Goal: Information Seeking & Learning: Learn about a topic

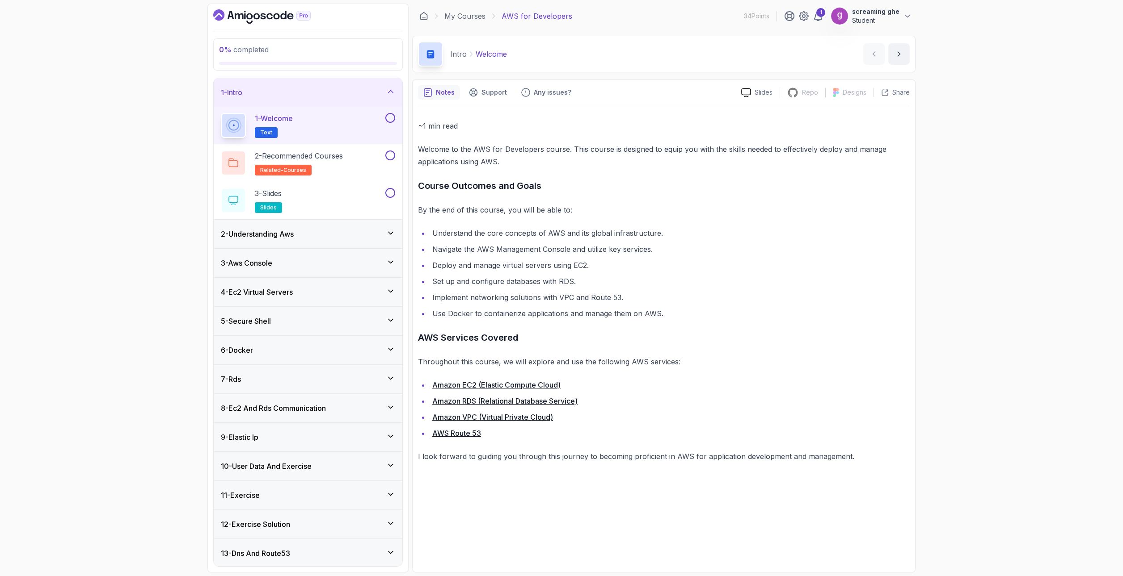
drag, startPoint x: 323, startPoint y: 164, endPoint x: 329, endPoint y: 114, distance: 50.9
click at [329, 114] on div "1 - Welcome Text 2 - Recommended Courses related-courses 3 - Slides slides" at bounding box center [308, 163] width 189 height 113
click at [331, 195] on div "3 - Slides slides" at bounding box center [302, 200] width 163 height 25
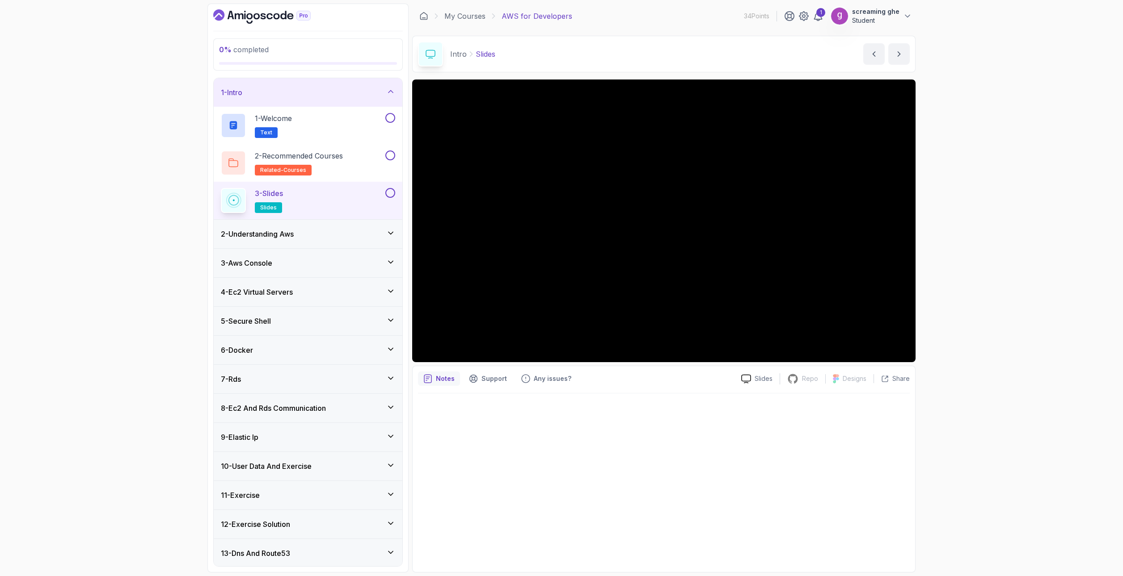
click at [325, 235] on div "2 - Understanding Aws" at bounding box center [308, 234] width 174 height 11
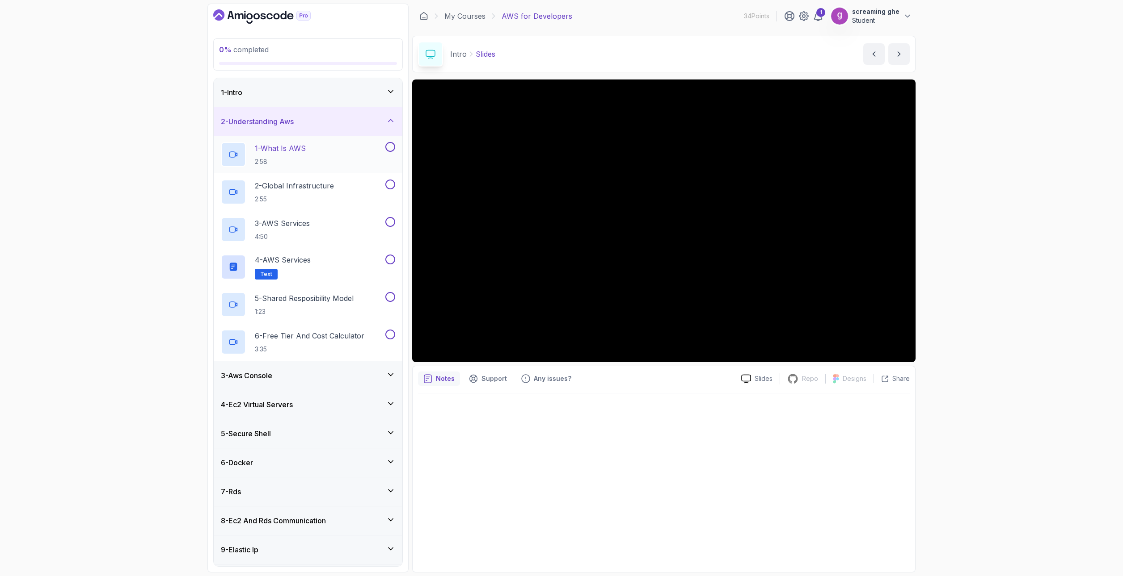
click at [306, 162] on p "2:58" at bounding box center [280, 161] width 51 height 9
click at [87, 359] on div "0 % completed 1 - Intro 2 - Understanding Aws 1 - What Is AWS 2:58 2 - Global I…" at bounding box center [561, 288] width 1123 height 576
click at [1003, 478] on div "0 % completed 1 - Intro 2 - Understanding Aws 1 - What Is AWS 2:58 2 - Global I…" at bounding box center [561, 288] width 1123 height 576
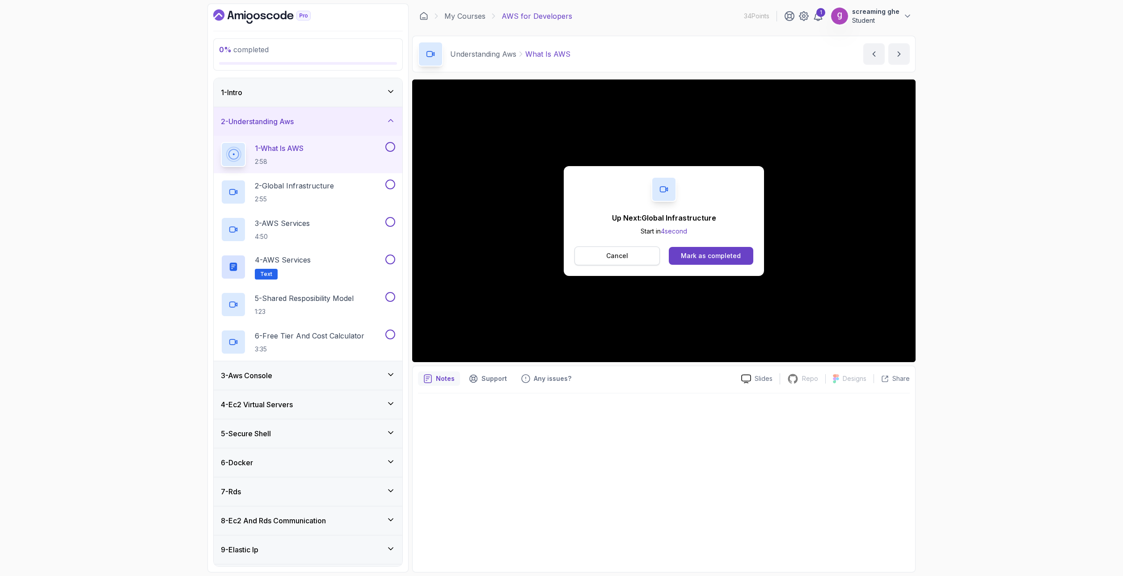
click at [631, 253] on button "Cancel" at bounding box center [616, 256] width 85 height 19
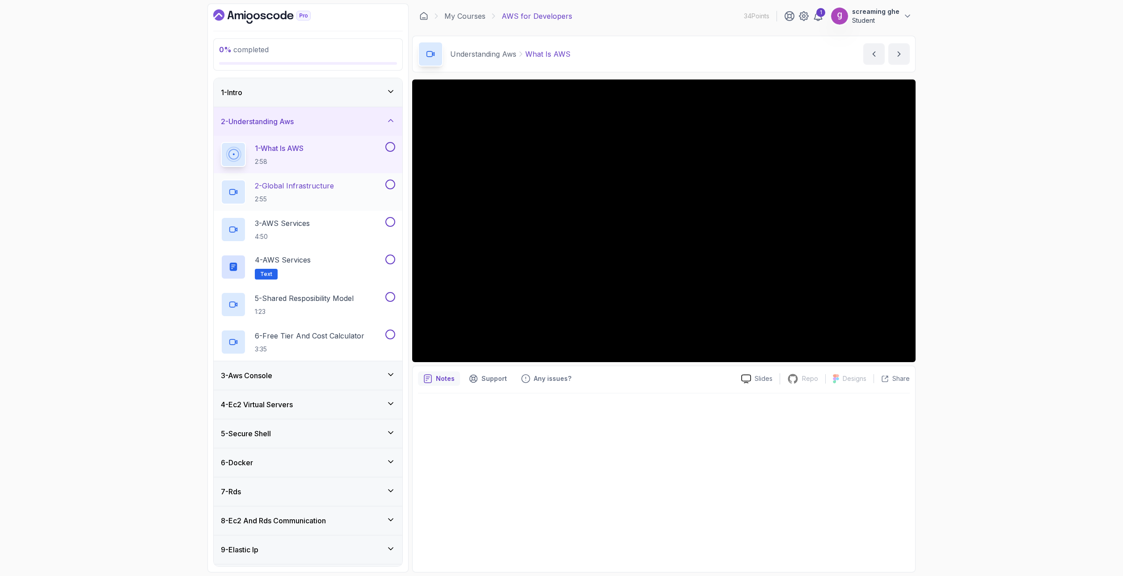
click at [334, 195] on p "2:55" at bounding box center [294, 199] width 79 height 9
click at [331, 195] on p "2:55" at bounding box center [293, 199] width 76 height 9
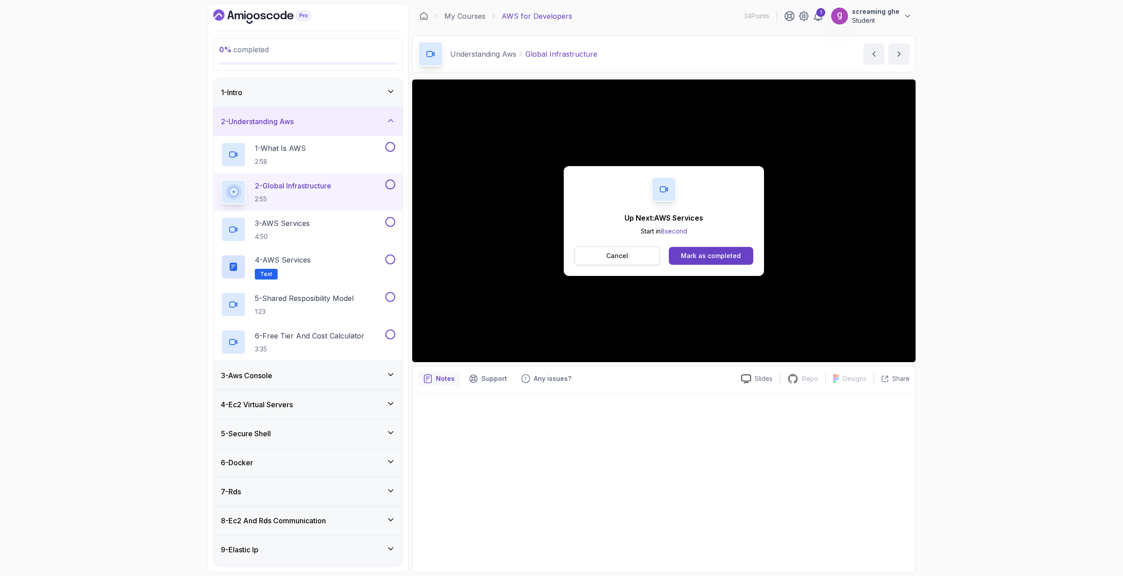
click at [631, 261] on button "Cancel" at bounding box center [616, 256] width 85 height 19
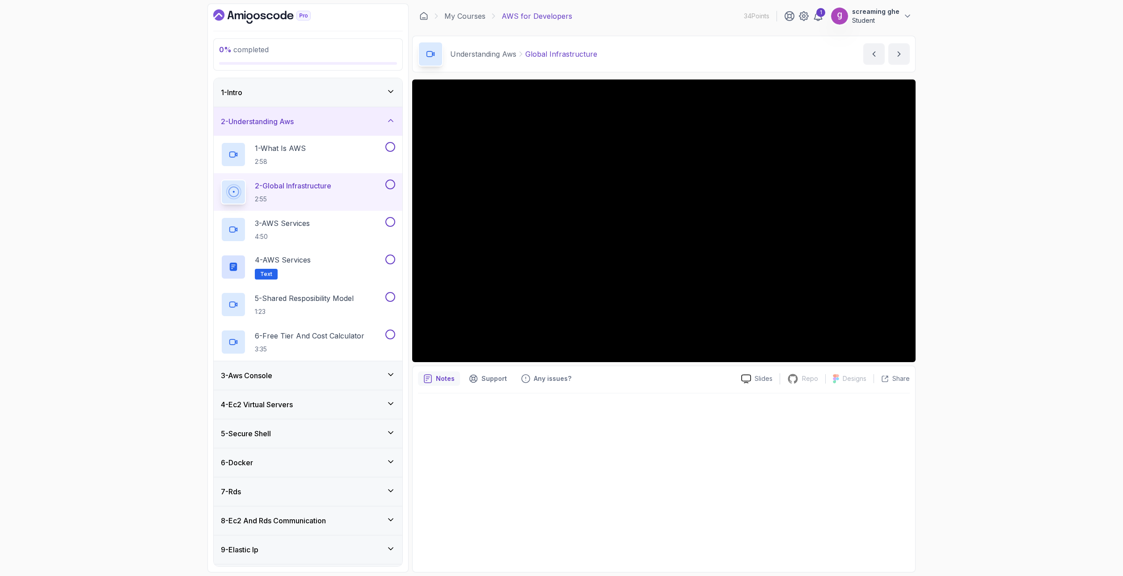
click at [136, 266] on div "0 % completed 1 - Intro 2 - Understanding Aws 1 - What Is AWS 2:58 2 - Global I…" at bounding box center [561, 288] width 1123 height 576
click at [293, 240] on p "4:50" at bounding box center [282, 236] width 55 height 9
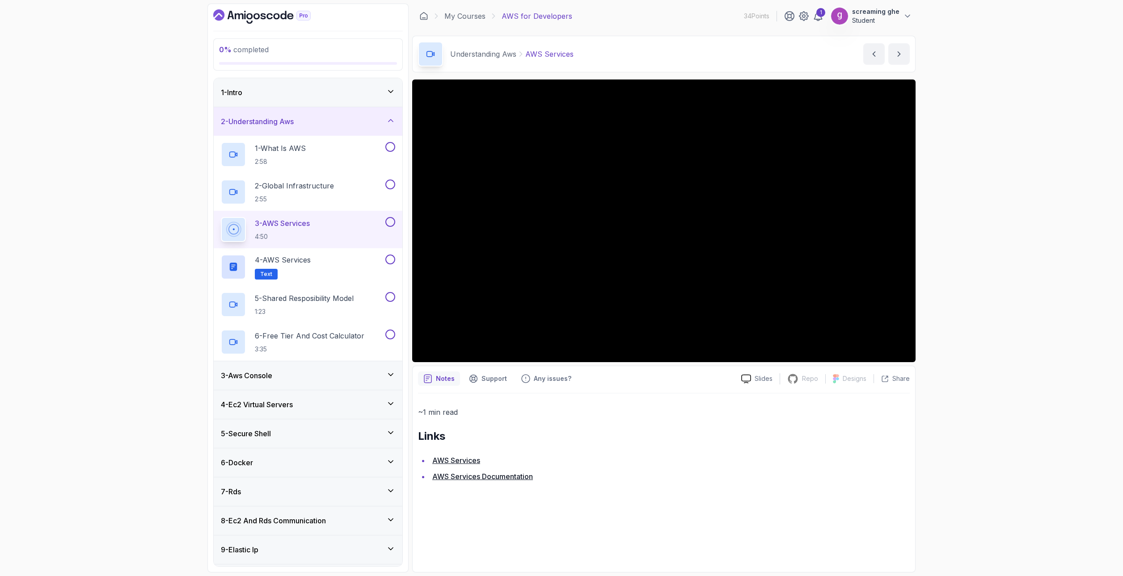
click at [677, 481] on li "AWS Services Documentation" at bounding box center [669, 477] width 480 height 13
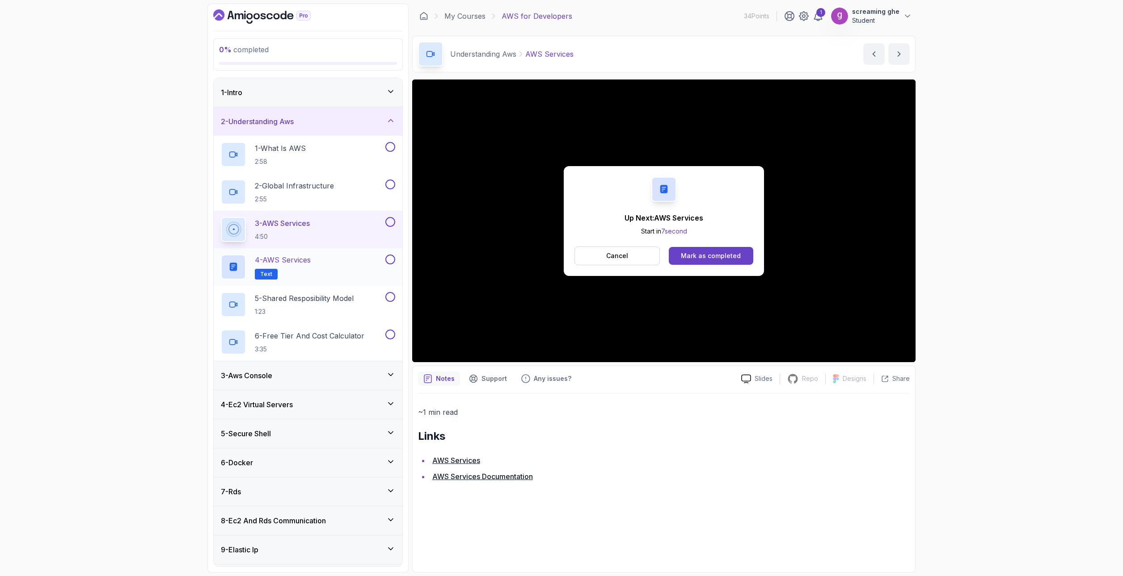
click at [285, 278] on h2 "4 - AWS Services Text" at bounding box center [283, 267] width 56 height 25
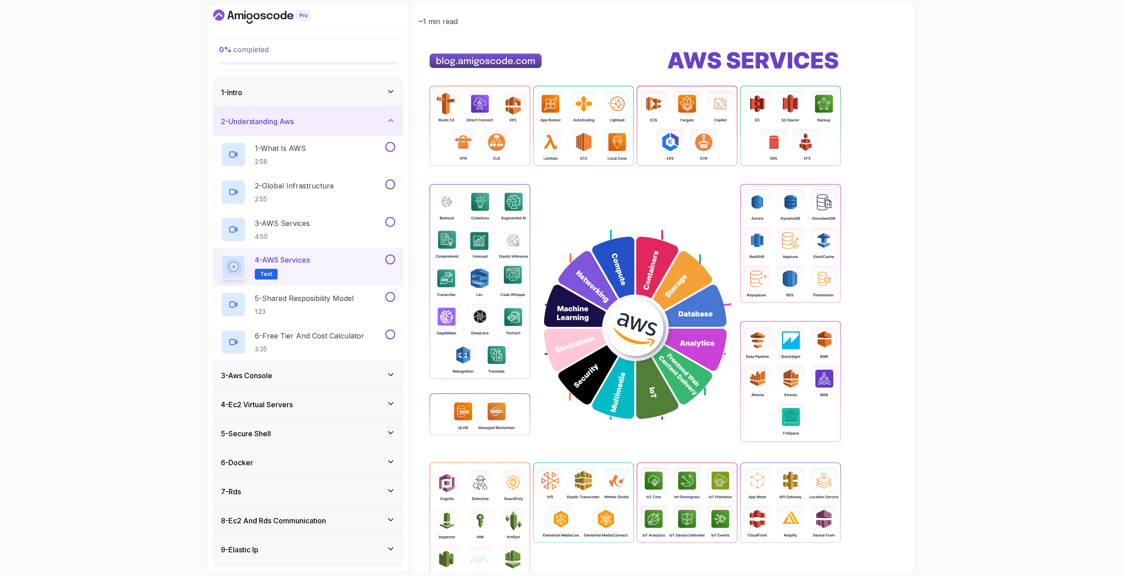
scroll to position [89, 0]
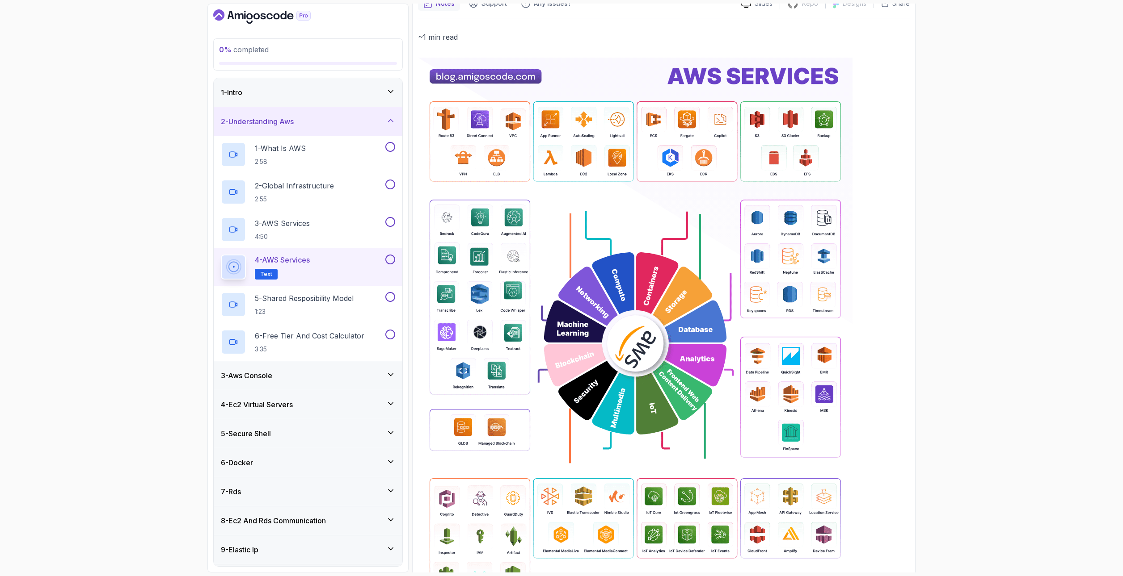
click at [1039, 347] on div "0 % completed 1 - Intro 2 - Understanding Aws 1 - What Is AWS 2:58 2 - Global I…" at bounding box center [561, 288] width 1123 height 576
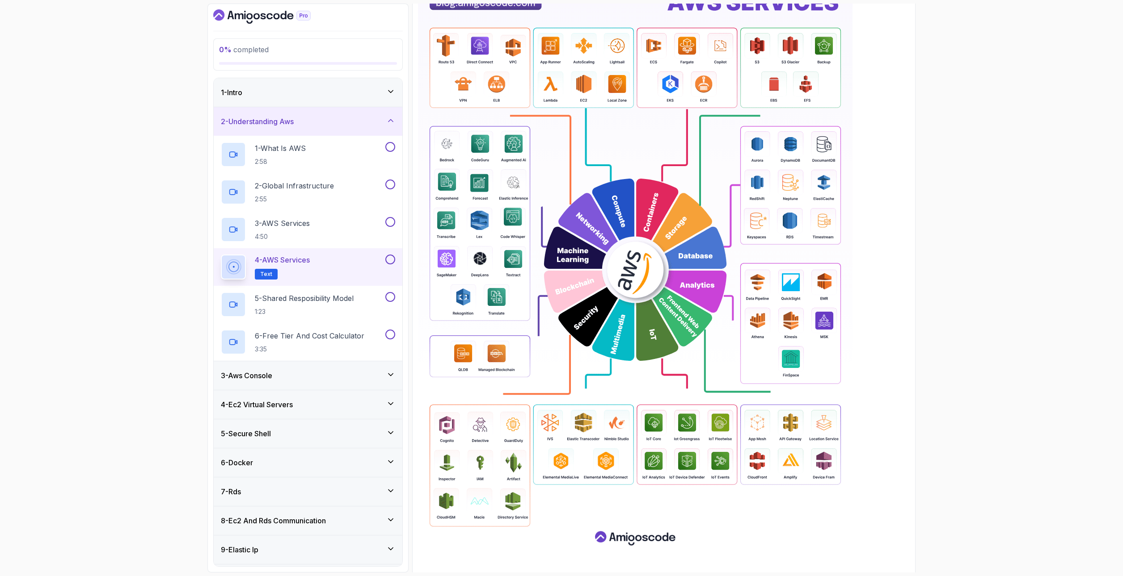
scroll to position [178, 0]
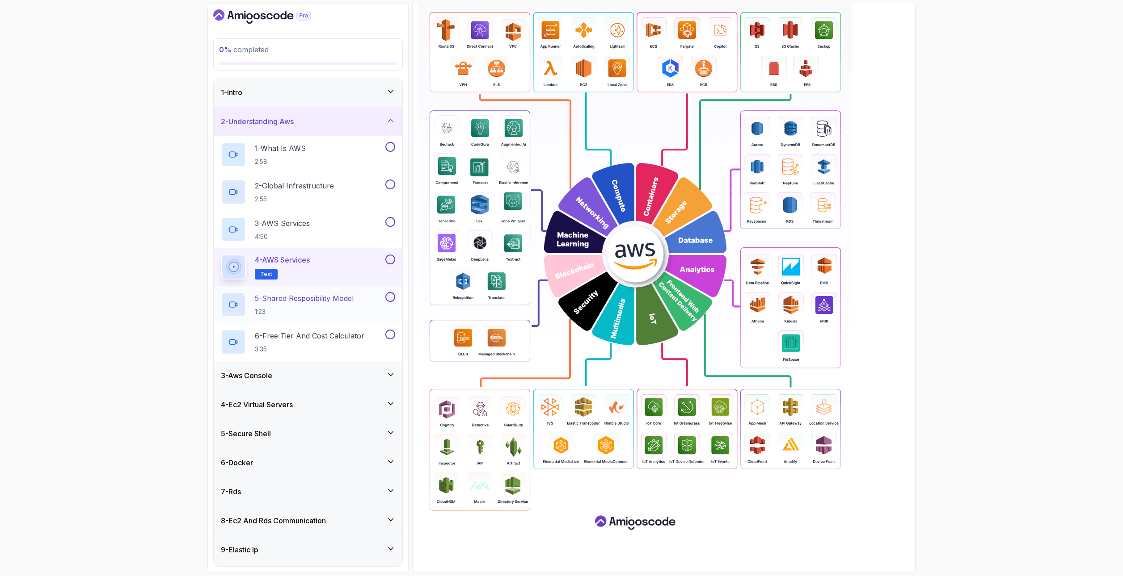
click at [294, 300] on p "5 - Shared Resposibility Model" at bounding box center [304, 298] width 99 height 11
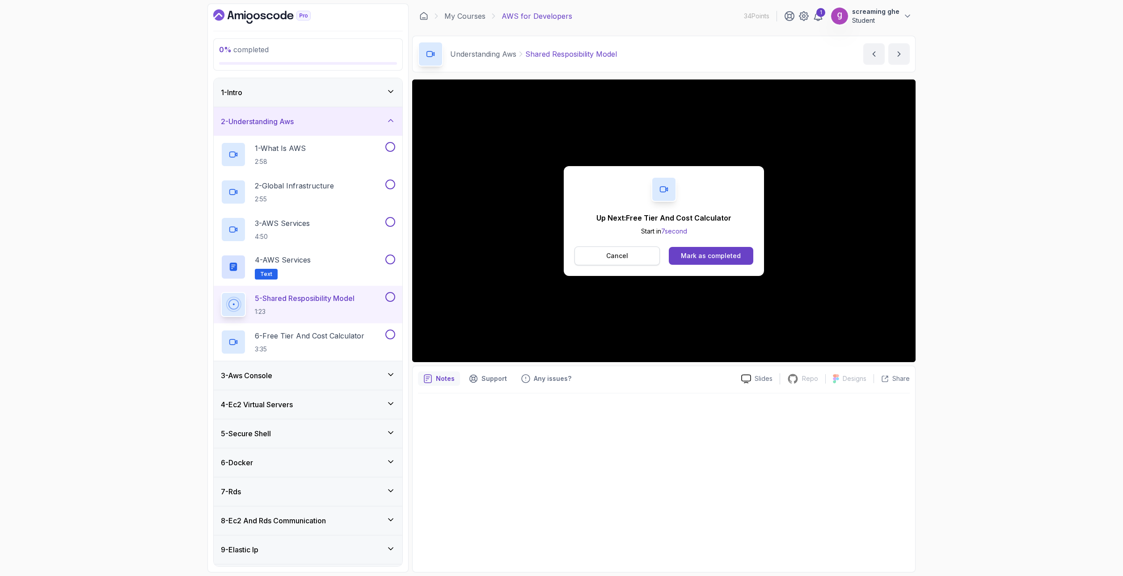
click at [630, 254] on button "Cancel" at bounding box center [616, 256] width 85 height 19
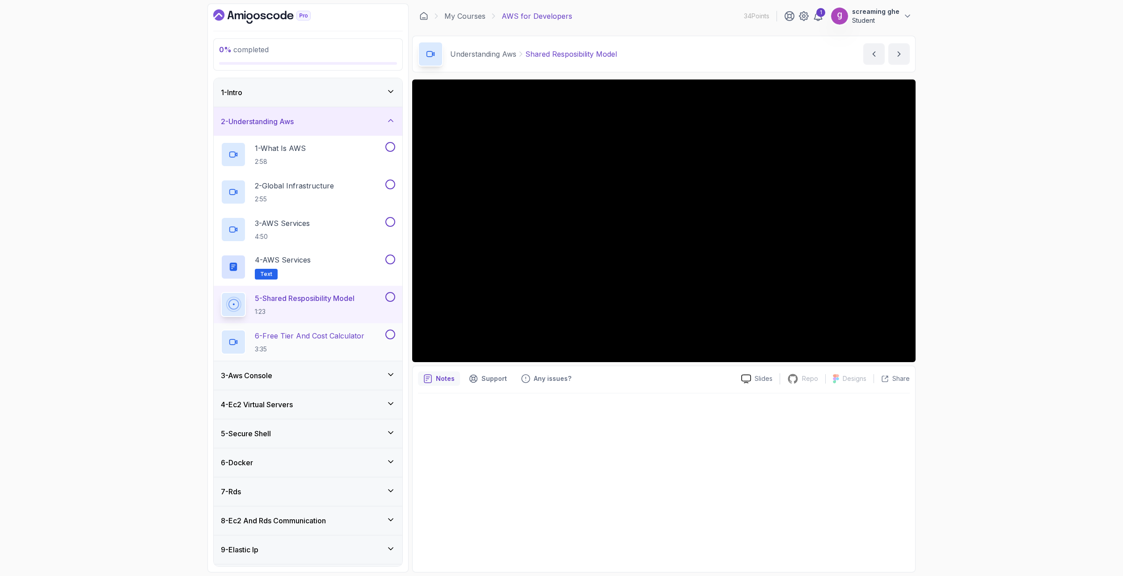
click at [337, 355] on div "6 - Free Tier And Cost Calculator 3:35" at bounding box center [308, 343] width 189 height 38
click at [326, 349] on p "3:35" at bounding box center [309, 349] width 109 height 9
click at [316, 346] on p "3:35" at bounding box center [309, 349] width 109 height 9
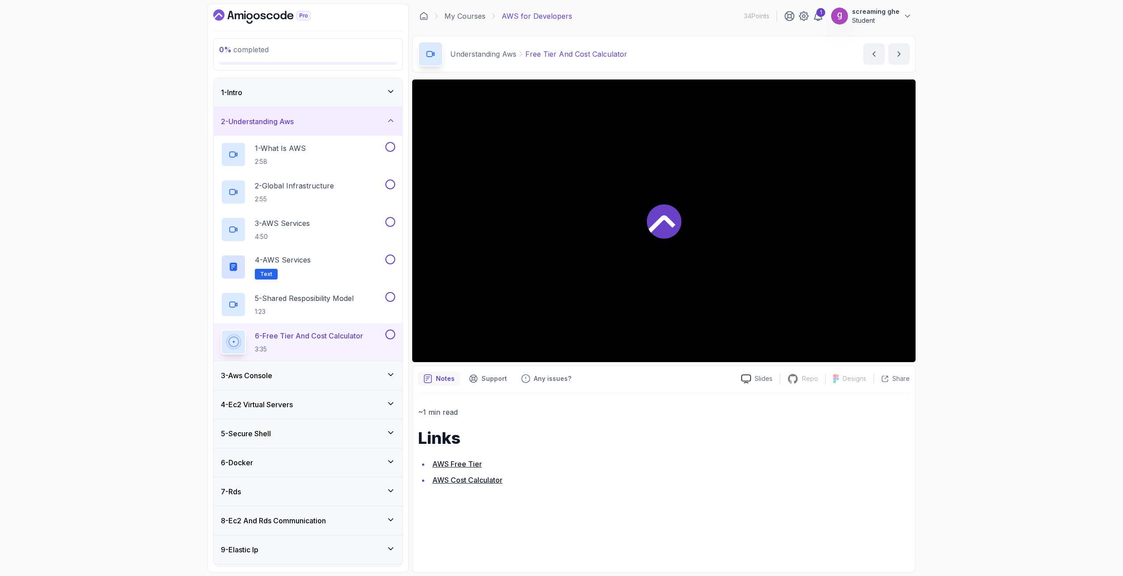
click at [316, 346] on p "3:35" at bounding box center [309, 349] width 108 height 9
click at [294, 235] on p "4:50" at bounding box center [282, 236] width 55 height 9
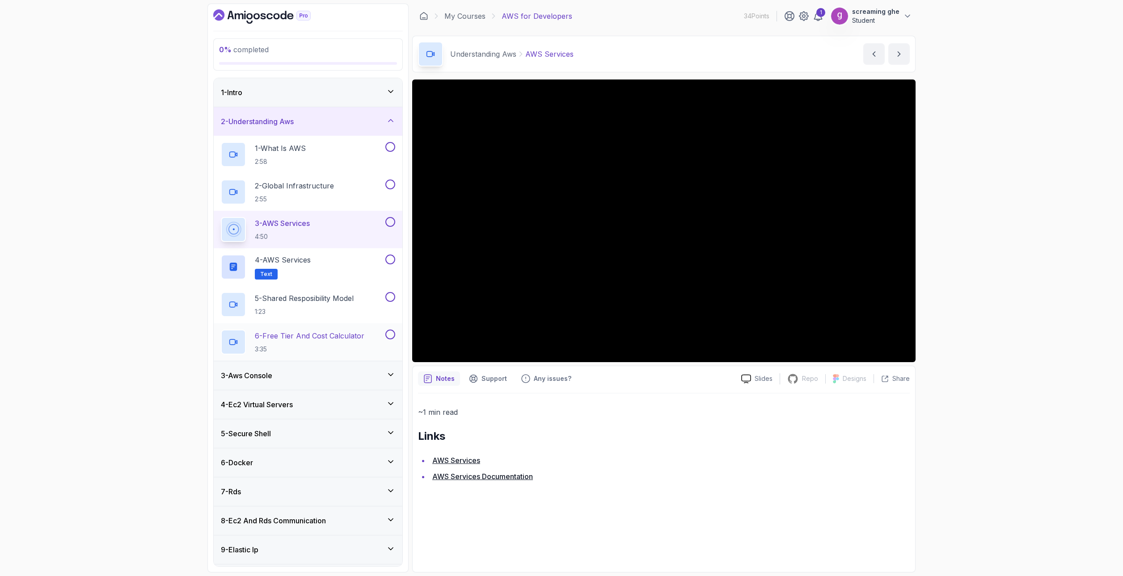
click at [301, 339] on p "6 - Free Tier And Cost Calculator" at bounding box center [309, 336] width 109 height 11
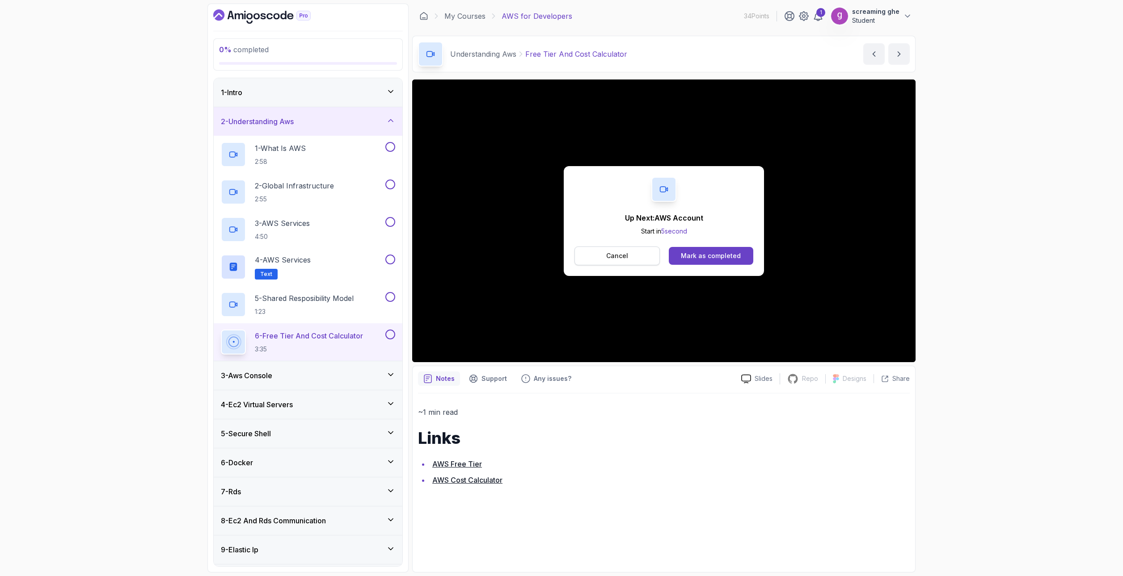
click at [605, 260] on button "Cancel" at bounding box center [616, 256] width 85 height 19
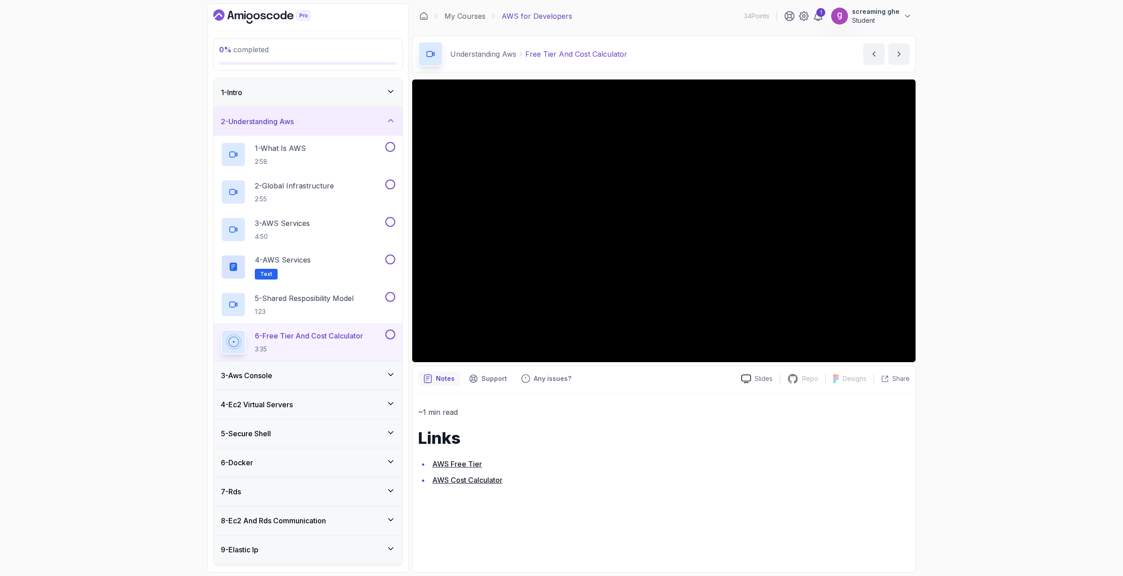
click at [291, 381] on div "3 - Aws Console" at bounding box center [308, 375] width 174 height 11
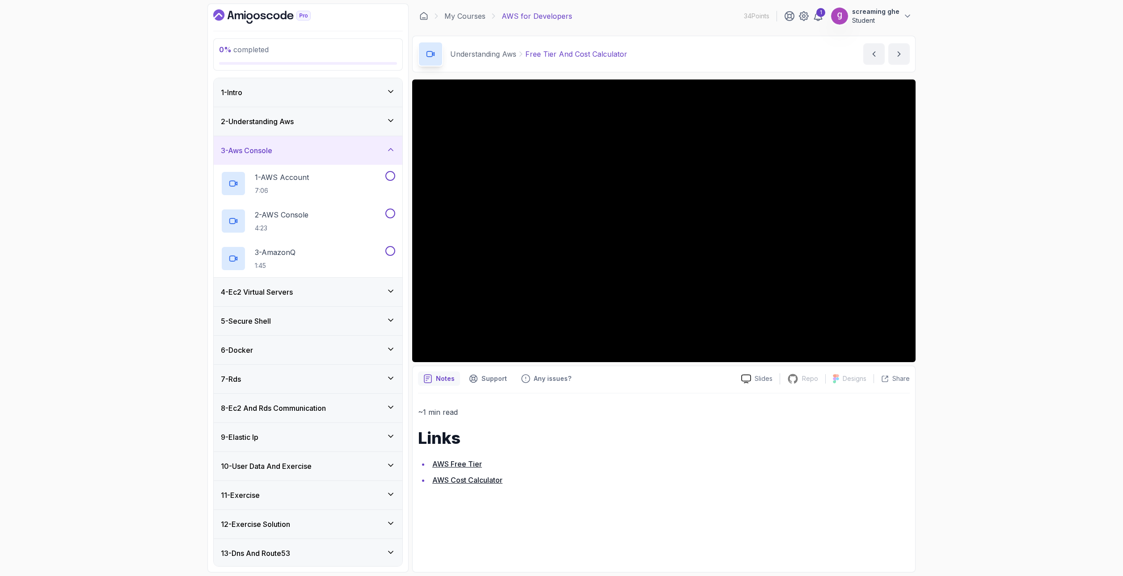
click at [124, 270] on div "0 % completed 1 - Intro 2 - Understanding Aws 3 - Aws Console 1 - AWS Account 7…" at bounding box center [561, 288] width 1123 height 576
click at [294, 188] on p "7:06" at bounding box center [282, 190] width 54 height 9
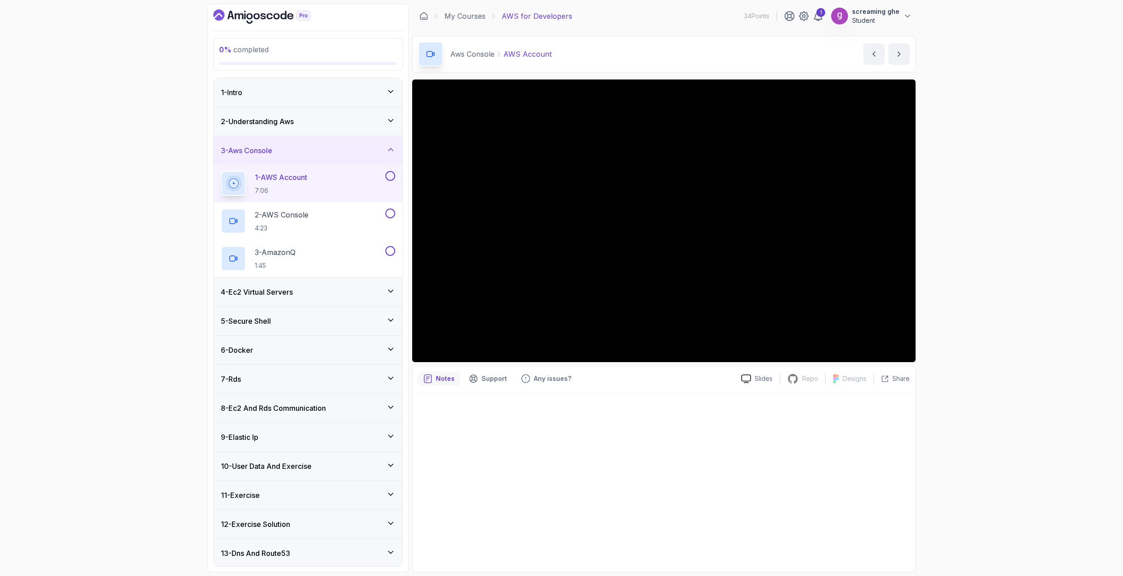
click at [294, 188] on p "7:06" at bounding box center [281, 190] width 52 height 9
click at [1043, 307] on div "0 % completed 1 - Intro 2 - Understanding Aws 3 - Aws Console 1 - AWS Account 7…" at bounding box center [561, 288] width 1123 height 576
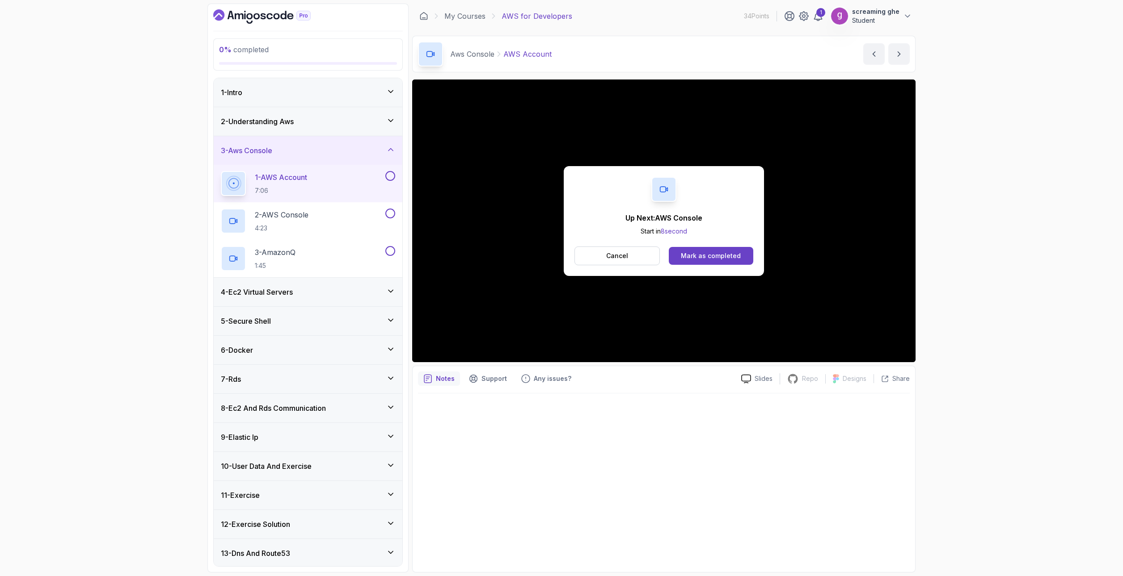
click at [618, 253] on p "Cancel" at bounding box center [617, 256] width 22 height 9
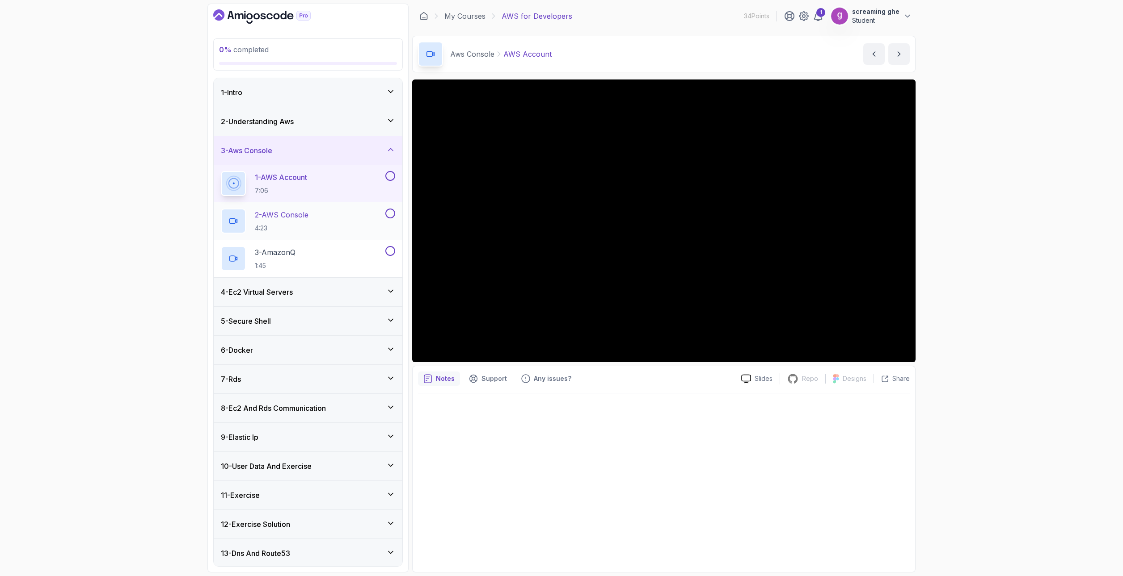
click at [335, 225] on div "2 - AWS Console 4:23" at bounding box center [302, 221] width 163 height 25
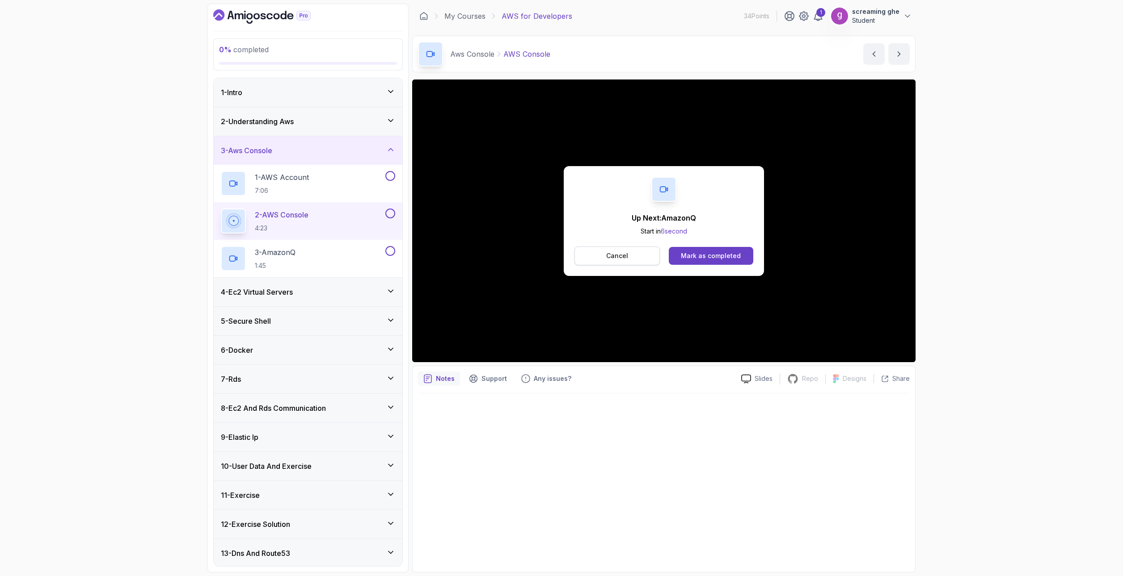
click at [632, 252] on button "Cancel" at bounding box center [616, 256] width 85 height 19
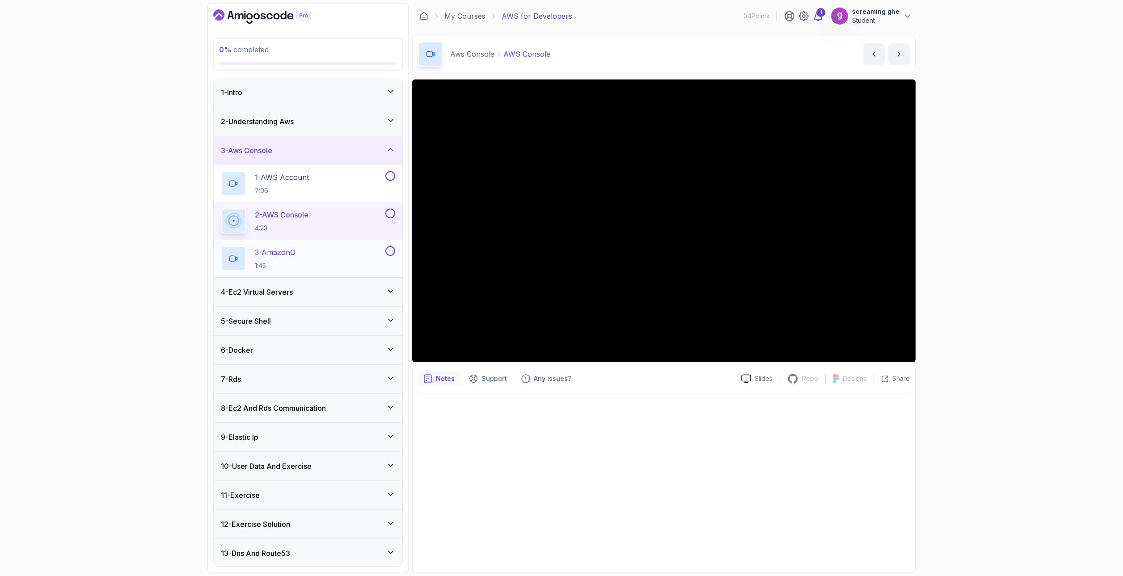
click at [295, 254] on p "3 - AmazonQ" at bounding box center [275, 252] width 41 height 11
click at [620, 511] on div at bounding box center [664, 480] width 492 height 173
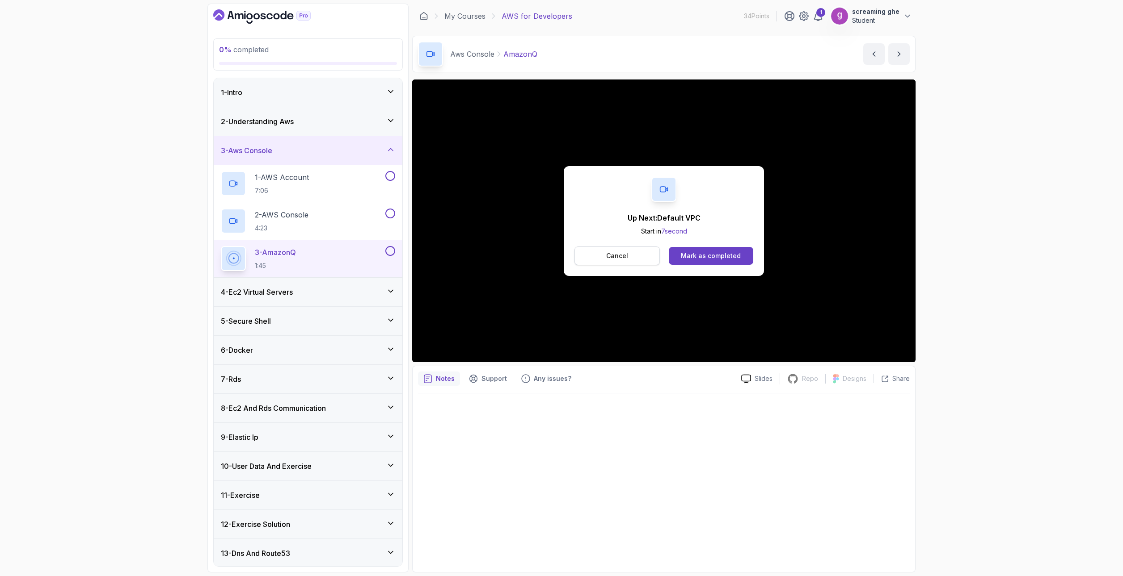
click at [606, 252] on button "Cancel" at bounding box center [616, 256] width 85 height 19
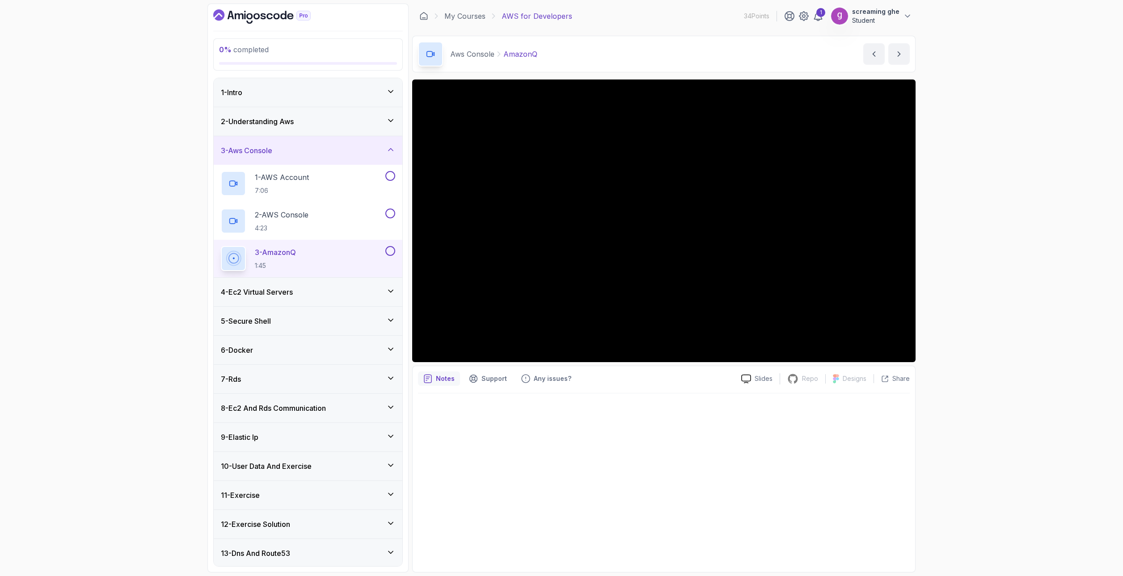
click at [348, 288] on div "4 - Ec2 Virtual Servers" at bounding box center [308, 292] width 174 height 11
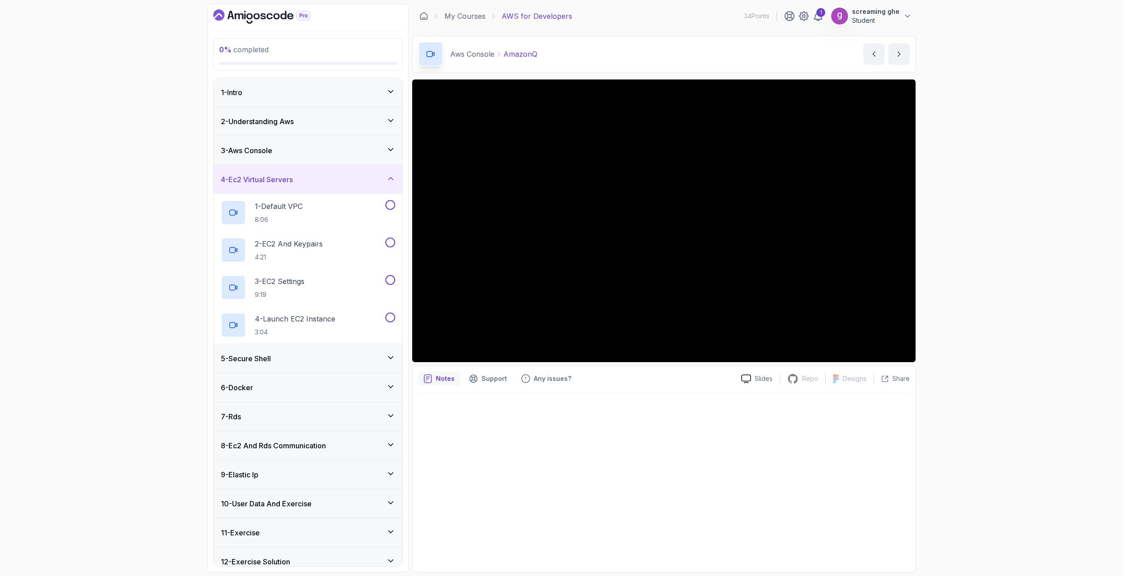
click at [976, 464] on div "0 % completed 1 - Intro 2 - Understanding Aws 3 - Aws Console 4 - Ec2 Virtual S…" at bounding box center [561, 288] width 1123 height 576
click at [306, 211] on div "1 - Default VPC 8:06" at bounding box center [302, 212] width 163 height 25
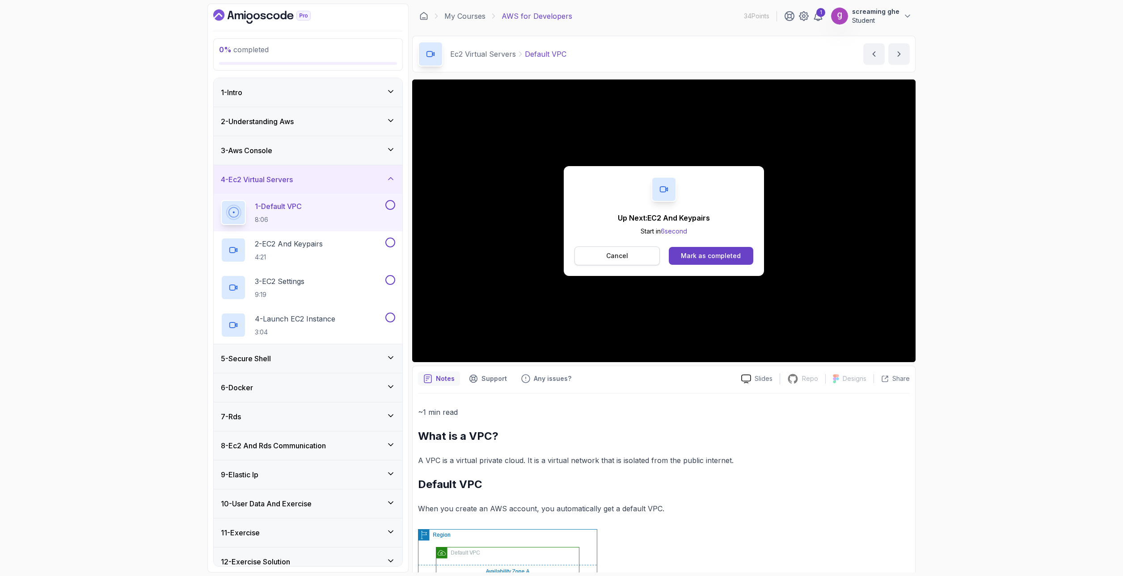
click at [634, 254] on button "Cancel" at bounding box center [616, 256] width 85 height 19
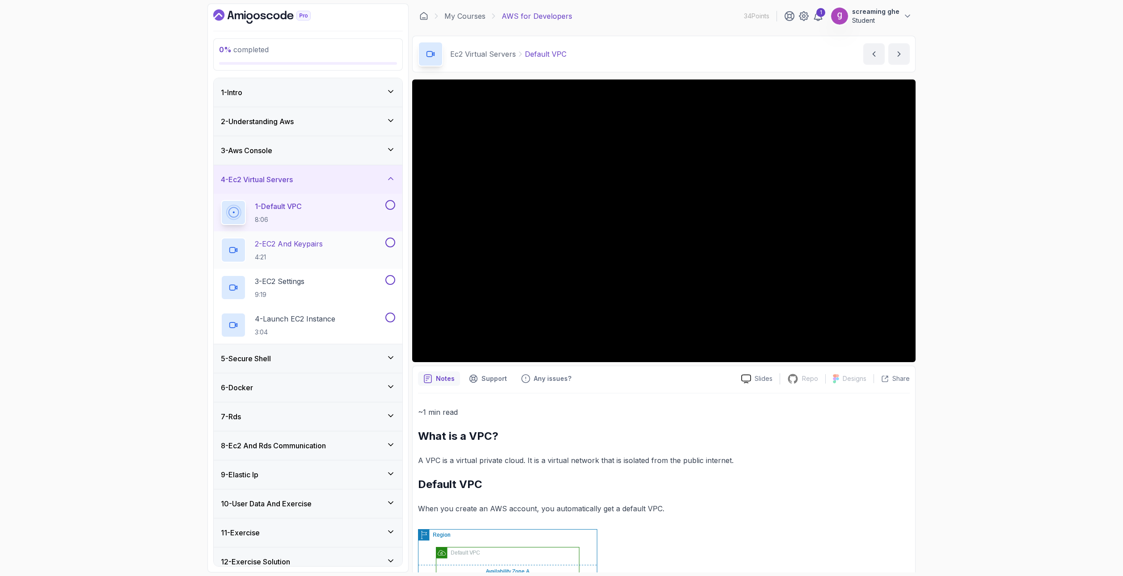
click at [334, 247] on div "2 - EC2 And Keypairs 4:21" at bounding box center [302, 250] width 163 height 25
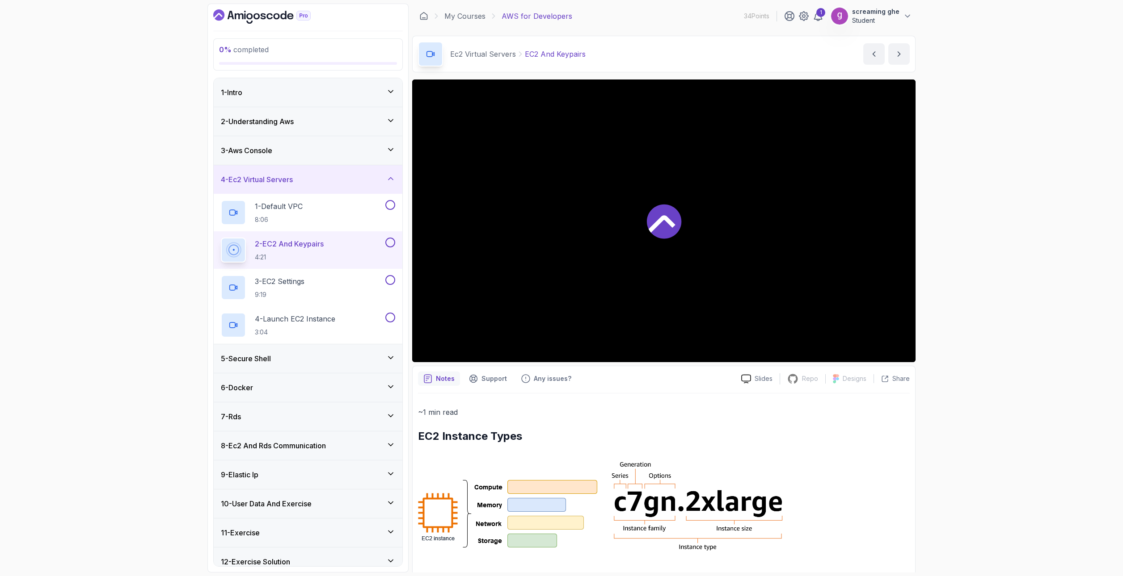
click at [963, 470] on div "0 % completed 1 - Intro 2 - Understanding Aws 3 - Aws Console 4 - Ec2 Virtual S…" at bounding box center [561, 288] width 1123 height 576
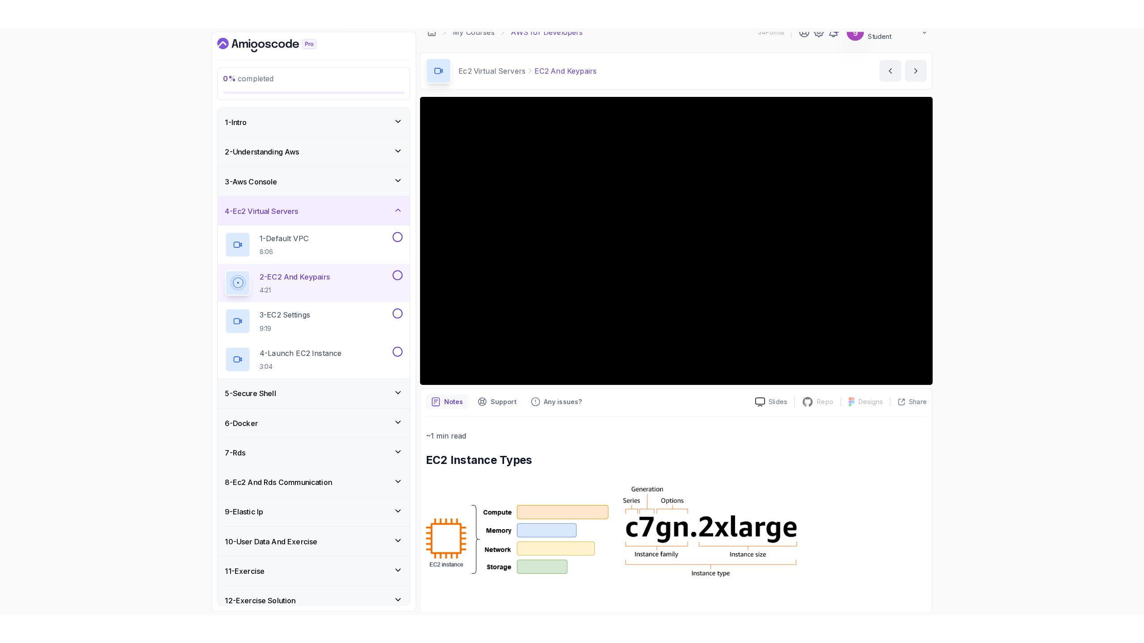
scroll to position [16, 0]
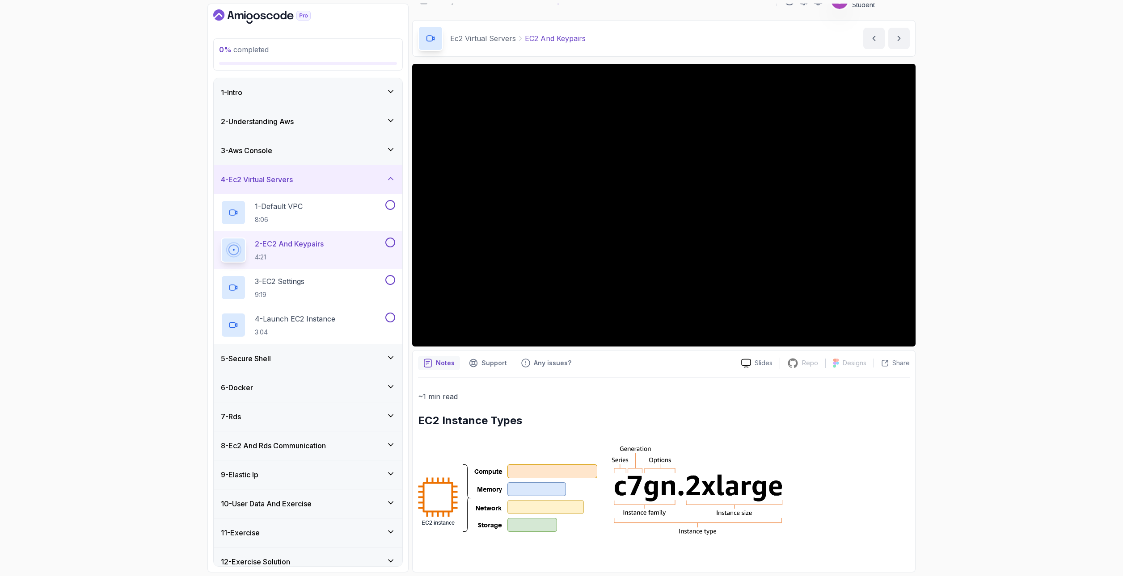
click at [1096, 198] on div "0 % completed 1 - Intro 2 - Understanding Aws 3 - Aws Console 4 - Ec2 Virtual S…" at bounding box center [561, 288] width 1123 height 576
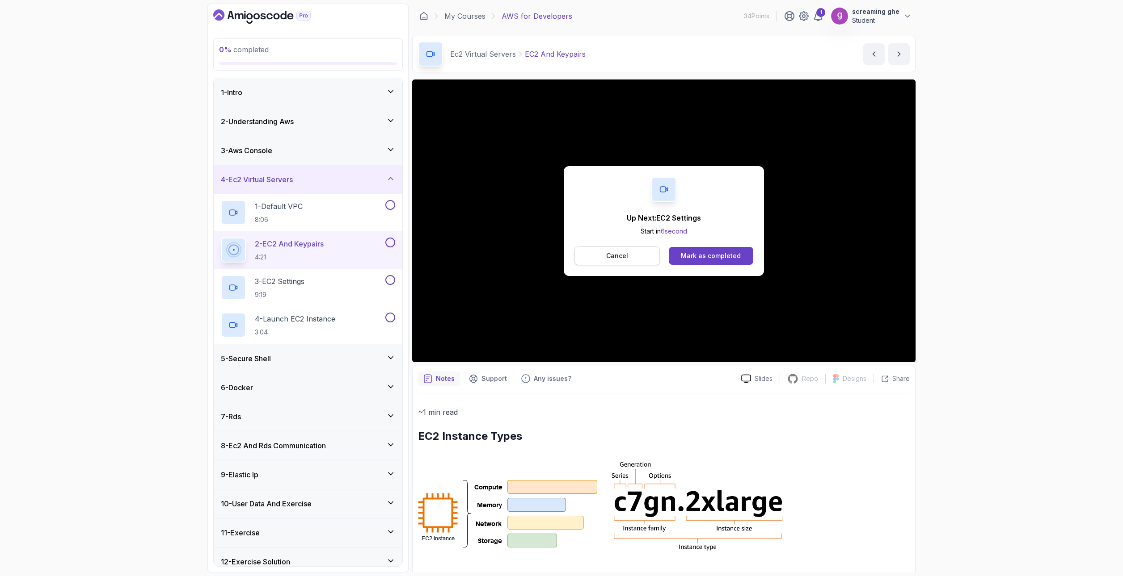
click at [632, 258] on button "Cancel" at bounding box center [616, 256] width 85 height 19
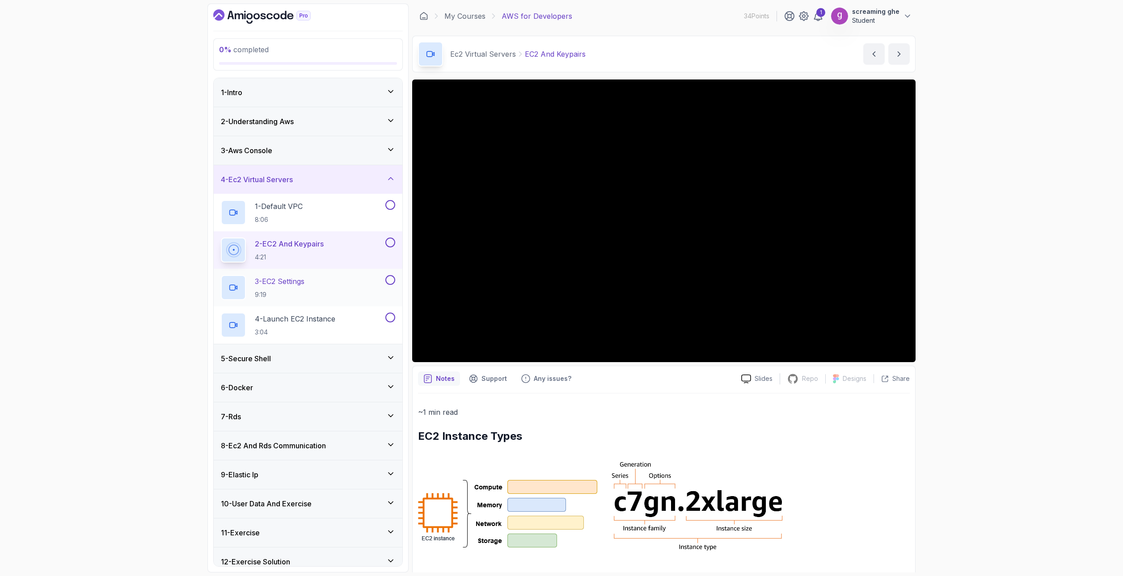
click at [304, 287] on h2 "3 - EC2 Settings 9:19" at bounding box center [280, 287] width 50 height 23
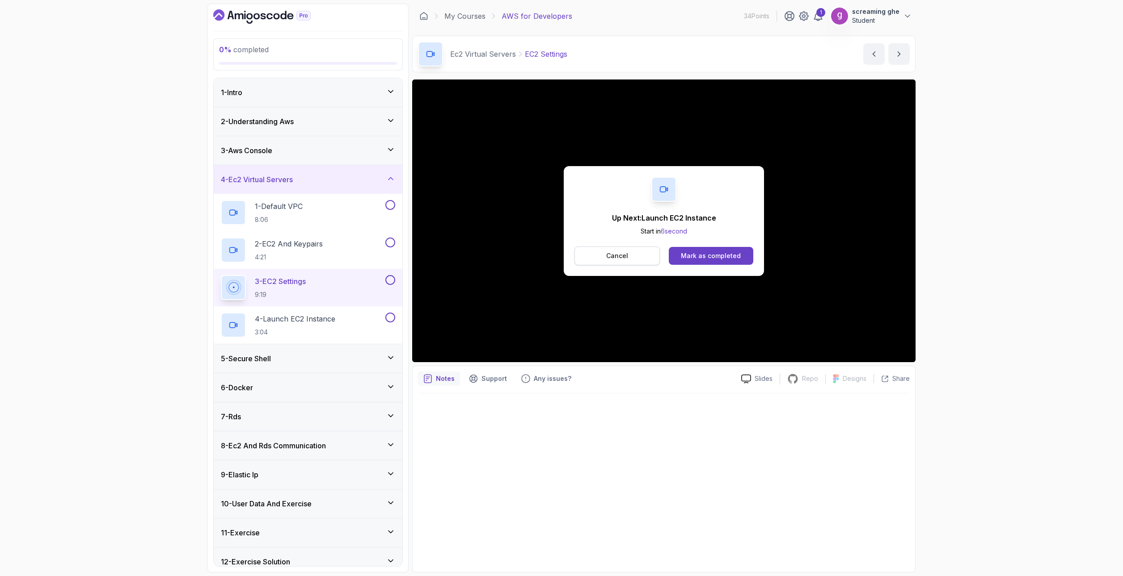
click at [623, 257] on p "Cancel" at bounding box center [617, 256] width 22 height 9
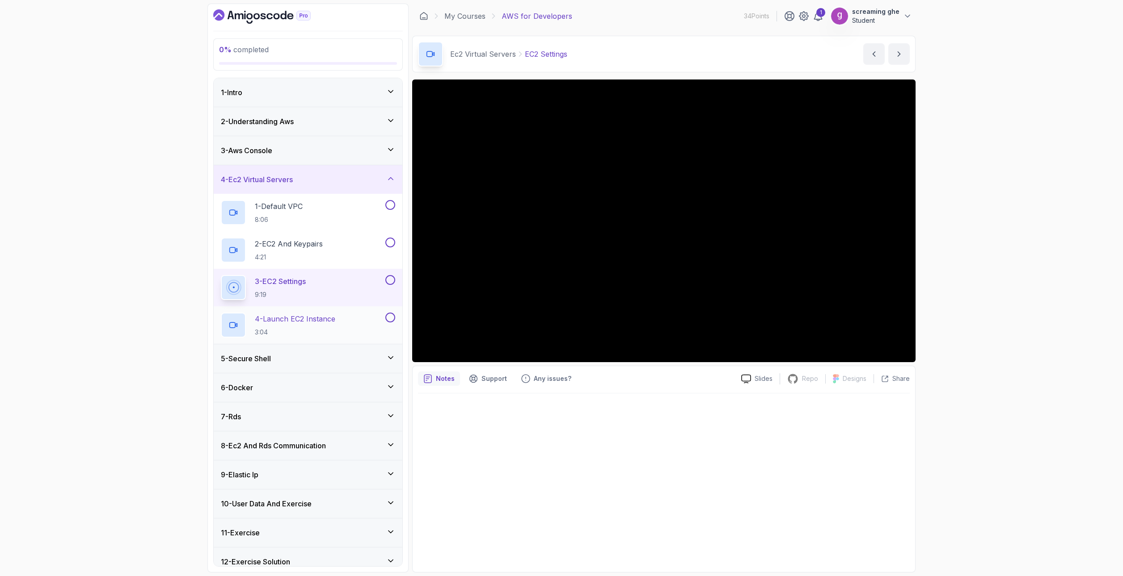
click at [318, 324] on h2 "4 - Launch EC2 Instance 3:04" at bounding box center [295, 325] width 80 height 23
click at [143, 346] on div "0 % completed 1 - Intro 2 - Understanding Aws 3 - Aws Console 4 - Ec2 Virtual S…" at bounding box center [561, 288] width 1123 height 576
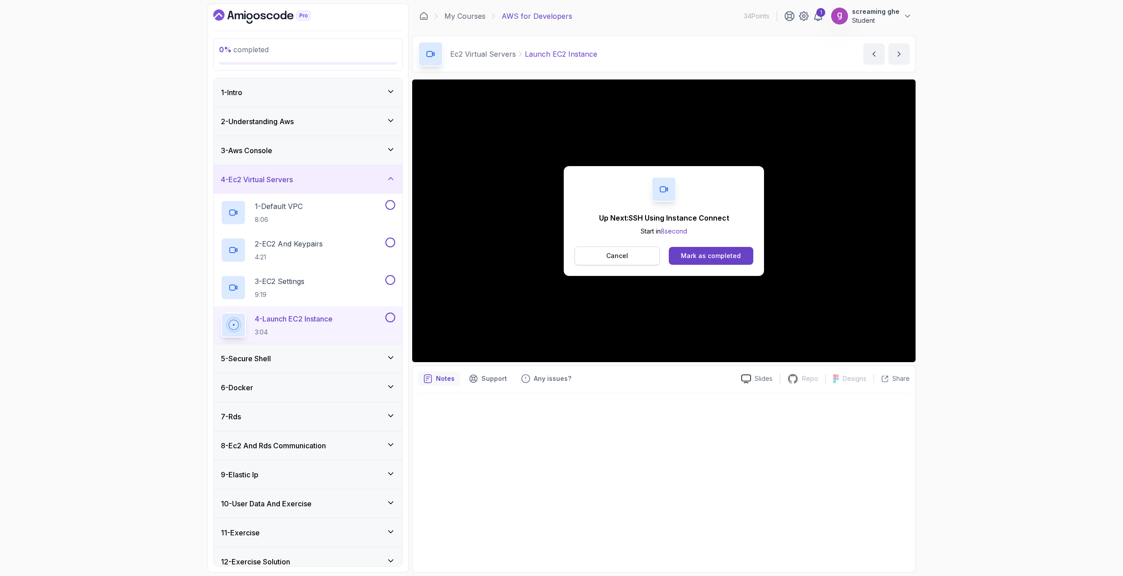
click at [597, 259] on button "Cancel" at bounding box center [616, 256] width 85 height 19
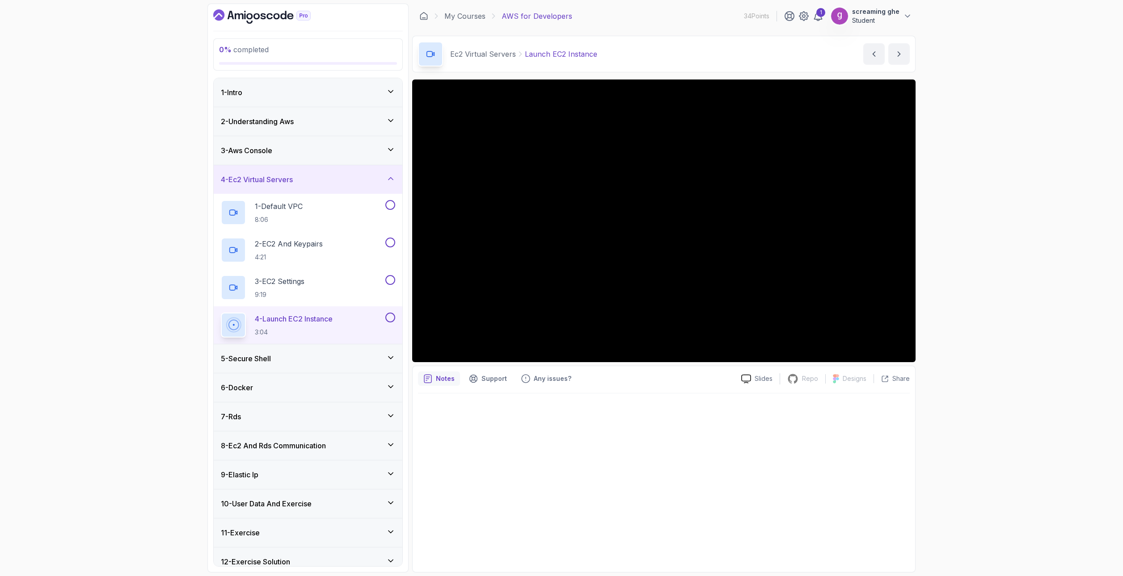
click at [111, 354] on div "0 % completed 1 - Intro 2 - Understanding Aws 3 - Aws Console 4 - Ec2 Virtual S…" at bounding box center [561, 288] width 1123 height 576
click at [268, 368] on div "5 - Secure Shell" at bounding box center [308, 359] width 189 height 29
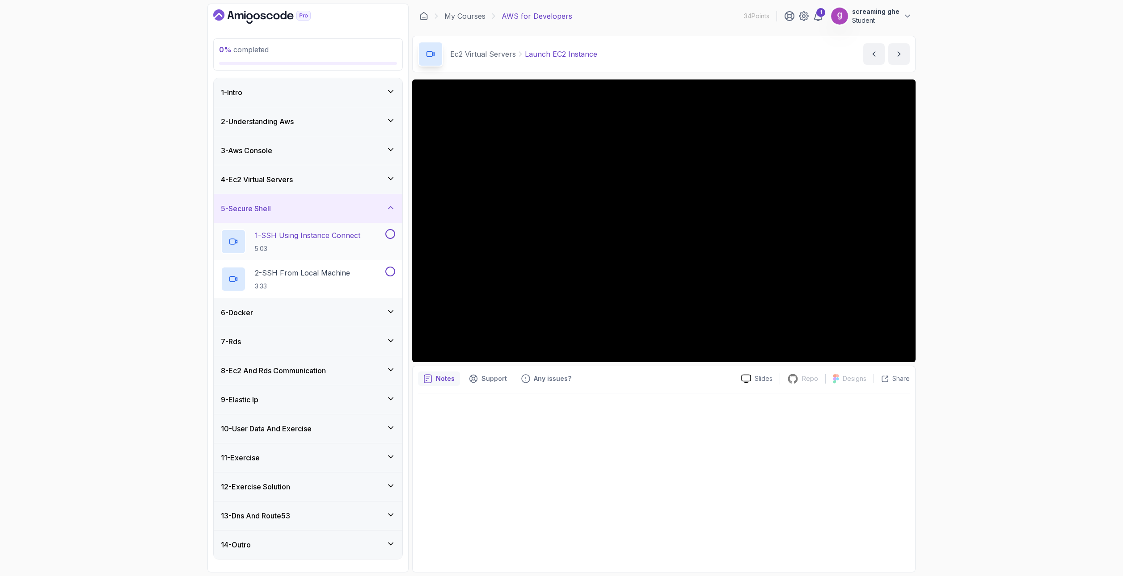
click at [295, 247] on p "5:03" at bounding box center [307, 248] width 105 height 9
click at [1040, 482] on div "0 % completed 1 - Intro 2 - Understanding Aws 3 - Aws Console 4 - Ec2 Virtual S…" at bounding box center [561, 288] width 1123 height 576
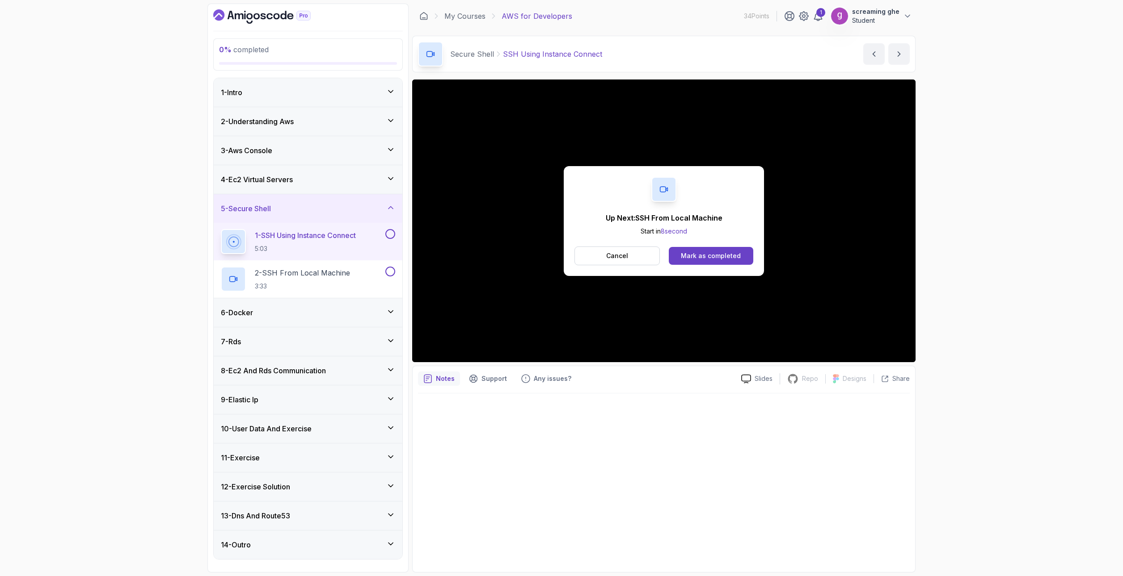
click at [617, 245] on div "Up Next: SSH From Local Machine Start in 8 second Cancel Mark as completed" at bounding box center [663, 221] width 200 height 110
click at [619, 253] on p "Cancel" at bounding box center [617, 256] width 22 height 9
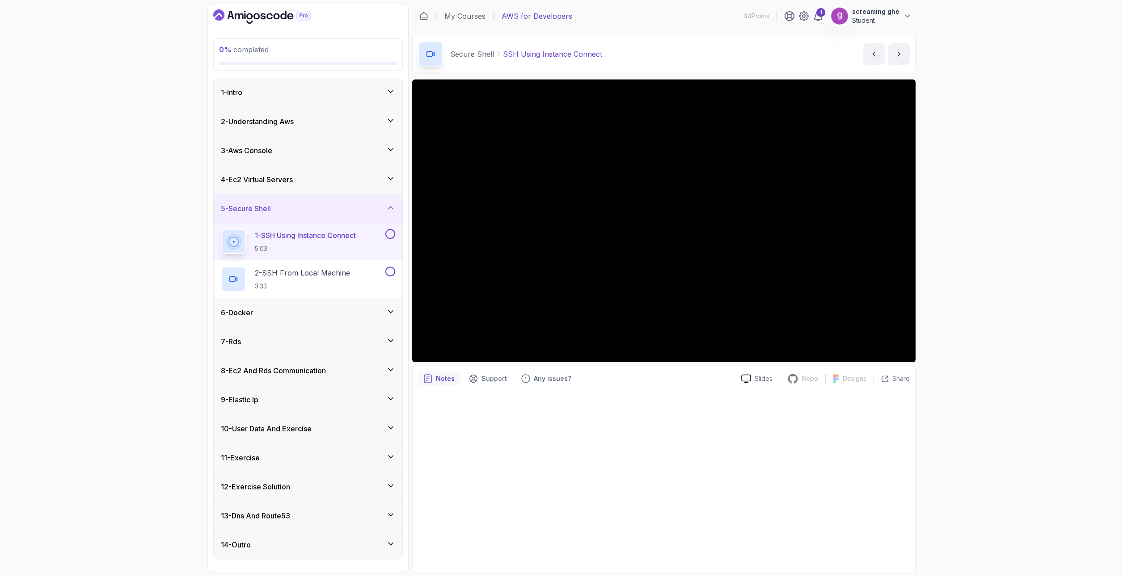
click at [350, 299] on div "6 - Docker" at bounding box center [308, 313] width 189 height 29
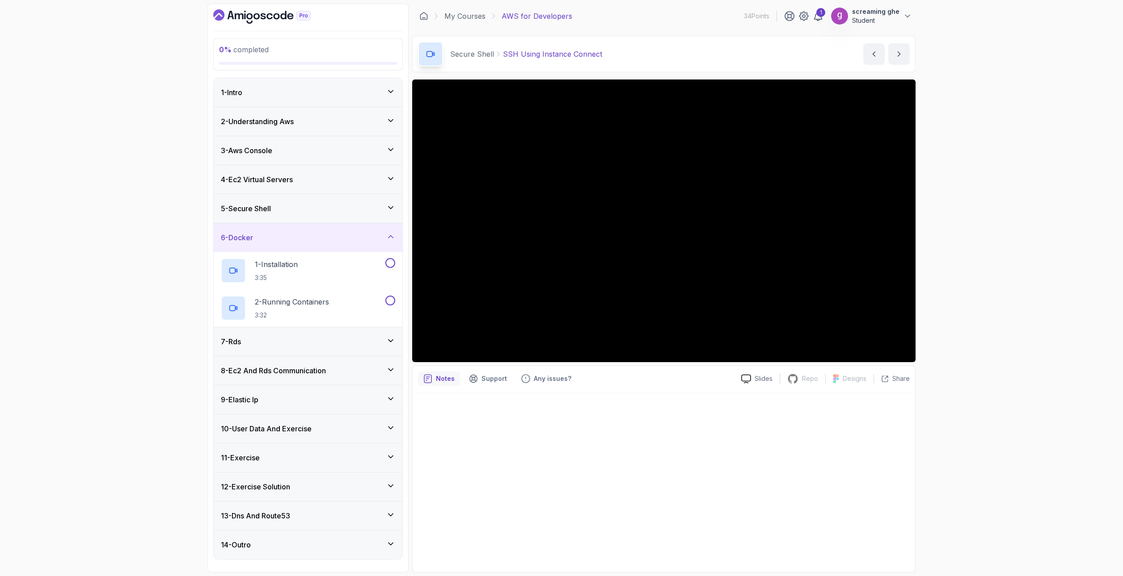
click at [303, 211] on div "5 - Secure Shell" at bounding box center [308, 208] width 174 height 11
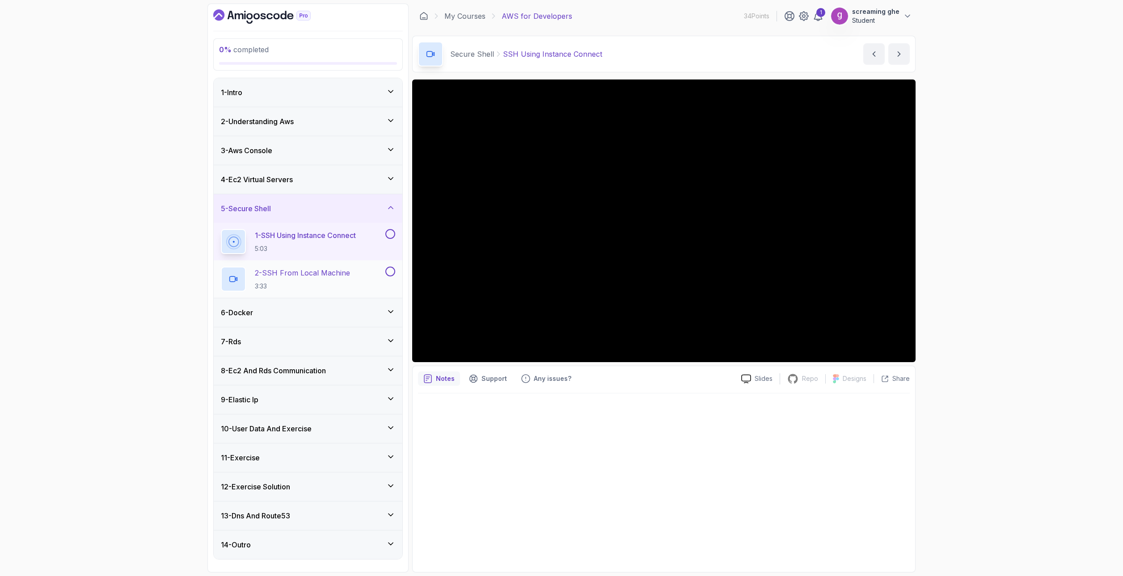
click at [303, 269] on p "2 - SSH From Local Machine" at bounding box center [302, 273] width 95 height 11
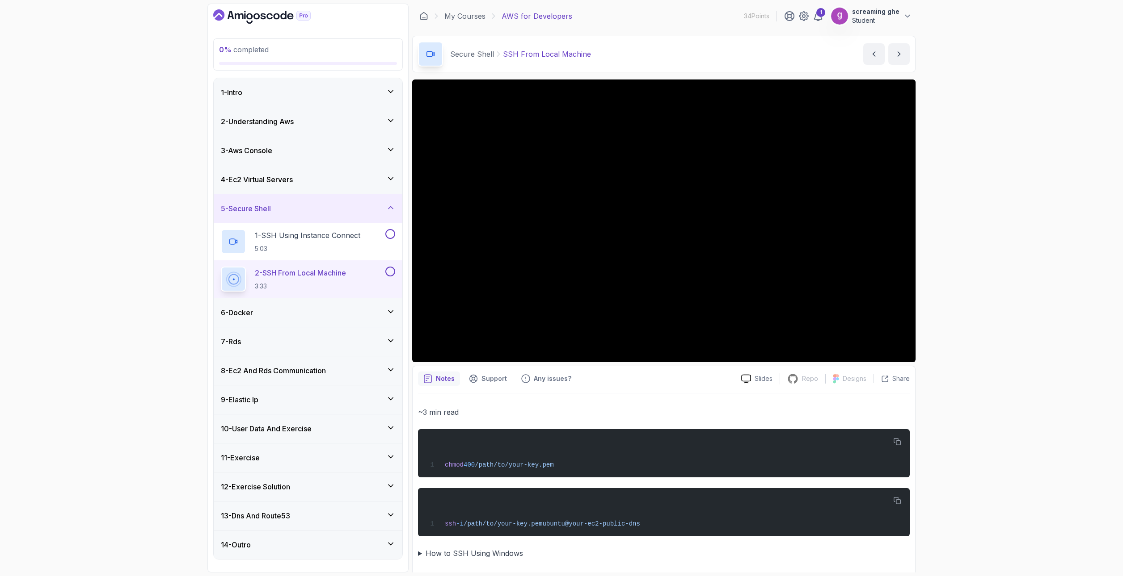
click at [784, 414] on p "~3 min read" at bounding box center [664, 412] width 492 height 13
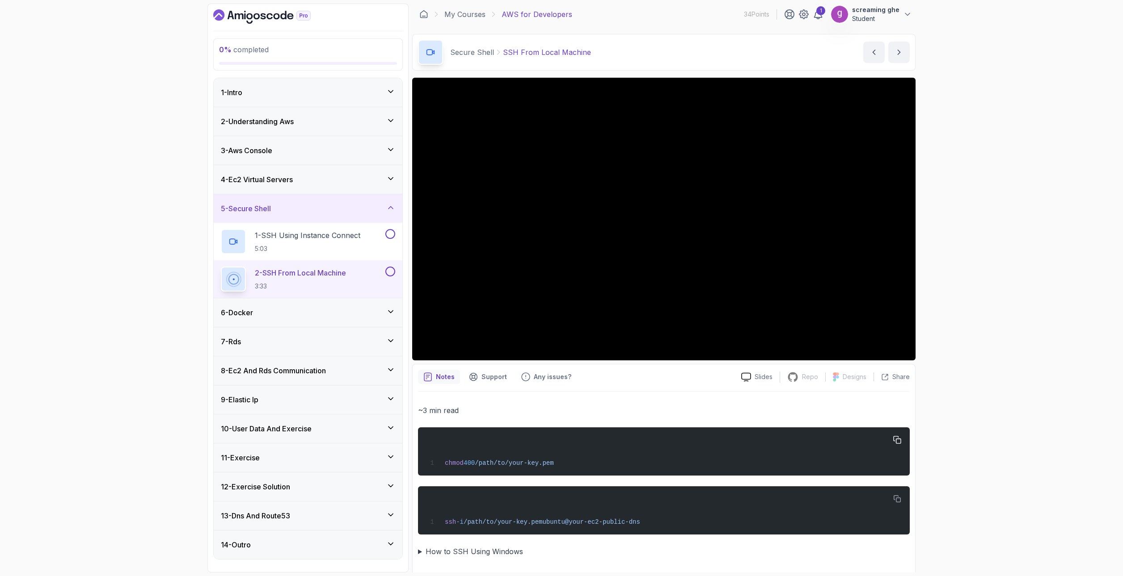
scroll to position [6, 0]
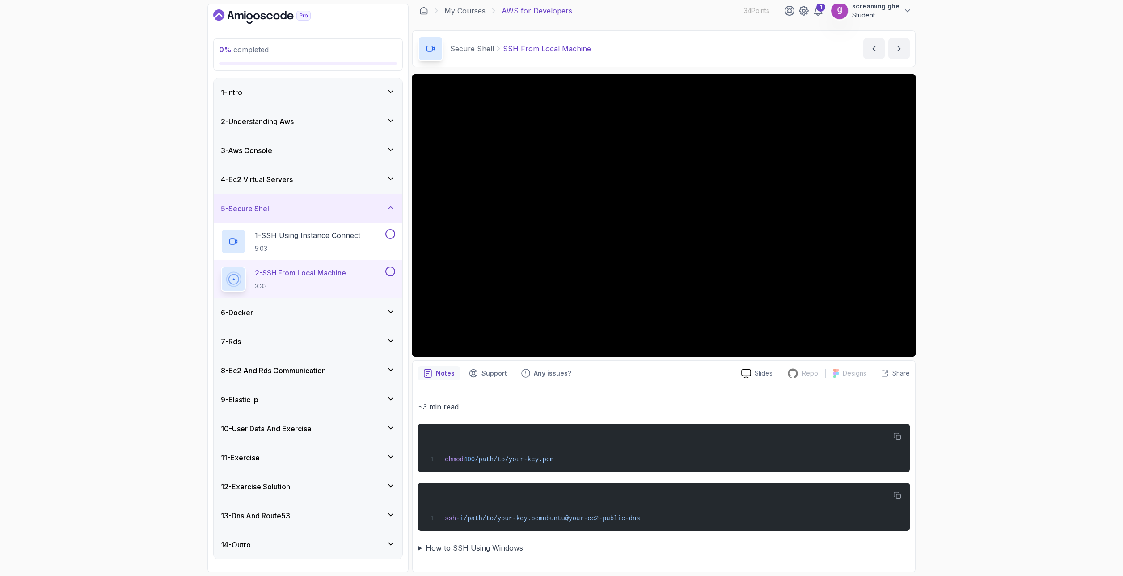
click at [499, 550] on summary "How to SSH Using Windows" at bounding box center [664, 548] width 492 height 13
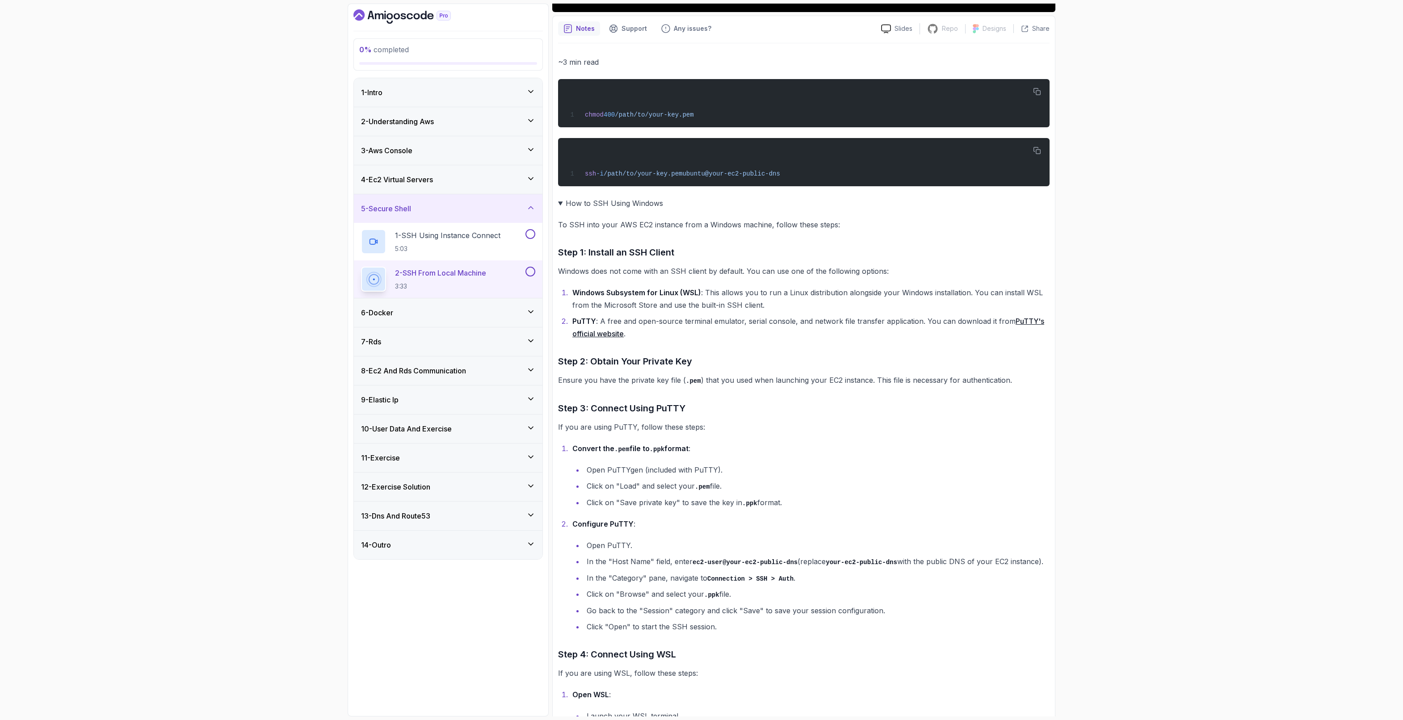
scroll to position [351, 0]
click at [970, 436] on details "How to SSH Using Windows To SSH into your AWS EC2 instance from a Windows machi…" at bounding box center [804, 549] width 492 height 705
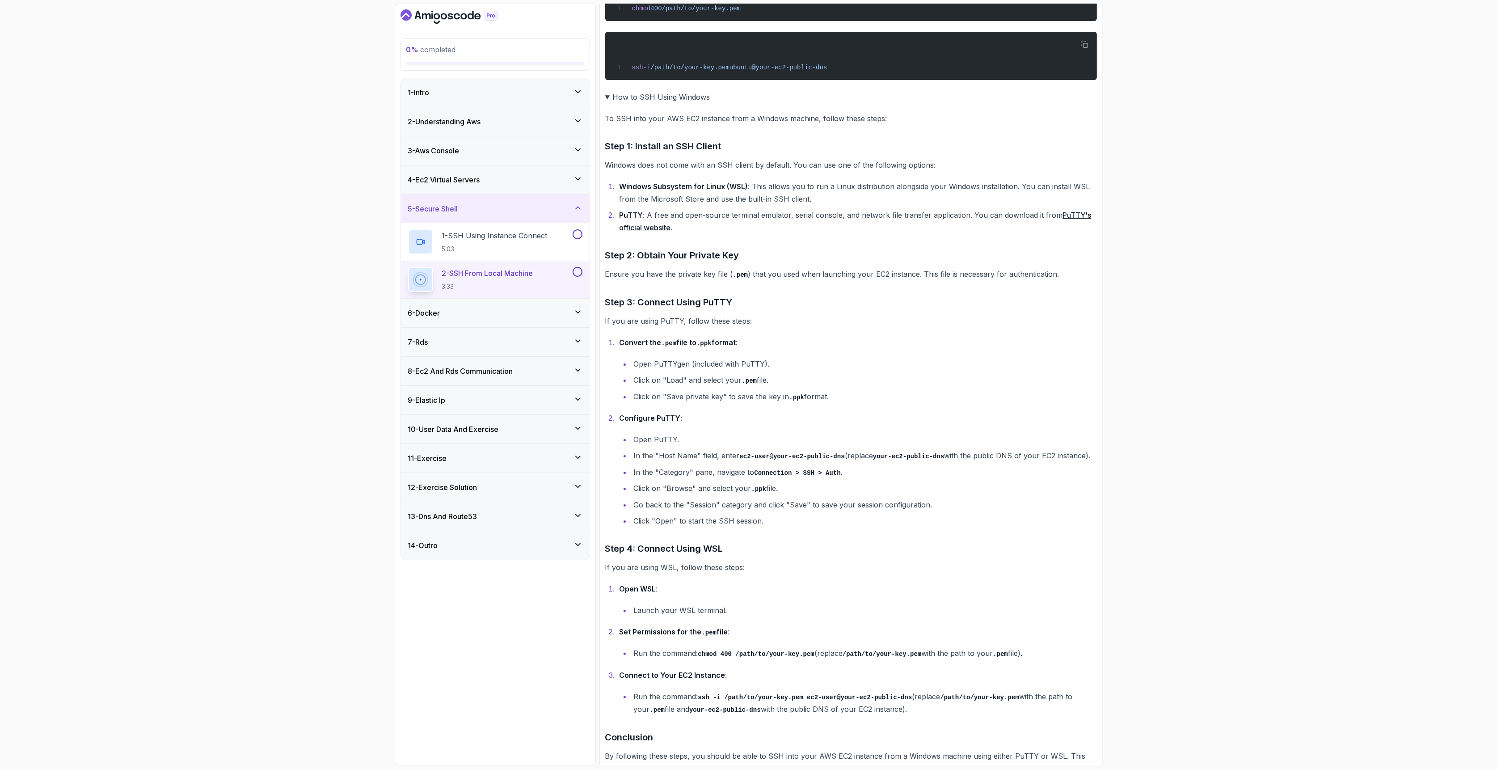
scroll to position [417, 0]
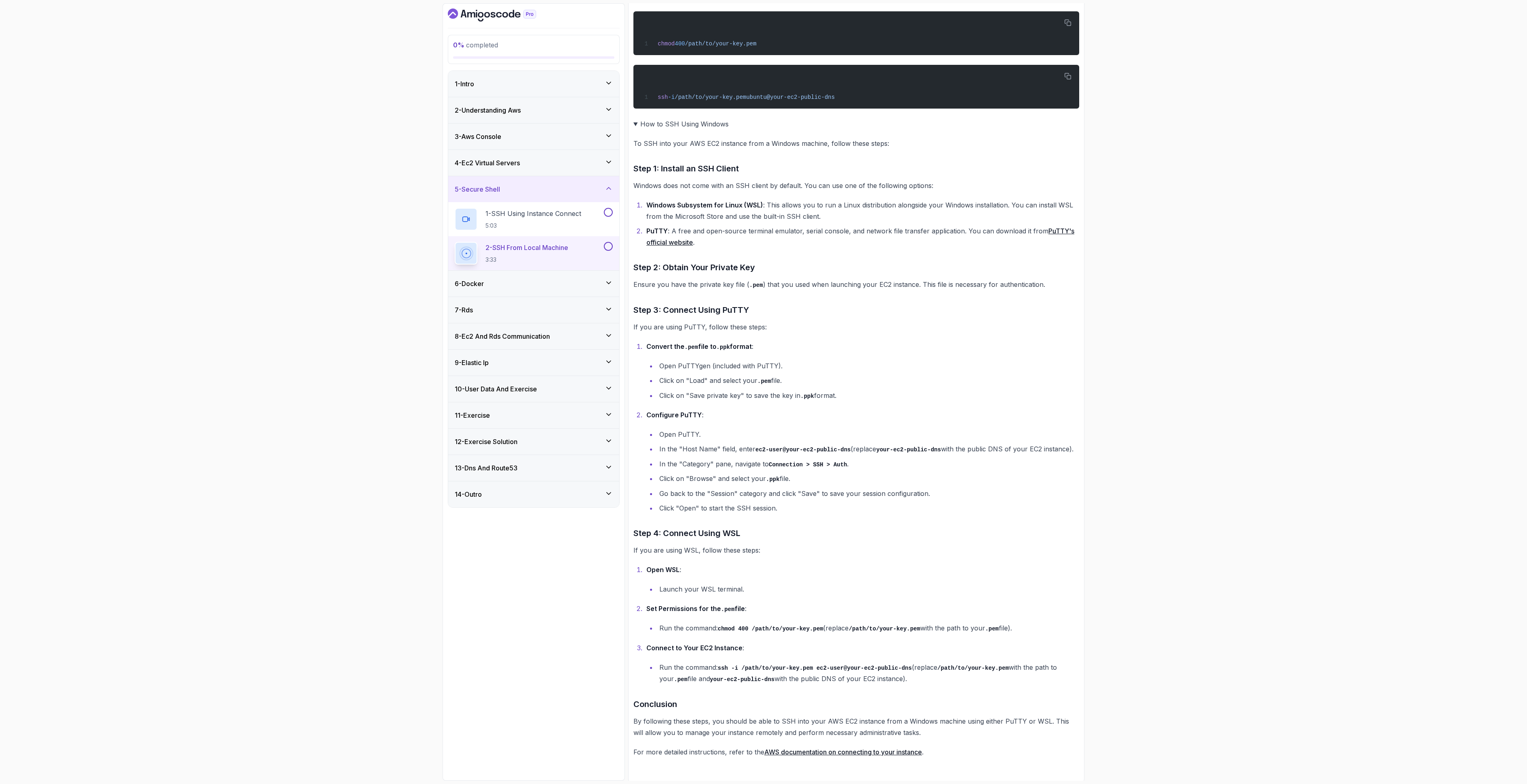
click at [61, 346] on div "0 % completed 1 - Intro 2 - Understanding Aws 3 - Aws Console 4 - Ec2 Virtual S…" at bounding box center [764, 392] width 1527 height 784
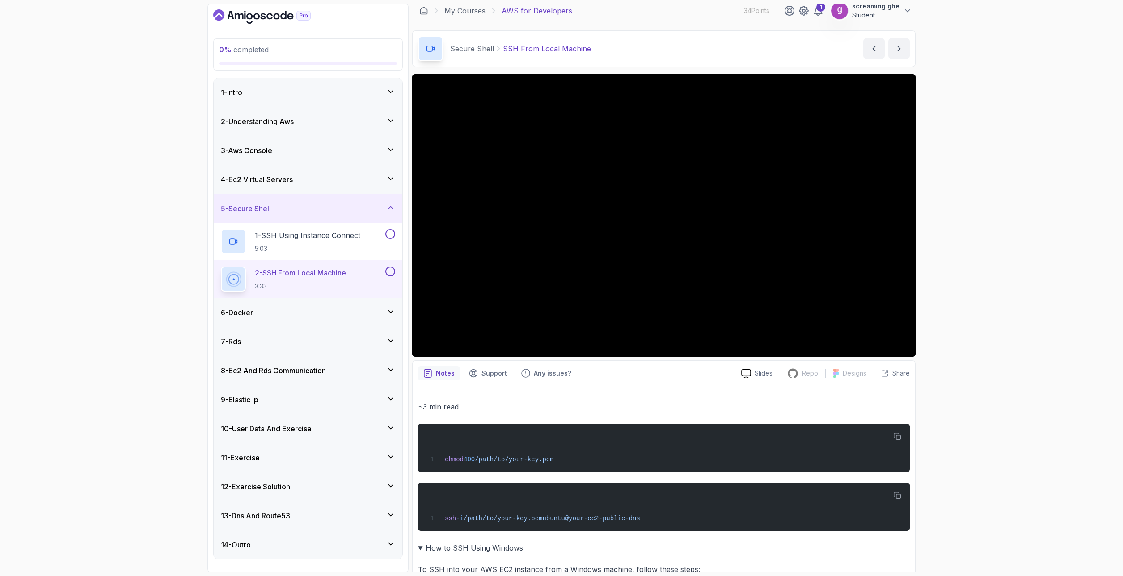
scroll to position [0, 0]
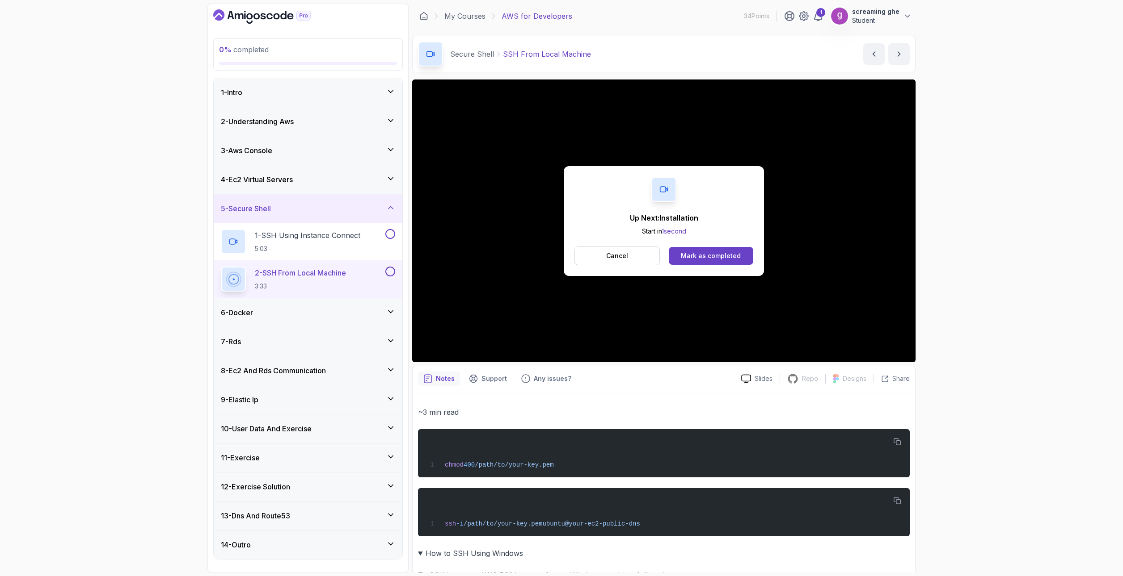
drag, startPoint x: 615, startPoint y: 247, endPoint x: 615, endPoint y: 252, distance: 4.9
click at [615, 252] on button "Cancel" at bounding box center [616, 256] width 85 height 19
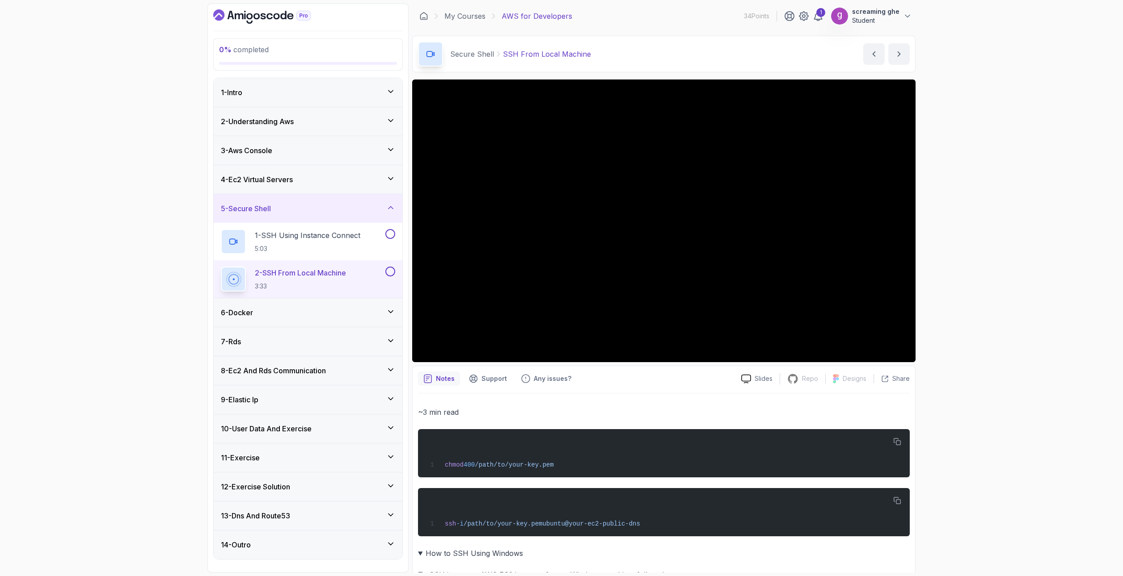
click at [311, 304] on div "6 - Docker" at bounding box center [308, 313] width 189 height 29
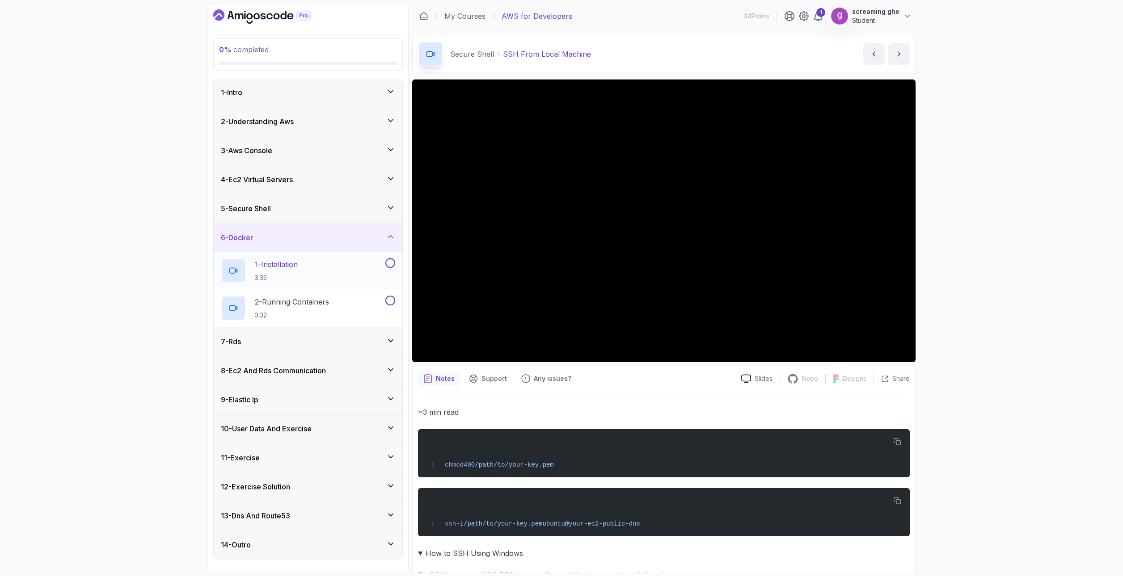
click at [315, 274] on div "1 - Installation 3:35" at bounding box center [302, 270] width 163 height 25
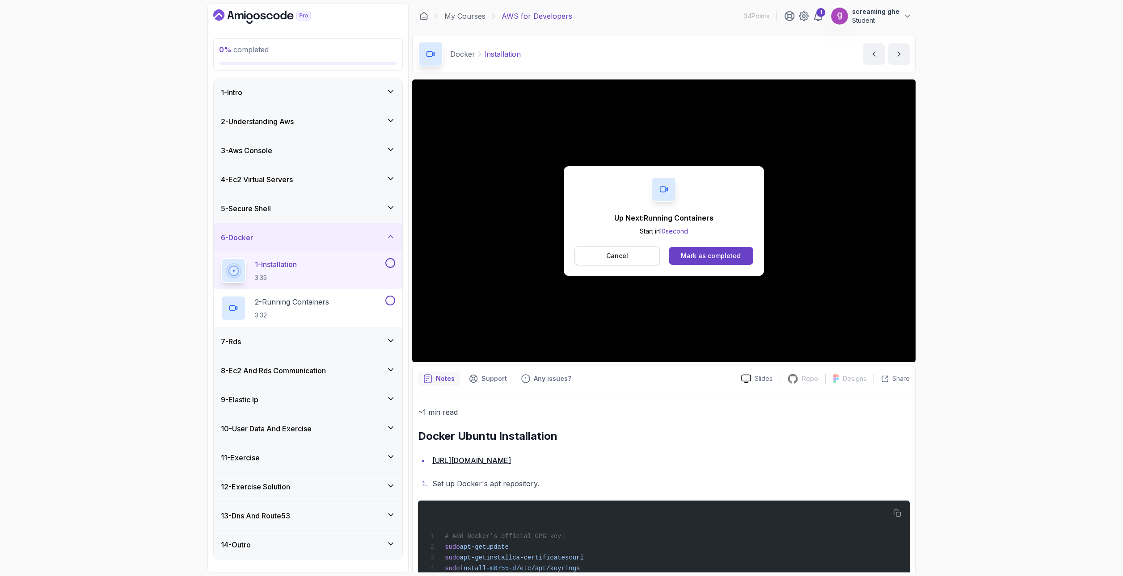
click at [631, 257] on button "Cancel" at bounding box center [616, 256] width 85 height 19
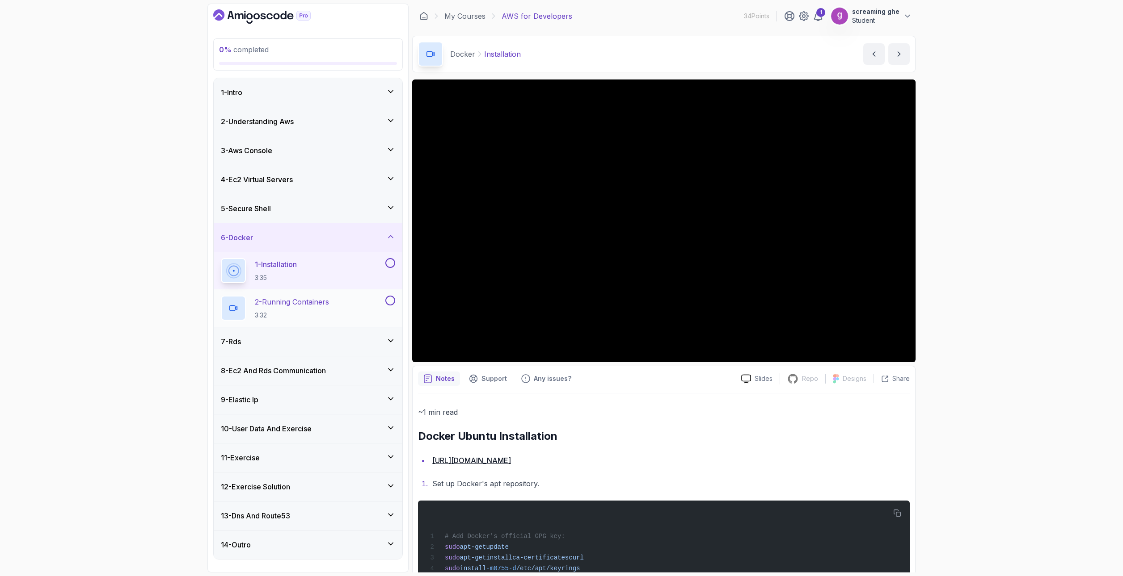
click at [311, 310] on h2 "2 - Running Containers 3:32" at bounding box center [292, 308] width 74 height 23
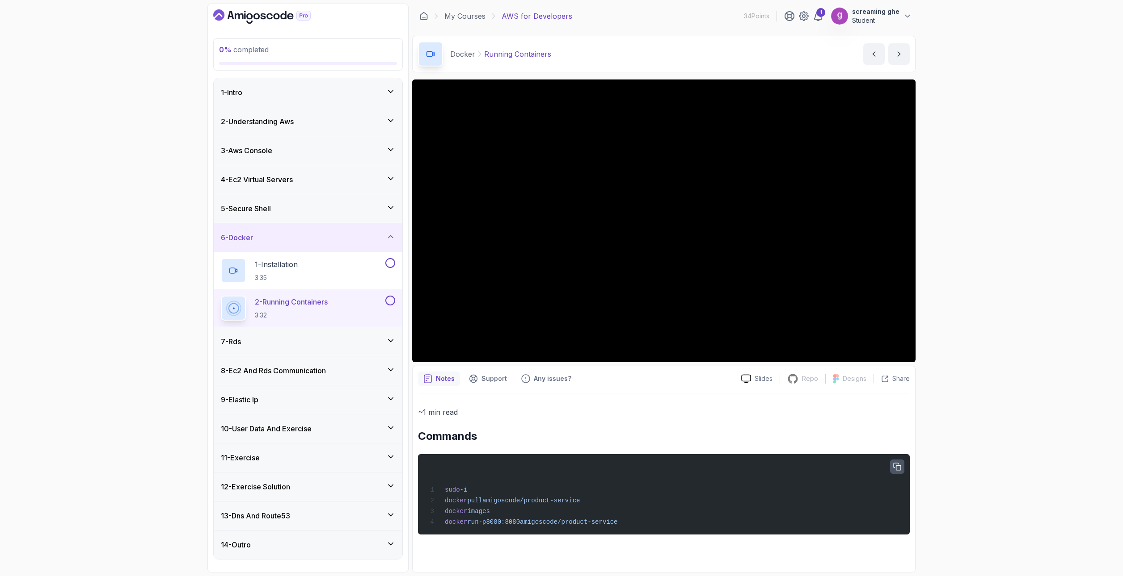
click at [901, 467] on button "button" at bounding box center [897, 467] width 14 height 14
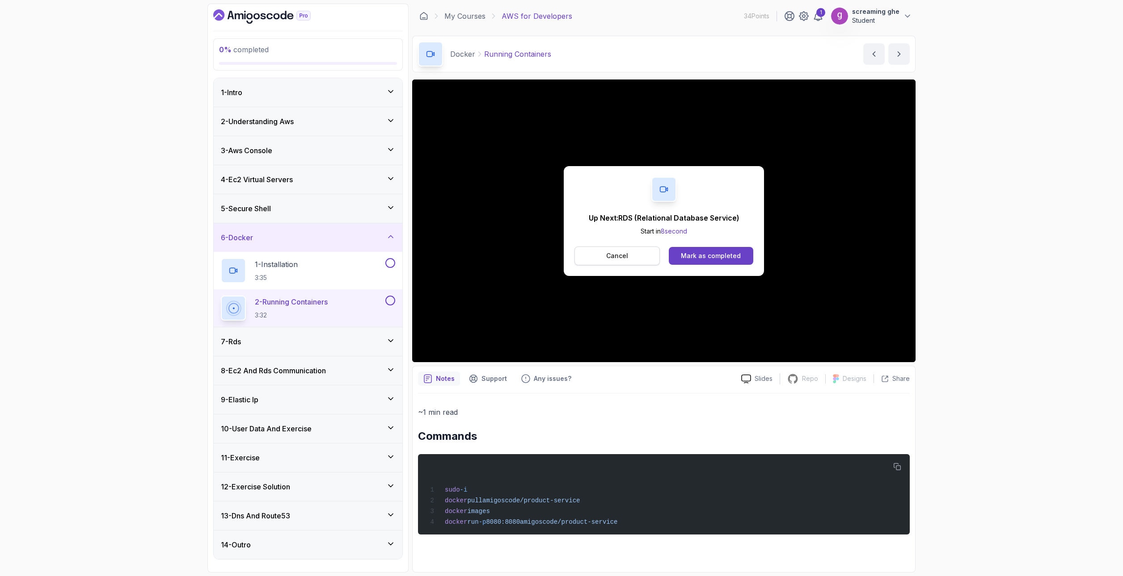
click at [624, 255] on p "Cancel" at bounding box center [617, 256] width 22 height 9
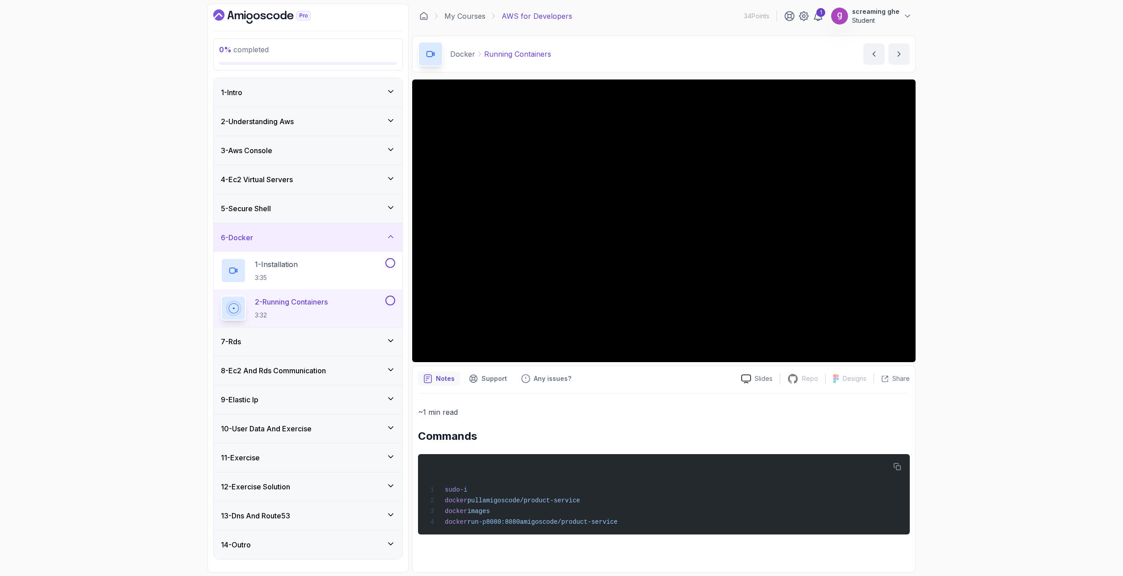
click at [147, 419] on div "0 % completed 1 - Intro 2 - Understanding Aws 3 - Aws Console 4 - Ec2 Virtual S…" at bounding box center [561, 288] width 1123 height 576
click at [329, 354] on div "7 - Rds" at bounding box center [308, 342] width 189 height 29
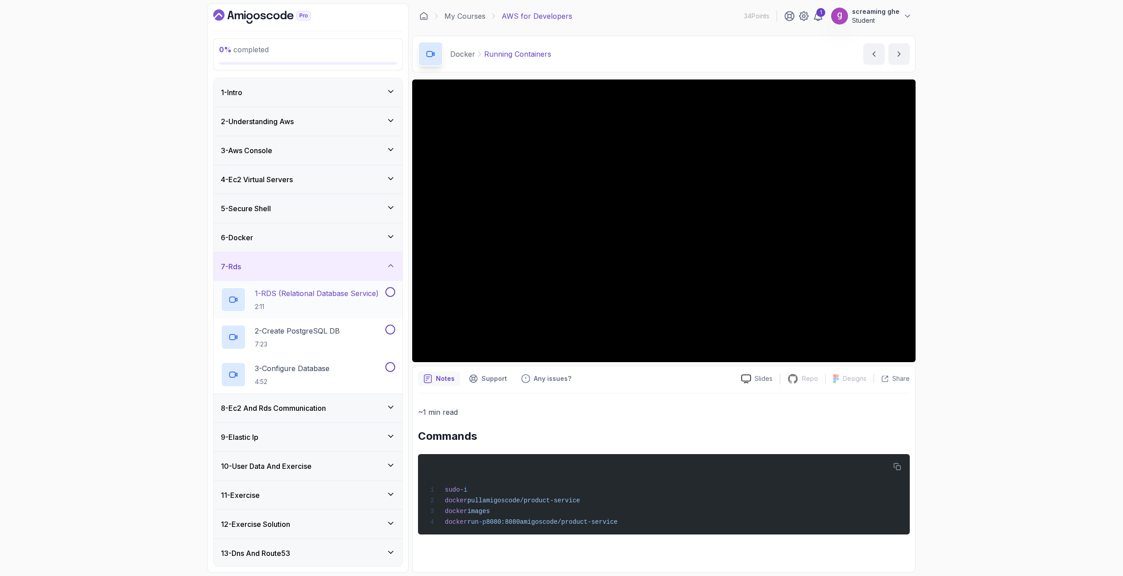
click at [328, 313] on div "1 - RDS (Relational Database Service) 2:11" at bounding box center [308, 300] width 189 height 38
click at [330, 300] on h2 "1 - RDS (Relational Database Service) 2:11" at bounding box center [317, 299] width 124 height 23
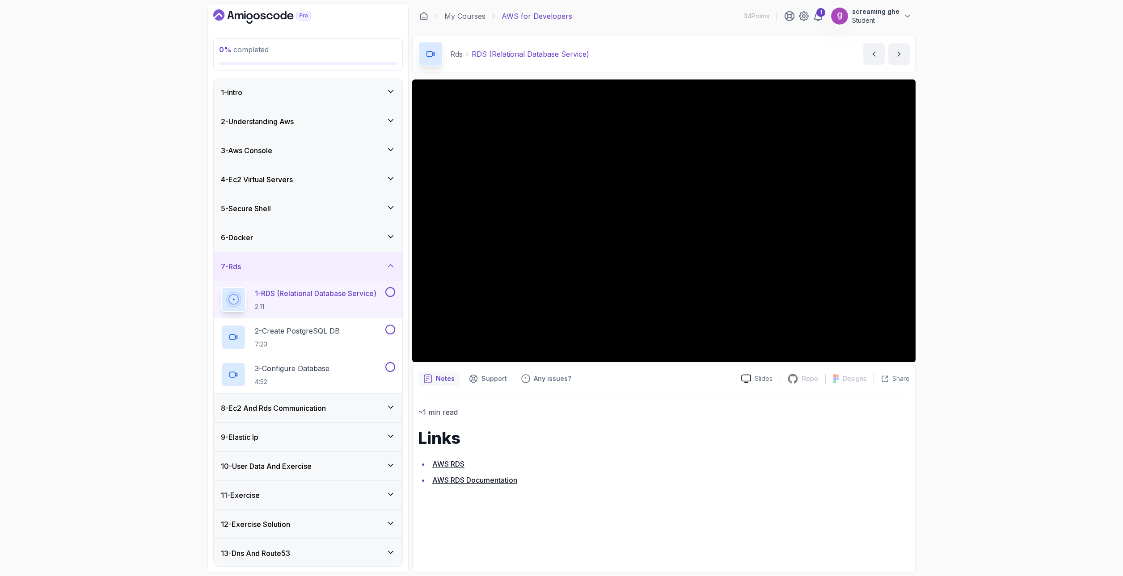
click at [959, 444] on div "0 % completed 1 - Intro 2 - Understanding Aws 3 - Aws Console 4 - Ec2 Virtual S…" at bounding box center [561, 288] width 1123 height 576
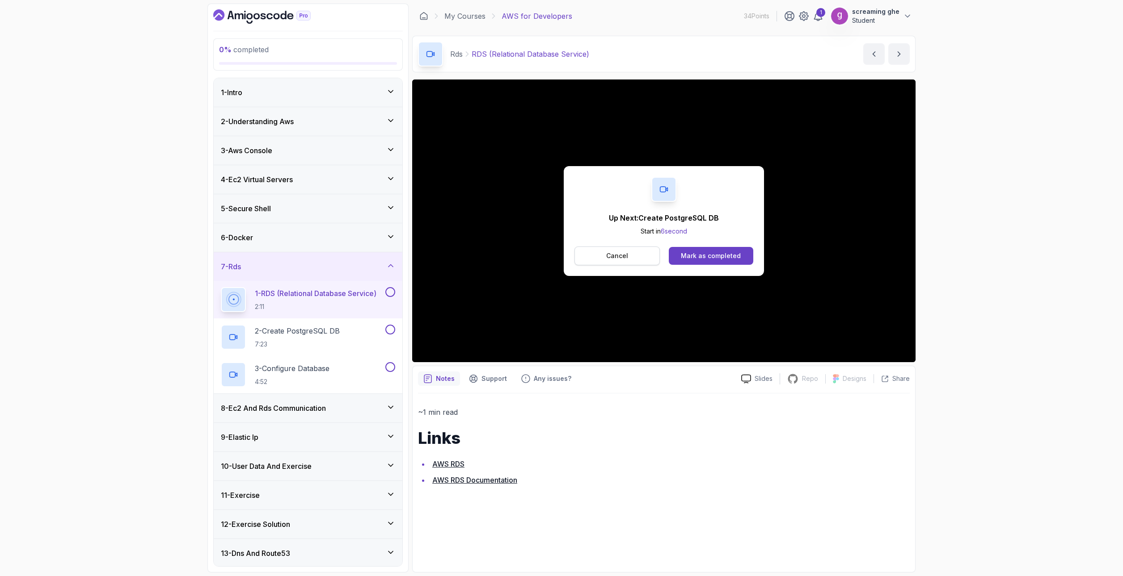
click at [649, 262] on button "Cancel" at bounding box center [616, 256] width 85 height 19
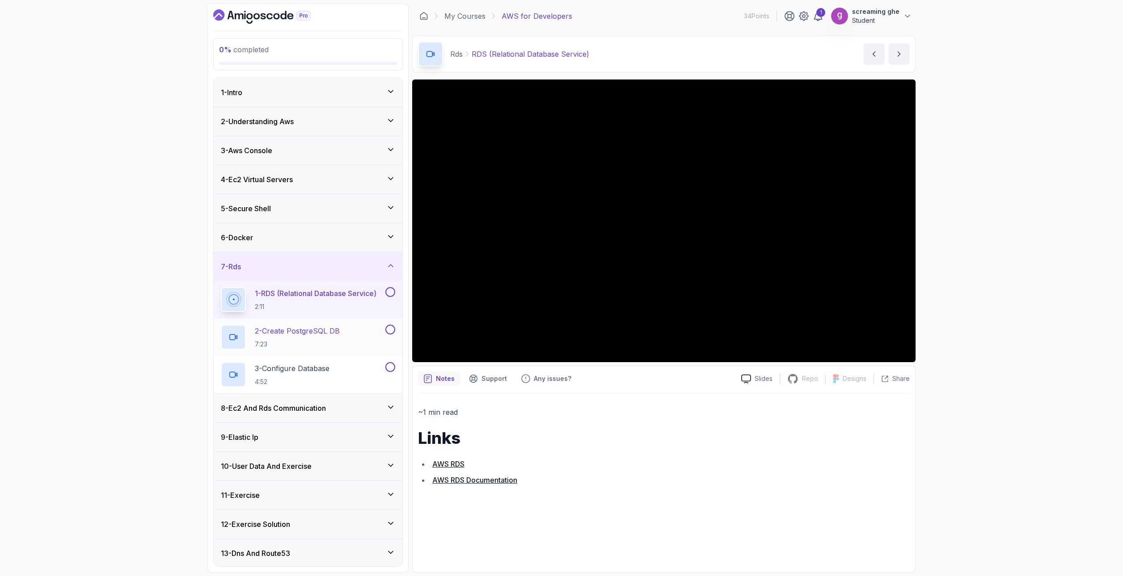
click at [322, 341] on p "7:23" at bounding box center [297, 344] width 85 height 9
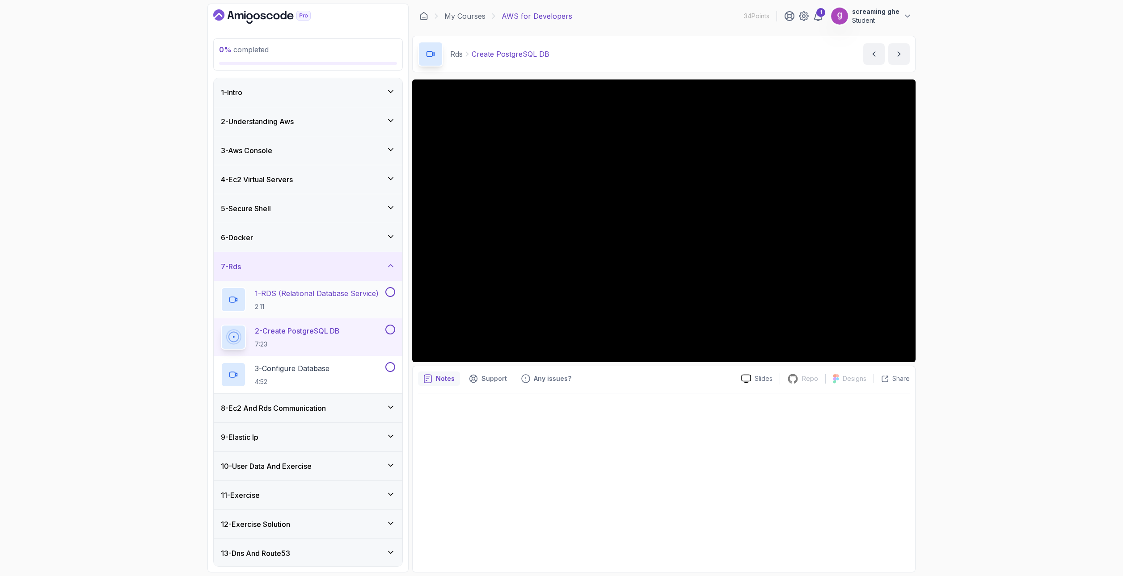
click at [323, 307] on p "2:11" at bounding box center [317, 307] width 124 height 9
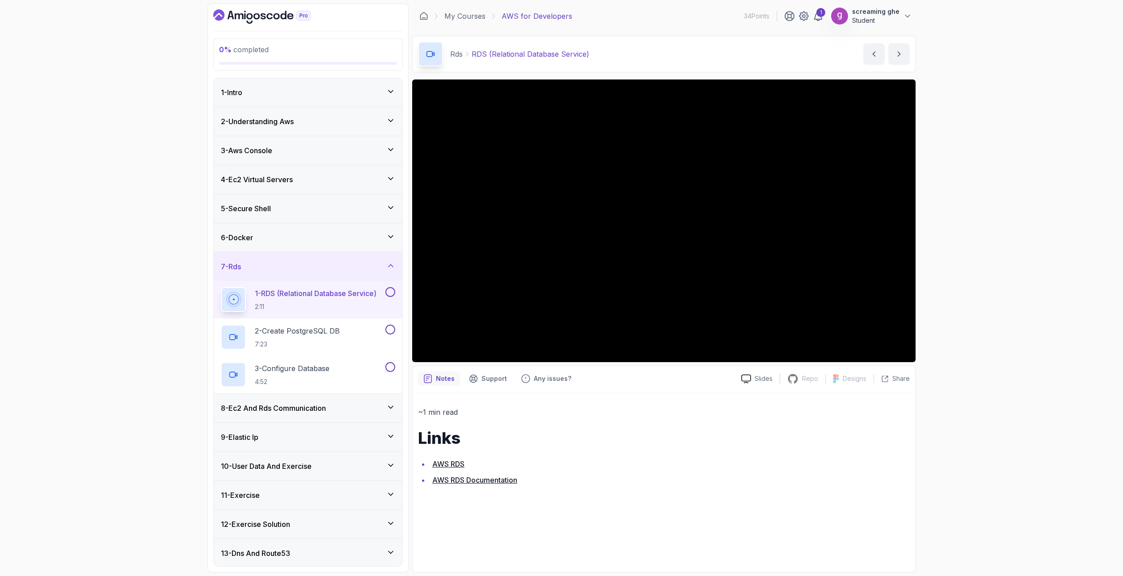
click at [95, 364] on div "0 % completed 1 - Intro 2 - Understanding Aws 3 - Aws Console 4 - Ec2 Virtual S…" at bounding box center [561, 288] width 1123 height 576
click at [300, 334] on p "2 - Create PostgreSQL DB" at bounding box center [297, 331] width 85 height 11
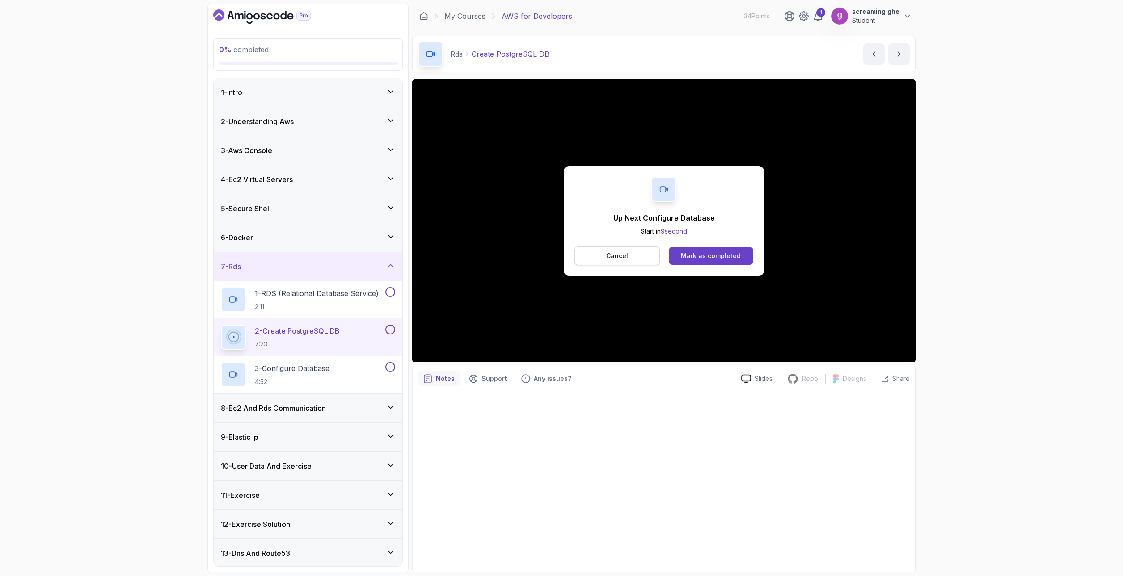
click at [626, 258] on p "Cancel" at bounding box center [617, 256] width 22 height 9
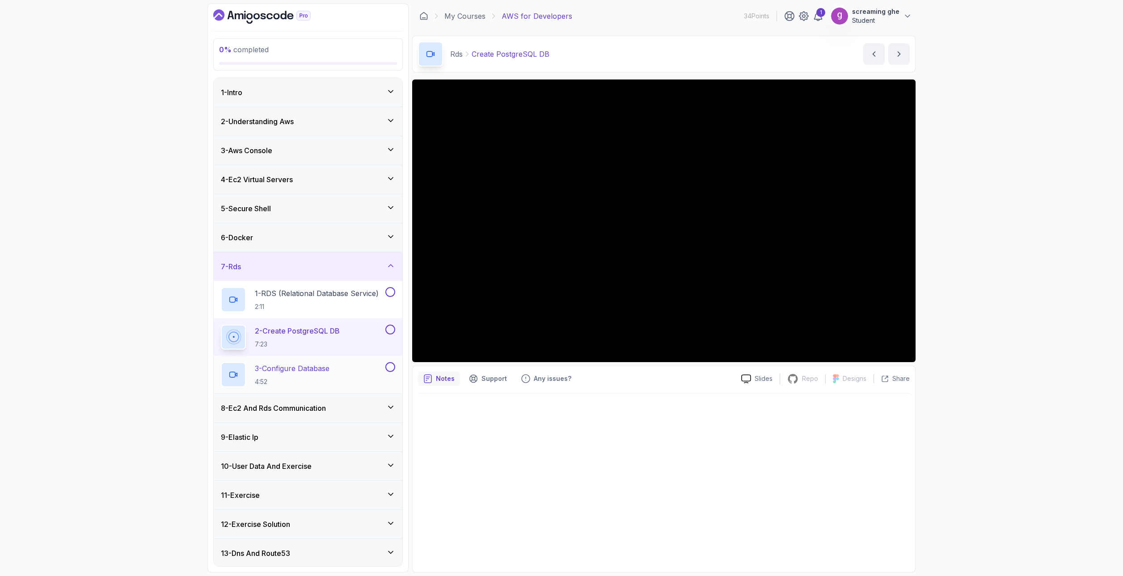
click at [324, 378] on p "4:52" at bounding box center [292, 382] width 75 height 9
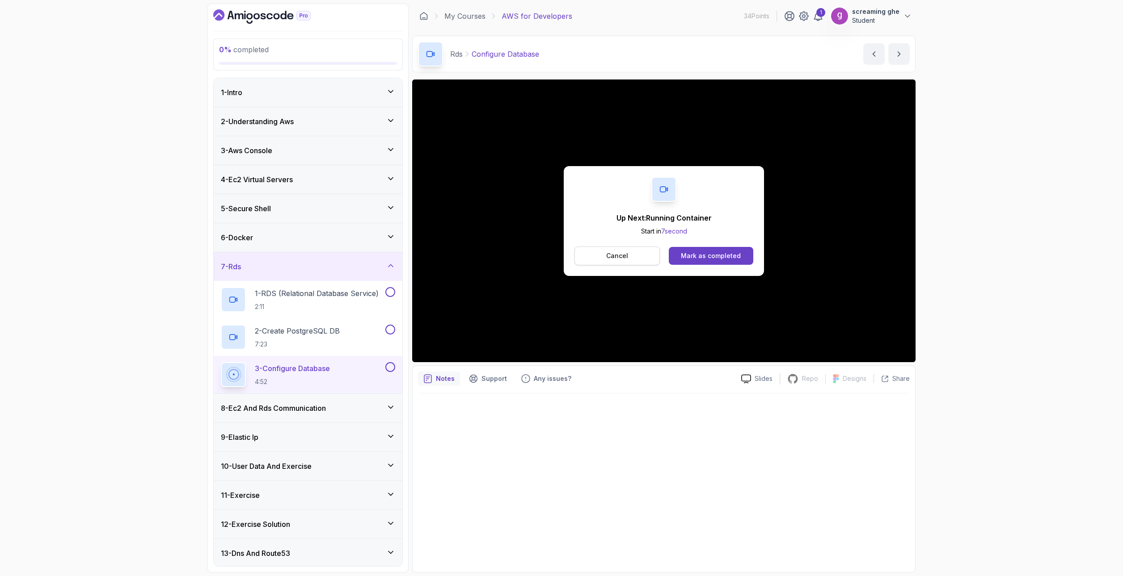
click at [614, 261] on button "Cancel" at bounding box center [616, 256] width 85 height 19
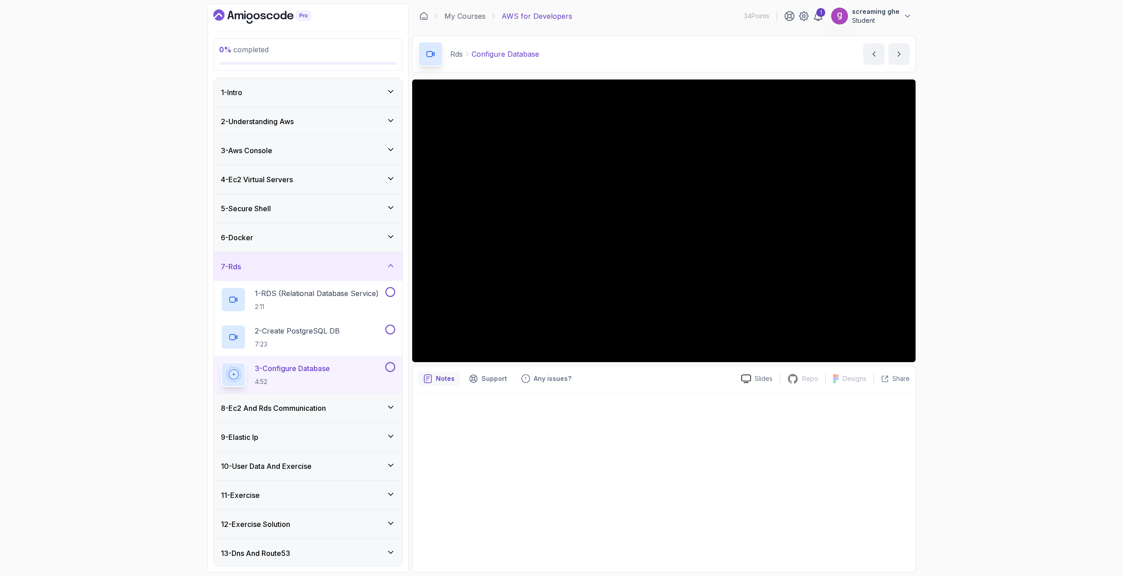
click at [288, 412] on h3 "8 - Ec2 And Rds Communication" at bounding box center [273, 408] width 105 height 11
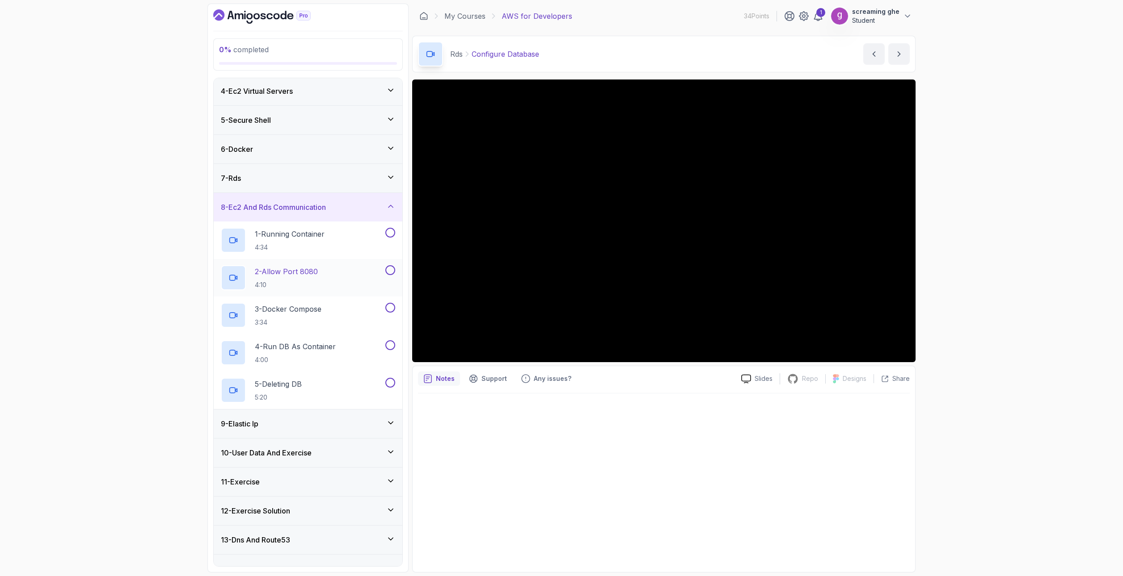
scroll to position [105, 0]
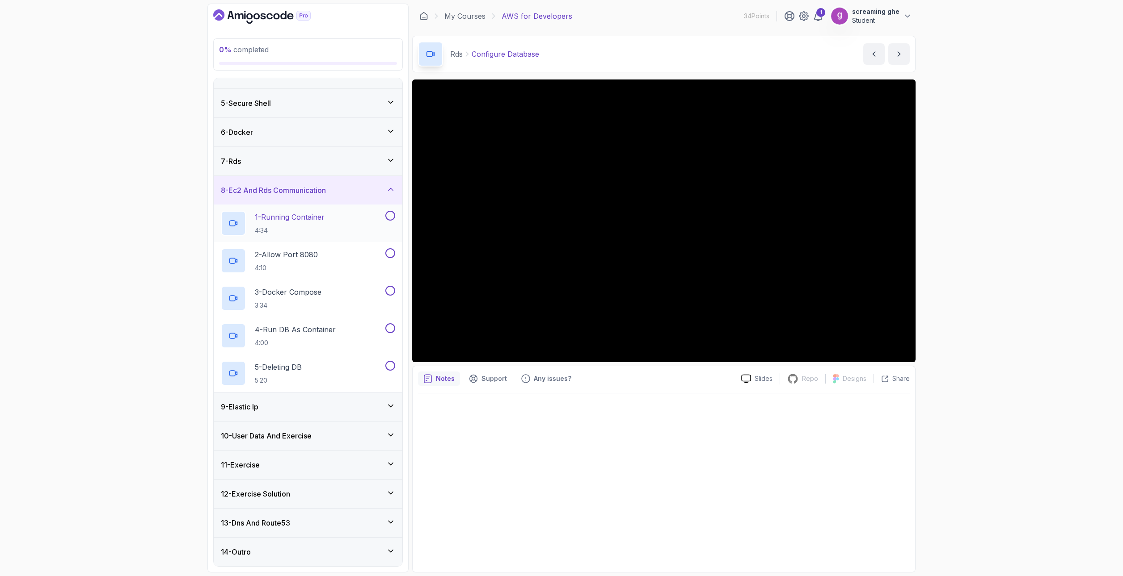
click at [323, 232] on p "4:34" at bounding box center [290, 230] width 70 height 9
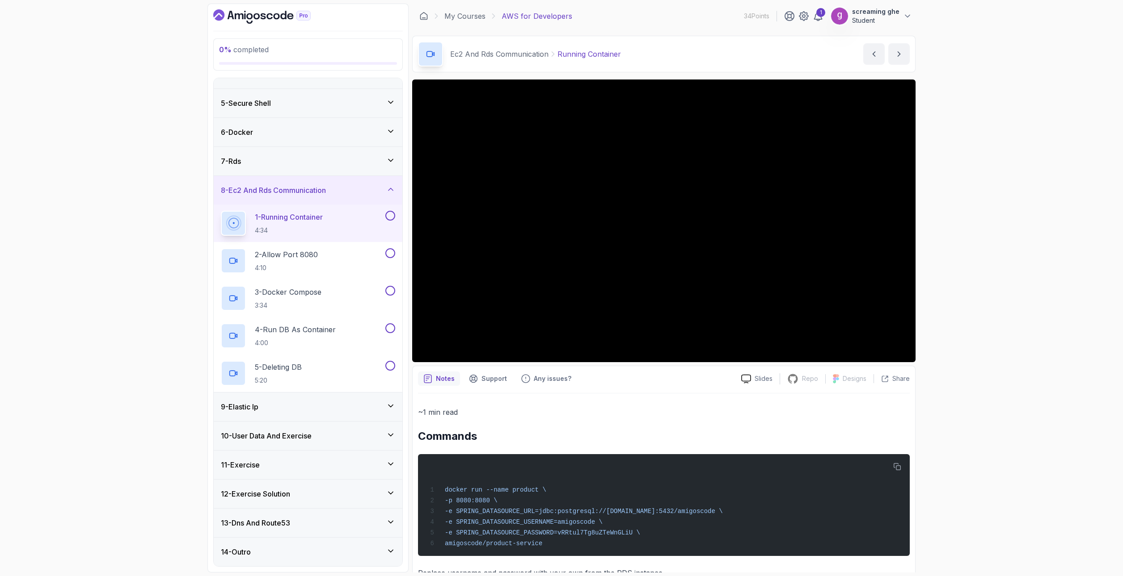
scroll to position [28, 0]
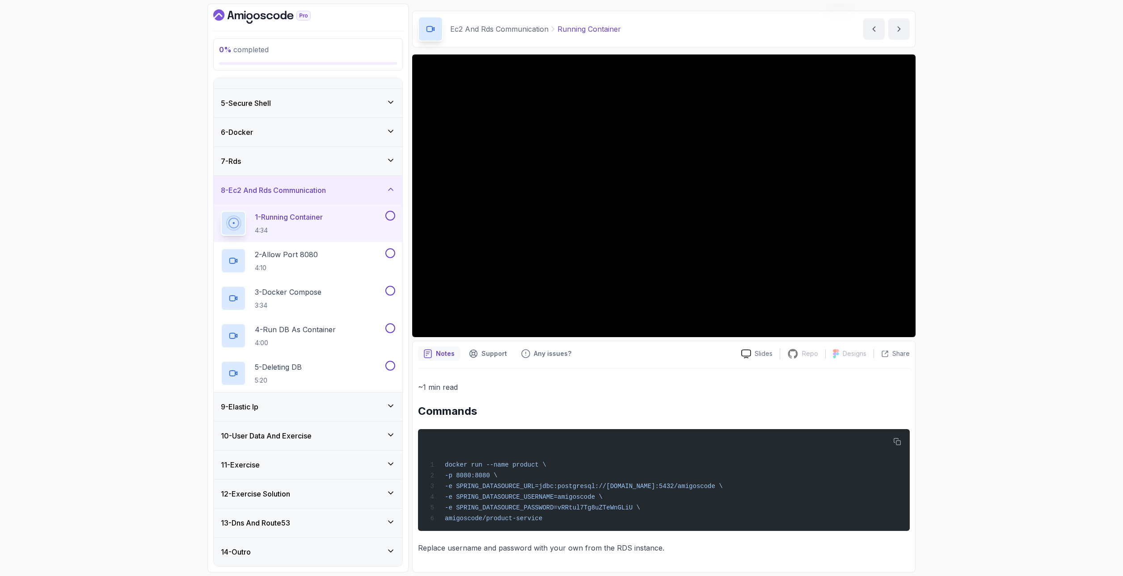
click at [938, 432] on div "0 % completed 1 - Intro 2 - Understanding Aws 3 - Aws Console 4 - Ec2 Virtual S…" at bounding box center [561, 288] width 1123 height 576
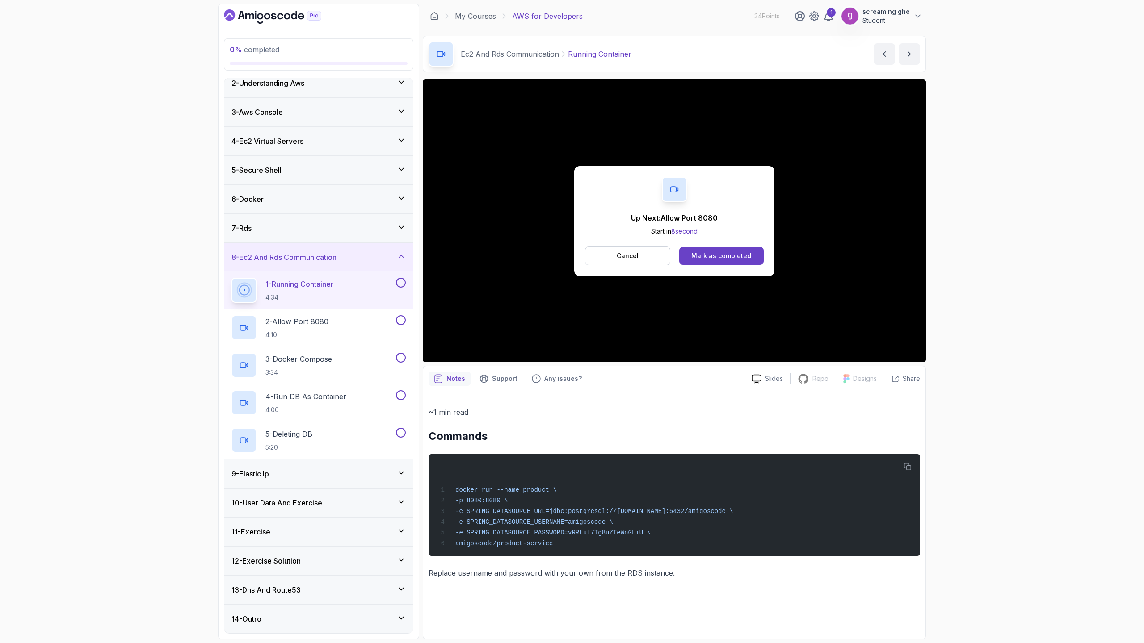
scroll to position [105, 0]
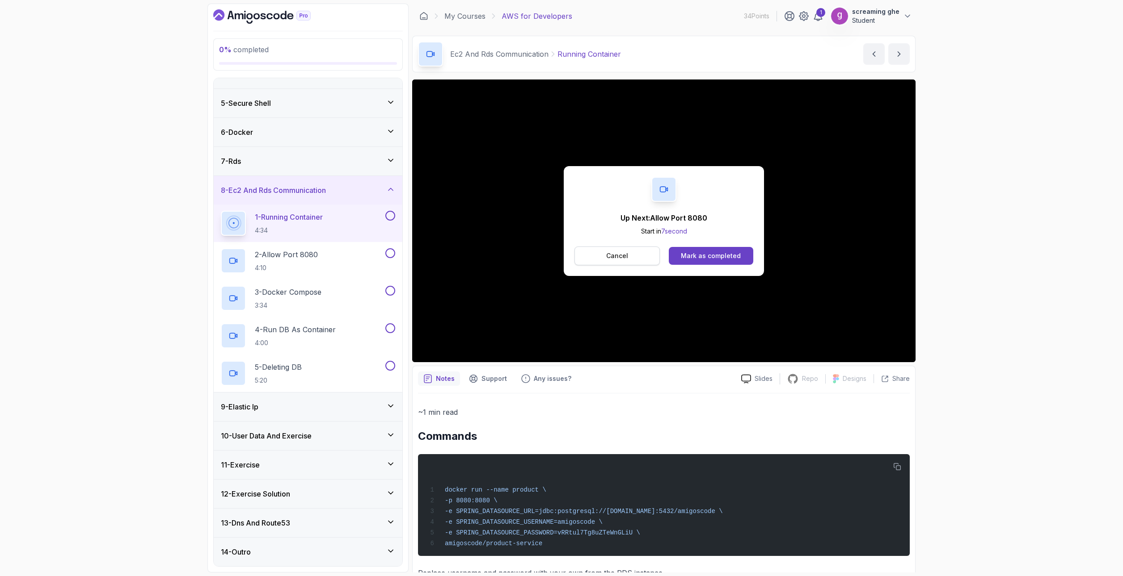
click at [612, 254] on p "Cancel" at bounding box center [617, 256] width 22 height 9
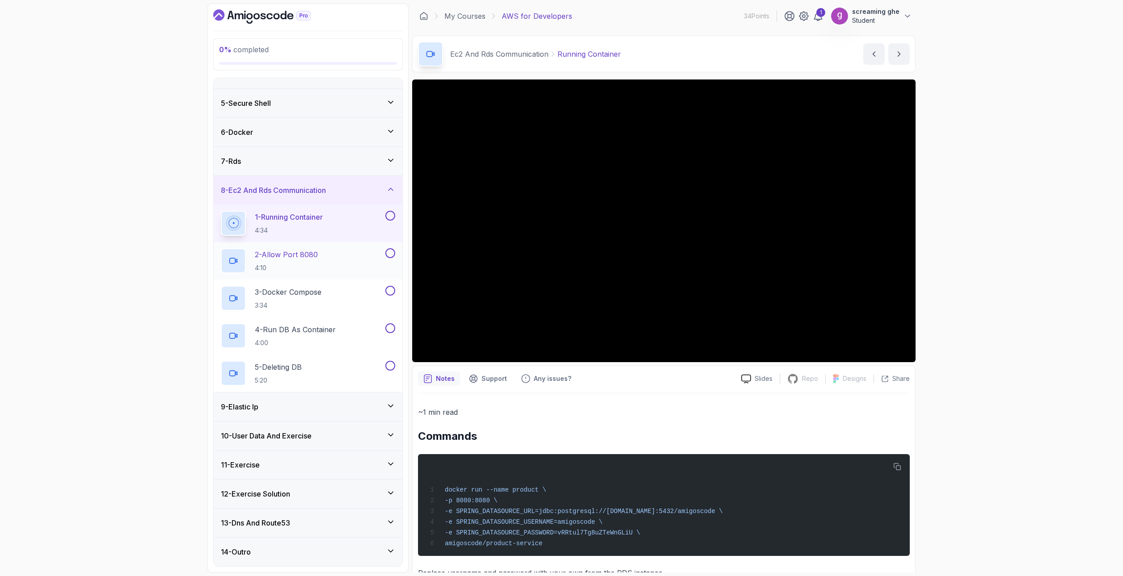
click at [305, 264] on p "4:10" at bounding box center [286, 268] width 63 height 9
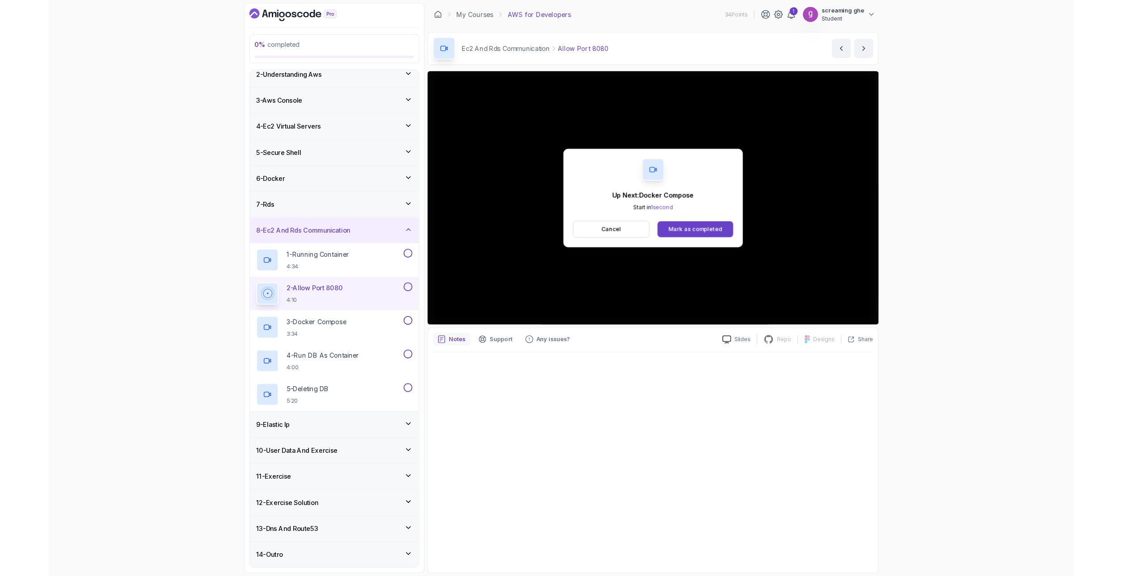
scroll to position [105, 0]
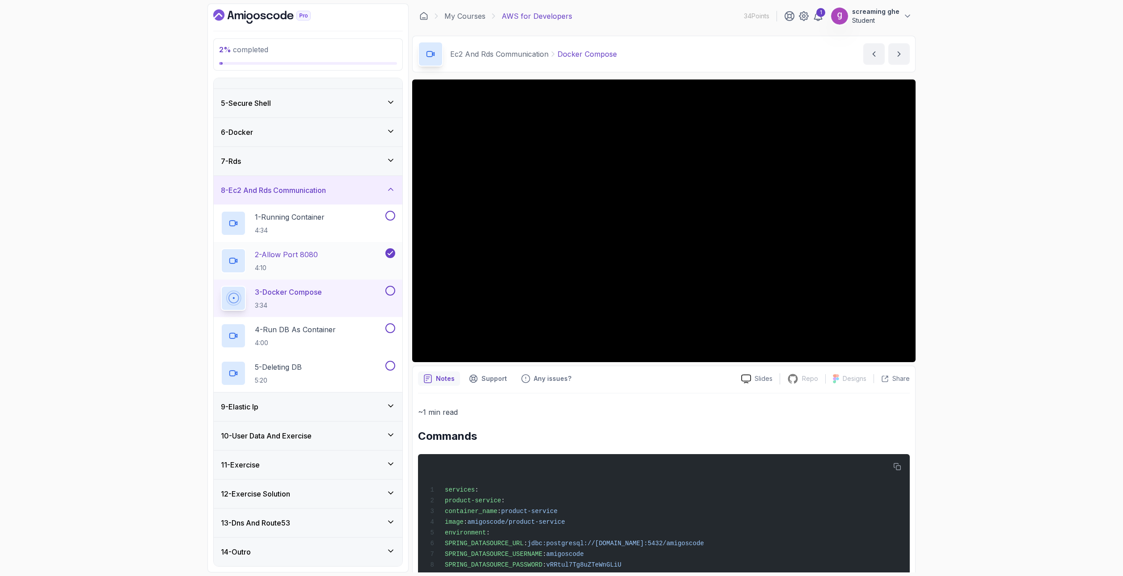
click at [387, 253] on icon at bounding box center [390, 253] width 8 height 9
click at [111, 307] on div "0 % completed 1 - Intro 2 - Understanding Aws 3 - Aws Console 4 - Ec2 Virtual S…" at bounding box center [561, 288] width 1123 height 576
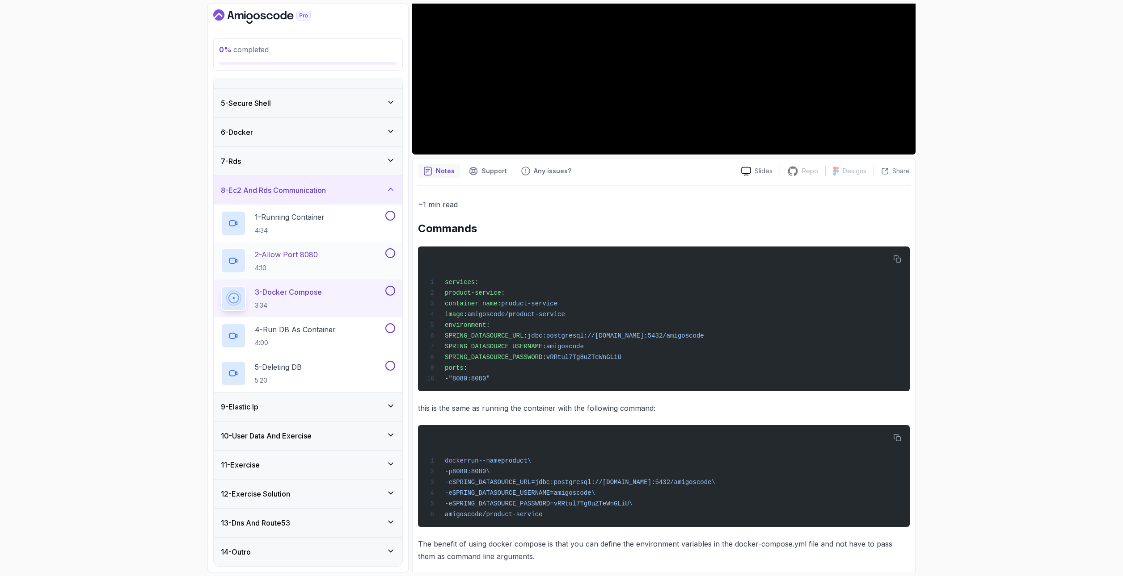
scroll to position [223, 0]
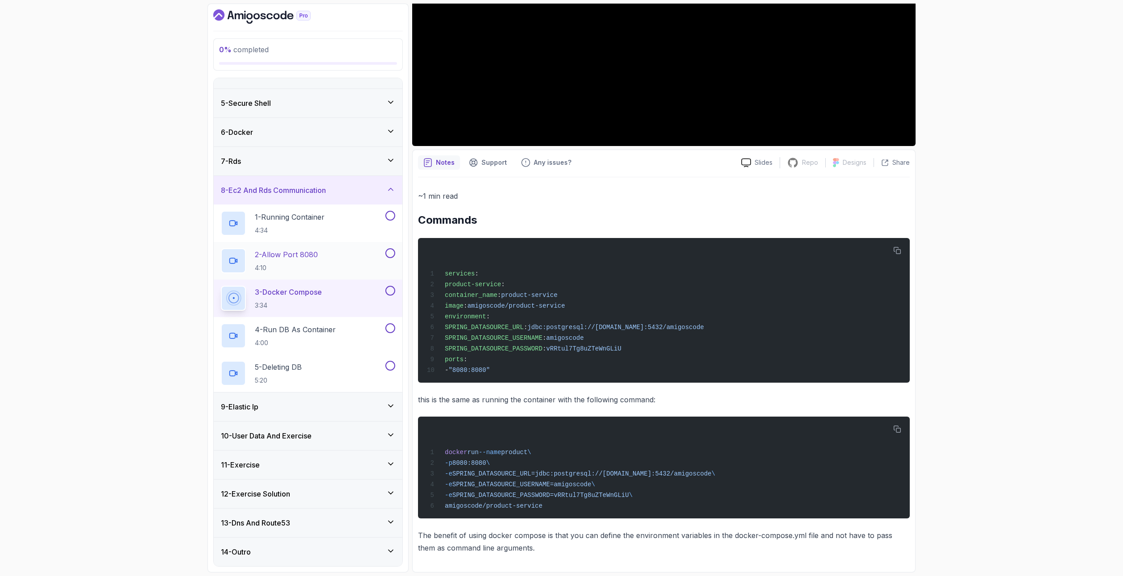
click at [70, 298] on div "0 % completed 1 - Intro 2 - Understanding Aws 3 - Aws Console 4 - Ec2 Virtual S…" at bounding box center [561, 288] width 1123 height 576
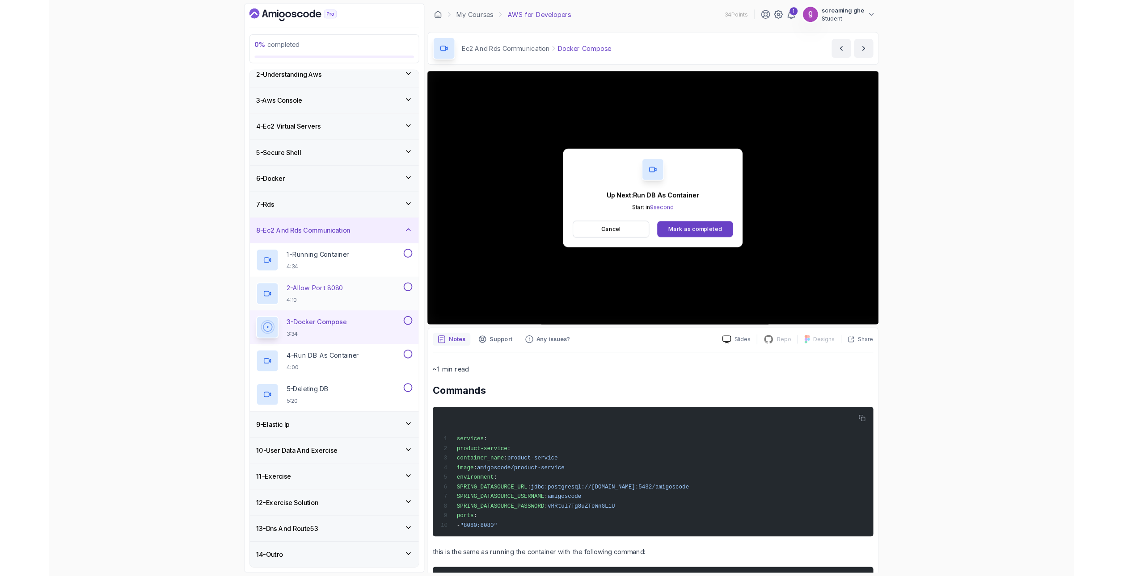
scroll to position [105, 0]
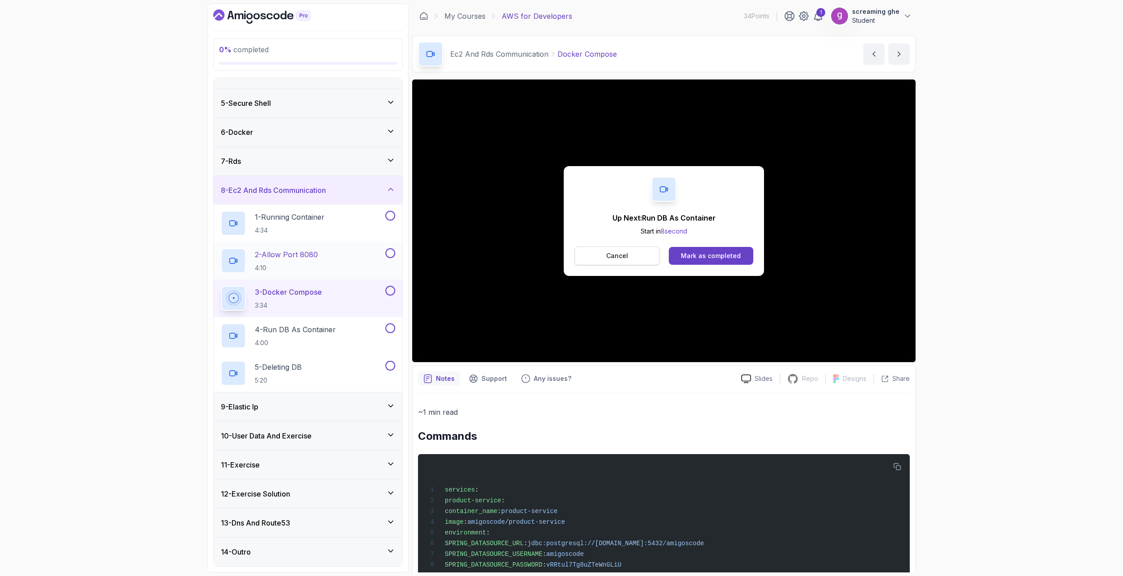
click at [622, 258] on p "Cancel" at bounding box center [617, 256] width 22 height 9
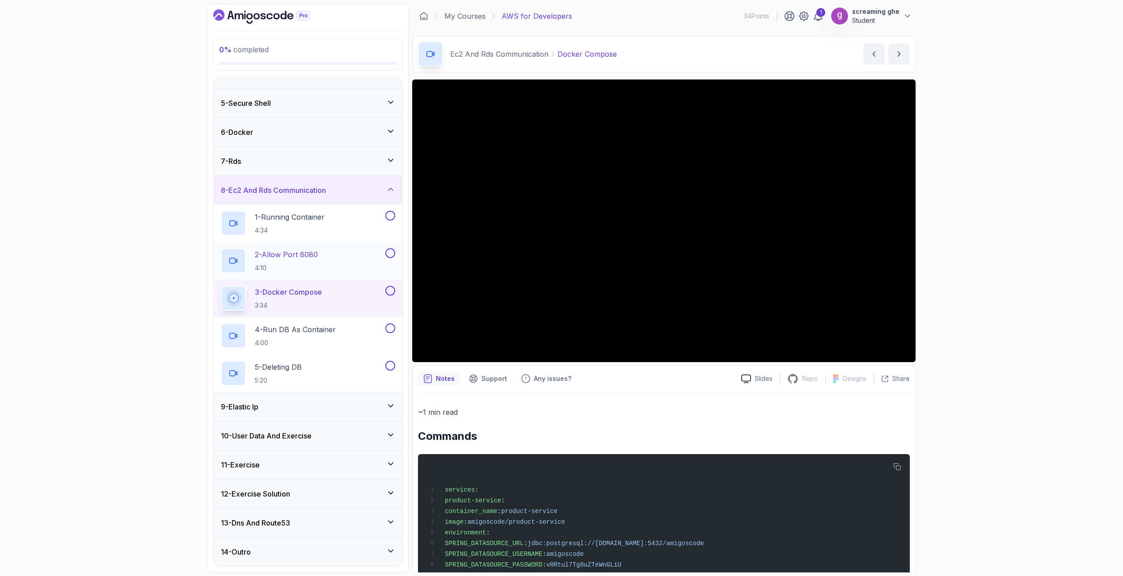
click at [156, 312] on div "0 % completed 1 - Intro 2 - Understanding Aws 3 - Aws Console 4 - Ec2 Virtual S…" at bounding box center [561, 288] width 1123 height 576
click at [296, 340] on p "4:00" at bounding box center [295, 343] width 81 height 9
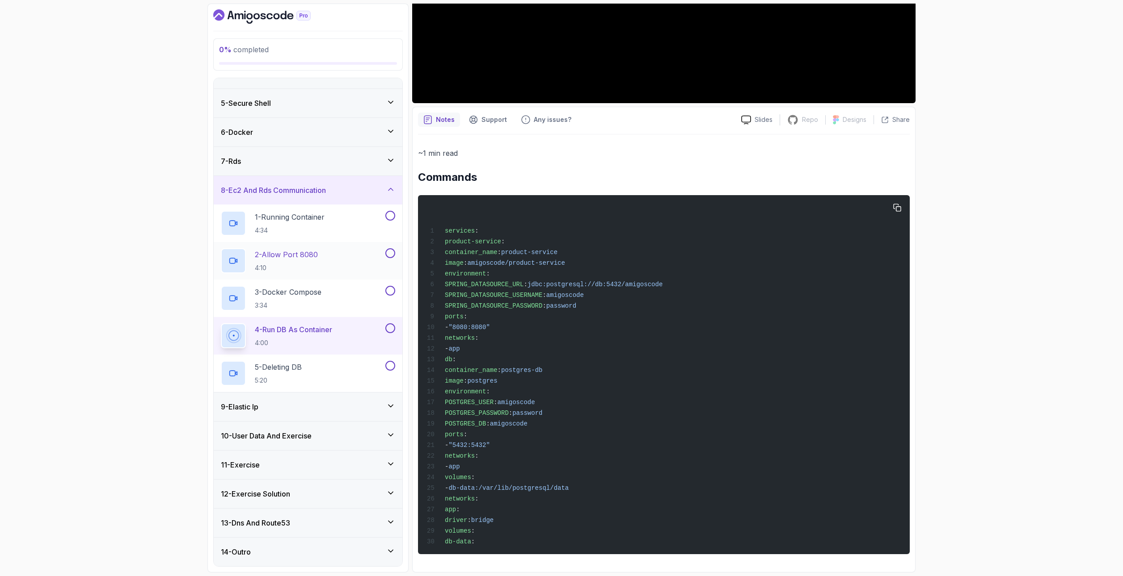
scroll to position [273, 0]
click at [896, 204] on icon "button" at bounding box center [897, 208] width 8 height 8
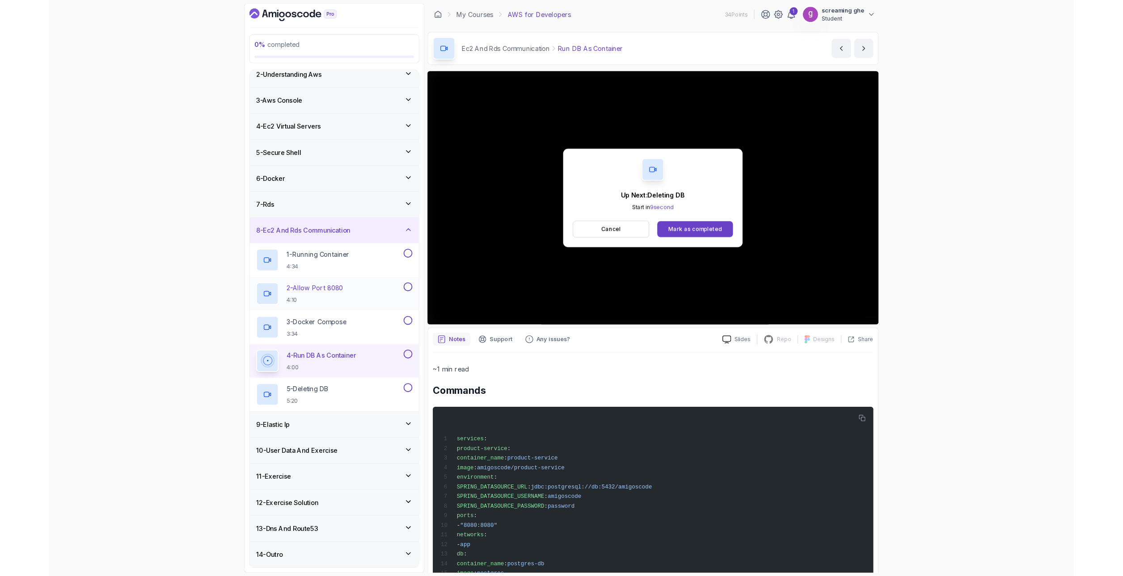
scroll to position [105, 0]
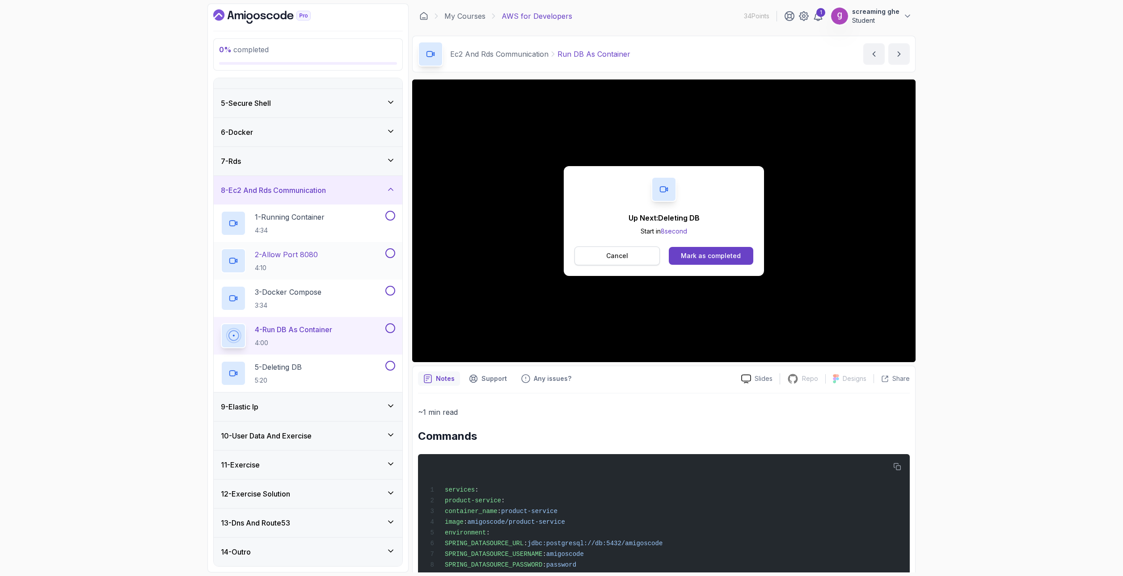
click at [611, 254] on p "Cancel" at bounding box center [617, 256] width 22 height 9
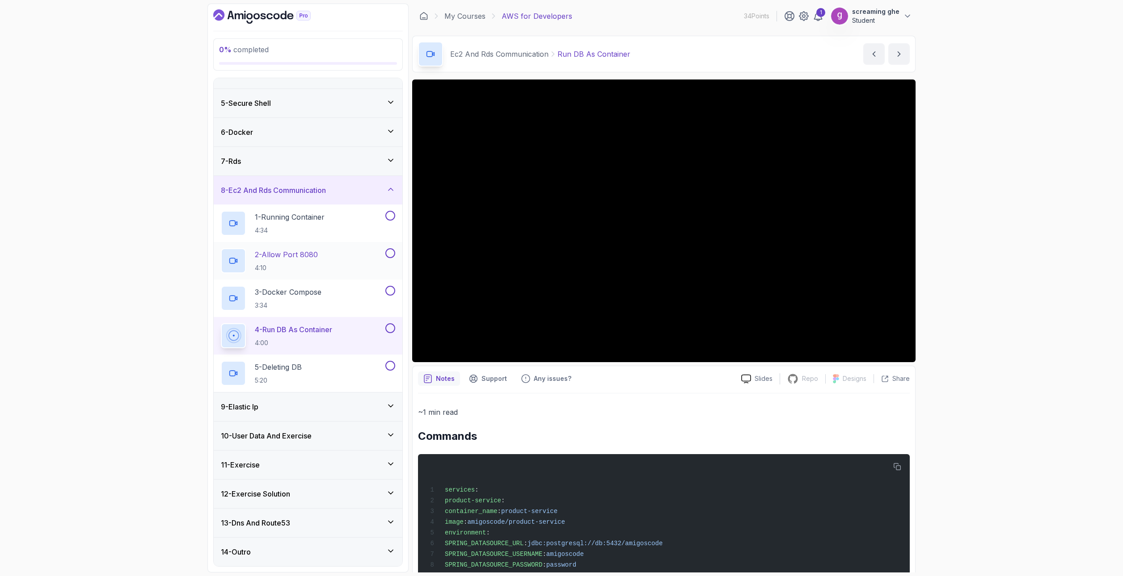
click at [139, 326] on div "0 % completed 1 - Intro 2 - Understanding Aws 3 - Aws Console 4 - Ec2 Virtual S…" at bounding box center [561, 288] width 1123 height 576
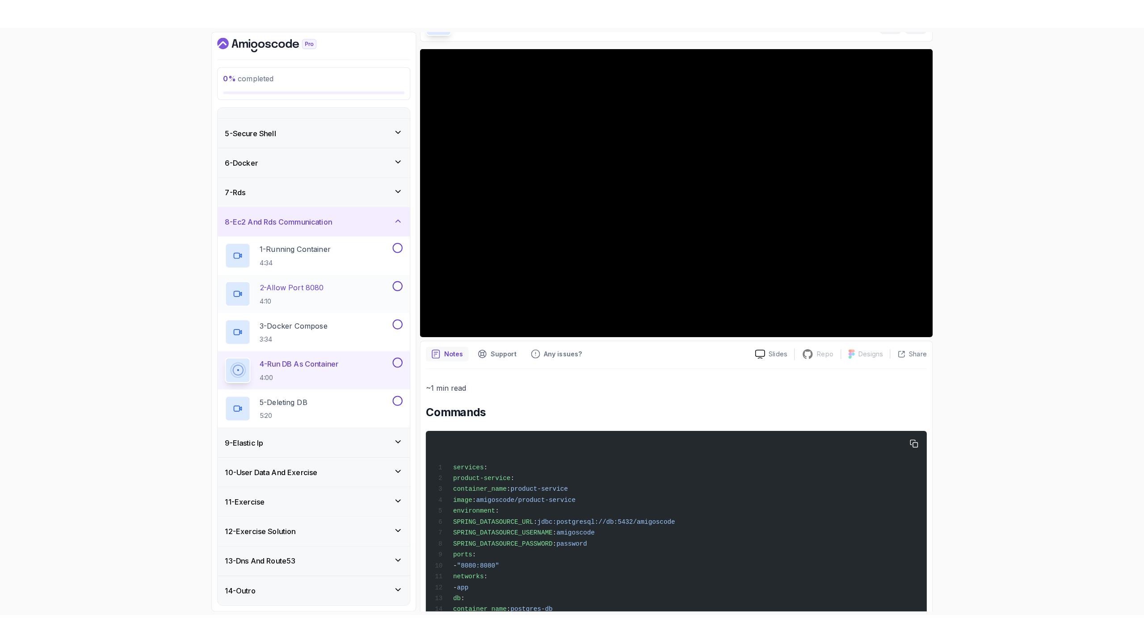
scroll to position [0, 0]
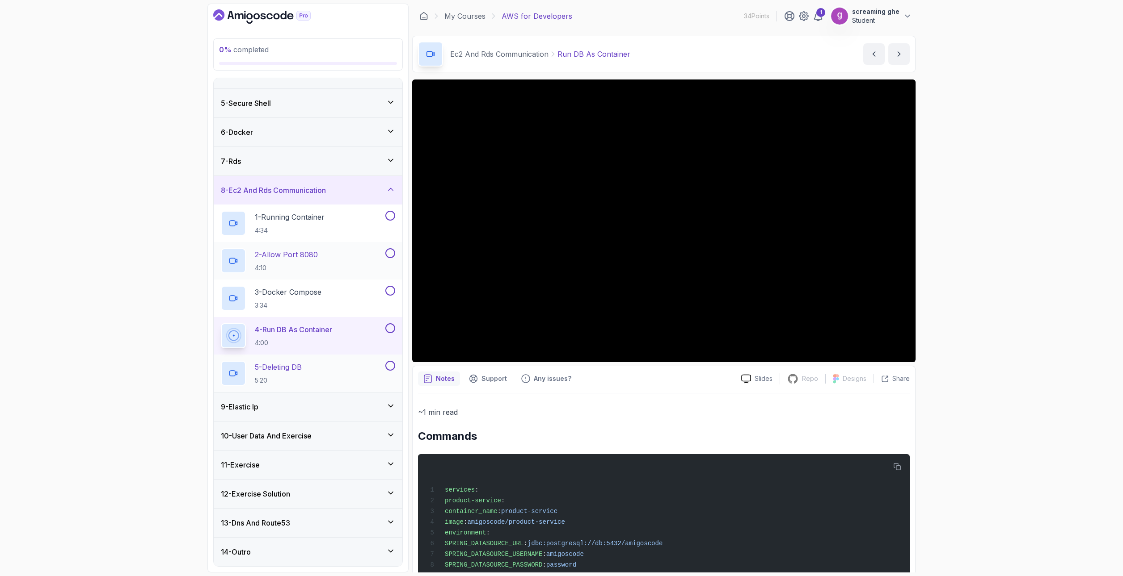
click at [344, 372] on div "5 - Deleting DB 5:20" at bounding box center [302, 373] width 163 height 25
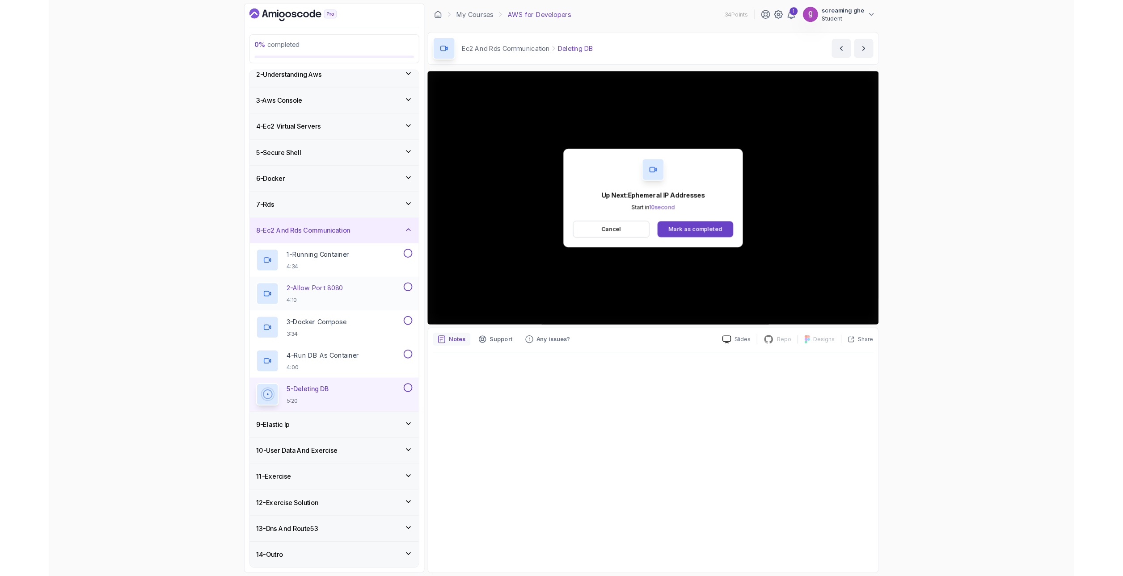
scroll to position [105, 0]
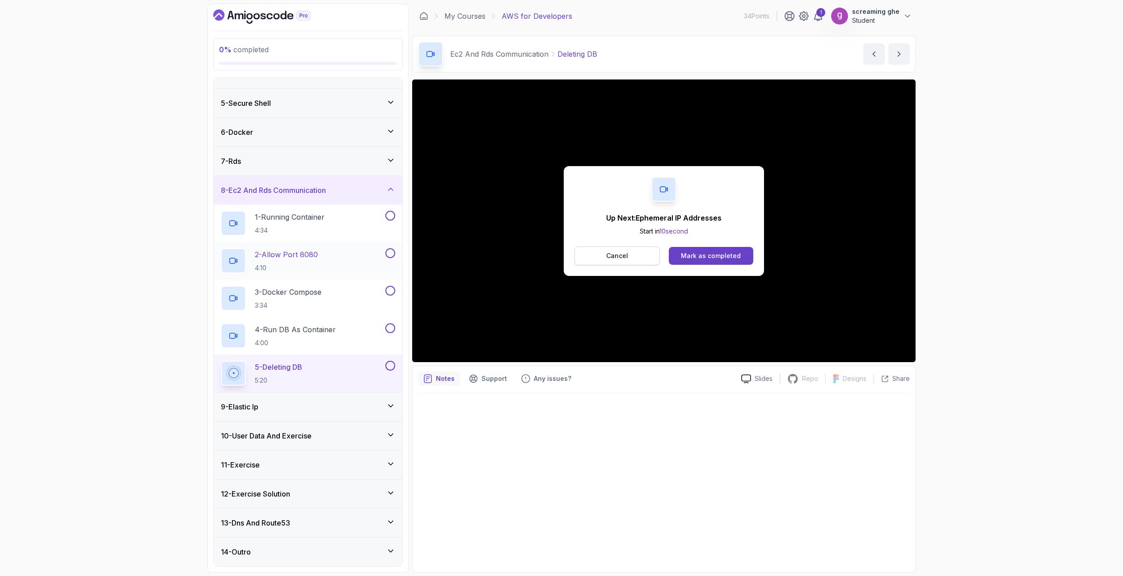
click at [602, 249] on button "Cancel" at bounding box center [616, 256] width 85 height 19
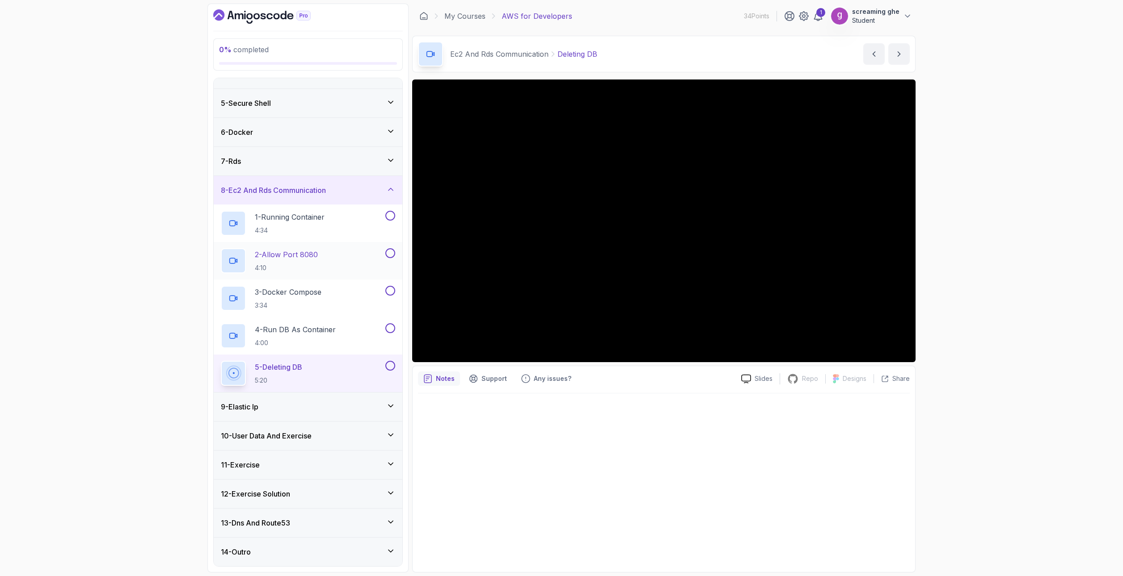
click at [333, 413] on div "9 - Elastic Ip" at bounding box center [308, 407] width 189 height 29
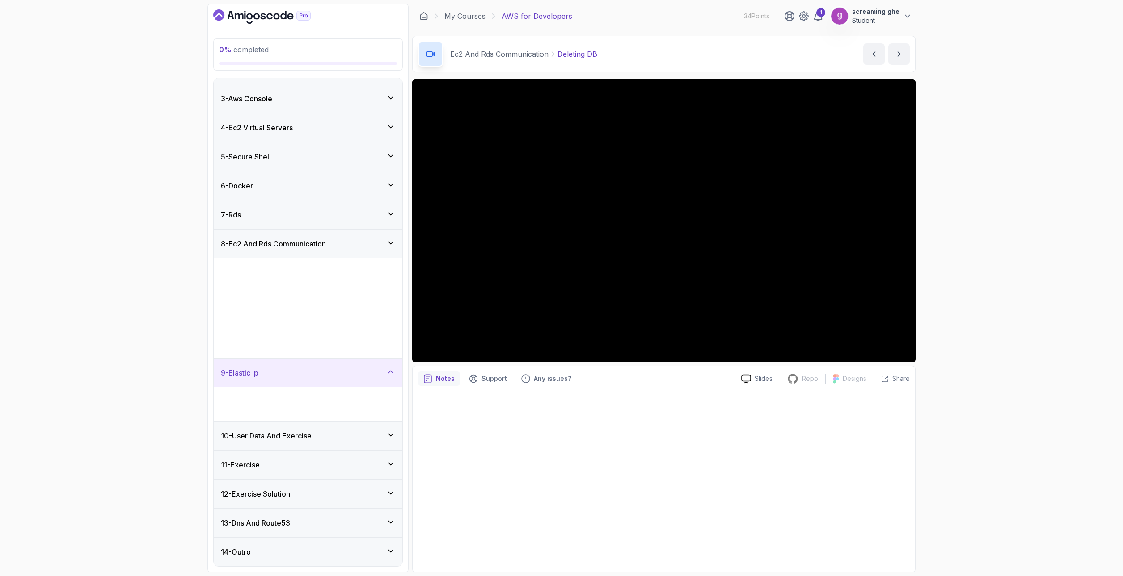
scroll to position [0, 0]
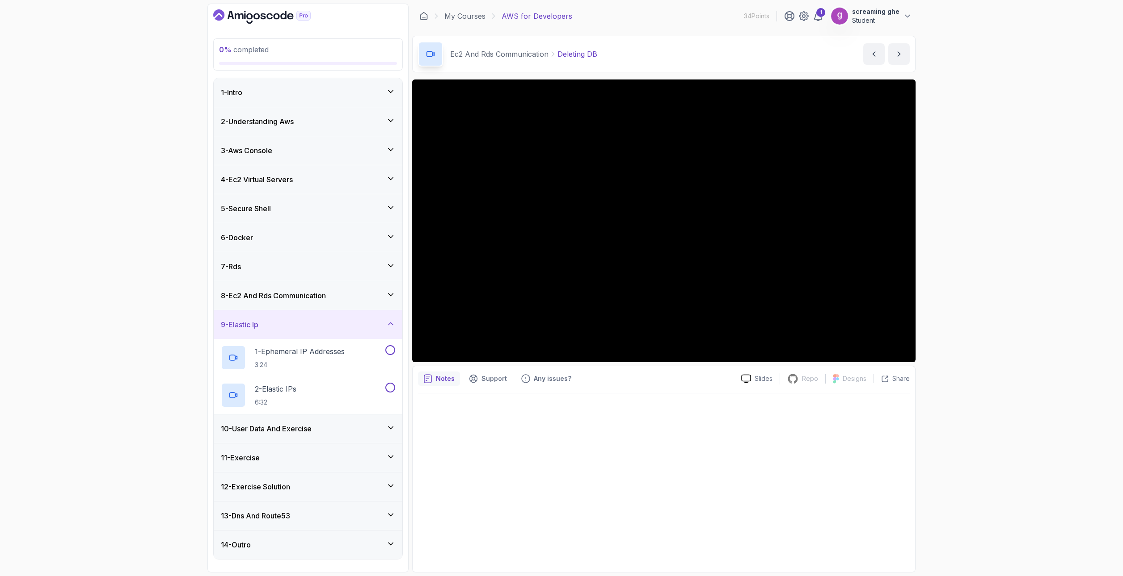
click at [966, 465] on div "0 % completed 1 - Intro 2 - Understanding Aws 3 - Aws Console 4 - Ec2 Virtual S…" at bounding box center [561, 288] width 1123 height 576
click at [316, 354] on p "1 - Ephemeral IP Addresses" at bounding box center [300, 351] width 90 height 11
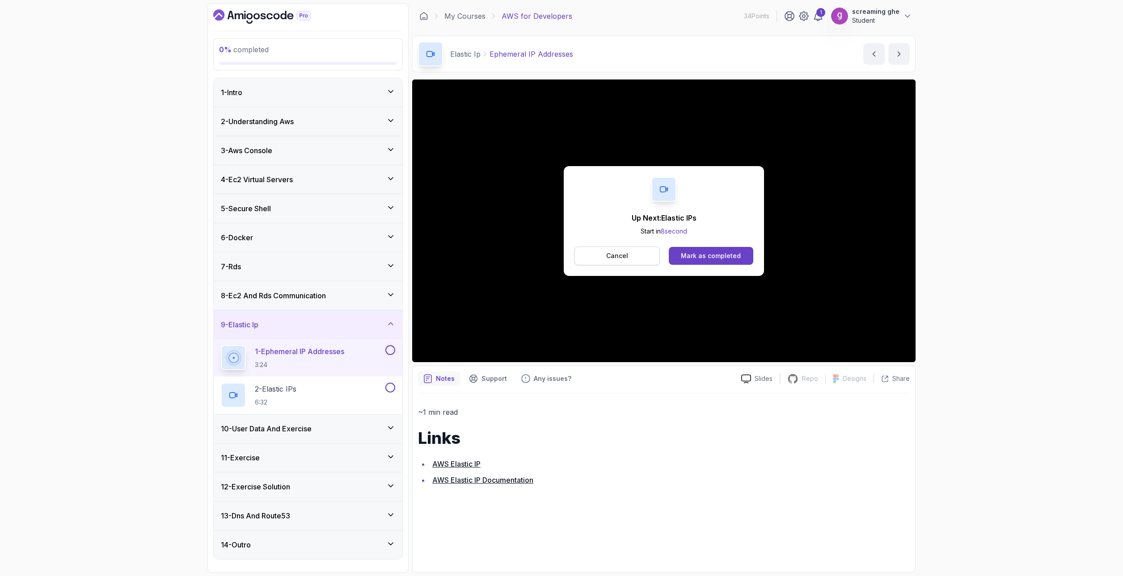
click at [627, 261] on button "Cancel" at bounding box center [616, 256] width 85 height 19
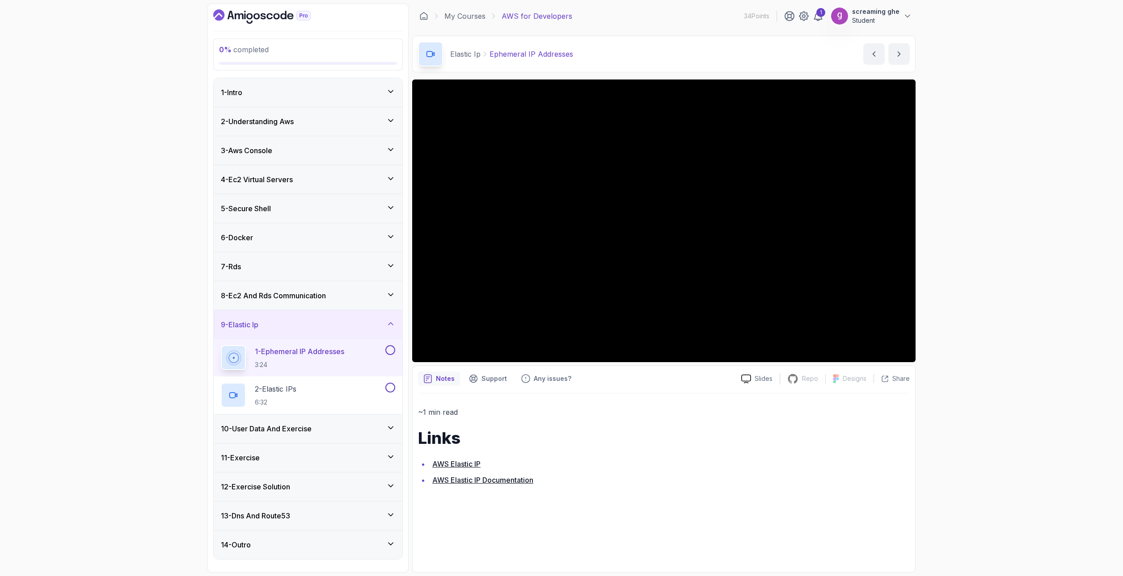
click at [152, 328] on div "0 % completed 1 - Intro 2 - Understanding Aws 3 - Aws Console 4 - Ec2 Virtual S…" at bounding box center [561, 288] width 1123 height 576
click at [327, 404] on div "2 - Elastic IPs 6:32" at bounding box center [302, 395] width 163 height 25
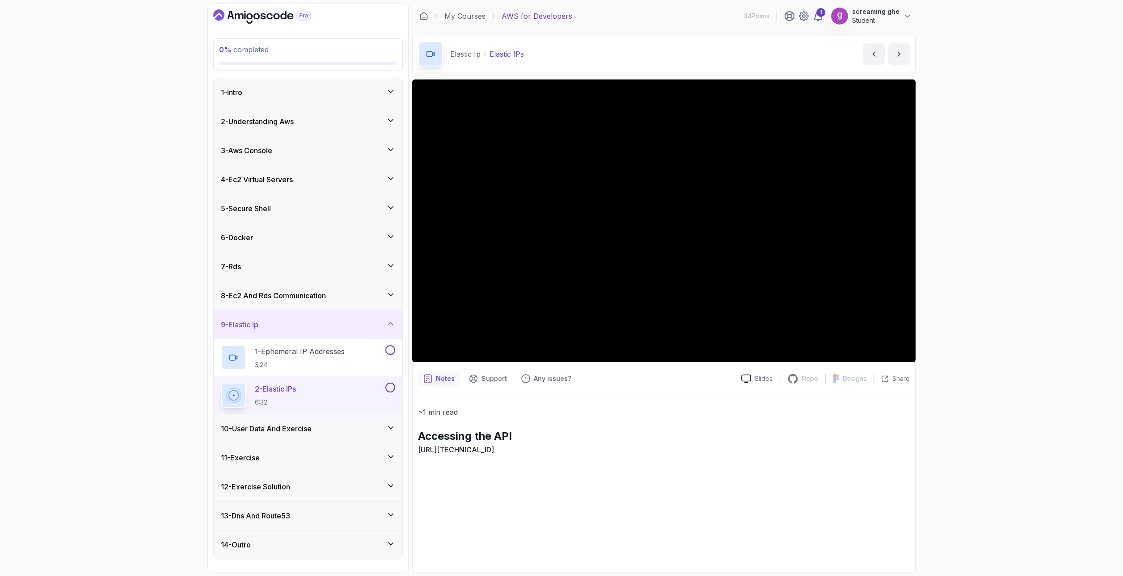
click at [53, 375] on div "0 % completed 1 - Intro 2 - Understanding Aws 3 - Aws Console 4 - Ec2 Virtual S…" at bounding box center [561, 288] width 1123 height 576
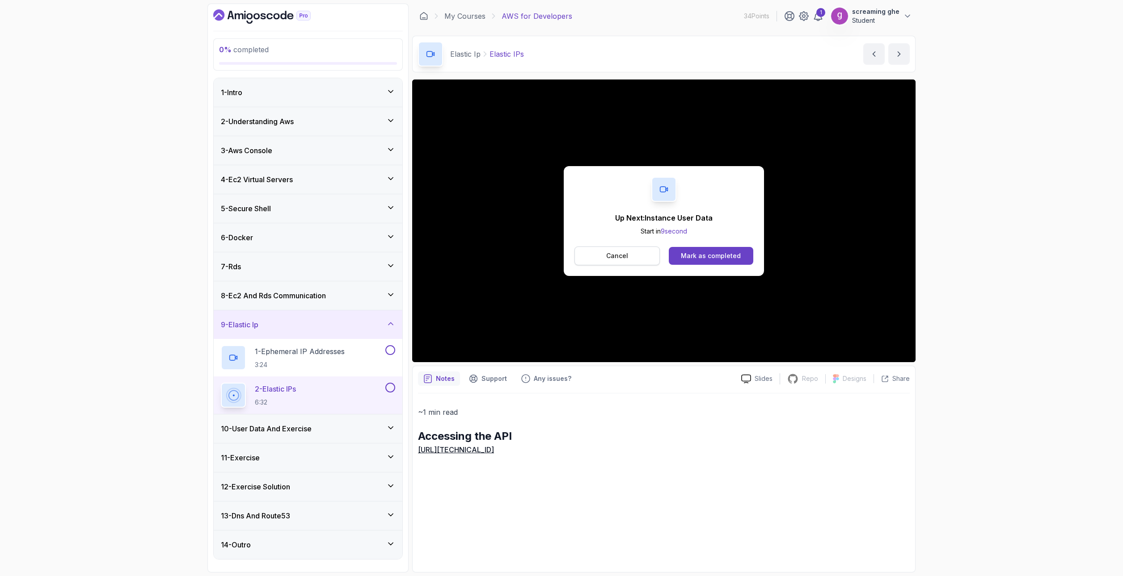
click at [616, 257] on p "Cancel" at bounding box center [617, 256] width 22 height 9
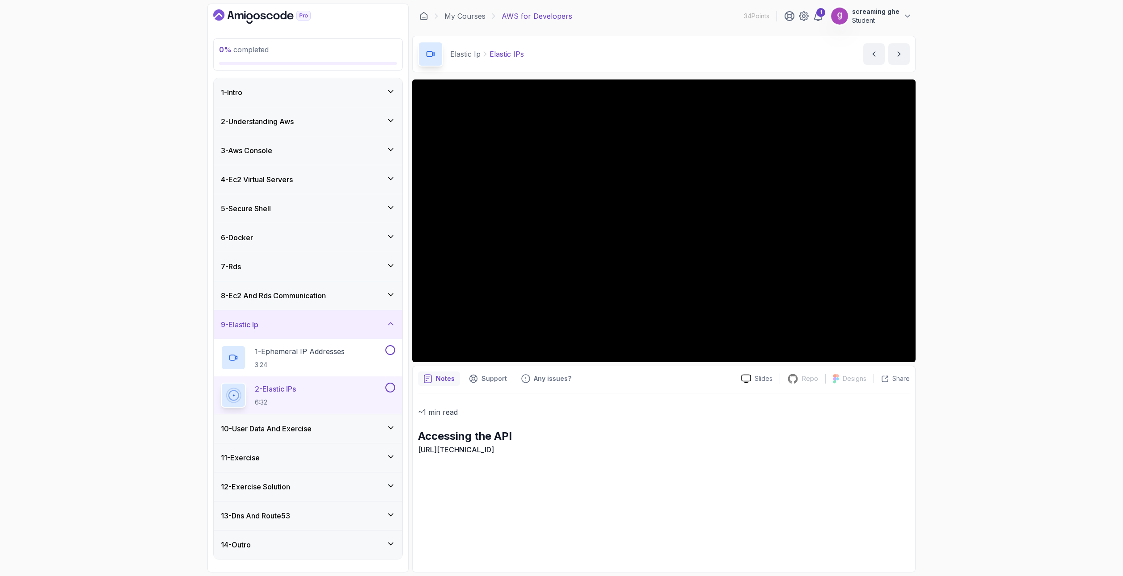
click at [348, 430] on div "10 - User Data And Exercise" at bounding box center [308, 429] width 174 height 11
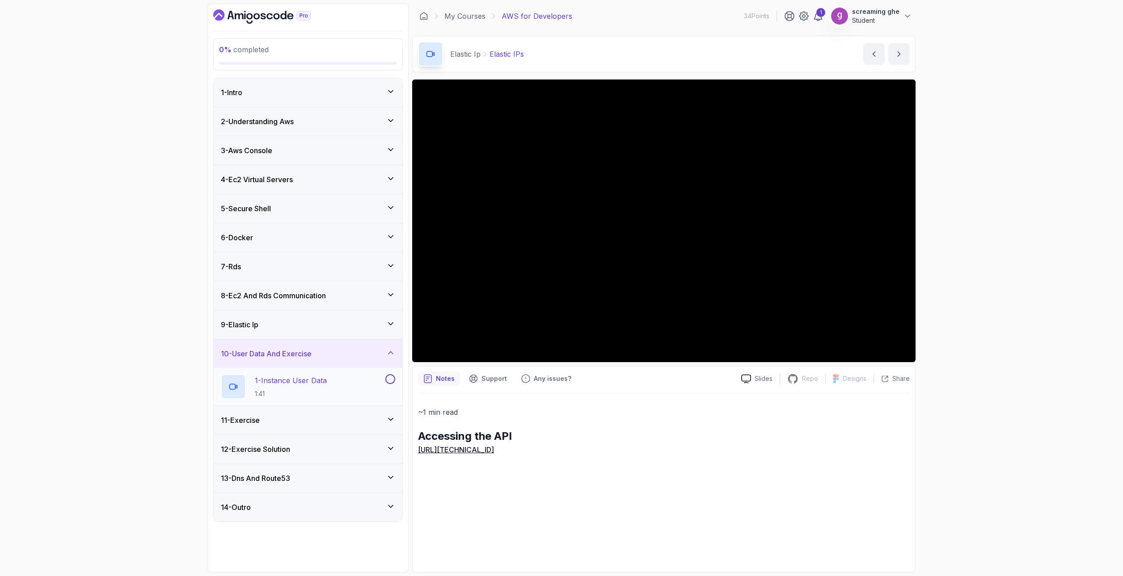
click at [327, 388] on h2 "1 - Instance User Data 1:41" at bounding box center [291, 386] width 72 height 23
click at [616, 491] on div at bounding box center [664, 480] width 492 height 173
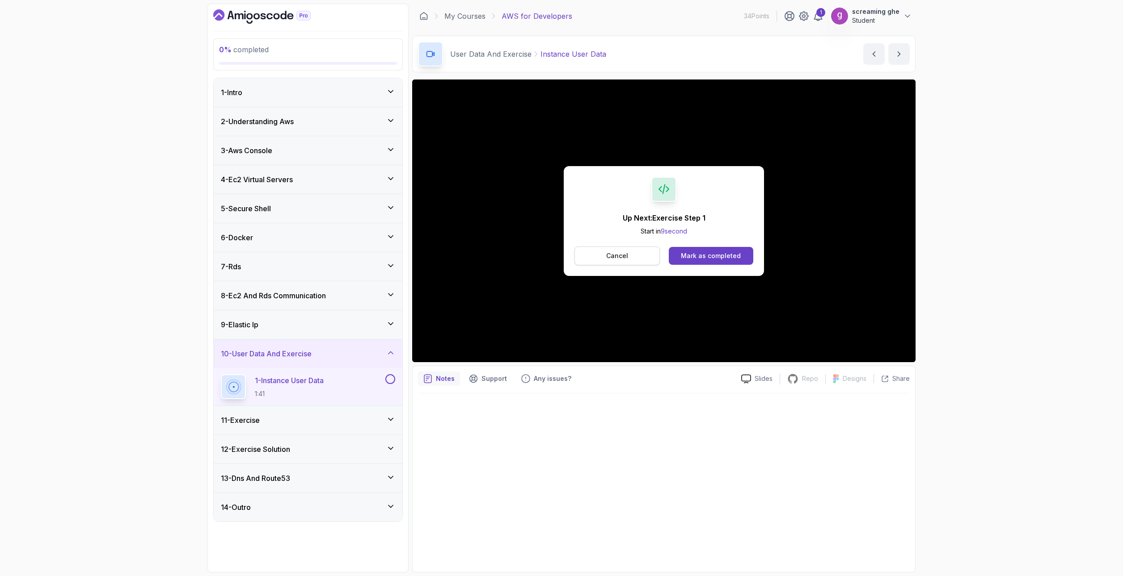
click at [623, 255] on p "Cancel" at bounding box center [617, 256] width 22 height 9
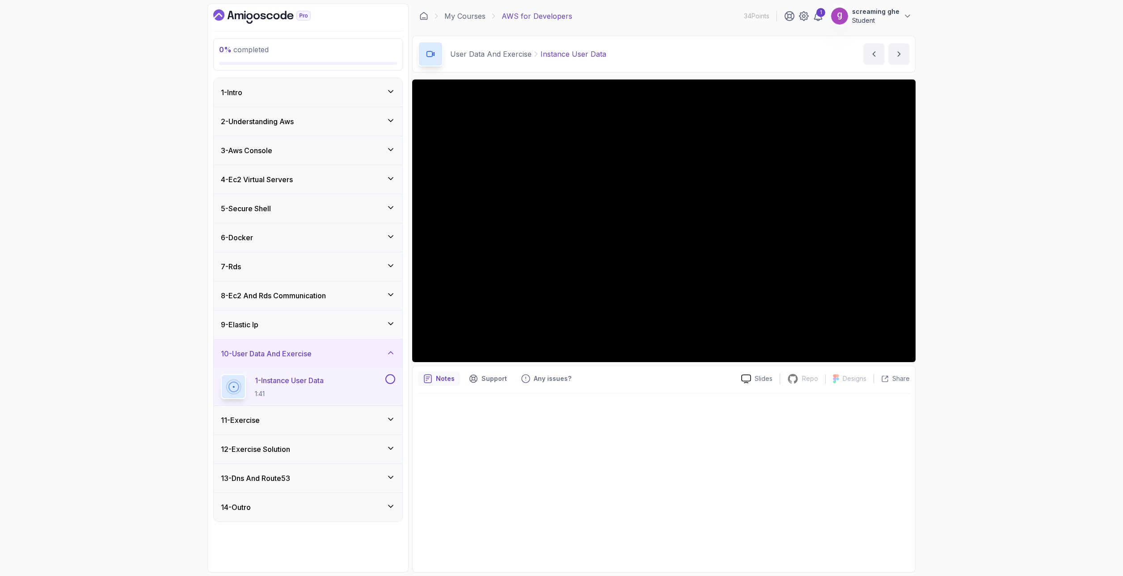
click at [266, 421] on div "11 - Exercise" at bounding box center [308, 420] width 174 height 11
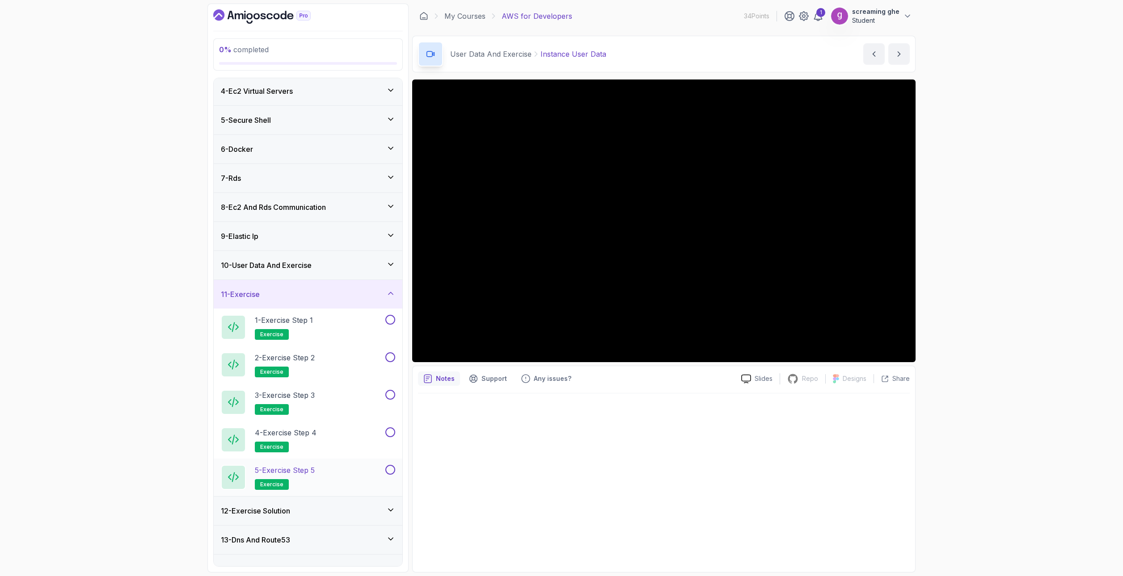
scroll to position [105, 0]
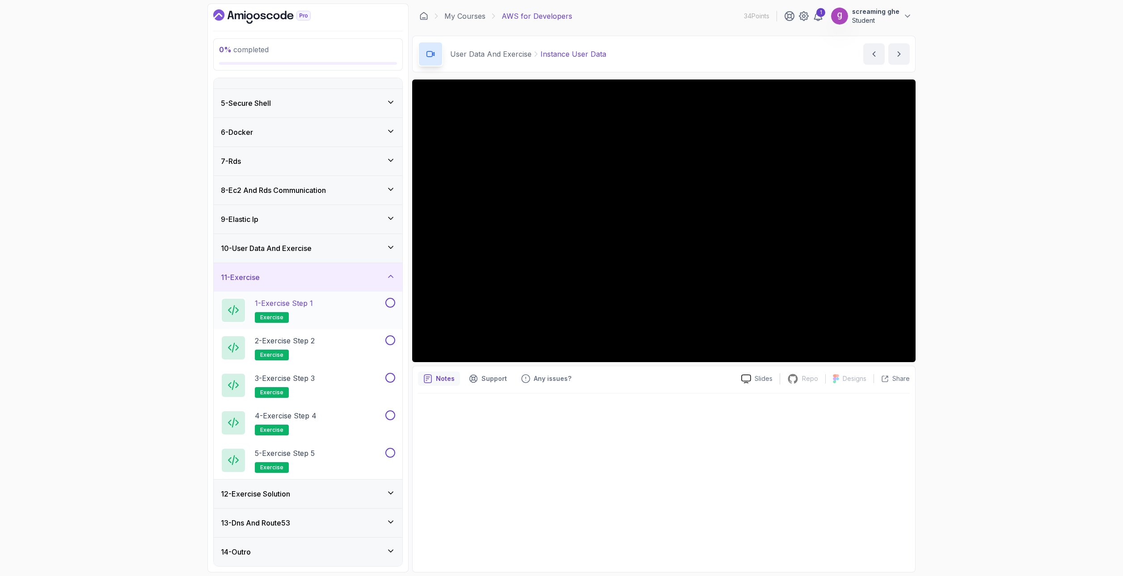
click at [345, 308] on div "1 - Exercise Step 1 exercise" at bounding box center [302, 310] width 163 height 25
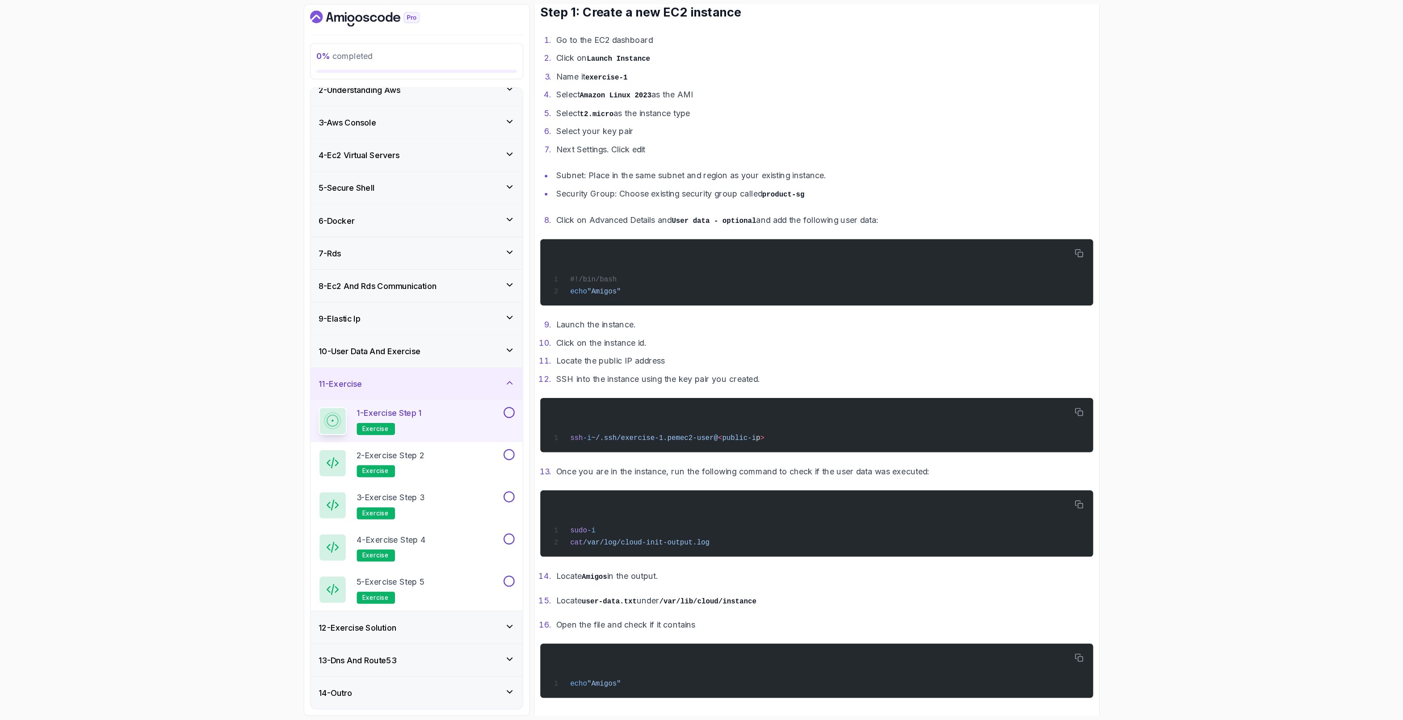
scroll to position [63, 0]
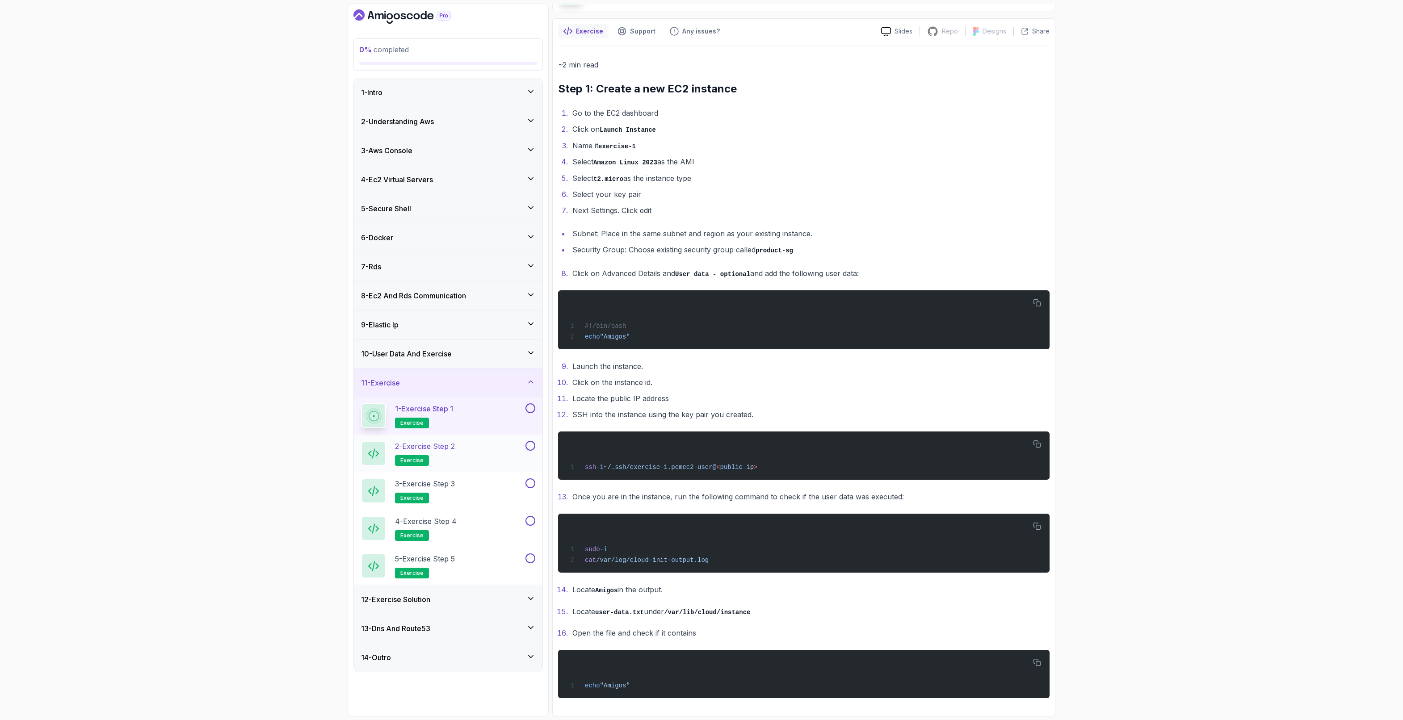
click at [445, 457] on h2 "2 - Exercise Step 2 exercise" at bounding box center [425, 453] width 60 height 25
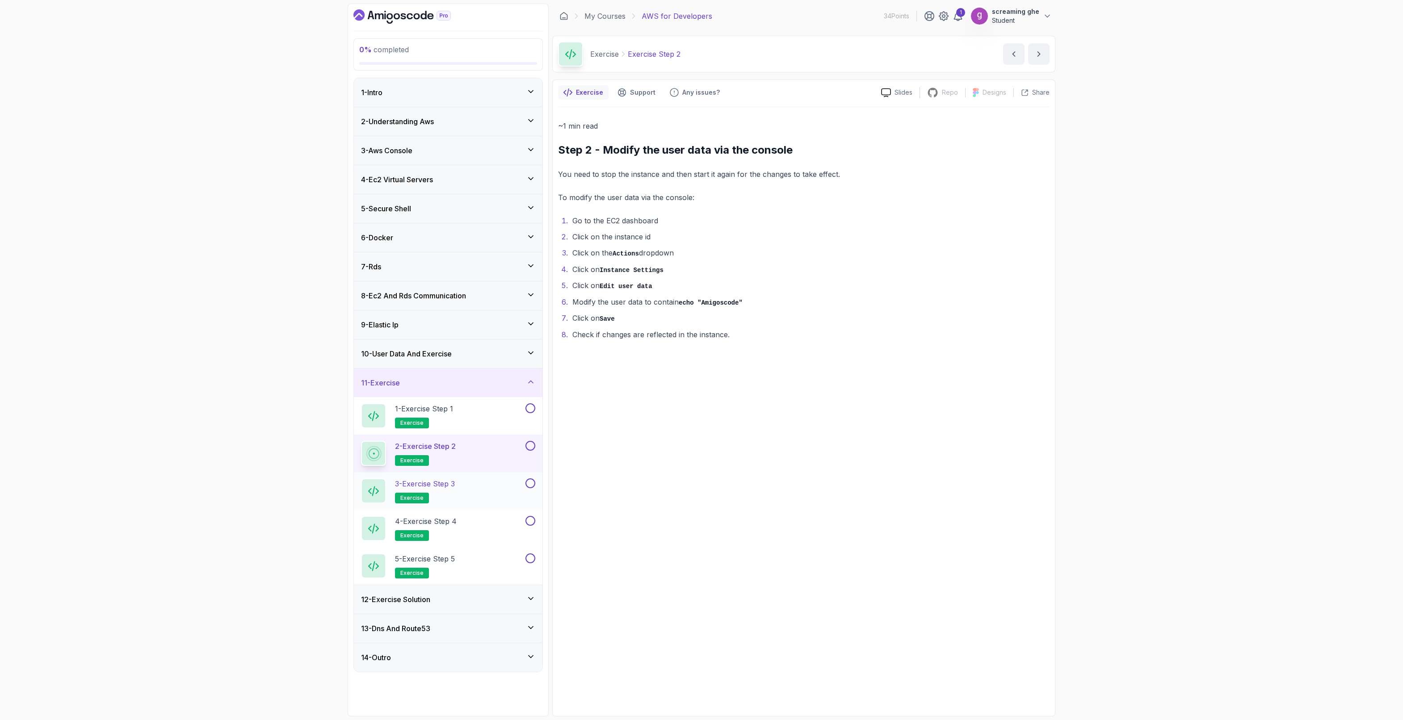
click at [439, 487] on p "3 - Exercise Step 3" at bounding box center [425, 484] width 60 height 11
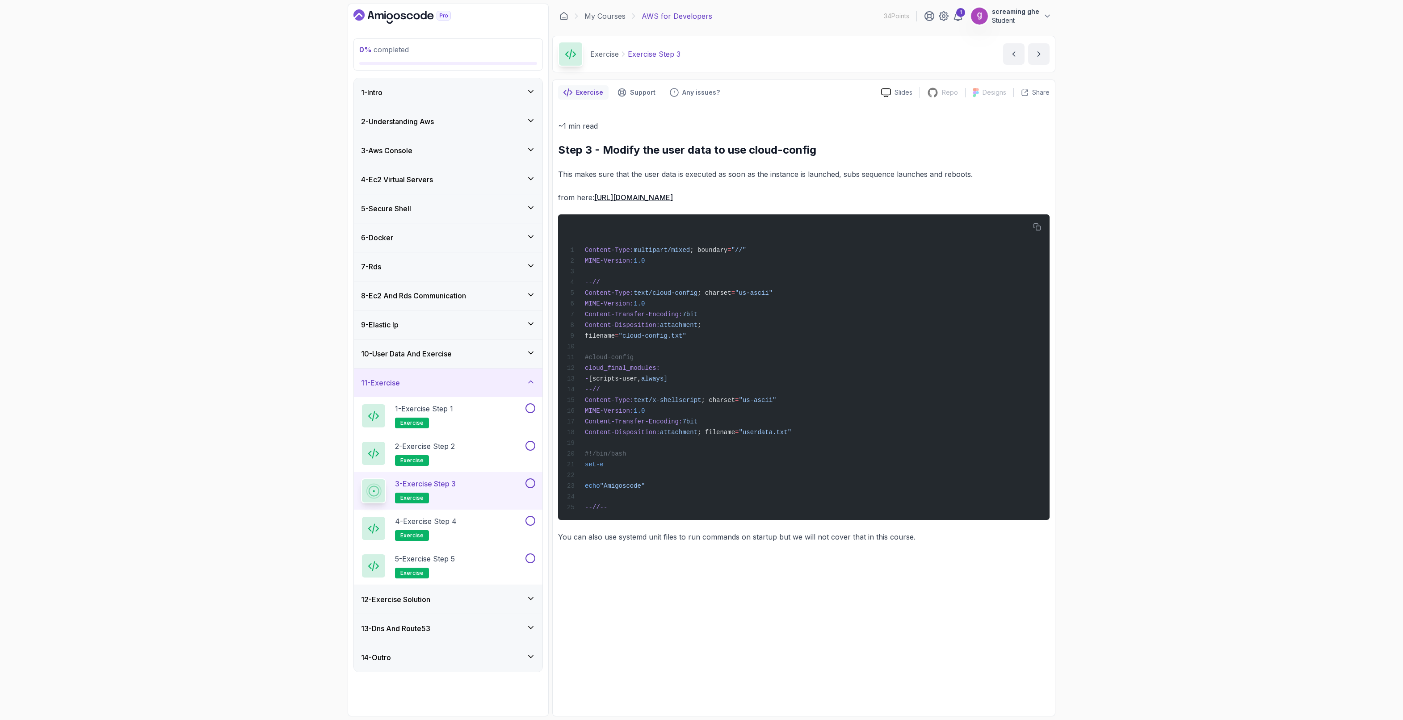
click at [955, 576] on div "~1 min read Step 3 - Modify the user data to use cloud-config This makes sure t…" at bounding box center [804, 409] width 492 height 604
click at [624, 576] on div "~1 min read Step 3 - Modify the user data to use cloud-config This makes sure t…" at bounding box center [804, 409] width 492 height 604
click at [471, 529] on div "4 - Exercise Step 4 exercise" at bounding box center [442, 528] width 163 height 25
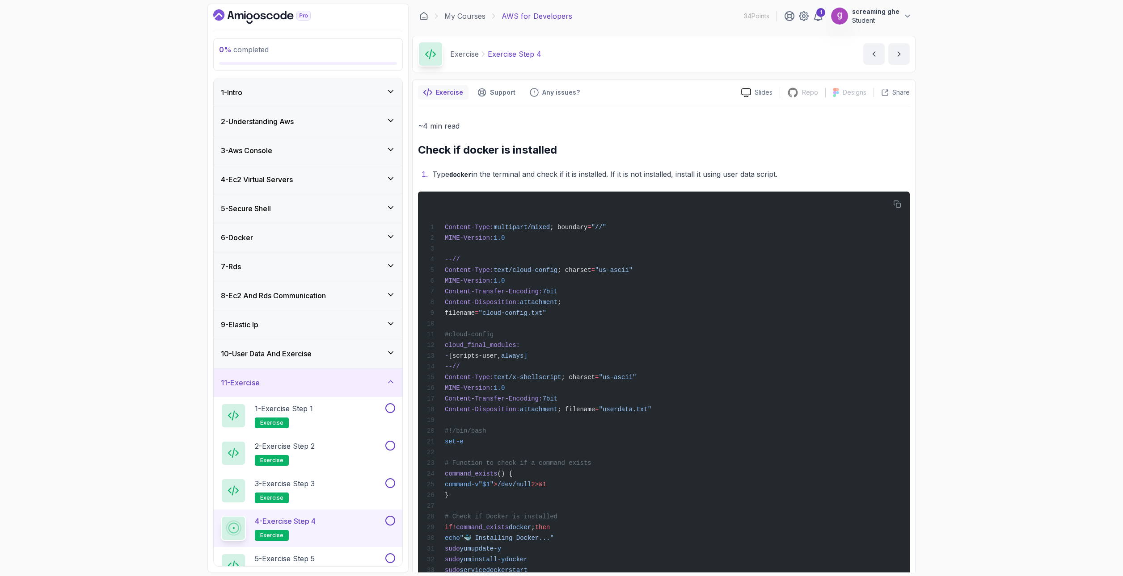
click at [813, 143] on h2 "Check if docker is installed" at bounding box center [664, 150] width 492 height 14
click at [544, 126] on p "~4 min read" at bounding box center [664, 126] width 492 height 13
drag, startPoint x: 784, startPoint y: 170, endPoint x: 416, endPoint y: 148, distance: 368.4
copy div "Check if docker is installed Type docker in the terminal and check if it is ins…"
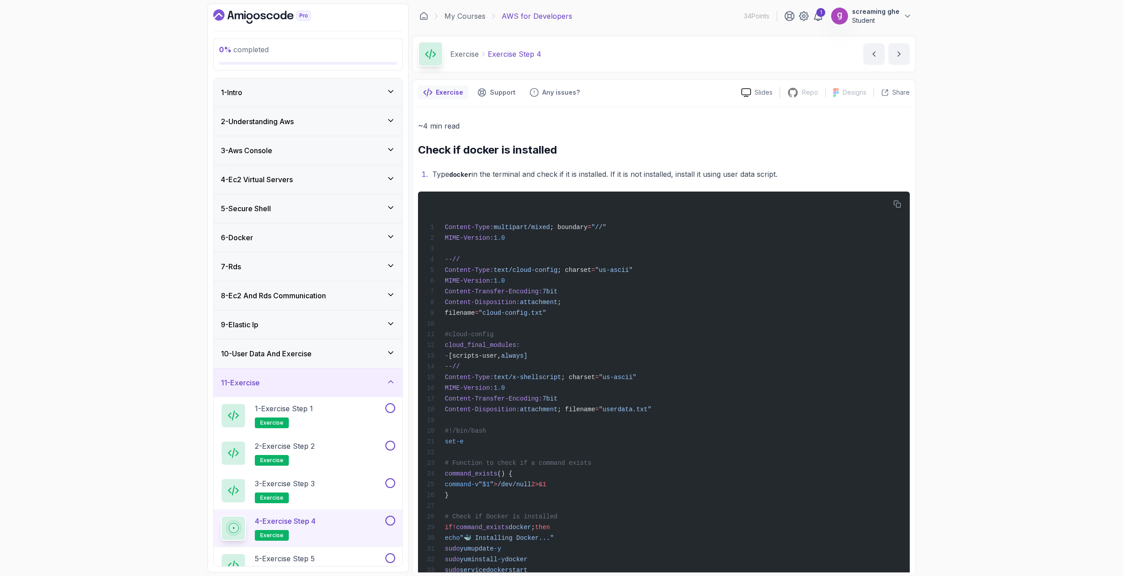
drag, startPoint x: 684, startPoint y: 126, endPoint x: 688, endPoint y: 139, distance: 12.7
click at [684, 126] on p "~4 min read" at bounding box center [664, 126] width 492 height 13
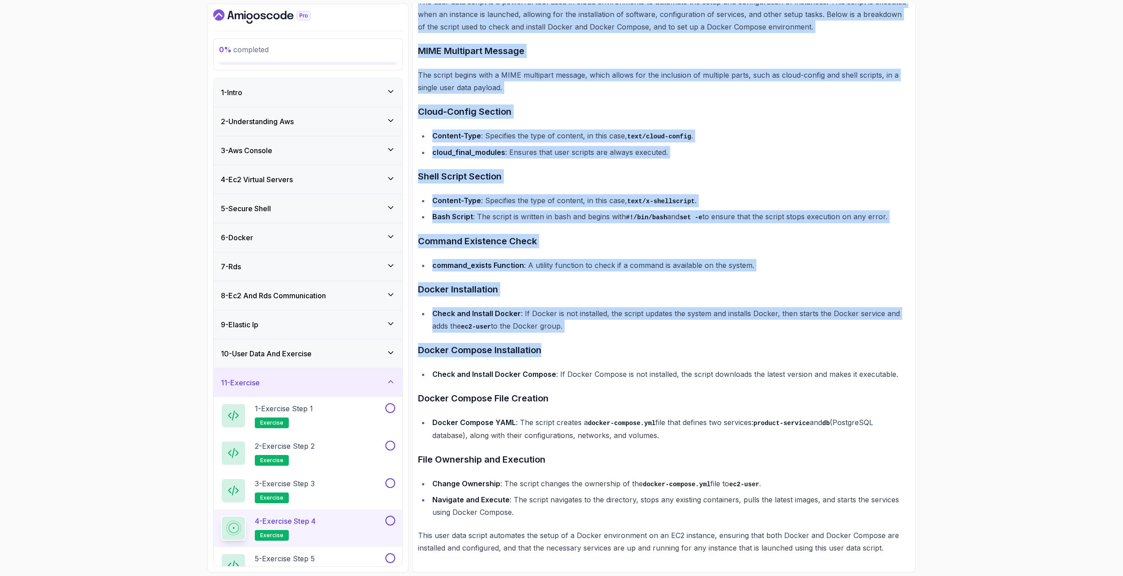
scroll to position [1428, 0]
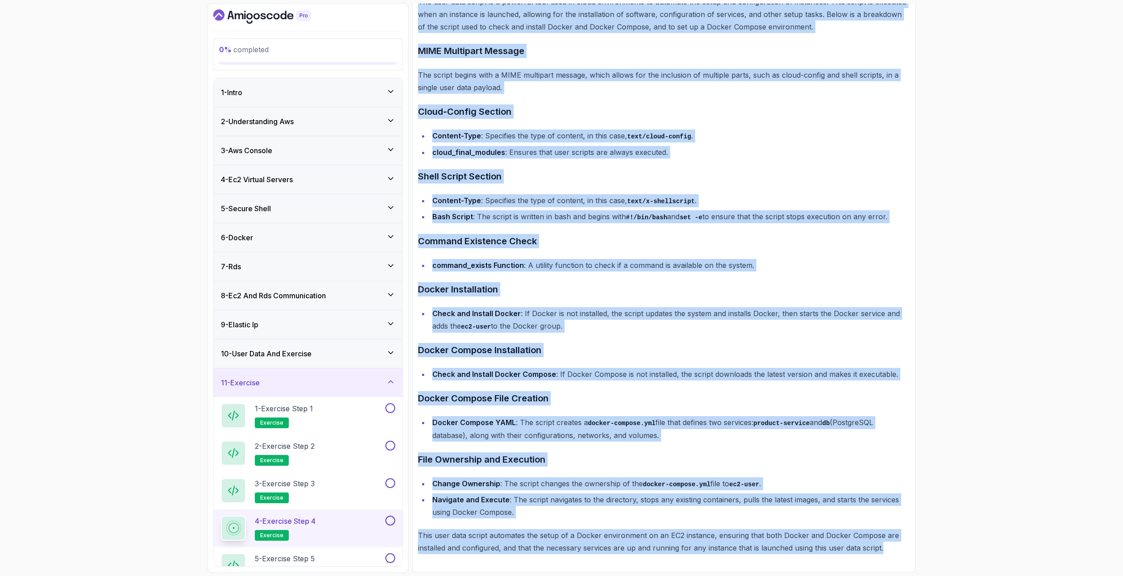
drag, startPoint x: 419, startPoint y: 83, endPoint x: 895, endPoint y: 558, distance: 672.7
copy div "Check your new instance is working by going to the browser and typing http://<e…"
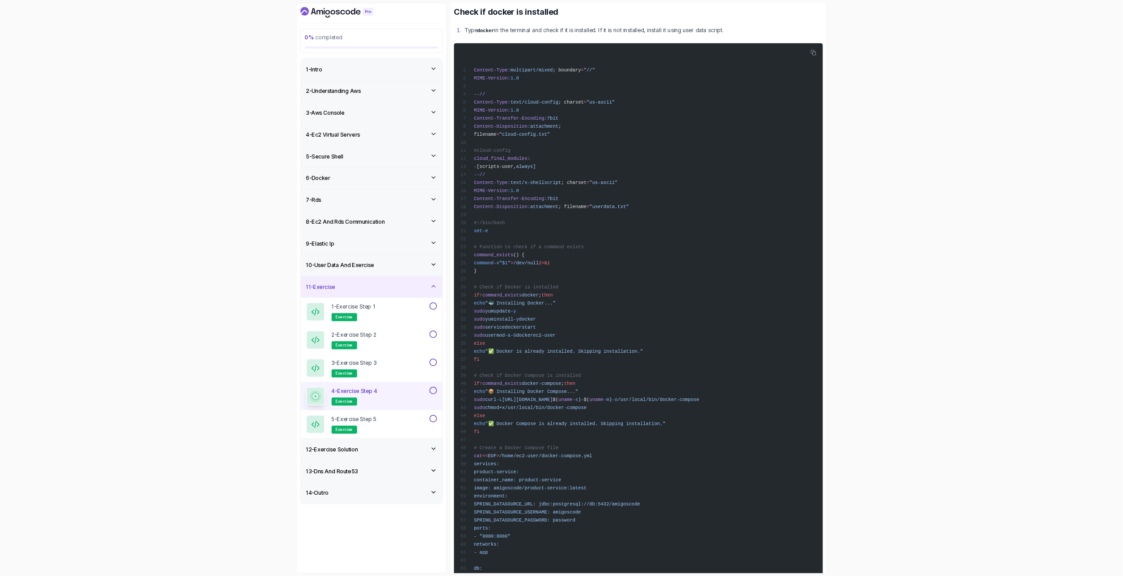
scroll to position [134, 0]
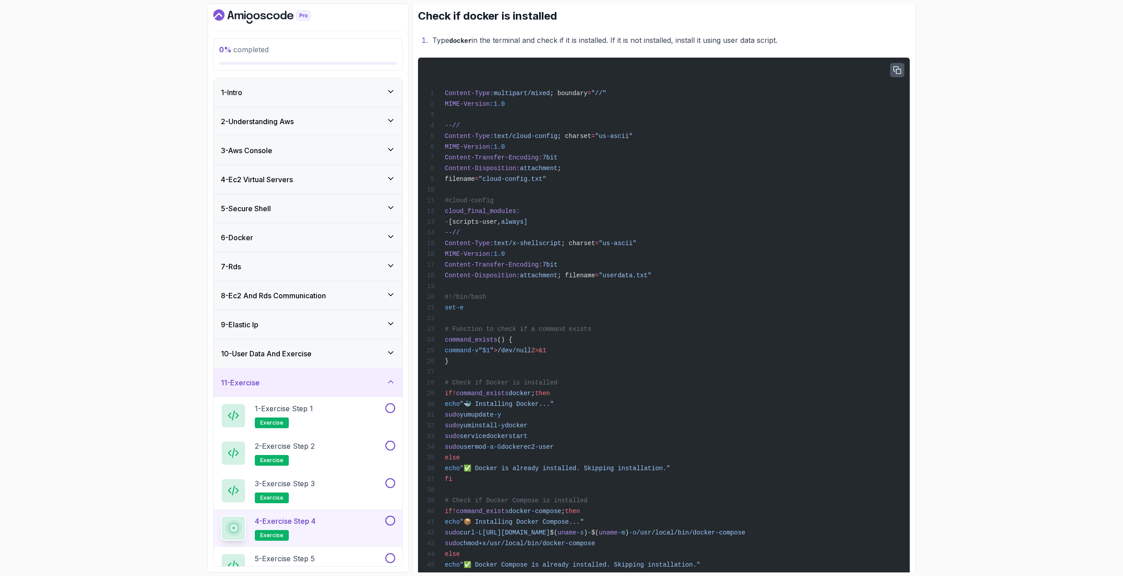
click at [899, 71] on icon "button" at bounding box center [897, 70] width 8 height 8
click at [788, 34] on li "Type docker in the terminal and check if it is installed. If it is not installe…" at bounding box center [669, 40] width 480 height 13
drag, startPoint x: 783, startPoint y: 48, endPoint x: 668, endPoint y: 53, distance: 115.9
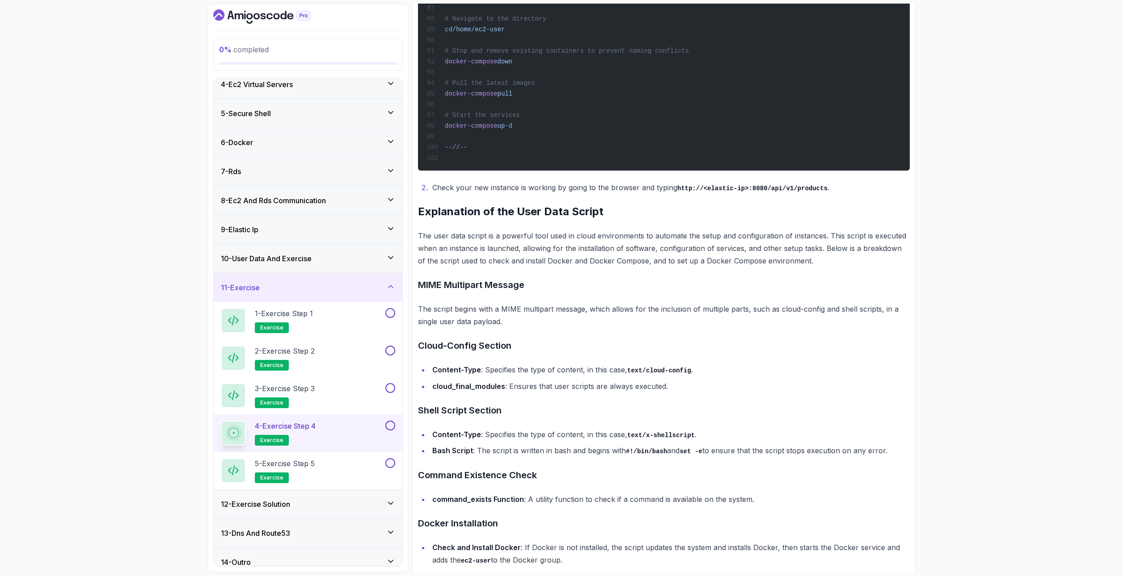
scroll to position [105, 0]
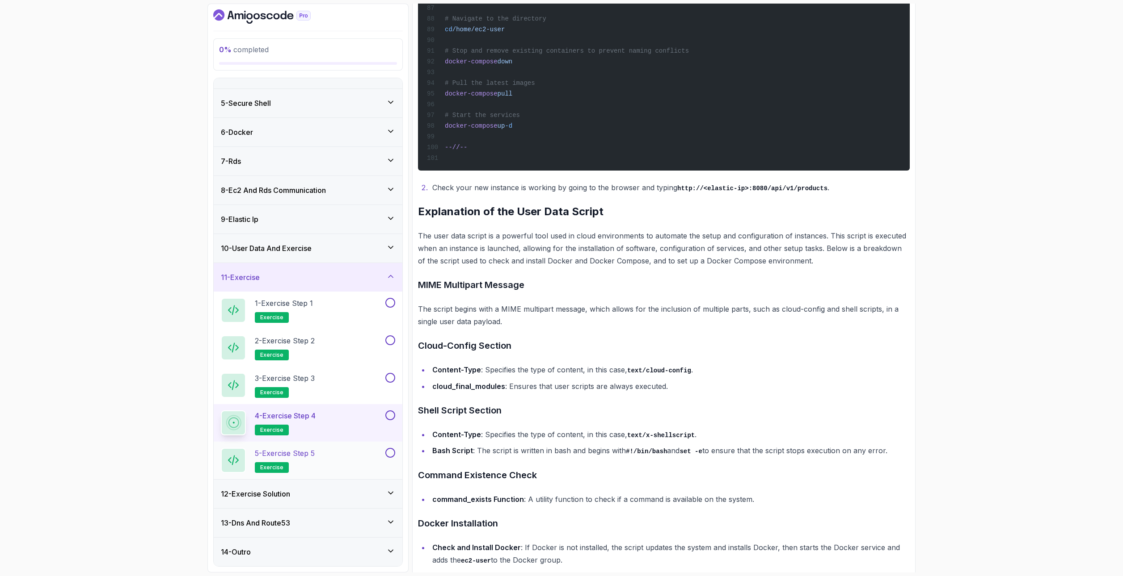
click at [325, 467] on div "5 - Exercise Step 5 exercise" at bounding box center [302, 460] width 163 height 25
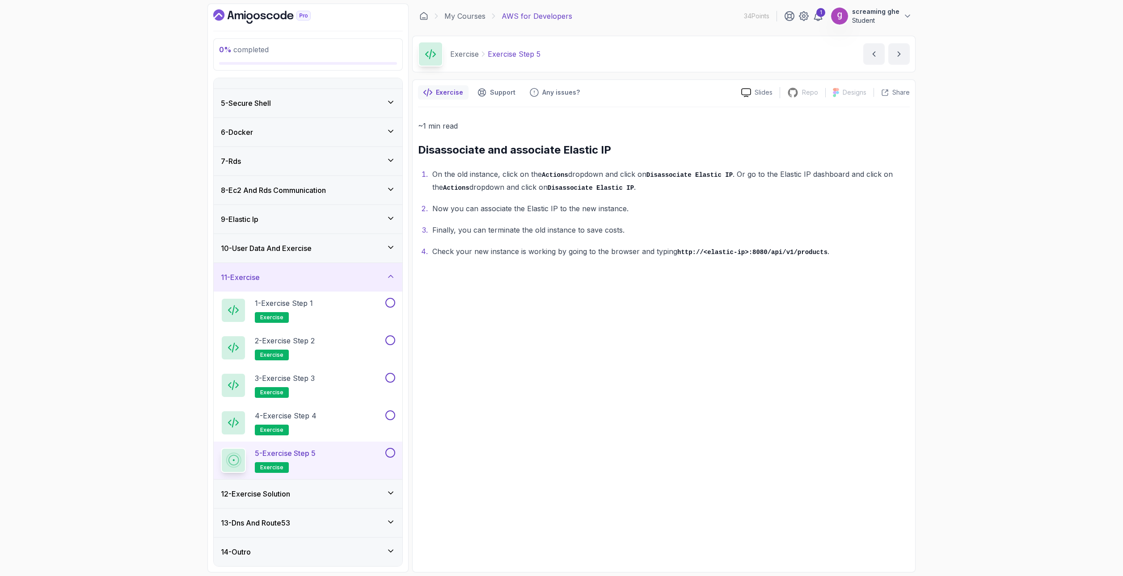
click at [310, 495] on div "12 - Exercise Solution" at bounding box center [308, 494] width 174 height 11
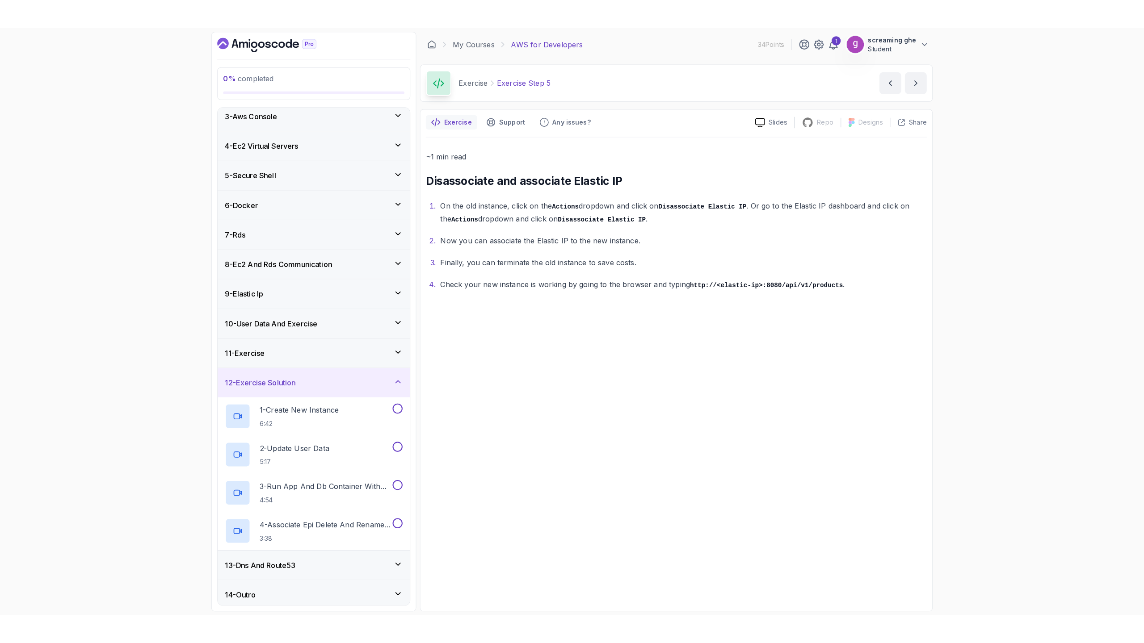
scroll to position [68, 0]
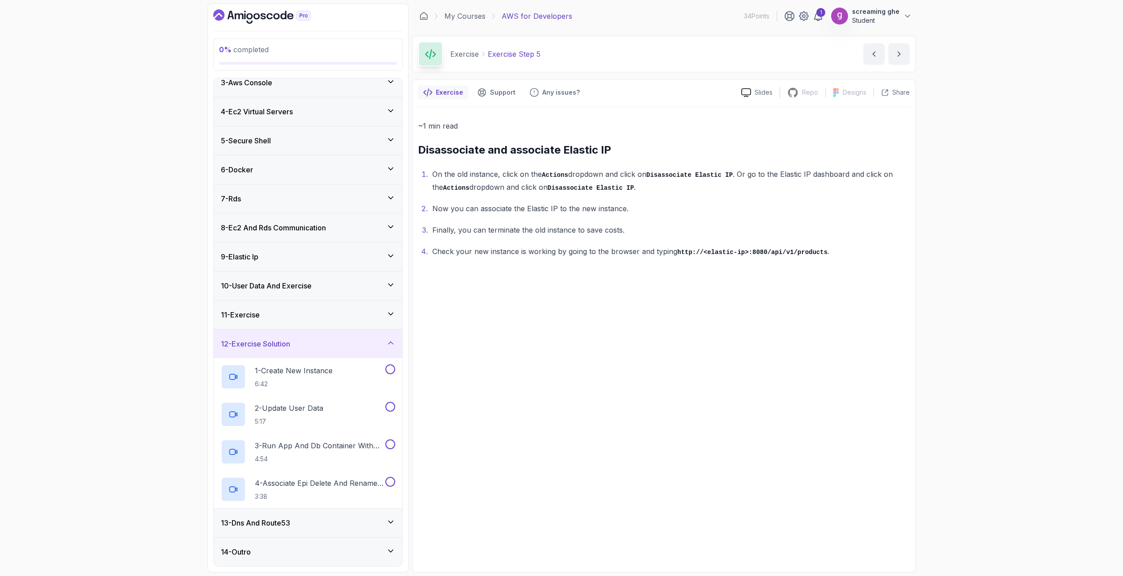
click at [997, 419] on div "0 % completed 1 - Intro 2 - Understanding Aws 3 - Aws Console 4 - Ec2 Virtual S…" at bounding box center [561, 288] width 1123 height 576
click at [320, 383] on p "6:42" at bounding box center [294, 384] width 78 height 9
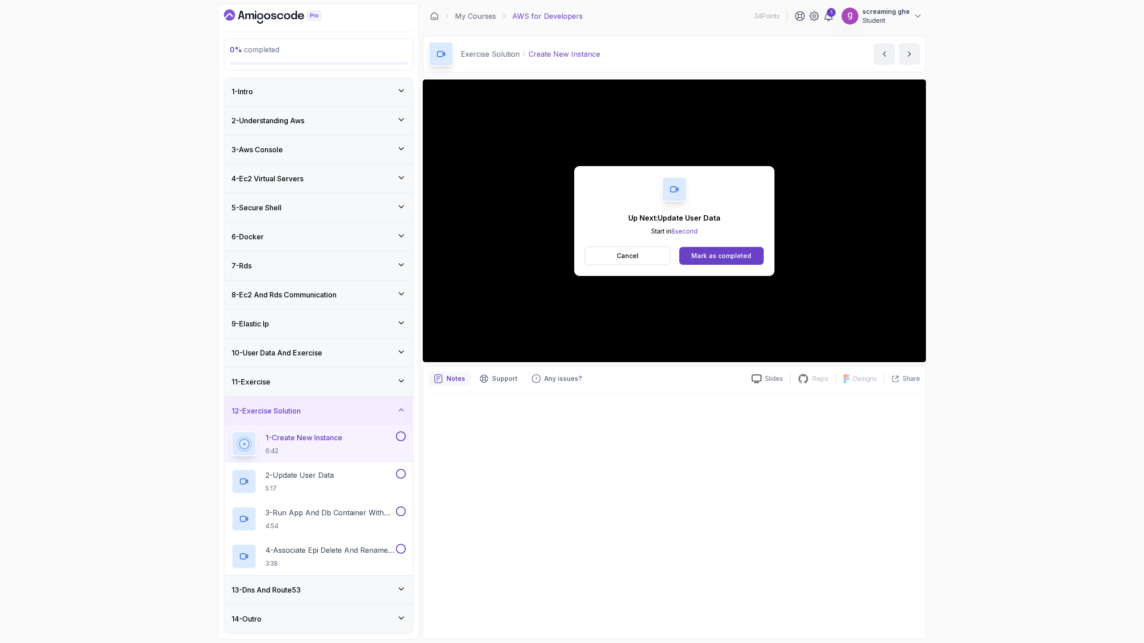
scroll to position [68, 0]
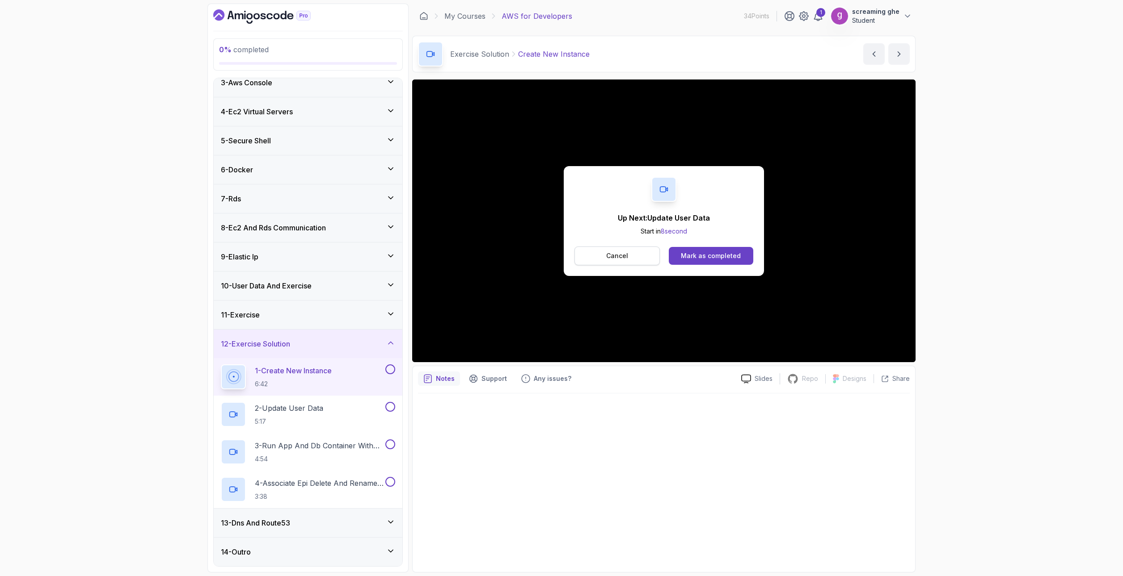
click at [612, 254] on p "Cancel" at bounding box center [617, 256] width 22 height 9
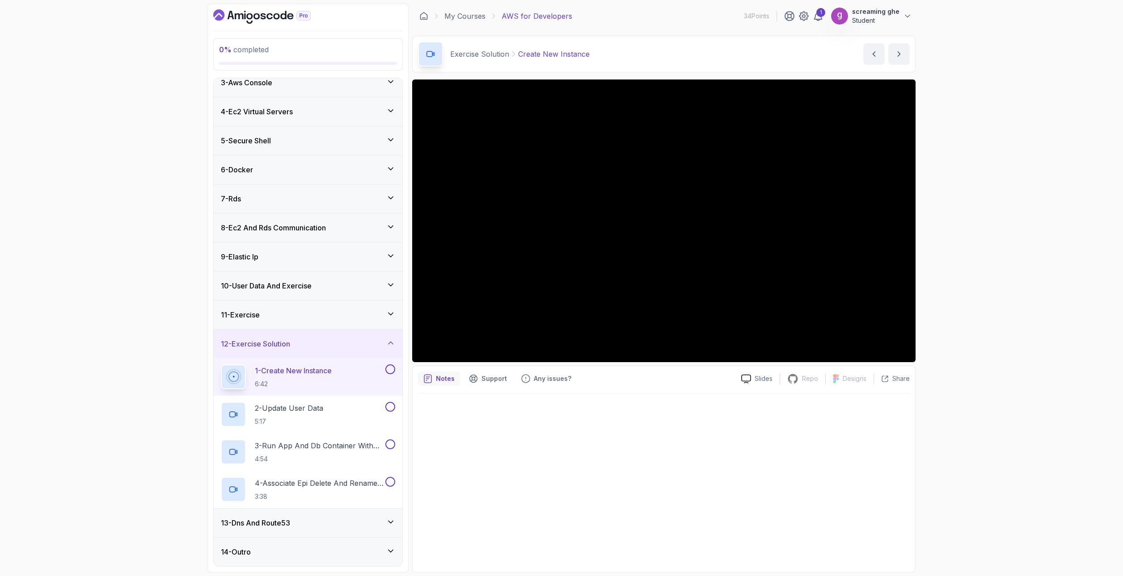
click at [183, 312] on div "0 % completed 1 - Intro 2 - Understanding Aws 3 - Aws Console 4 - Ec2 Virtual S…" at bounding box center [561, 288] width 1123 height 576
click at [332, 422] on div "2 - Update User Data 5:17" at bounding box center [302, 414] width 163 height 25
click at [345, 414] on div "2 - Update User Data 5:17" at bounding box center [302, 414] width 163 height 25
click at [320, 407] on p "2 - Update User Data" at bounding box center [288, 408] width 67 height 11
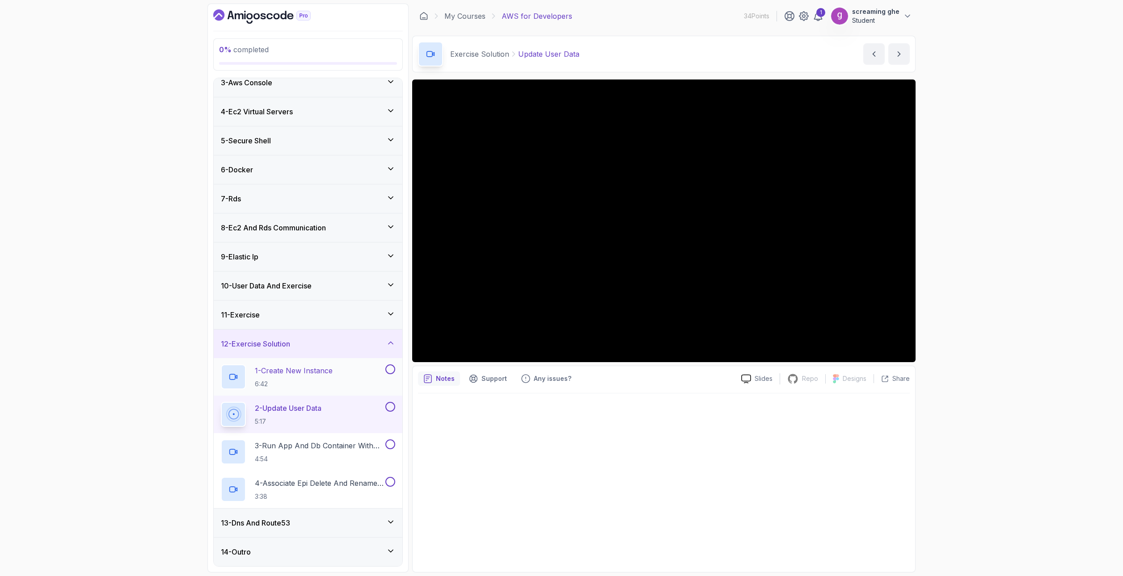
click at [328, 381] on p "6:42" at bounding box center [294, 384] width 78 height 9
click at [323, 411] on p "2 - Update User Data" at bounding box center [289, 408] width 68 height 11
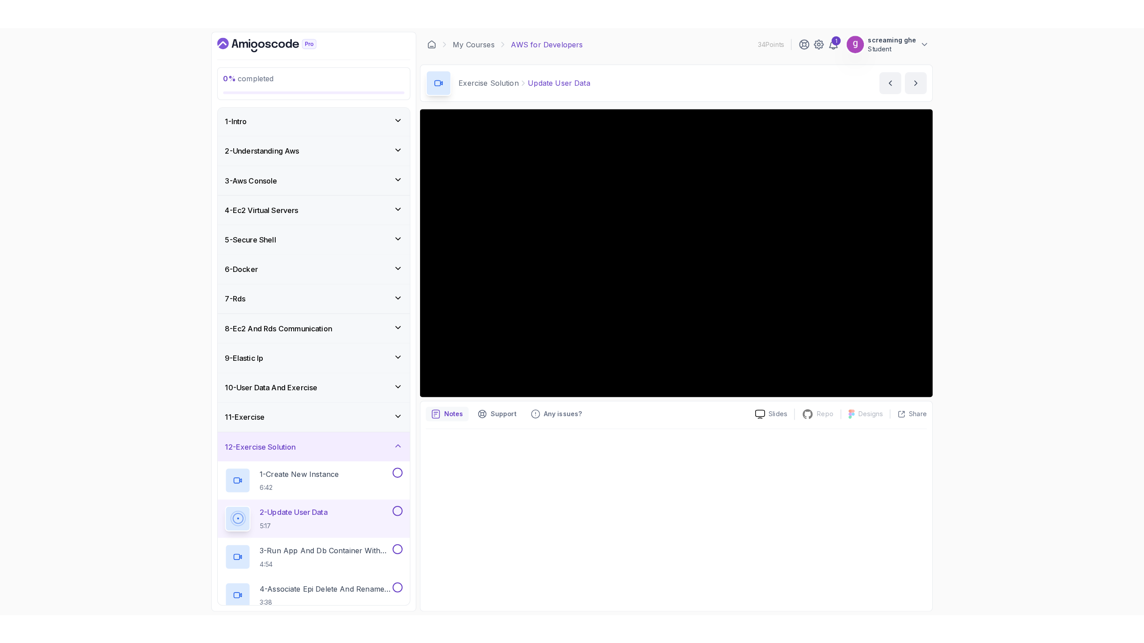
scroll to position [68, 0]
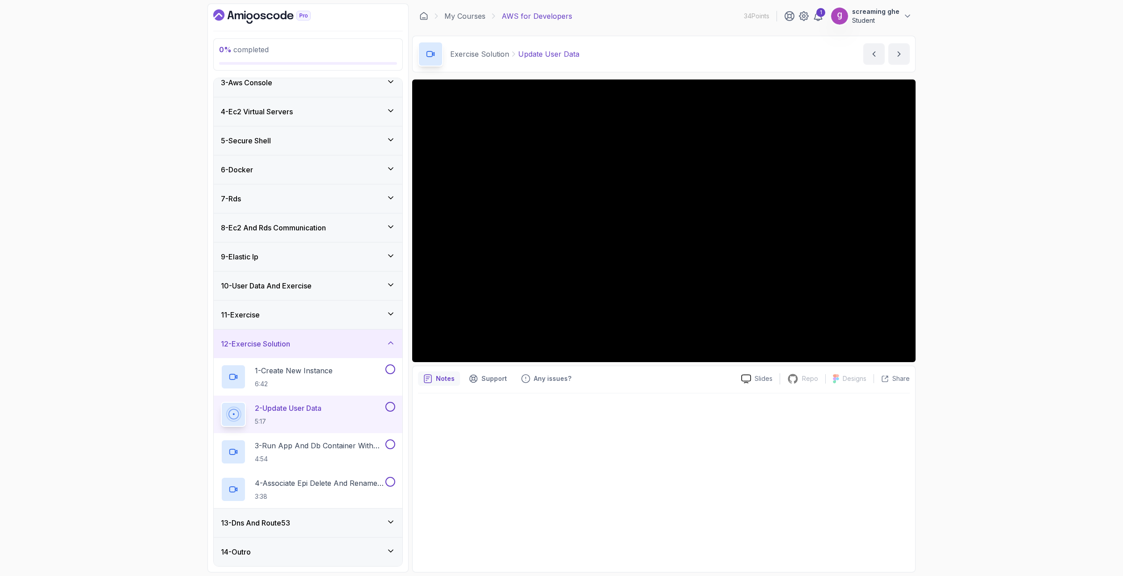
click at [114, 309] on div "0 % completed 1 - Intro 2 - Understanding Aws 3 - Aws Console 4 - Ec2 Virtual S…" at bounding box center [561, 288] width 1123 height 576
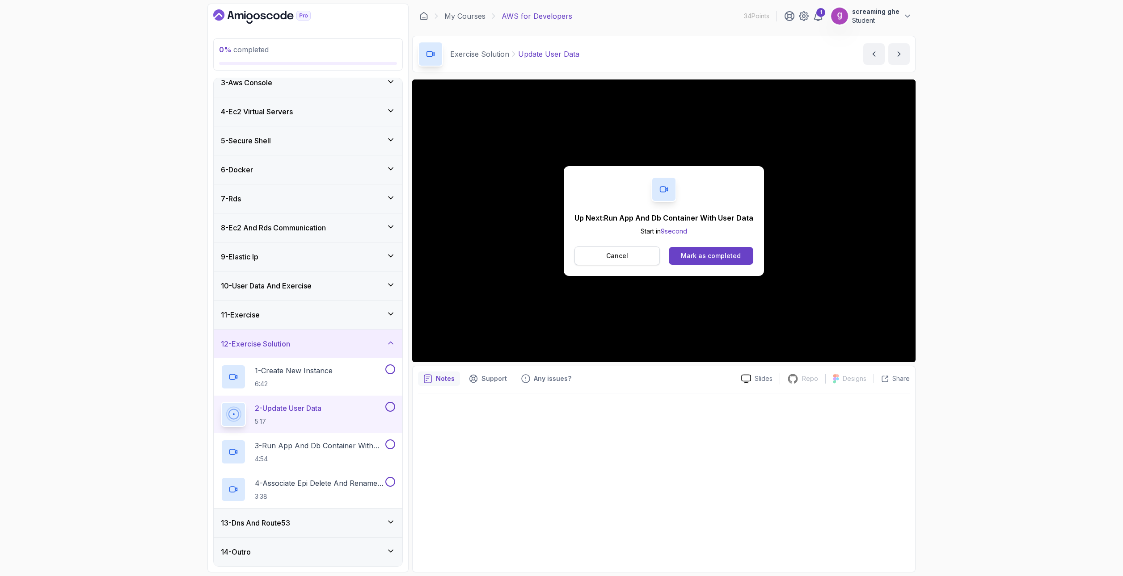
click at [609, 253] on p "Cancel" at bounding box center [617, 256] width 22 height 9
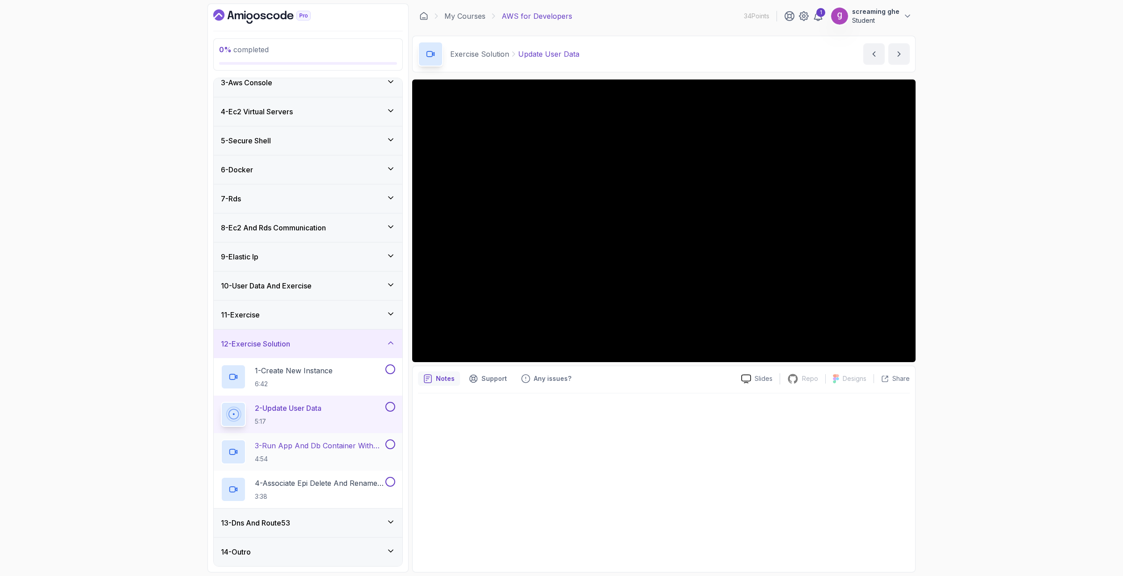
click at [307, 457] on p "4:54" at bounding box center [319, 459] width 129 height 9
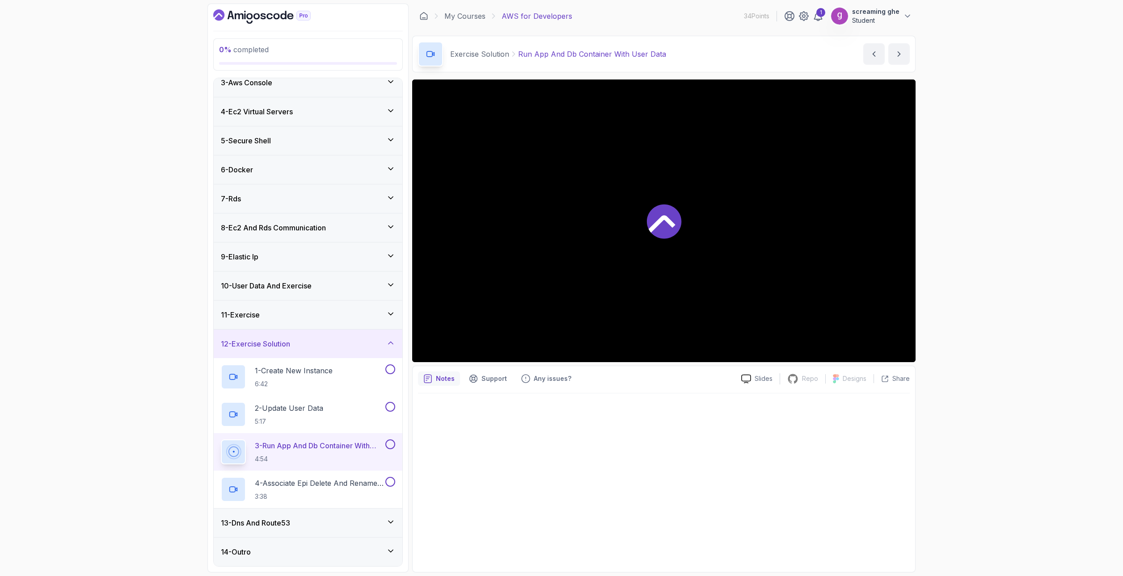
click at [308, 455] on p "4:54" at bounding box center [319, 459] width 129 height 9
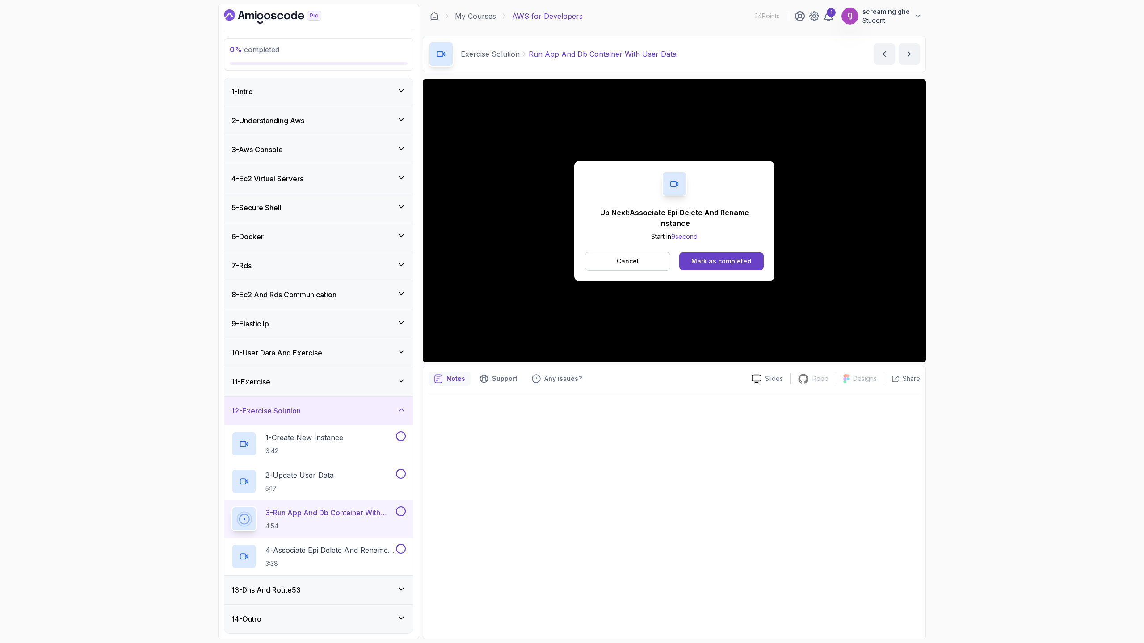
scroll to position [68, 0]
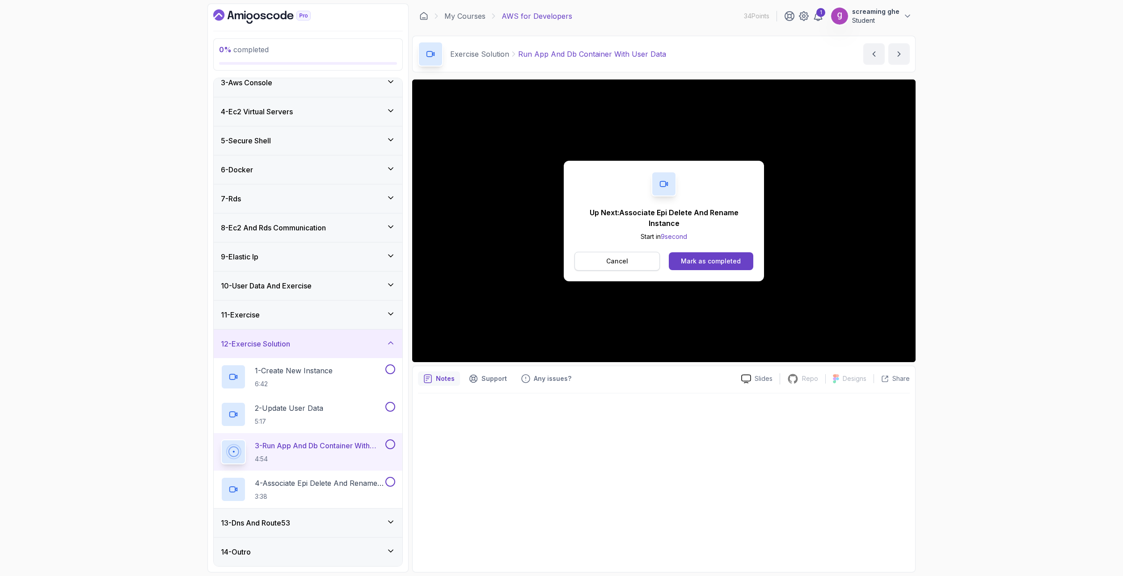
click at [604, 259] on button "Cancel" at bounding box center [616, 261] width 85 height 19
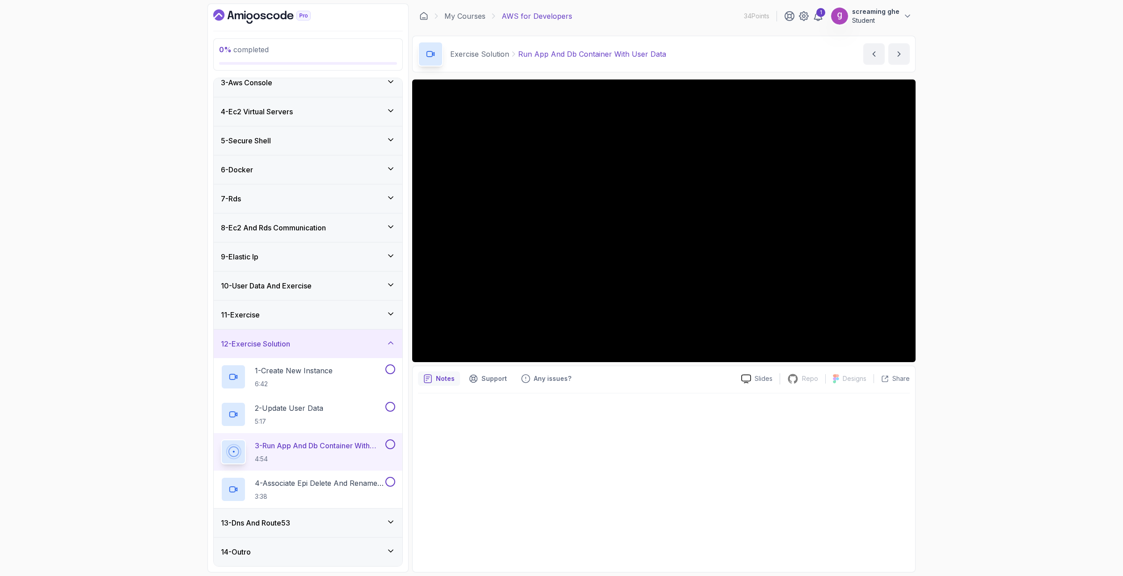
click at [509, 520] on div at bounding box center [664, 480] width 492 height 173
click at [348, 488] on p "4 - Associate Epi Delete And Rename Instance" at bounding box center [319, 483] width 129 height 11
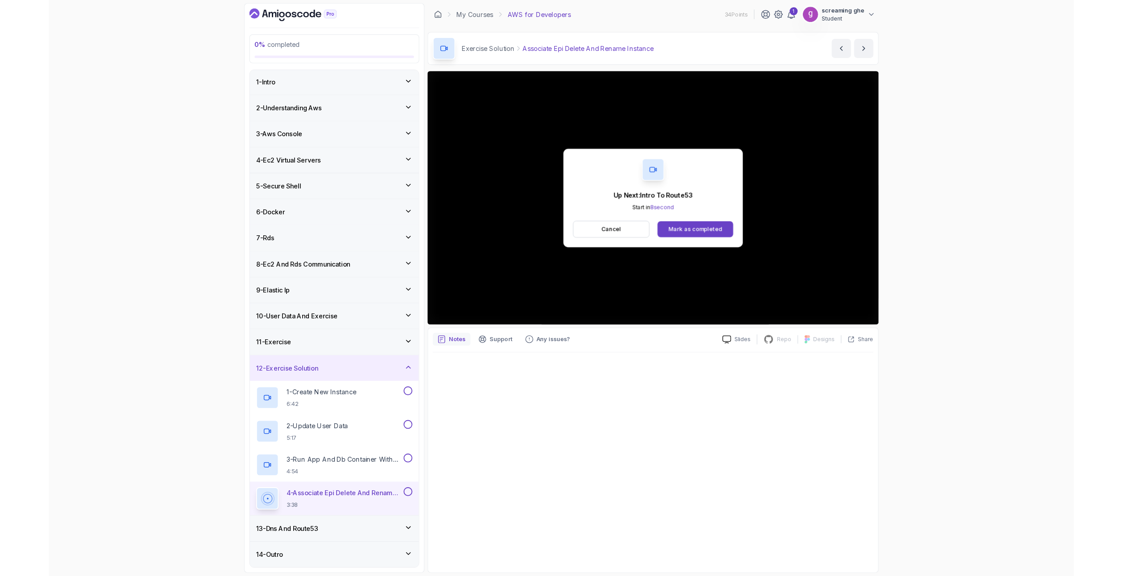
scroll to position [68, 0]
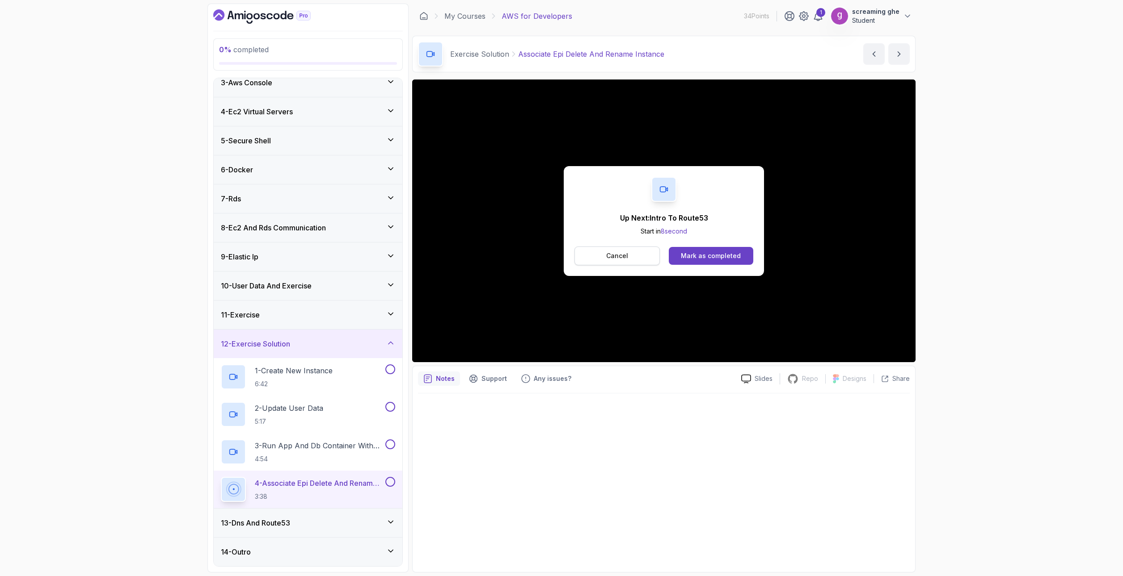
click at [619, 256] on p "Cancel" at bounding box center [617, 256] width 22 height 9
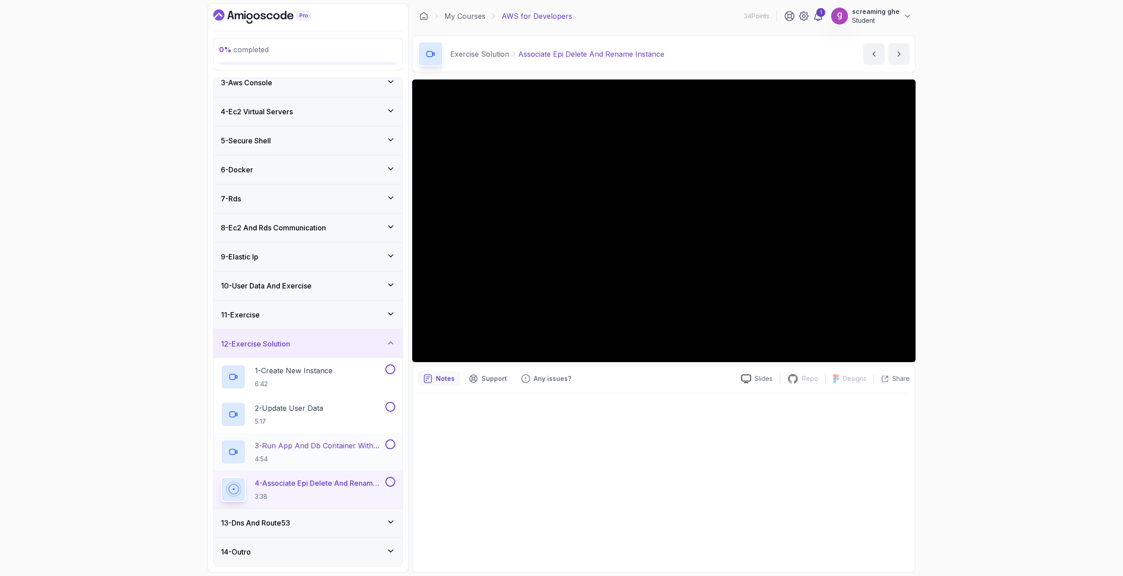
click at [256, 525] on h3 "13 - Dns And Route53" at bounding box center [255, 523] width 69 height 11
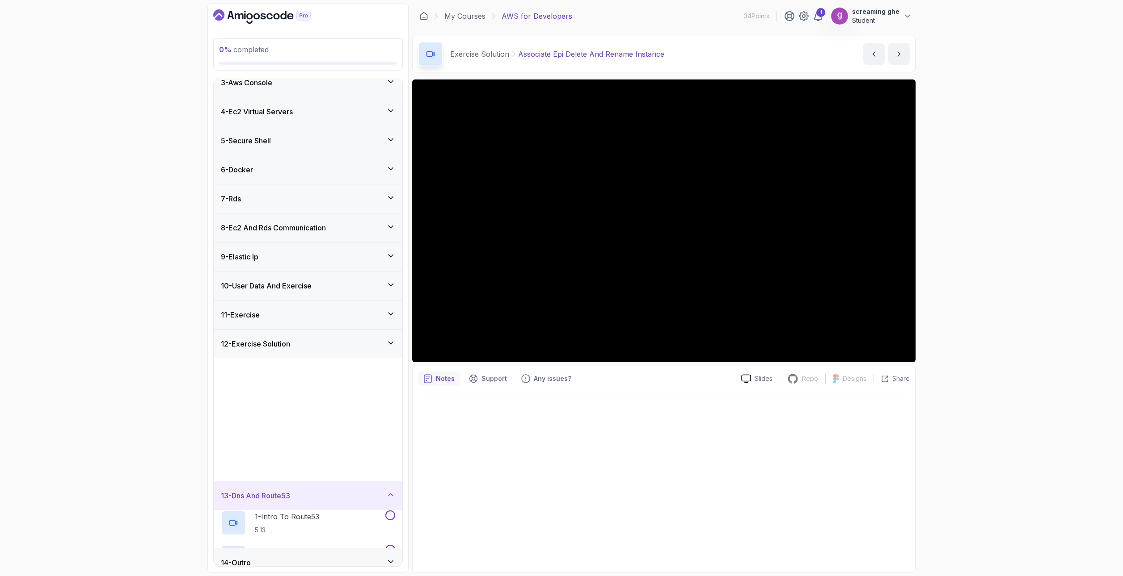
scroll to position [0, 0]
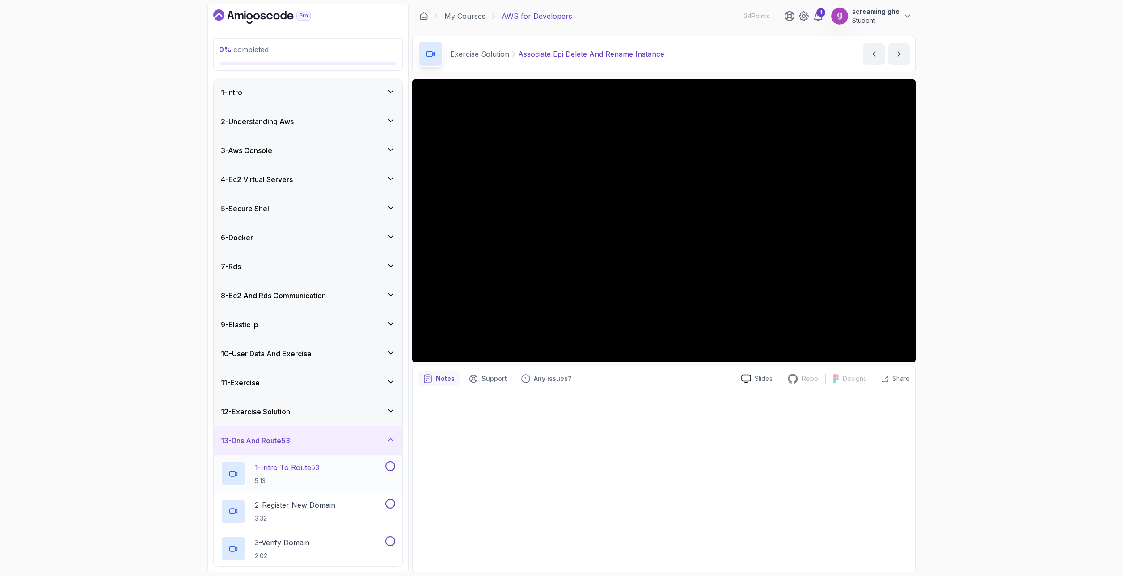
click at [334, 477] on div "1 - Intro To Route53 5:13" at bounding box center [302, 474] width 163 height 25
click at [674, 488] on div "~1 min read Links AWS Route 53 AWS Route 53 Documentation" at bounding box center [664, 480] width 492 height 173
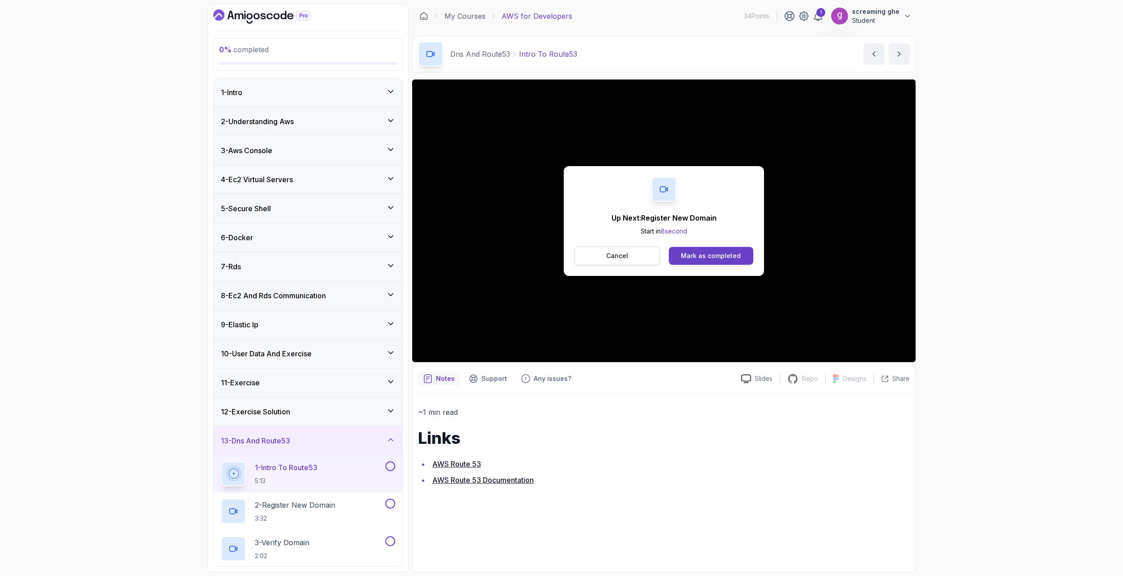
click at [617, 256] on p "Cancel" at bounding box center [617, 256] width 22 height 9
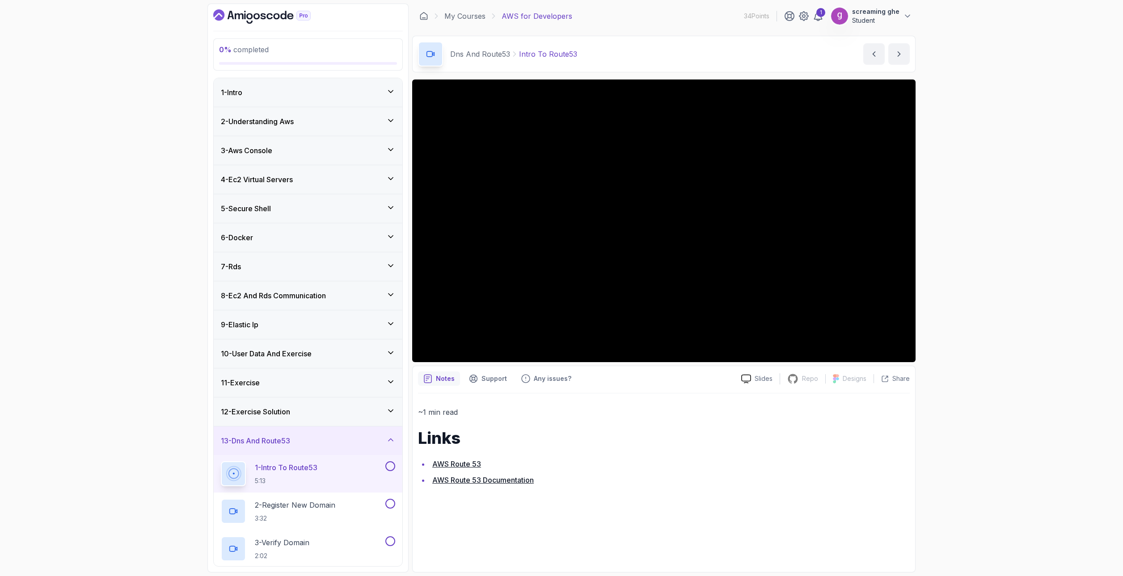
drag, startPoint x: 636, startPoint y: 488, endPoint x: 639, endPoint y: 484, distance: 4.8
click at [636, 488] on div "~1 min read Links AWS Route 53 AWS Route 53 Documentation" at bounding box center [664, 480] width 492 height 173
click at [961, 468] on div "0 % completed 1 - Intro 2 - Understanding Aws 3 - Aws Console 4 - Ec2 Virtual S…" at bounding box center [561, 288] width 1123 height 576
click at [96, 462] on div "0 % completed 1 - Intro 2 - Understanding Aws 3 - Aws Console 4 - Ec2 Virtual S…" at bounding box center [561, 288] width 1123 height 576
click at [323, 519] on p "3:32" at bounding box center [295, 518] width 80 height 9
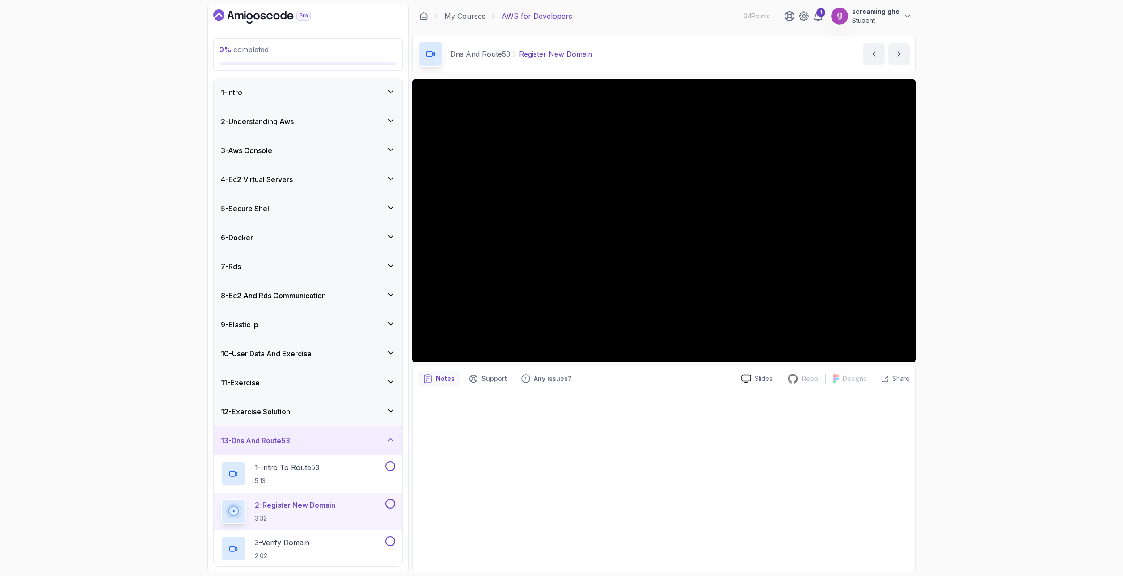
click at [966, 456] on div "0 % completed 1 - Intro 2 - Understanding Aws 3 - Aws Console 4 - Ec2 Virtual S…" at bounding box center [561, 288] width 1123 height 576
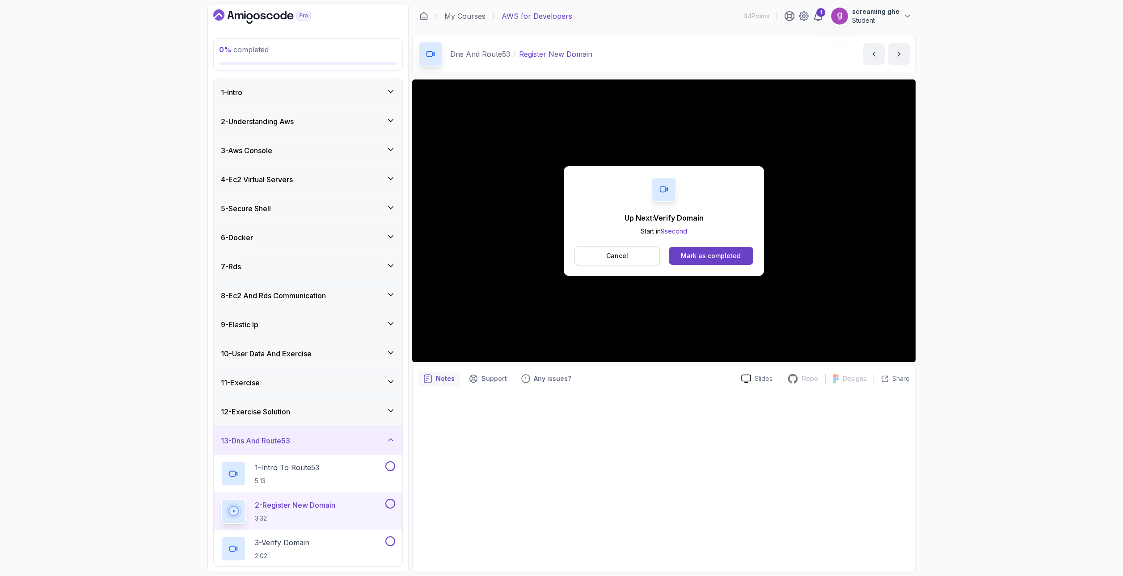
click at [621, 256] on p "Cancel" at bounding box center [617, 256] width 22 height 9
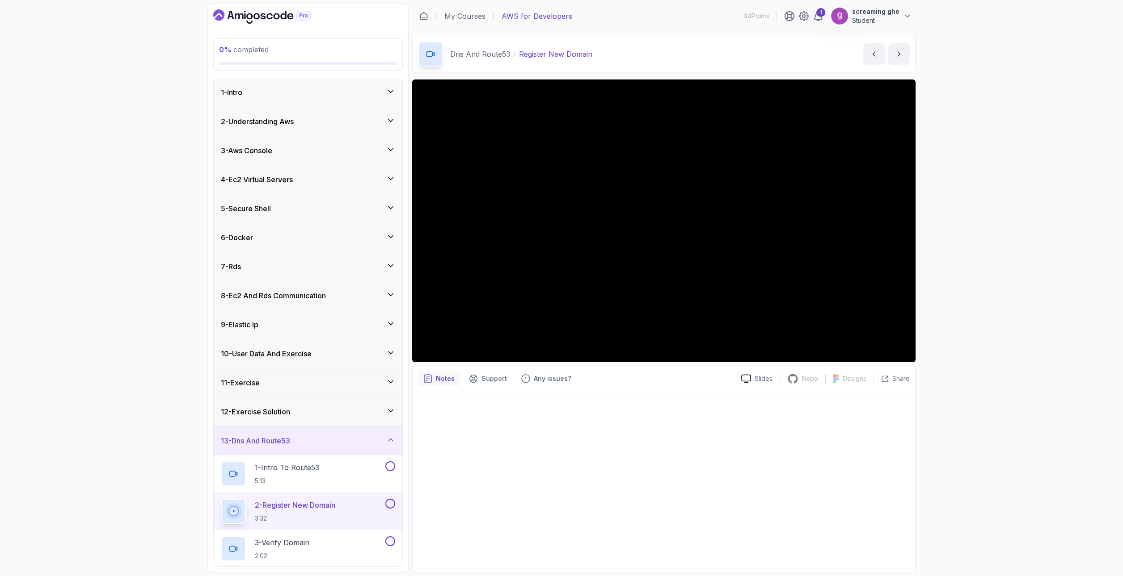
drag, startPoint x: 653, startPoint y: 497, endPoint x: 576, endPoint y: 497, distance: 76.4
click at [653, 497] on div at bounding box center [664, 480] width 492 height 173
click at [278, 543] on p "3 - Verify Domain" at bounding box center [282, 543] width 55 height 11
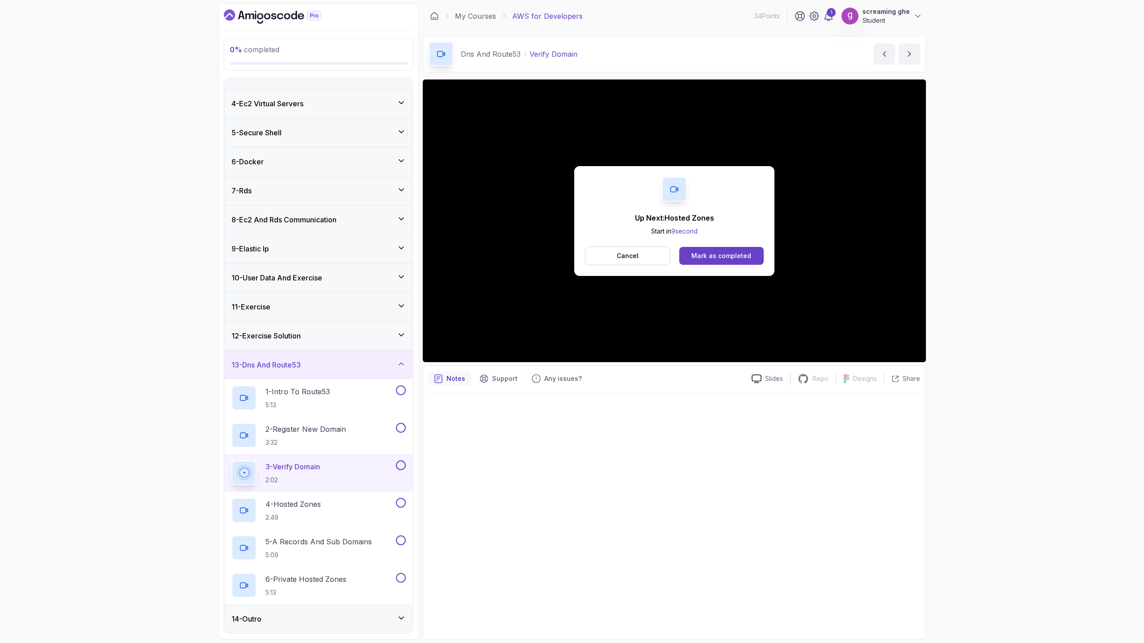
scroll to position [143, 0]
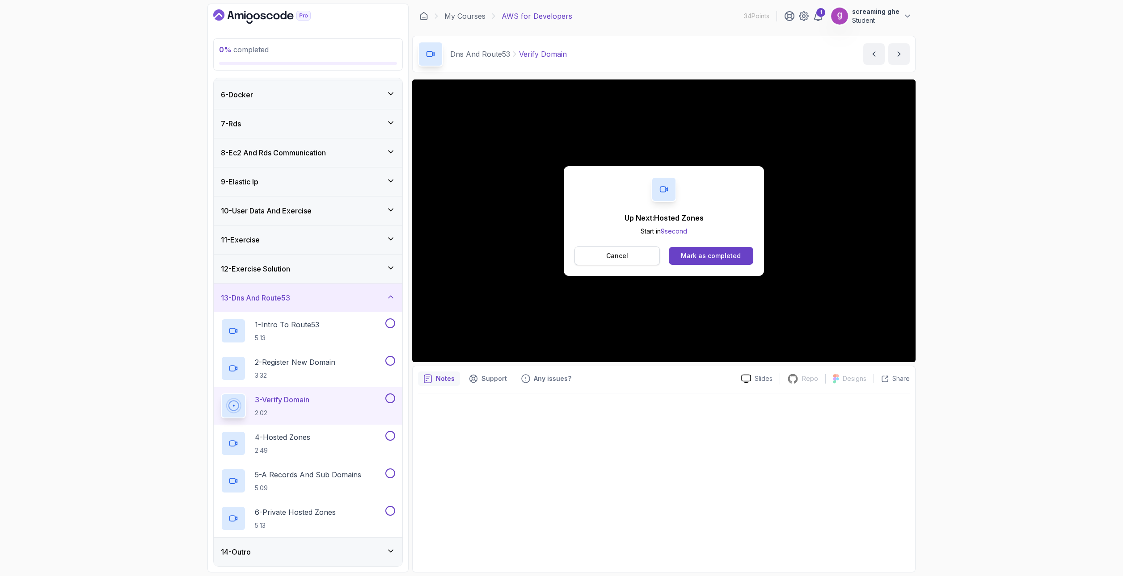
click at [610, 252] on p "Cancel" at bounding box center [617, 256] width 22 height 9
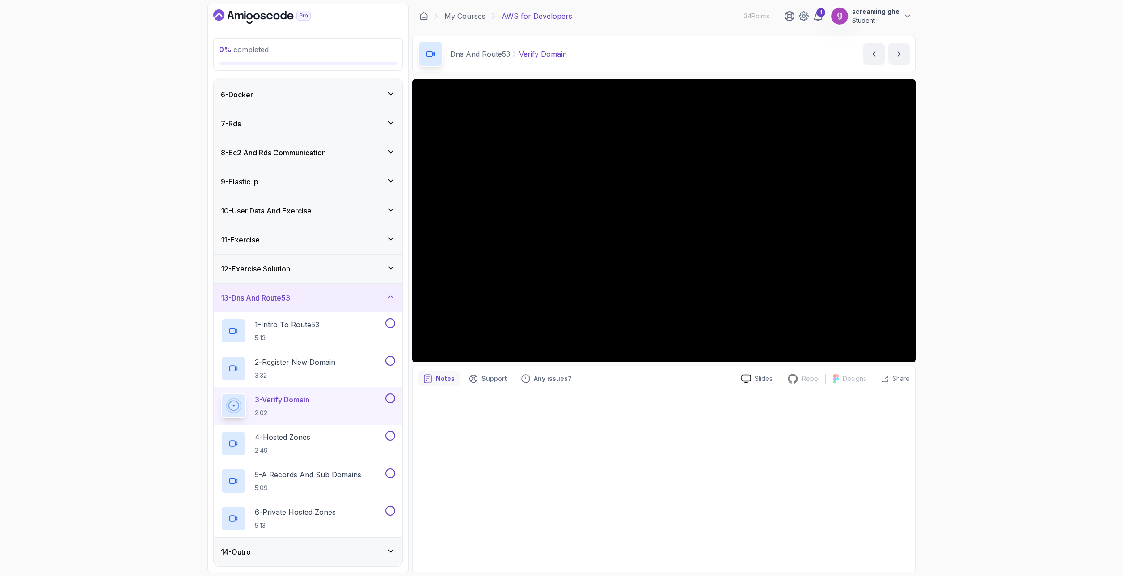
click at [327, 402] on div "3 - Verify Domain 2:02" at bounding box center [302, 406] width 163 height 25
click at [328, 435] on div "4 - Hosted Zones 2:49" at bounding box center [302, 443] width 163 height 25
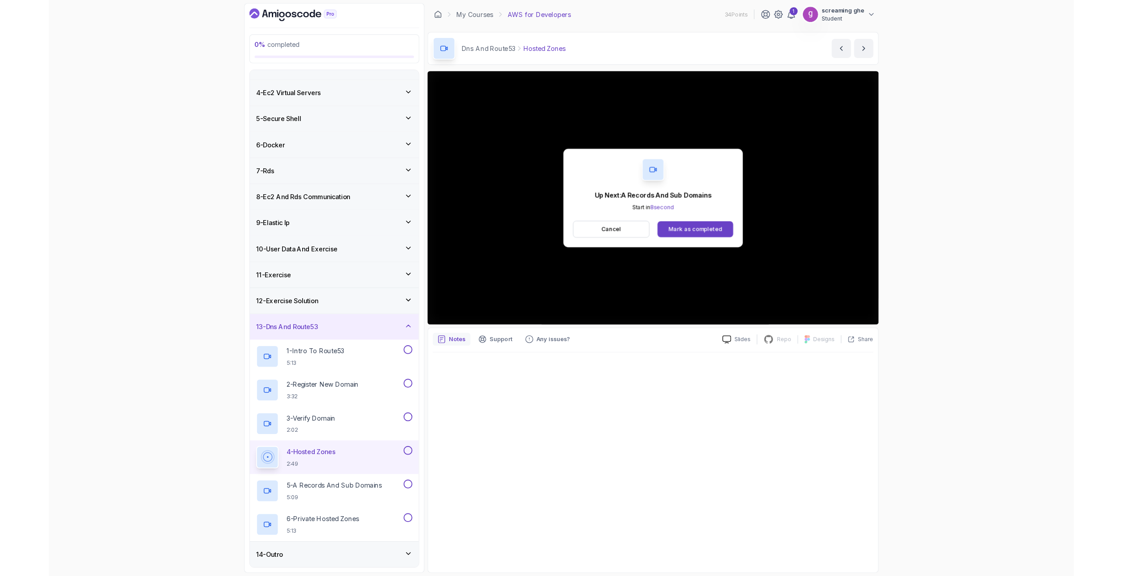
scroll to position [143, 0]
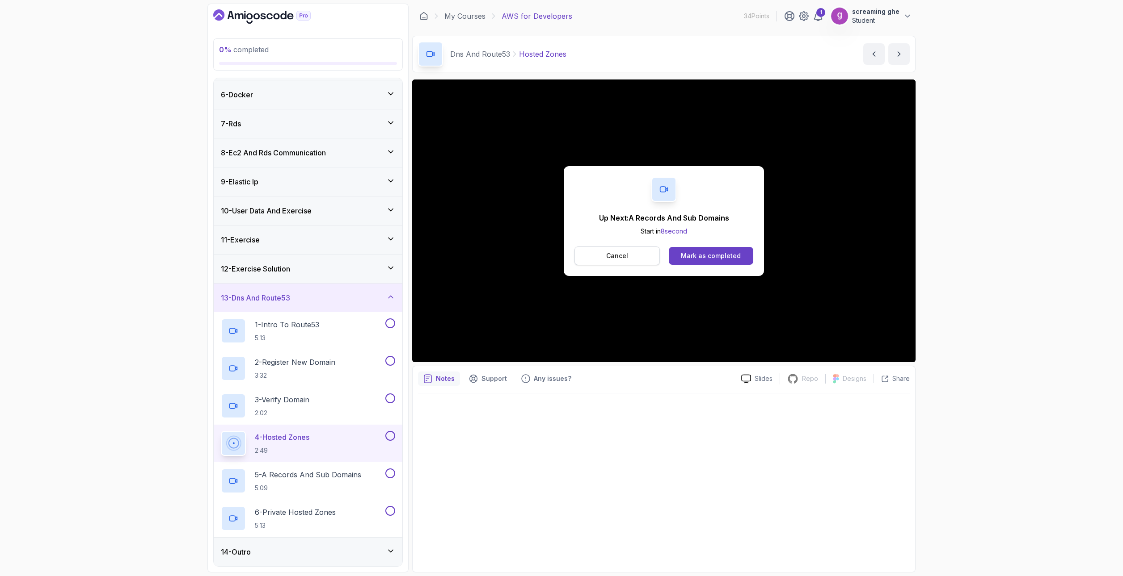
click at [631, 255] on button "Cancel" at bounding box center [616, 256] width 85 height 19
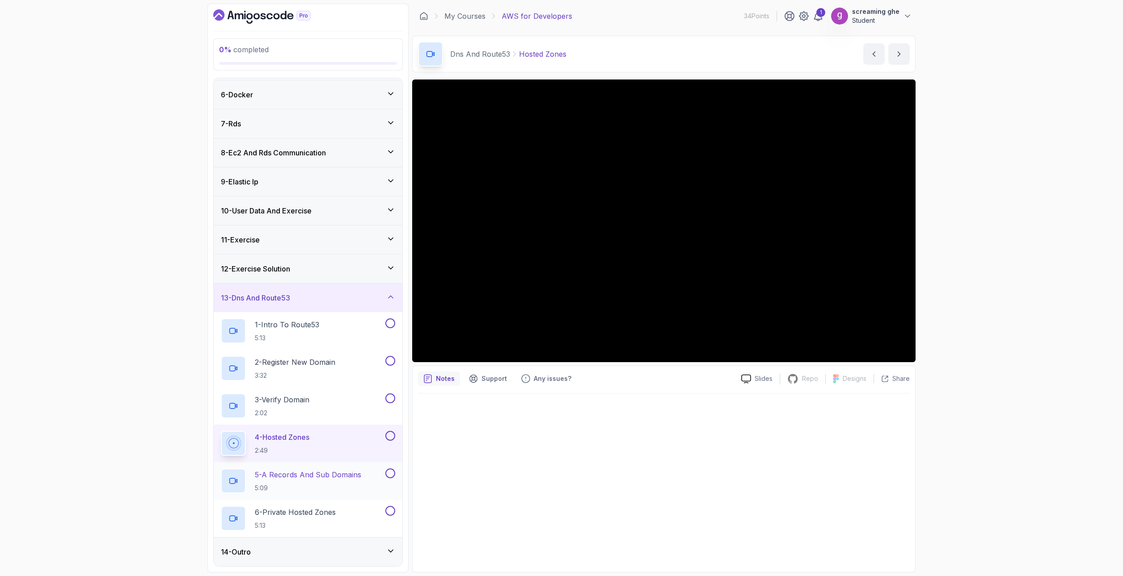
click at [341, 481] on h2 "5 - A Records And Sub Domains 5:09" at bounding box center [308, 481] width 106 height 23
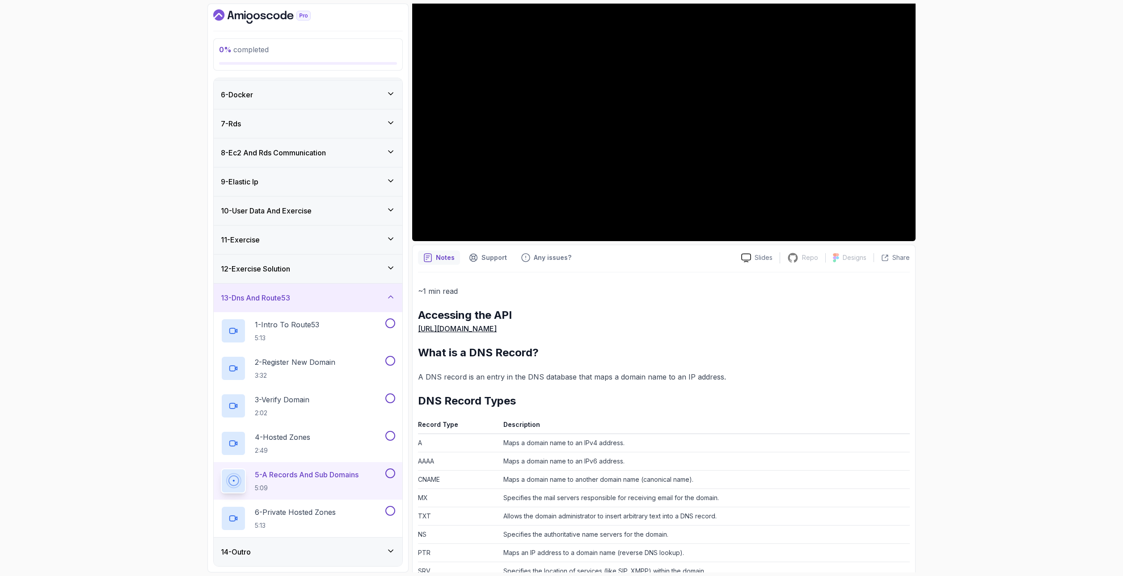
scroll to position [165, 0]
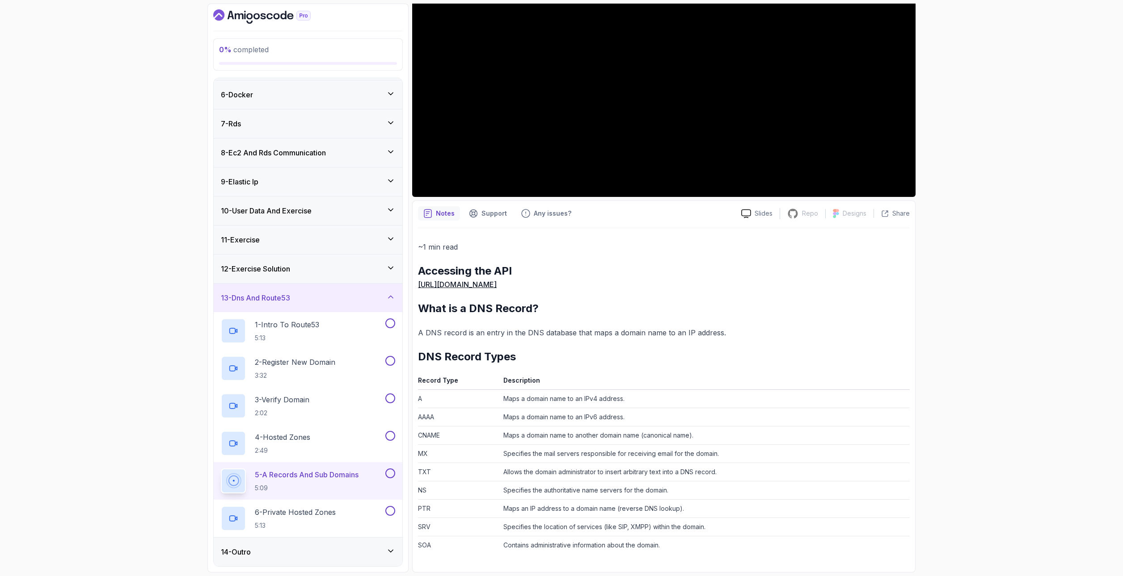
drag, startPoint x: 588, startPoint y: 282, endPoint x: 540, endPoint y: 312, distance: 56.4
click at [540, 312] on h2 "What is a DNS Record?" at bounding box center [664, 309] width 492 height 14
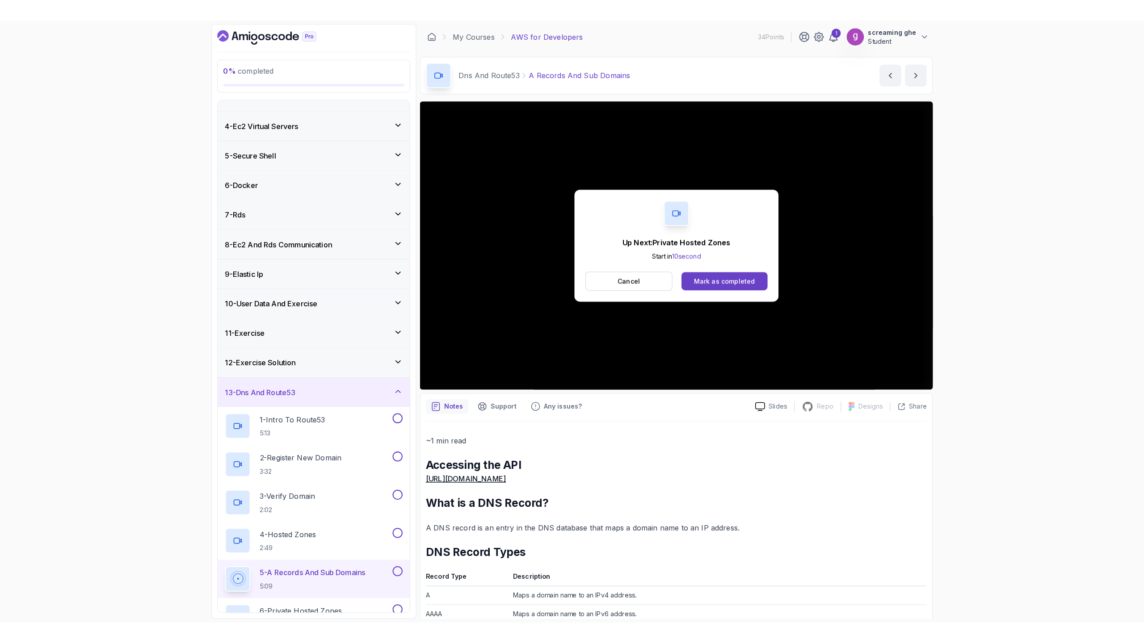
scroll to position [143, 0]
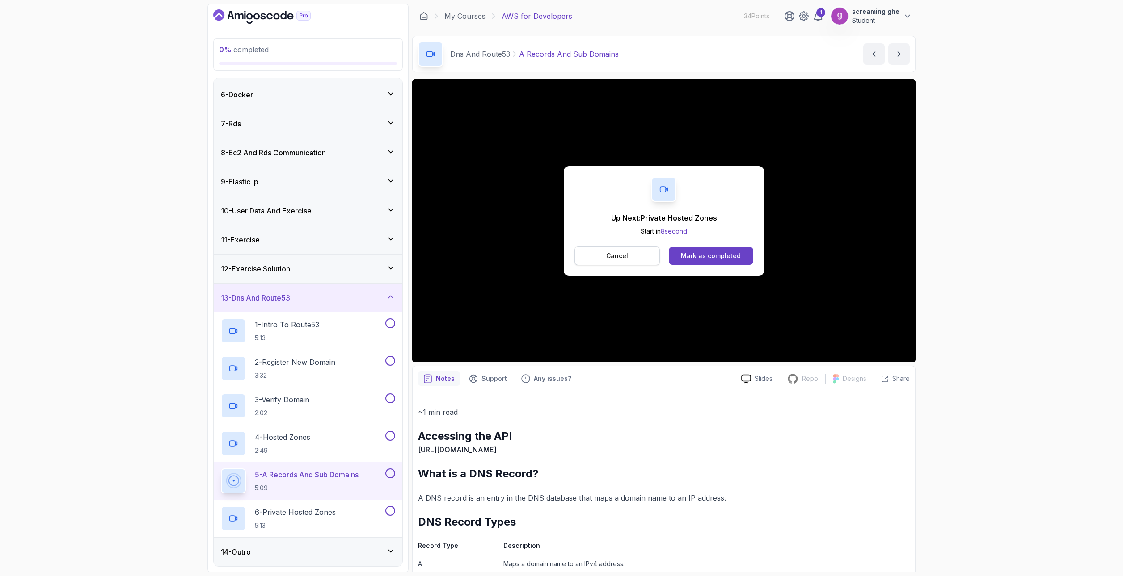
click at [611, 259] on p "Cancel" at bounding box center [617, 256] width 22 height 9
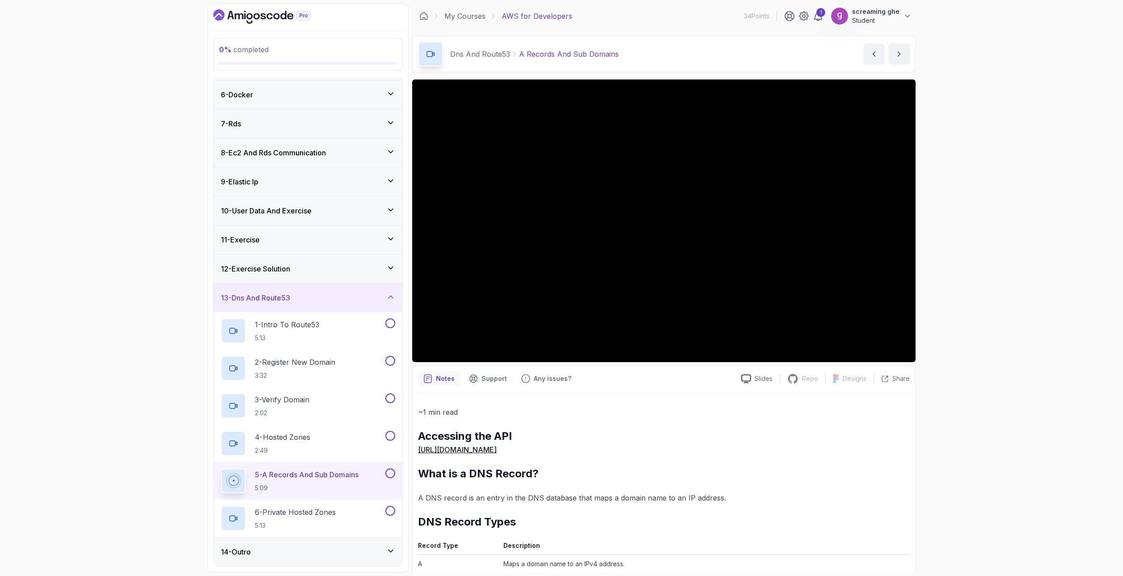
click at [117, 329] on div "0 % completed 1 - Intro 2 - Understanding Aws 3 - Aws Console 4 - Ec2 Virtual S…" at bounding box center [561, 288] width 1123 height 576
click at [272, 508] on p "6 - Private Hosted Zones" at bounding box center [295, 512] width 81 height 11
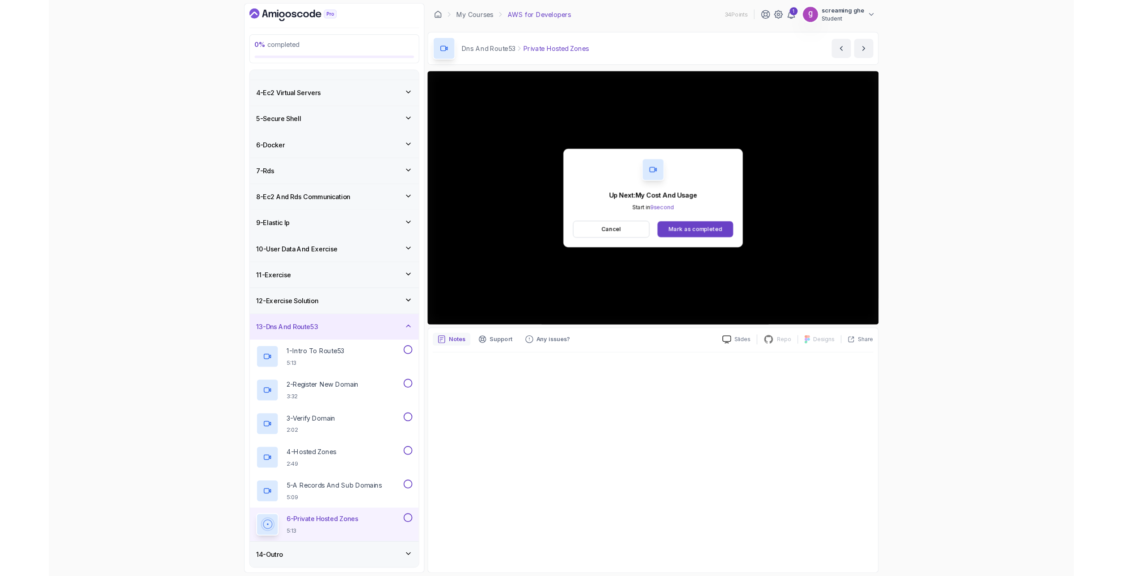
scroll to position [143, 0]
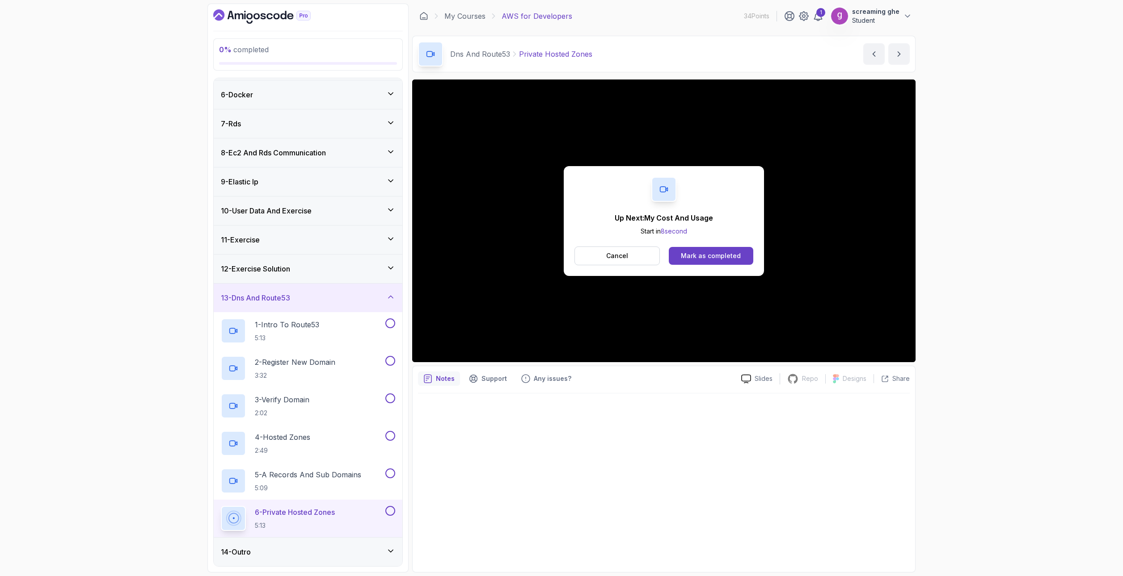
click at [637, 251] on button "Cancel" at bounding box center [616, 256] width 85 height 19
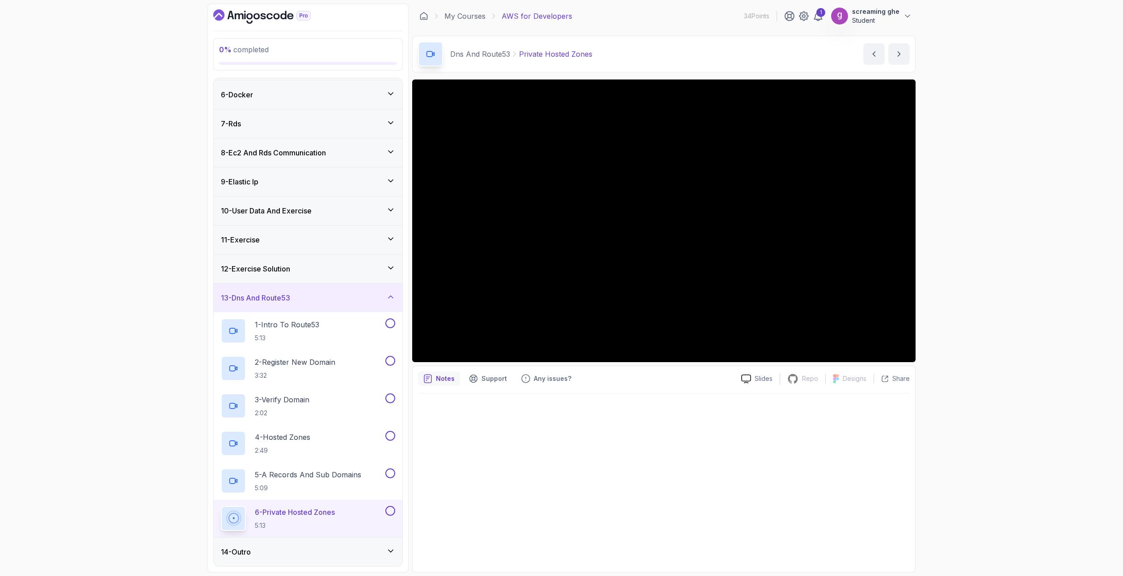
click at [97, 382] on div "0 % completed 1 - Intro 2 - Understanding Aws 3 - Aws Console 4 - Ec2 Virtual S…" at bounding box center [561, 288] width 1123 height 576
click at [241, 553] on h3 "14 - Outro" at bounding box center [236, 552] width 30 height 11
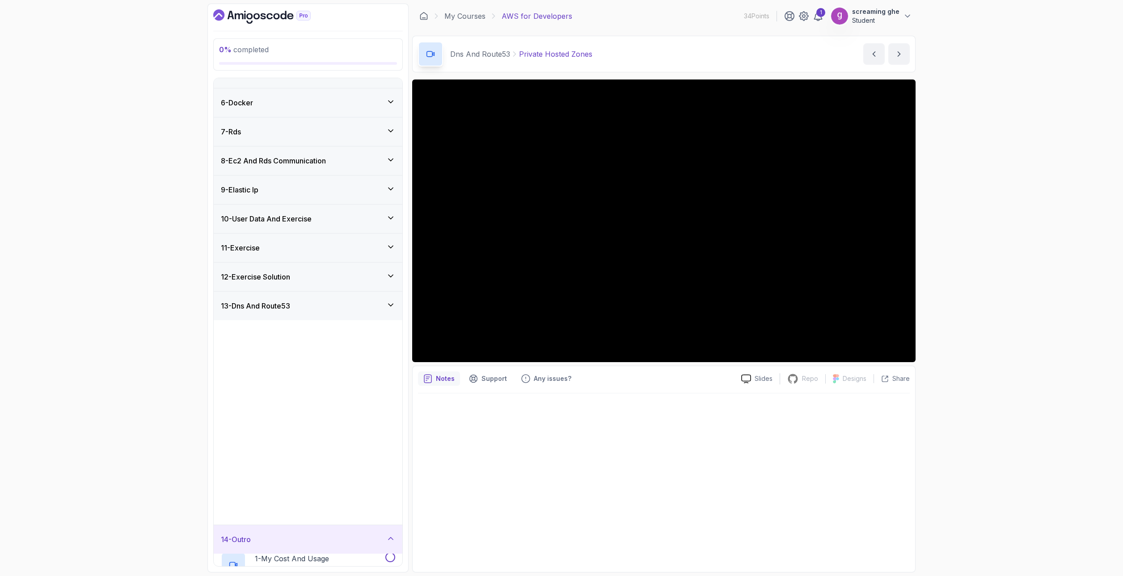
scroll to position [0, 0]
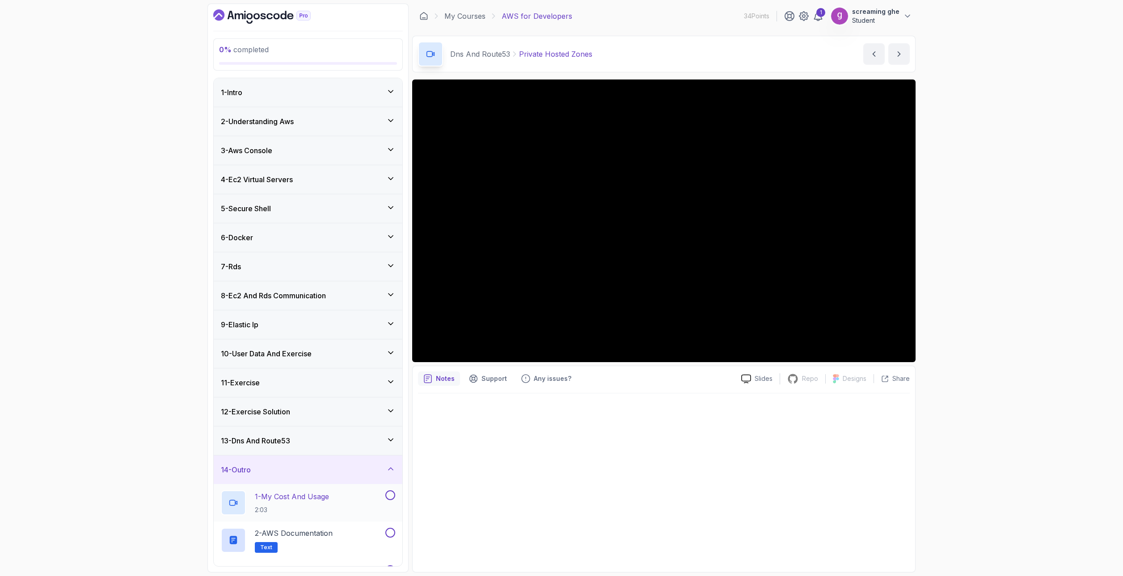
click at [290, 503] on h2 "1 - My Cost And Usage 2:03" at bounding box center [292, 503] width 74 height 23
click at [76, 335] on div "0 % completed 1 - Intro 2 - Understanding Aws 3 - Aws Console 4 - Ec2 Virtual S…" at bounding box center [561, 288] width 1123 height 576
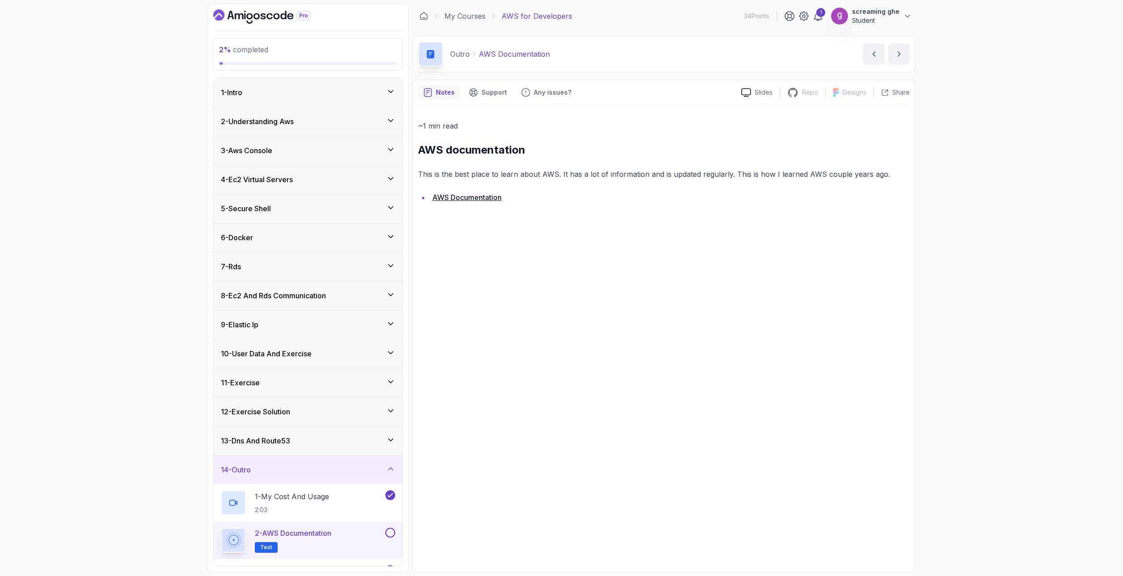
click at [252, 95] on div "1 - Intro" at bounding box center [308, 92] width 174 height 11
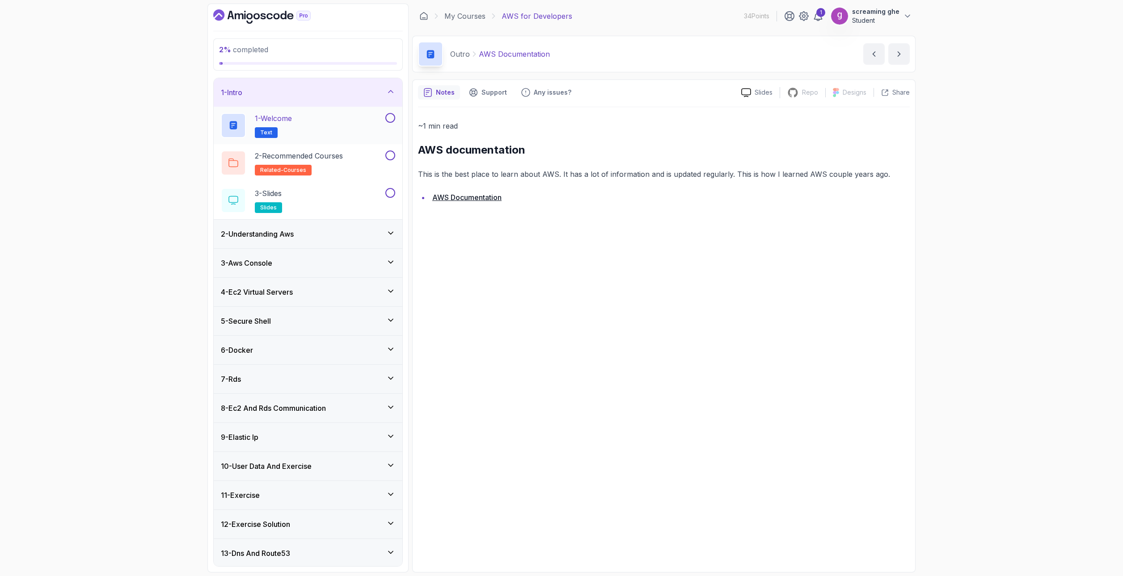
click at [312, 131] on div "1 - Welcome Text" at bounding box center [302, 125] width 163 height 25
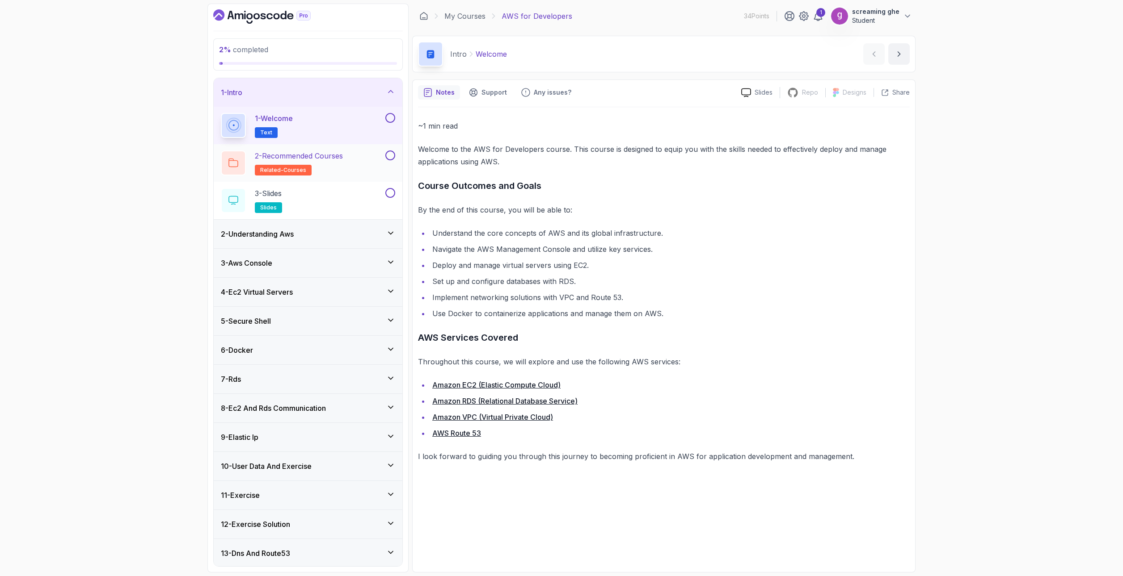
click at [340, 173] on h2 "2 - Recommended Courses related-courses" at bounding box center [299, 163] width 88 height 25
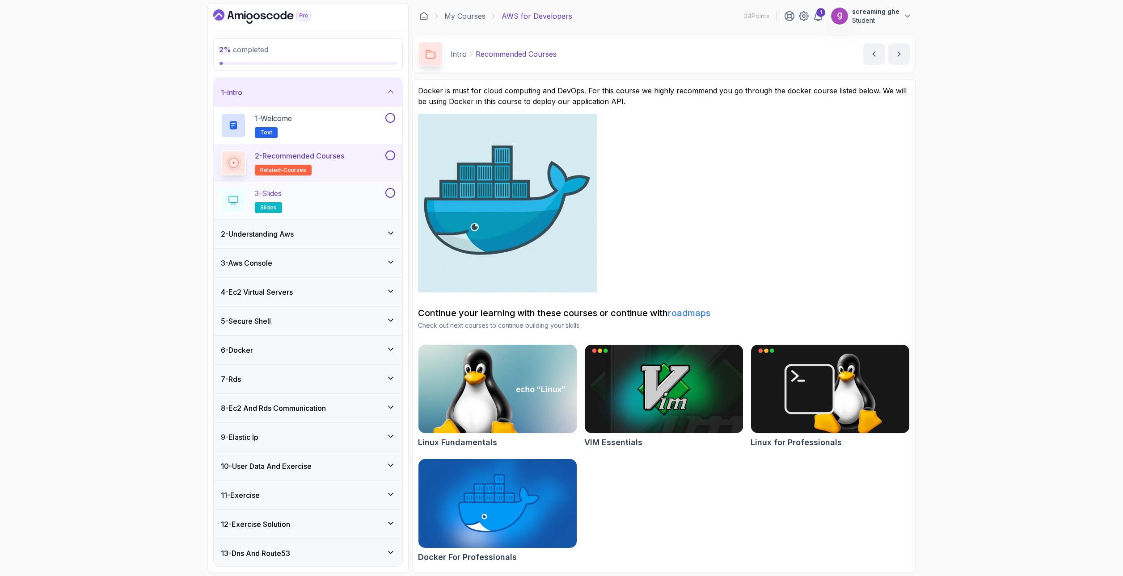
click at [301, 192] on div "3 - Slides slides" at bounding box center [302, 200] width 163 height 25
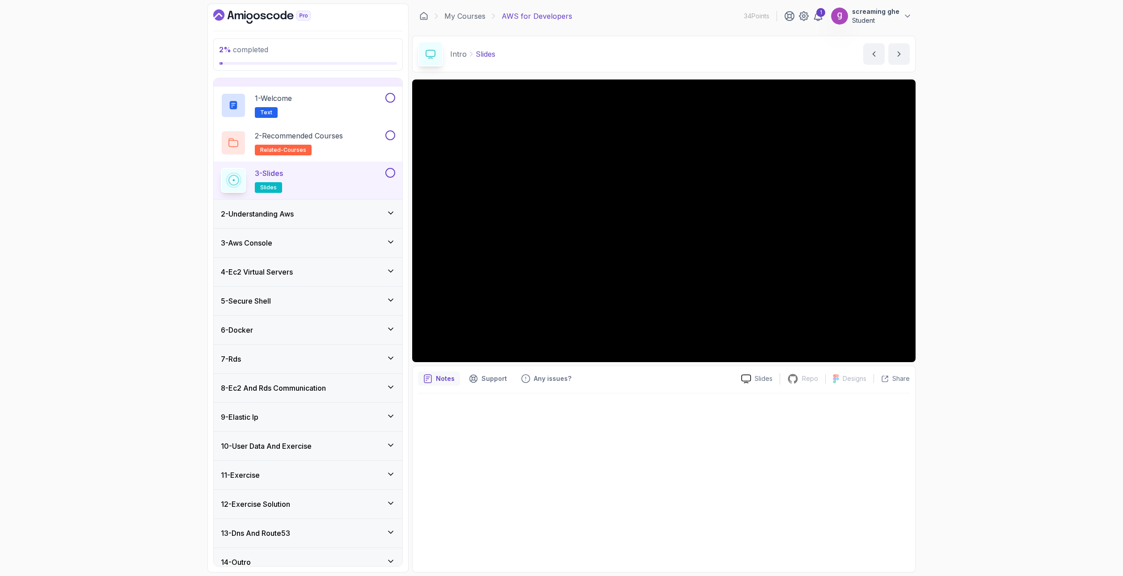
scroll to position [30, 0]
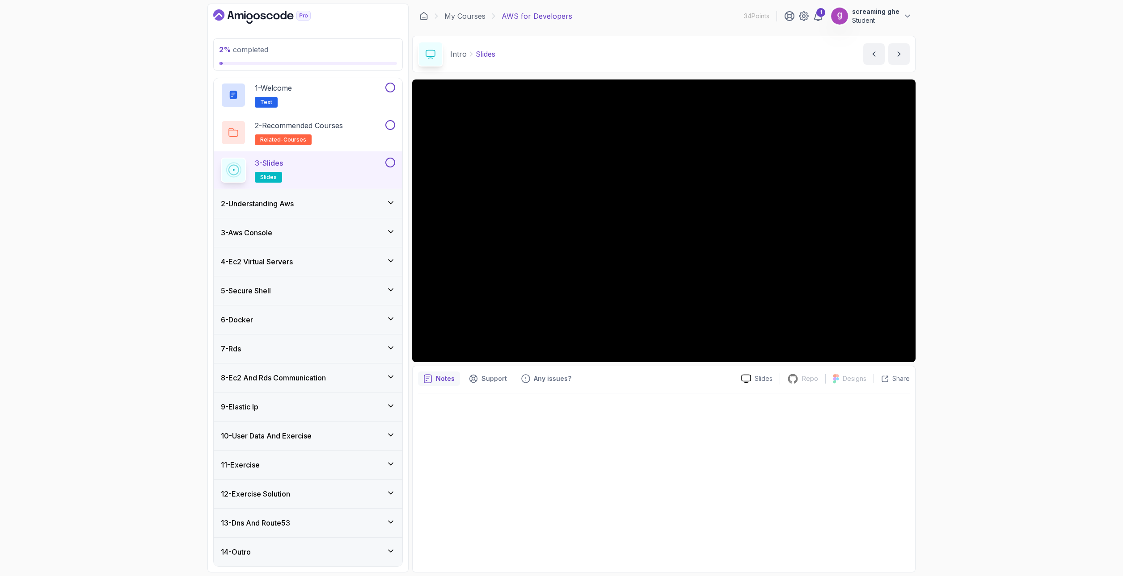
click at [316, 553] on div "14 - Outro" at bounding box center [308, 552] width 174 height 11
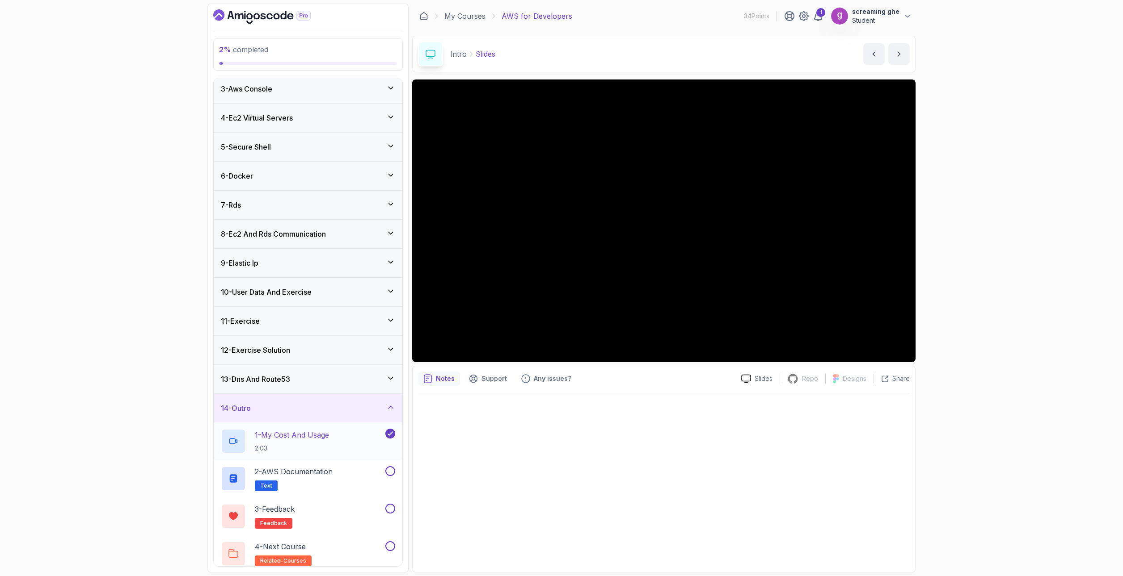
scroll to position [68, 0]
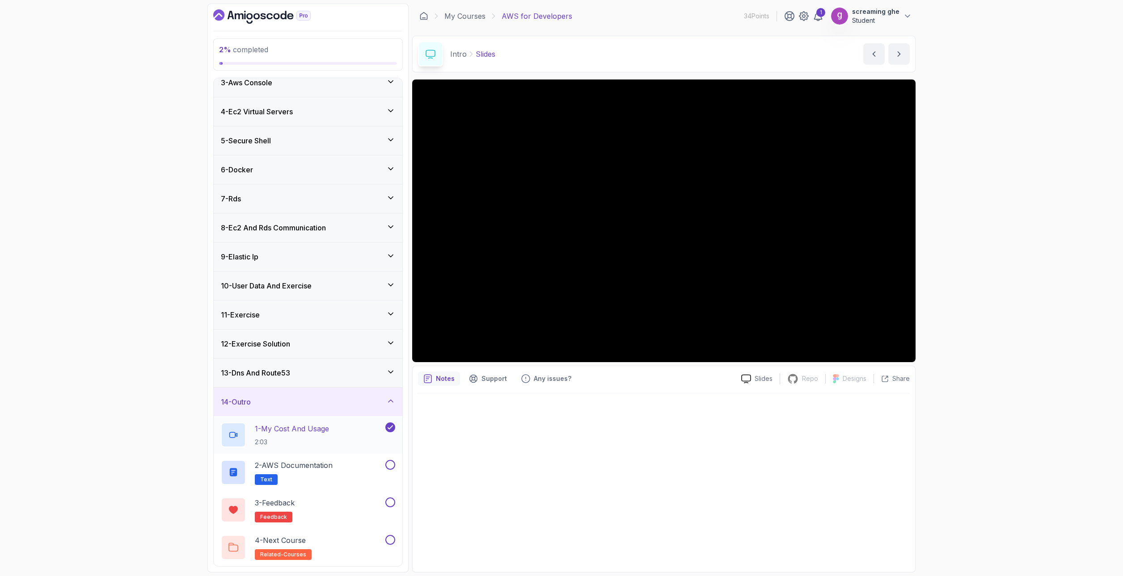
click at [387, 425] on icon at bounding box center [390, 427] width 8 height 9
click at [469, 16] on link "My Courses" at bounding box center [464, 16] width 41 height 11
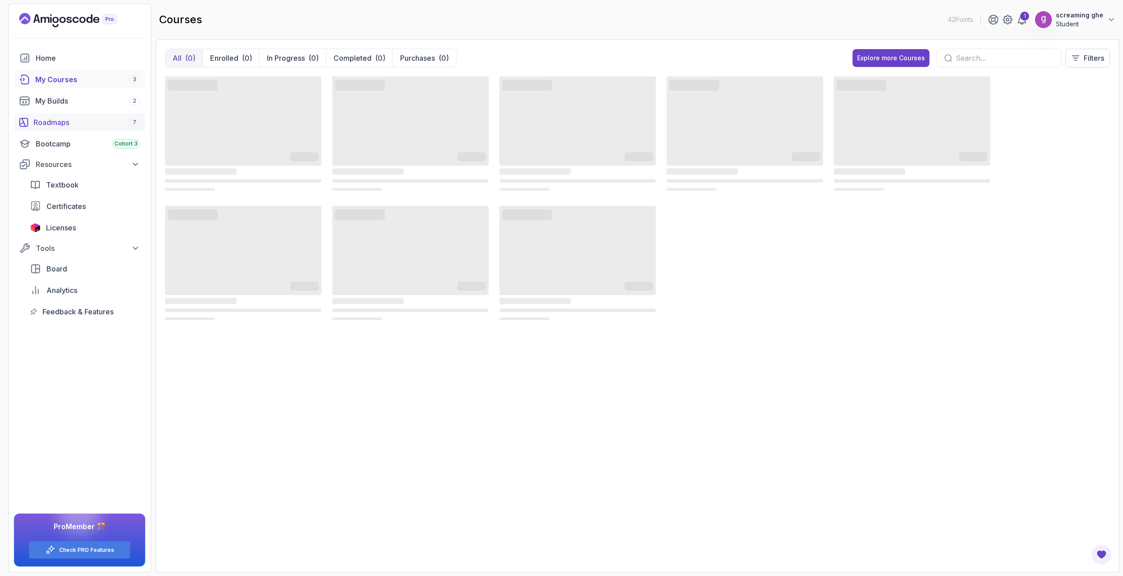
click at [88, 128] on link "Roadmaps 7" at bounding box center [79, 123] width 131 height 18
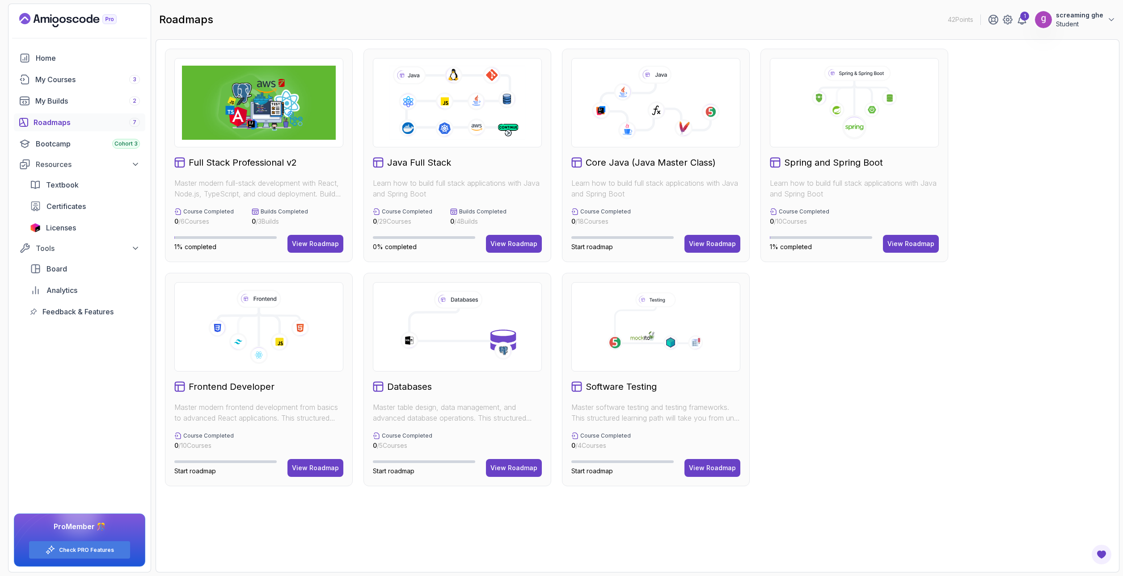
click at [305, 243] on div "View Roadmap" at bounding box center [315, 244] width 47 height 9
click at [308, 245] on div "View Roadmap" at bounding box center [315, 244] width 47 height 9
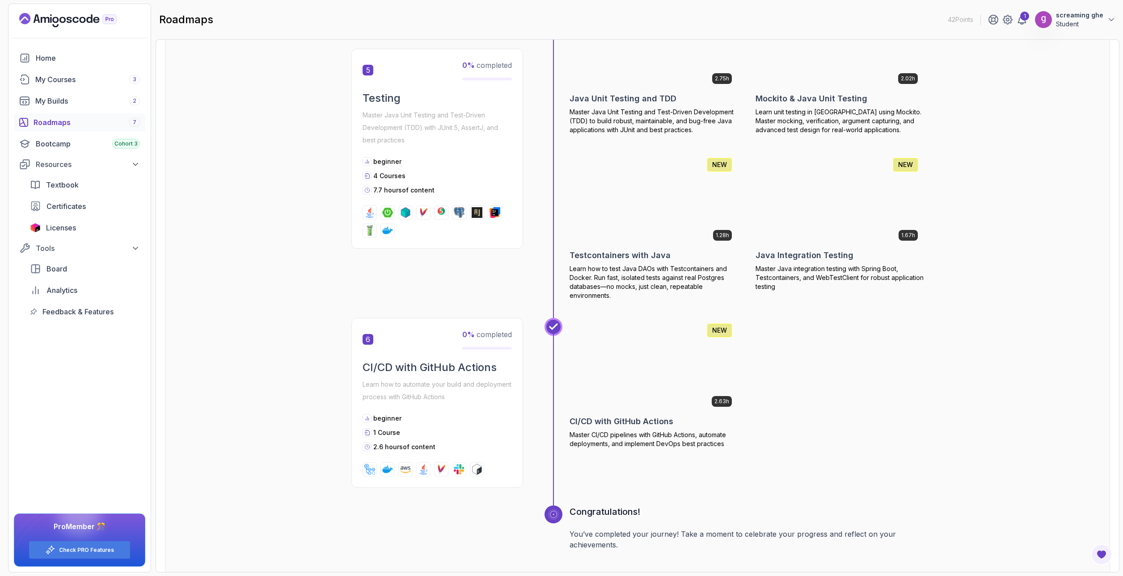
scroll to position [1117, 0]
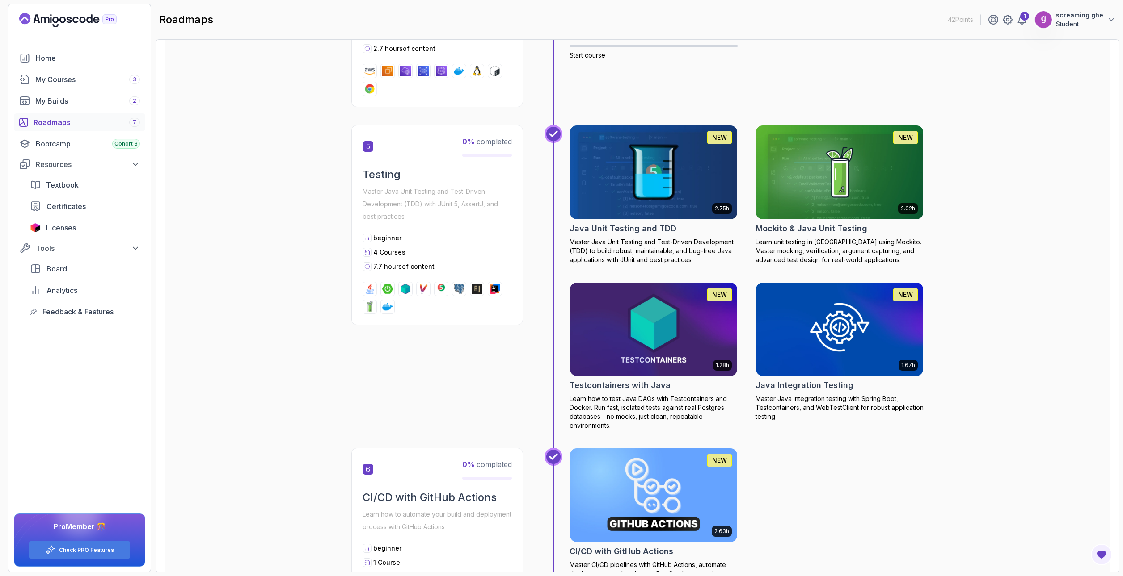
click at [667, 199] on img at bounding box center [654, 172] width 176 height 98
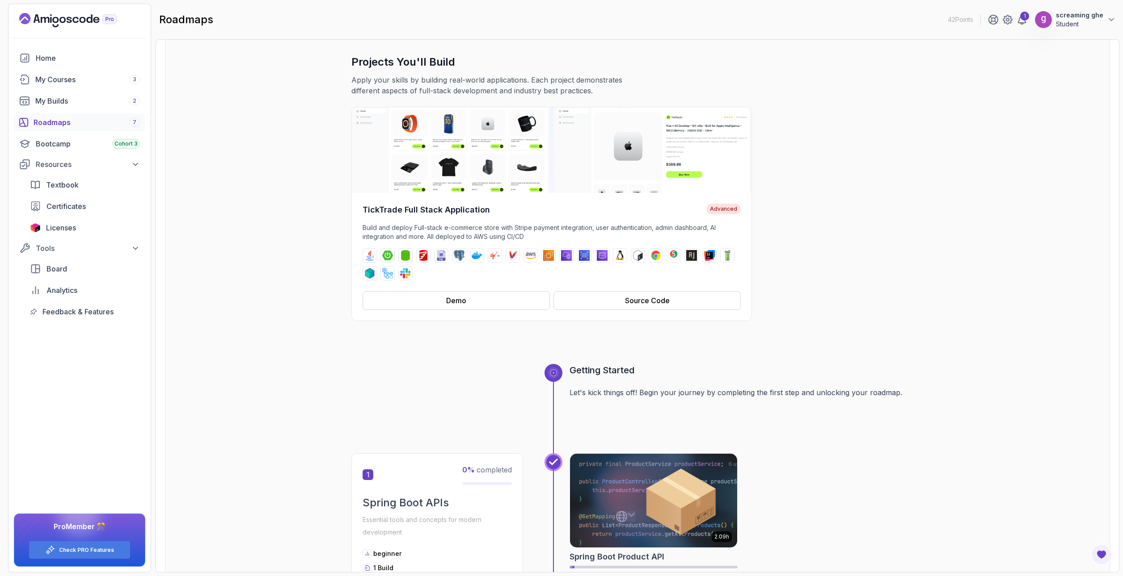
scroll to position [45, 0]
drag, startPoint x: 656, startPoint y: 303, endPoint x: 618, endPoint y: 304, distance: 37.5
click at [618, 304] on button "Source Code" at bounding box center [646, 301] width 187 height 19
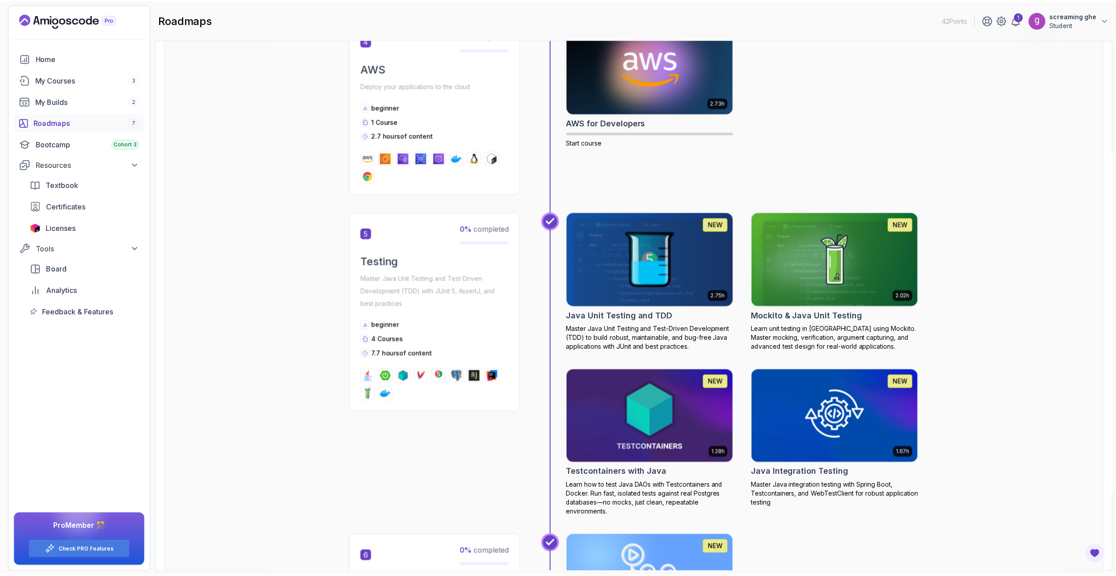
scroll to position [1028, 0]
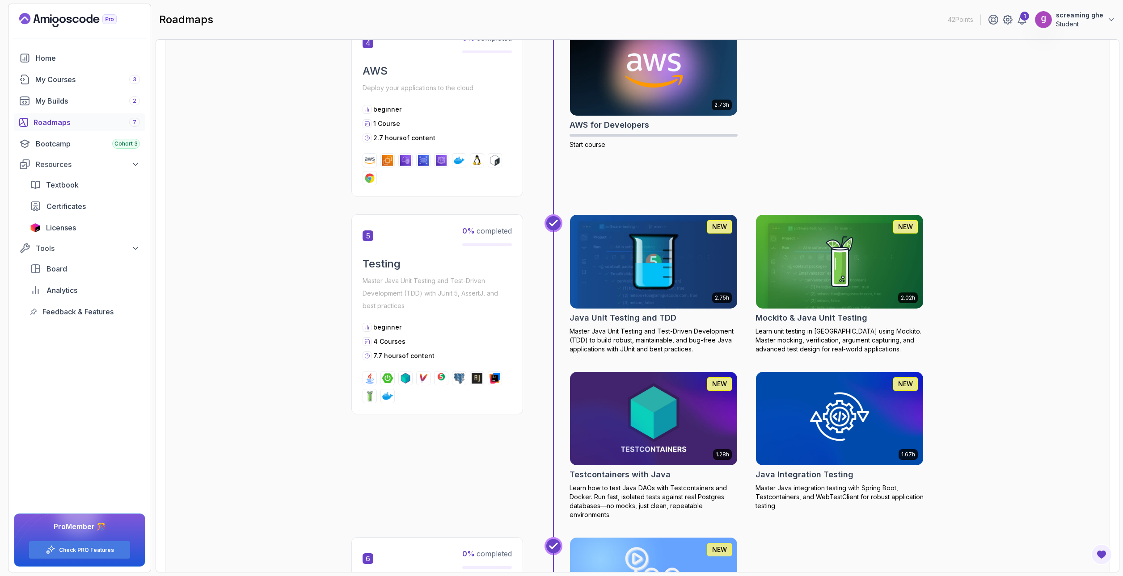
click at [674, 261] on img at bounding box center [654, 262] width 176 height 98
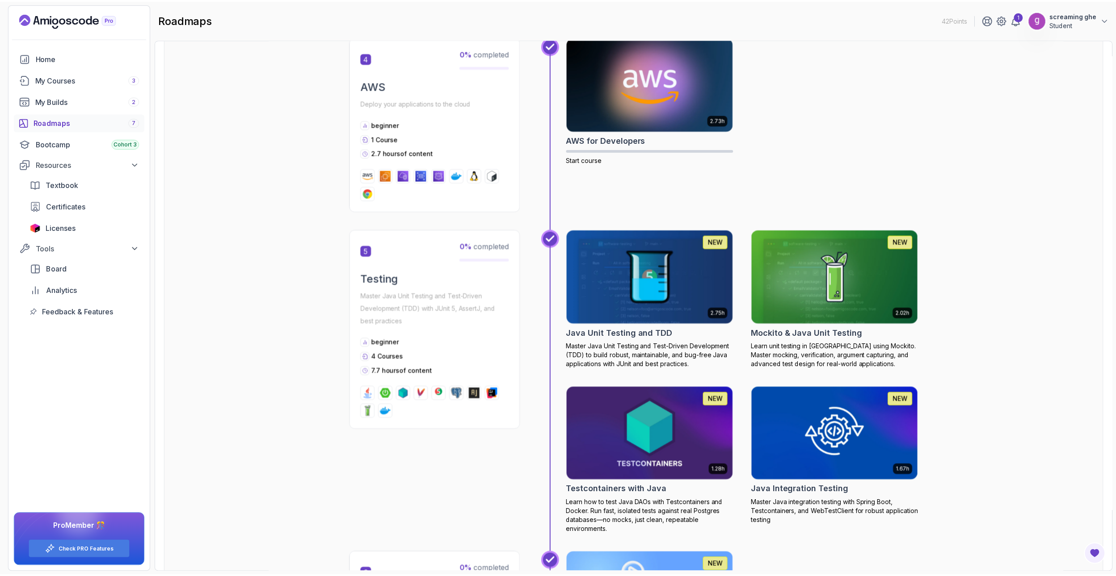
scroll to position [1028, 0]
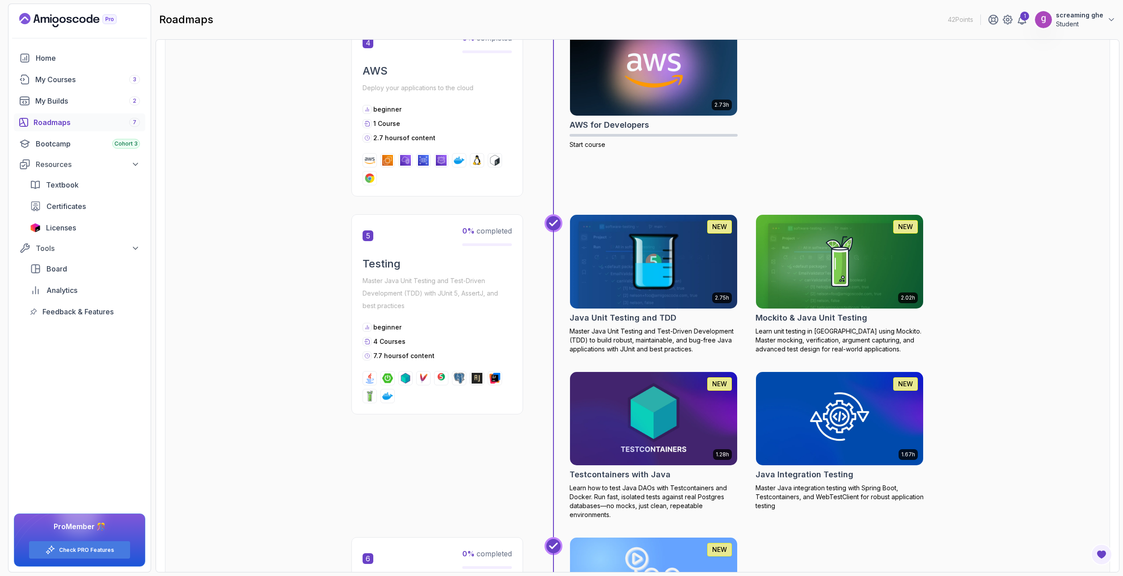
click at [639, 249] on img at bounding box center [654, 262] width 176 height 98
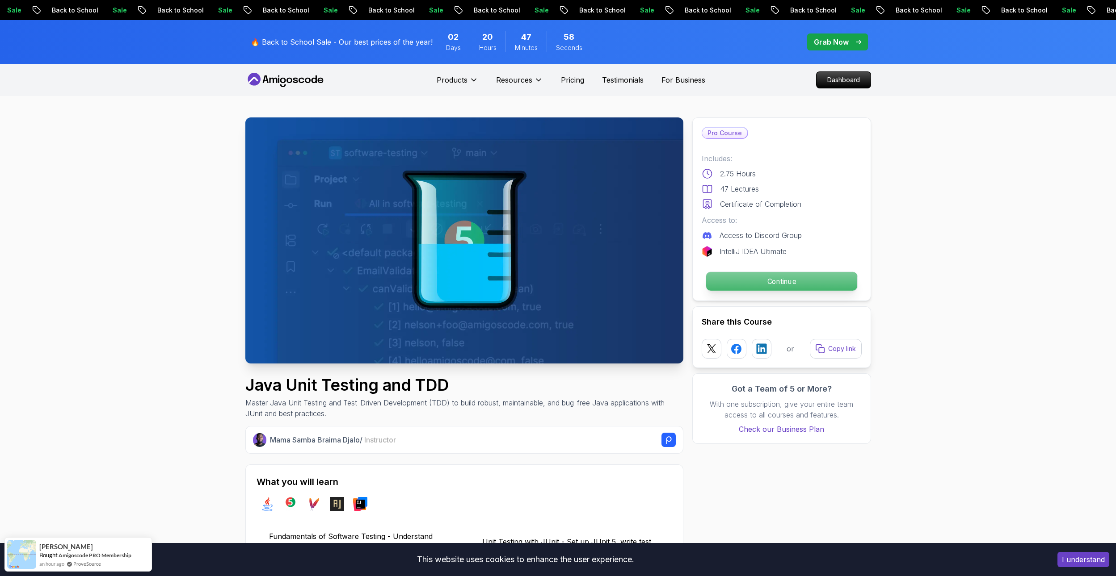
click at [806, 289] on p "Continue" at bounding box center [781, 281] width 151 height 19
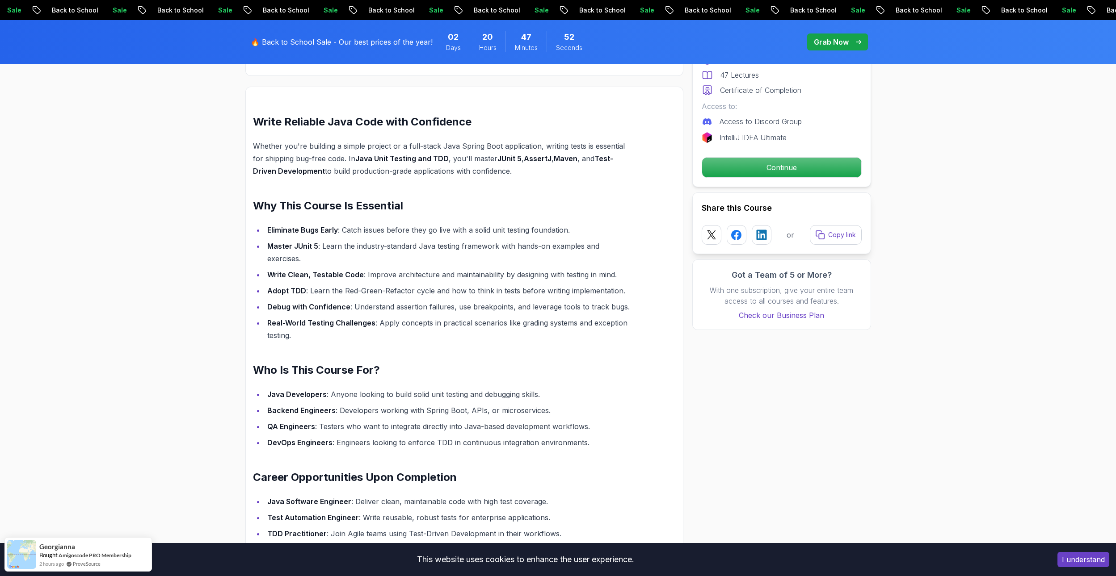
scroll to position [760, 0]
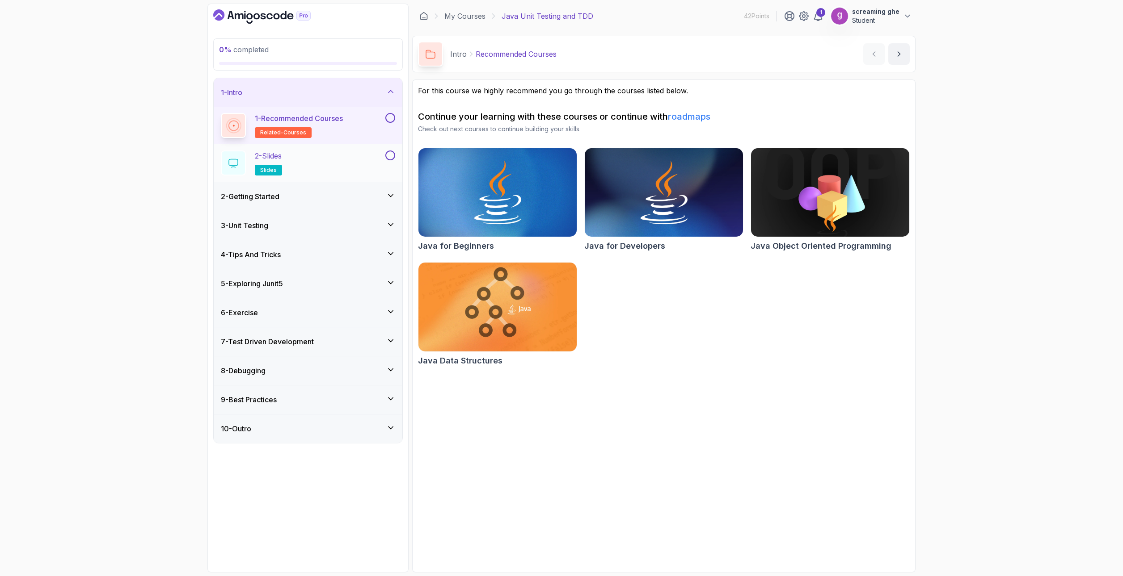
click at [314, 161] on div "2 - Slides slides" at bounding box center [302, 163] width 163 height 25
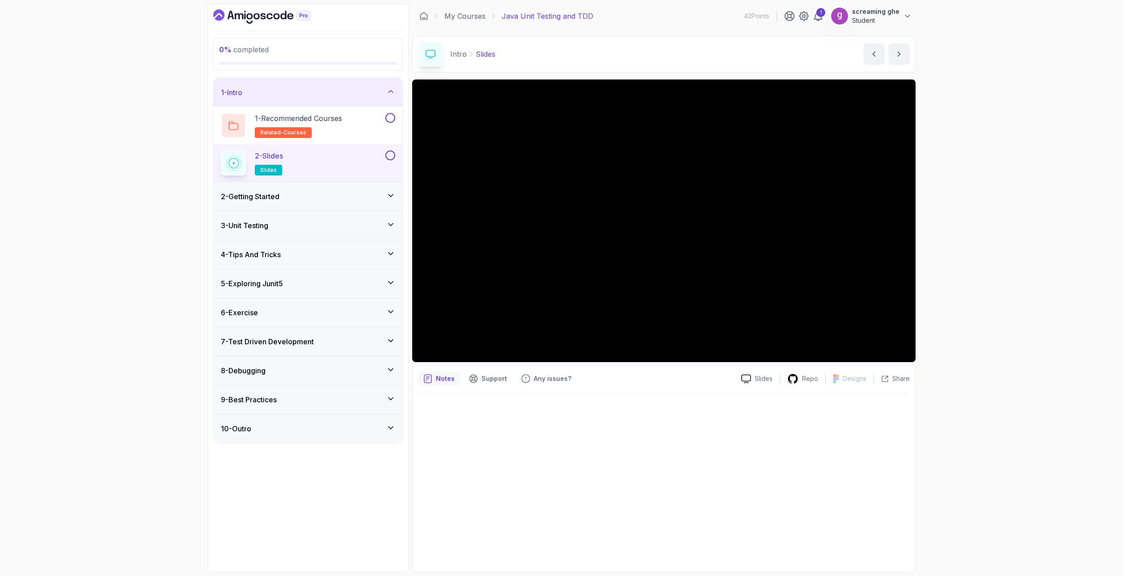
click at [311, 198] on div "2 - Getting Started" at bounding box center [308, 196] width 174 height 11
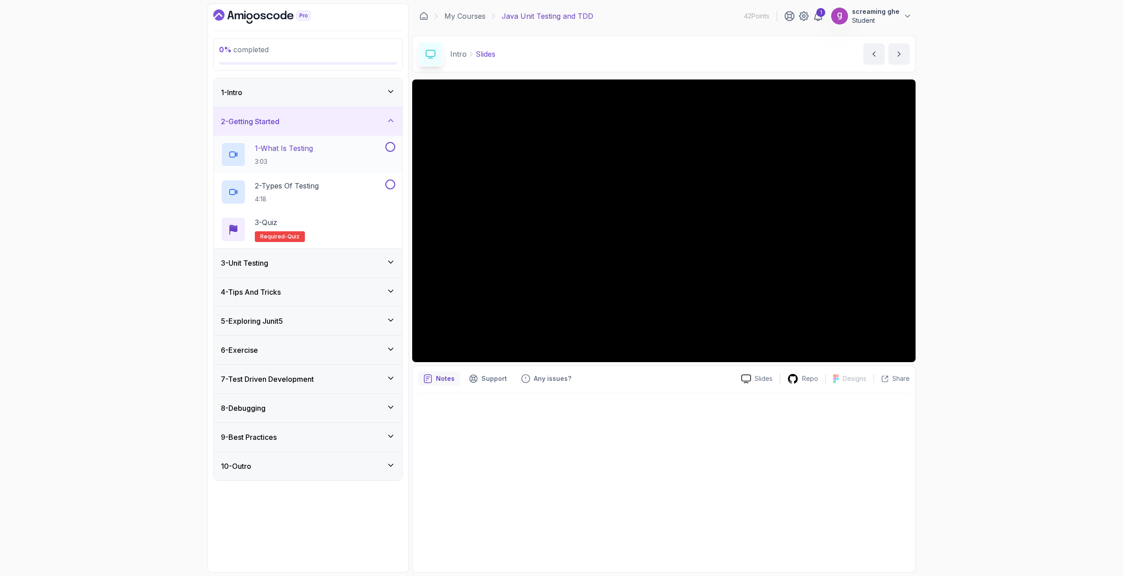
click at [318, 153] on div "1 - What Is Testing 3:03" at bounding box center [302, 154] width 163 height 25
click at [702, 525] on div at bounding box center [664, 480] width 492 height 173
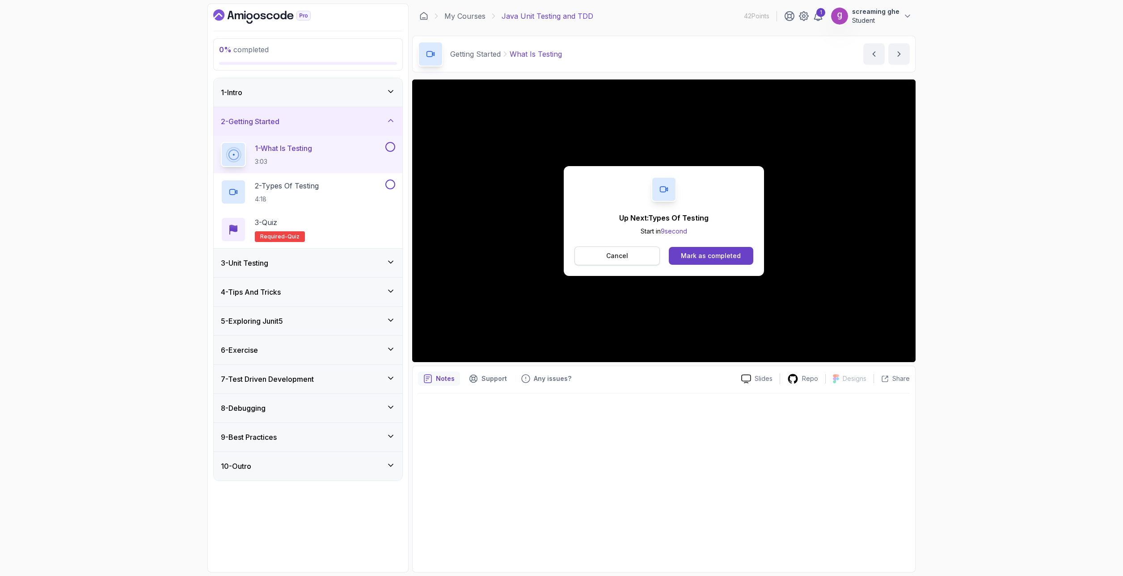
click at [631, 256] on button "Cancel" at bounding box center [616, 256] width 85 height 19
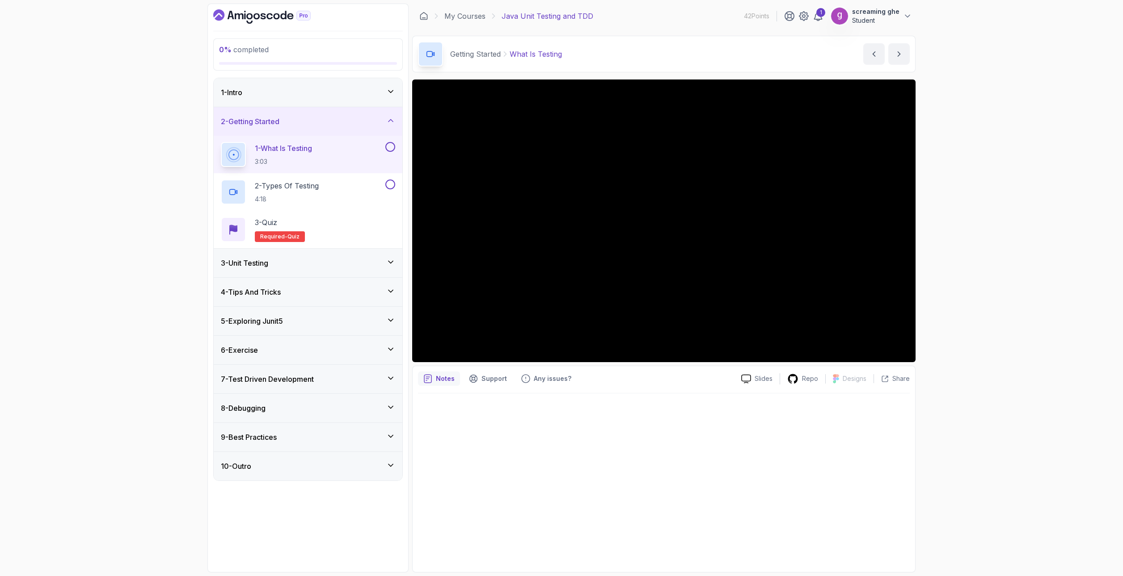
click at [88, 181] on div "0 % completed 1 - Intro 2 - Getting Started 1 - What Is Testing 3:03 2 - Types …" at bounding box center [561, 288] width 1123 height 576
click at [330, 202] on div "2 - Types Of Testing 4:18" at bounding box center [302, 192] width 163 height 25
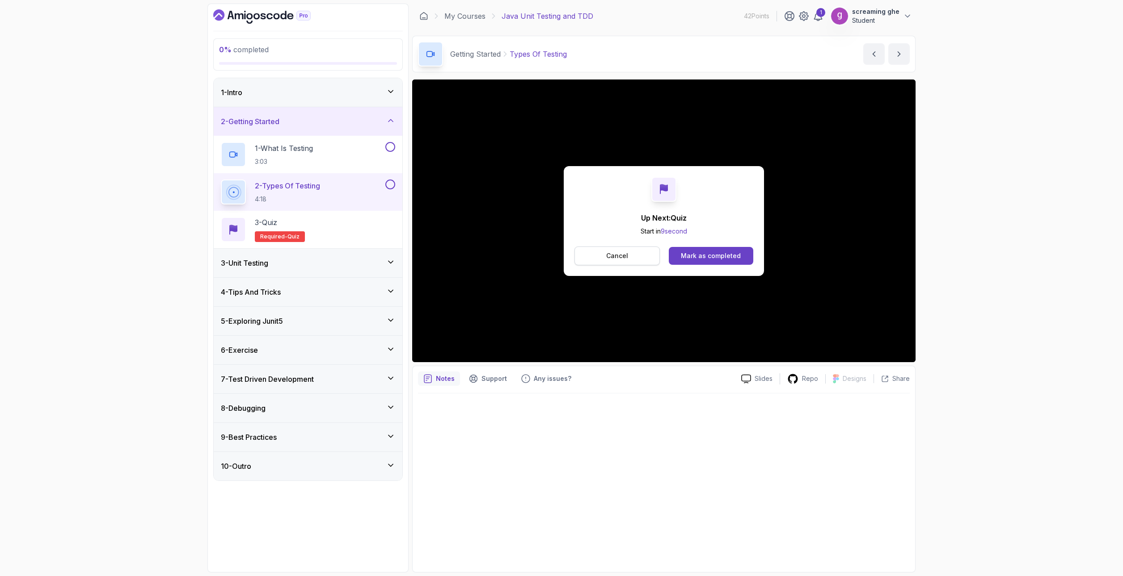
click at [622, 256] on p "Cancel" at bounding box center [617, 256] width 22 height 9
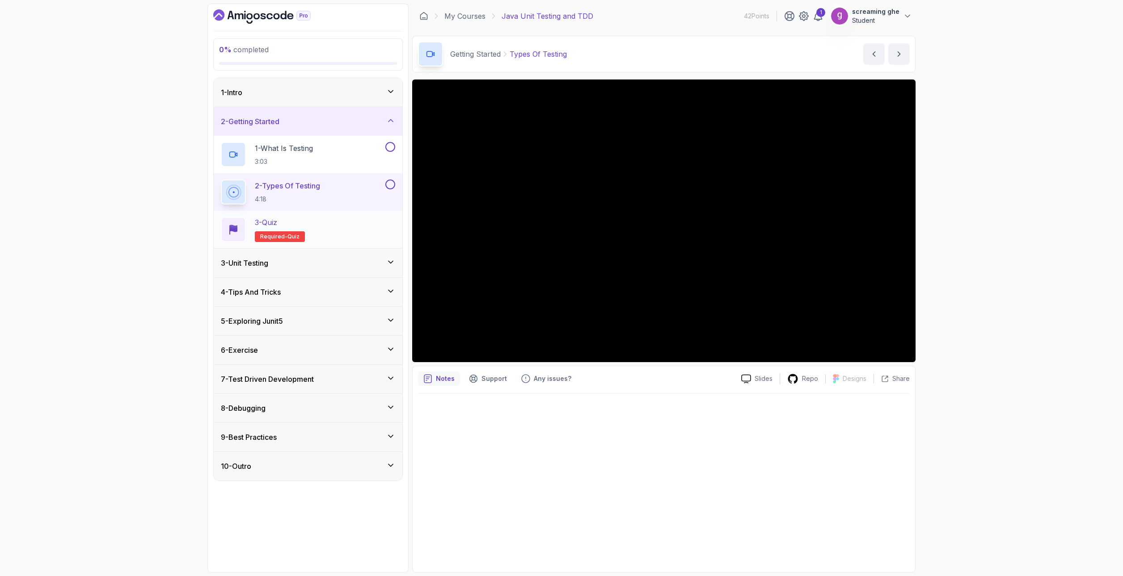
click at [353, 230] on div "3 - Quiz Required- quiz" at bounding box center [308, 229] width 174 height 25
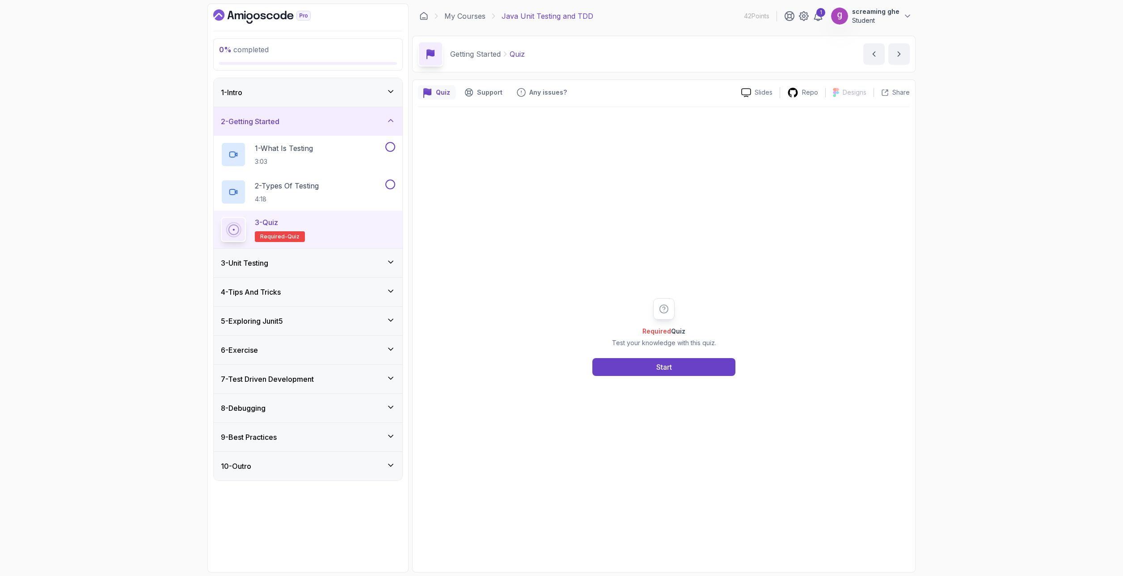
click at [345, 269] on div "3 - Unit Testing" at bounding box center [308, 263] width 189 height 29
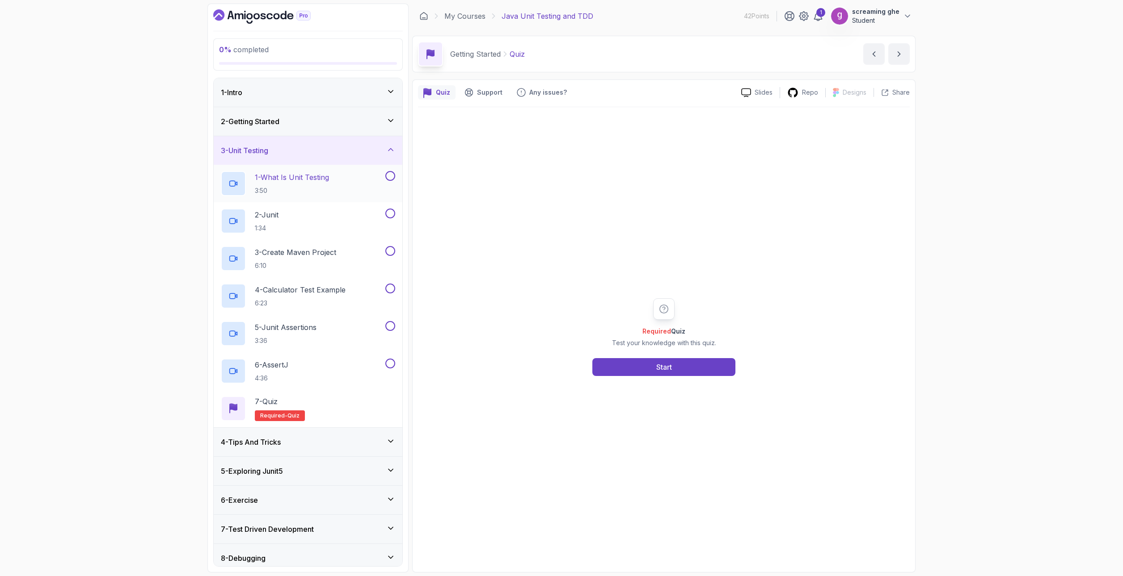
click at [281, 186] on p "3:50" at bounding box center [292, 190] width 74 height 9
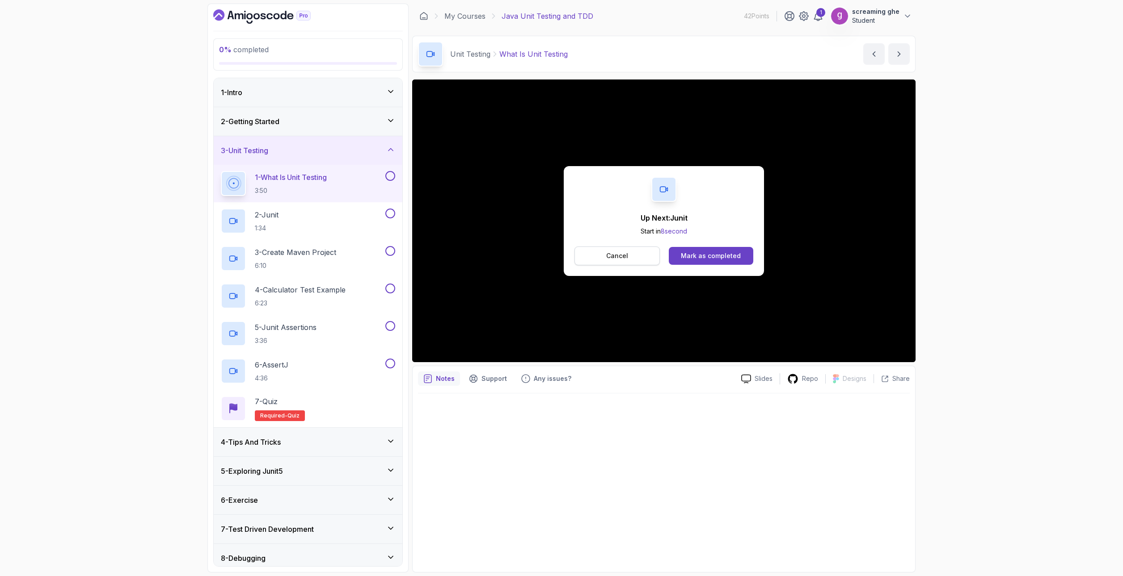
click at [619, 256] on p "Cancel" at bounding box center [617, 256] width 22 height 9
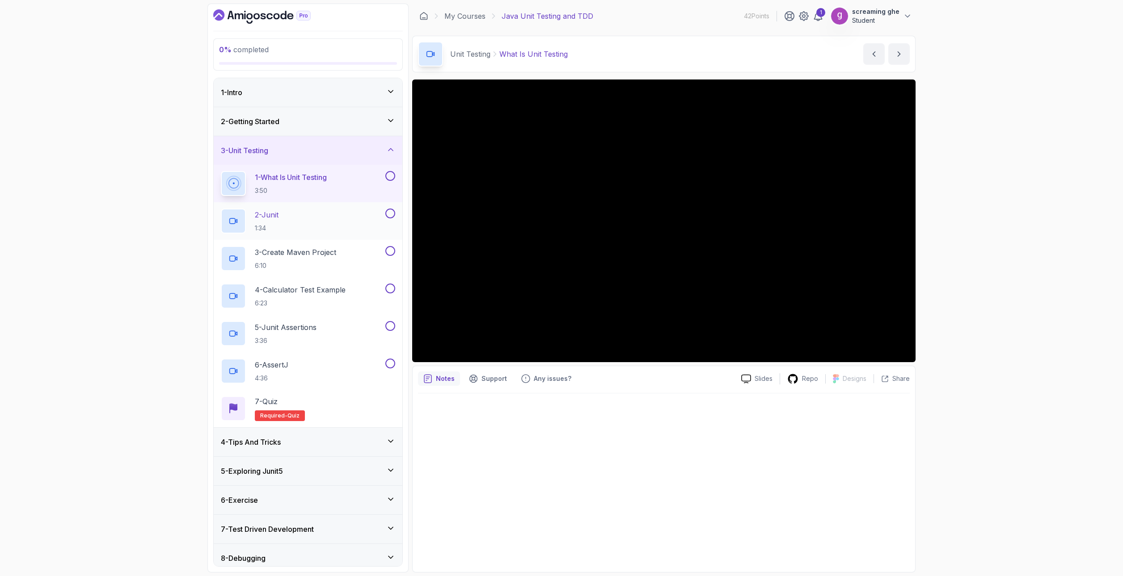
click at [325, 222] on div "2 - Junit 1:34" at bounding box center [302, 221] width 163 height 25
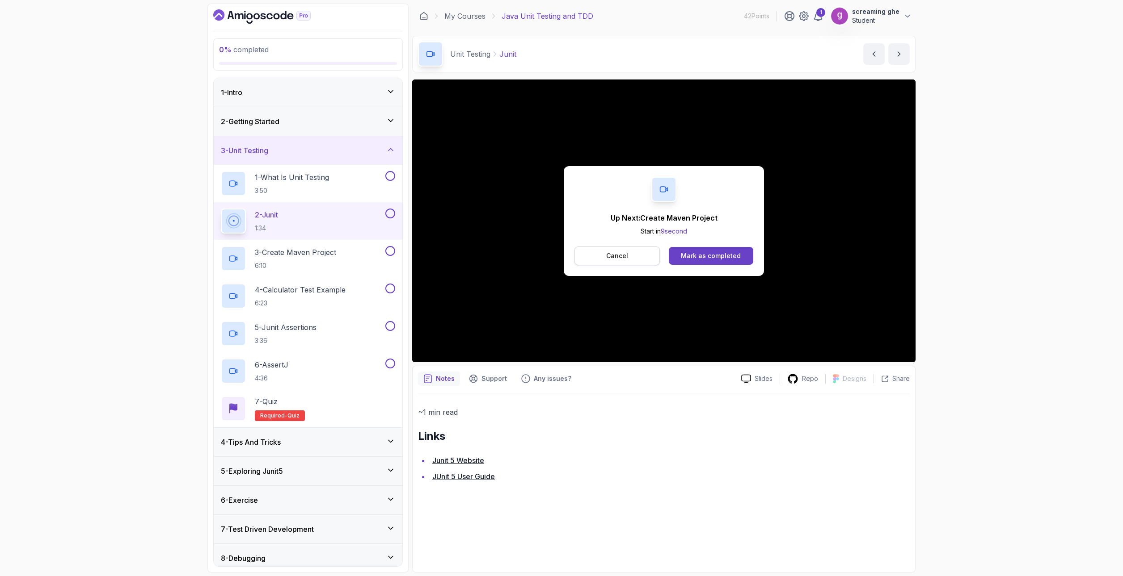
click at [616, 256] on p "Cancel" at bounding box center [617, 256] width 22 height 9
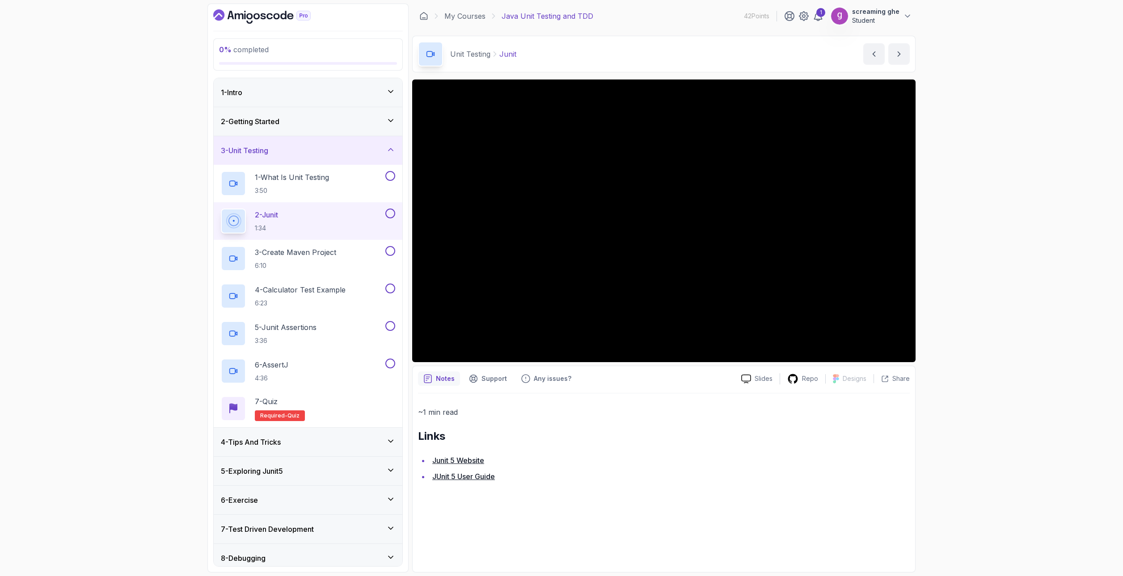
click at [166, 56] on div "0 % completed 1 - Intro 2 - Getting Started 3 - Unit Testing 1 - What Is Unit T…" at bounding box center [561, 288] width 1123 height 576
click at [326, 262] on p "6:10" at bounding box center [295, 265] width 81 height 9
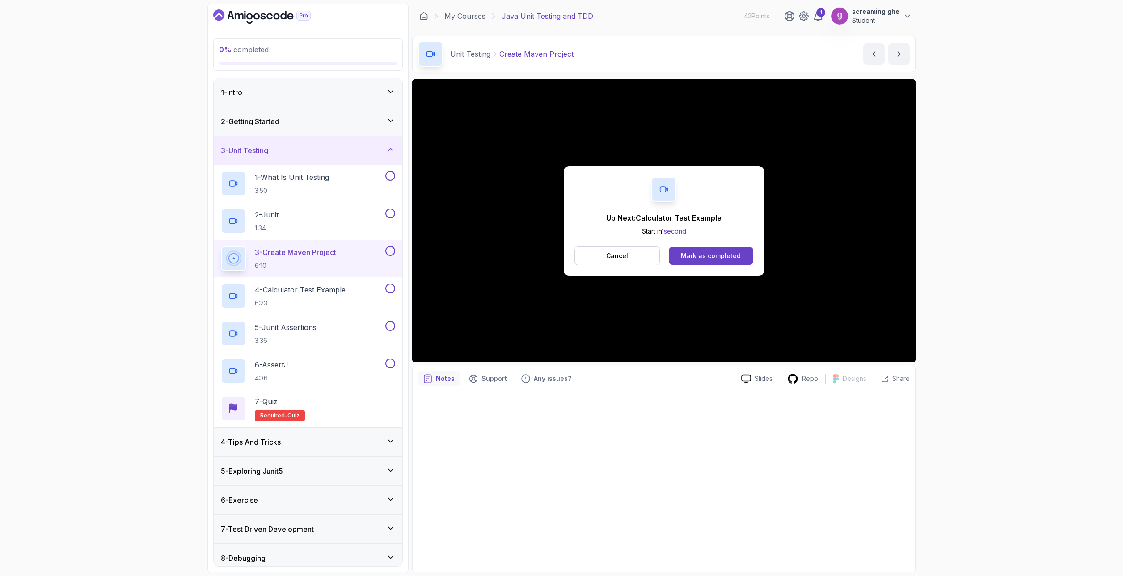
click at [612, 245] on div "Up Next: Calculator Test Example Start in 1 second Cancel Mark as completed" at bounding box center [663, 221] width 200 height 110
click at [611, 250] on button "Cancel" at bounding box center [616, 256] width 85 height 19
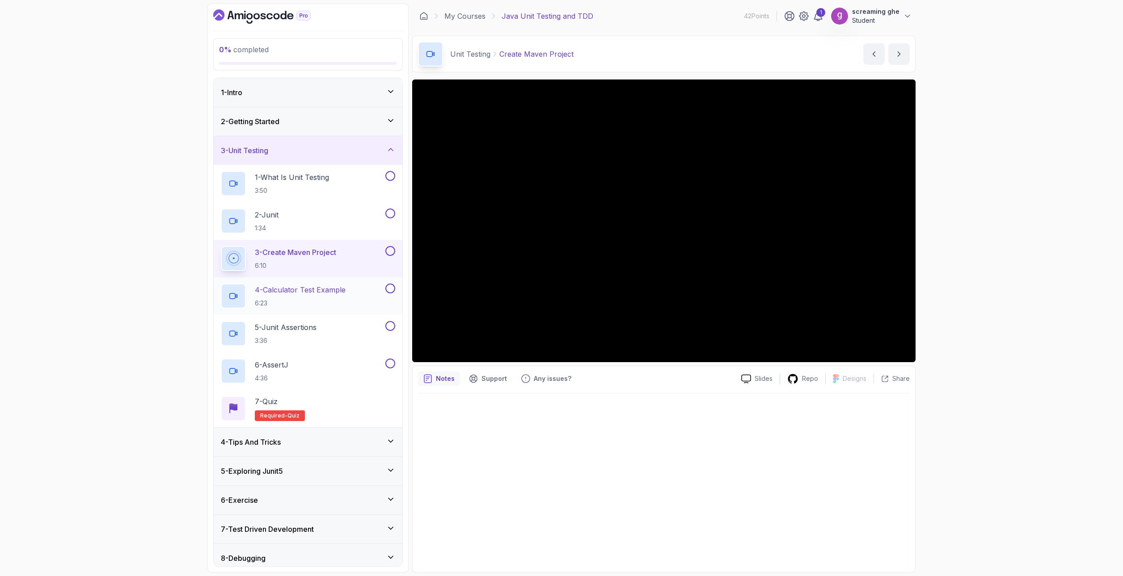
click at [296, 298] on h2 "4 - Calculator Test Example 6:23" at bounding box center [300, 296] width 91 height 23
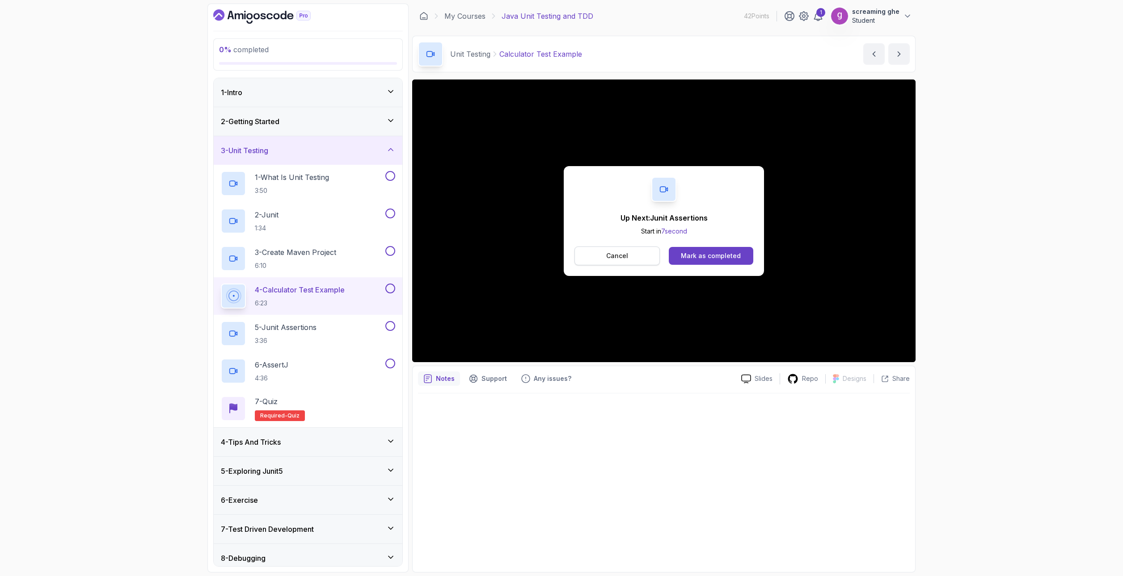
click at [617, 259] on p "Cancel" at bounding box center [617, 256] width 22 height 9
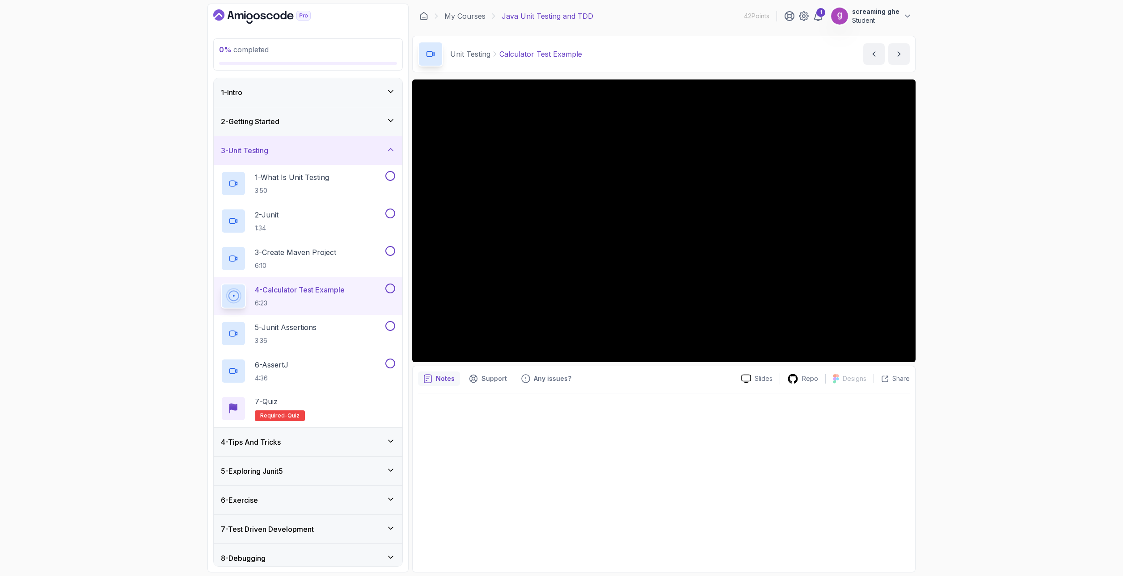
click at [1033, 412] on div "0 % completed 1 - Intro 2 - Getting Started 3 - Unit Testing 1 - What Is Unit T…" at bounding box center [561, 288] width 1123 height 576
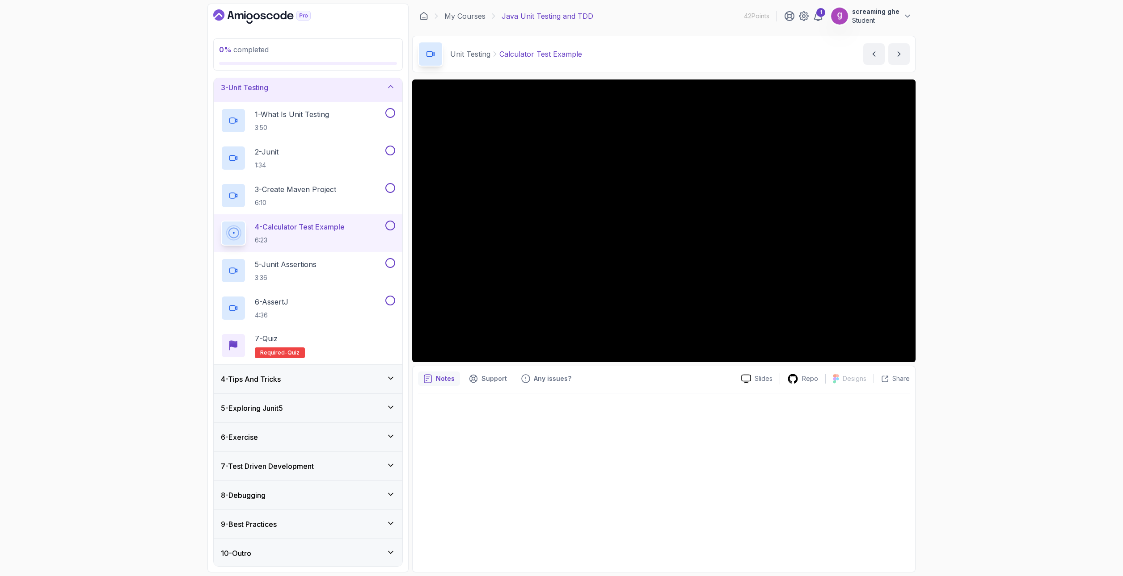
scroll to position [64, 0]
click at [348, 286] on div "5 - Junit Assertions 3:36" at bounding box center [308, 270] width 189 height 38
click at [285, 265] on p "5 - Junit Assertions" at bounding box center [286, 263] width 62 height 11
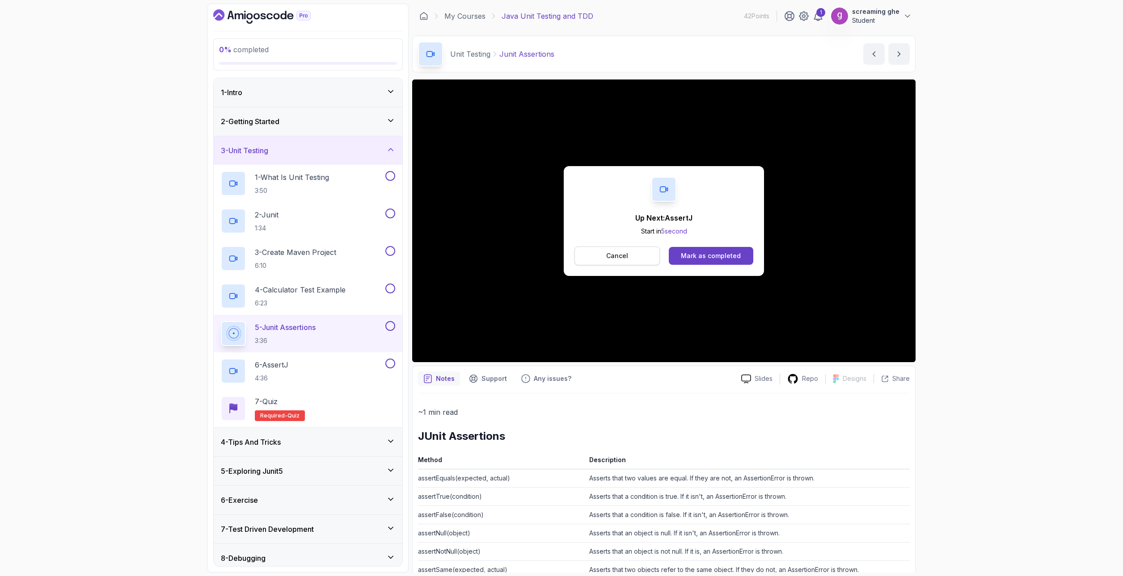
click at [616, 252] on p "Cancel" at bounding box center [617, 256] width 22 height 9
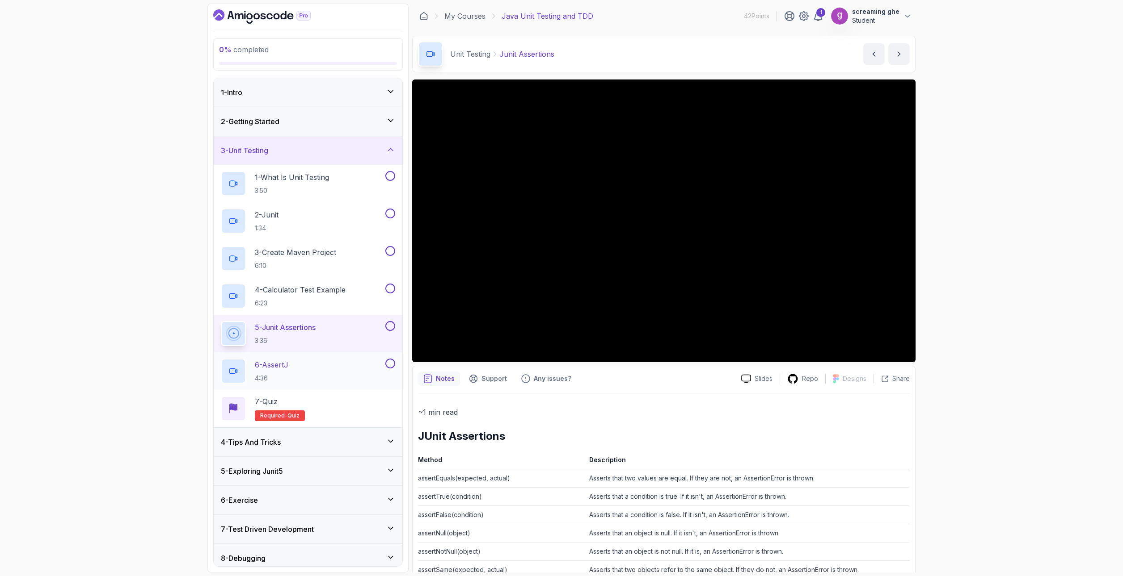
click at [268, 373] on h2 "6 - AssertJ 4:36" at bounding box center [272, 371] width 34 height 23
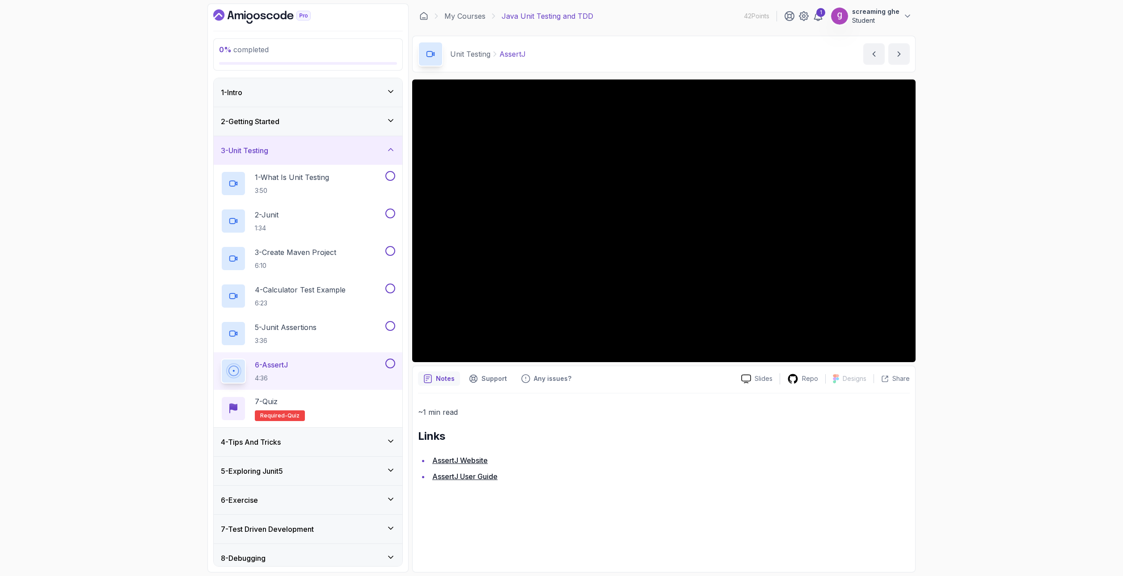
drag, startPoint x: 459, startPoint y: 460, endPoint x: 762, endPoint y: 420, distance: 305.7
click at [753, 421] on div "~1 min read Links AssertJ Website AssertJ User Guide" at bounding box center [664, 444] width 492 height 77
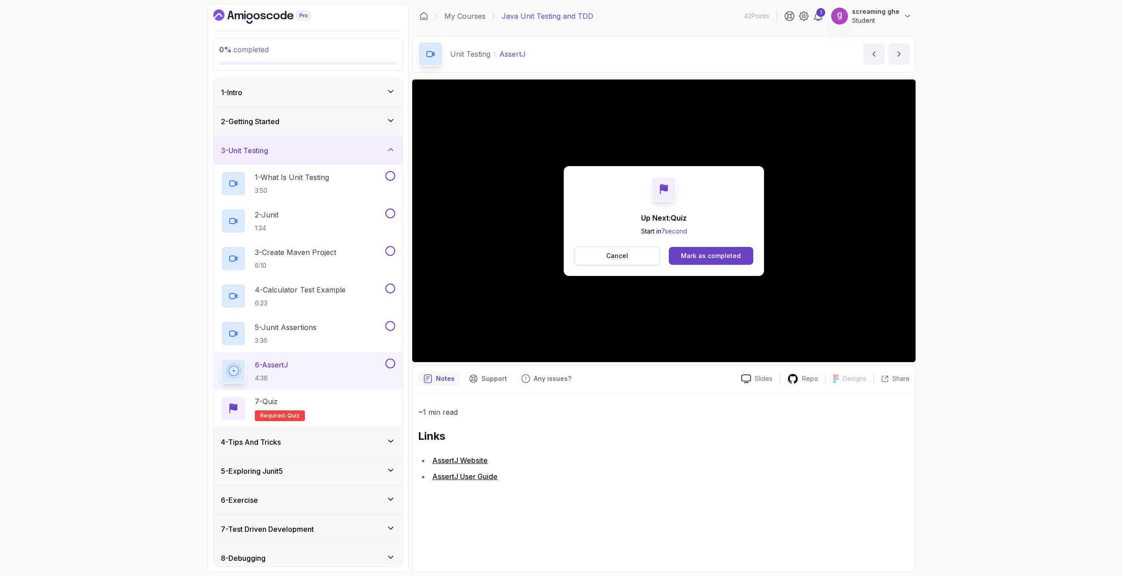
click at [636, 261] on button "Cancel" at bounding box center [616, 256] width 85 height 19
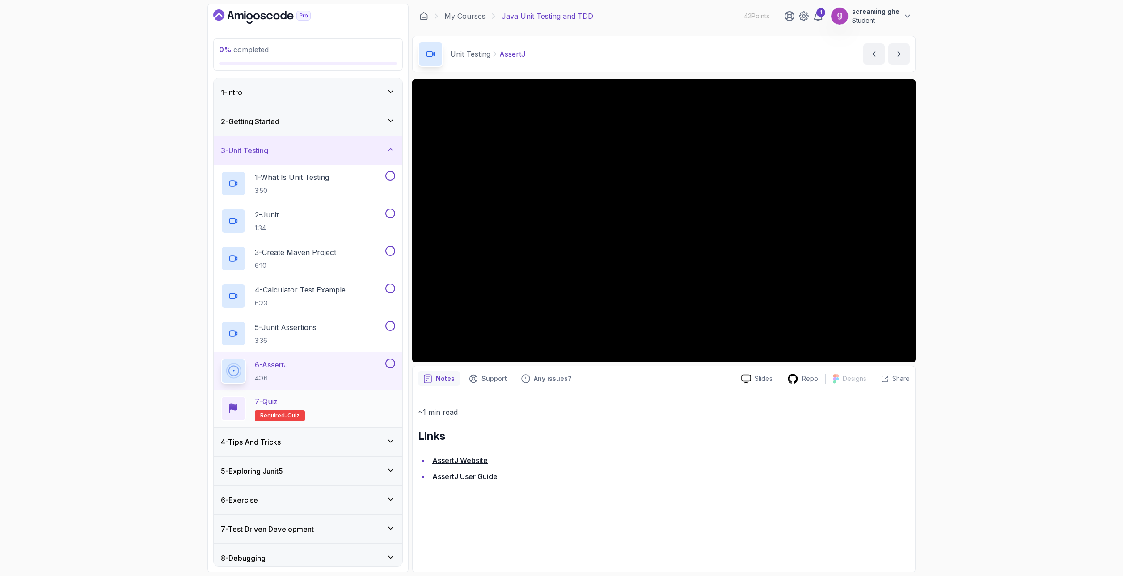
click at [348, 422] on div "7 - Quiz Required- quiz" at bounding box center [308, 409] width 189 height 38
click at [345, 406] on div "7 - Quiz Required- quiz" at bounding box center [308, 408] width 174 height 25
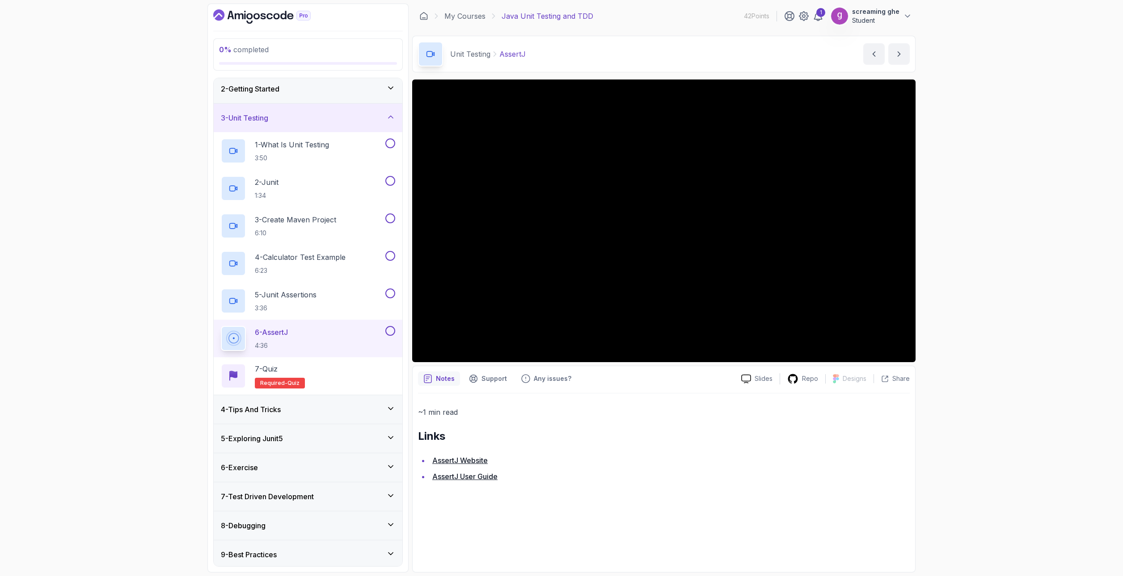
scroll to position [64, 0]
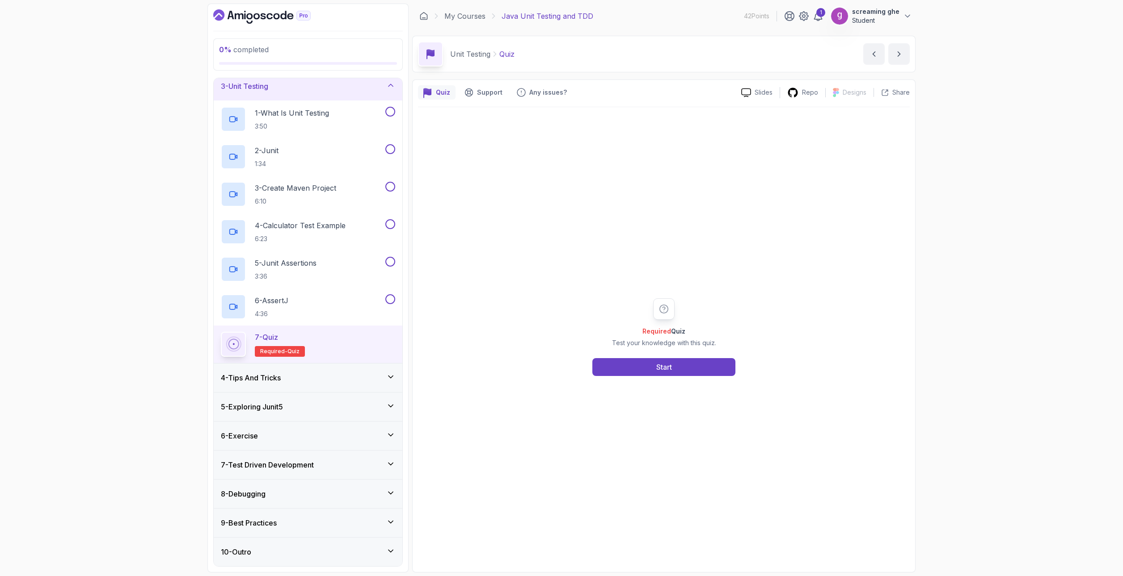
click at [323, 383] on div "4 - Tips And Tricks" at bounding box center [308, 378] width 174 height 11
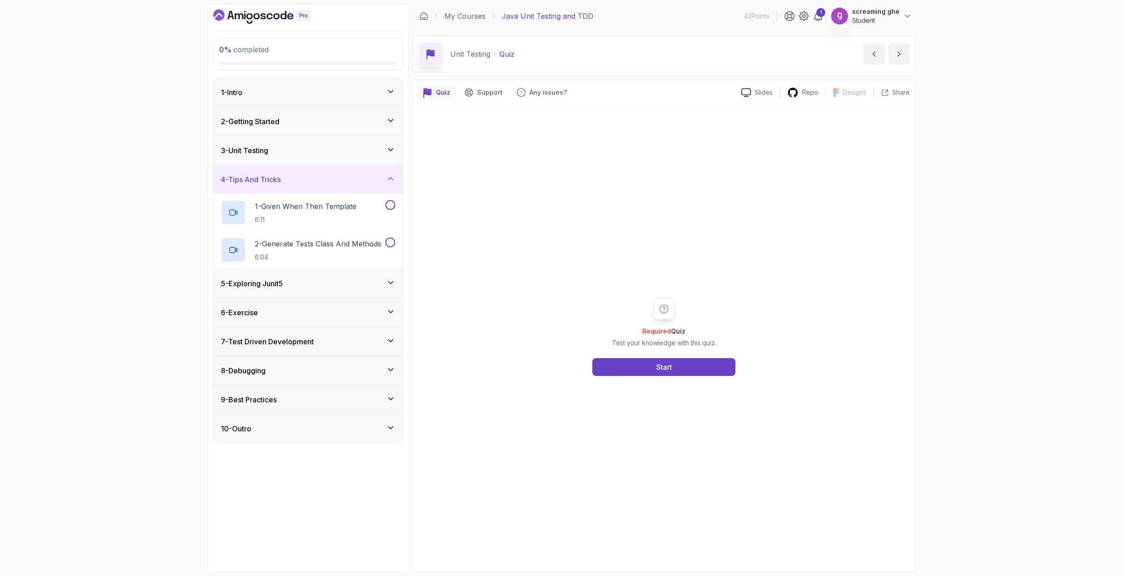
click at [1097, 421] on div "0 % completed 1 - Intro 2 - Getting Started 3 - Unit Testing 4 - Tips And Trick…" at bounding box center [561, 288] width 1123 height 576
click at [323, 225] on div "1 - Given When Then Template 6:11" at bounding box center [302, 212] width 163 height 25
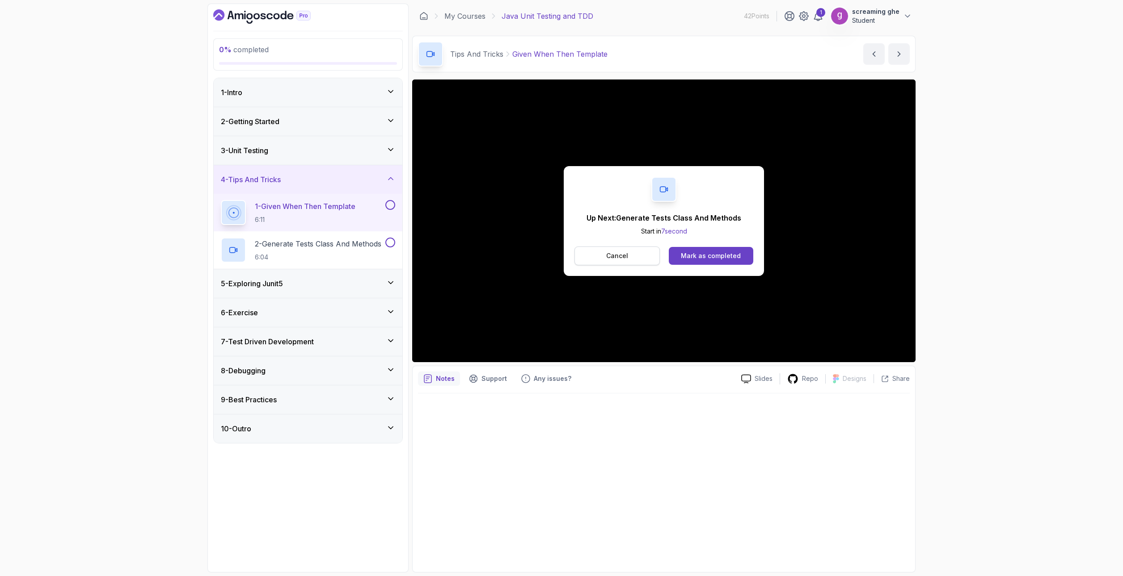
click at [604, 253] on button "Cancel" at bounding box center [616, 256] width 85 height 19
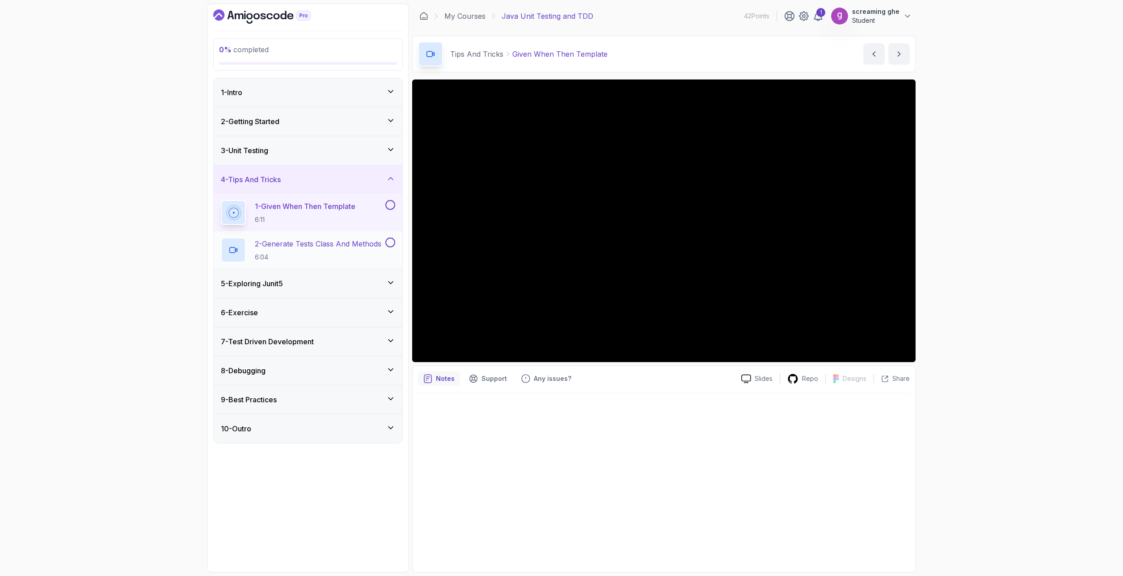
click at [291, 254] on p "6:04" at bounding box center [318, 257] width 126 height 9
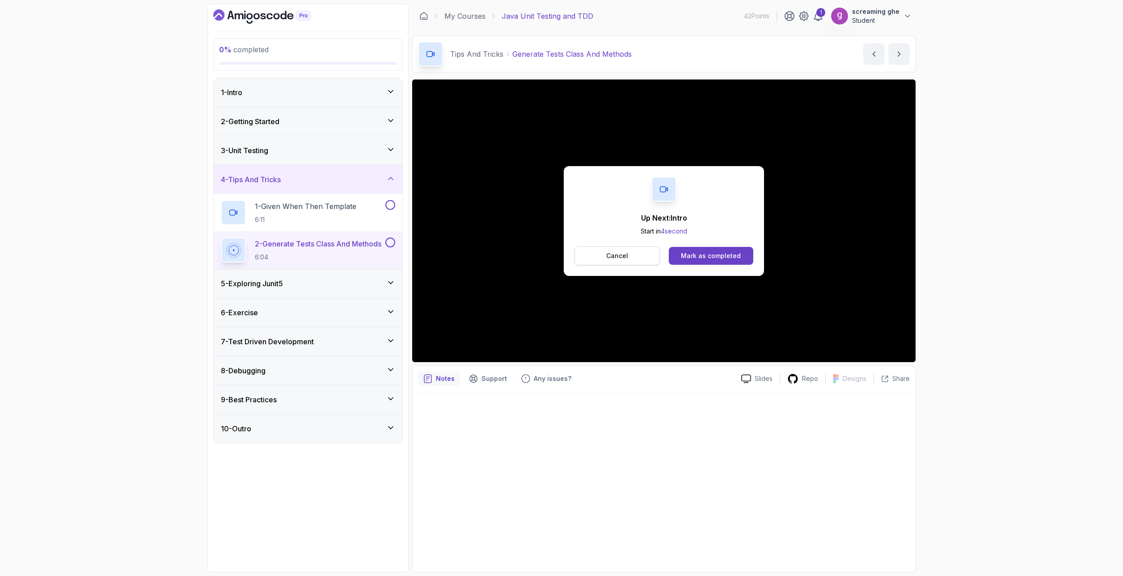
click at [614, 252] on p "Cancel" at bounding box center [617, 256] width 22 height 9
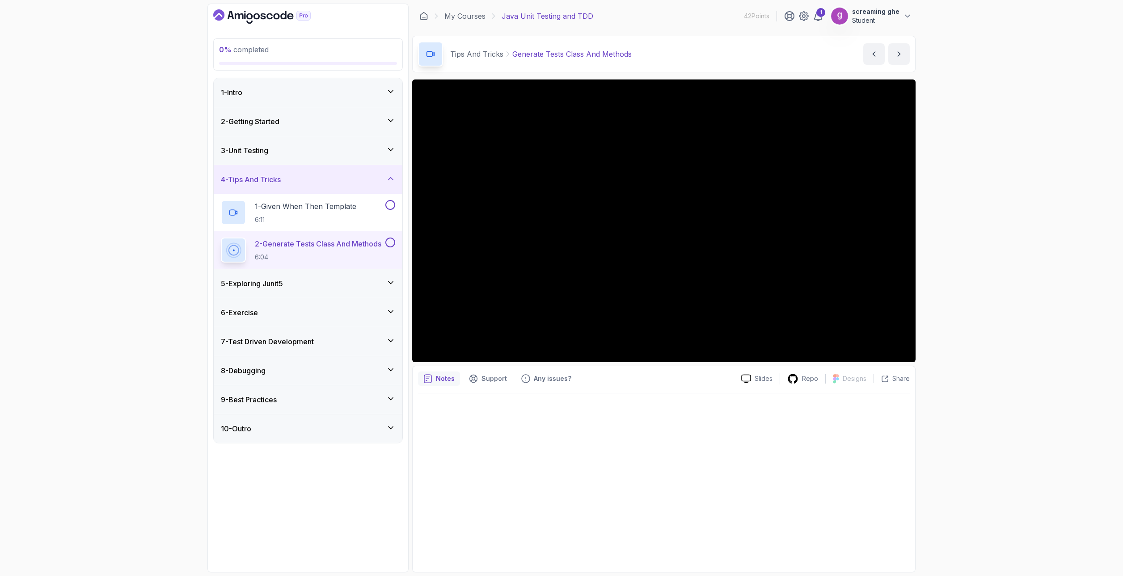
click at [93, 302] on div "0 % completed 1 - Intro 2 - Getting Started 3 - Unit Testing 4 - Tips And Trick…" at bounding box center [561, 288] width 1123 height 576
click at [138, 310] on div "0 % completed 1 - Intro 2 - Getting Started 3 - Unit Testing 4 - Tips And Trick…" at bounding box center [561, 288] width 1123 height 576
click at [296, 277] on div "5 - Exploring Junit5" at bounding box center [308, 283] width 189 height 29
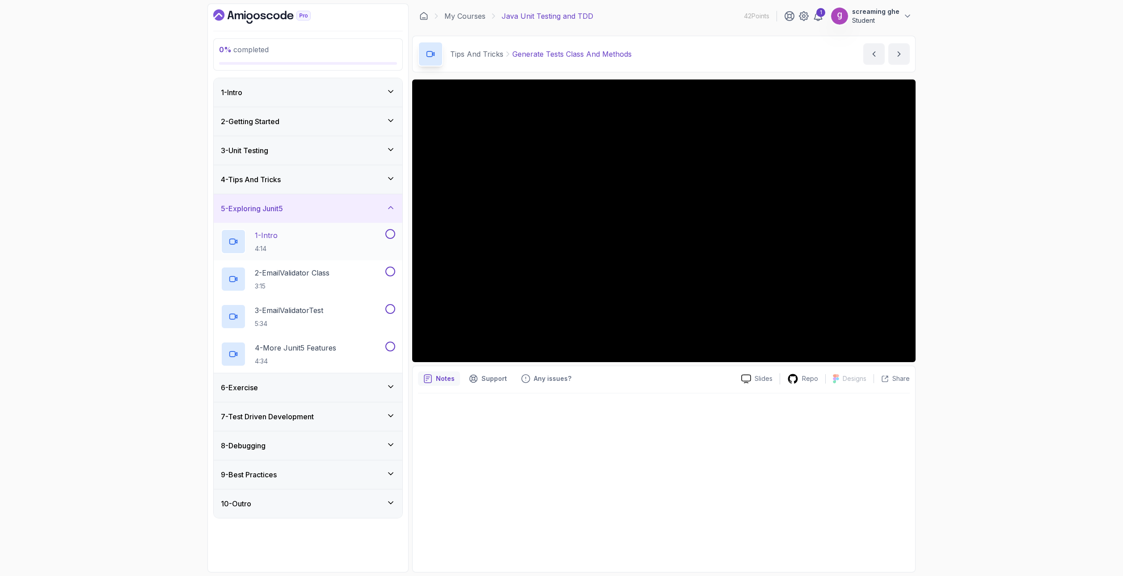
drag, startPoint x: 539, startPoint y: 362, endPoint x: 305, endPoint y: 240, distance: 263.8
click at [305, 240] on div "1 - Intro 4:14" at bounding box center [302, 241] width 163 height 25
click at [302, 241] on div "1 - Intro 4:14" at bounding box center [302, 241] width 163 height 25
click at [1018, 365] on div "0 % completed 1 - Intro 2 - Getting Started 3 - Unit Testing 4 - Tips And Trick…" at bounding box center [561, 288] width 1123 height 576
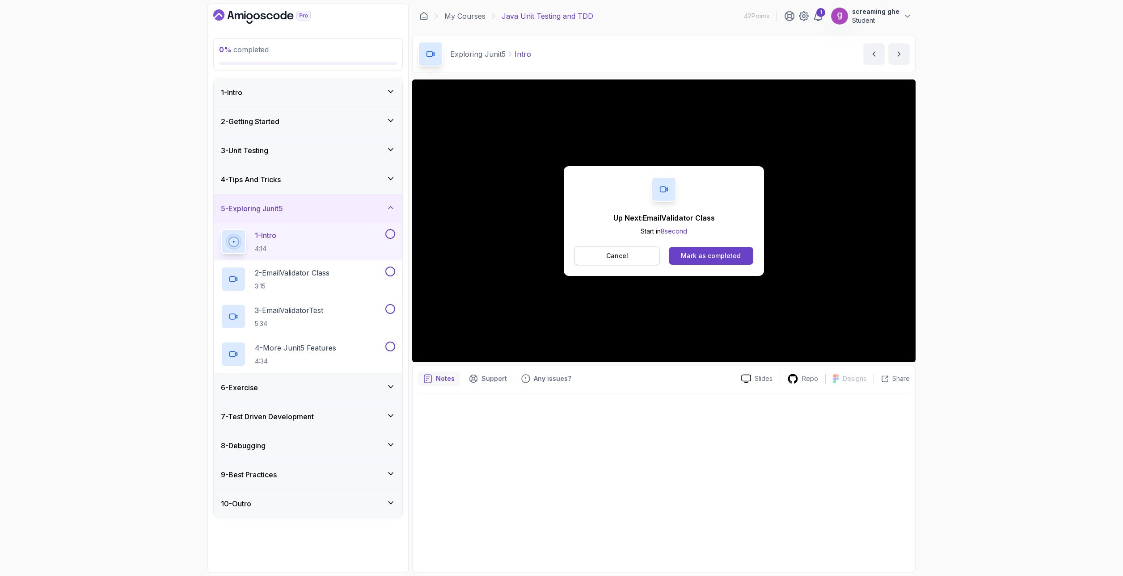
click at [611, 256] on p "Cancel" at bounding box center [617, 256] width 22 height 9
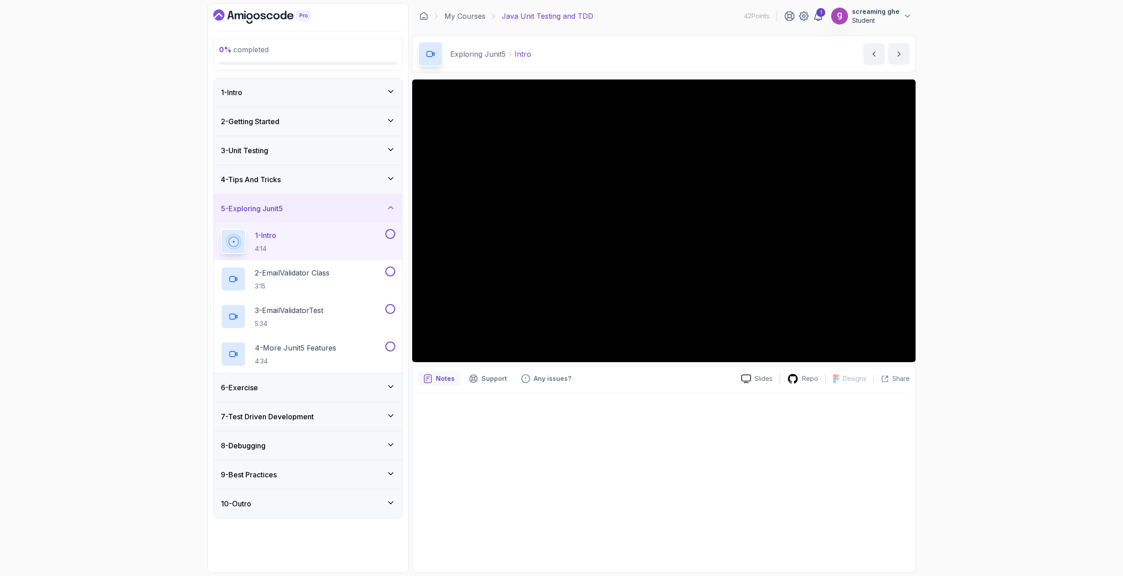
click at [89, 303] on div "0 % completed 1 - Intro 2 - Getting Started 3 - Unit Testing 4 - Tips And Trick…" at bounding box center [561, 288] width 1123 height 576
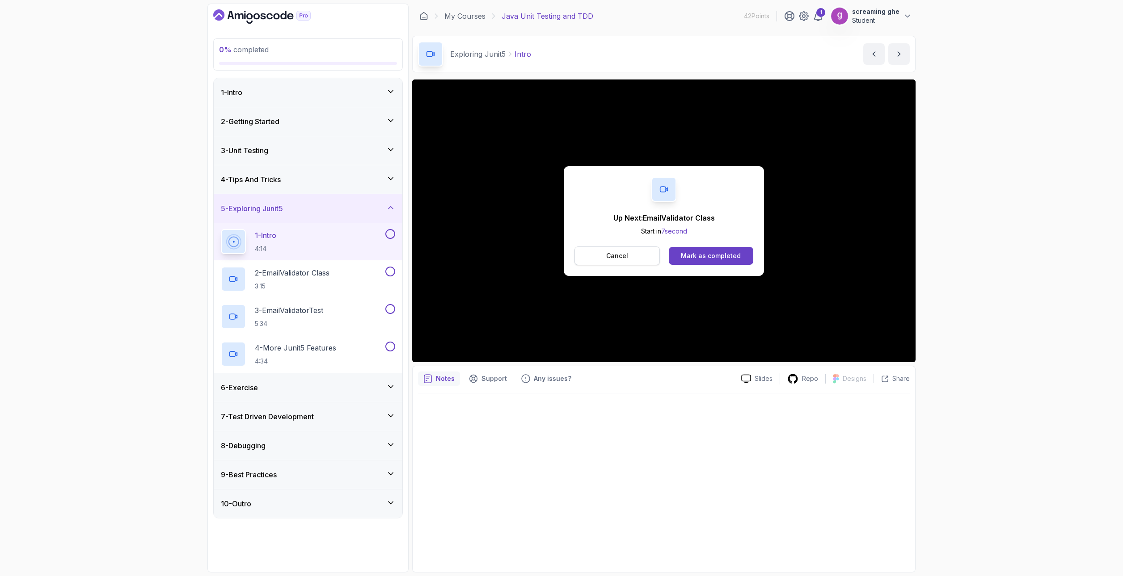
click at [632, 260] on button "Cancel" at bounding box center [616, 256] width 85 height 19
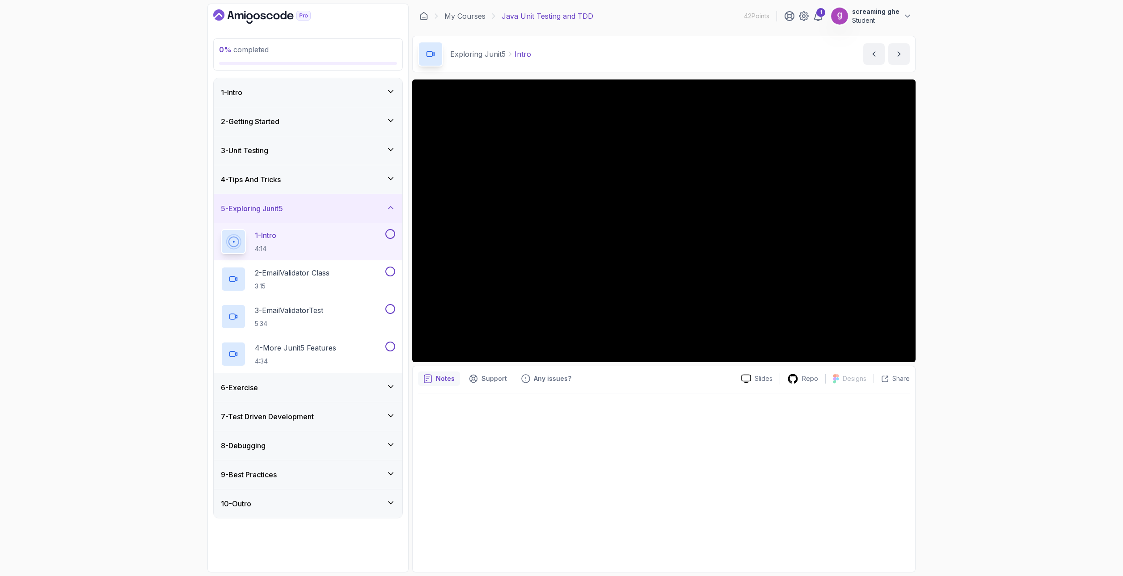
drag, startPoint x: 540, startPoint y: 502, endPoint x: 525, endPoint y: 491, distance: 19.1
click at [539, 503] on div at bounding box center [664, 480] width 492 height 173
click at [301, 283] on p "3:15" at bounding box center [292, 286] width 75 height 9
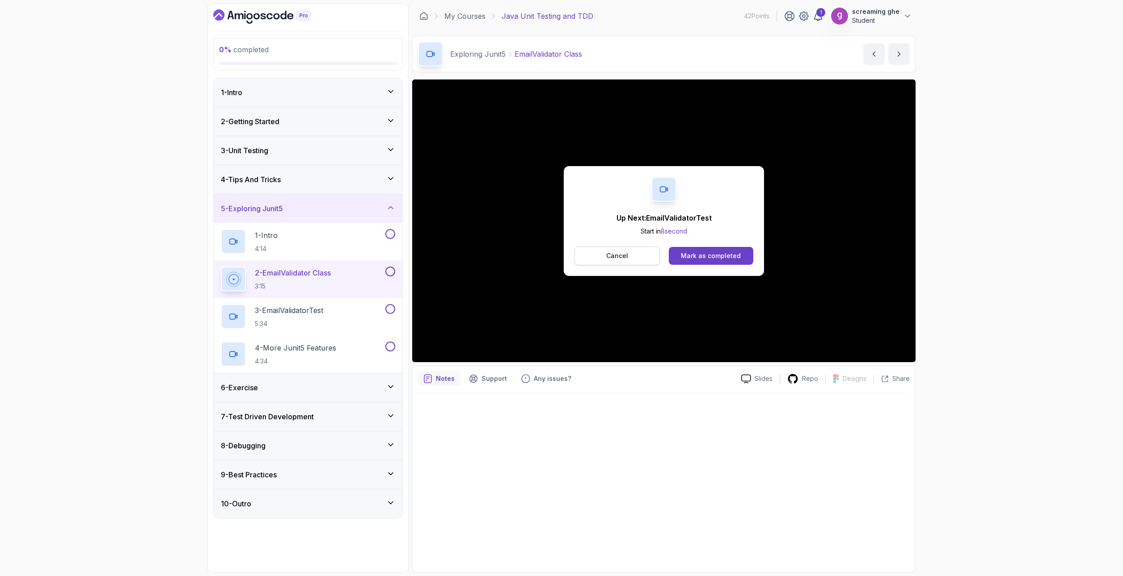
click at [611, 254] on p "Cancel" at bounding box center [617, 256] width 22 height 9
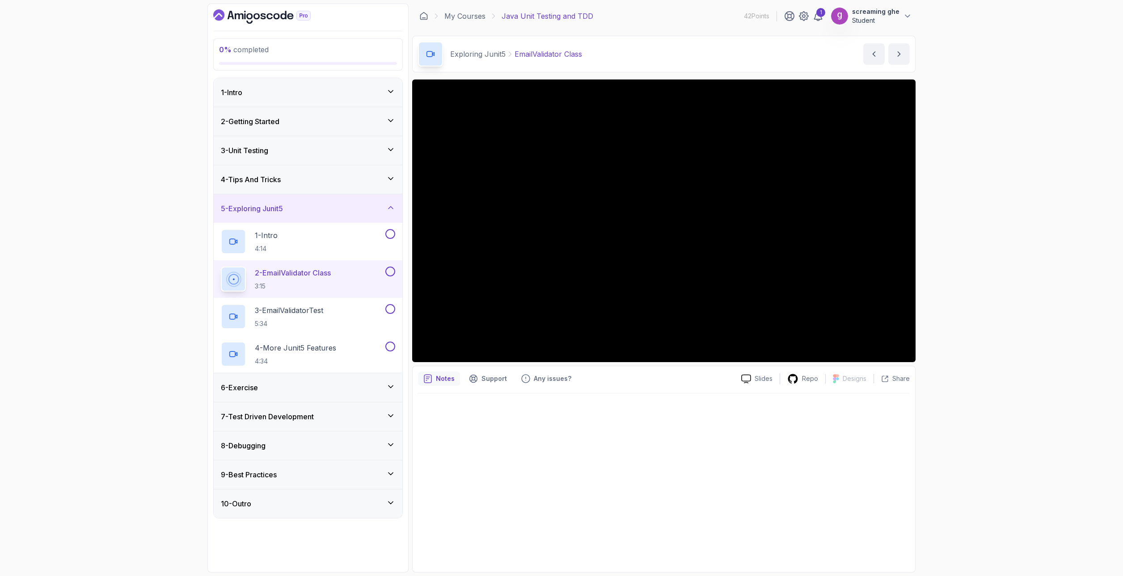
click at [1039, 483] on div "0 % completed 1 - Intro 2 - Getting Started 3 - Unit Testing 4 - Tips And Trick…" at bounding box center [561, 288] width 1123 height 576
drag, startPoint x: 306, startPoint y: 319, endPoint x: 306, endPoint y: 324, distance: 5.8
click at [306, 324] on h2 "3 - EmailValidatorTest 5:34" at bounding box center [289, 316] width 68 height 23
click at [108, 339] on div "0 % completed 1 - Intro 2 - Getting Started 3 - Unit Testing 4 - Tips And Trick…" at bounding box center [561, 288] width 1123 height 576
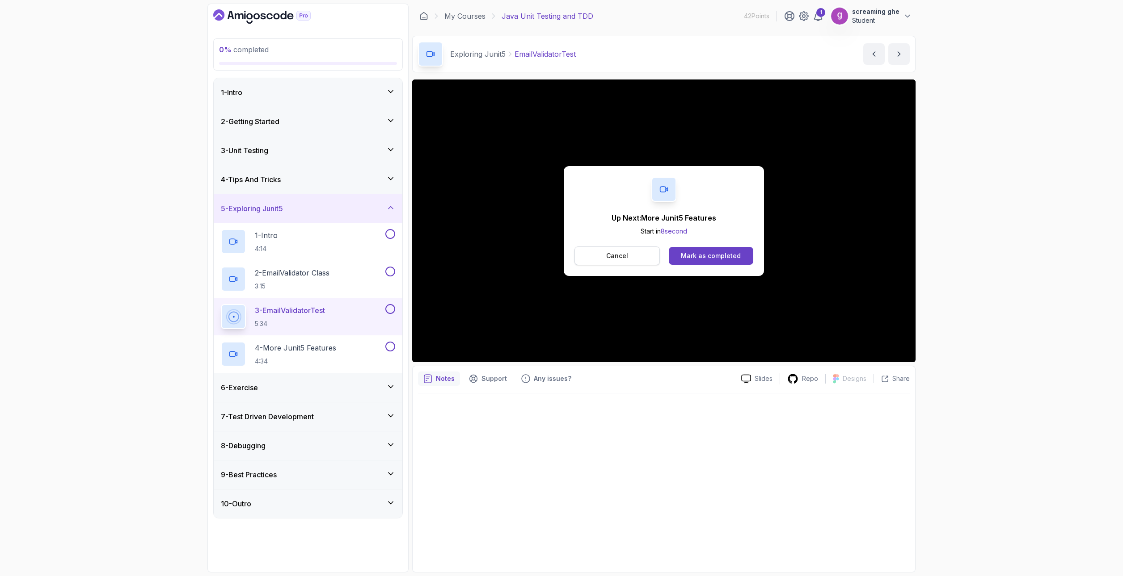
click at [613, 257] on p "Cancel" at bounding box center [617, 256] width 22 height 9
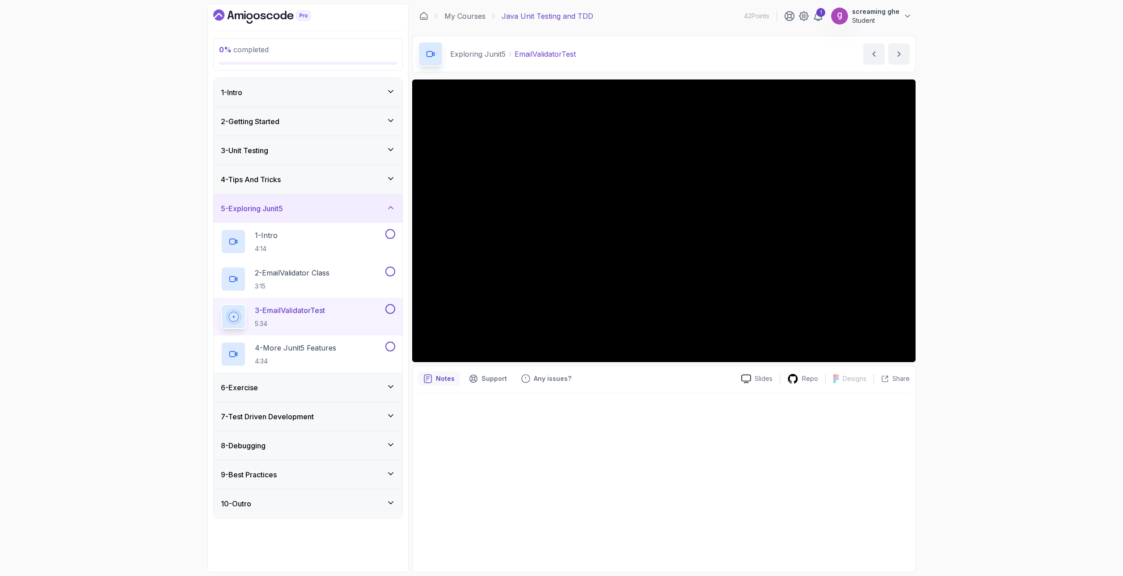
click at [135, 380] on div "0 % completed 1 - Intro 2 - Getting Started 3 - Unit Testing 4 - Tips And Trick…" at bounding box center [561, 288] width 1123 height 576
click at [303, 362] on p "4:34" at bounding box center [295, 361] width 81 height 9
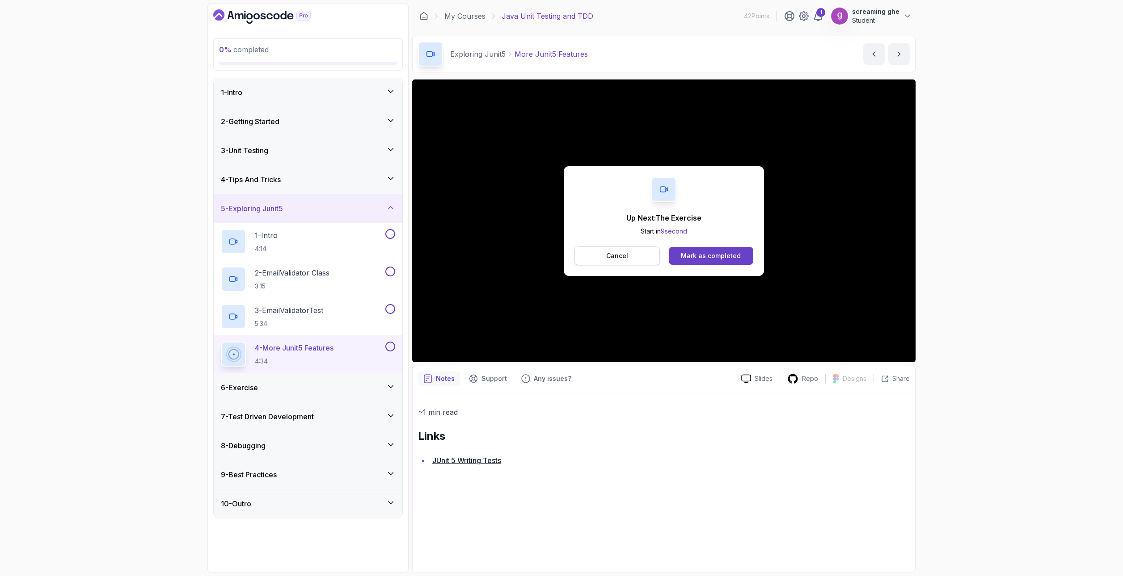
click at [637, 258] on button "Cancel" at bounding box center [616, 256] width 85 height 19
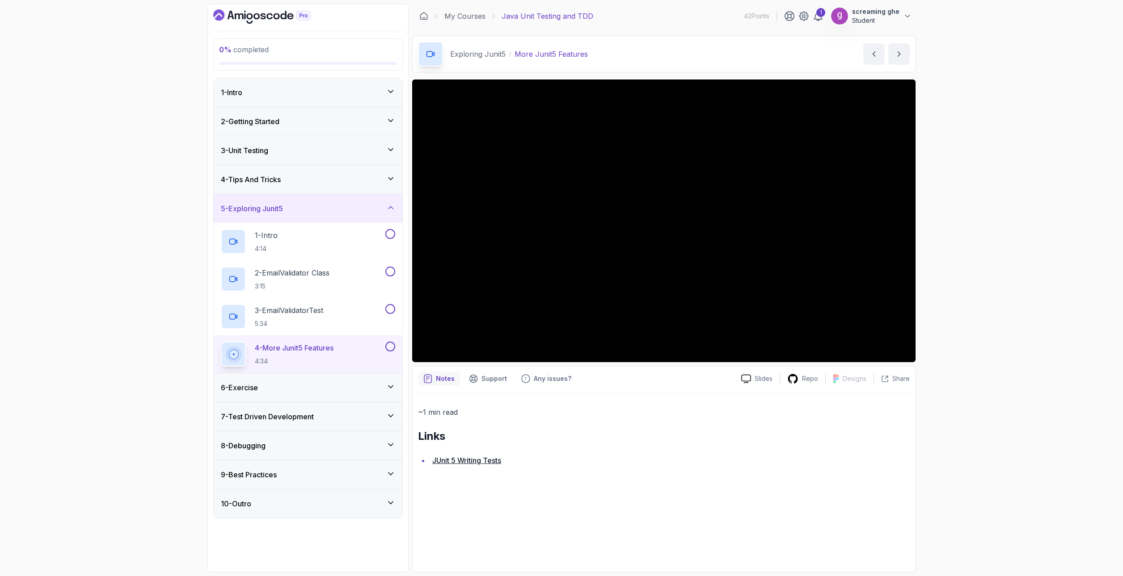
click at [111, 364] on div "0 % completed 1 - Intro 2 - Getting Started 3 - Unit Testing 4 - Tips And Trick…" at bounding box center [561, 288] width 1123 height 576
click at [273, 389] on div "6 - Exercise" at bounding box center [308, 388] width 174 height 11
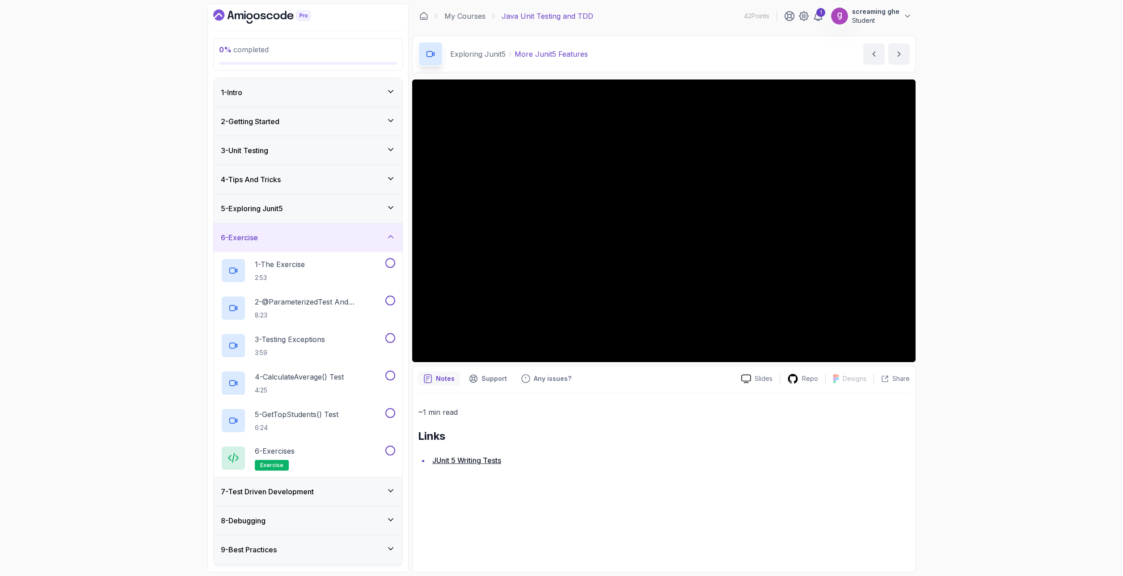
click at [1047, 476] on div "0 % completed 1 - Intro 2 - Getting Started 3 - Unit Testing 4 - Tips And Trick…" at bounding box center [561, 288] width 1123 height 576
click at [312, 270] on div "1 - The Exercise 2:53" at bounding box center [302, 270] width 163 height 25
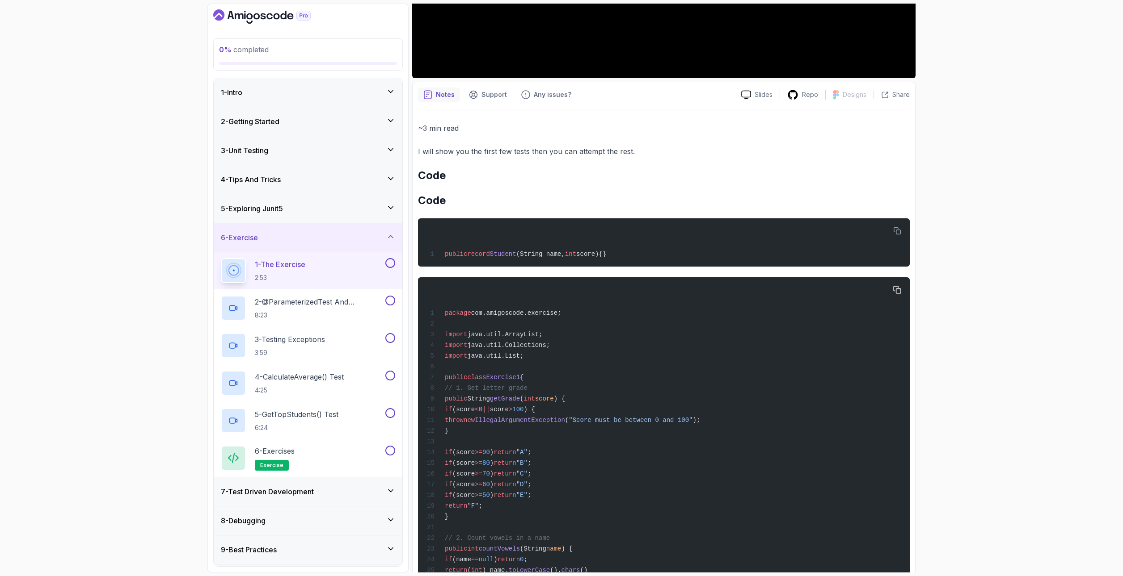
scroll to position [235, 0]
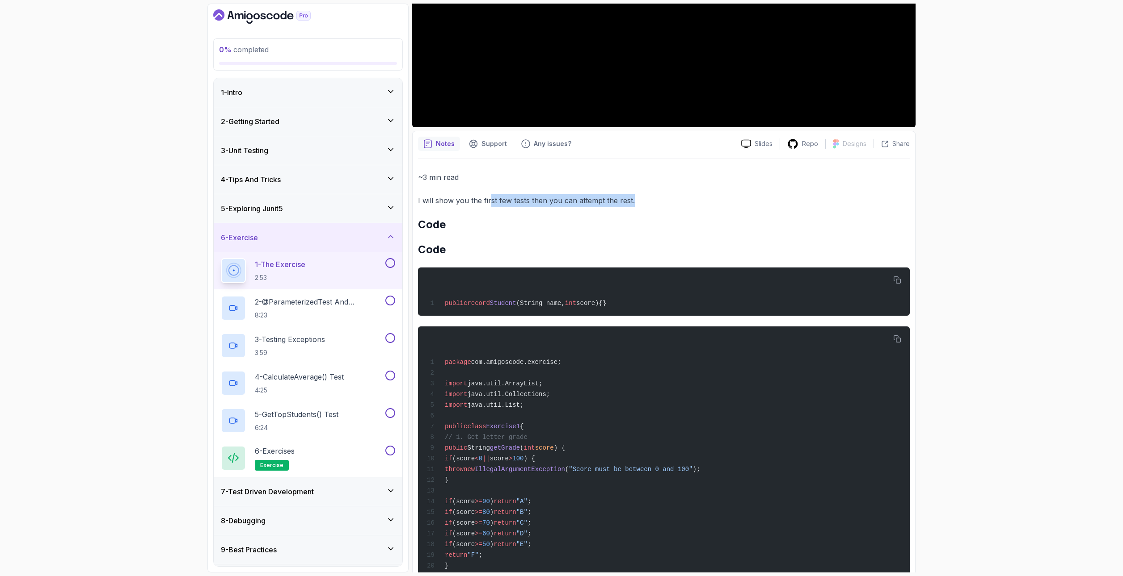
drag, startPoint x: 658, startPoint y: 197, endPoint x: 715, endPoint y: 255, distance: 81.2
click at [488, 203] on p "I will show you the first few tests then you can attempt the rest." at bounding box center [664, 200] width 492 height 13
click at [685, 230] on h2 "Code" at bounding box center [664, 225] width 492 height 14
click at [465, 220] on h2 "Code" at bounding box center [664, 225] width 492 height 14
click at [897, 279] on icon "button" at bounding box center [896, 280] width 7 height 7
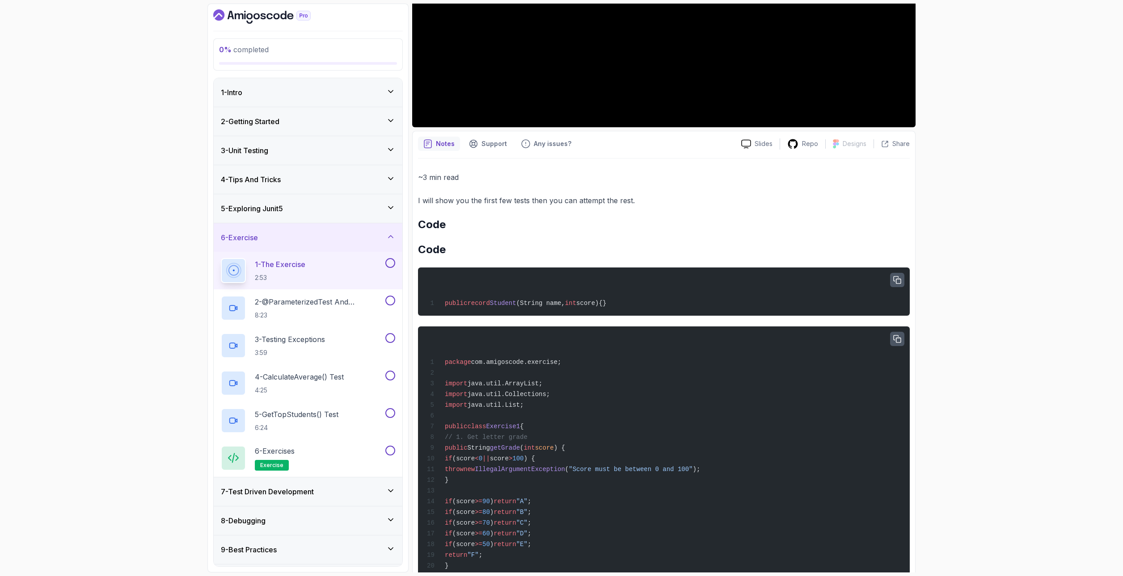
click at [894, 335] on button "button" at bounding box center [897, 339] width 14 height 14
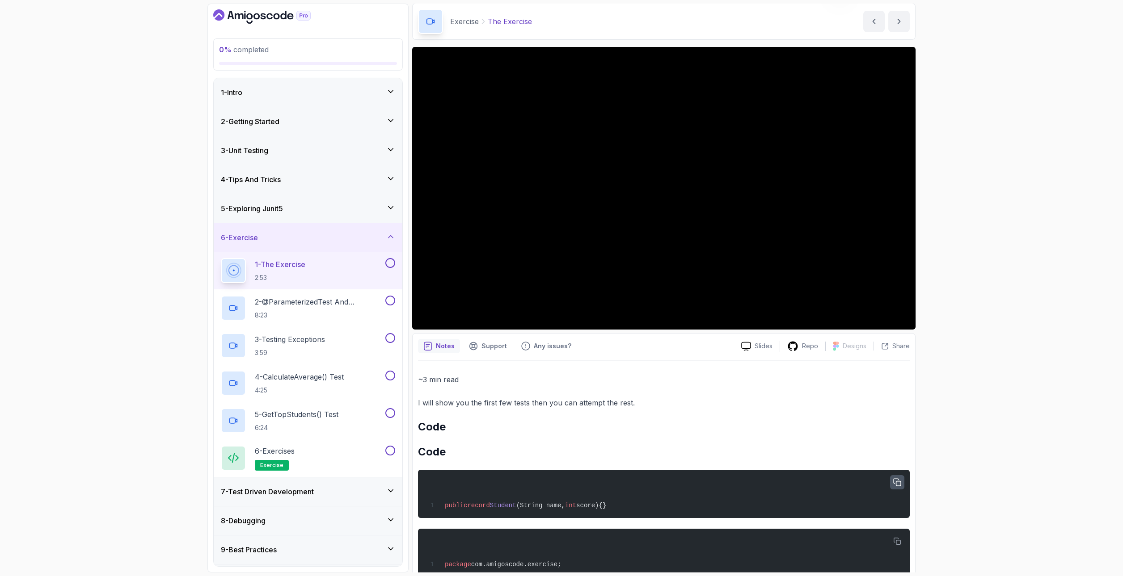
scroll to position [0, 0]
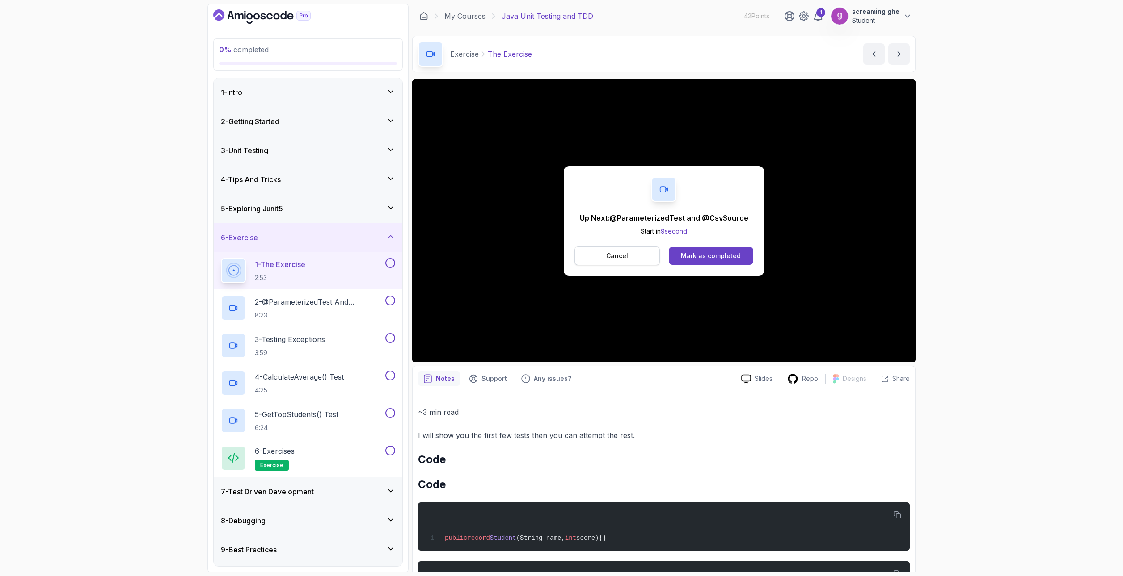
click at [620, 255] on p "Cancel" at bounding box center [617, 256] width 22 height 9
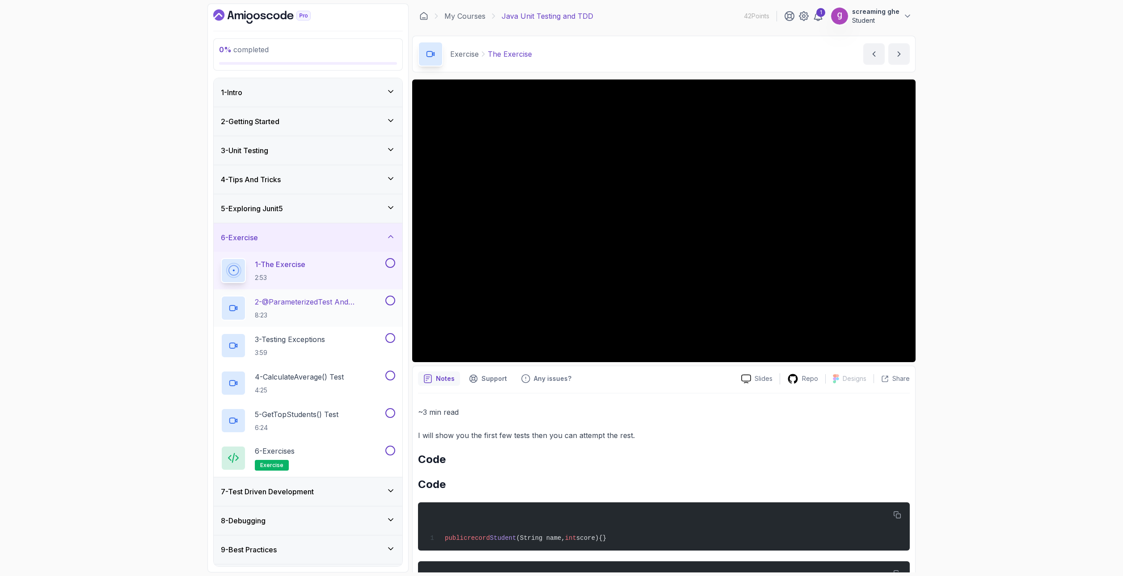
click at [292, 316] on p "8:23" at bounding box center [319, 315] width 129 height 9
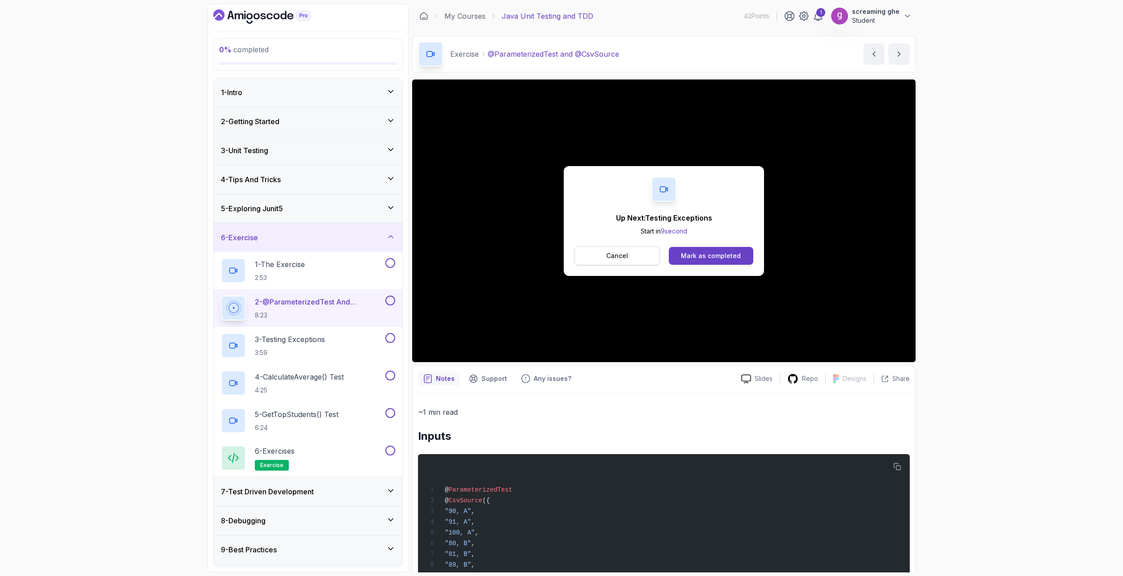
click at [613, 261] on button "Cancel" at bounding box center [616, 256] width 85 height 19
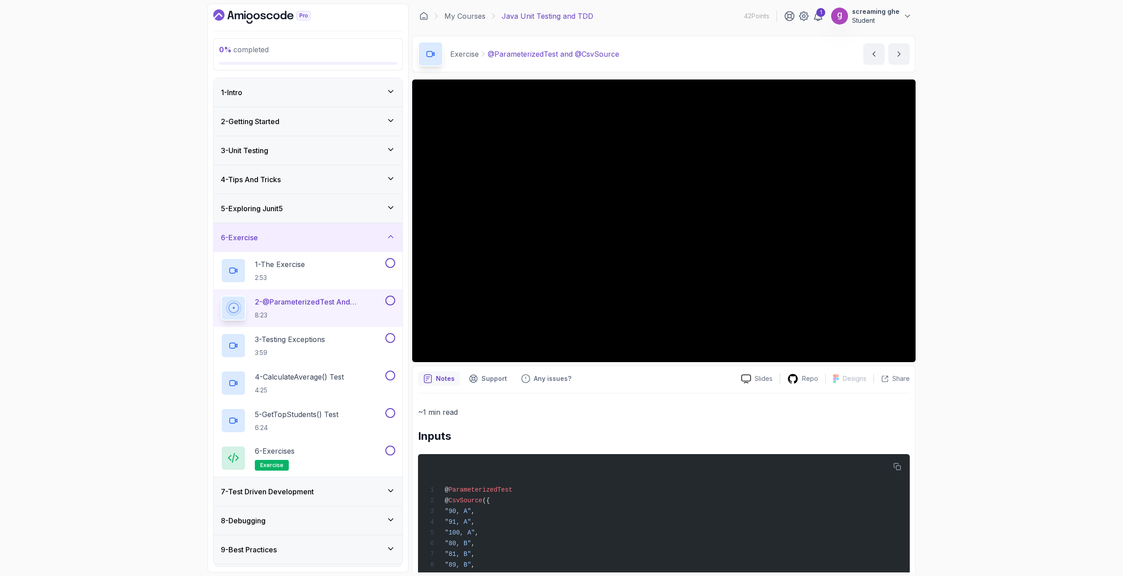
click at [165, 279] on div "0 % completed 1 - Intro 2 - Getting Started 3 - Unit Testing 4 - Tips And Trick…" at bounding box center [561, 288] width 1123 height 576
drag, startPoint x: 589, startPoint y: 53, endPoint x: 488, endPoint y: 56, distance: 100.6
click at [488, 56] on div "Exercise @ParameterizedTest and @CsvSource @ParameterizedTest and @CsvSource by…" at bounding box center [663, 54] width 503 height 37
copy p "@ParameterizedTest and @CsvSource"
click at [309, 345] on h2 "3 - Testing Exceptions 3:59" at bounding box center [290, 345] width 70 height 23
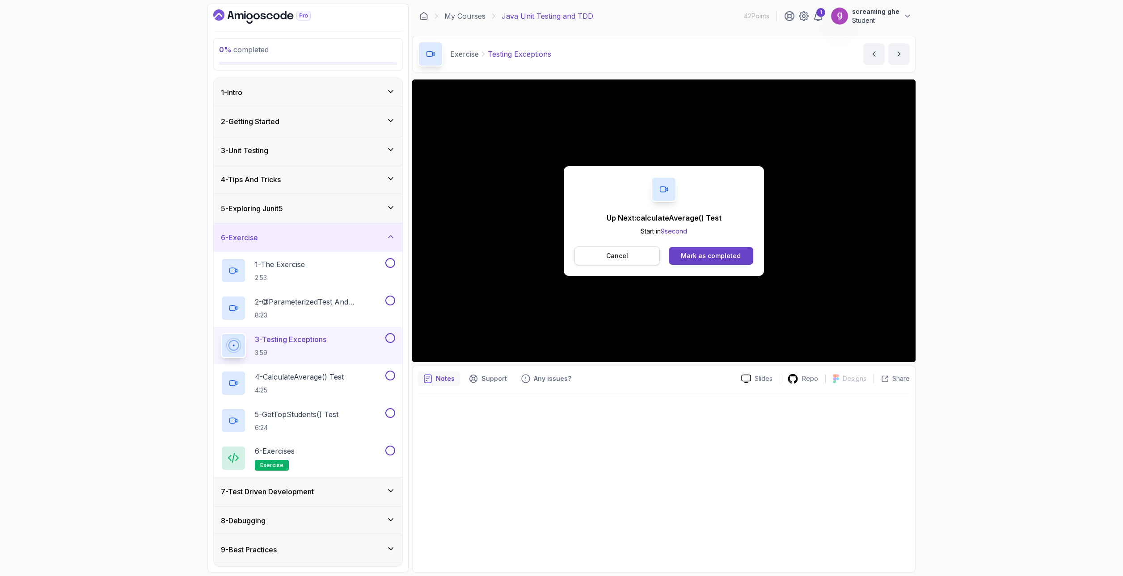
click at [621, 259] on p "Cancel" at bounding box center [617, 256] width 22 height 9
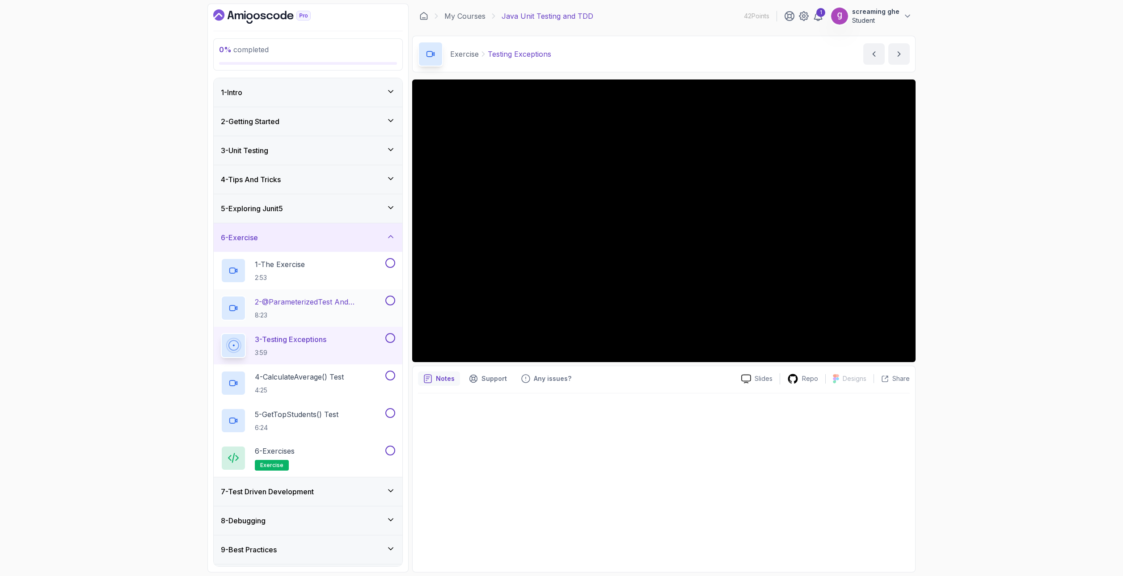
drag, startPoint x: 165, startPoint y: 331, endPoint x: 225, endPoint y: 293, distance: 71.2
click at [165, 331] on div "0 % completed 1 - Intro 2 - Getting Started 3 - Unit Testing 4 - Tips And Trick…" at bounding box center [561, 288] width 1123 height 576
drag, startPoint x: 574, startPoint y: 53, endPoint x: 488, endPoint y: 53, distance: 86.2
click at [488, 53] on div "Exercise Testing Exceptions Testing Exceptions by nelson" at bounding box center [663, 54] width 503 height 37
copy p "Testing Exceptions"
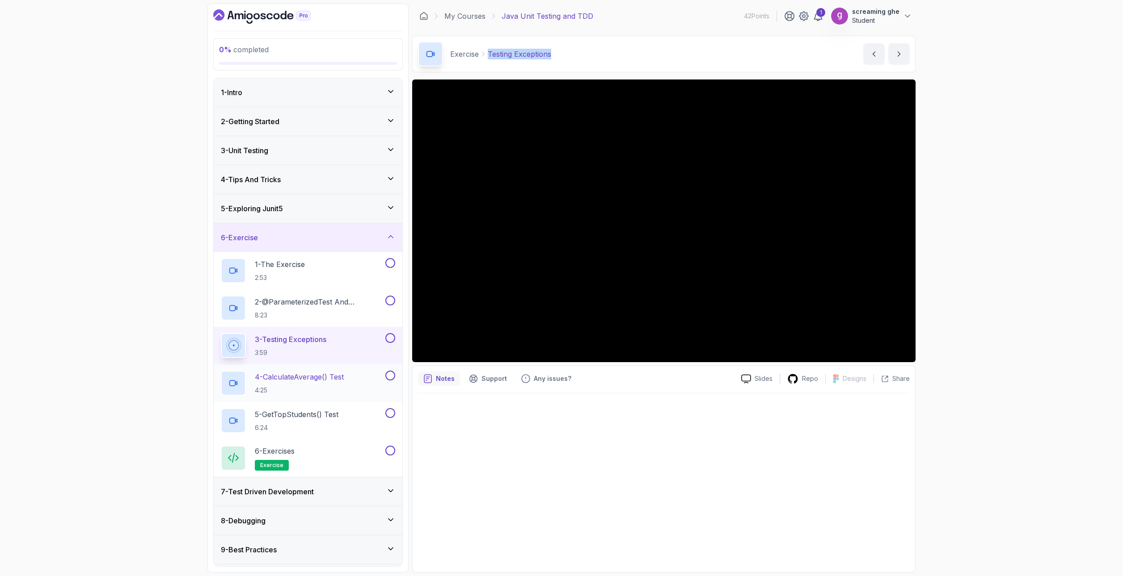
click at [316, 389] on p "4:25" at bounding box center [299, 390] width 89 height 9
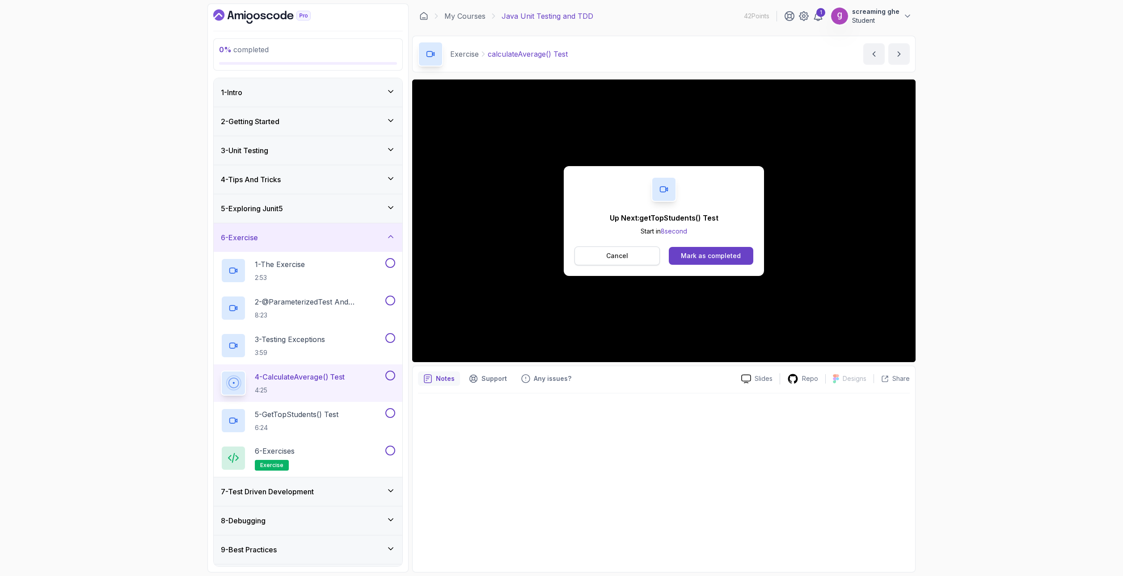
click at [616, 259] on p "Cancel" at bounding box center [617, 256] width 22 height 9
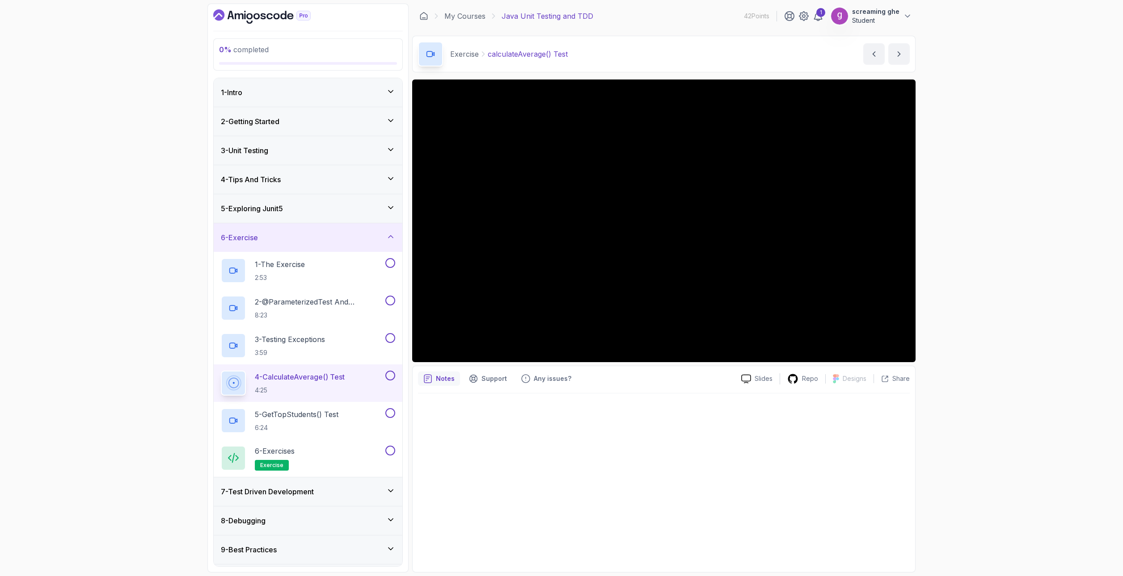
drag, startPoint x: 122, startPoint y: 276, endPoint x: 129, endPoint y: 273, distance: 7.8
click at [122, 276] on div "0 % completed 1 - Intro 2 - Getting Started 3 - Unit Testing 4 - Tips And Trick…" at bounding box center [561, 288] width 1123 height 576
drag, startPoint x: 573, startPoint y: 53, endPoint x: 489, endPoint y: 55, distance: 84.0
click at [489, 55] on div "Exercise calculateAverage() Test calculateAverage() Test by nelson" at bounding box center [663, 54] width 503 height 37
copy p "calculateAverage() Test"
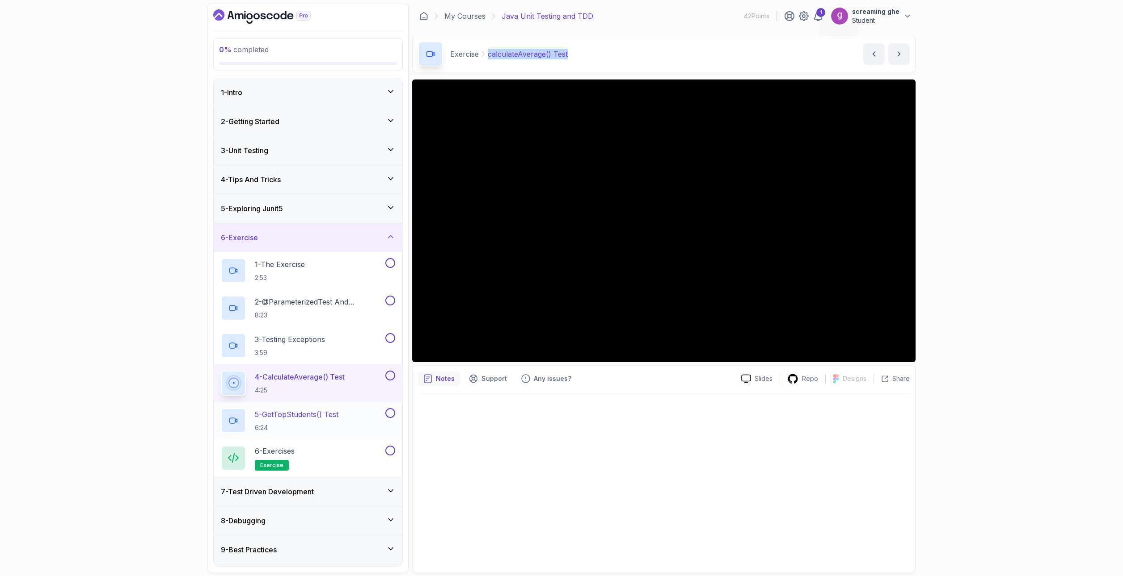
click at [336, 416] on p "5 - getTopStudents() Test" at bounding box center [297, 414] width 84 height 11
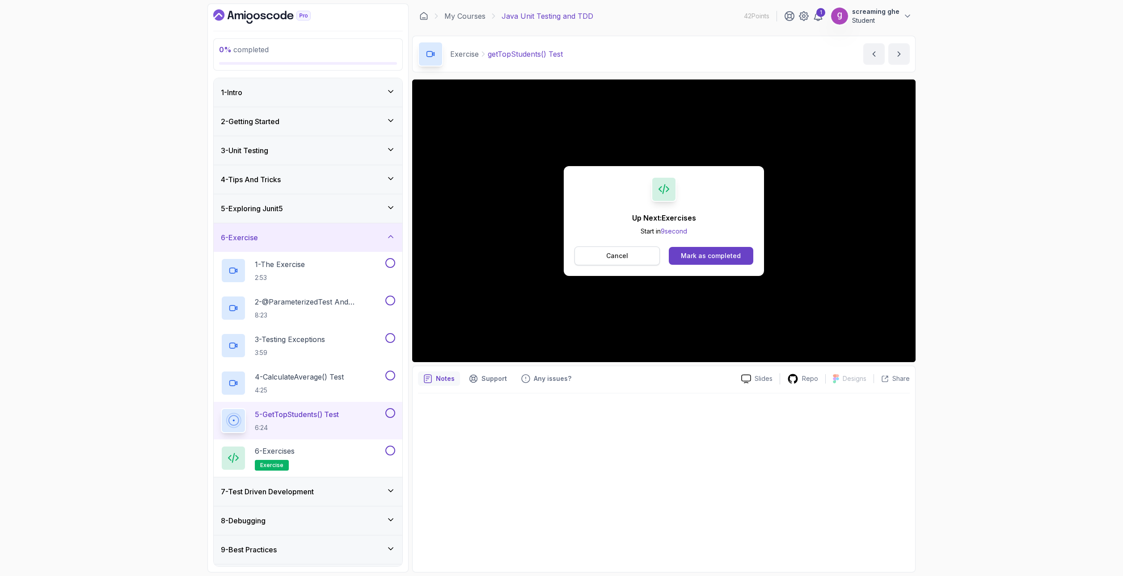
click at [605, 254] on button "Cancel" at bounding box center [616, 256] width 85 height 19
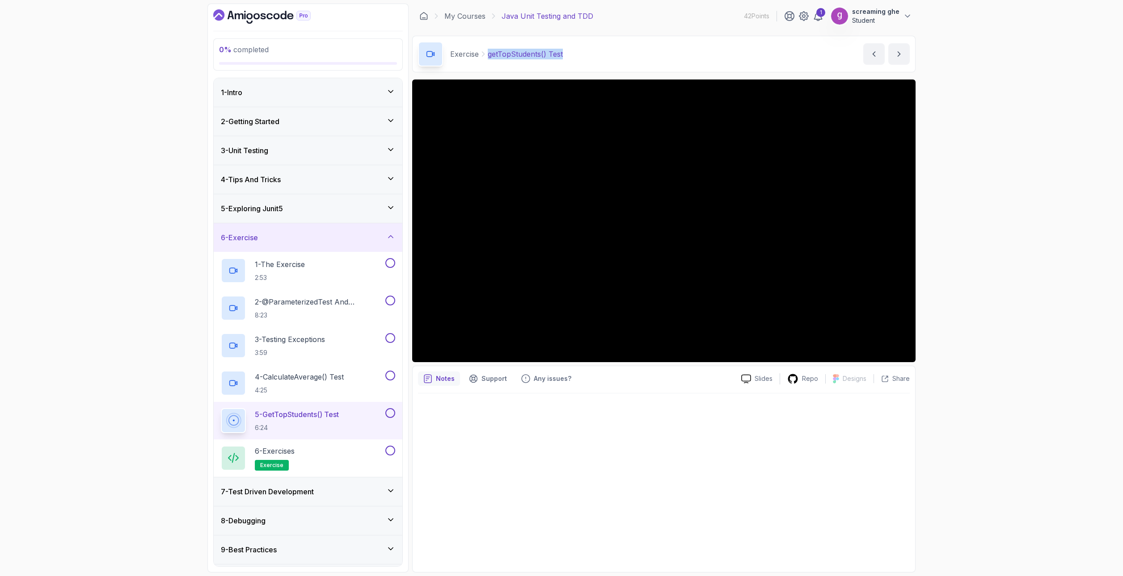
drag, startPoint x: 584, startPoint y: 56, endPoint x: 488, endPoint y: 56, distance: 96.1
click at [488, 56] on div "Exercise getTopStudents() Test getTopStudents() Test by nelson" at bounding box center [663, 54] width 503 height 37
copy p "getTopStudents() Test"
click at [139, 366] on div "0 % completed 1 - Intro 2 - Getting Started 3 - Unit Testing 4 - Tips And Trick…" at bounding box center [561, 288] width 1123 height 576
click at [309, 456] on div "6 - Exercises exercise" at bounding box center [302, 458] width 163 height 25
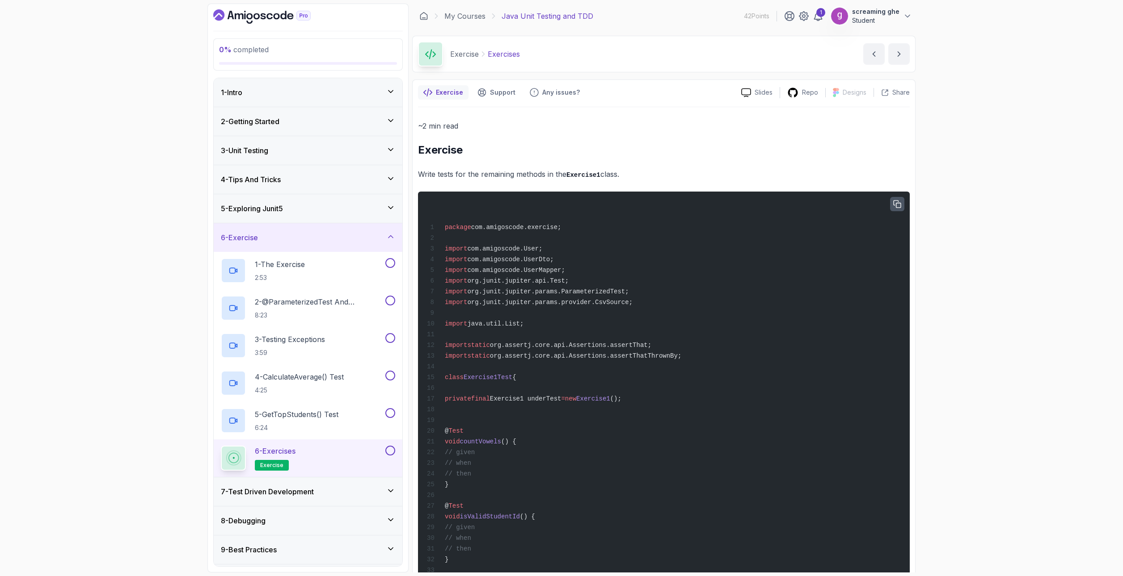
click at [893, 202] on icon "button" at bounding box center [897, 204] width 8 height 8
click at [454, 139] on div "~2 min read Exercise Write tests for the remaining methods in the Exercise1 cla…" at bounding box center [664, 539] width 492 height 839
drag, startPoint x: 627, startPoint y: 174, endPoint x: 416, endPoint y: 144, distance: 213.4
click at [416, 144] on div "Exercise Support Any issues? Slides Repo Designs Design not available Share ~2 …" at bounding box center [663, 528] width 503 height 897
copy div "Exercise Write tests for the remaining methods in the Exercise1 class."
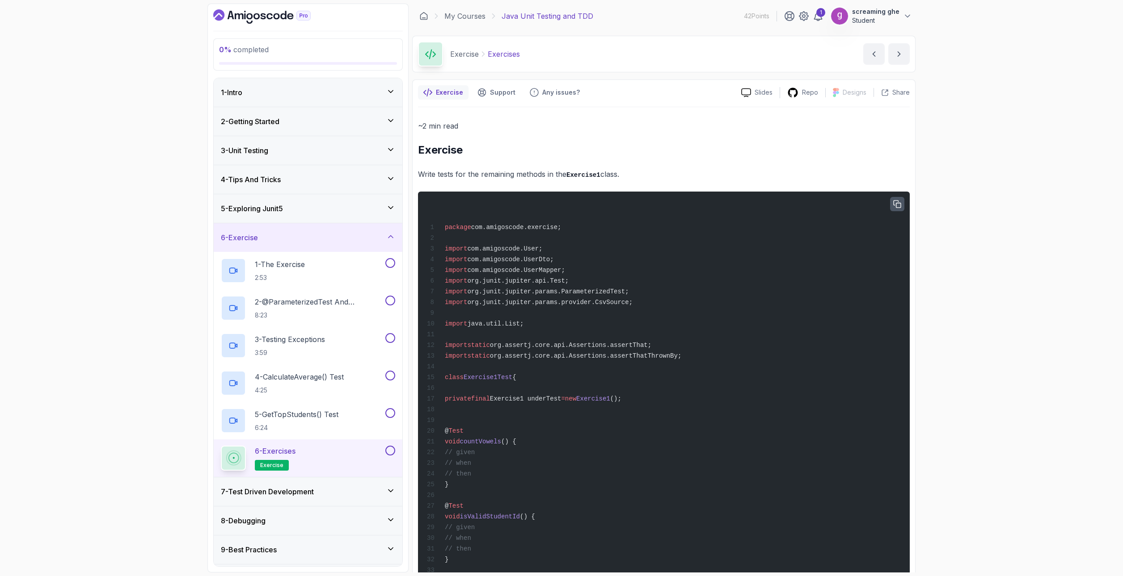
click at [664, 158] on div "~2 min read Exercise Write tests for the remaining methods in the Exercise1 cla…" at bounding box center [664, 539] width 492 height 839
drag, startPoint x: 651, startPoint y: 191, endPoint x: 589, endPoint y: 174, distance: 64.0
click at [589, 174] on code "Exercise1" at bounding box center [583, 175] width 34 height 7
click at [141, 424] on div "0 % completed 1 - Intro 2 - Getting Started 3 - Unit Testing 4 - Tips And Trick…" at bounding box center [561, 288] width 1123 height 576
click at [288, 490] on h3 "7 - Test Driven Development" at bounding box center [267, 492] width 93 height 11
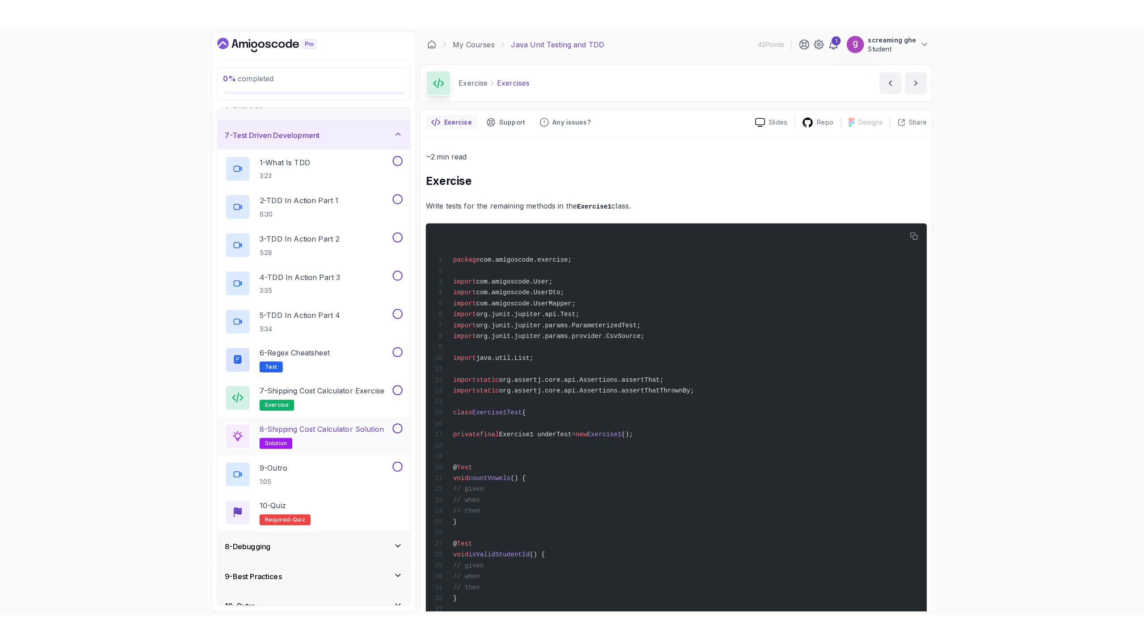
scroll to position [177, 0]
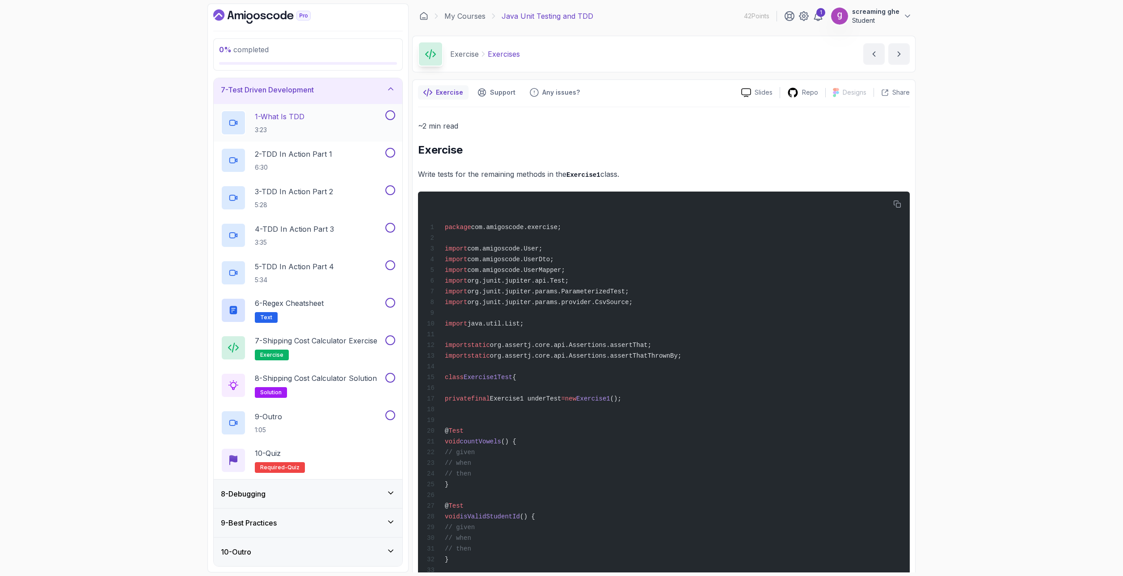
click at [294, 134] on p "3:23" at bounding box center [280, 130] width 50 height 9
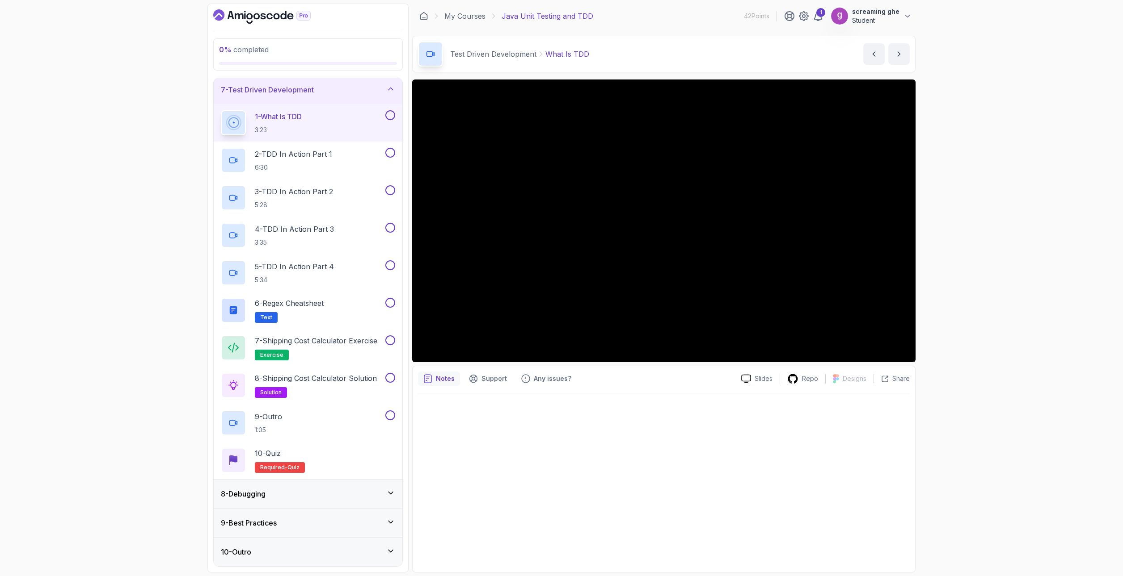
click at [1026, 458] on div "0 % completed 1 - Intro 2 - Getting Started 3 - Unit Testing 4 - Tips And Trick…" at bounding box center [561, 288] width 1123 height 576
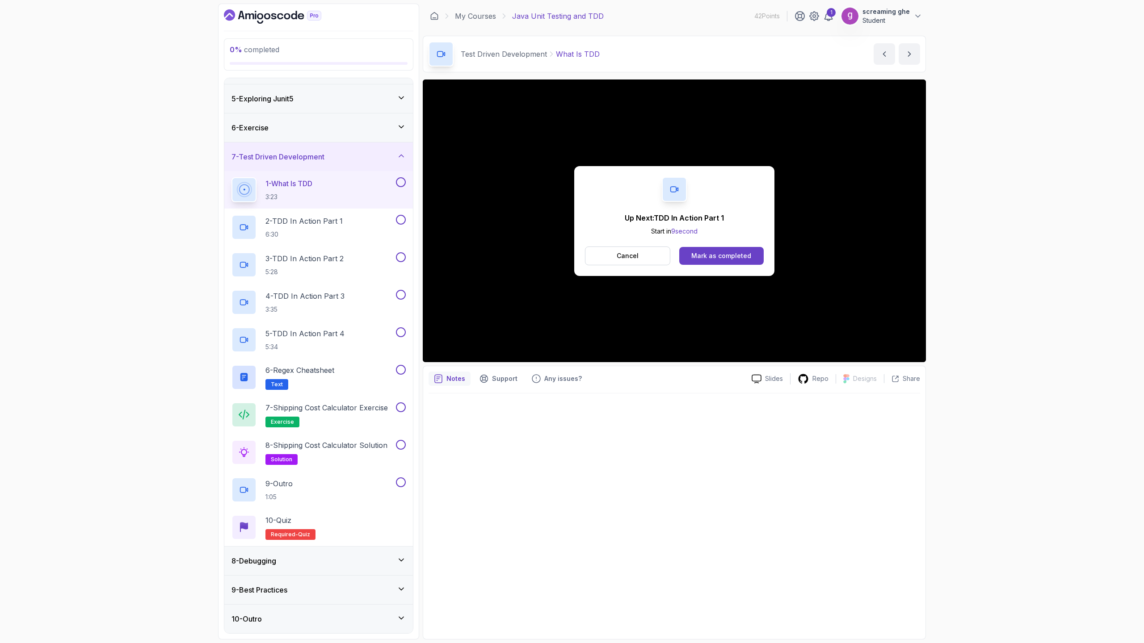
scroll to position [177, 0]
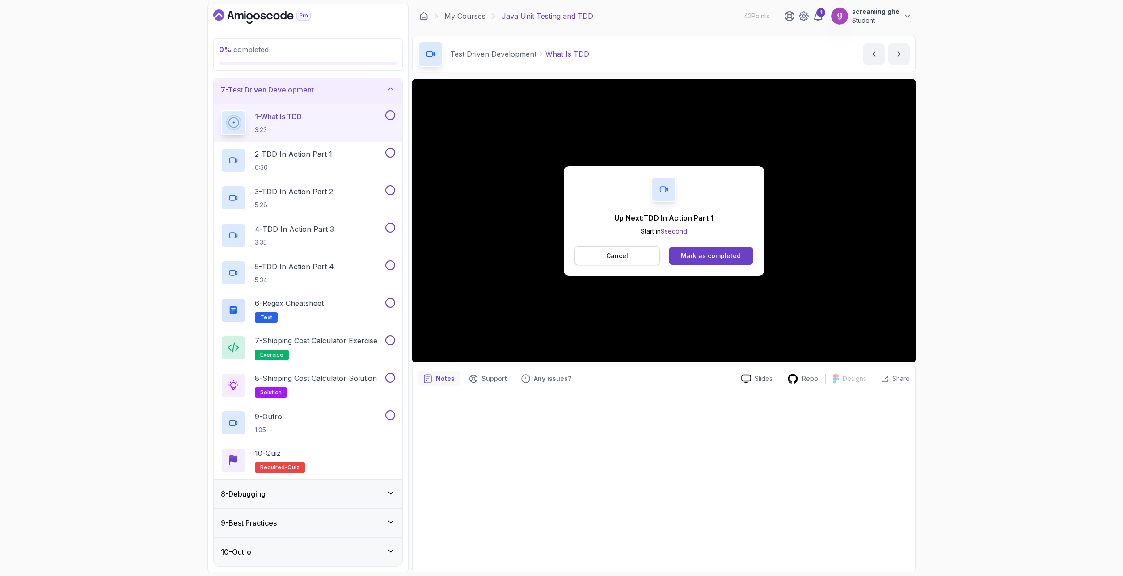
click at [611, 256] on p "Cancel" at bounding box center [617, 256] width 22 height 9
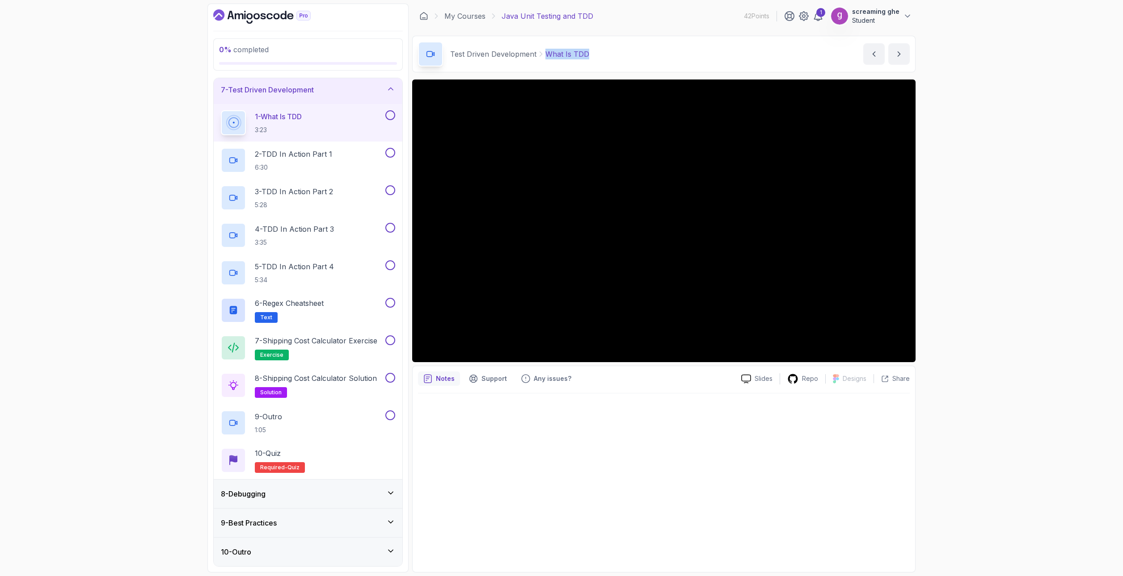
drag, startPoint x: 560, startPoint y: 55, endPoint x: 537, endPoint y: 54, distance: 23.7
click at [537, 54] on div "Test Driven Development What Is TDD What Is TDD by nelson" at bounding box center [663, 54] width 503 height 37
copy p "What Is TDD"
drag, startPoint x: 155, startPoint y: 275, endPoint x: 162, endPoint y: 261, distance: 15.4
click at [155, 275] on div "0 % completed 1 - Intro 2 - Getting Started 3 - Unit Testing 4 - Tips And Trick…" at bounding box center [561, 288] width 1123 height 576
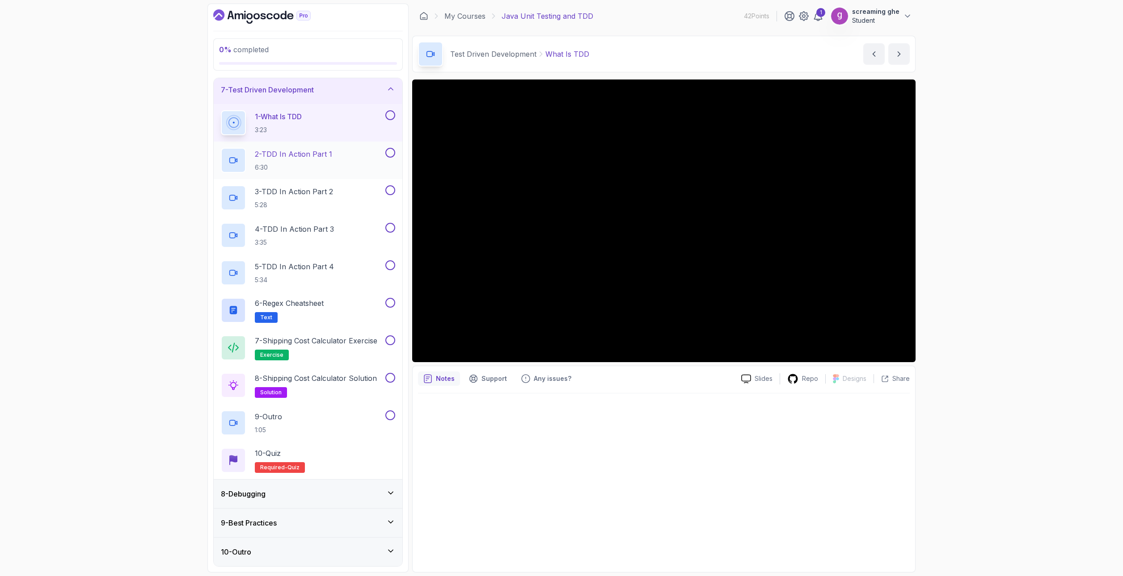
click at [301, 164] on p "6:30" at bounding box center [293, 167] width 77 height 9
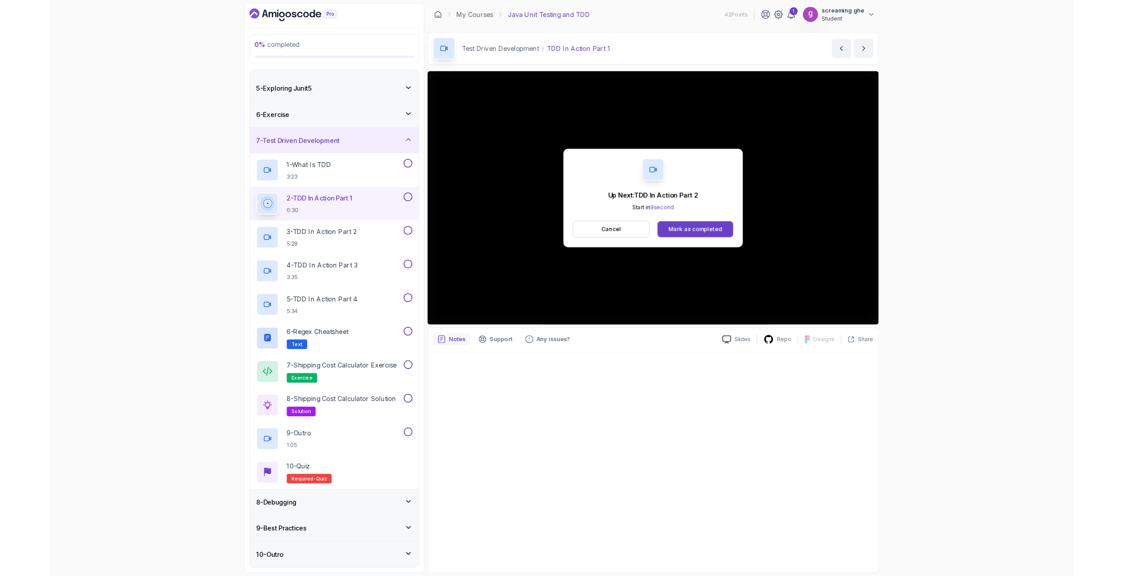
scroll to position [177, 0]
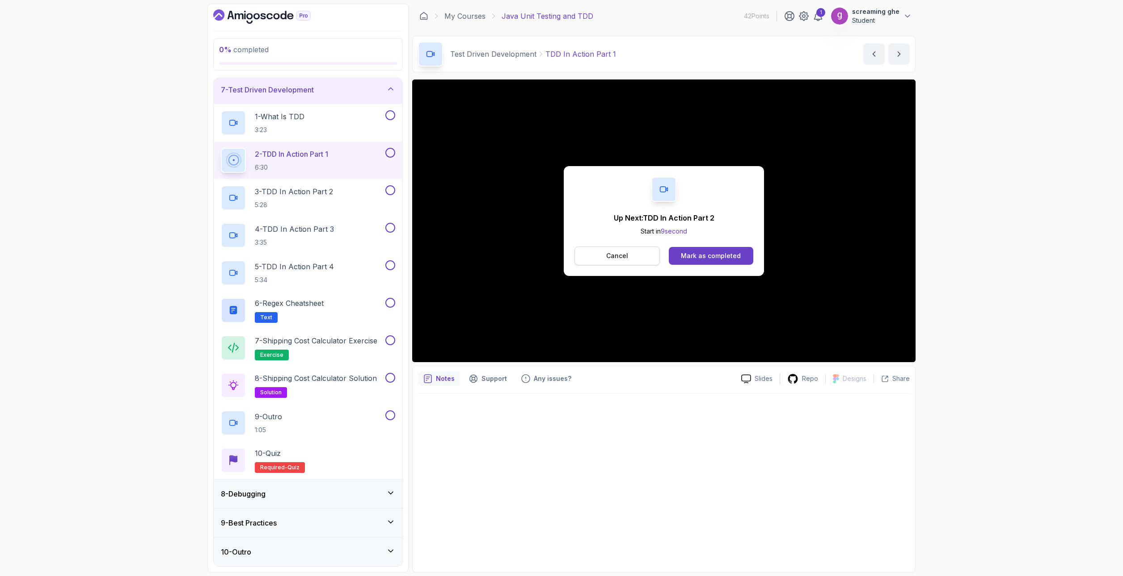
click at [607, 258] on p "Cancel" at bounding box center [617, 256] width 22 height 9
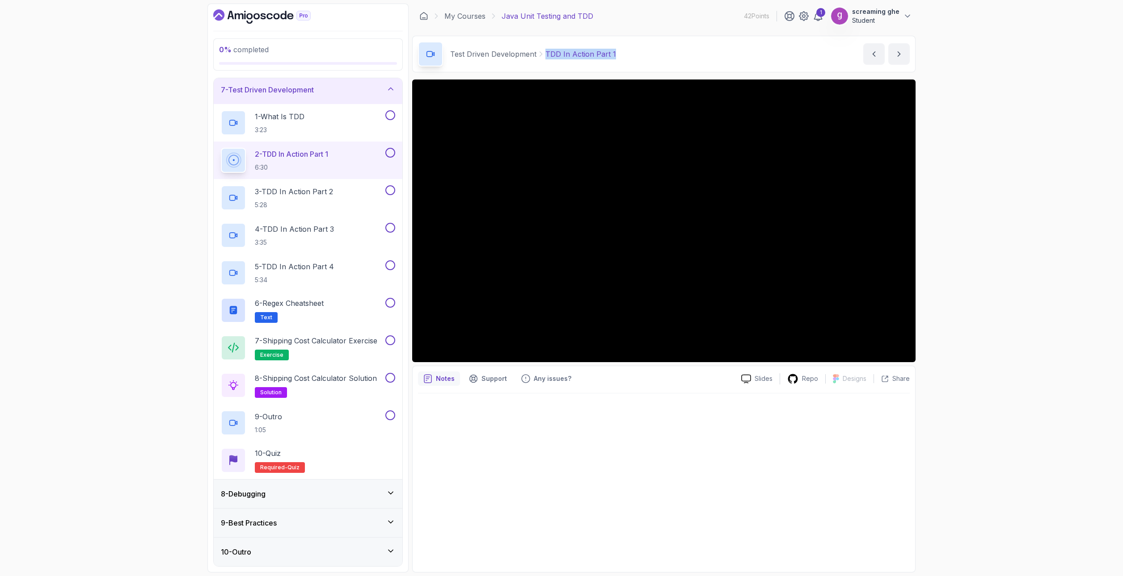
drag, startPoint x: 606, startPoint y: 49, endPoint x: 546, endPoint y: 50, distance: 60.8
click at [546, 50] on div "Test Driven Development TDD In Action Part 1 TDD In Action Part 1 by nelson" at bounding box center [663, 54] width 503 height 37
copy p "TDD In Action Part 1"
click at [303, 201] on p "5:28" at bounding box center [294, 205] width 78 height 9
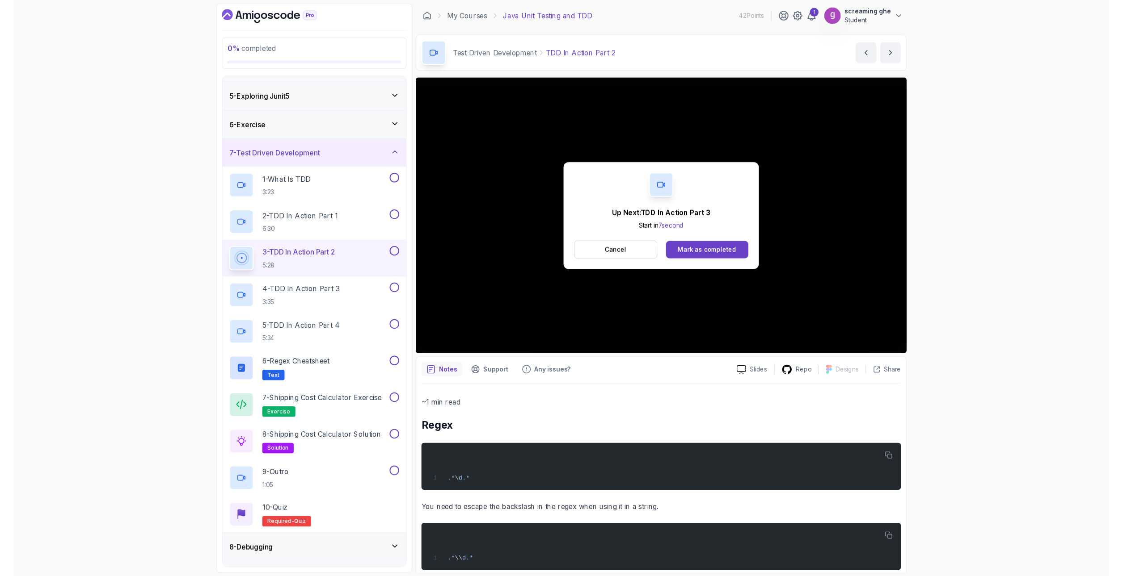
scroll to position [177, 0]
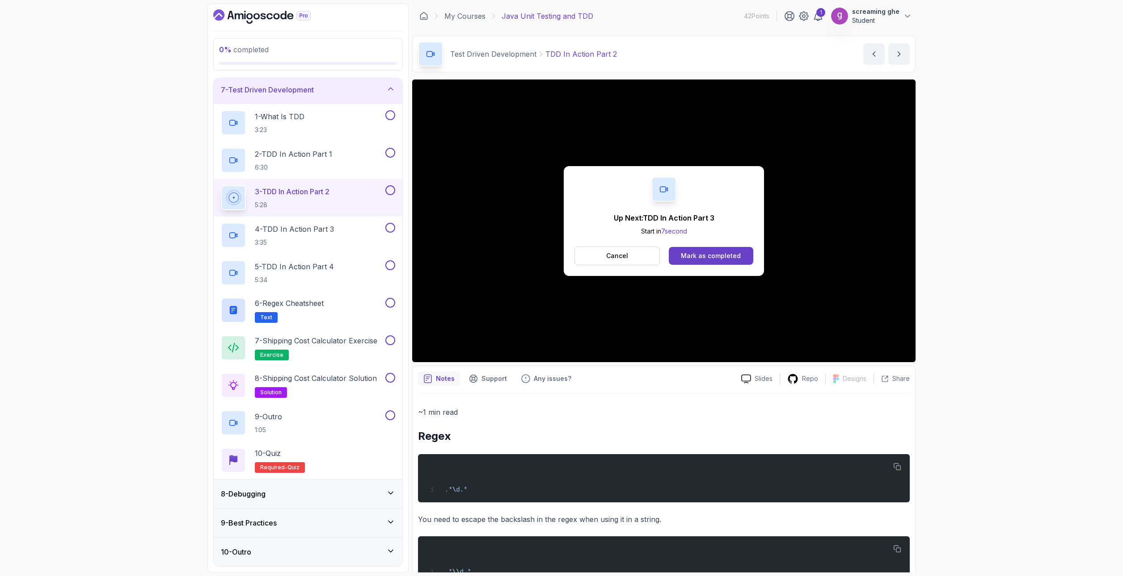
click at [613, 252] on p "Cancel" at bounding box center [617, 256] width 22 height 9
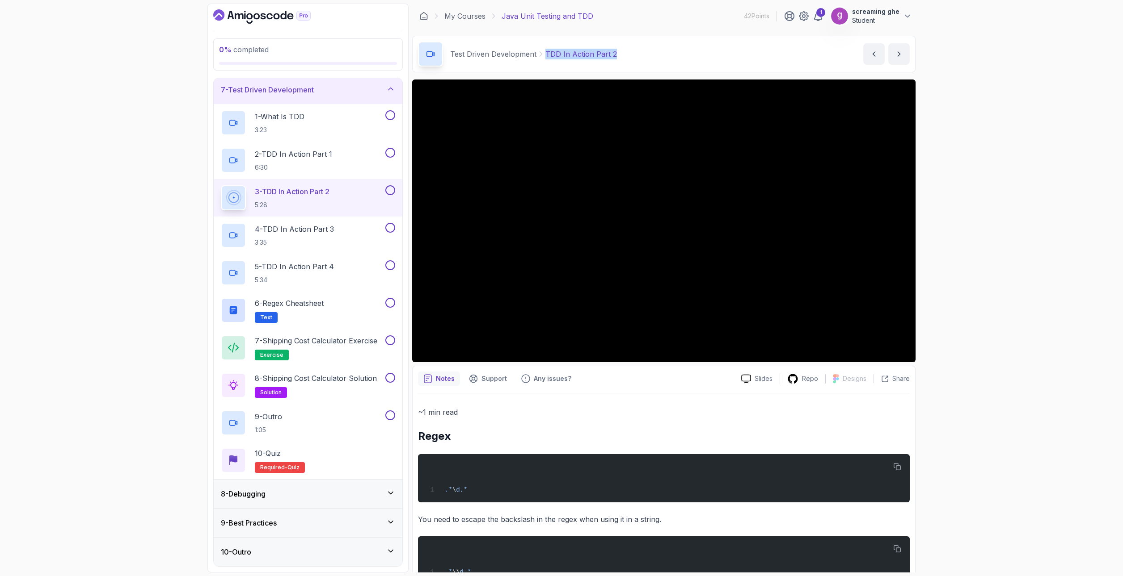
drag, startPoint x: 614, startPoint y: 55, endPoint x: 584, endPoint y: 62, distance: 31.6
click at [545, 55] on div "Test Driven Development TDD In Action Part 2 TDD In Action Part 2 by nelson" at bounding box center [663, 54] width 503 height 37
copy p "TDD In Action Part 2"
click at [332, 249] on div "4 - TDD In Action Part 3 3:35" at bounding box center [308, 236] width 189 height 38
click at [326, 236] on h2 "4 - TDD In Action Part 3 3:35" at bounding box center [294, 235] width 79 height 23
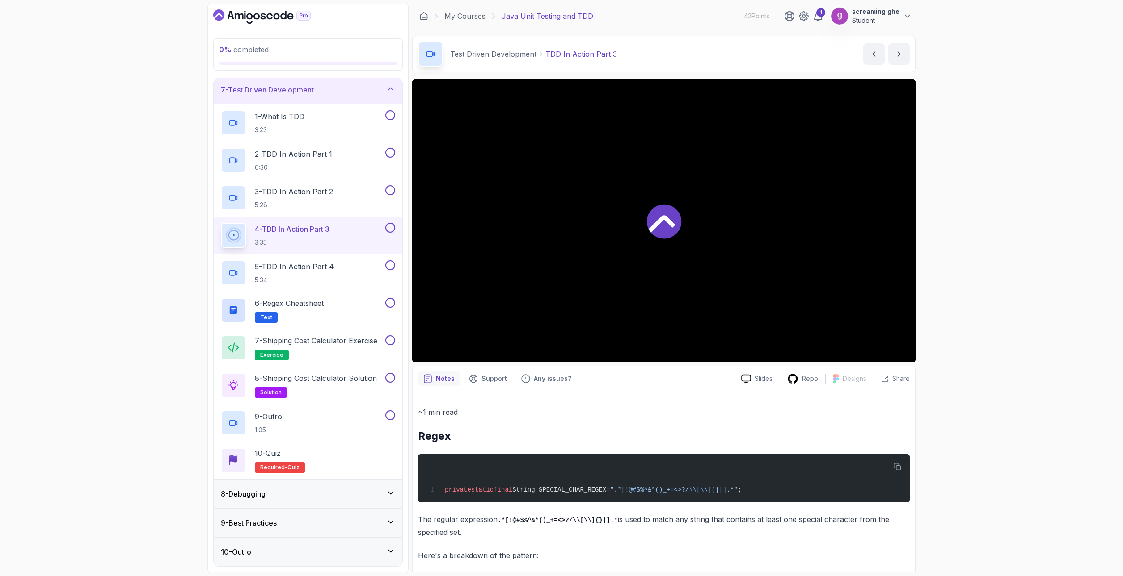
click at [290, 238] on p "3:35" at bounding box center [292, 242] width 75 height 9
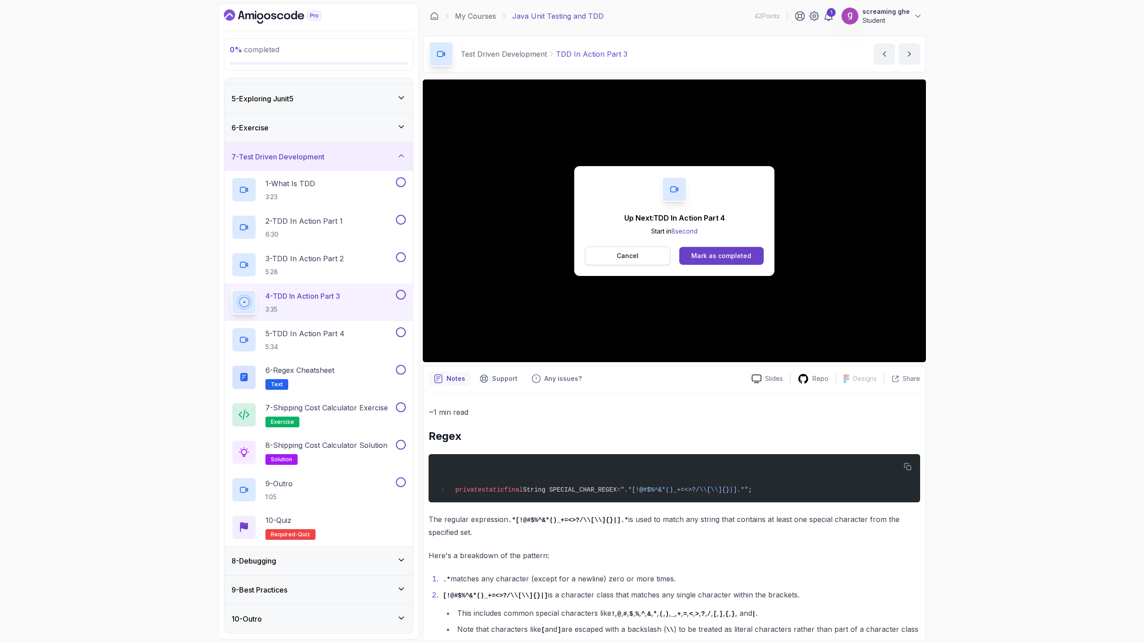
scroll to position [177, 0]
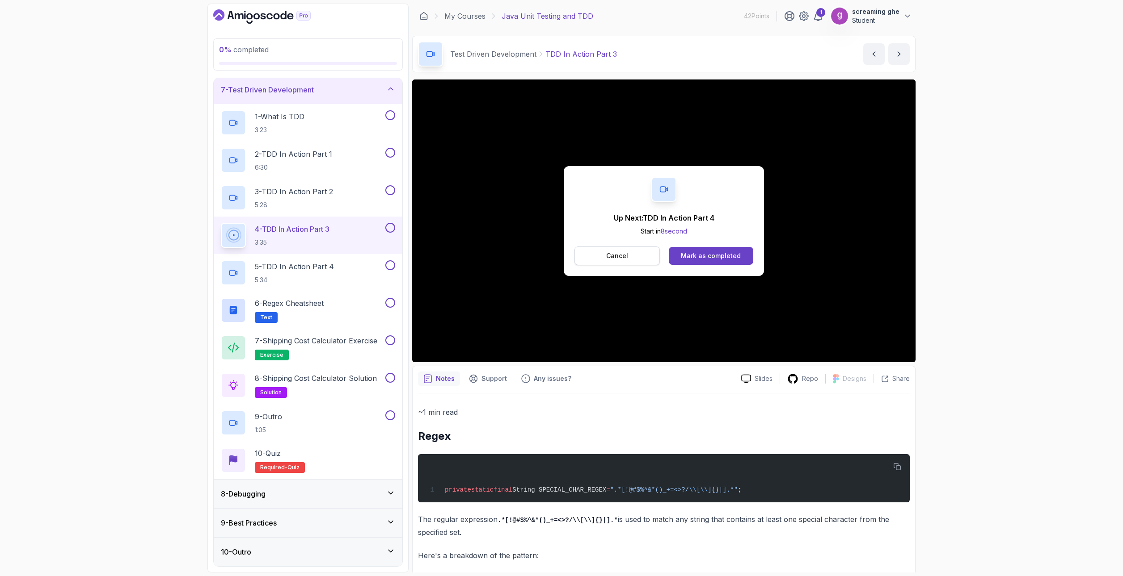
click at [628, 253] on button "Cancel" at bounding box center [616, 256] width 85 height 19
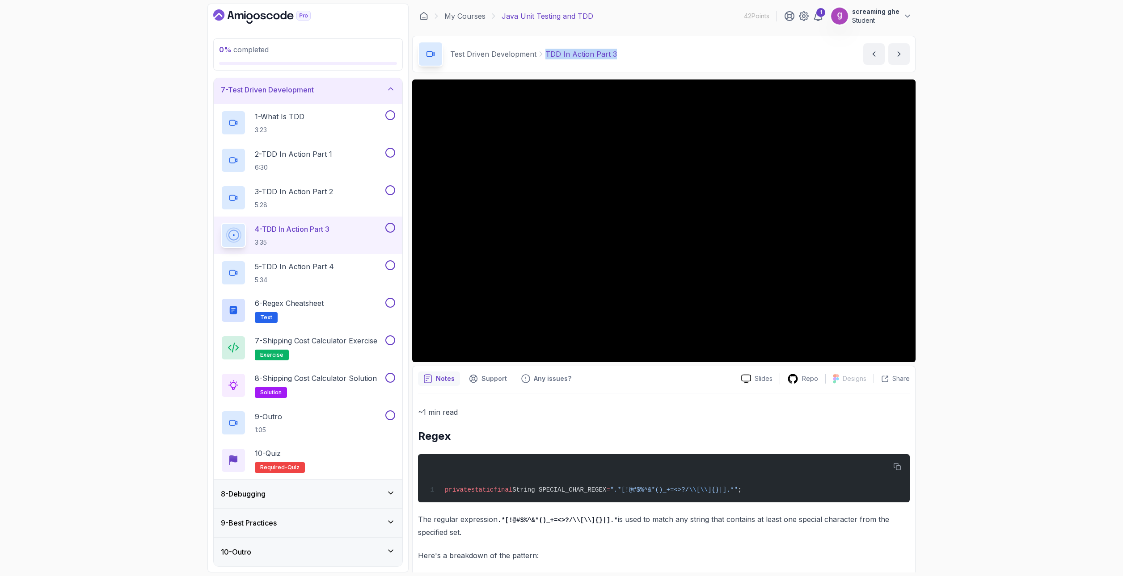
drag, startPoint x: 622, startPoint y: 51, endPoint x: 544, endPoint y: 54, distance: 78.2
click at [544, 54] on div "Test Driven Development TDD In Action Part 3 TDD In Action Part 3 by nelson" at bounding box center [663, 54] width 503 height 37
drag, startPoint x: 91, startPoint y: 389, endPoint x: 97, endPoint y: 382, distance: 9.2
click at [91, 389] on div "0 % completed 1 - Intro 2 - Getting Started 3 - Unit Testing 4 - Tips And Trick…" at bounding box center [561, 288] width 1123 height 576
click at [291, 274] on h2 "5 - TDD In Action Part 4 5:34" at bounding box center [294, 272] width 79 height 23
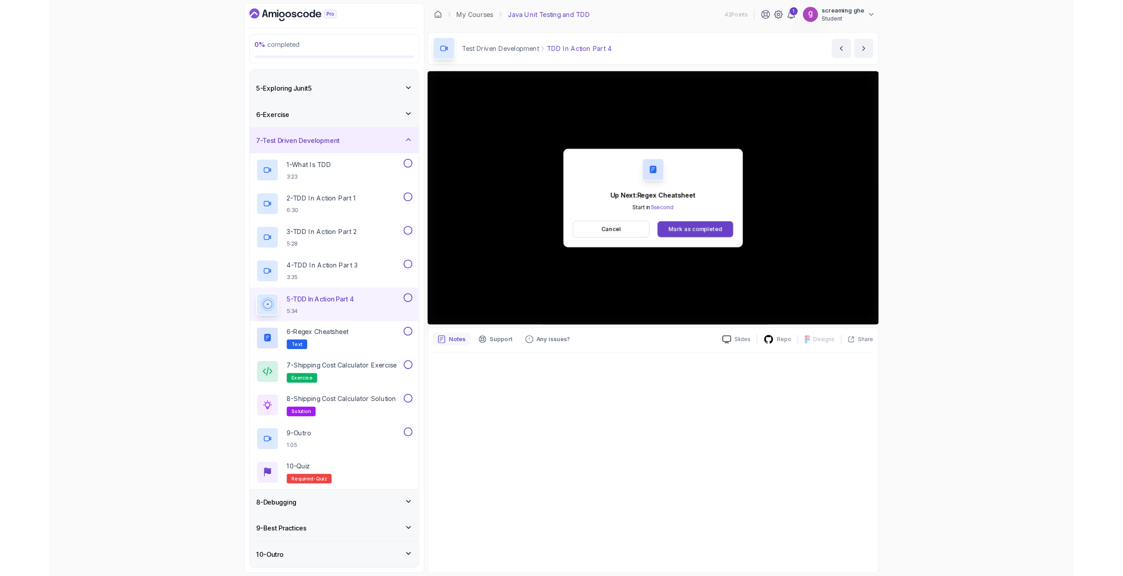
scroll to position [177, 0]
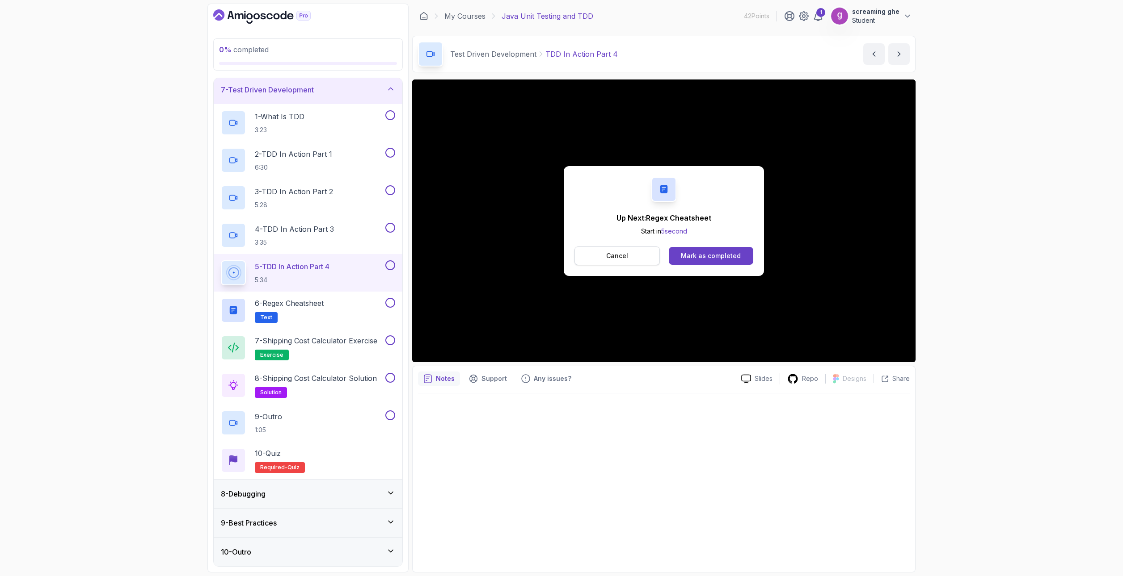
click at [631, 259] on button "Cancel" at bounding box center [616, 256] width 85 height 19
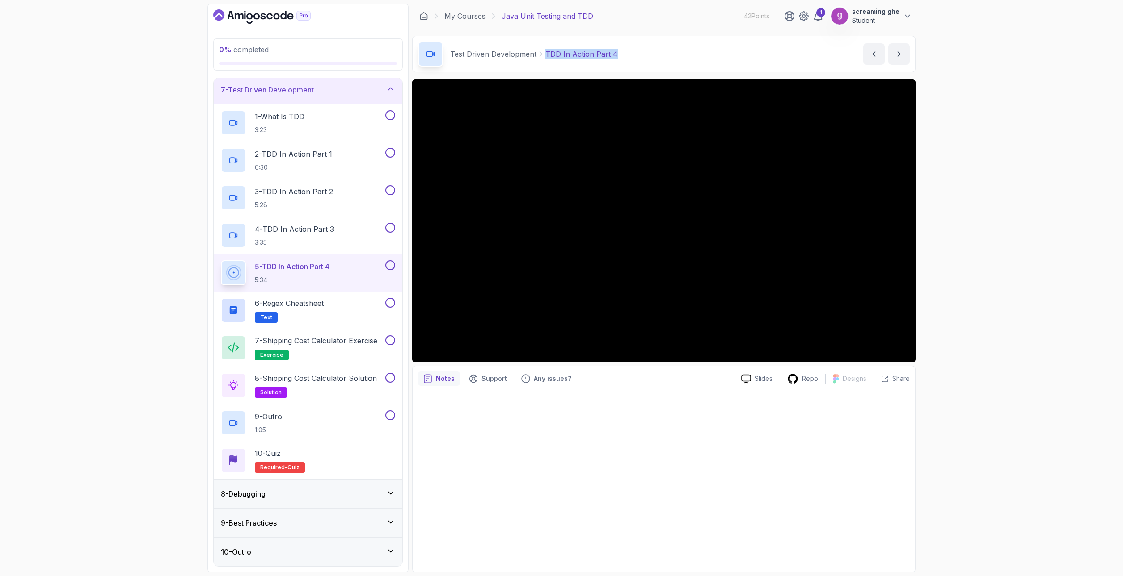
drag, startPoint x: 614, startPoint y: 53, endPoint x: 543, endPoint y: 55, distance: 71.1
click at [543, 55] on div "Test Driven Development TDD In Action Part 4 TDD In Action Part 4 by nelson" at bounding box center [663, 54] width 503 height 37
click at [149, 298] on div "0 % completed 1 - Intro 2 - Getting Started 3 - Unit Testing 4 - Tips And Trick…" at bounding box center [561, 288] width 1123 height 576
click at [341, 314] on div "6 - Regex Cheatsheet Text" at bounding box center [302, 310] width 163 height 25
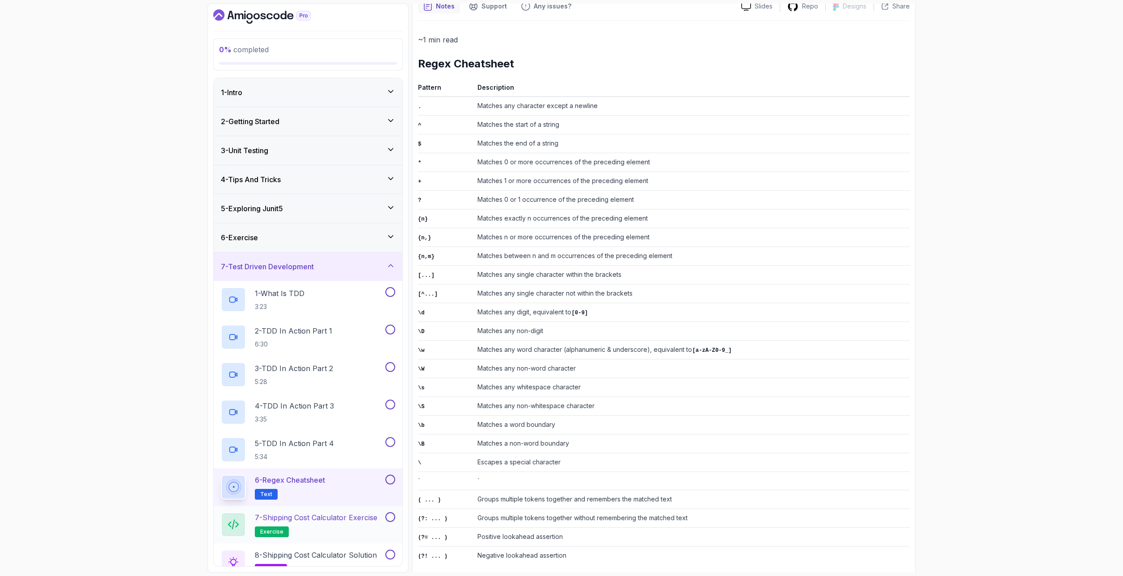
click at [330, 528] on h2 "7 - Shipping Cost Calculator Exercise exercise" at bounding box center [316, 525] width 122 height 25
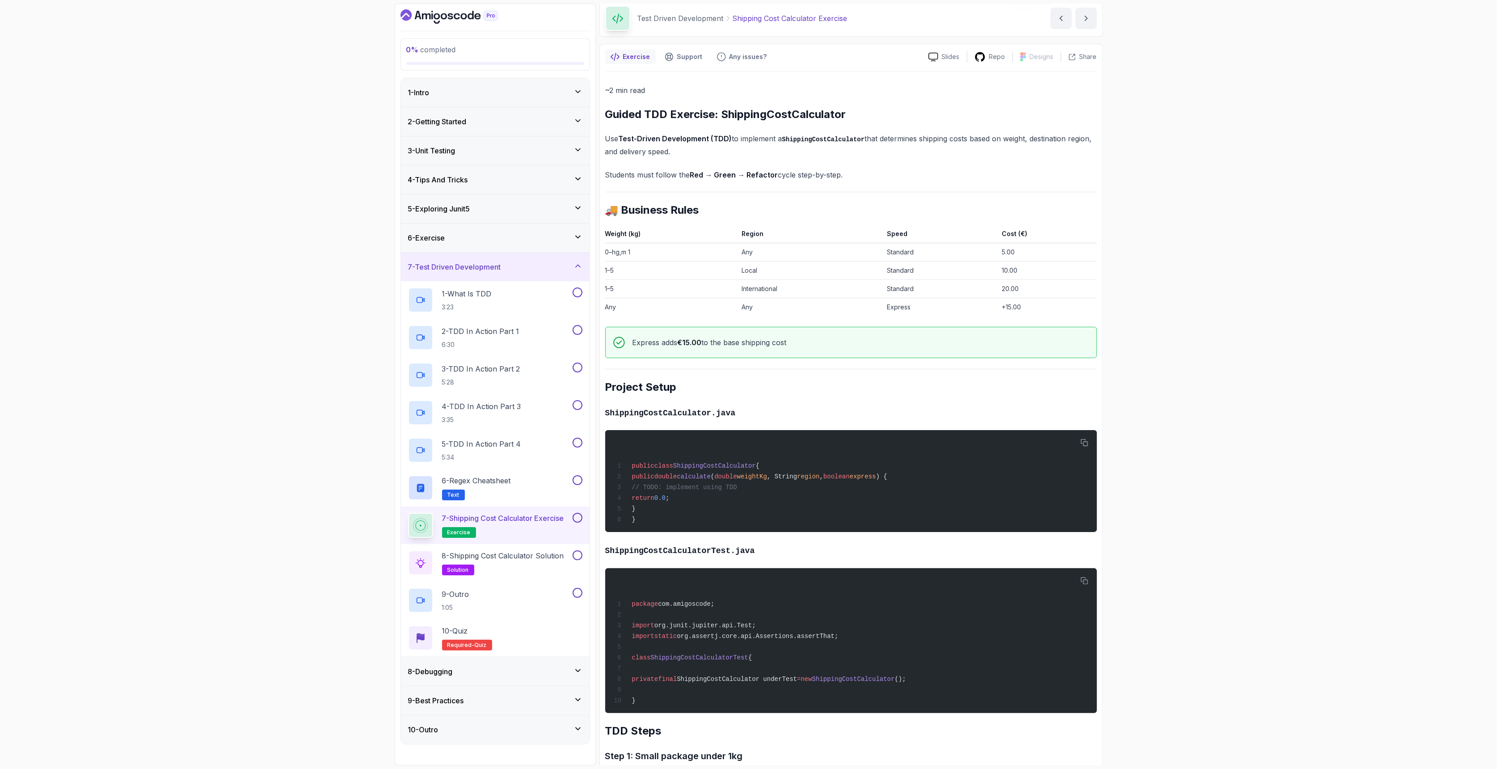
scroll to position [35, 0]
click at [1122, 470] on div "0 % completed 1 - Intro 2 - Getting Started 3 - Unit Testing 4 - Tips And Trick…" at bounding box center [748, 384] width 1497 height 769
click at [890, 576] on pre "package com.amigoscode; import org.junit.jupiter.api.Test; import static org.as…" at bounding box center [851, 641] width 492 height 145
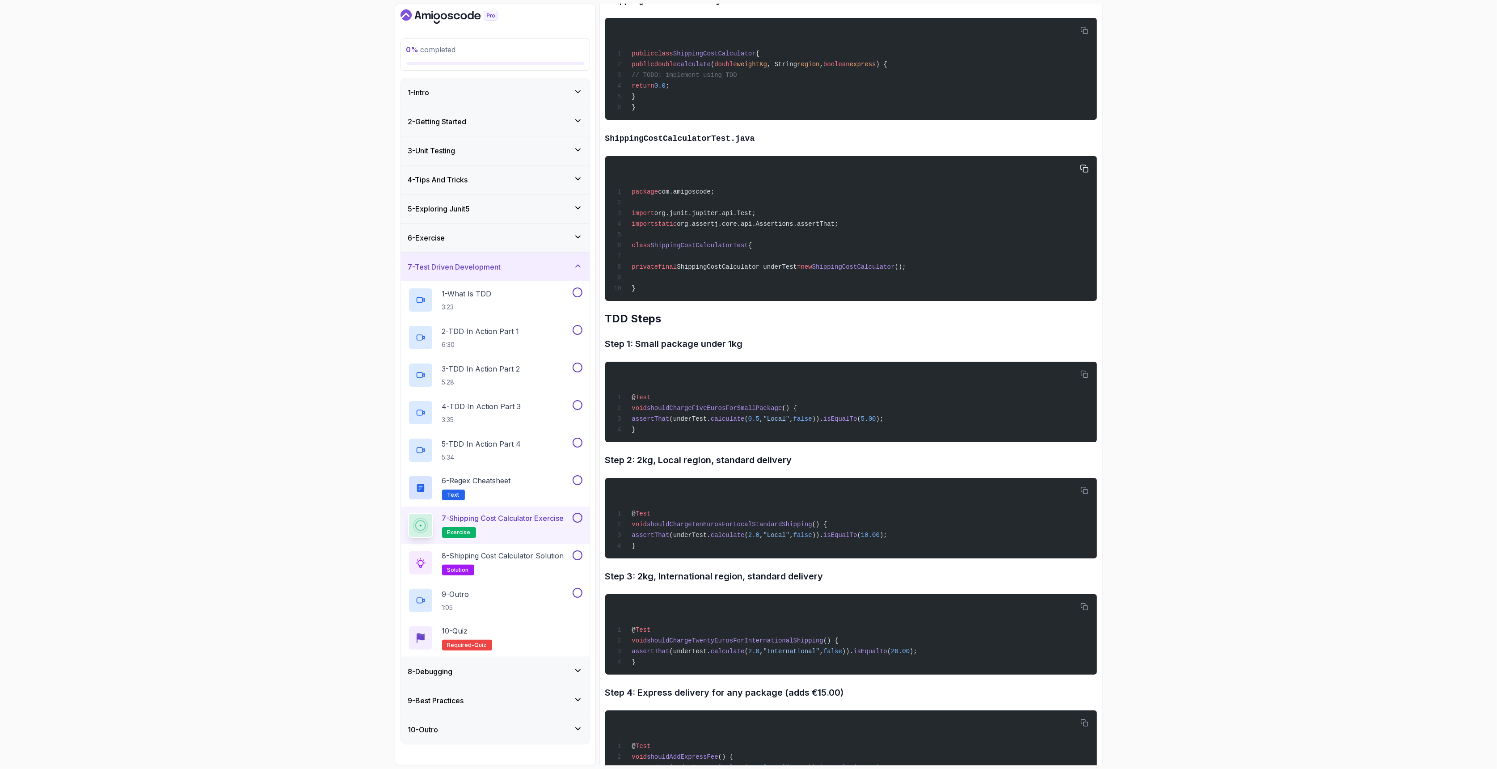
scroll to position [512, 0]
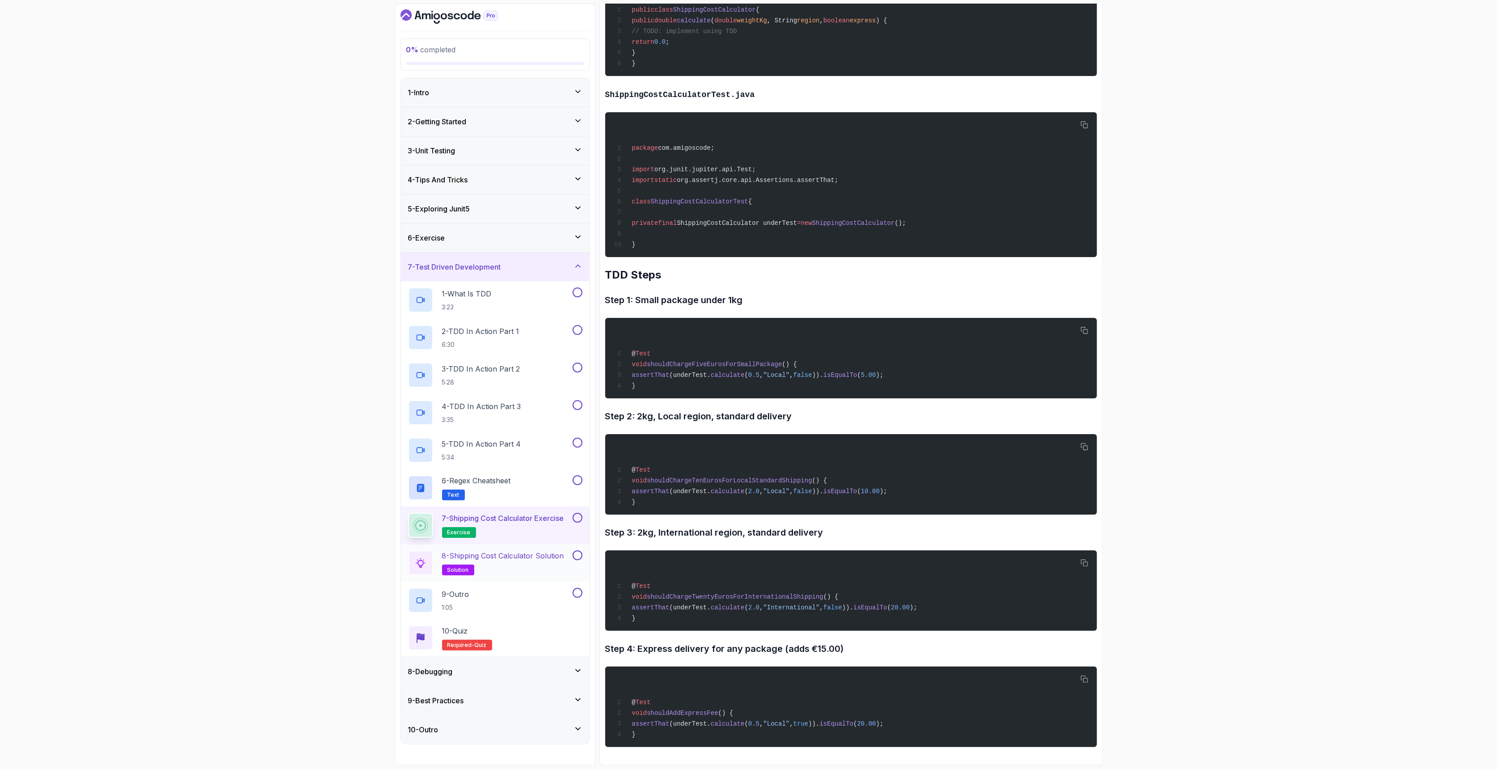
click at [517, 573] on h2 "8 - Shipping Cost Calculator Solution solution" at bounding box center [503, 562] width 122 height 25
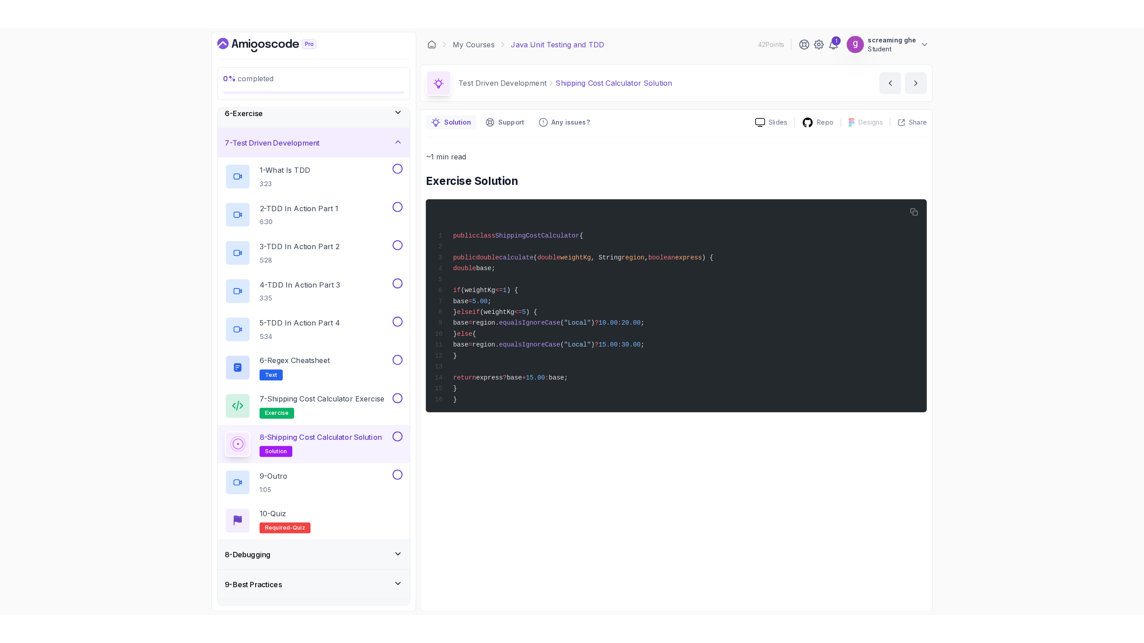
scroll to position [177, 0]
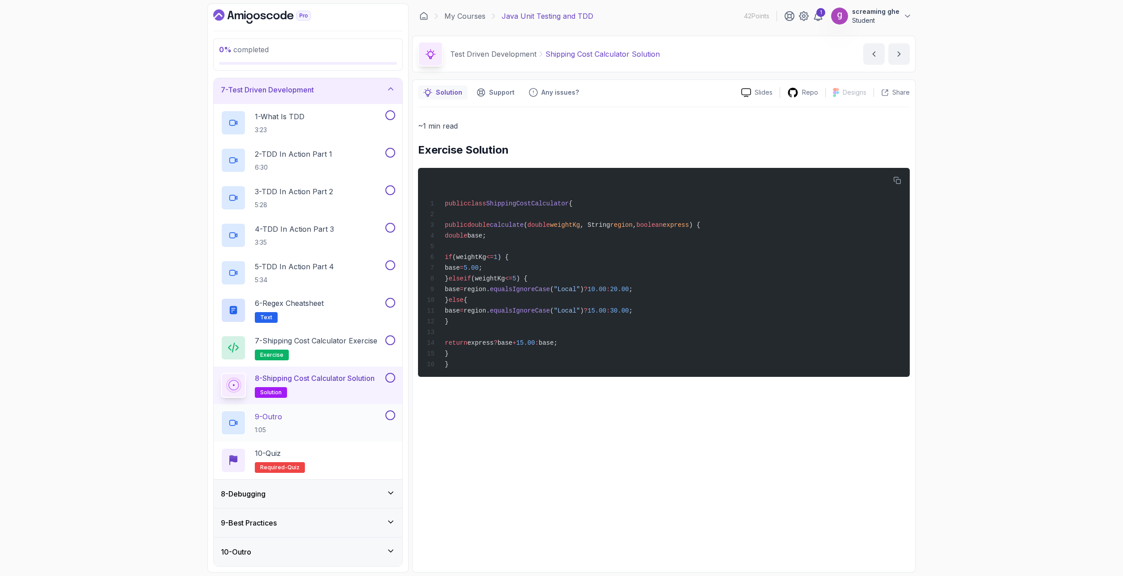
click at [307, 425] on div "9 - Outro 1:05" at bounding box center [302, 423] width 163 height 25
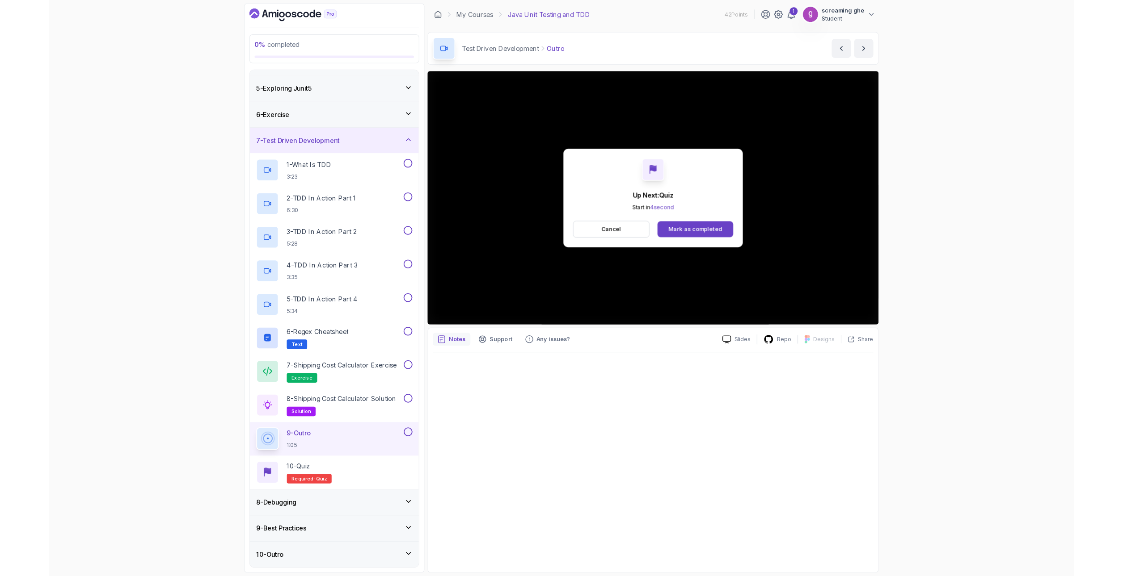
scroll to position [177, 0]
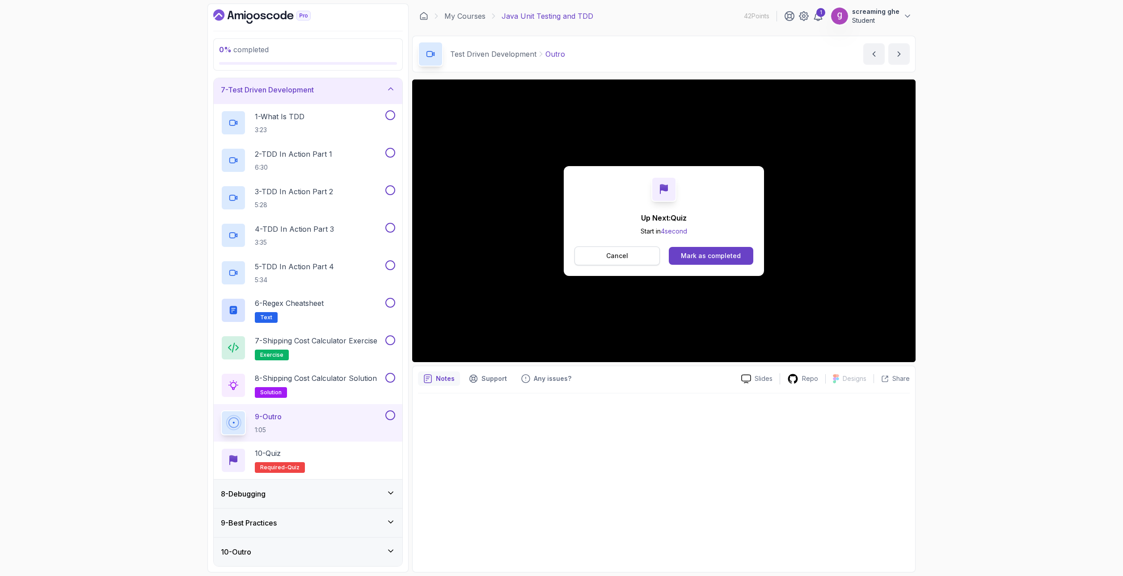
click at [632, 252] on button "Cancel" at bounding box center [616, 256] width 85 height 19
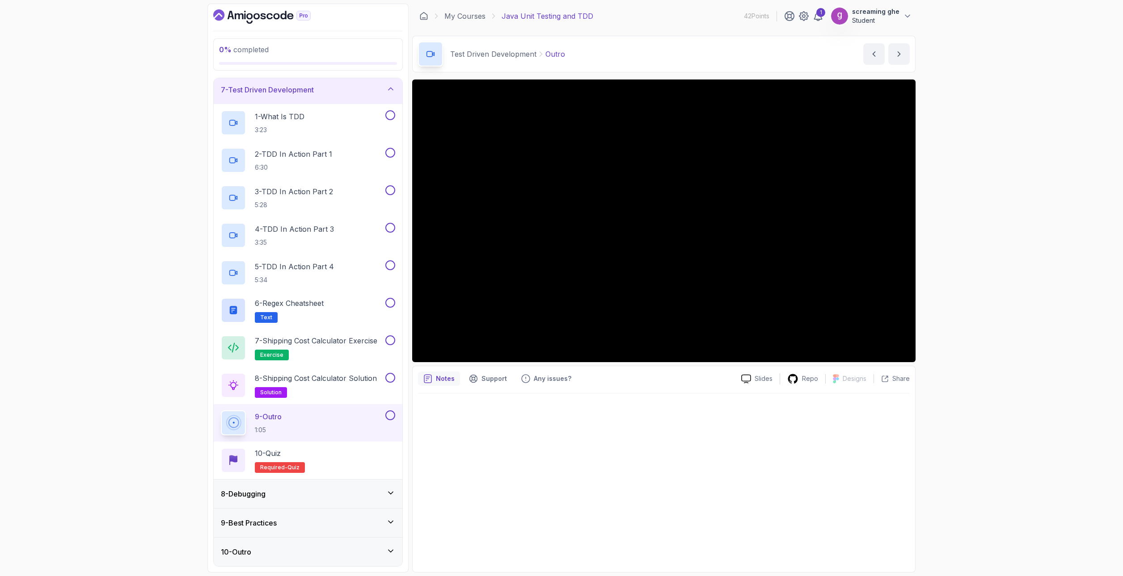
click at [137, 392] on div "0 % completed 1 - Intro 2 - Getting Started 3 - Unit Testing 4 - Tips And Trick…" at bounding box center [561, 288] width 1123 height 576
click at [330, 493] on div "8 - Debugging" at bounding box center [308, 494] width 174 height 11
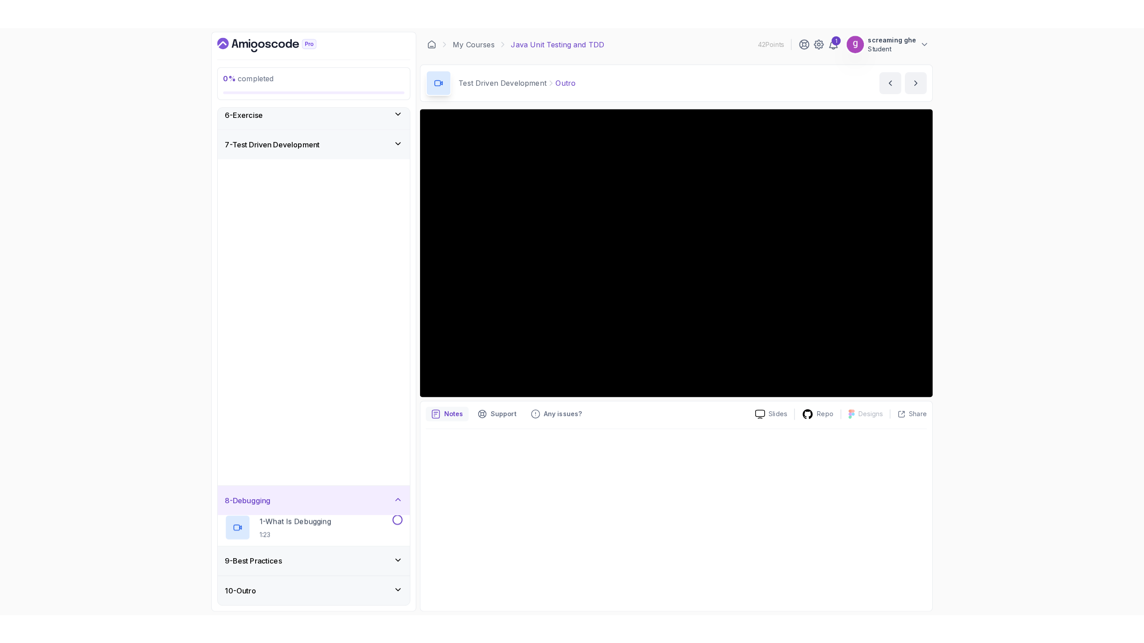
scroll to position [0, 0]
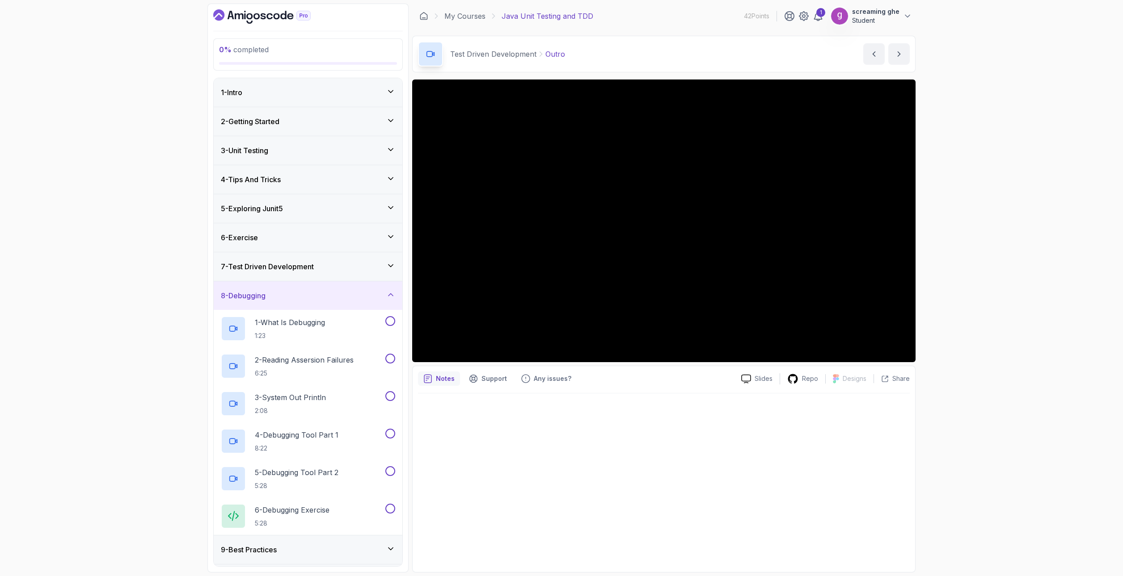
click at [60, 361] on div "0 % completed 1 - Intro 2 - Getting Started 3 - Unit Testing 4 - Tips And Trick…" at bounding box center [561, 288] width 1123 height 576
click at [999, 454] on div "0 % completed 1 - Intro 2 - Getting Started 3 - Unit Testing 4 - Tips And Trick…" at bounding box center [561, 288] width 1123 height 576
click at [294, 337] on p "1:23" at bounding box center [290, 336] width 70 height 9
click at [181, 312] on div "2 % completed 1 - Intro 2 - Getting Started 3 - Unit Testing 4 - Tips And Trick…" at bounding box center [561, 288] width 1123 height 576
click at [613, 54] on div "Debugging Reading Assersion Failures Reading Assersion Failures by nelson" at bounding box center [663, 54] width 503 height 37
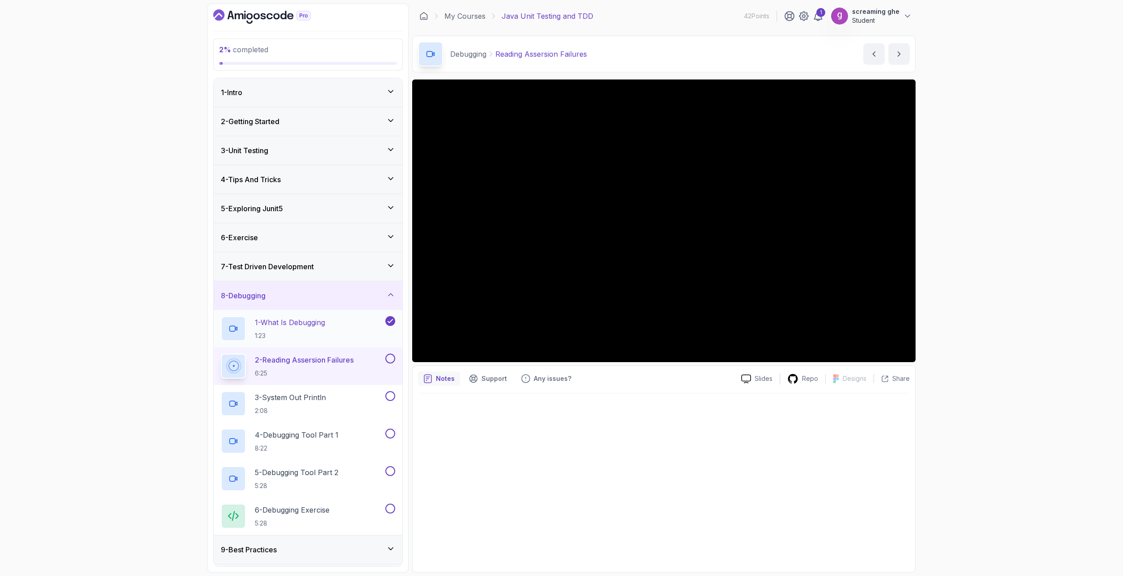
click at [337, 336] on div "1 - What Is Debugging 1:23" at bounding box center [302, 328] width 163 height 25
click at [389, 320] on icon at bounding box center [390, 321] width 8 height 9
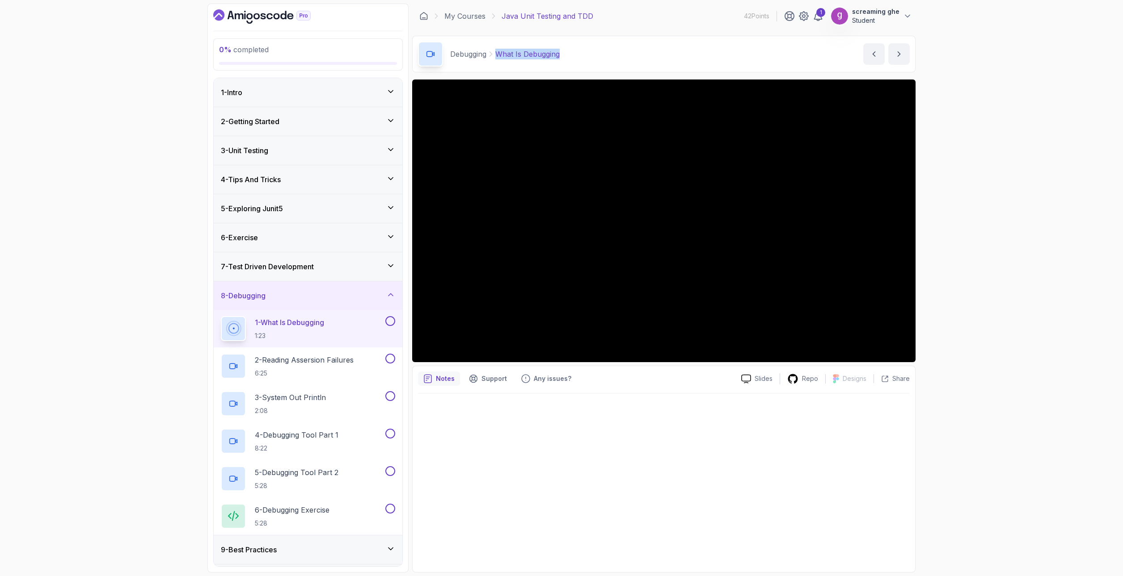
drag, startPoint x: 579, startPoint y: 56, endPoint x: 496, endPoint y: 56, distance: 82.2
click at [496, 56] on div "Debugging What Is Debugging What Is Debugging by nelson" at bounding box center [663, 54] width 503 height 37
click at [315, 367] on h2 "2 - Reading Assersion Failures 6:25" at bounding box center [304, 366] width 99 height 23
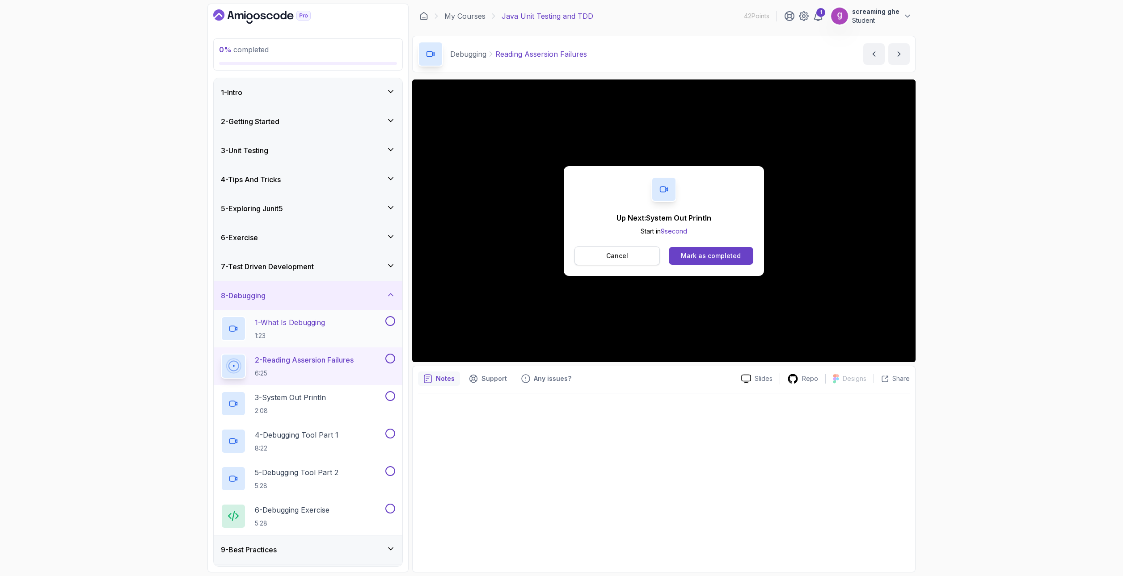
click at [620, 257] on p "Cancel" at bounding box center [617, 256] width 22 height 9
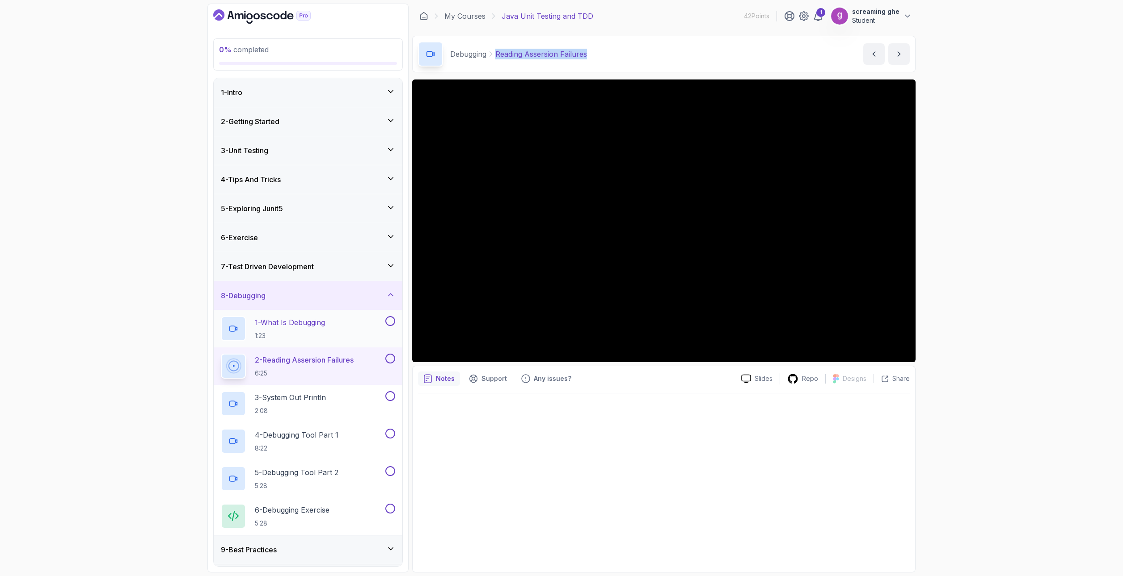
drag, startPoint x: 600, startPoint y: 54, endPoint x: 497, endPoint y: 55, distance: 102.8
click at [497, 55] on div "Debugging Reading Assersion Failures Reading Assersion Failures by nelson" at bounding box center [663, 54] width 503 height 37
click at [140, 387] on div "0 % completed 1 - Intro 2 - Getting Started 3 - Unit Testing 4 - Tips And Trick…" at bounding box center [561, 288] width 1123 height 576
click at [338, 407] on div "3 - System Out Println 2:08" at bounding box center [302, 403] width 163 height 25
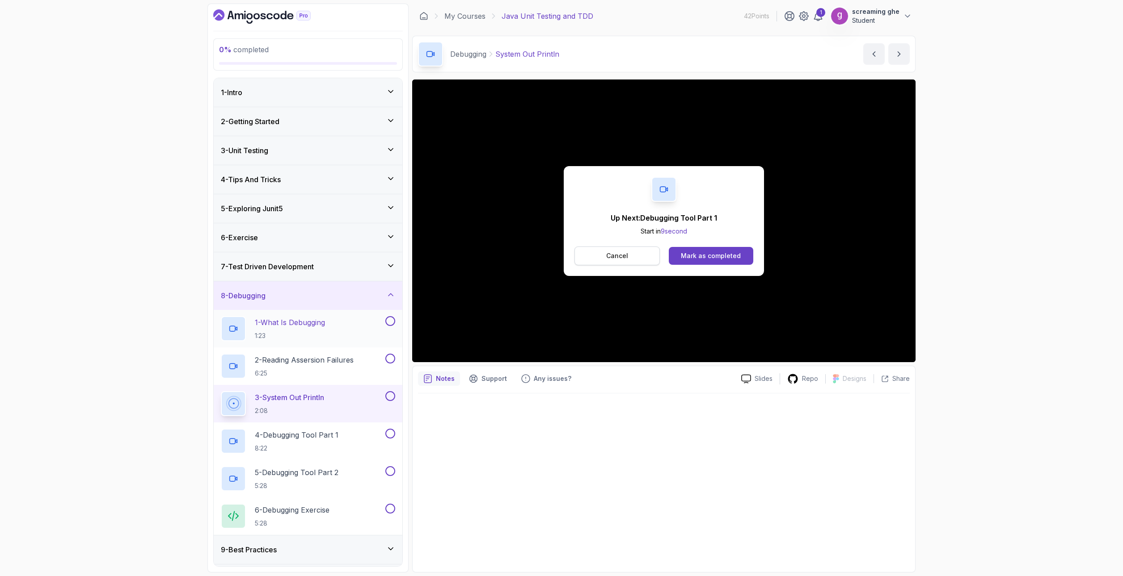
click at [613, 257] on p "Cancel" at bounding box center [617, 256] width 22 height 9
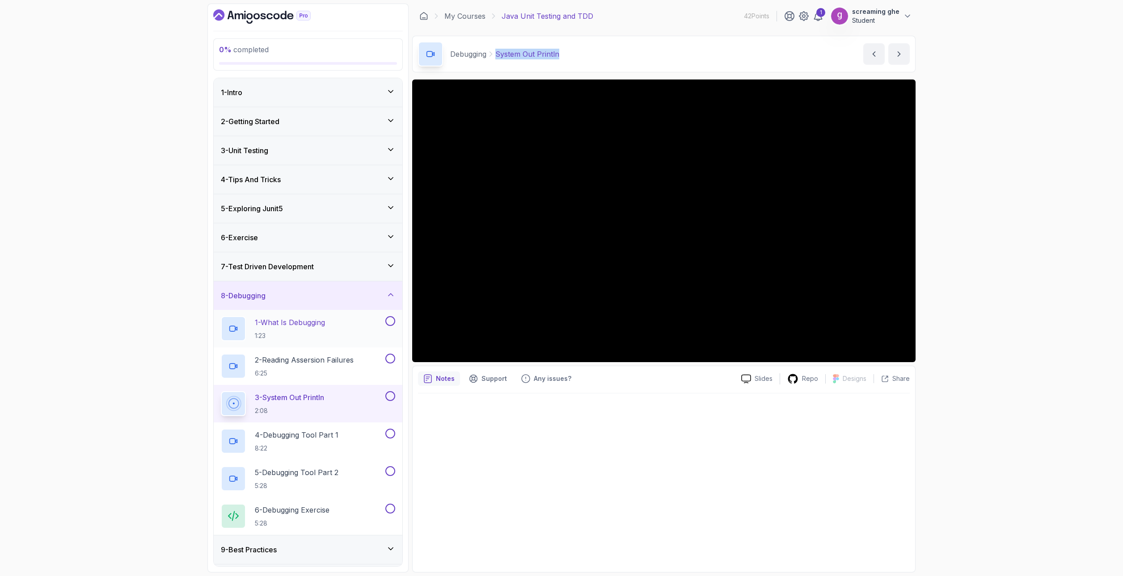
drag, startPoint x: 583, startPoint y: 56, endPoint x: 496, endPoint y: 50, distance: 87.3
click at [496, 50] on div "Debugging System Out Println System Out Println by nelson" at bounding box center [663, 54] width 503 height 37
click at [284, 429] on div "4 - Debugging Tool Part 1 8:22" at bounding box center [302, 441] width 163 height 25
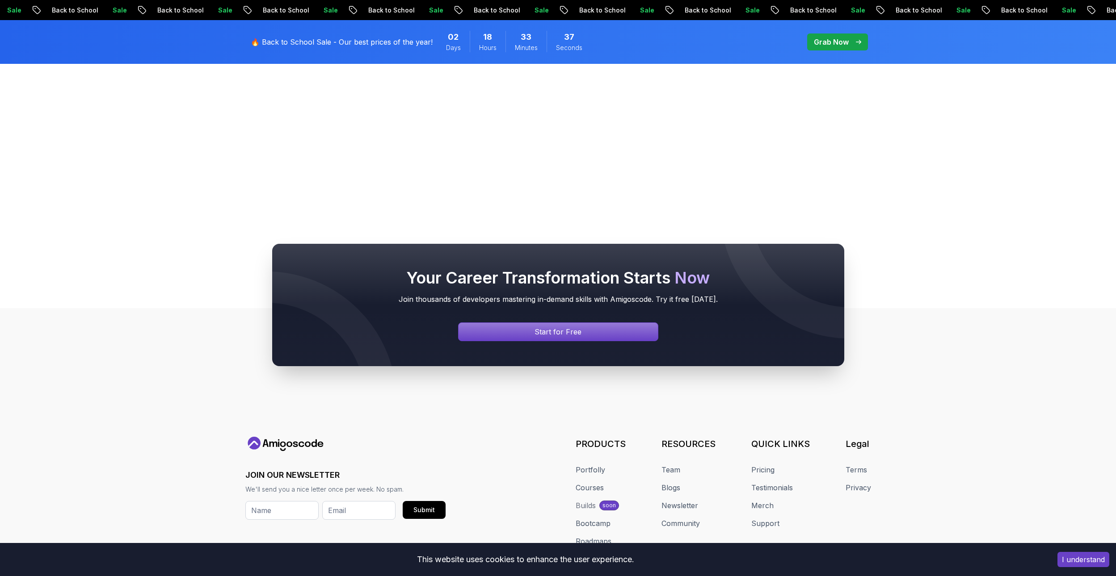
scroll to position [442, 0]
click at [120, 340] on div "Your Career Transformation Starts Now Join thousands of developers mastering in…" at bounding box center [558, 306] width 1116 height 208
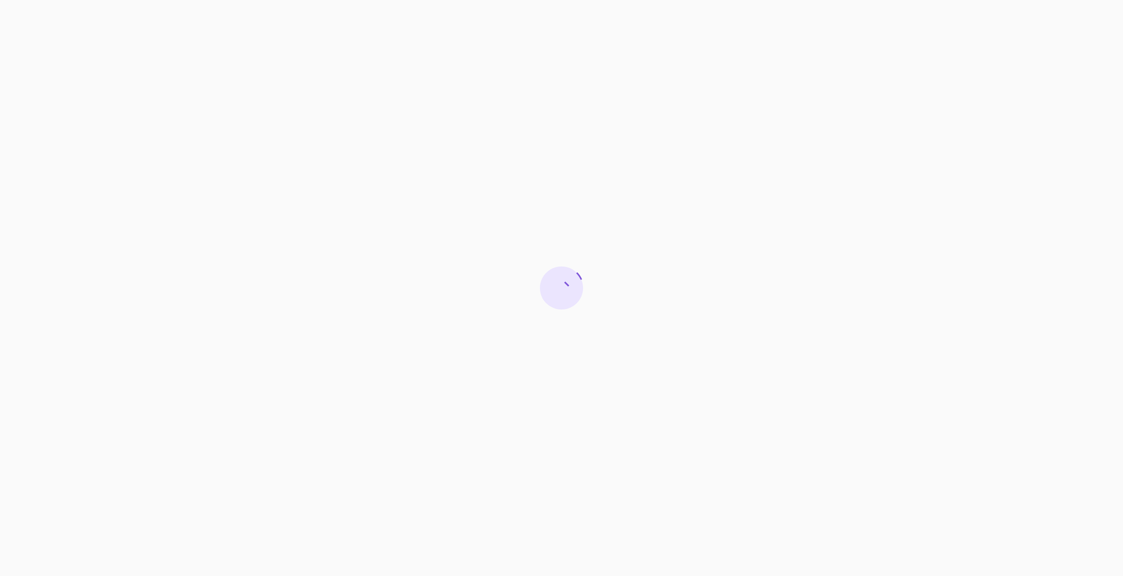
drag, startPoint x: 480, startPoint y: 375, endPoint x: 176, endPoint y: 249, distance: 329.4
click at [176, 249] on div at bounding box center [561, 288] width 1123 height 576
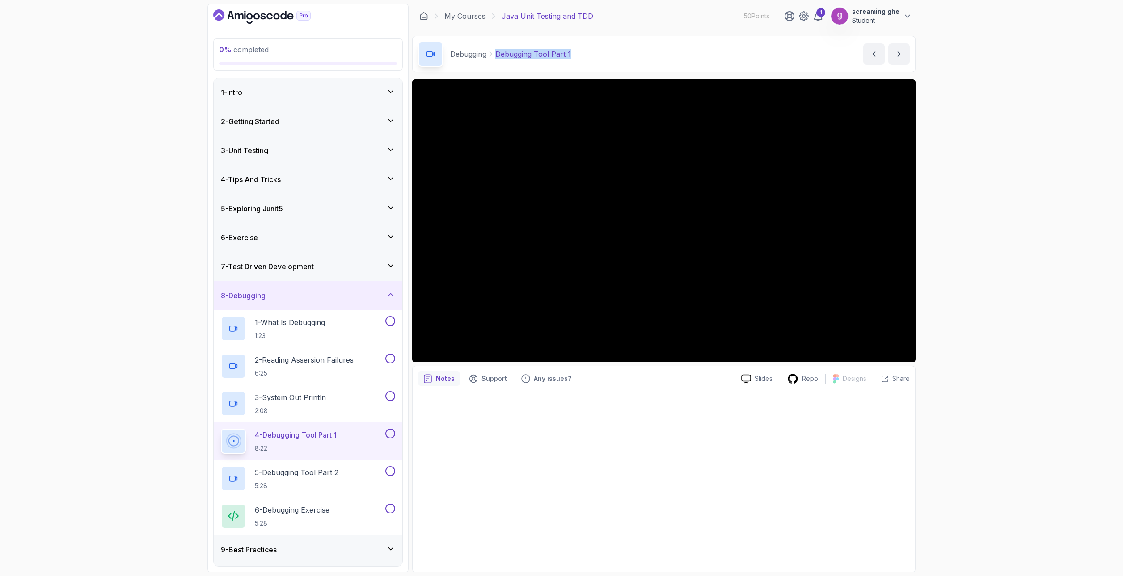
drag, startPoint x: 576, startPoint y: 52, endPoint x: 494, endPoint y: 52, distance: 82.2
click at [494, 52] on div "Debugging Debugging Tool Part 1 Debugging Tool Part 1 by nelson" at bounding box center [663, 54] width 503 height 37
click at [337, 472] on p "5 - Debugging Tool Part 2" at bounding box center [297, 472] width 84 height 11
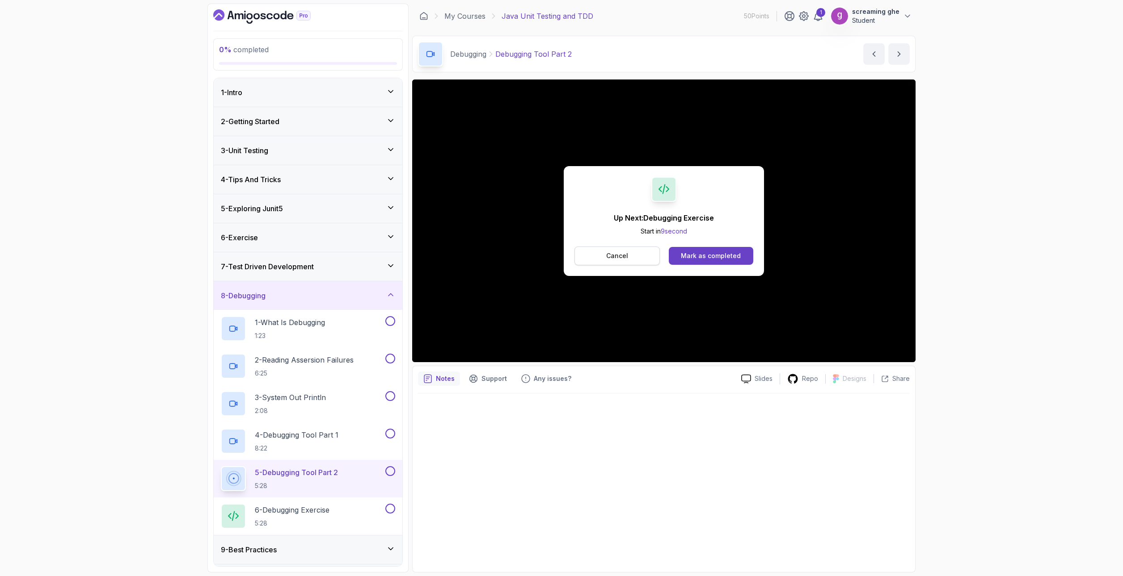
click at [627, 260] on p "Cancel" at bounding box center [617, 256] width 22 height 9
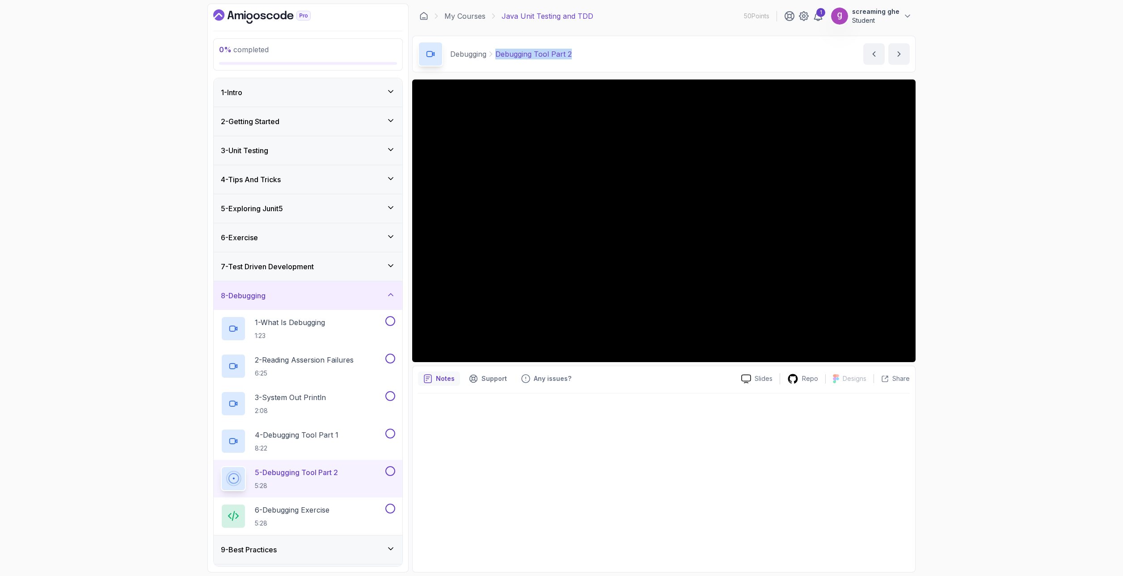
drag, startPoint x: 588, startPoint y: 50, endPoint x: 495, endPoint y: 55, distance: 92.6
click at [495, 55] on div "Debugging Debugging Tool Part 2 Debugging Tool Part 2 by nelson" at bounding box center [663, 54] width 503 height 37
click at [121, 429] on div "0 % completed 1 - Intro 2 - Getting Started 3 - Unit Testing 4 - Tips And Trick…" at bounding box center [561, 288] width 1123 height 576
click at [322, 517] on h2 "6 - Debugging Exercise 5:28" at bounding box center [292, 516] width 75 height 23
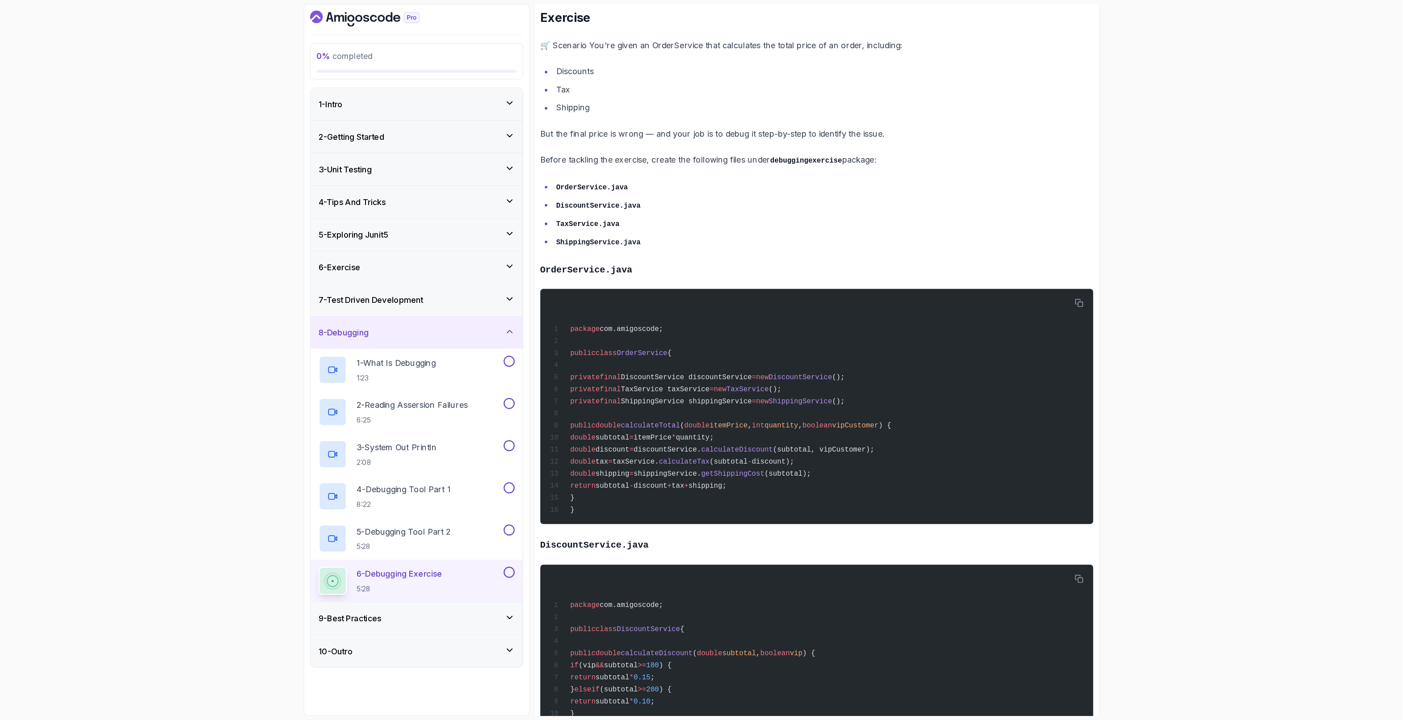
scroll to position [134, 0]
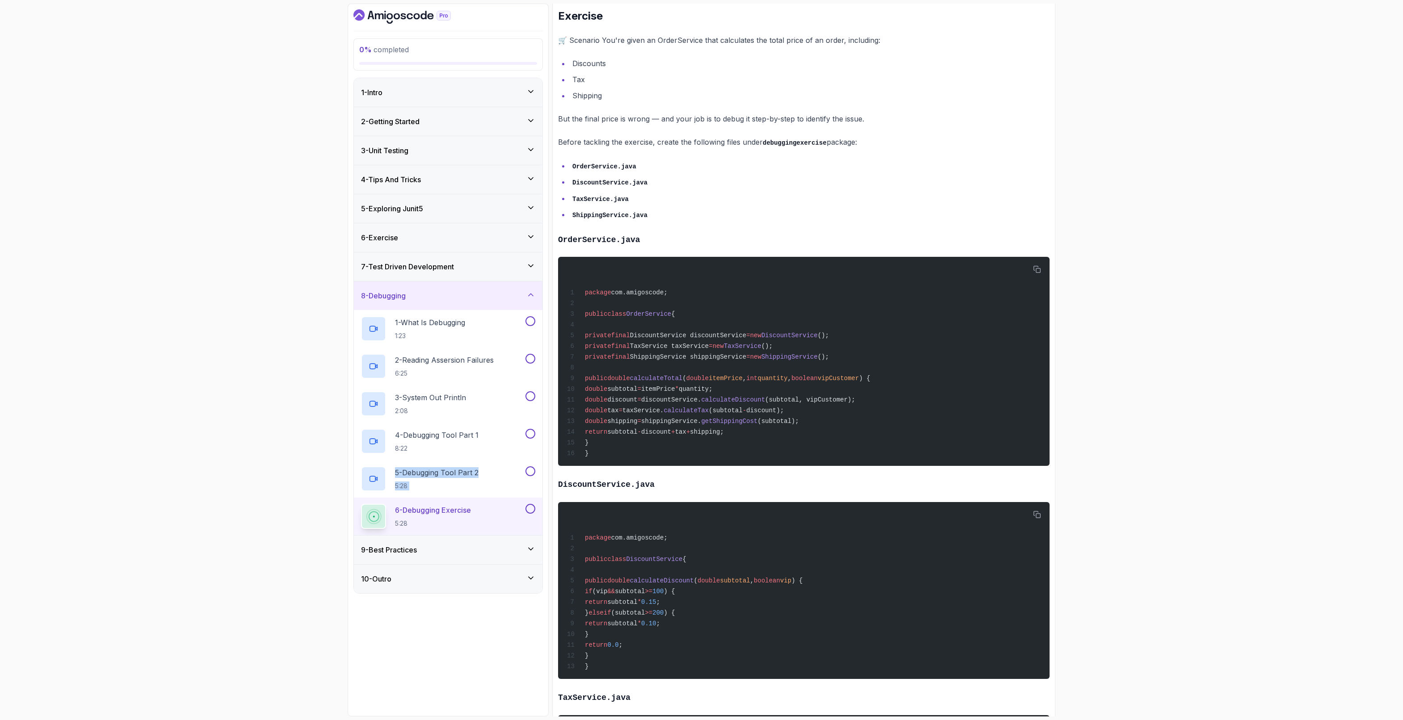
drag, startPoint x: 151, startPoint y: 505, endPoint x: 152, endPoint y: 497, distance: 7.7
click at [152, 497] on div "0 % completed 1 - Intro 2 - Getting Started 3 - Unit Testing 4 - Tips And Trick…" at bounding box center [701, 360] width 1403 height 720
click at [275, 489] on div "0 % completed 1 - Intro 2 - Getting Started 3 - Unit Testing 4 - Tips And Trick…" at bounding box center [701, 360] width 1403 height 720
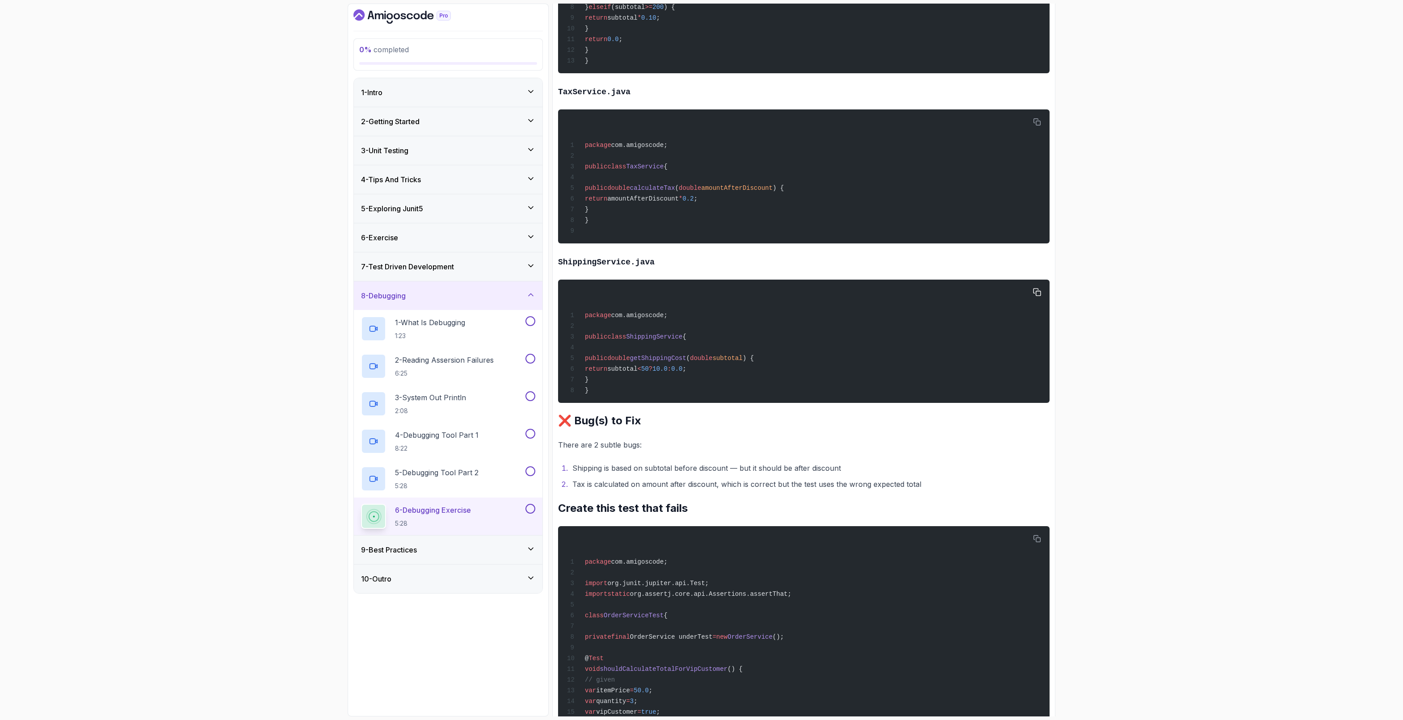
scroll to position [796, 0]
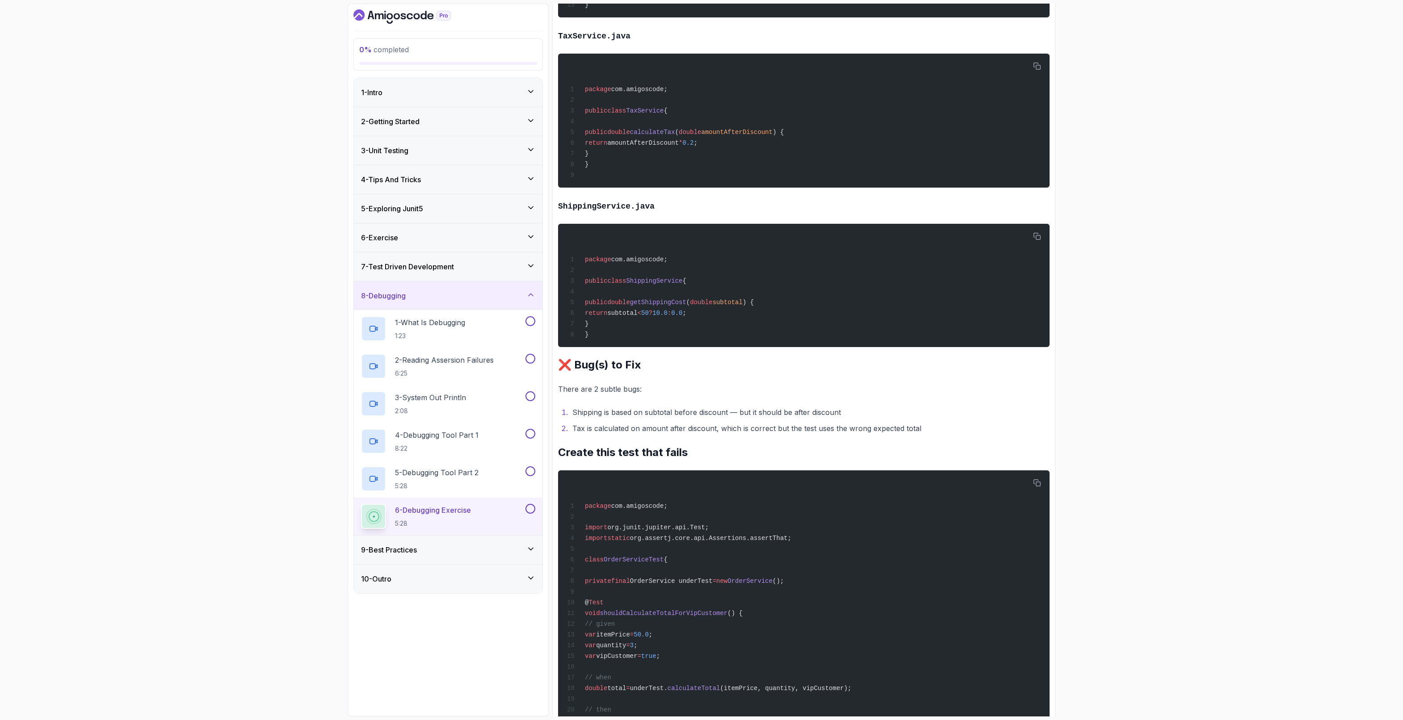
drag, startPoint x: 162, startPoint y: 527, endPoint x: 164, endPoint y: 539, distance: 12.2
click at [163, 527] on div "0 % completed 1 - Intro 2 - Getting Started 3 - Unit Testing 4 - Tips And Trick…" at bounding box center [701, 360] width 1403 height 720
click at [755, 401] on div "~3 min read Exercise 🛒 Scenario You're given an OrderService that calculates th…" at bounding box center [804, 159] width 492 height 1671
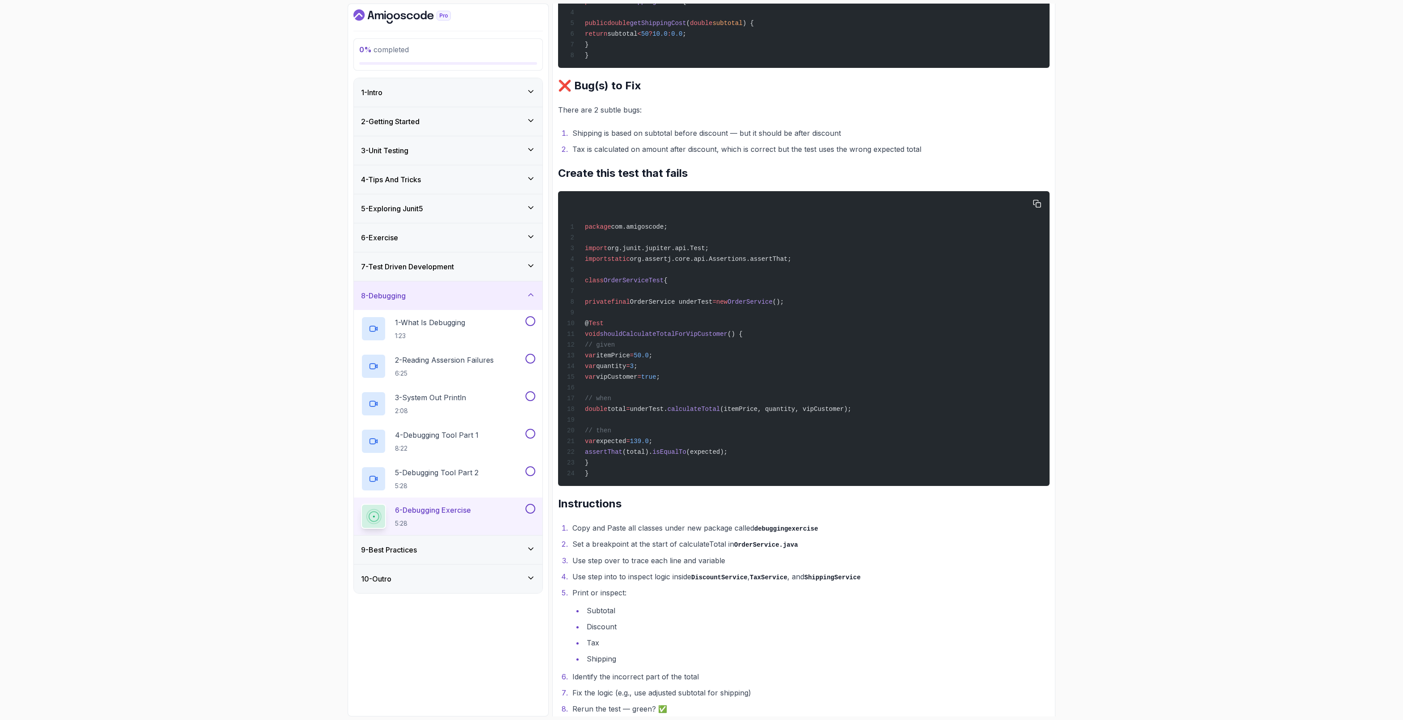
scroll to position [1131, 0]
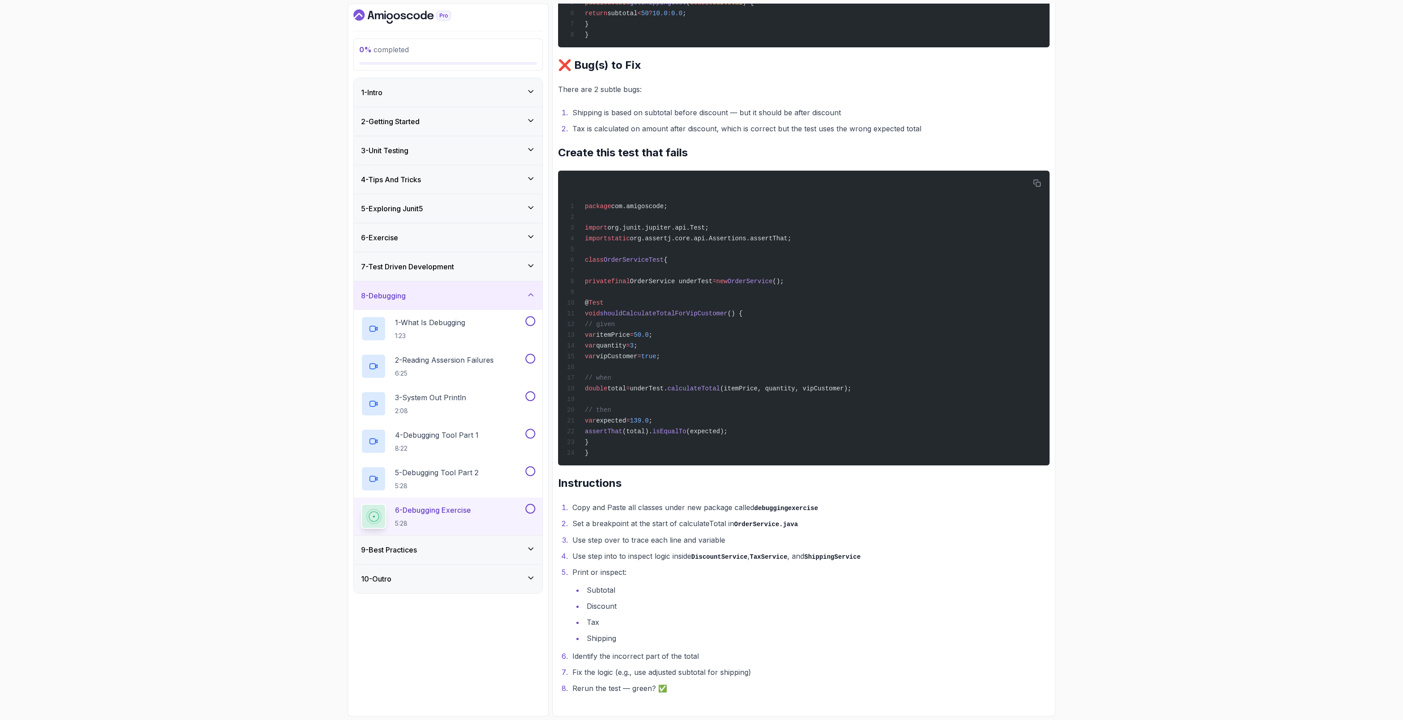
click at [148, 576] on div "0 % completed 1 - Intro 2 - Getting Started 3 - Unit Testing 4 - Tips And Trick…" at bounding box center [701, 360] width 1403 height 720
click at [439, 559] on div "9 - Best Practices" at bounding box center [448, 550] width 189 height 29
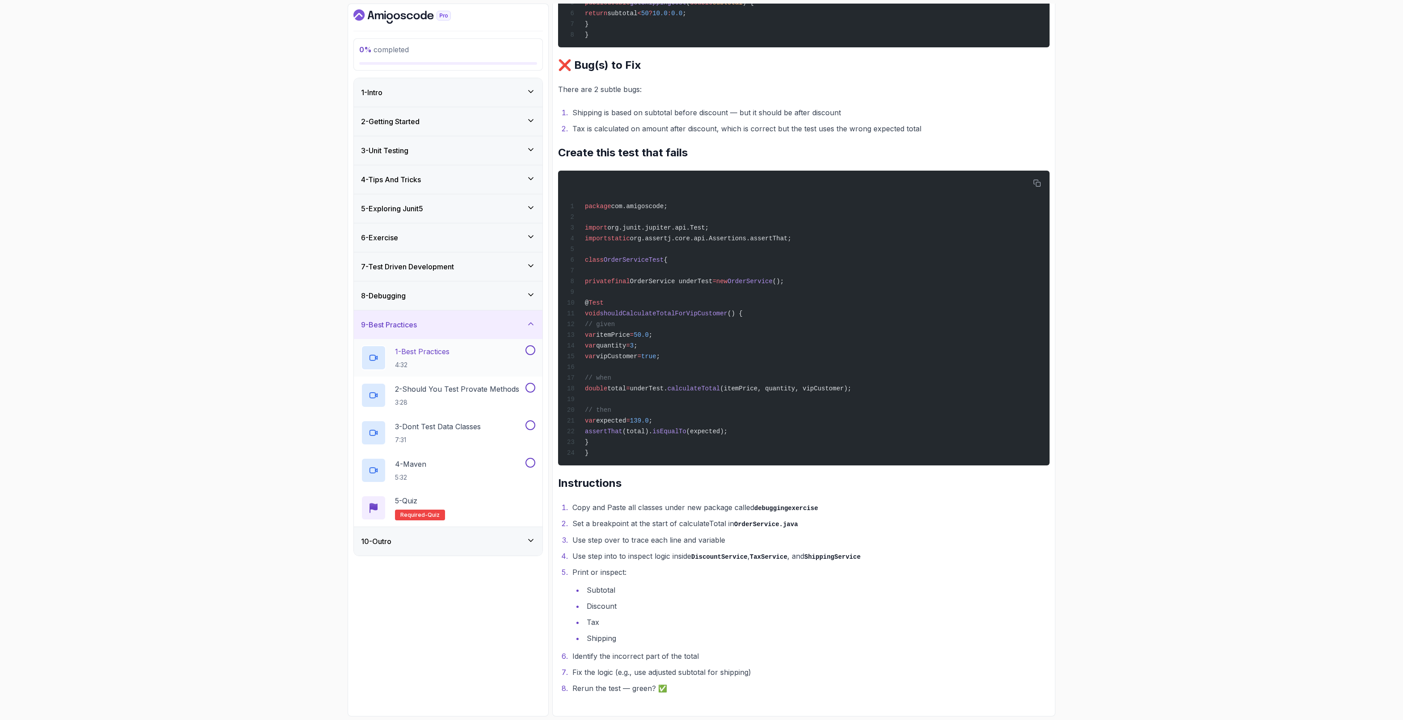
click at [442, 365] on p "4:32" at bounding box center [422, 365] width 55 height 9
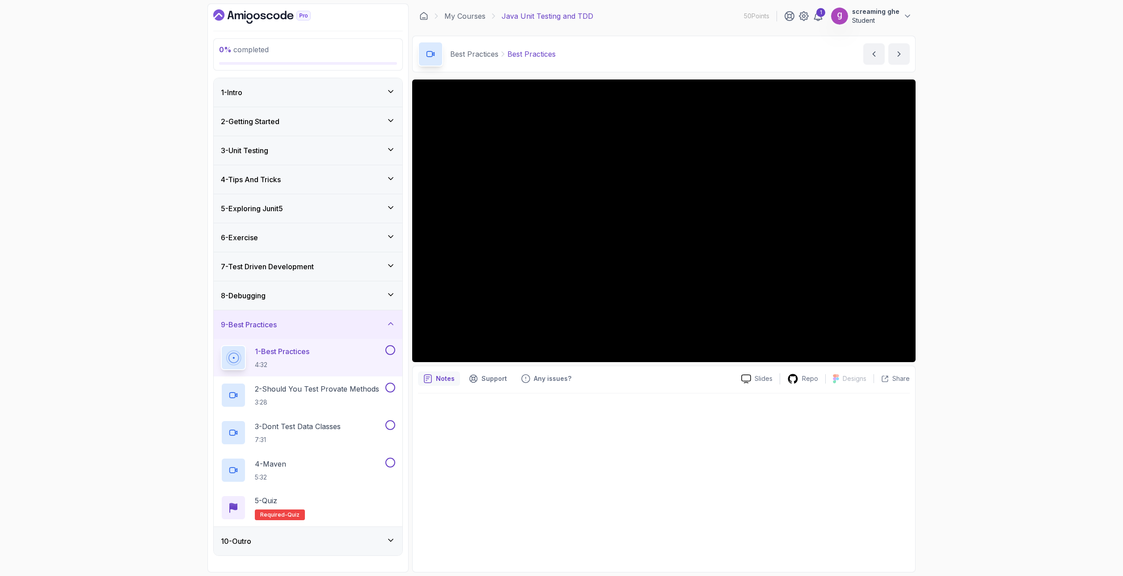
click at [970, 515] on div "0 % completed 1 - Intro 2 - Getting Started 3 - Unit Testing 4 - Tips And Trick…" at bounding box center [561, 288] width 1123 height 576
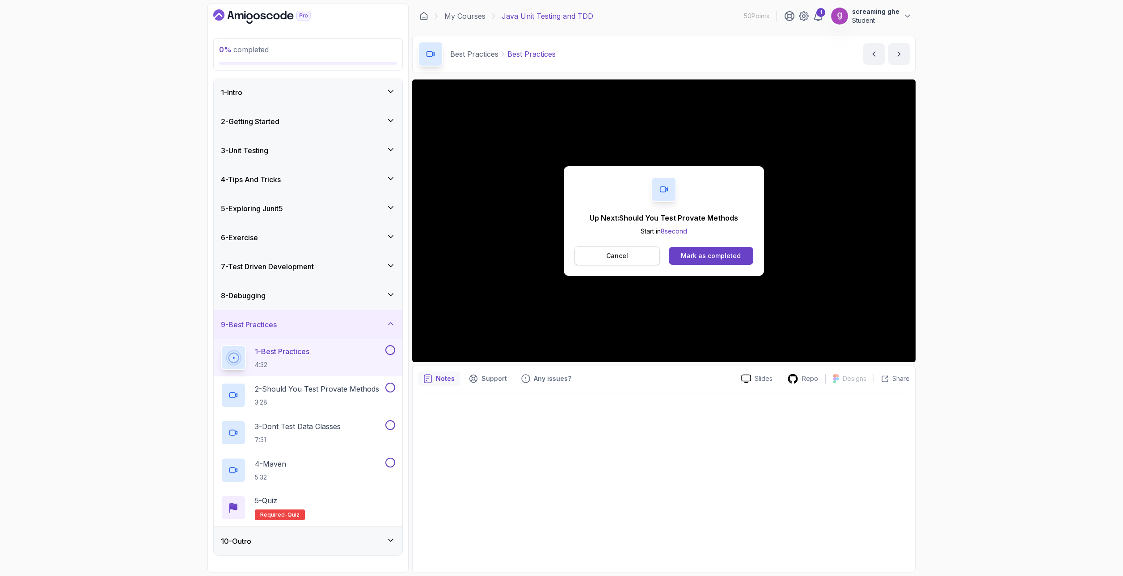
click at [628, 249] on button "Cancel" at bounding box center [616, 256] width 85 height 19
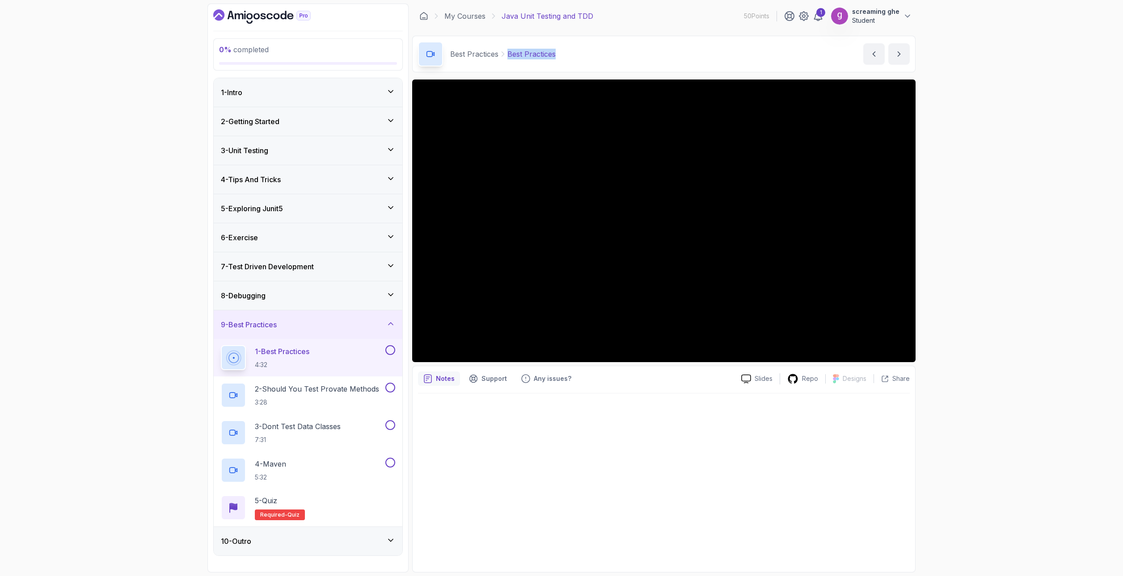
drag, startPoint x: 602, startPoint y: 59, endPoint x: 507, endPoint y: 56, distance: 95.7
click at [507, 56] on div "Best Practices Best Practices Best Practices by nelson" at bounding box center [663, 54] width 503 height 37
drag, startPoint x: 94, startPoint y: 396, endPoint x: 219, endPoint y: 400, distance: 125.6
click at [94, 396] on div "0 % completed 1 - Intro 2 - Getting Started 3 - Unit Testing 4 - Tips And Trick…" at bounding box center [561, 288] width 1123 height 576
click at [295, 401] on p "3:28" at bounding box center [317, 402] width 124 height 9
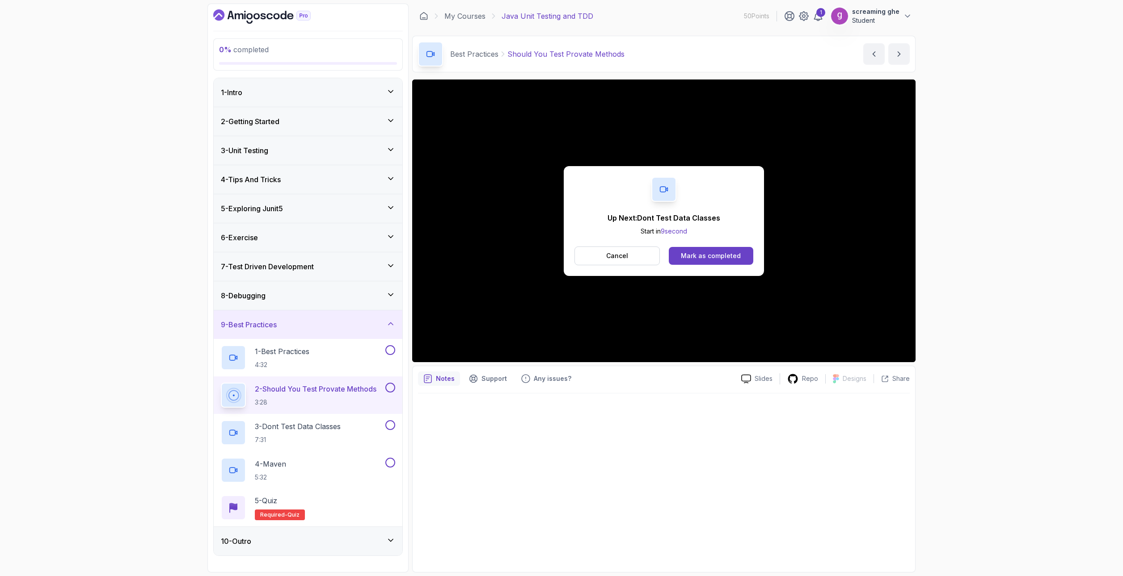
click at [619, 253] on p "Cancel" at bounding box center [617, 256] width 22 height 9
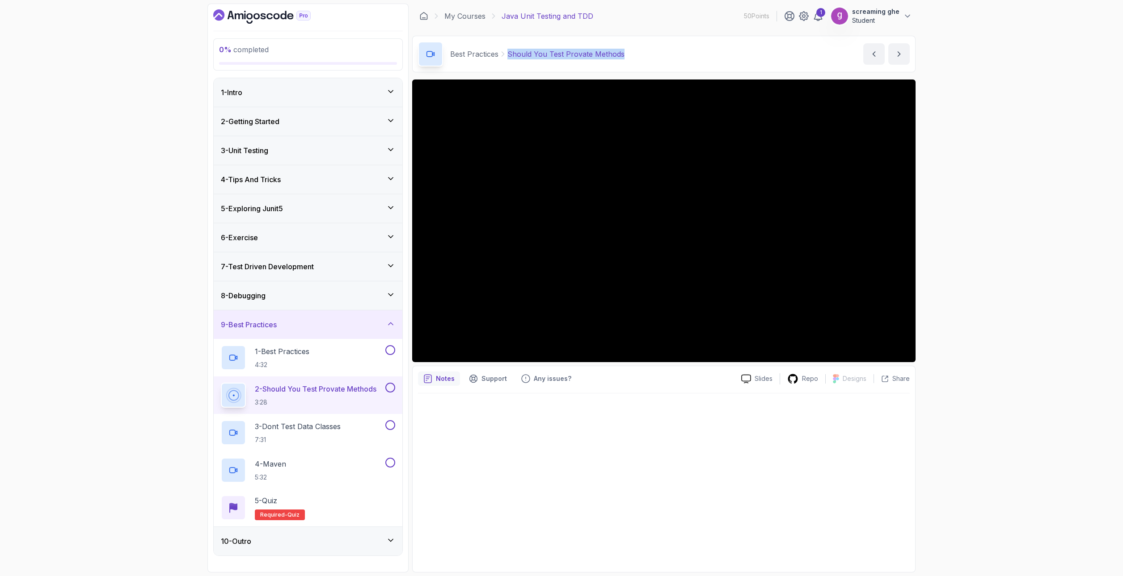
drag, startPoint x: 631, startPoint y: 51, endPoint x: 508, endPoint y: 53, distance: 123.8
click at [508, 53] on div "Best Practices Should You Test Provate Methods Should You Test Provate Methods …" at bounding box center [663, 54] width 503 height 37
click at [142, 312] on div "0 % completed 1 - Intro 2 - Getting Started 3 - Unit Testing 4 - Tips And Trick…" at bounding box center [561, 288] width 1123 height 576
click at [282, 425] on p "3 - Dont Test Data Classes" at bounding box center [298, 426] width 86 height 11
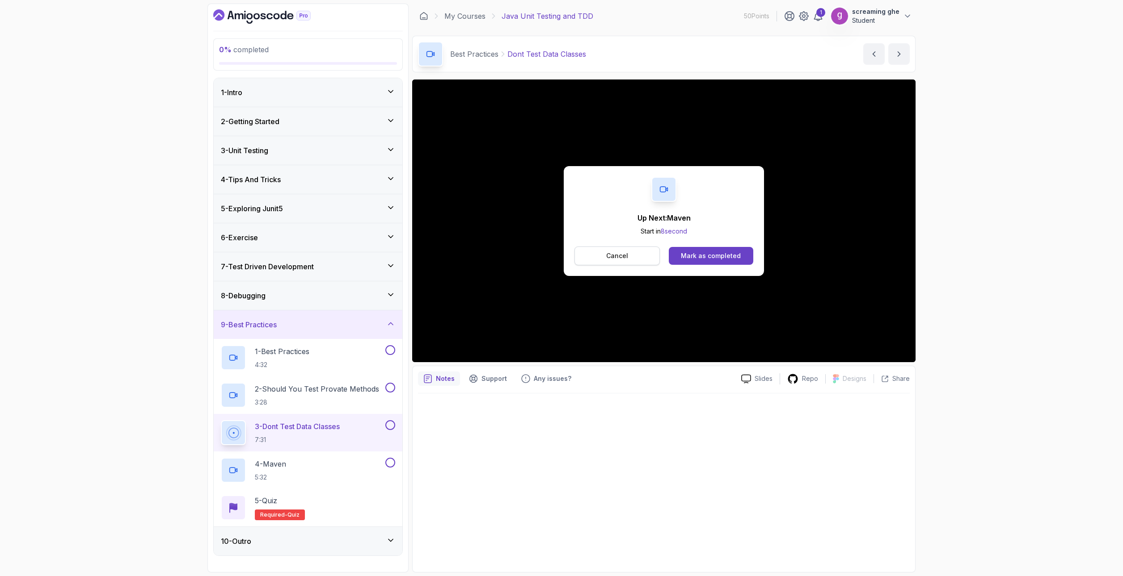
click at [630, 261] on button "Cancel" at bounding box center [616, 256] width 85 height 19
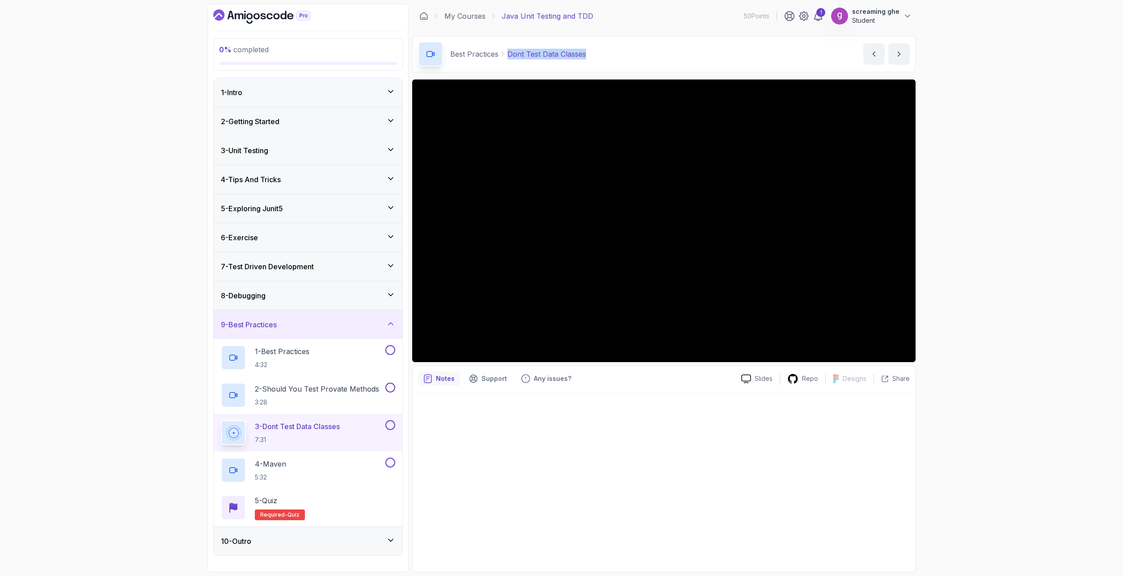
drag, startPoint x: 557, startPoint y: 53, endPoint x: 508, endPoint y: 55, distance: 49.6
click at [508, 55] on div "Best Practices Dont Test Data Classes Dont Test Data Classes by nelson" at bounding box center [663, 54] width 503 height 37
click at [351, 468] on div "4 - Maven 5:32" at bounding box center [302, 470] width 163 height 25
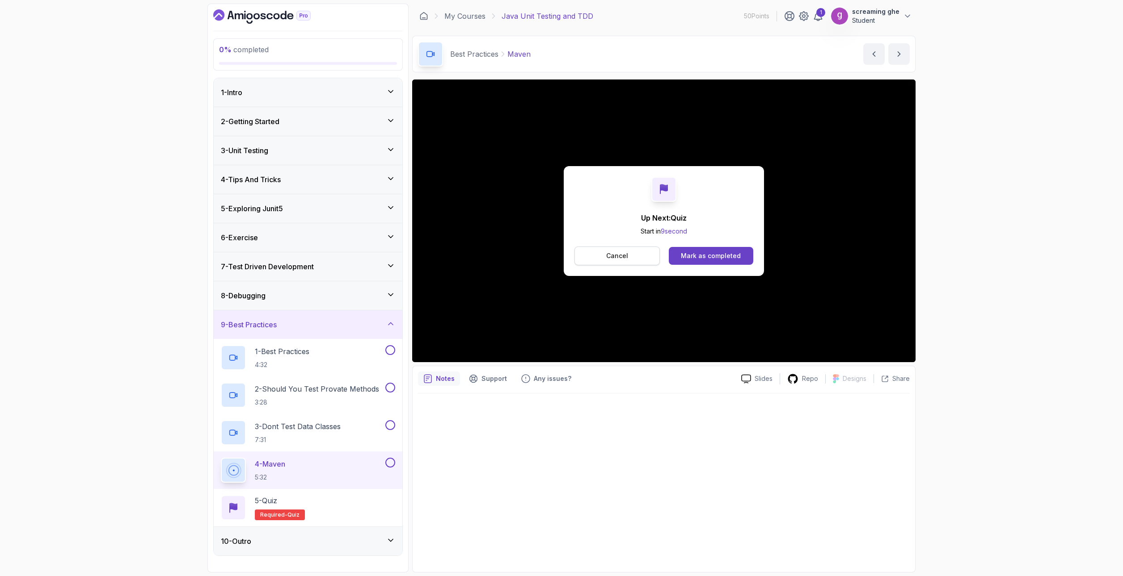
click at [617, 255] on p "Cancel" at bounding box center [617, 256] width 22 height 9
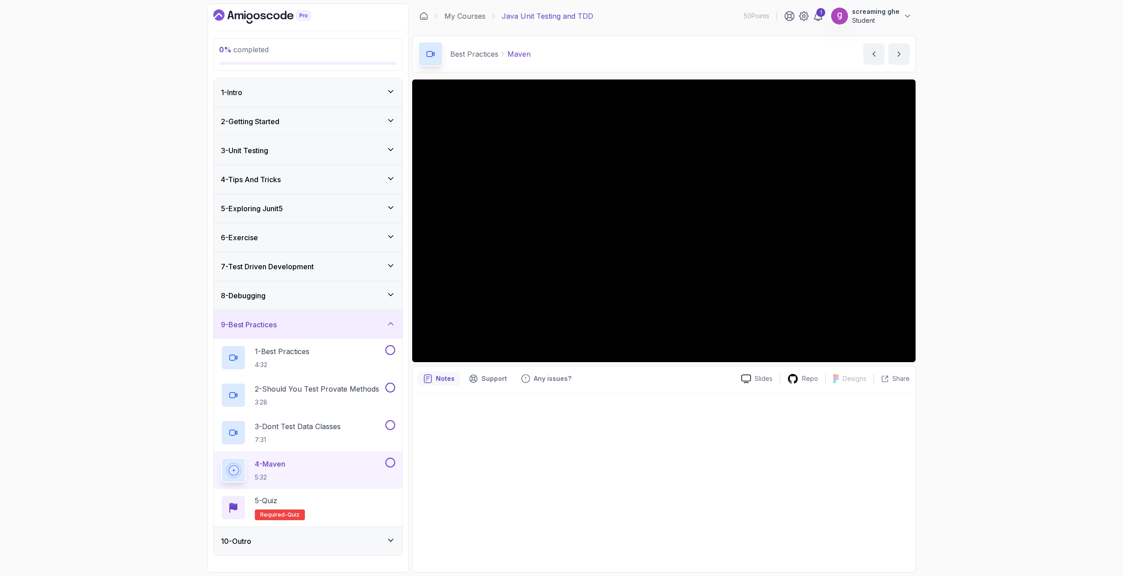
click at [182, 469] on div "0 % completed 1 - Intro 2 - Getting Started 3 - Unit Testing 4 - Tips And Trick…" at bounding box center [561, 288] width 1123 height 576
click at [333, 497] on div "5 - Quiz Required- quiz" at bounding box center [308, 508] width 174 height 25
click at [333, 545] on div "10 - Outro" at bounding box center [308, 541] width 174 height 11
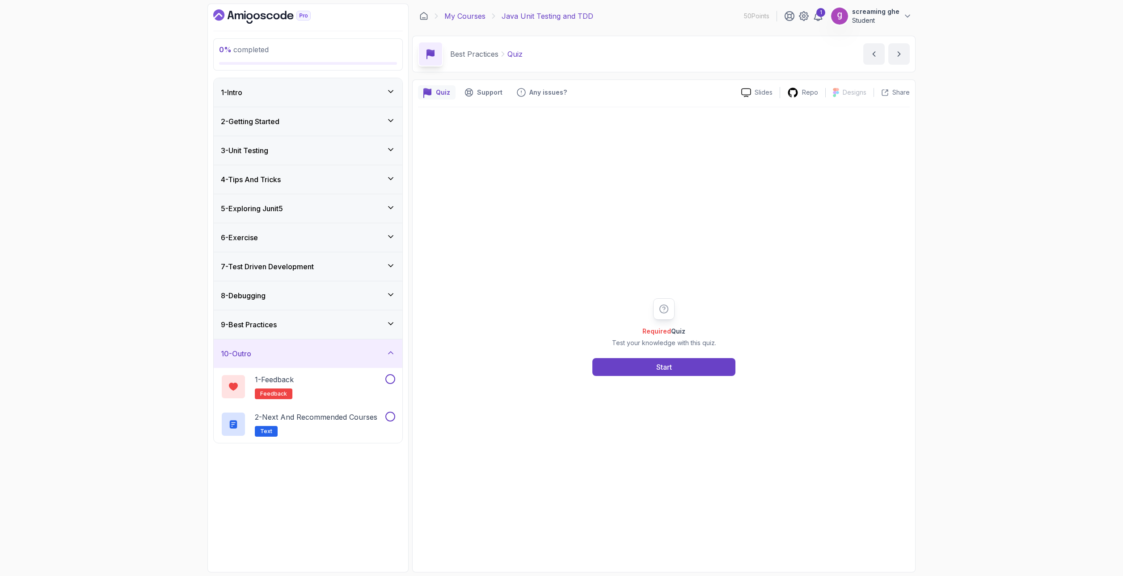
click at [464, 16] on link "My Courses" at bounding box center [464, 16] width 41 height 11
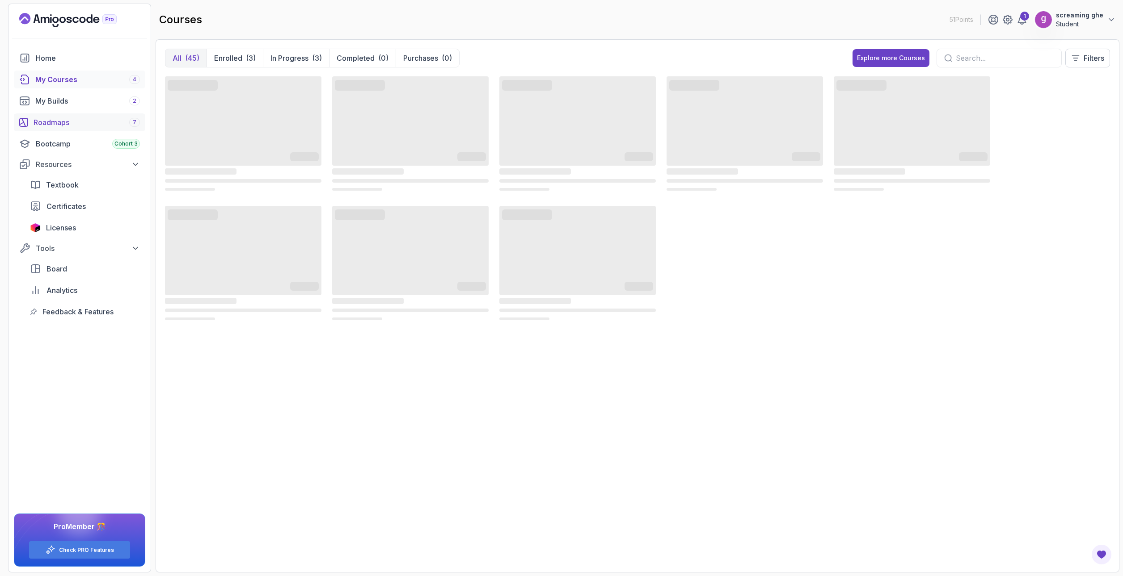
click at [60, 122] on div "Roadmaps 7" at bounding box center [87, 122] width 106 height 11
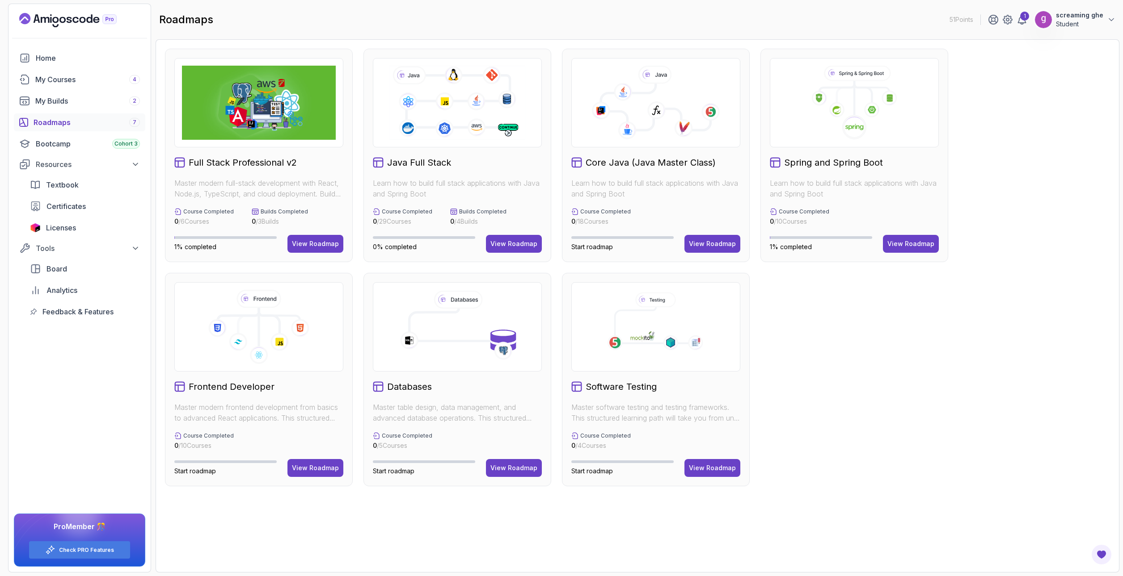
click at [265, 202] on div "Full Stack Professional v2 Master modern full-stack development with React, Nod…" at bounding box center [259, 156] width 188 height 214
click at [302, 242] on div "View Roadmap" at bounding box center [315, 244] width 47 height 9
click at [306, 247] on div "View Roadmap" at bounding box center [315, 244] width 47 height 9
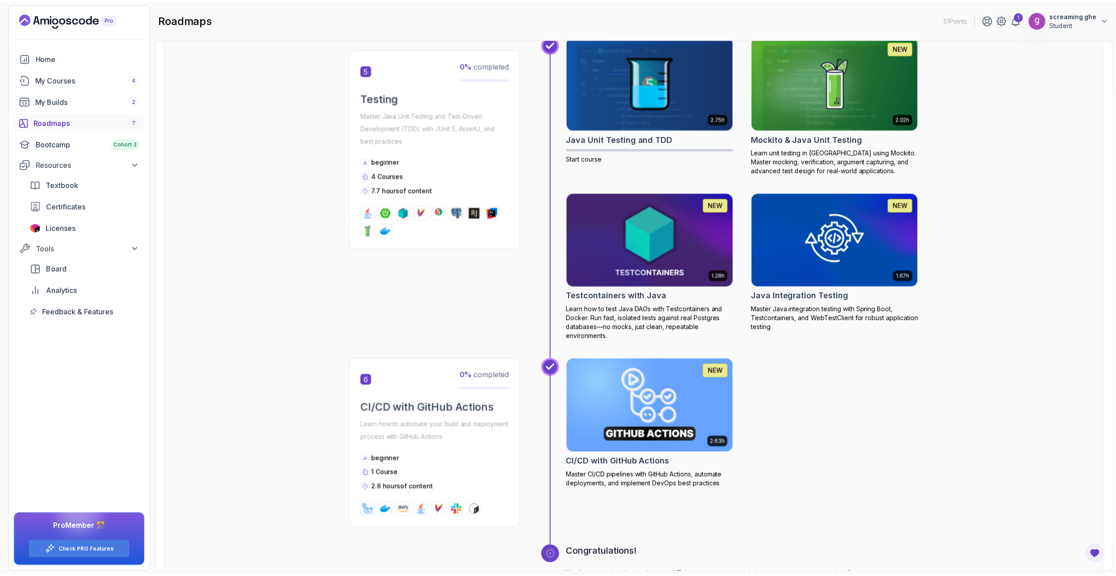
scroll to position [1207, 0]
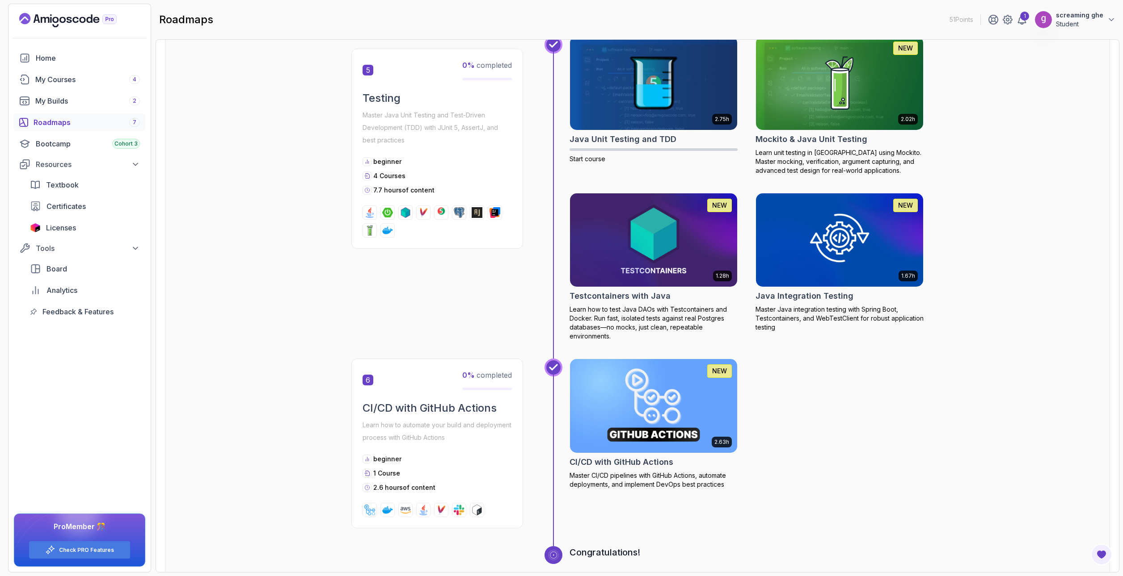
click at [814, 119] on img at bounding box center [840, 83] width 176 height 98
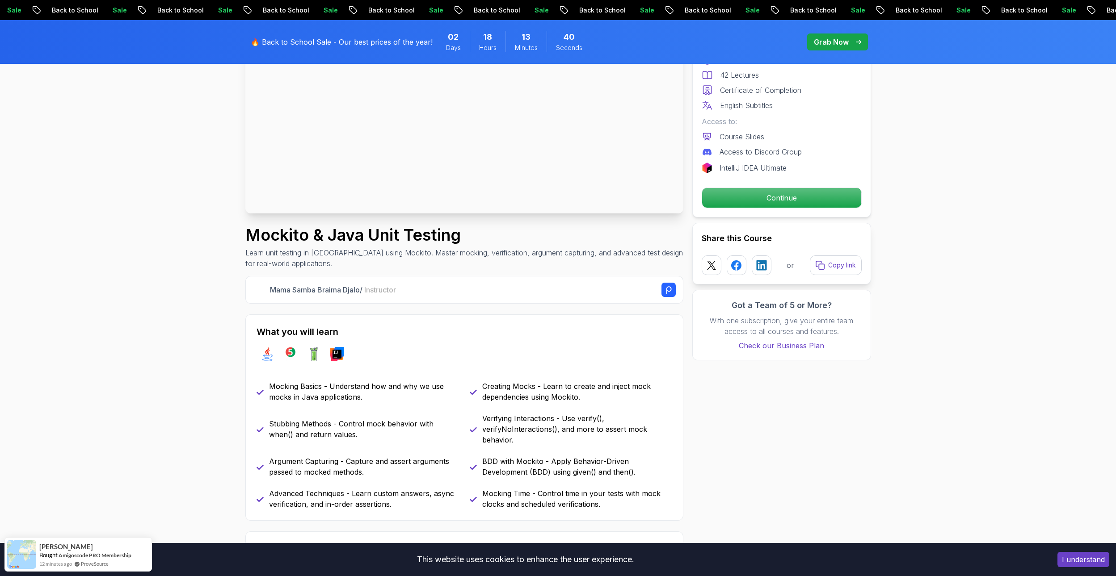
scroll to position [45, 0]
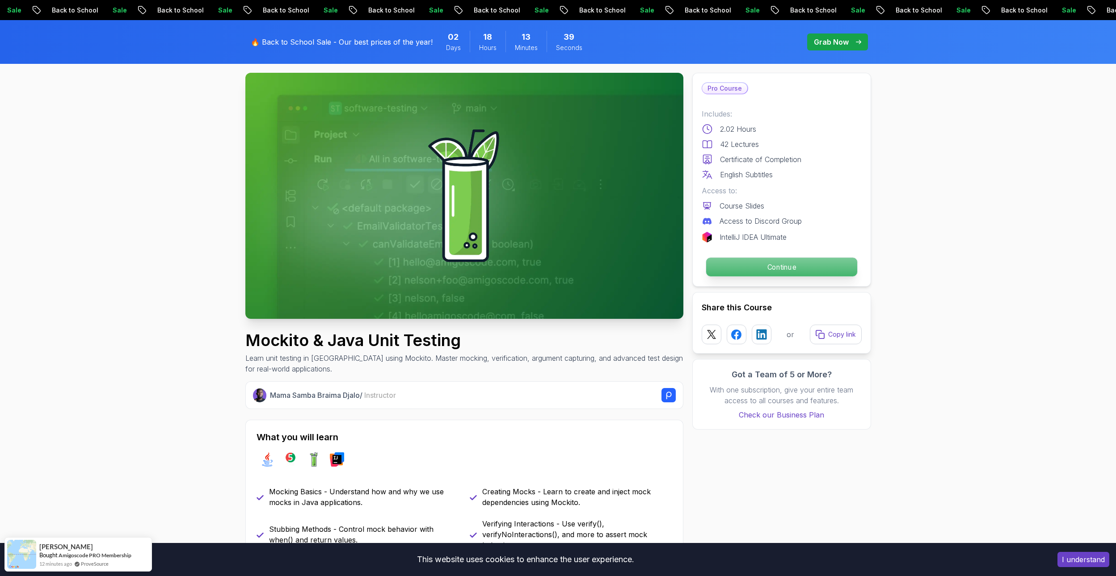
click at [766, 268] on p "Continue" at bounding box center [781, 267] width 151 height 19
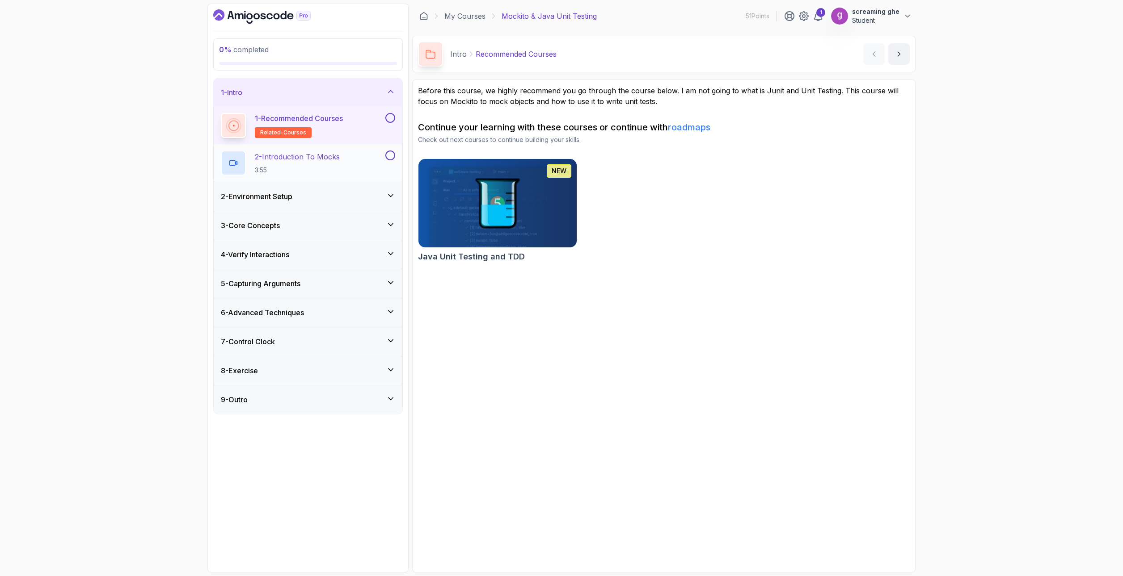
click at [255, 173] on p "3:55" at bounding box center [297, 170] width 85 height 9
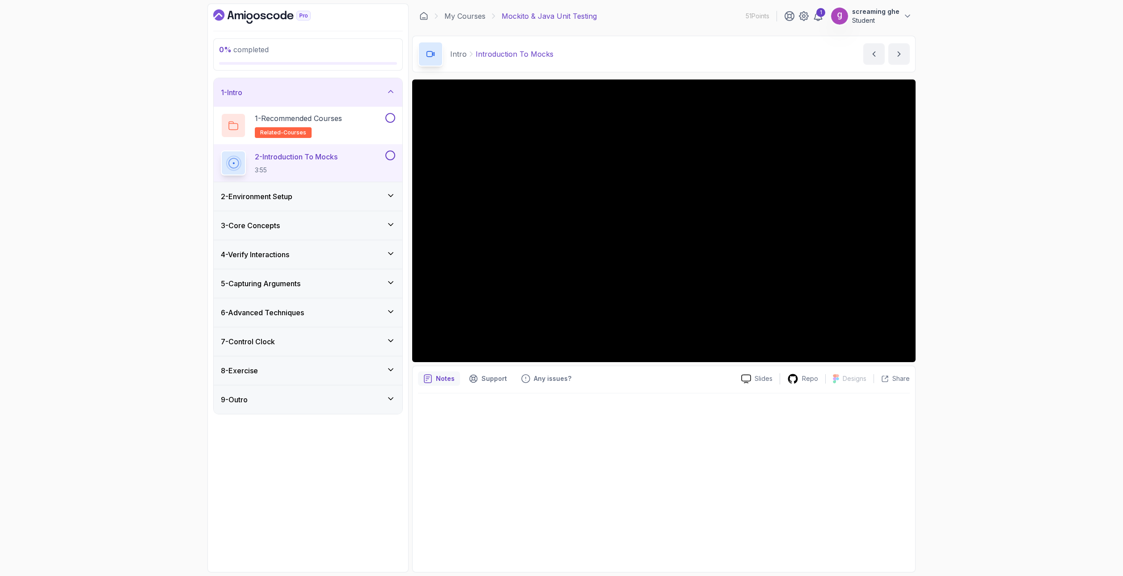
drag, startPoint x: 481, startPoint y: 475, endPoint x: 487, endPoint y: 470, distance: 7.0
click at [481, 475] on div at bounding box center [664, 480] width 492 height 173
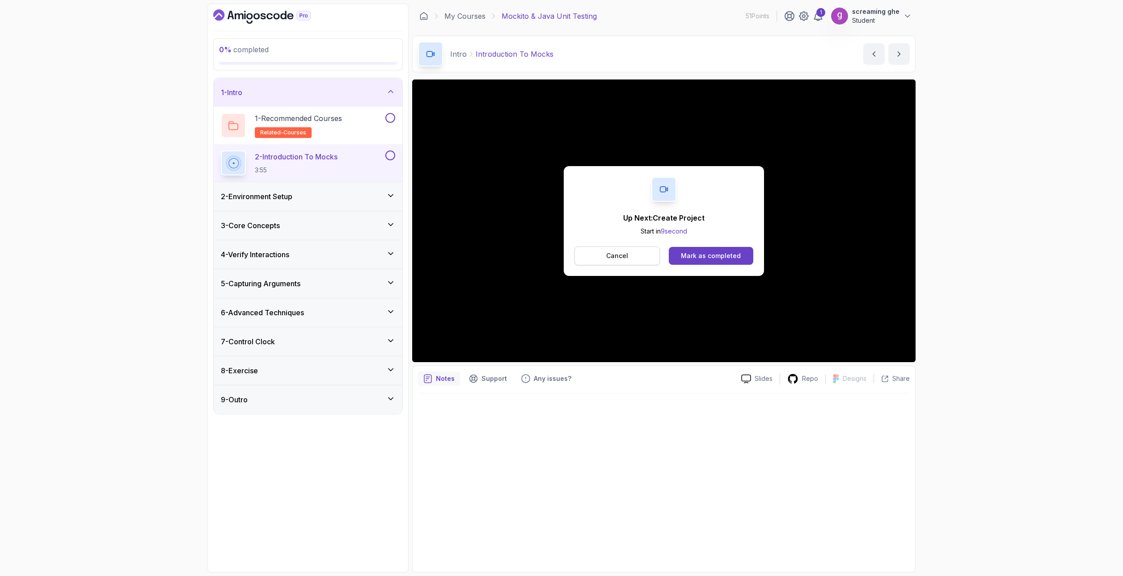
click at [616, 257] on p "Cancel" at bounding box center [617, 256] width 22 height 9
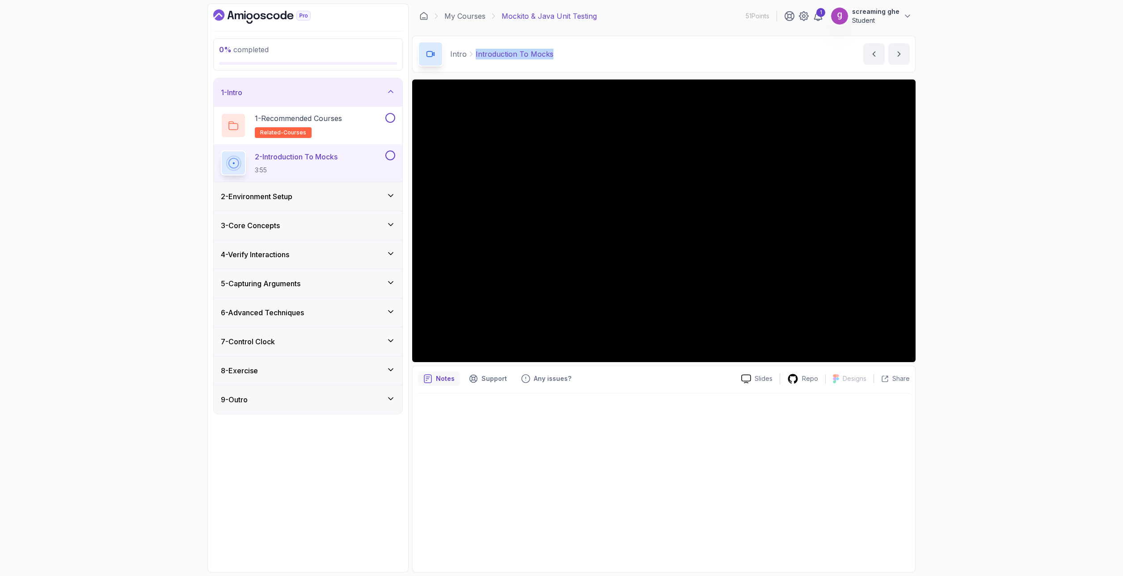
drag, startPoint x: 555, startPoint y: 53, endPoint x: 474, endPoint y: 49, distance: 81.9
click at [474, 49] on div "Intro Introduction To Mocks Introduction To Mocks by nelson" at bounding box center [663, 54] width 503 height 37
copy p "Introduction To Mocks"
click at [319, 199] on div "2 - Environment Setup" at bounding box center [308, 196] width 174 height 11
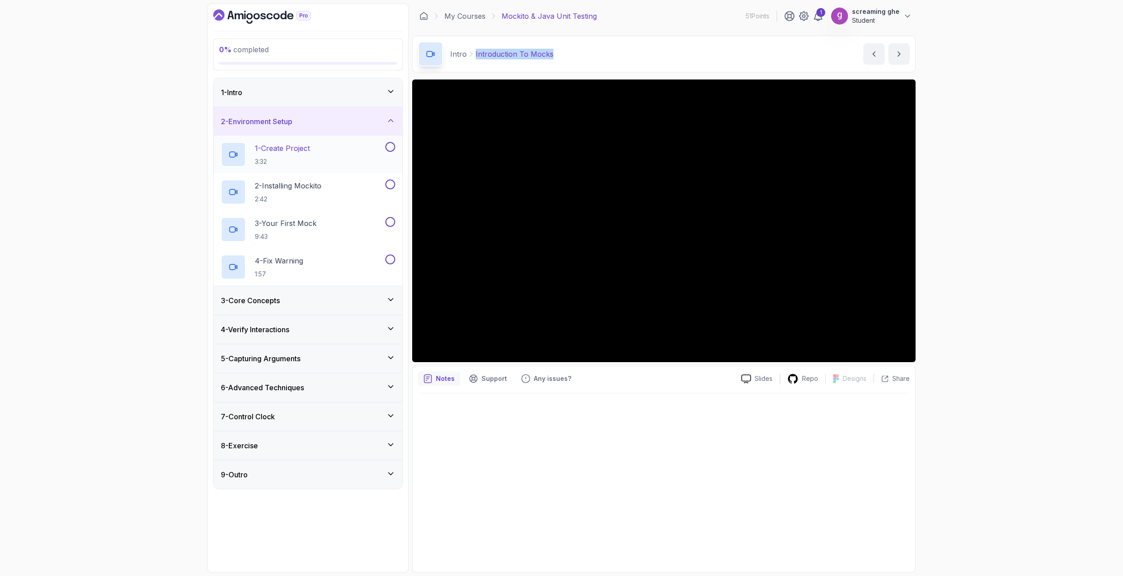
click at [315, 164] on div "1 - Create Project 3:32" at bounding box center [302, 154] width 163 height 25
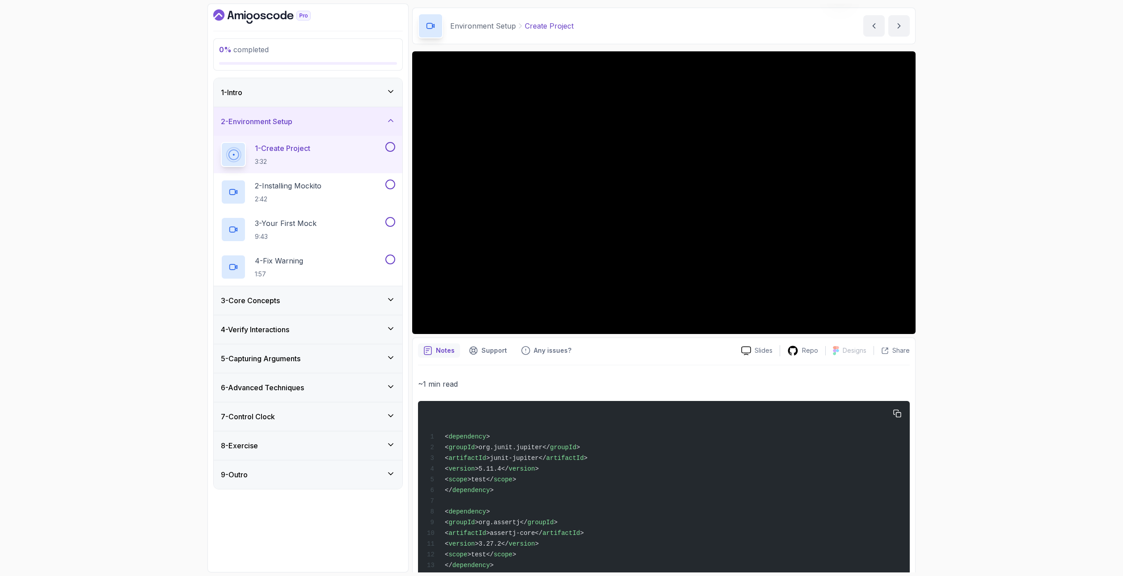
scroll to position [58, 0]
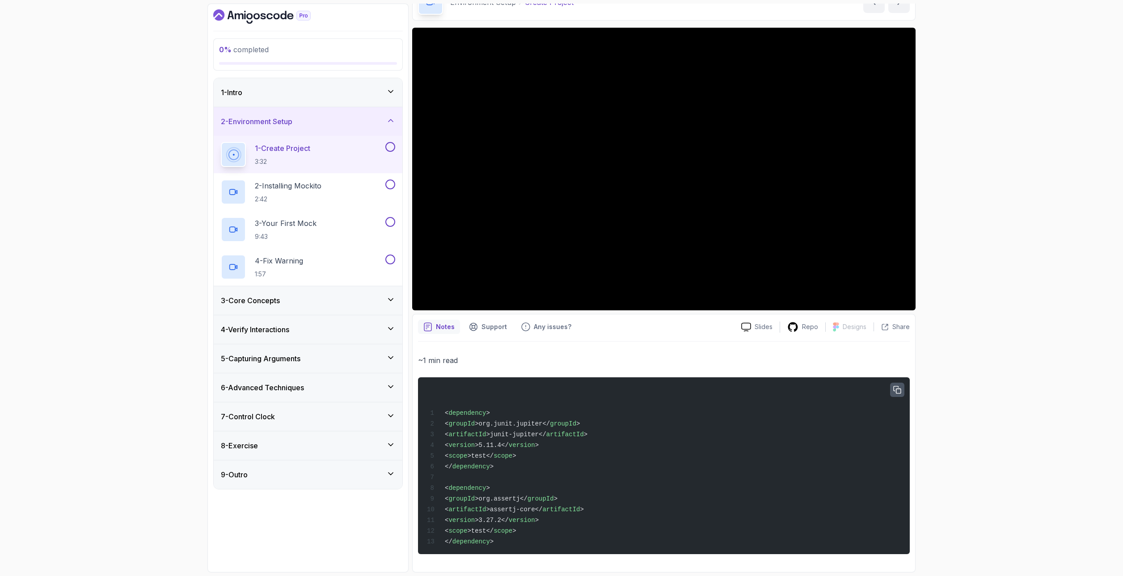
click at [896, 387] on icon "button" at bounding box center [897, 391] width 8 height 8
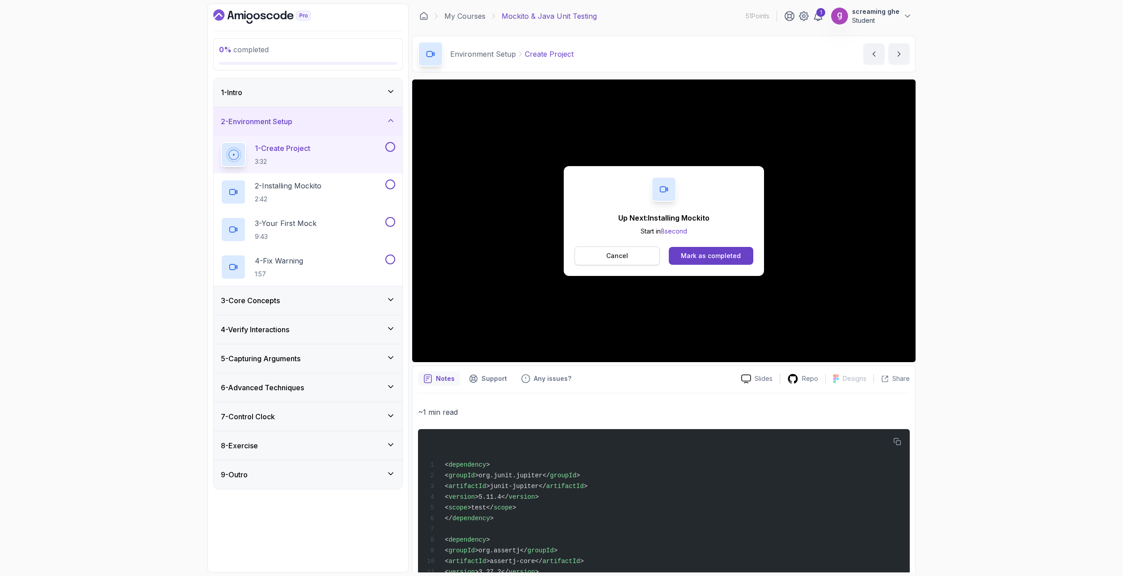
click at [616, 253] on p "Cancel" at bounding box center [617, 256] width 22 height 9
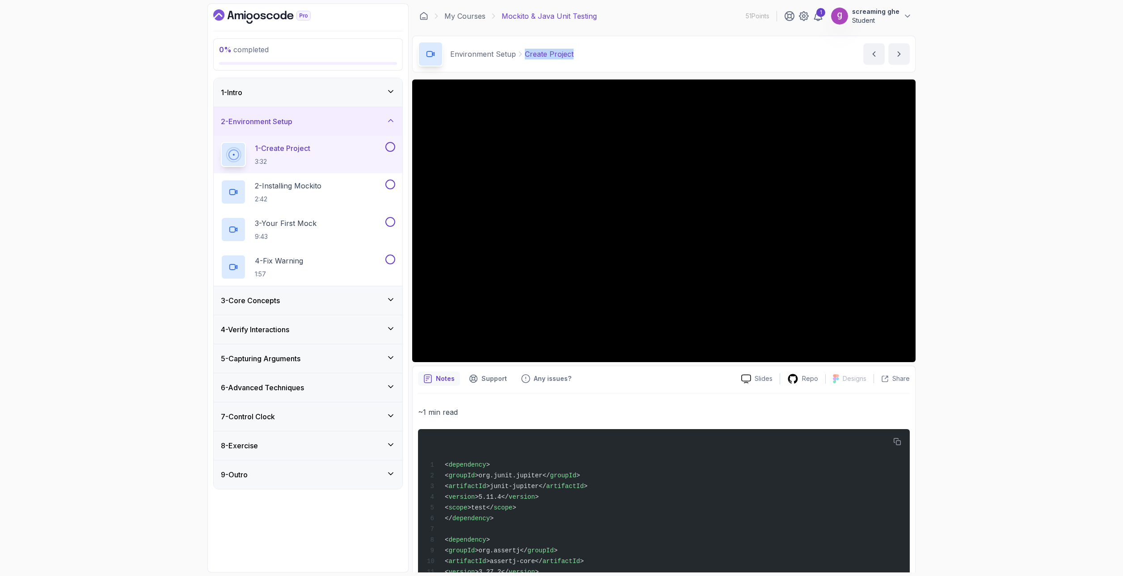
drag, startPoint x: 587, startPoint y: 55, endPoint x: 519, endPoint y: 54, distance: 67.9
click at [519, 54] on div "Environment Setup Create Project Create Project by nelson" at bounding box center [663, 54] width 503 height 37
copy p "Create Project"
click at [259, 190] on p "2 - Installing Mockito" at bounding box center [288, 186] width 67 height 11
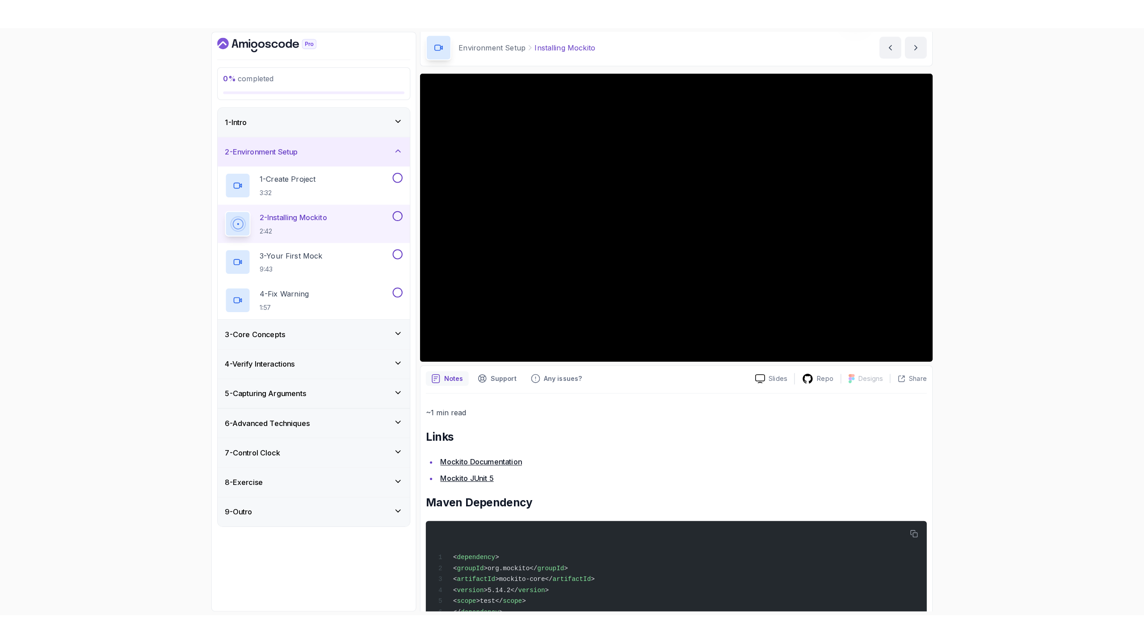
scroll to position [69, 0]
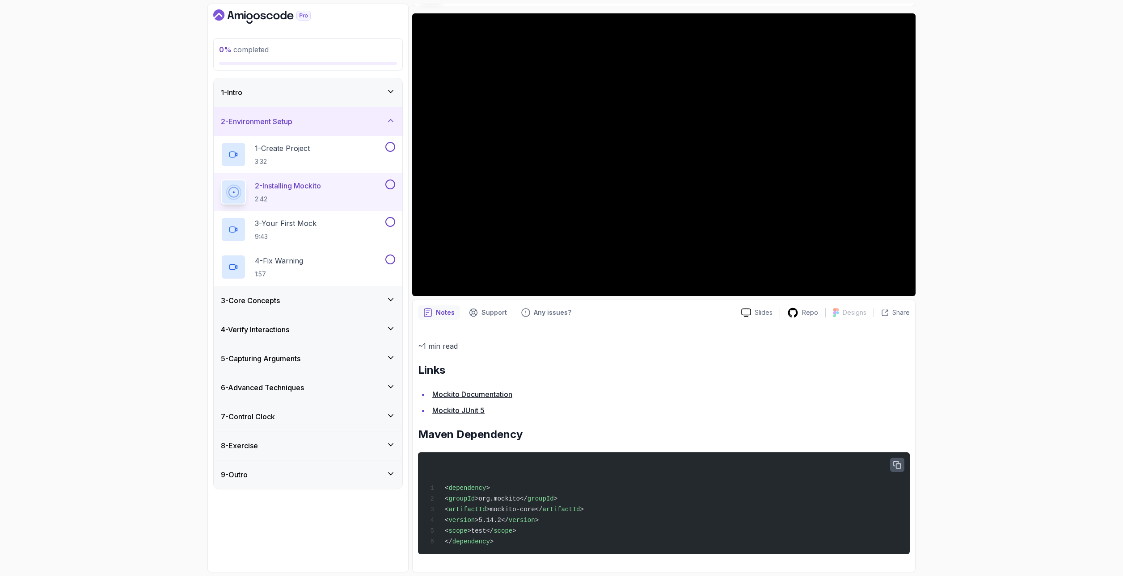
click at [896, 462] on icon "button" at bounding box center [897, 466] width 8 height 8
click at [120, 499] on div "0 % completed 1 - Intro 2 - Environment Setup 1 - Create Project 3:32 2 - Insta…" at bounding box center [561, 288] width 1123 height 576
click at [469, 436] on h2 "Maven Dependency" at bounding box center [664, 435] width 492 height 14
drag, startPoint x: 515, startPoint y: 432, endPoint x: 454, endPoint y: 426, distance: 60.6
click at [418, 431] on h2 "Maven Dependency" at bounding box center [664, 435] width 492 height 14
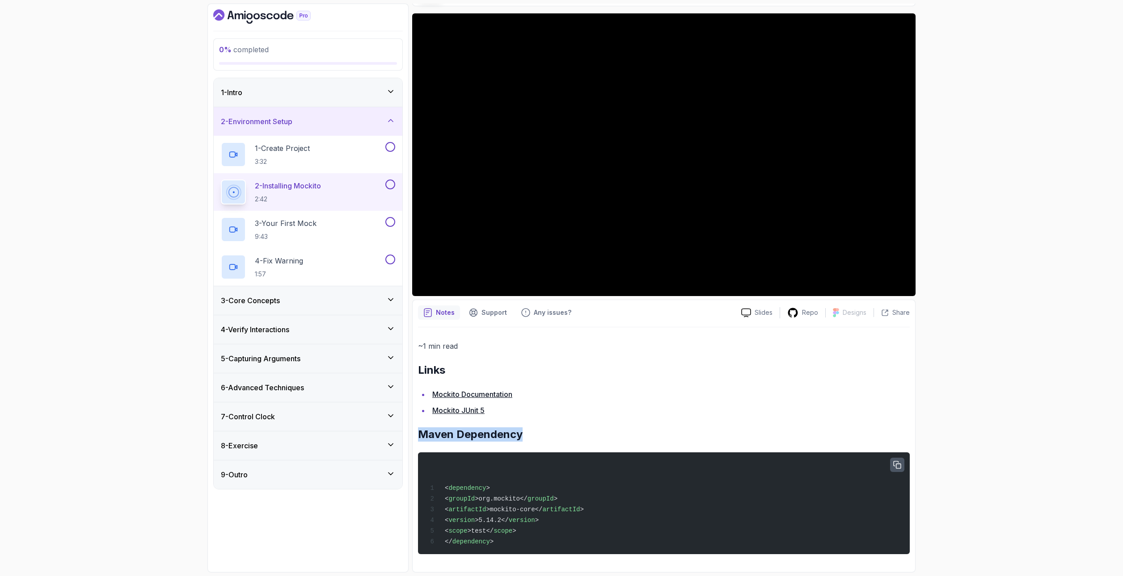
copy h2 "Maven Dependency"
click at [980, 458] on div "0 % completed 1 - Intro 2 - Environment Setup 1 - Create Project 3:32 2 - Insta…" at bounding box center [561, 288] width 1123 height 576
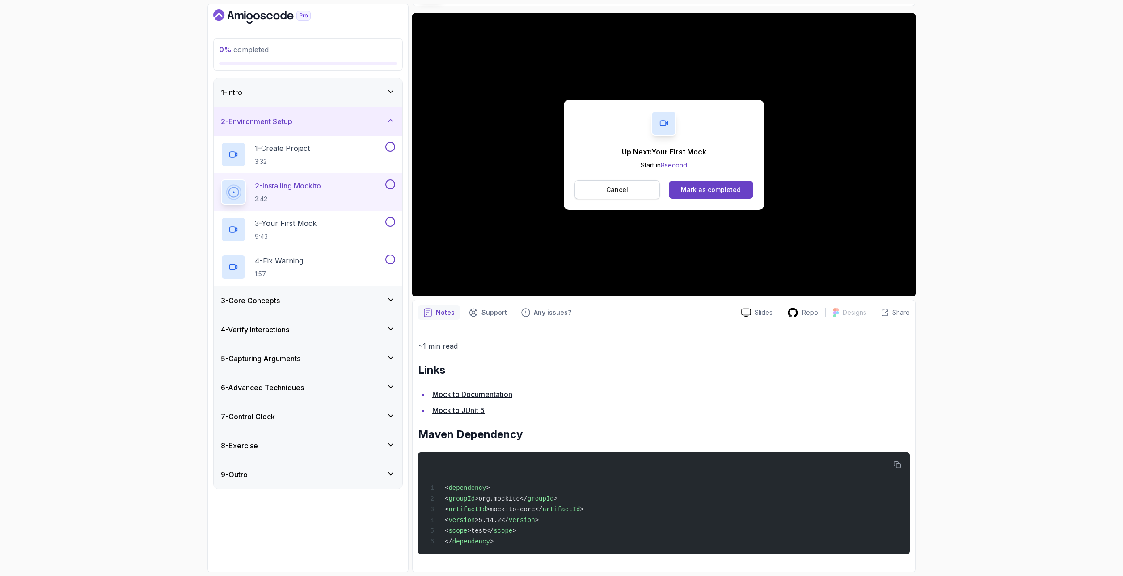
click at [611, 185] on p "Cancel" at bounding box center [617, 189] width 22 height 9
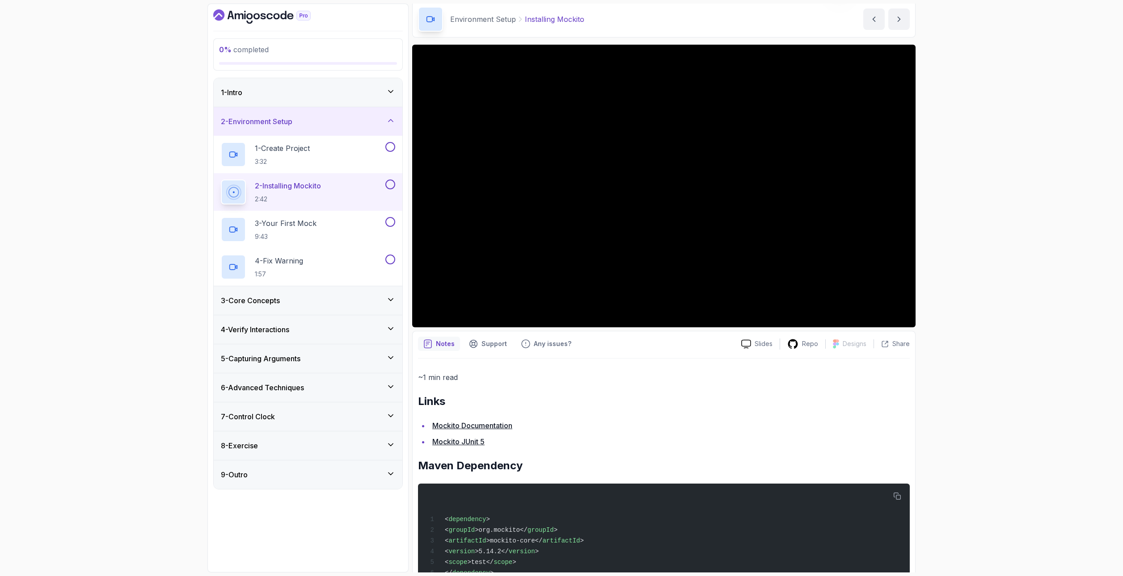
scroll to position [0, 0]
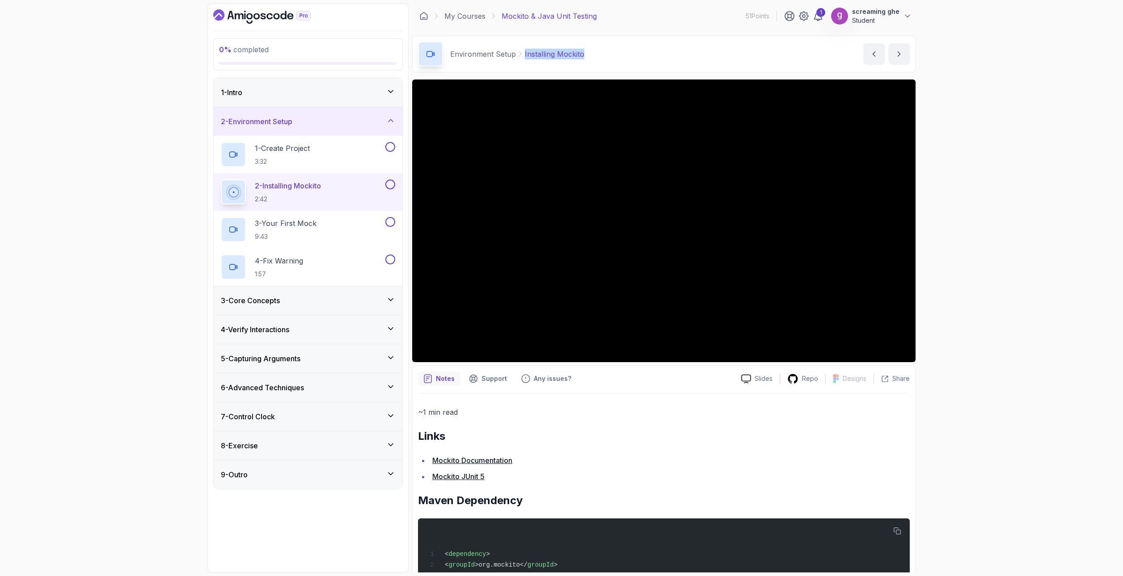
drag, startPoint x: 614, startPoint y: 58, endPoint x: 523, endPoint y: 55, distance: 90.8
click at [523, 55] on div "Environment Setup Installing Mockito Installing Mockito by nelson" at bounding box center [663, 54] width 503 height 37
copy p "Installing Mockito"
click at [320, 226] on div "3 - Your First Mock 9:43" at bounding box center [302, 229] width 163 height 25
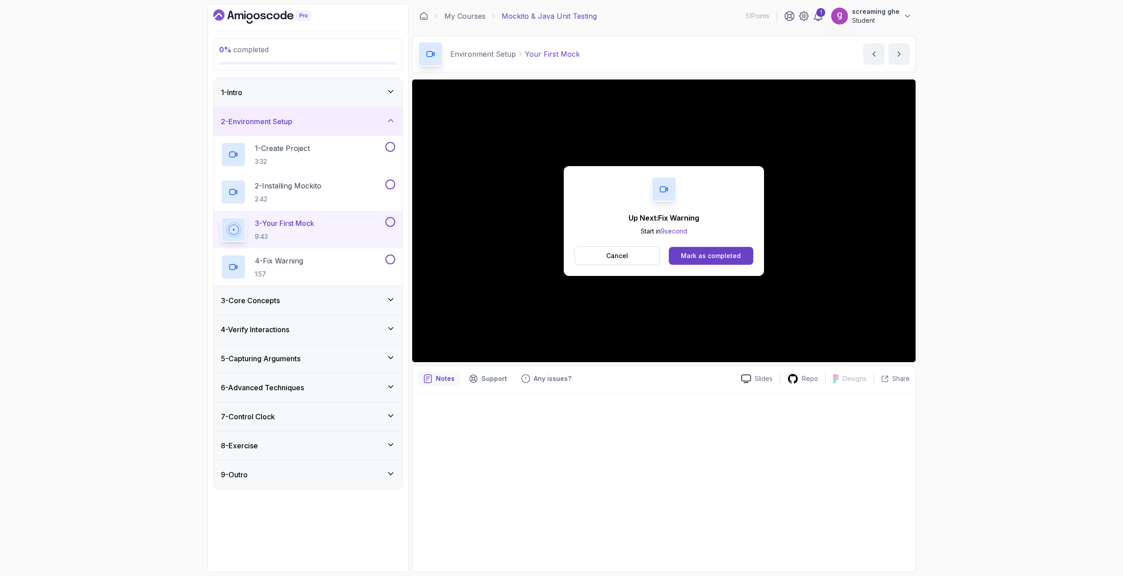
click at [639, 258] on button "Cancel" at bounding box center [616, 256] width 85 height 19
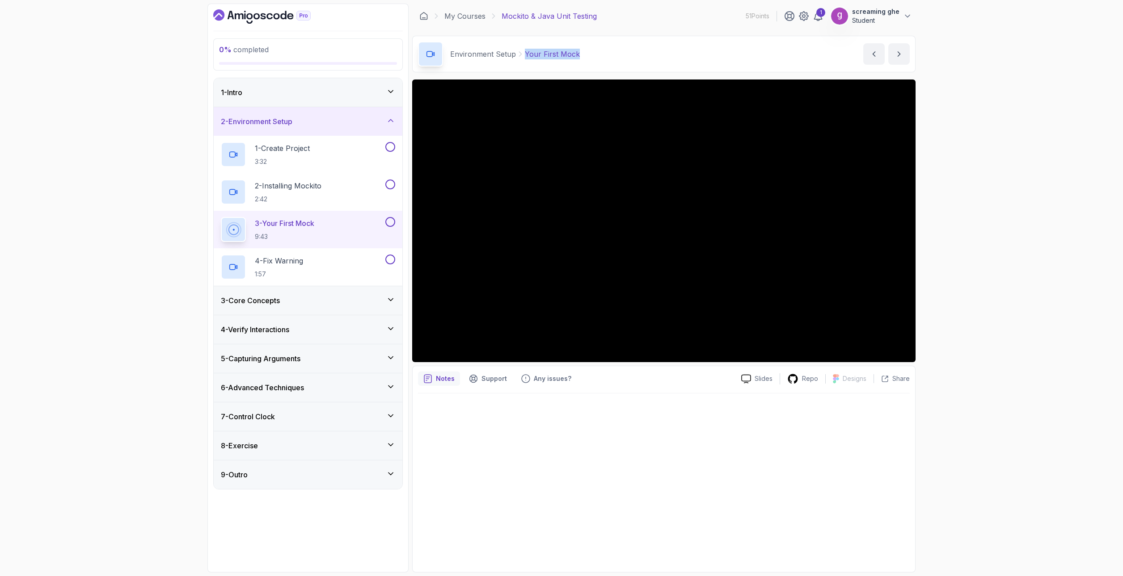
drag, startPoint x: 587, startPoint y: 57, endPoint x: 524, endPoint y: 55, distance: 62.6
click at [524, 55] on div "Environment Setup Your First Mock Your First Mock by nelson" at bounding box center [663, 54] width 503 height 37
copy p "Your First Mock"
click at [346, 278] on div "4 - Fix Warning 1:57" at bounding box center [302, 267] width 163 height 25
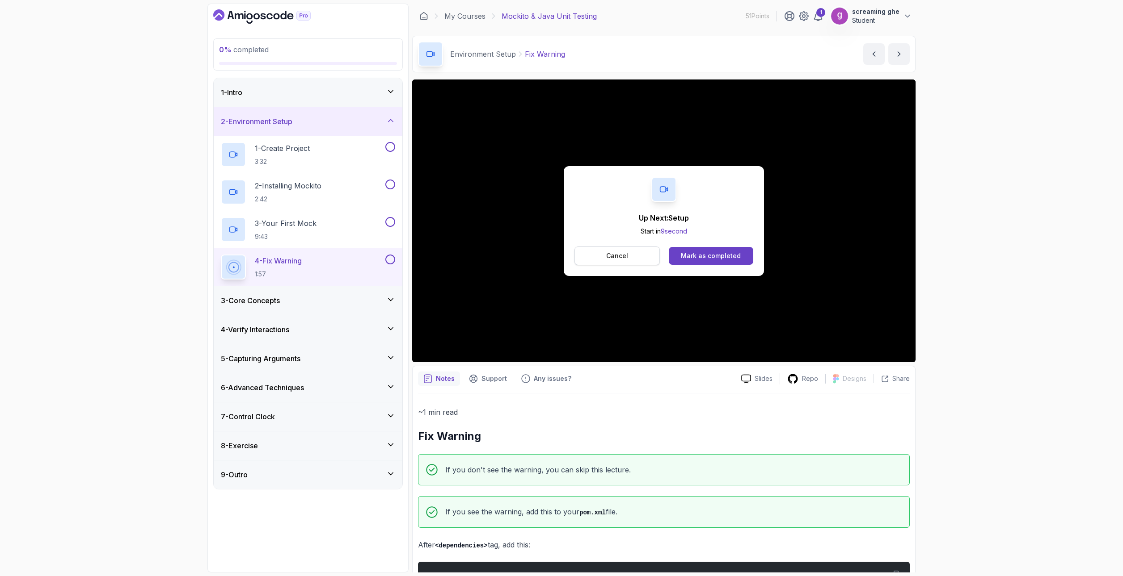
click at [613, 257] on p "Cancel" at bounding box center [617, 256] width 22 height 9
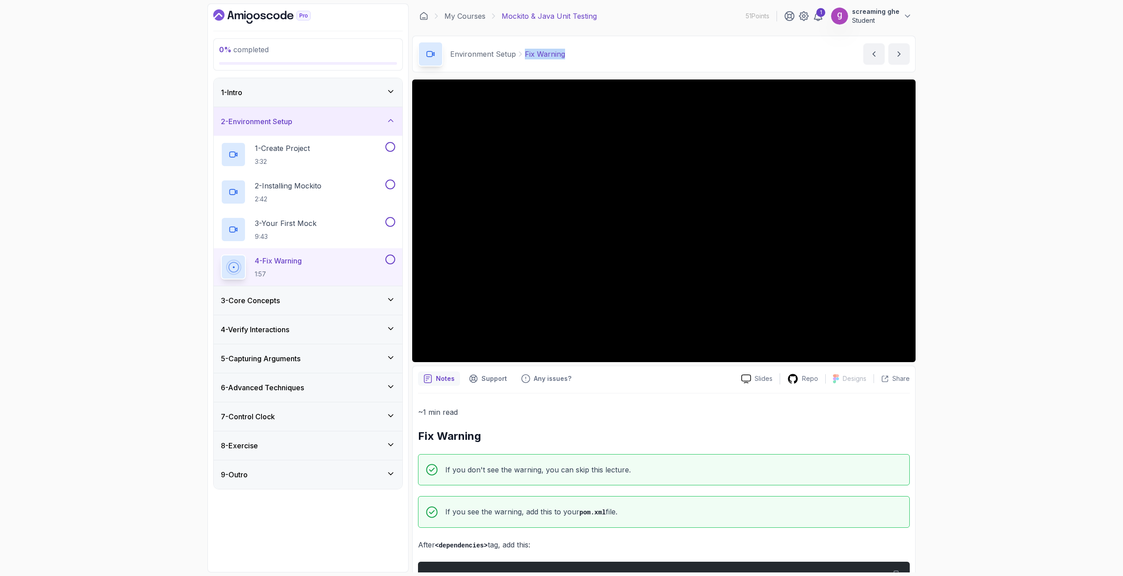
drag, startPoint x: 572, startPoint y: 53, endPoint x: 521, endPoint y: 52, distance: 51.0
click at [521, 52] on div "Environment Setup Fix Warning Fix Warning by nelson" at bounding box center [663, 54] width 503 height 37
copy p "Fix Warning"
click at [139, 262] on div "0 % completed 1 - Intro 2 - Environment Setup 1 - Create Project 3:32 2 - Insta…" at bounding box center [561, 288] width 1123 height 576
click at [285, 311] on div "3 - Core Concepts" at bounding box center [308, 300] width 189 height 29
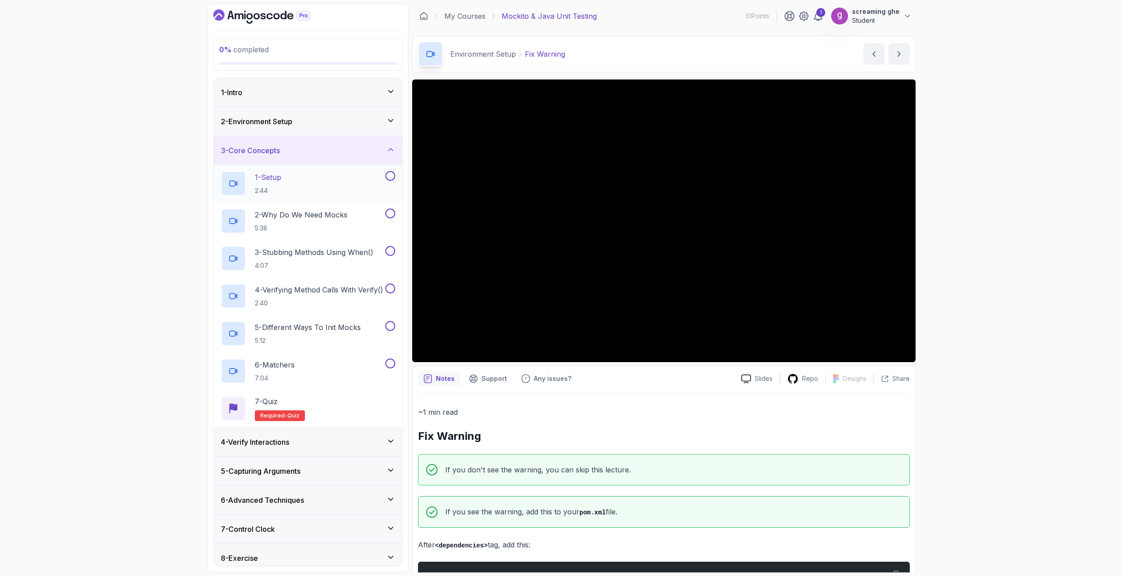
click at [299, 185] on div "1 - Setup 2:44" at bounding box center [302, 183] width 163 height 25
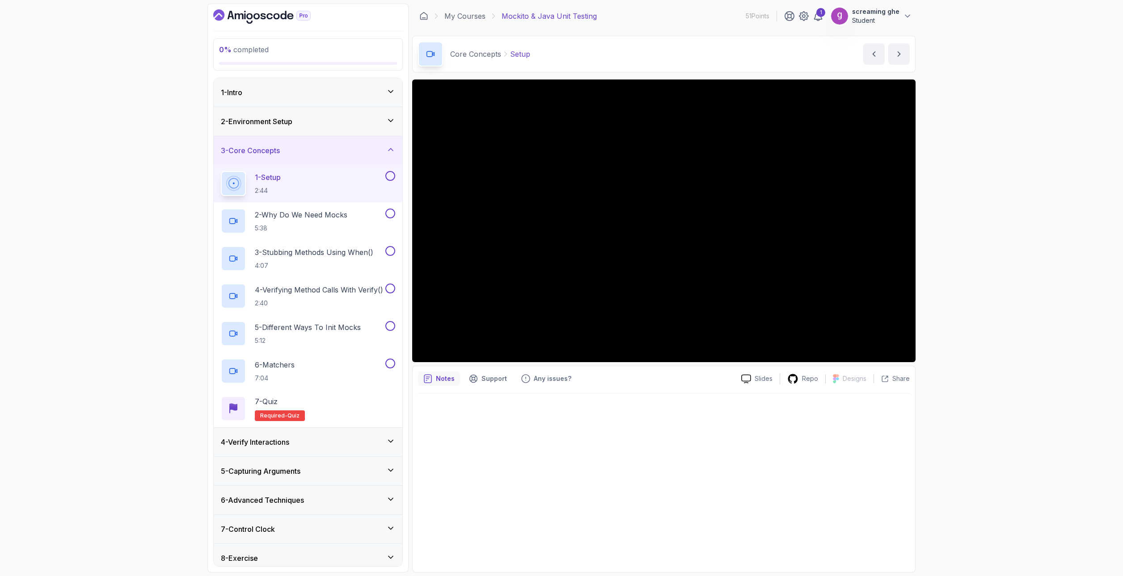
click at [983, 452] on div "0 % completed 1 - Intro 2 - Environment Setup 3 - Core Concepts 1 - Setup 2:44 …" at bounding box center [561, 288] width 1123 height 576
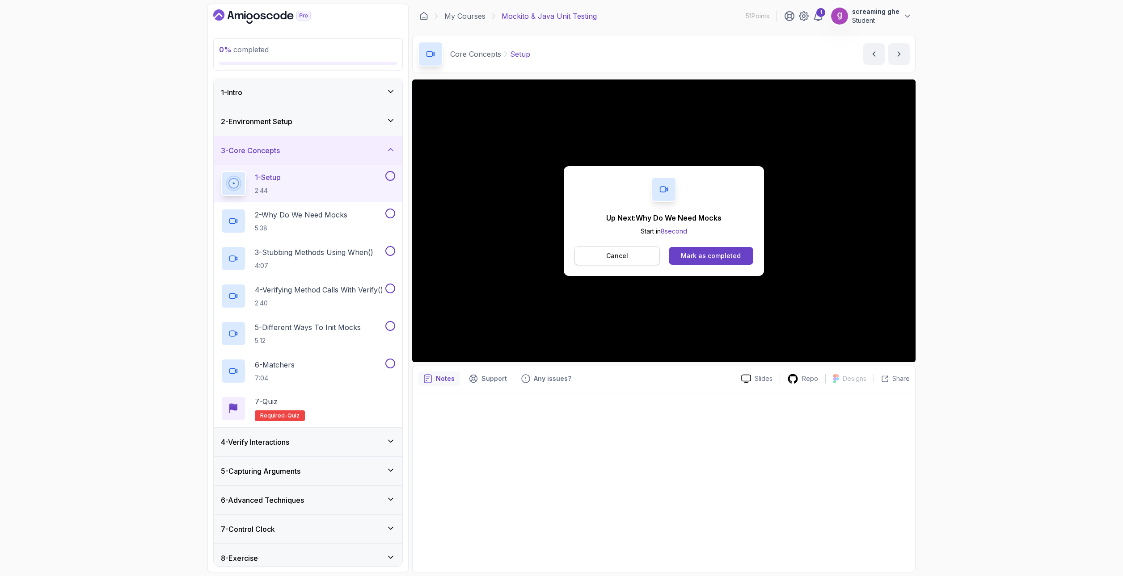
click at [628, 253] on button "Cancel" at bounding box center [616, 256] width 85 height 19
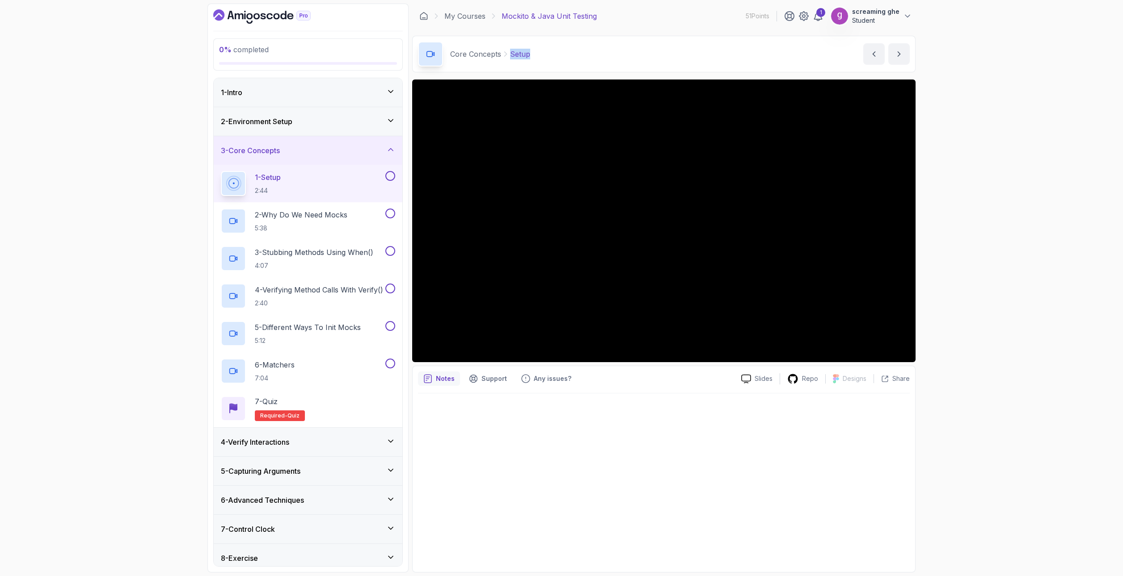
drag, startPoint x: 546, startPoint y: 57, endPoint x: 509, endPoint y: 48, distance: 38.0
click at [509, 48] on div "Core Concepts Setup Setup by nelson" at bounding box center [663, 54] width 503 height 37
copy p "Setup"
click at [289, 223] on h2 "2 - Why Do We Need Mocks 5:38" at bounding box center [301, 221] width 93 height 23
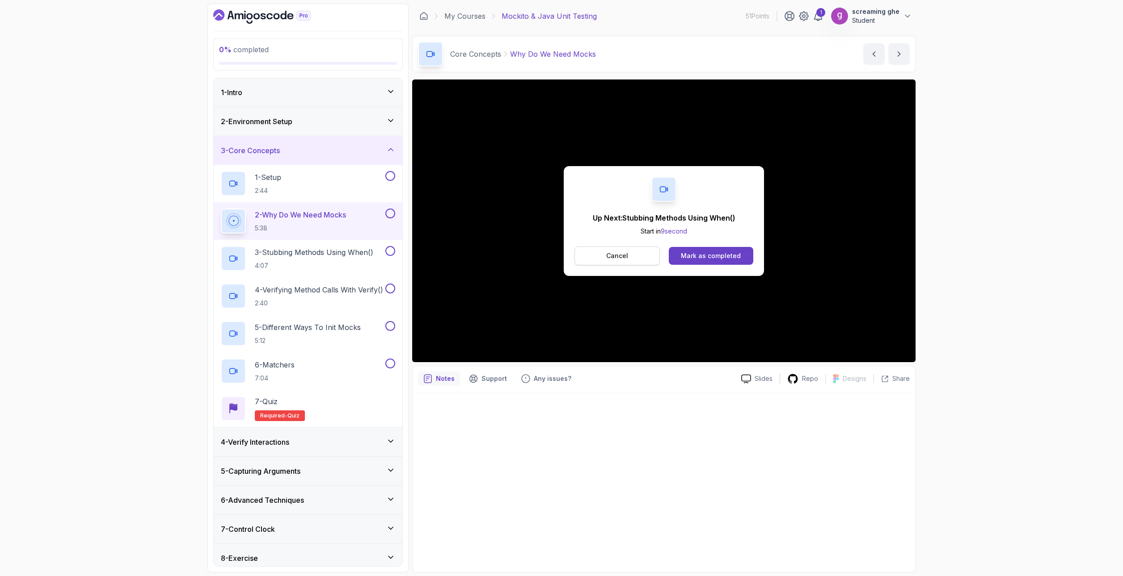
click at [613, 257] on p "Cancel" at bounding box center [617, 256] width 22 height 9
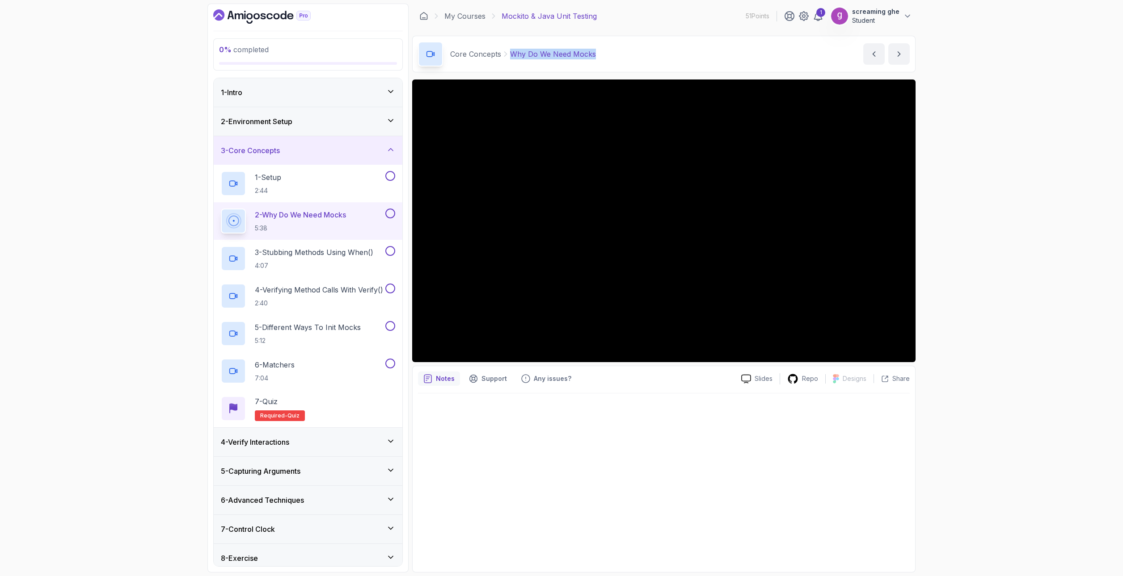
drag, startPoint x: 600, startPoint y: 49, endPoint x: 511, endPoint y: 54, distance: 89.0
click at [511, 54] on div "Core Concepts Why Do We Need Mocks Why Do We Need Mocks by nelson" at bounding box center [663, 54] width 503 height 37
copy p "Why Do We Need Mocks"
click at [303, 258] on h2 "3 - Stubbing Methods Using When() 4:07" at bounding box center [314, 258] width 118 height 23
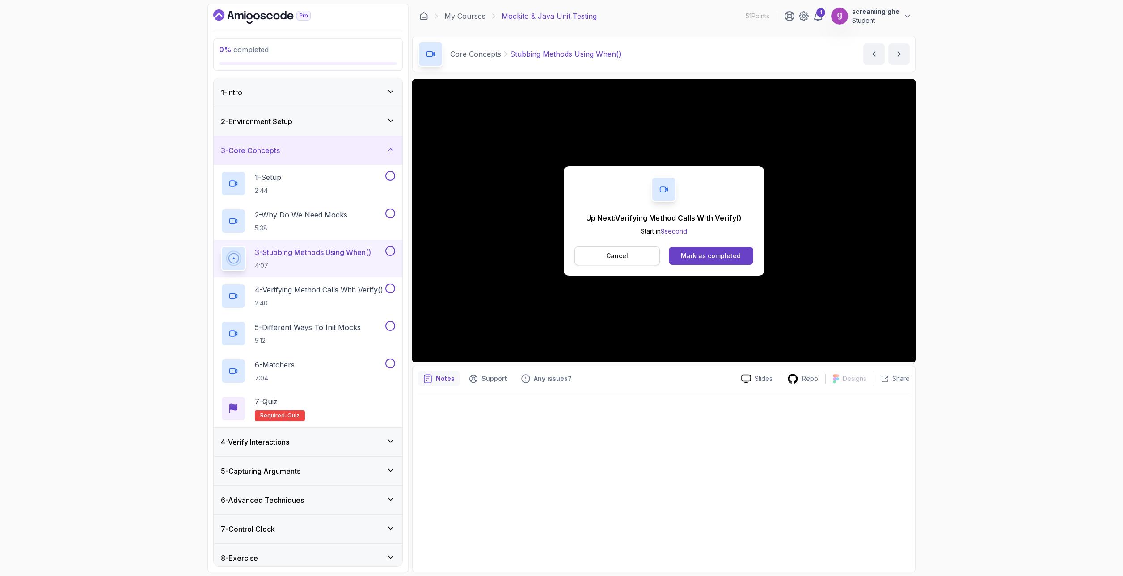
click at [618, 249] on button "Cancel" at bounding box center [616, 256] width 85 height 19
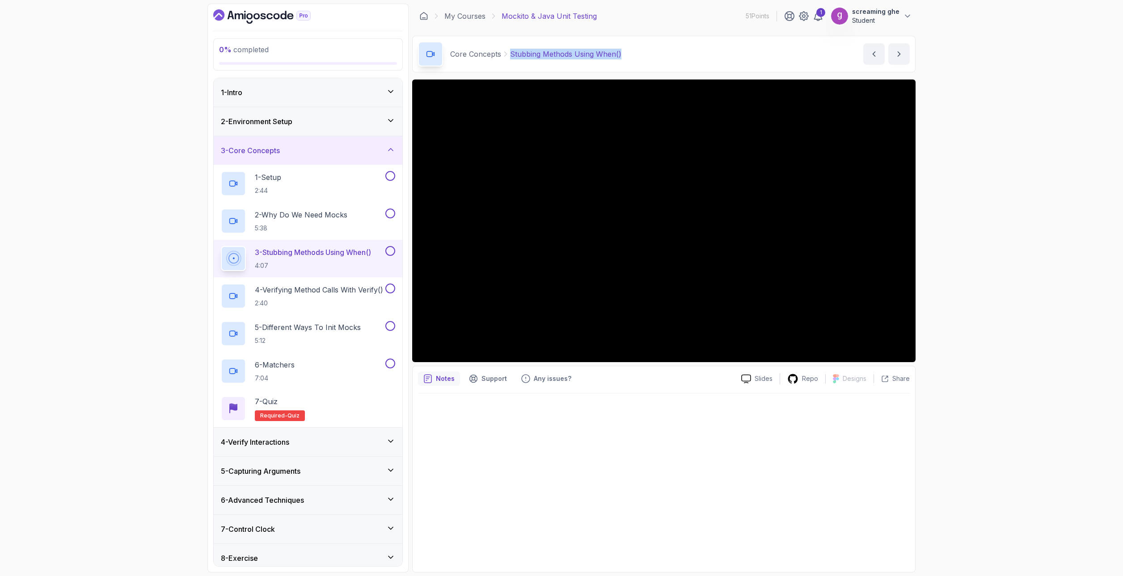
drag, startPoint x: 635, startPoint y: 47, endPoint x: 508, endPoint y: 50, distance: 127.4
click at [508, 50] on div "Core Concepts Stubbing Methods Using When() Stubbing Methods Using When() by ne…" at bounding box center [663, 54] width 503 height 37
copy p "Stubbing Methods Using When()"
click at [118, 233] on div "0 % completed 1 - Intro 2 - Environment Setup 3 - Core Concepts 1 - Setup 2:44 …" at bounding box center [561, 288] width 1123 height 576
click at [348, 295] on p "4 - Verifying Method Calls With Verify()" at bounding box center [319, 290] width 128 height 11
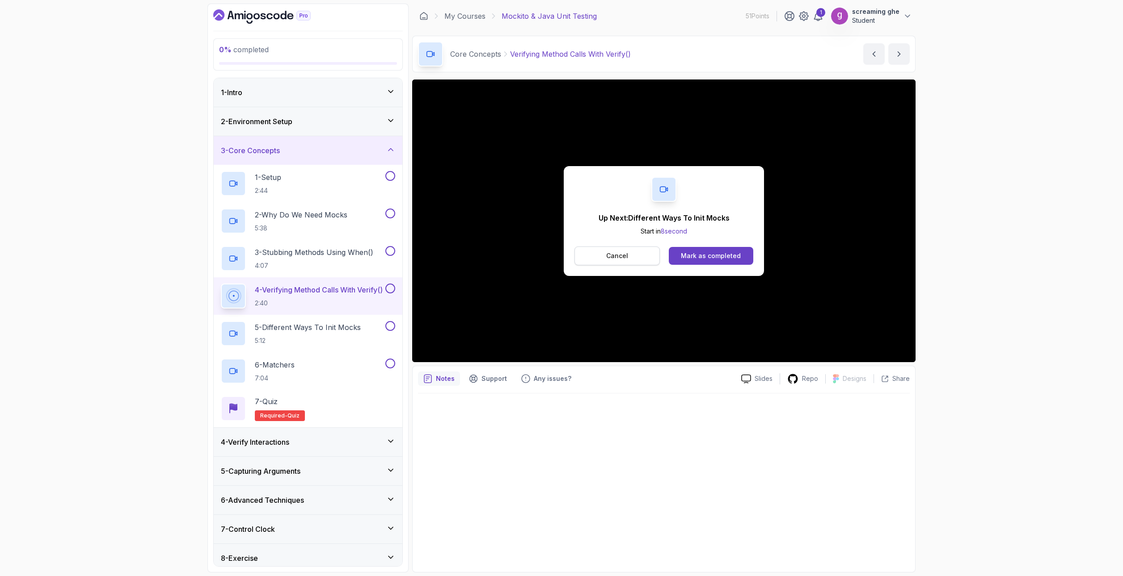
click at [636, 256] on button "Cancel" at bounding box center [616, 256] width 85 height 19
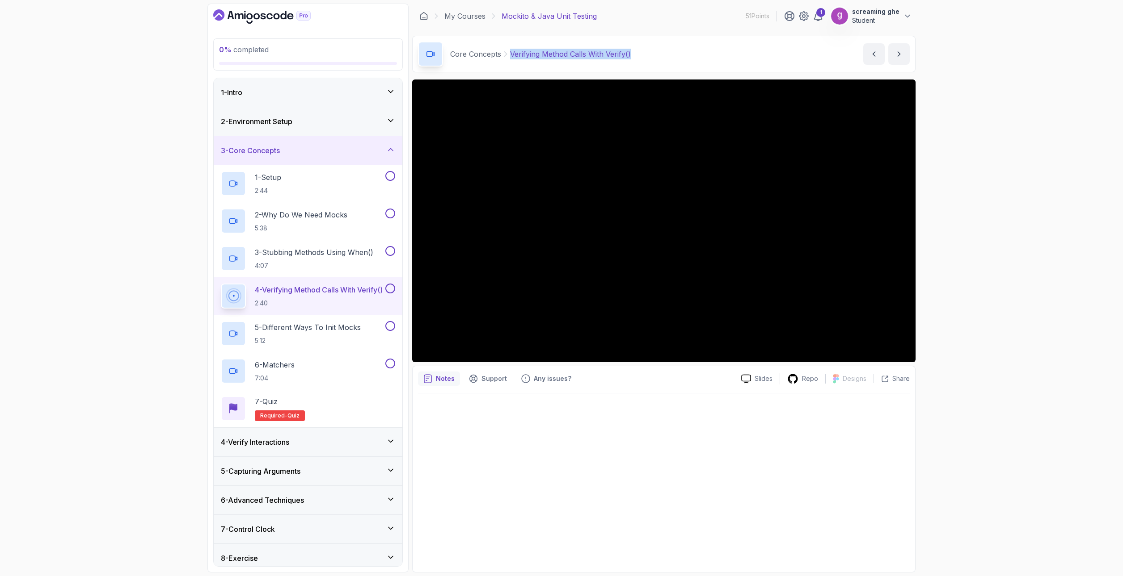
drag, startPoint x: 639, startPoint y: 48, endPoint x: 512, endPoint y: 49, distance: 127.8
click at [512, 49] on div "Core Concepts Verifying Method Calls With Verify() Verifying Method Calls With …" at bounding box center [663, 54] width 503 height 37
copy p "Verifying Method Calls With Verify()"
click at [333, 336] on p "5:12" at bounding box center [308, 340] width 106 height 9
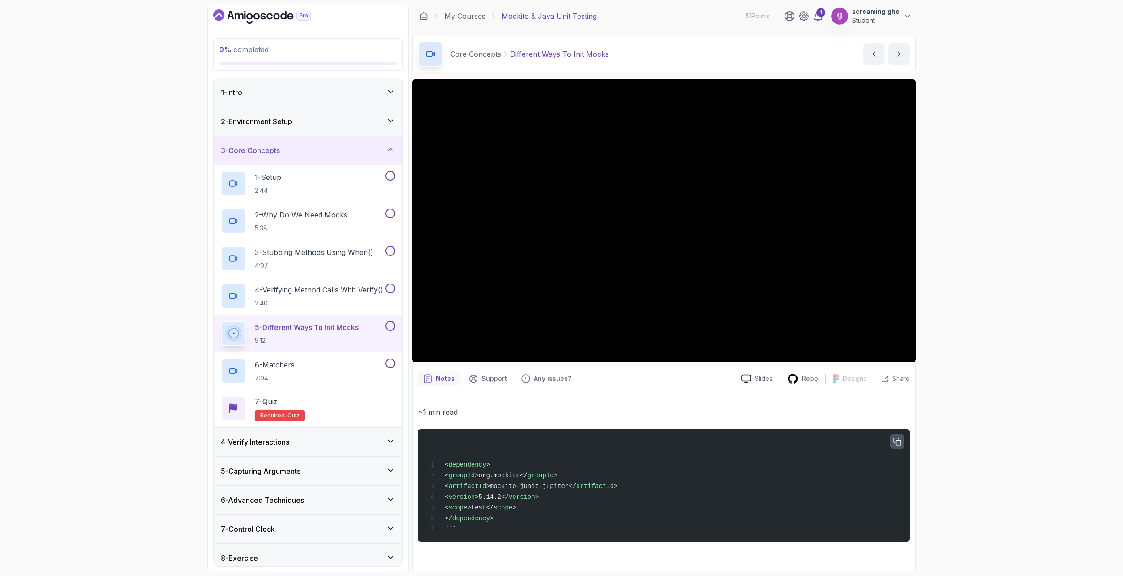
click at [896, 442] on icon "button" at bounding box center [896, 441] width 7 height 7
click at [1048, 194] on div "0 % completed 1 - Intro 2 - Environment Setup 3 - Core Concepts 1 - Setup 2:44 …" at bounding box center [561, 288] width 1123 height 576
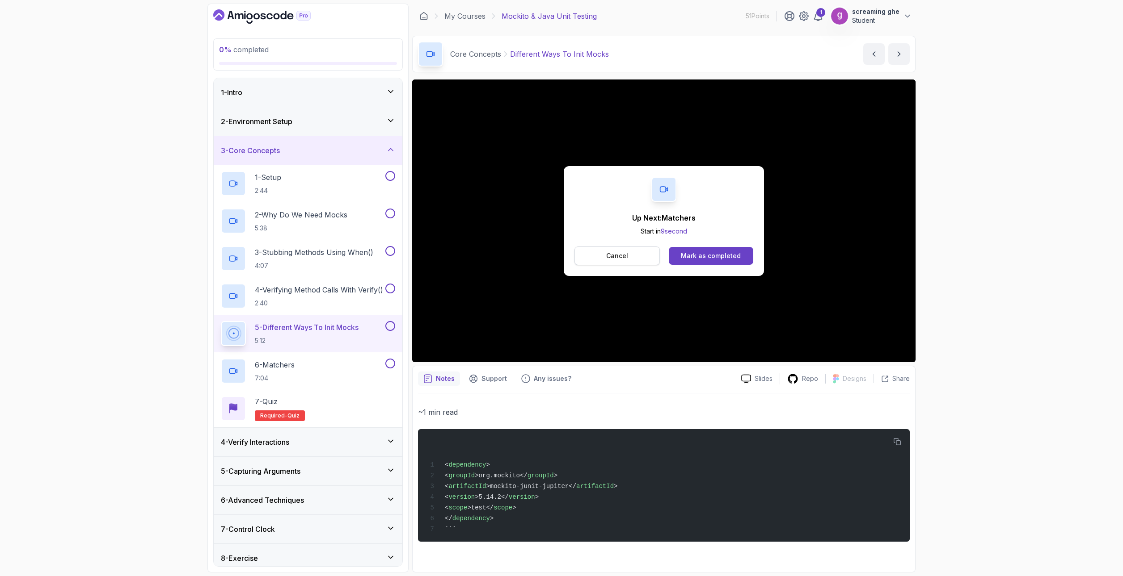
click at [625, 261] on button "Cancel" at bounding box center [616, 256] width 85 height 19
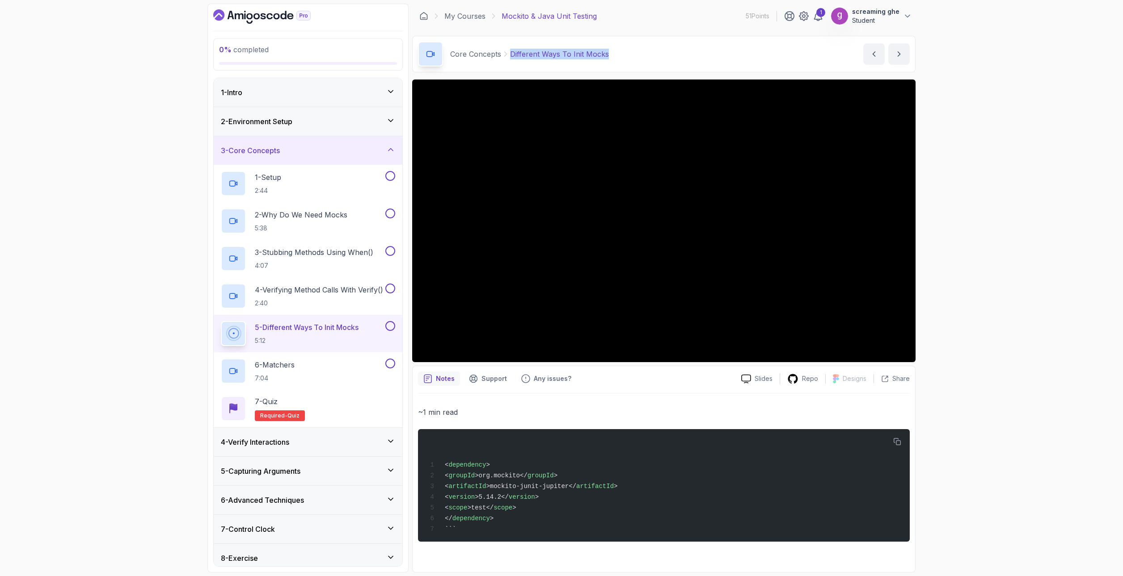
drag, startPoint x: 582, startPoint y: 53, endPoint x: 507, endPoint y: 52, distance: 75.1
click at [507, 52] on div "Core Concepts Different Ways To Init Mocks Different Ways To Init Mocks by nels…" at bounding box center [663, 54] width 503 height 37
click at [328, 380] on div "6 - Matchers 7:04" at bounding box center [302, 371] width 163 height 25
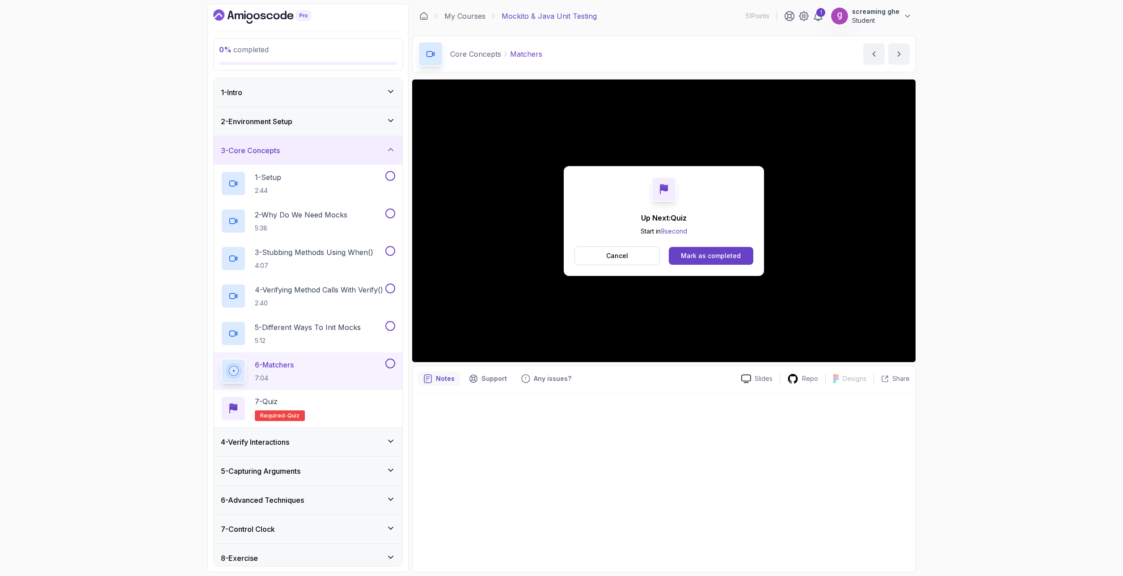
click at [641, 250] on button "Cancel" at bounding box center [616, 256] width 85 height 19
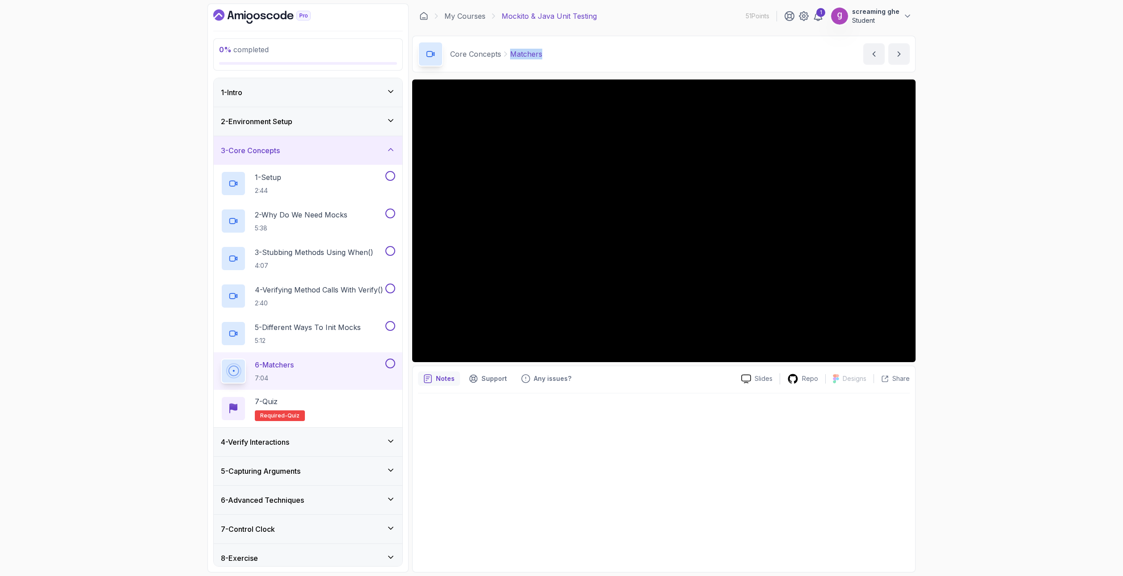
drag, startPoint x: 550, startPoint y: 52, endPoint x: 510, endPoint y: 50, distance: 39.8
click at [510, 50] on div "Core Concepts Matchers Matchers by nelson" at bounding box center [663, 54] width 503 height 37
click at [286, 444] on h3 "4 - Verify Interactions" at bounding box center [255, 442] width 68 height 11
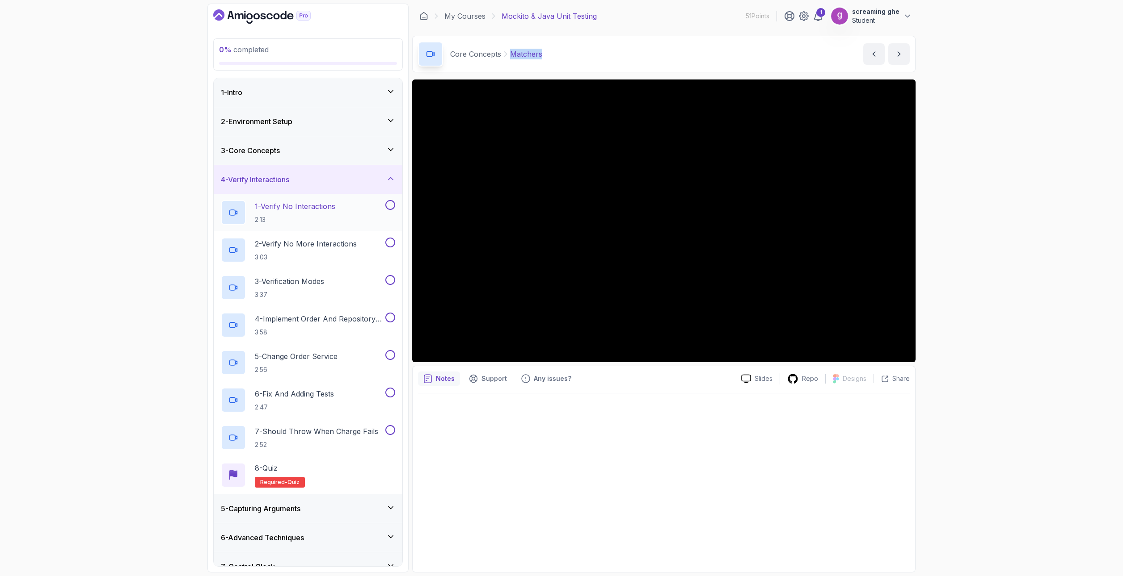
click at [335, 214] on h2 "1 - Verify No Interactions 2:13" at bounding box center [295, 212] width 80 height 23
click at [954, 434] on div "0 % completed 1 - Intro 2 - Environment Setup 3 - Core Concepts 4 - Verify Inte…" at bounding box center [561, 288] width 1123 height 576
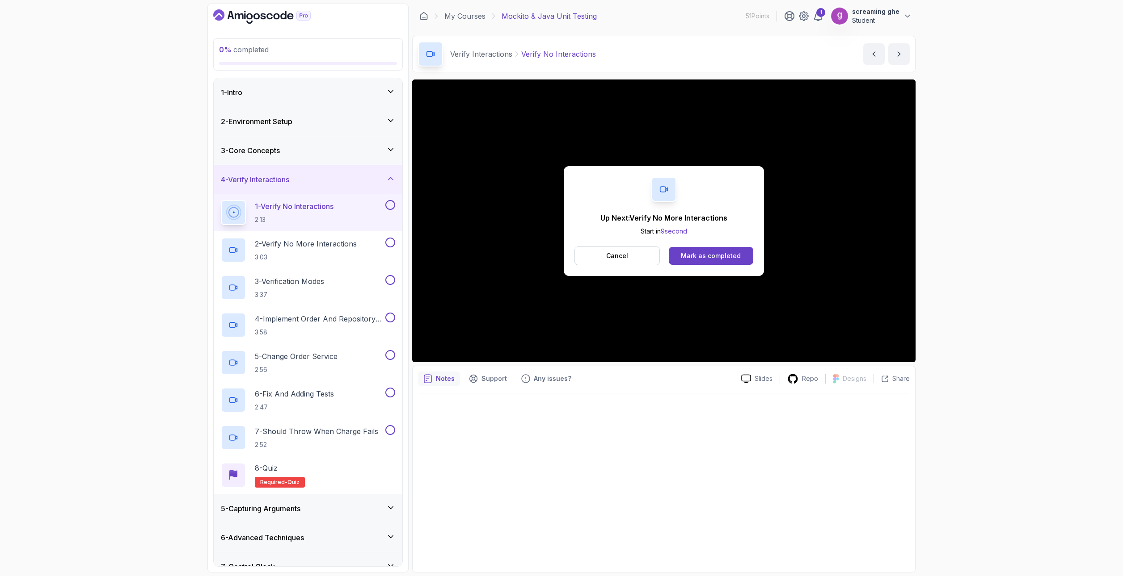
click at [617, 245] on div "Up Next: Verify No More Interactions Start in 9 second Cancel Mark as completed" at bounding box center [663, 221] width 200 height 110
click at [620, 252] on p "Cancel" at bounding box center [617, 256] width 22 height 9
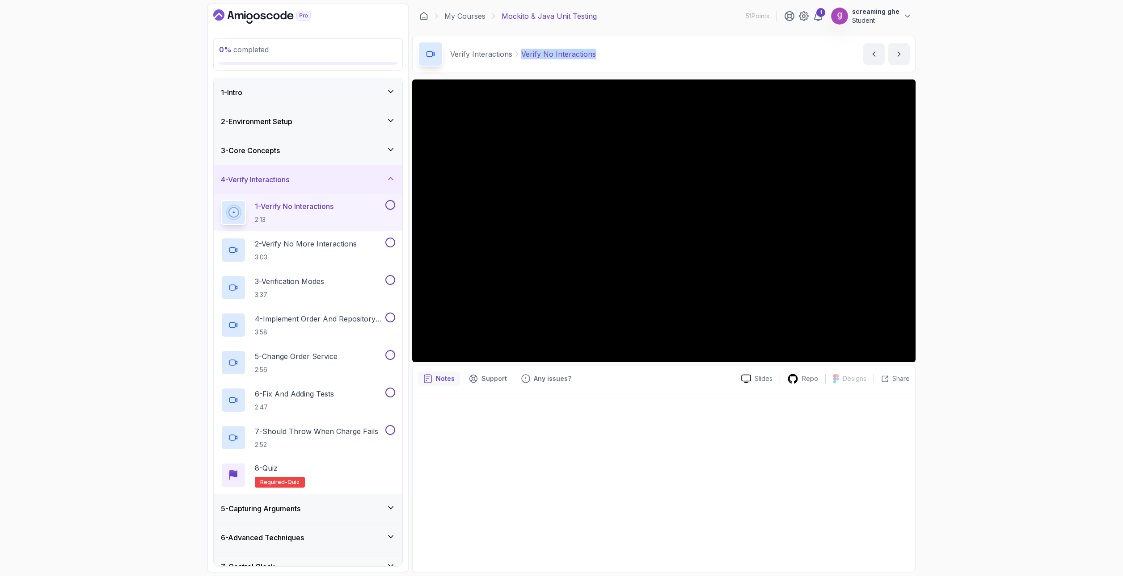
drag, startPoint x: 607, startPoint y: 57, endPoint x: 522, endPoint y: 54, distance: 85.4
click at [522, 54] on div "Verify Interactions Verify No Interactions Verify No Interactions by nelson" at bounding box center [663, 54] width 503 height 37
click at [323, 250] on h2 "2 - Verify No More Interactions 3:03" at bounding box center [306, 250] width 102 height 23
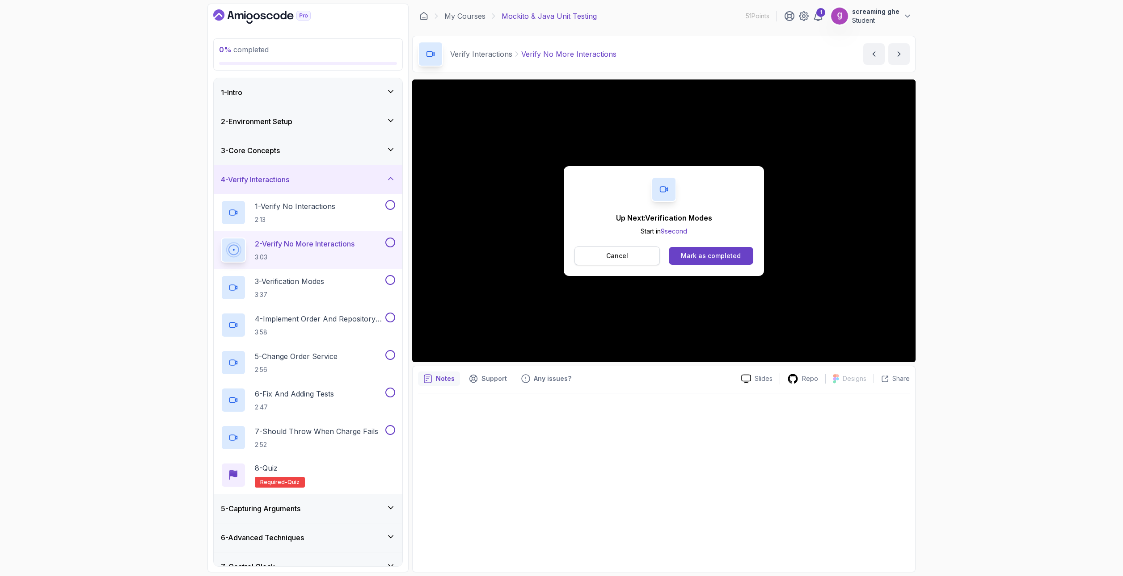
click at [617, 255] on p "Cancel" at bounding box center [617, 256] width 22 height 9
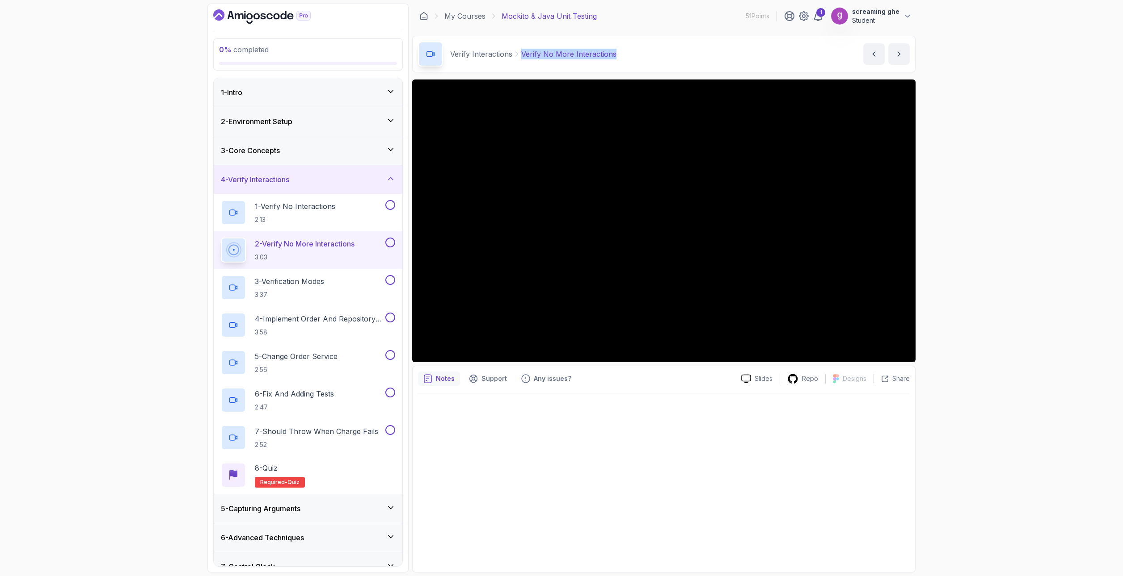
drag, startPoint x: 579, startPoint y: 52, endPoint x: 521, endPoint y: 50, distance: 57.7
click at [521, 50] on div "Verify Interactions Verify No More Interactions Verify No More Interactions by …" at bounding box center [663, 54] width 503 height 37
click at [256, 294] on p "3:37" at bounding box center [289, 294] width 69 height 9
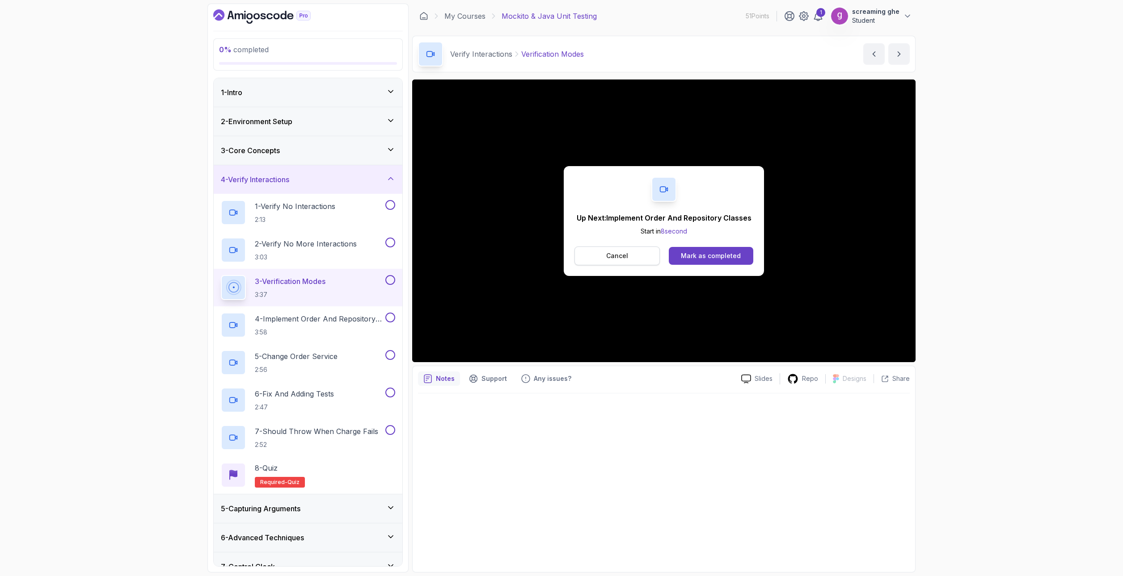
click at [634, 255] on button "Cancel" at bounding box center [616, 256] width 85 height 19
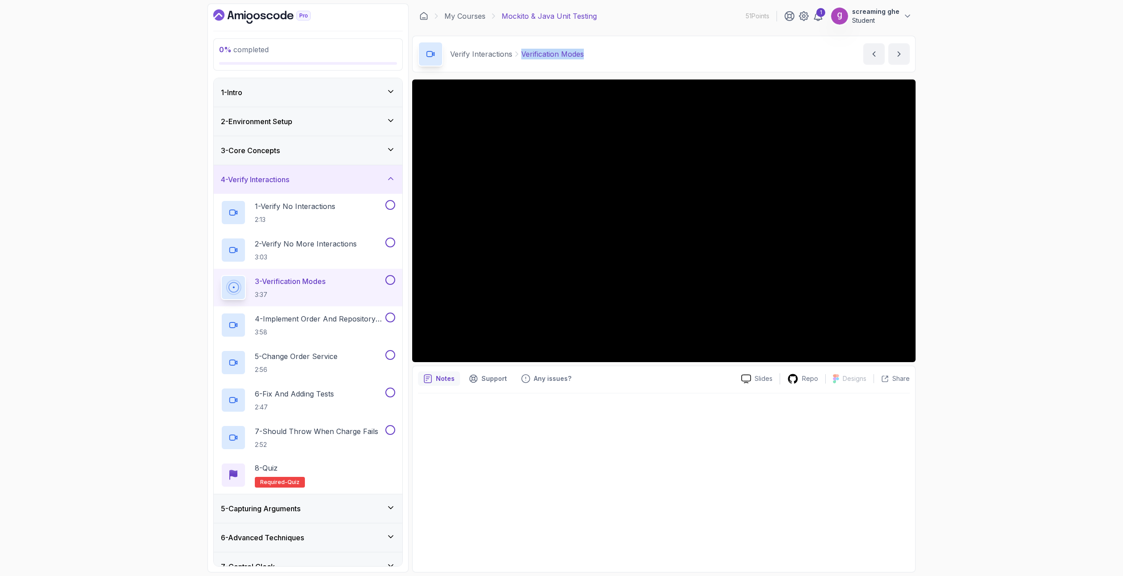
drag, startPoint x: 597, startPoint y: 52, endPoint x: 522, endPoint y: 53, distance: 75.5
click at [522, 53] on div "Verify Interactions Verification Modes Verification Modes by nelson" at bounding box center [663, 54] width 503 height 37
click at [353, 325] on h2 "4 - Implement Order And Repository Classes 3:58" at bounding box center [319, 325] width 129 height 23
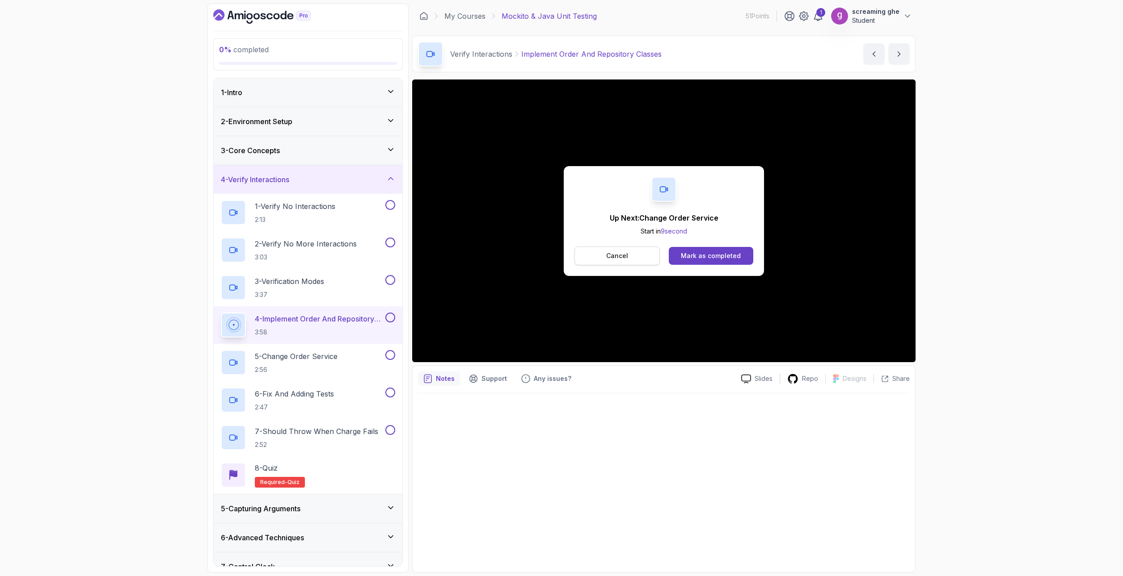
click at [639, 253] on button "Cancel" at bounding box center [616, 256] width 85 height 19
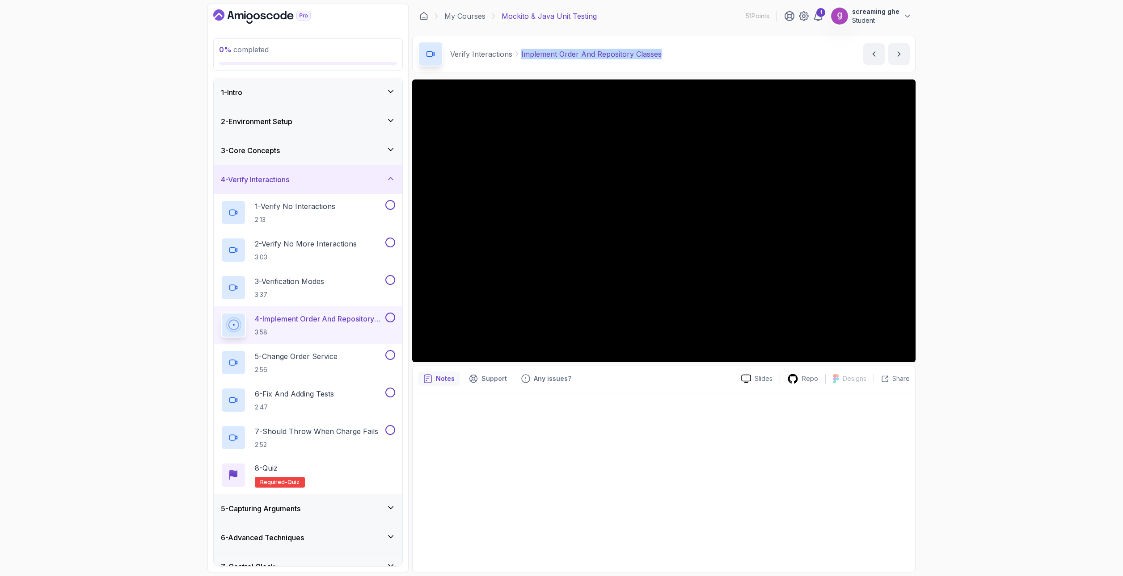
drag, startPoint x: 669, startPoint y: 52, endPoint x: 521, endPoint y: 59, distance: 149.0
click at [521, 59] on div "Verify Interactions Implement Order And Repository Classes Implement Order And …" at bounding box center [663, 54] width 503 height 37
click at [336, 357] on p "5 - Change Order Service" at bounding box center [296, 356] width 83 height 11
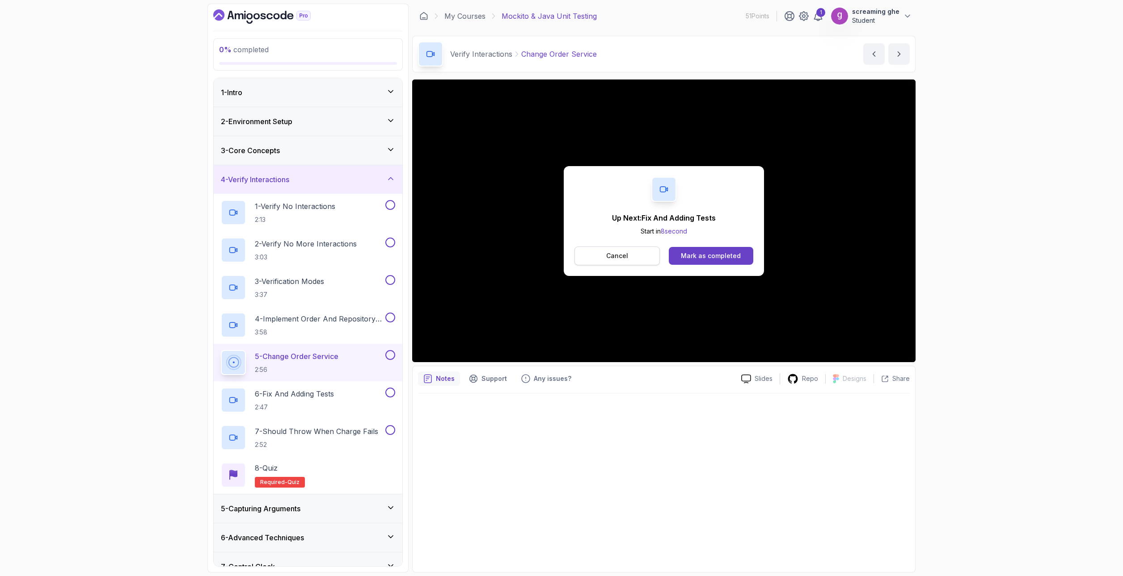
click at [623, 256] on p "Cancel" at bounding box center [617, 256] width 22 height 9
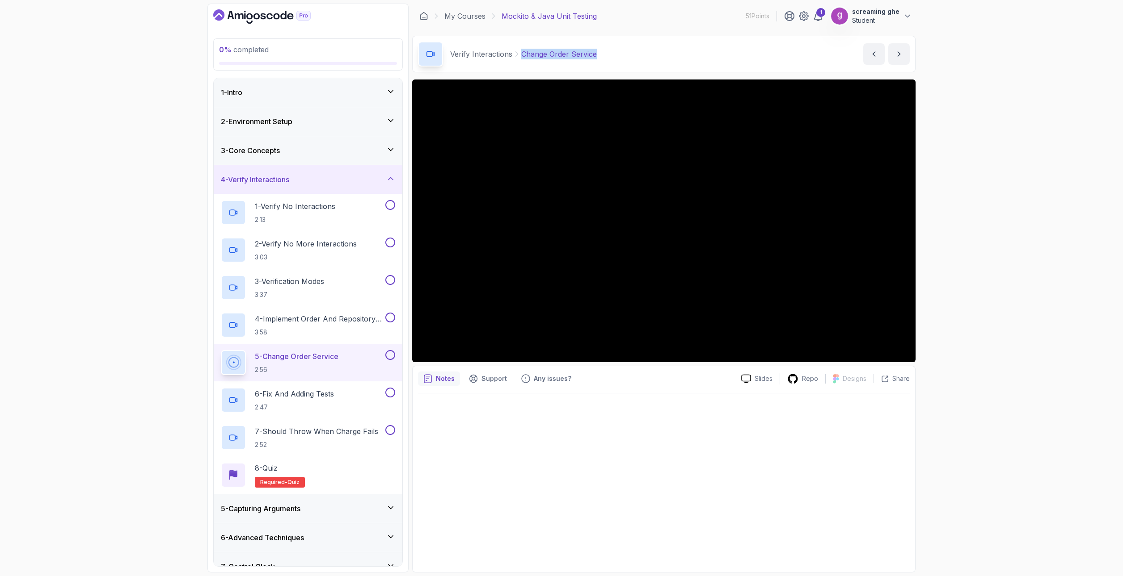
drag, startPoint x: 611, startPoint y: 53, endPoint x: 520, endPoint y: 55, distance: 90.7
click at [520, 55] on div "Verify Interactions Change Order Service Change Order Service by nelson" at bounding box center [663, 54] width 503 height 37
click at [285, 412] on div "6 - Fix And Adding Tests 2:47" at bounding box center [302, 400] width 163 height 25
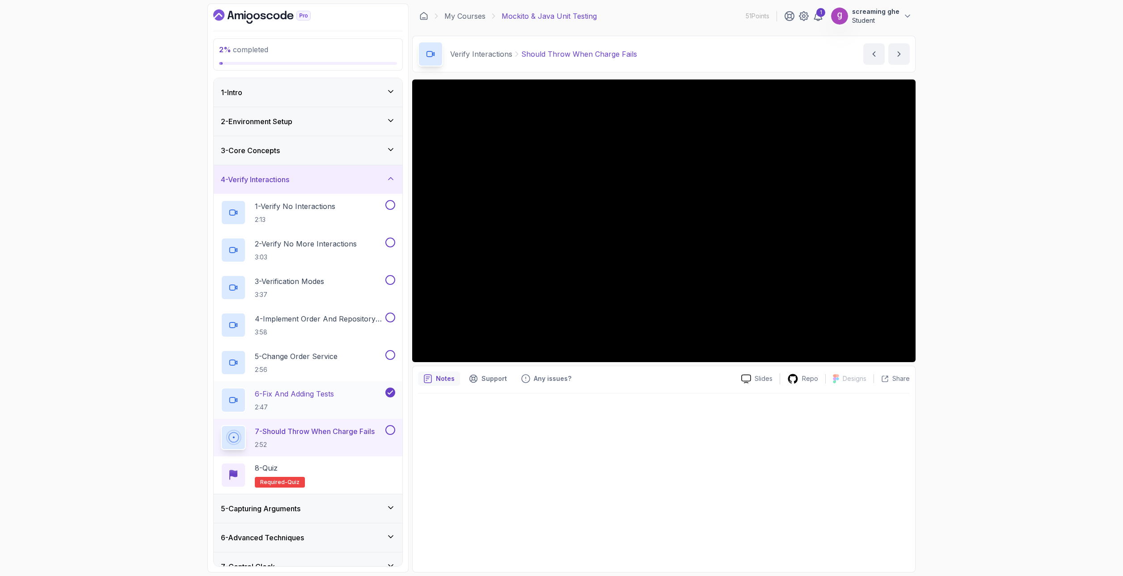
click at [331, 405] on p "2:47" at bounding box center [294, 407] width 79 height 9
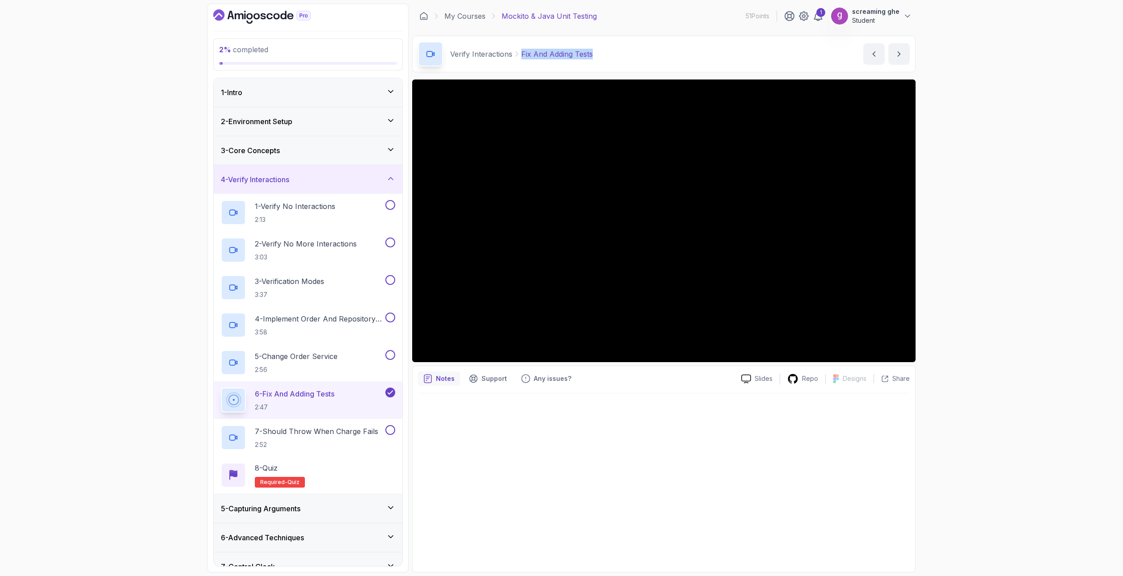
drag, startPoint x: 614, startPoint y: 54, endPoint x: 519, endPoint y: 51, distance: 94.3
click at [519, 51] on div "Verify Interactions Fix And Adding Tests Fix And Adding Tests by nelson" at bounding box center [663, 54] width 503 height 37
click at [72, 412] on div "2 % completed 1 - Intro 2 - Environment Setup 3 - Core Concepts 4 - Verify Inte…" at bounding box center [561, 288] width 1123 height 576
click at [385, 395] on div at bounding box center [389, 393] width 12 height 10
click at [400, 389] on div "6 - Fix And Adding Tests 2:47" at bounding box center [308, 401] width 189 height 38
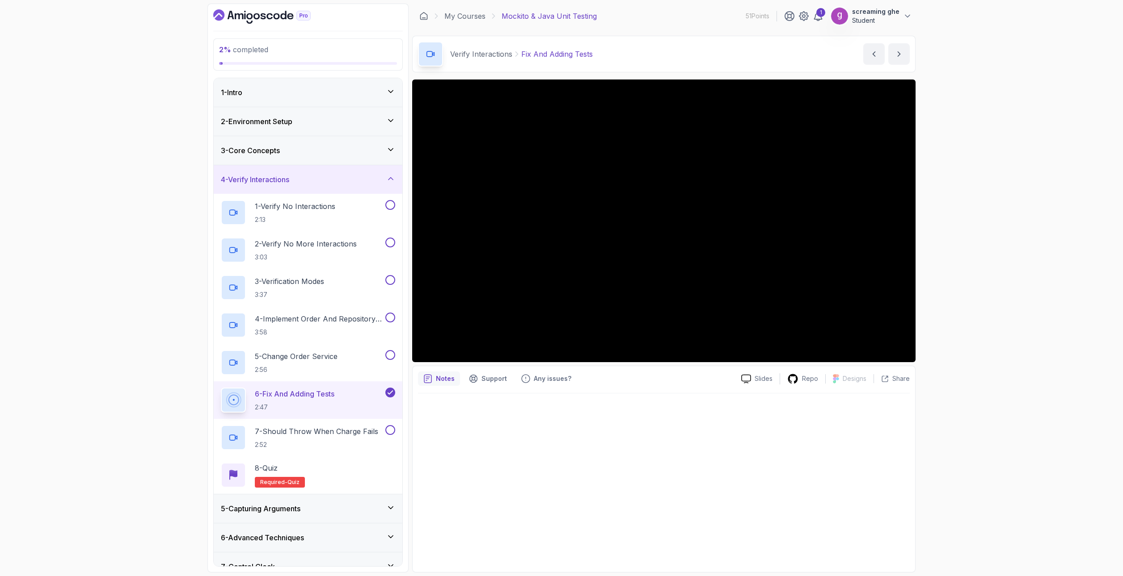
click at [391, 392] on icon at bounding box center [390, 393] width 5 height 4
click at [369, 433] on p "7 - Should Throw When Charge Fails" at bounding box center [316, 431] width 123 height 11
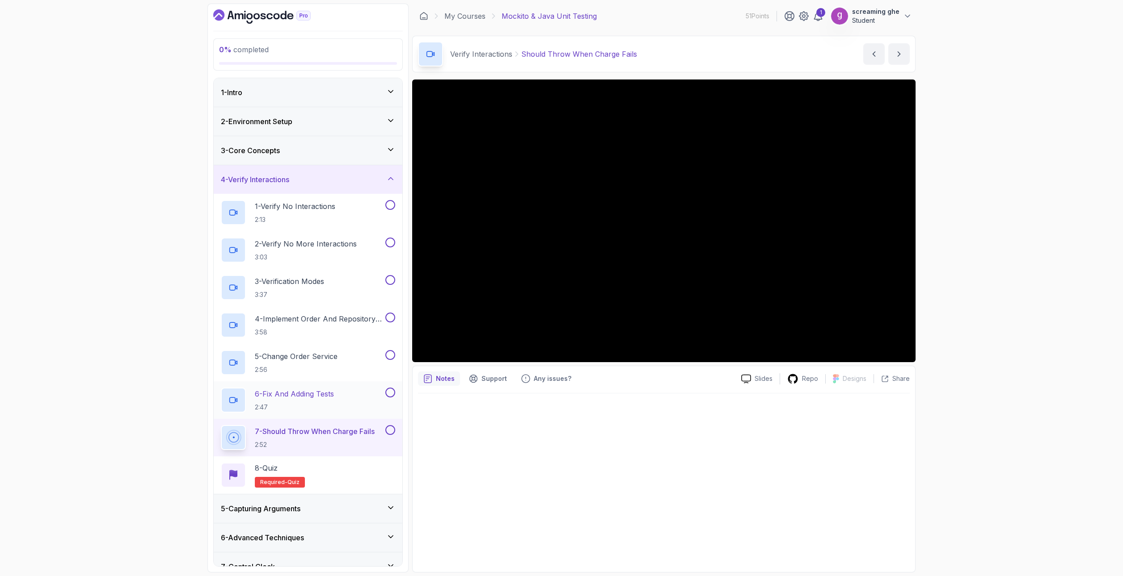
drag, startPoint x: 1025, startPoint y: 478, endPoint x: 955, endPoint y: 438, distance: 79.9
click at [1025, 478] on div "0 % completed 1 - Intro 2 - Environment Setup 3 - Core Concepts 4 - Verify Inte…" at bounding box center [561, 288] width 1123 height 576
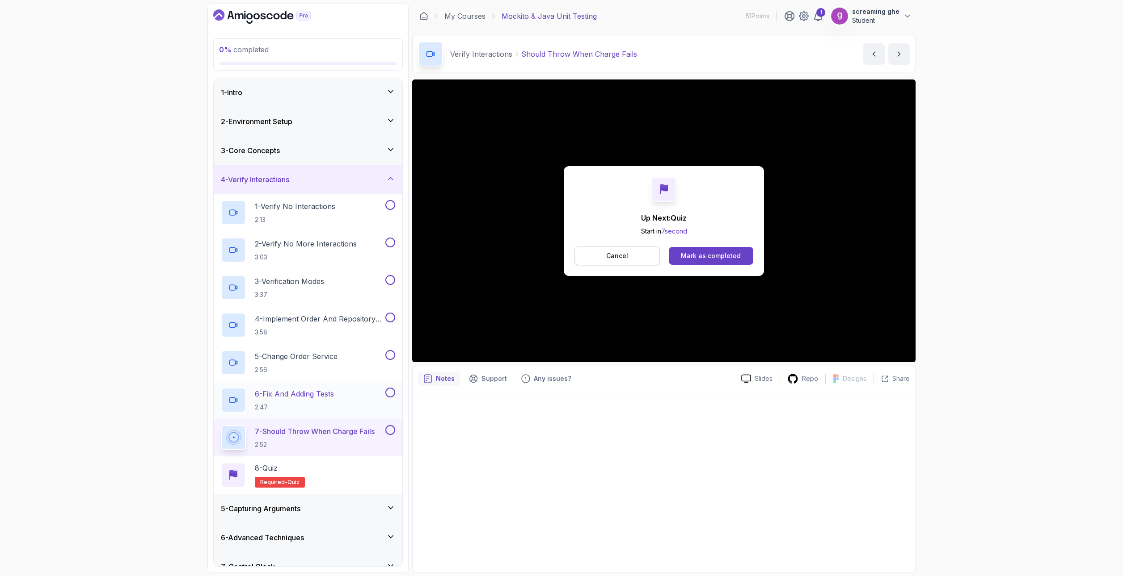
click at [616, 254] on p "Cancel" at bounding box center [617, 256] width 22 height 9
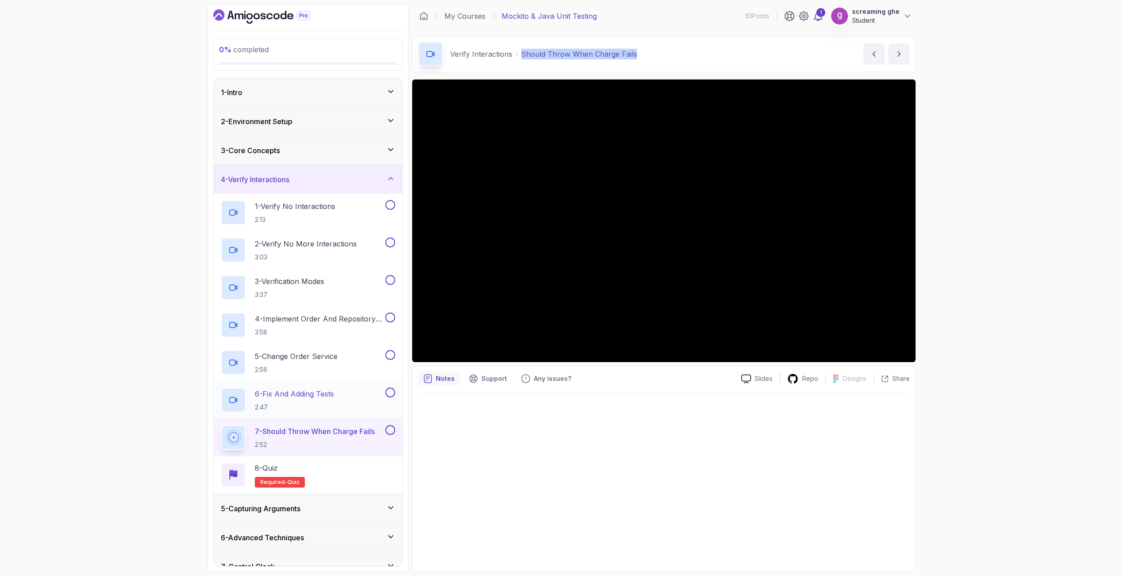
drag, startPoint x: 635, startPoint y: 53, endPoint x: 517, endPoint y: 57, distance: 117.6
click at [517, 57] on div "Verify Interactions Should Throw When Charge Fails Should Throw When Charge Fai…" at bounding box center [663, 54] width 503 height 37
click at [444, 496] on div at bounding box center [664, 480] width 492 height 173
click at [109, 367] on div "0 % completed 1 - Intro 2 - Environment Setup 3 - Core Concepts 4 - Verify Inte…" at bounding box center [561, 288] width 1123 height 576
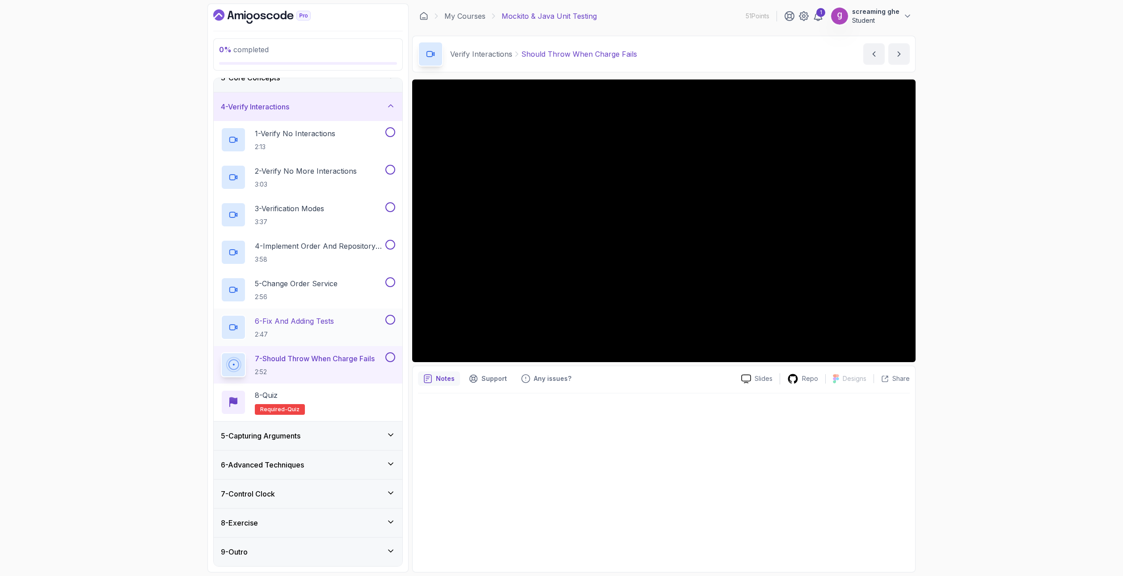
click at [312, 442] on div "5 - Capturing Arguments" at bounding box center [308, 436] width 189 height 29
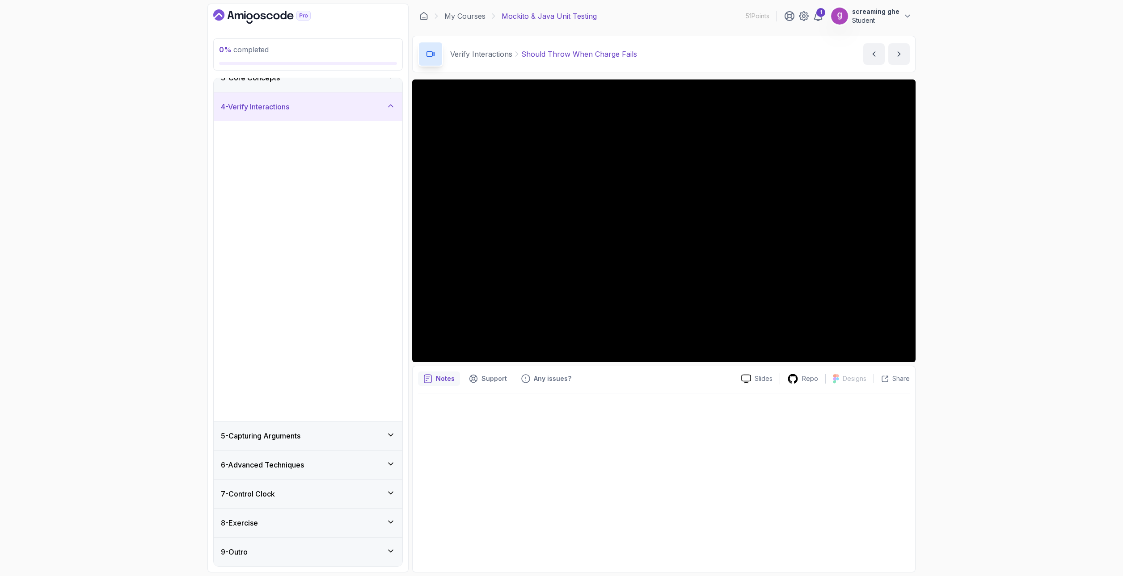
scroll to position [0, 0]
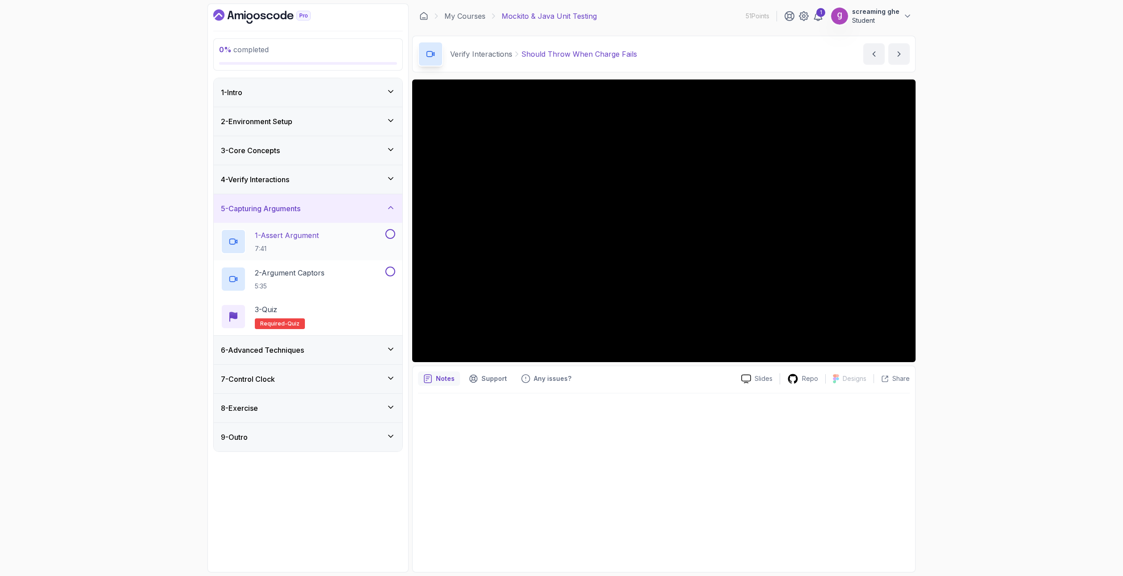
click at [304, 249] on p "7:41" at bounding box center [287, 248] width 64 height 9
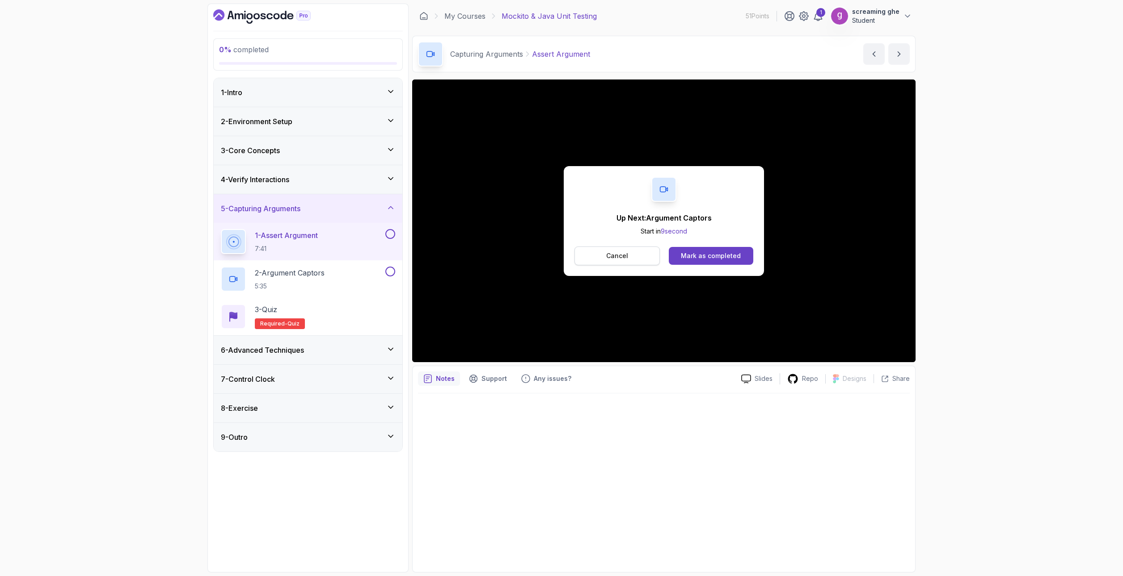
click at [622, 265] on button "Cancel" at bounding box center [616, 256] width 85 height 19
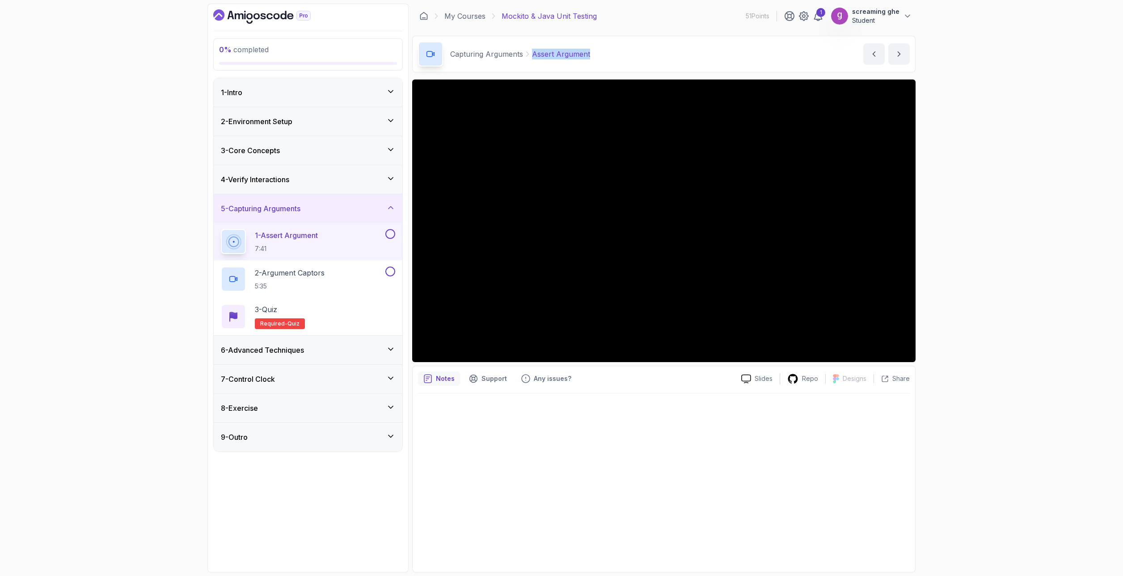
drag, startPoint x: 589, startPoint y: 60, endPoint x: 533, endPoint y: 55, distance: 56.5
click at [533, 55] on div "Capturing Arguments Assert Argument Assert Argument by nelson" at bounding box center [663, 54] width 503 height 37
click at [1037, 510] on div "0 % completed 1 - Intro 2 - Environment Setup 3 - Core Concepts 4 - Verify Inte…" at bounding box center [561, 288] width 1123 height 576
click at [324, 284] on p "5:35" at bounding box center [290, 286] width 70 height 9
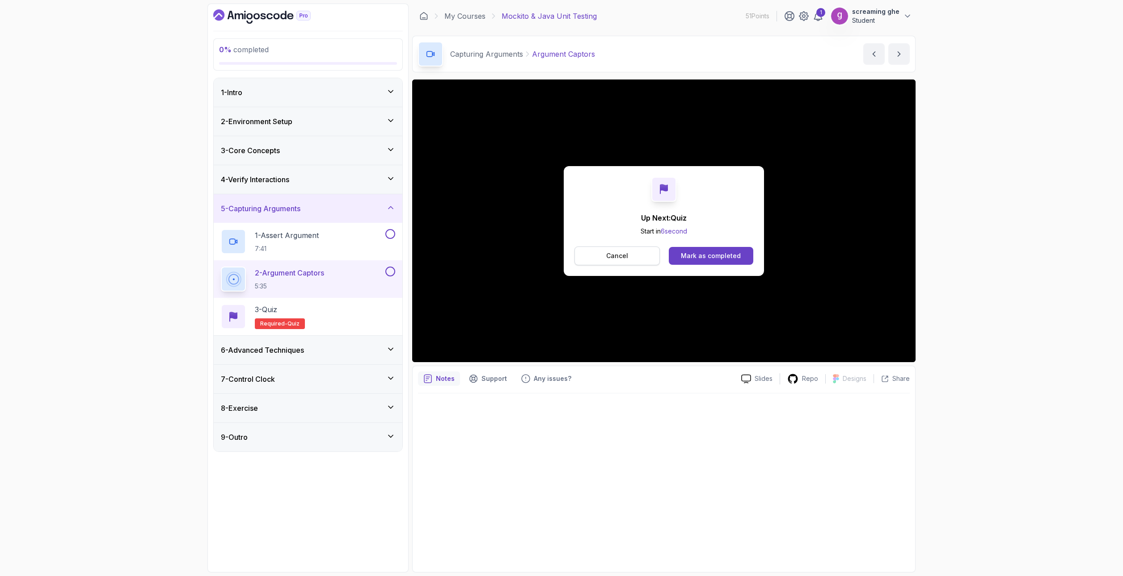
click at [615, 260] on p "Cancel" at bounding box center [617, 256] width 22 height 9
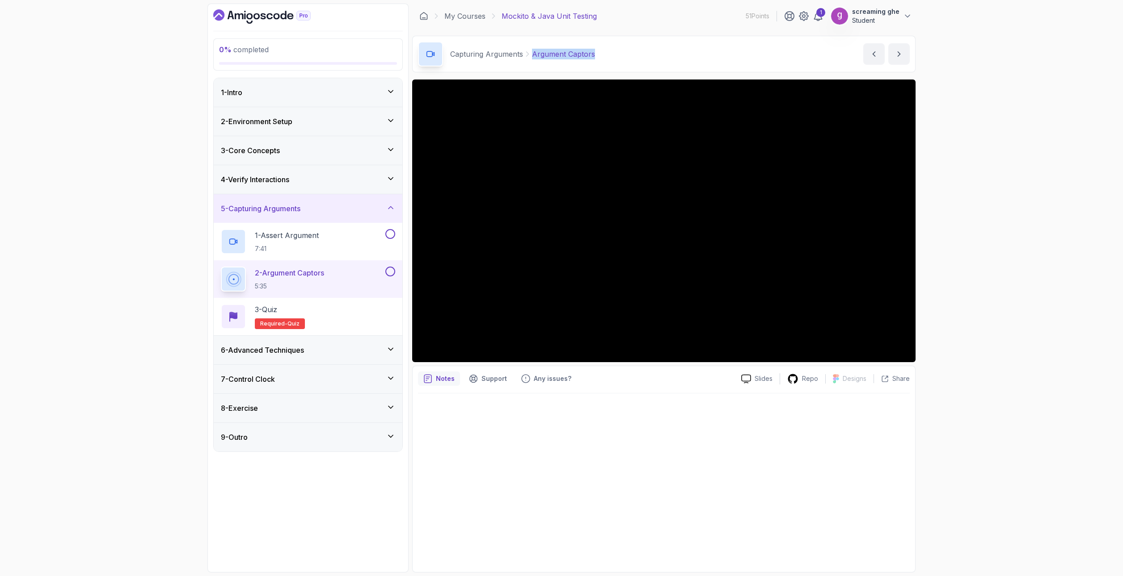
drag, startPoint x: 608, startPoint y: 57, endPoint x: 532, endPoint y: 54, distance: 76.0
click at [532, 54] on div "Capturing Arguments Argument Captors Argument Captors by nelson" at bounding box center [663, 54] width 503 height 37
click at [636, 499] on div at bounding box center [664, 480] width 492 height 173
click at [338, 353] on div "6 - Advanced Techniques" at bounding box center [308, 350] width 174 height 11
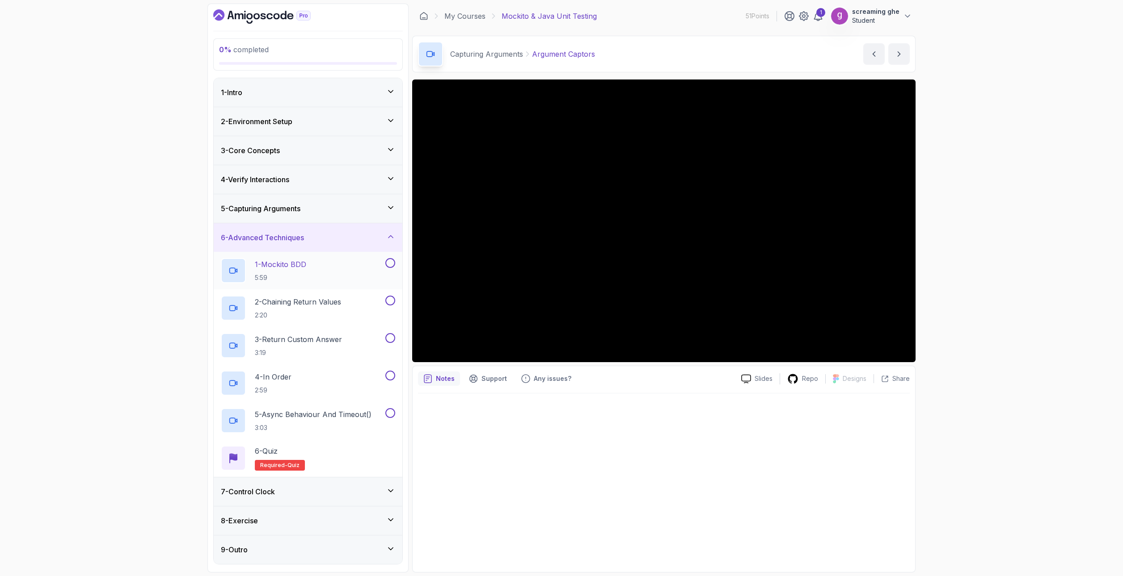
click at [342, 278] on div "1 - Mockito BDD 5:59" at bounding box center [302, 270] width 163 height 25
drag, startPoint x: 590, startPoint y: 55, endPoint x: 535, endPoint y: 52, distance: 55.0
click at [535, 52] on div "Advanced Techniques Mockito BDD Mockito BDD by nelson" at bounding box center [663, 54] width 503 height 37
click at [603, 519] on div at bounding box center [664, 480] width 492 height 173
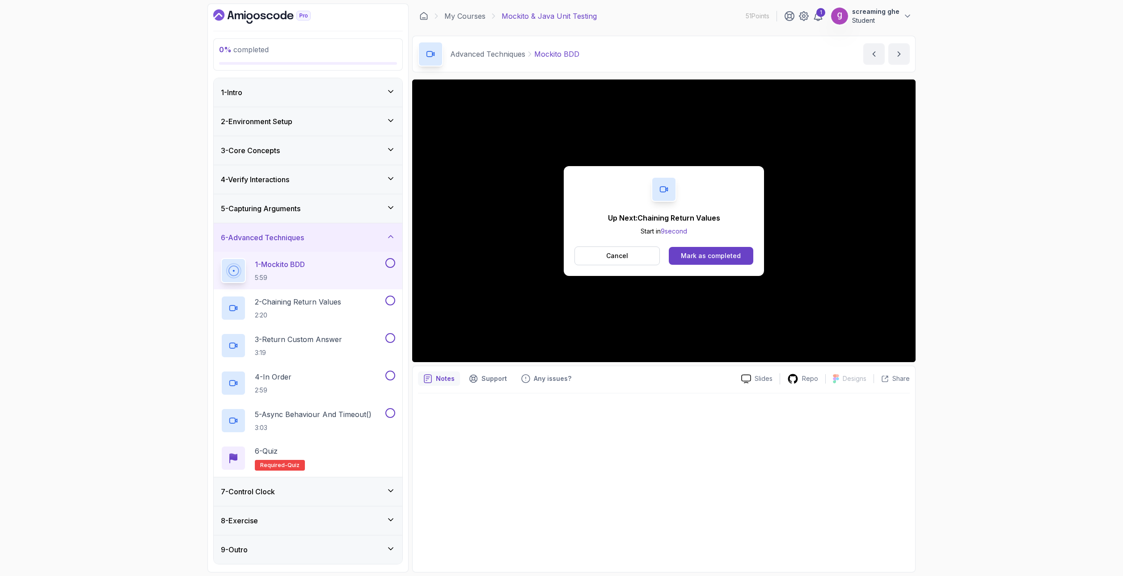
click at [625, 253] on p "Cancel" at bounding box center [617, 256] width 22 height 9
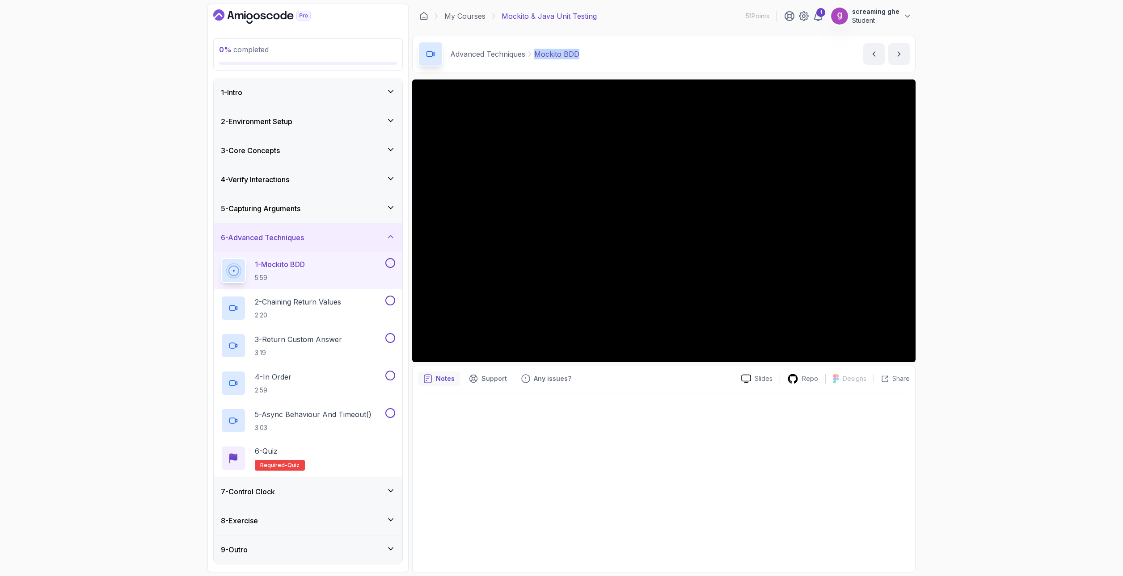
drag, startPoint x: 589, startPoint y: 50, endPoint x: 535, endPoint y: 53, distance: 54.1
click at [535, 53] on div "Advanced Techniques Mockito BDD Mockito BDD by nelson" at bounding box center [663, 54] width 503 height 37
drag, startPoint x: 124, startPoint y: 311, endPoint x: 136, endPoint y: 311, distance: 11.6
click at [124, 311] on div "0 % completed 1 - Intro 2 - Environment Setup 3 - Core Concepts 4 - Verify Inte…" at bounding box center [561, 288] width 1123 height 576
click at [286, 307] on p "2 - Chaining Return Values" at bounding box center [298, 302] width 86 height 11
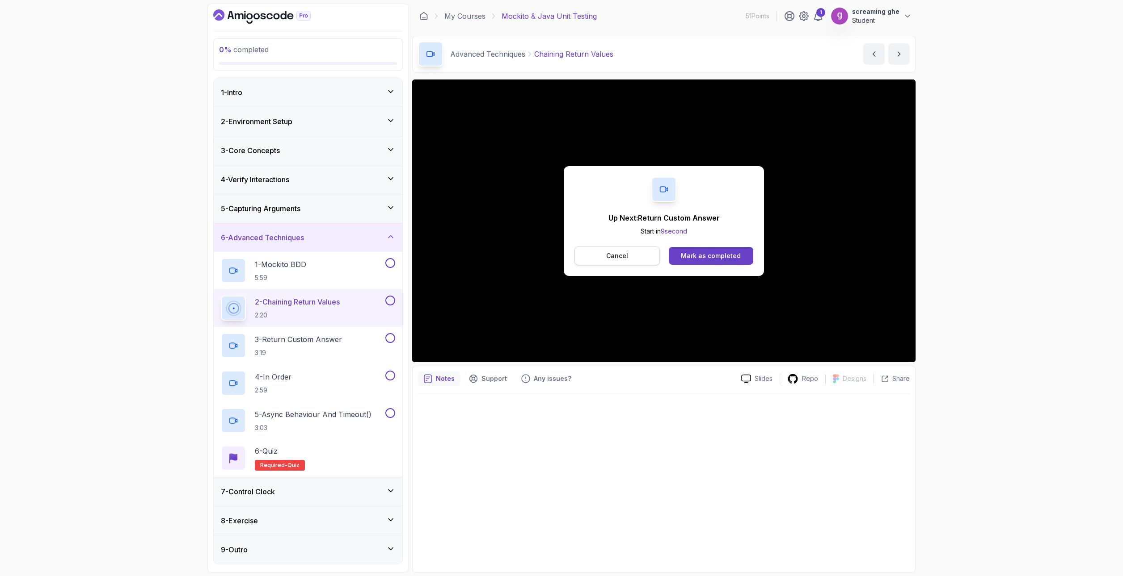
click at [621, 264] on button "Cancel" at bounding box center [616, 256] width 85 height 19
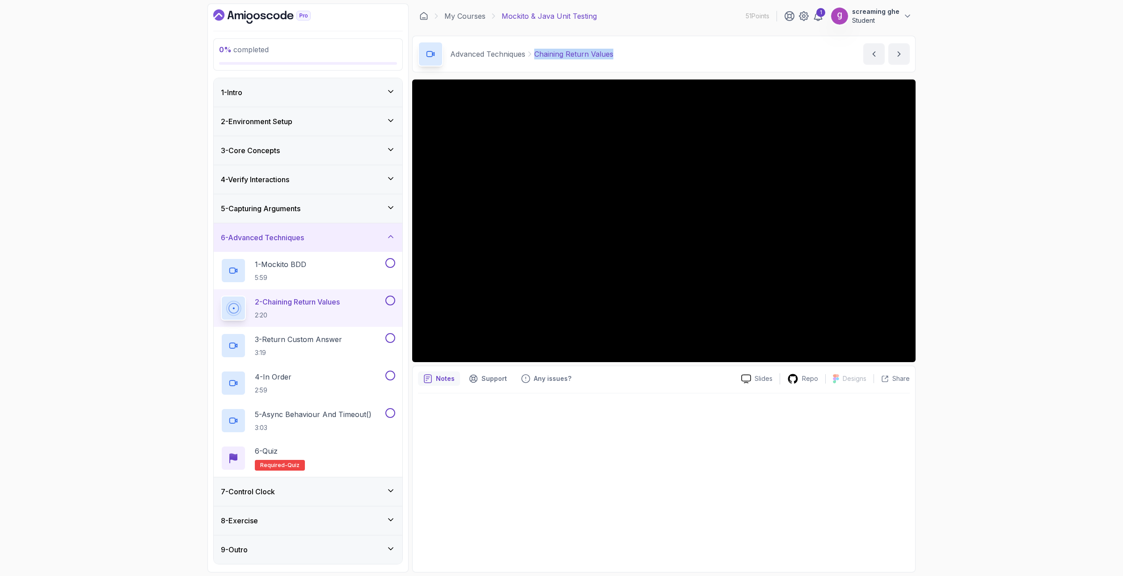
drag, startPoint x: 622, startPoint y: 54, endPoint x: 531, endPoint y: 52, distance: 91.6
click at [531, 52] on div "Advanced Techniques Chaining Return Values Chaining Return Values by nelson" at bounding box center [663, 54] width 503 height 37
click at [308, 343] on p "3 - Return Custom Answer" at bounding box center [298, 339] width 87 height 11
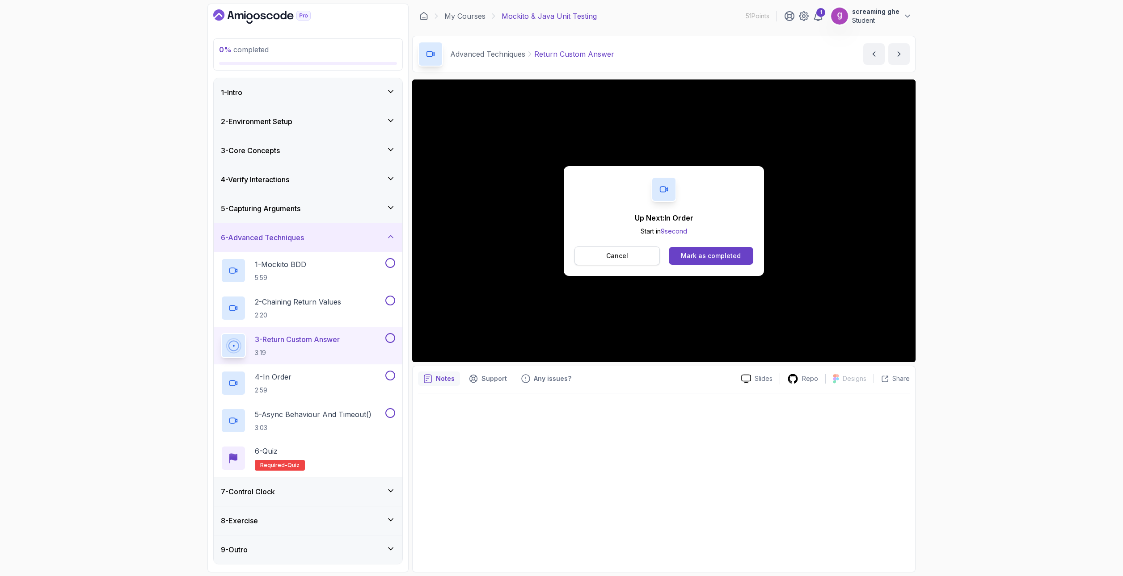
click at [628, 257] on button "Cancel" at bounding box center [616, 256] width 85 height 19
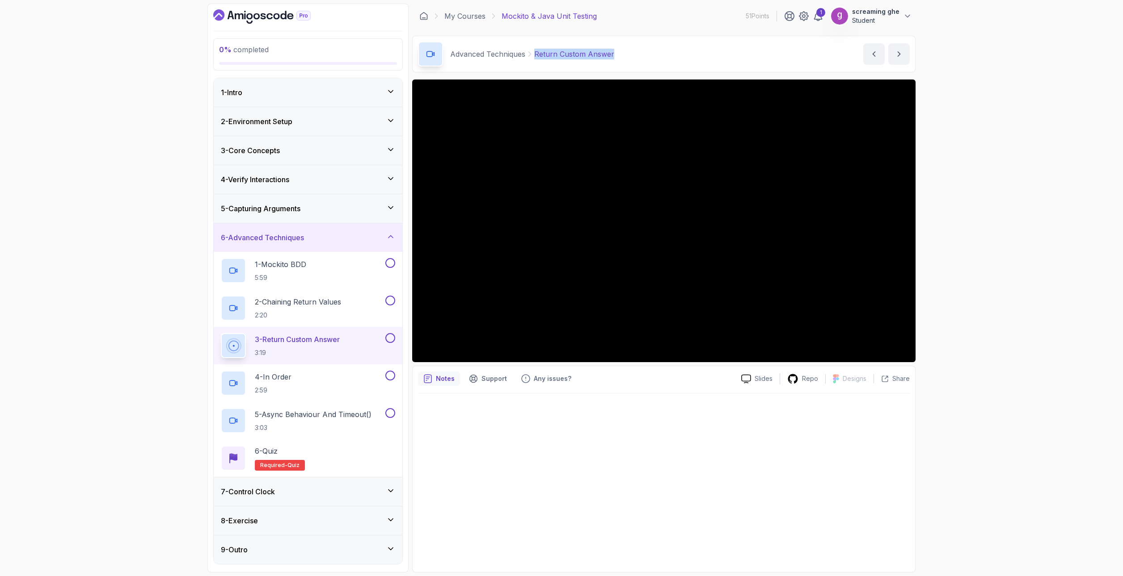
drag, startPoint x: 628, startPoint y: 54, endPoint x: 535, endPoint y: 52, distance: 93.0
click at [535, 52] on div "Advanced Techniques Return Custom Answer Return Custom Answer by nelson" at bounding box center [663, 54] width 503 height 37
click at [275, 387] on p "2:59" at bounding box center [273, 390] width 37 height 9
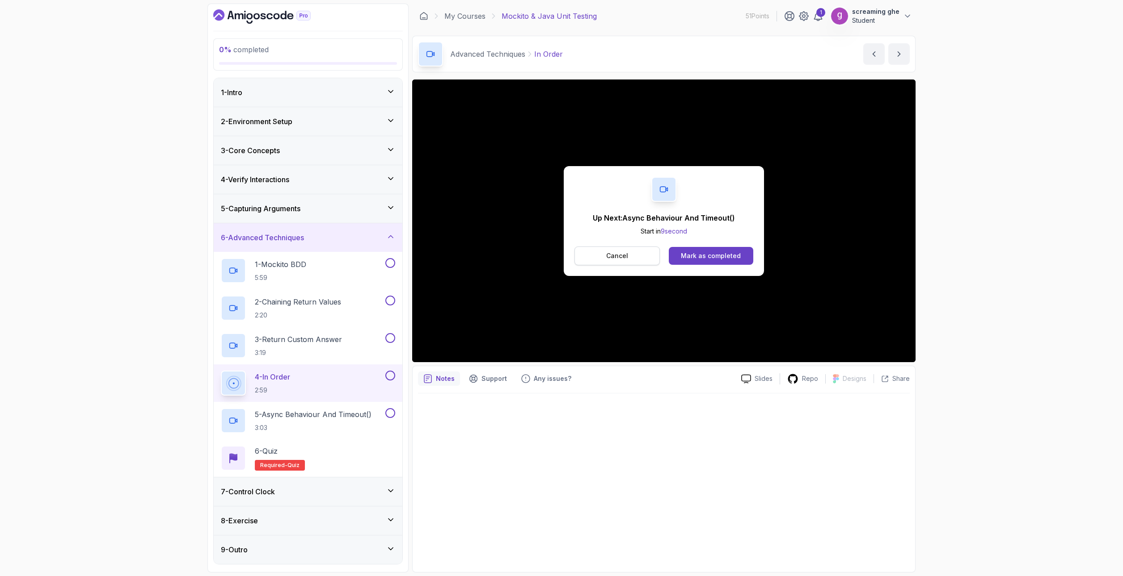
click at [628, 257] on button "Cancel" at bounding box center [616, 256] width 85 height 19
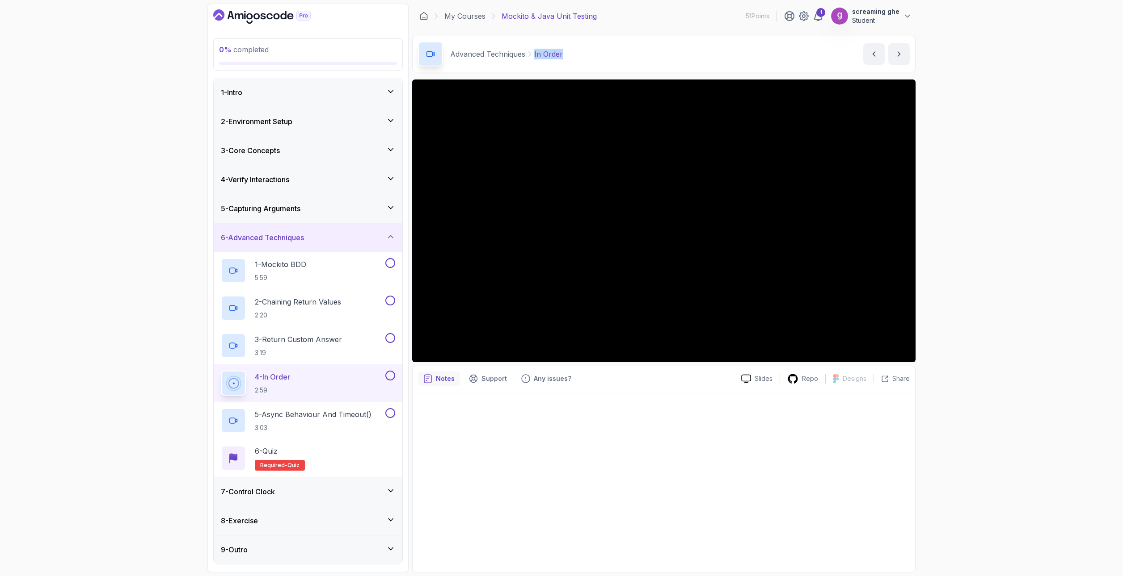
drag, startPoint x: 576, startPoint y: 56, endPoint x: 530, endPoint y: 55, distance: 46.0
click at [530, 55] on div "Advanced Techniques In Order In Order by nelson" at bounding box center [663, 54] width 503 height 37
click at [306, 426] on p "3:03" at bounding box center [313, 428] width 117 height 9
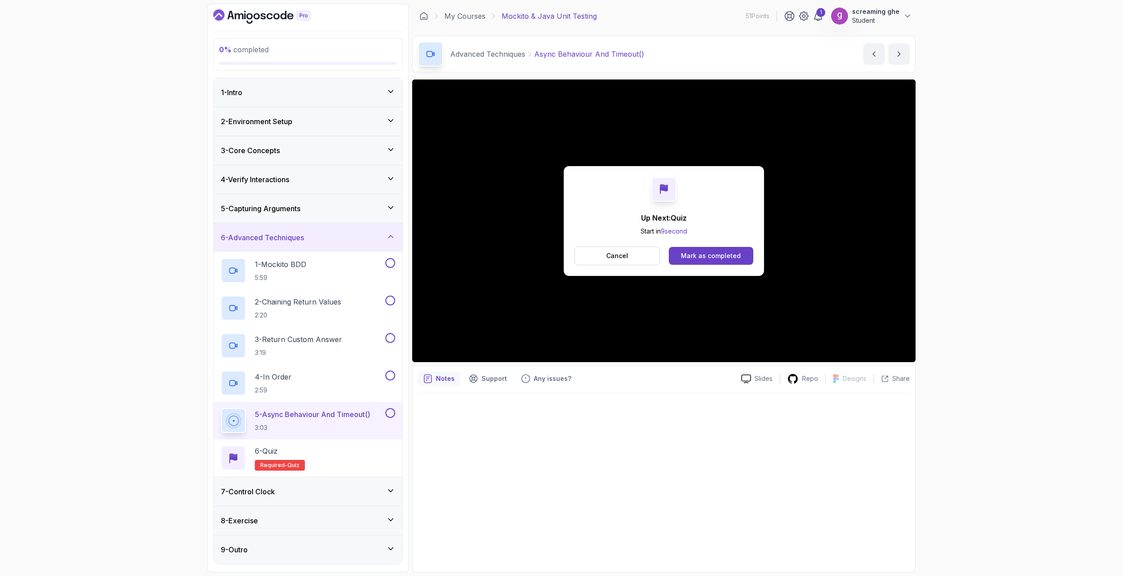
click at [615, 256] on p "Cancel" at bounding box center [617, 256] width 22 height 9
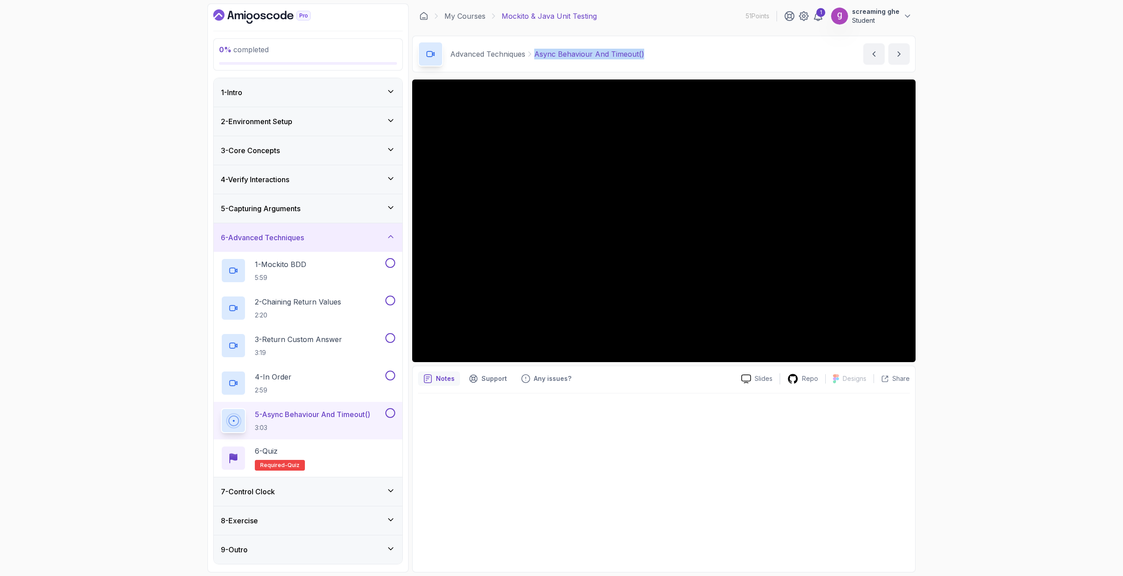
drag, startPoint x: 660, startPoint y: 52, endPoint x: 533, endPoint y: 60, distance: 126.7
click at [533, 60] on div "Advanced Techniques Async Behaviour And Timeout() Async Behaviour And Timeout()…" at bounding box center [663, 54] width 503 height 37
click at [289, 496] on div "7 - Control Clock" at bounding box center [308, 492] width 174 height 11
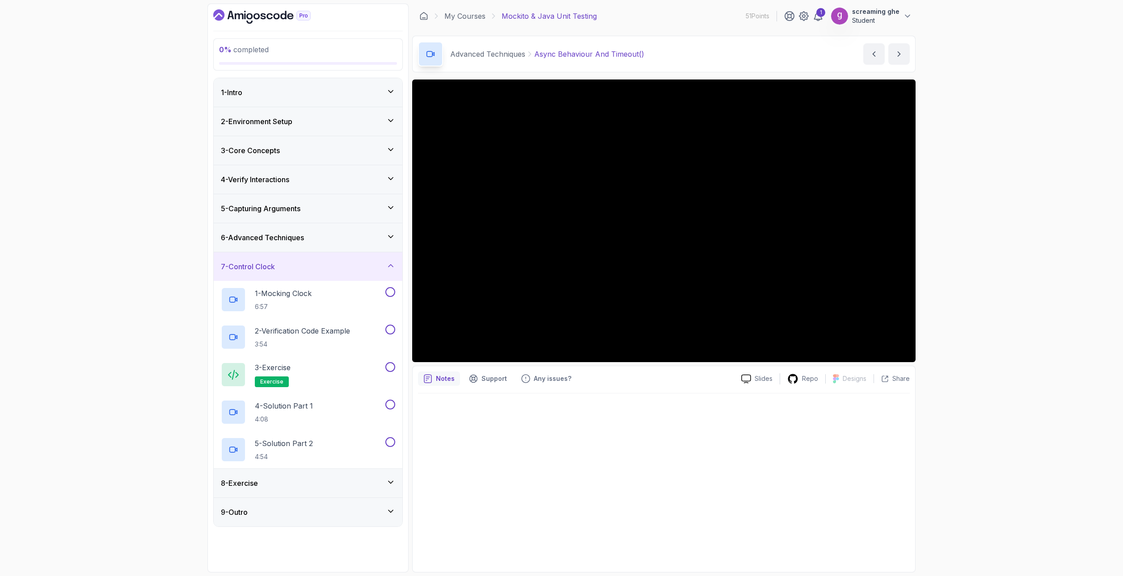
click at [1060, 457] on div "0 % completed 1 - Intro 2 - Environment Setup 3 - Core Concepts 4 - Verify Inte…" at bounding box center [561, 288] width 1123 height 576
click at [295, 307] on p "6:57" at bounding box center [283, 307] width 57 height 9
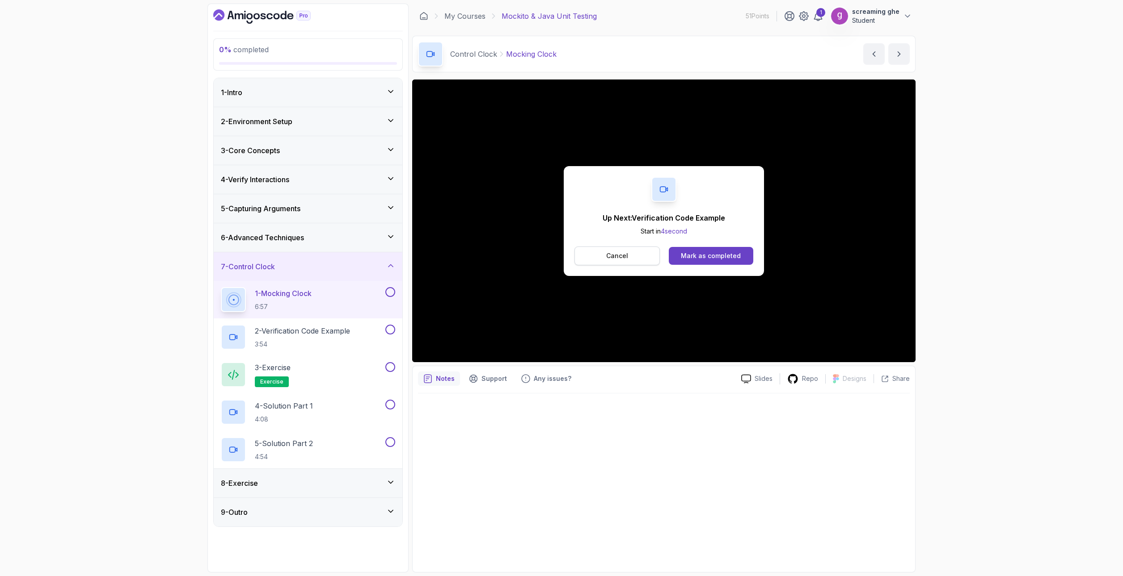
click at [634, 258] on button "Cancel" at bounding box center [616, 256] width 85 height 19
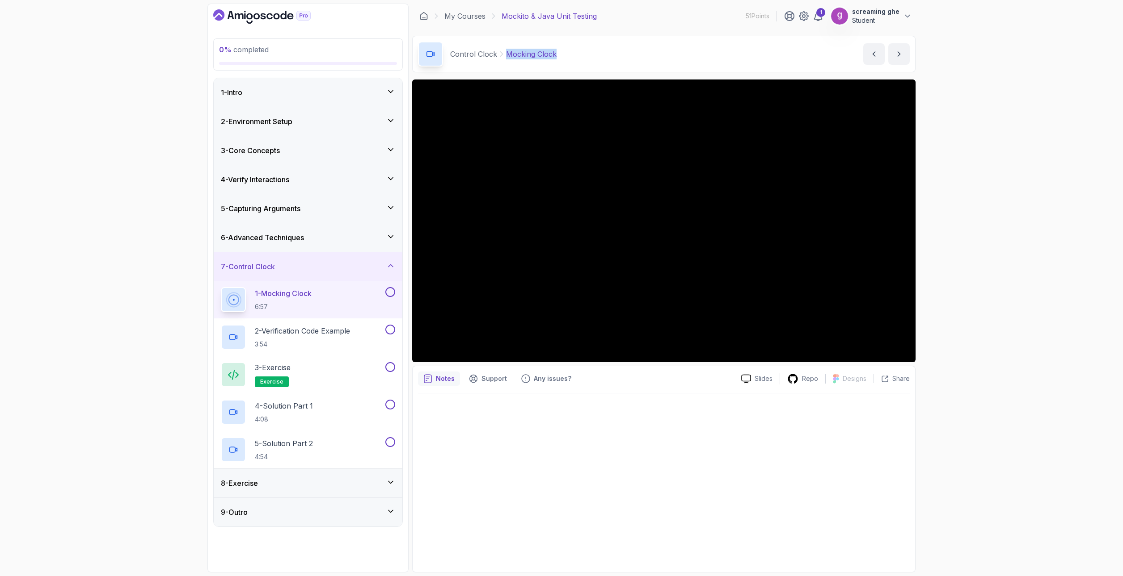
drag, startPoint x: 547, startPoint y: 58, endPoint x: 506, endPoint y: 58, distance: 41.1
click at [506, 58] on div "Control Clock Mocking Clock Mocking Clock by nelson" at bounding box center [663, 54] width 503 height 37
click at [313, 338] on h2 "2 - Verification Code Example 3:54" at bounding box center [302, 337] width 95 height 23
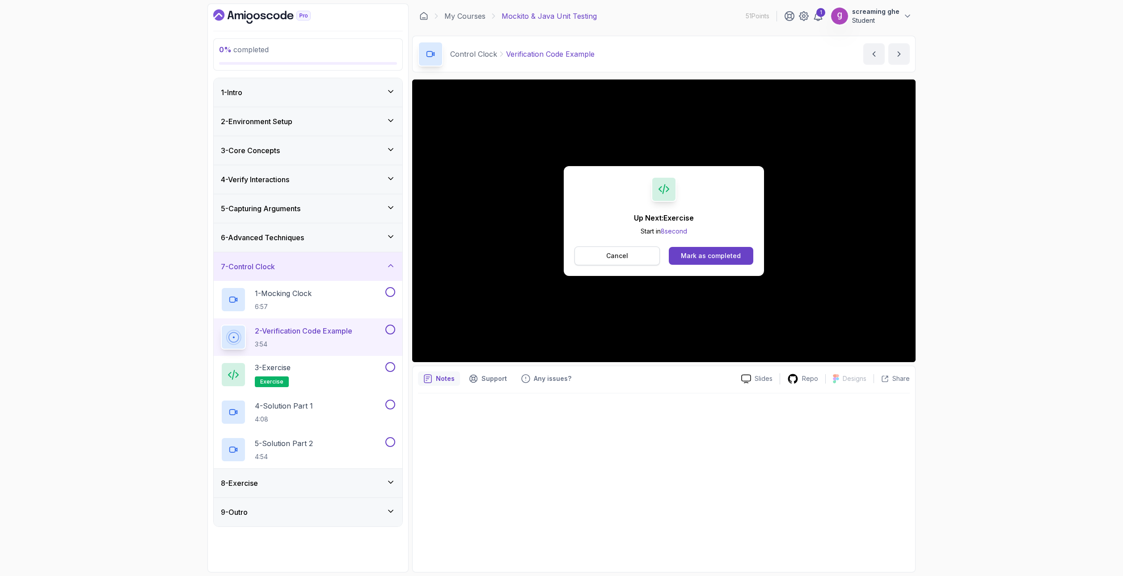
click at [627, 256] on p "Cancel" at bounding box center [617, 256] width 22 height 9
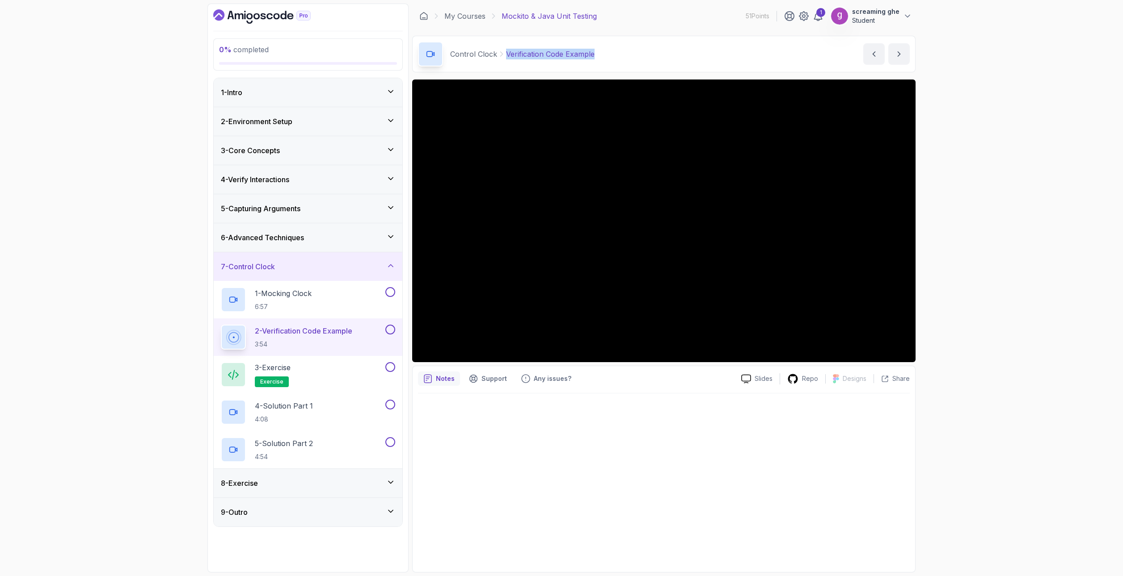
drag, startPoint x: 592, startPoint y: 55, endPoint x: 504, endPoint y: 61, distance: 88.6
click at [504, 61] on div "Control Clock Verification Code Example Verification Code Example by nelson" at bounding box center [663, 54] width 503 height 37
click at [304, 388] on div "3 - Exercise exercise" at bounding box center [308, 375] width 189 height 38
click at [305, 378] on div "3 - Exercise exercise" at bounding box center [302, 374] width 163 height 25
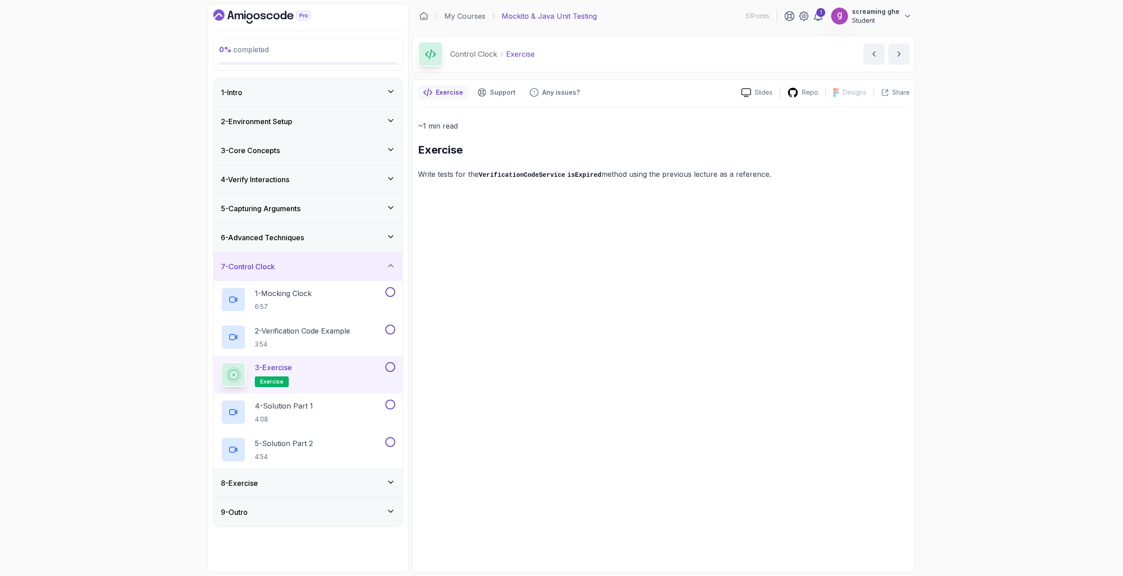
click at [841, 315] on div "~1 min read Exercise Write tests for the VerificationCodeService isExpired meth…" at bounding box center [664, 337] width 492 height 460
click at [313, 401] on p "4 - Solution Part 1" at bounding box center [284, 406] width 58 height 11
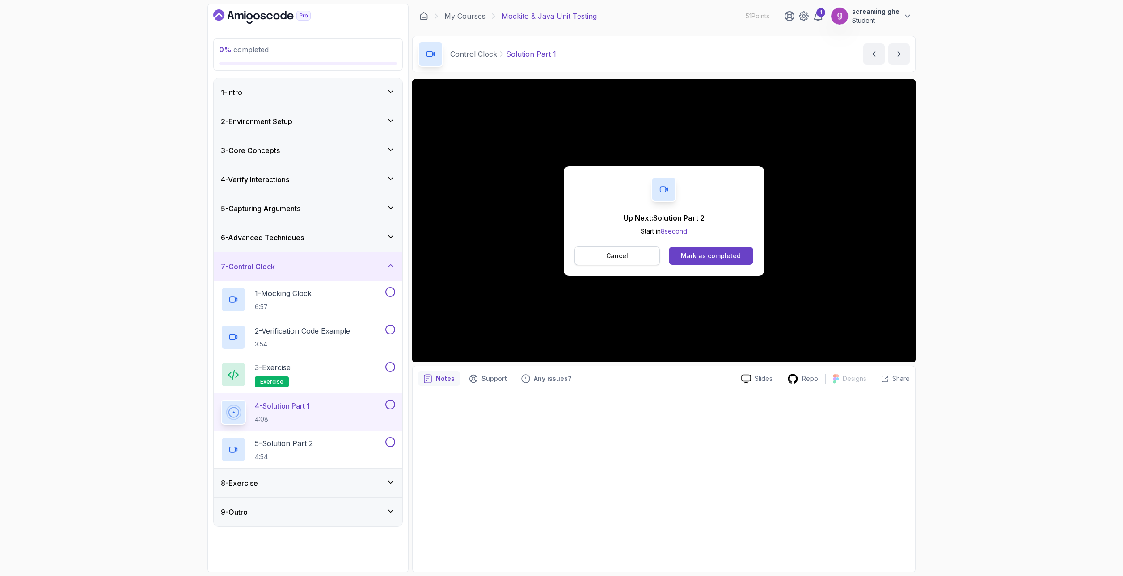
click at [621, 252] on p "Cancel" at bounding box center [617, 256] width 22 height 9
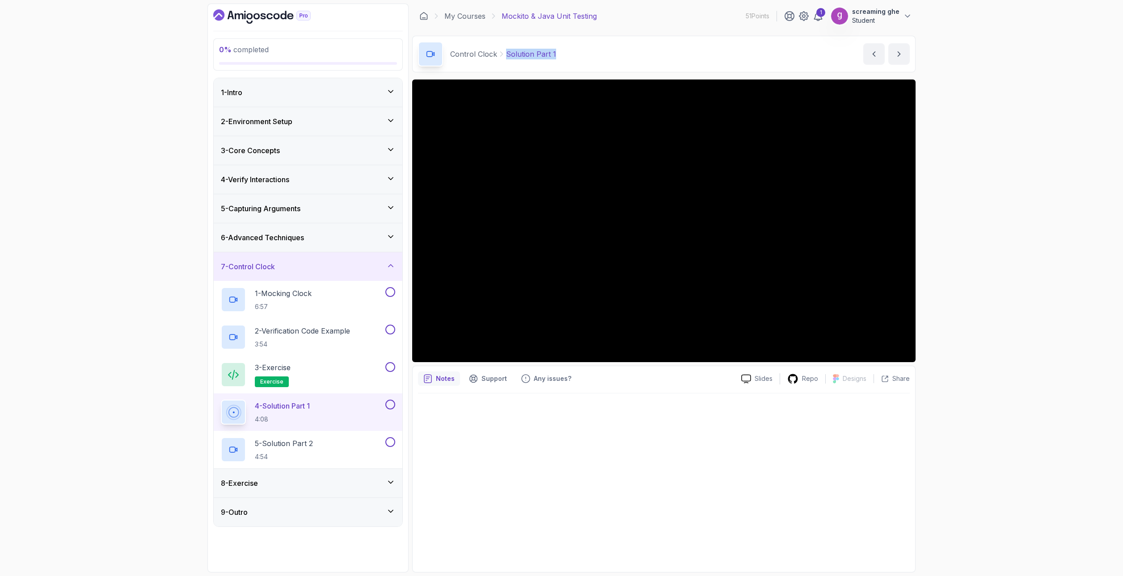
drag, startPoint x: 562, startPoint y: 53, endPoint x: 504, endPoint y: 55, distance: 58.1
click at [504, 55] on div "Control Clock Solution Part 1 Solution Part 1 by nelson" at bounding box center [663, 54] width 503 height 37
click at [343, 441] on div "5 - Solution Part 2 4:54" at bounding box center [302, 449] width 163 height 25
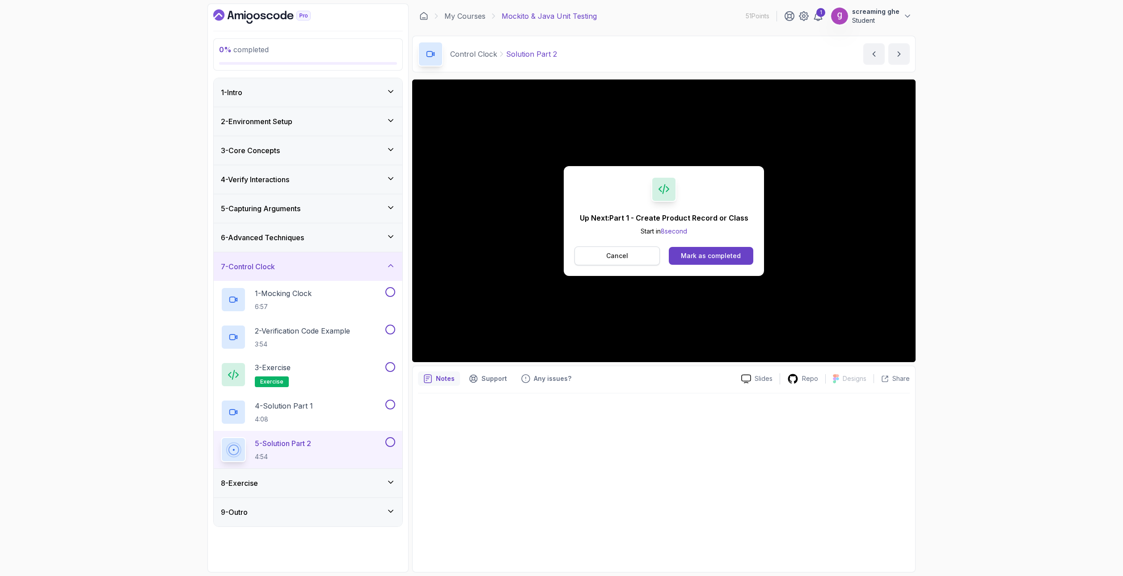
click at [605, 256] on button "Cancel" at bounding box center [616, 256] width 85 height 19
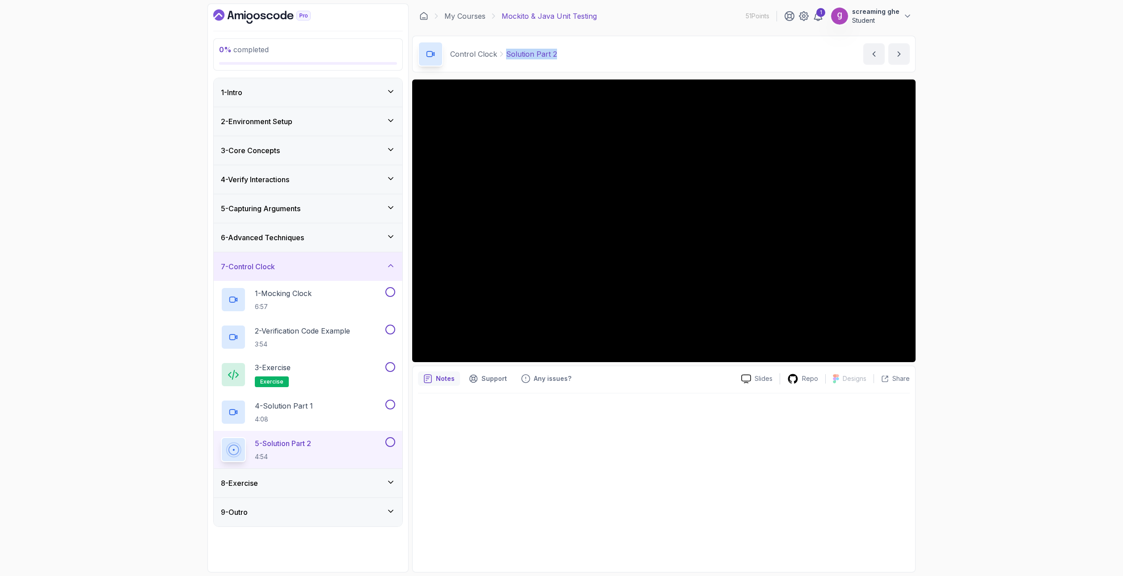
drag, startPoint x: 551, startPoint y: 55, endPoint x: 503, endPoint y: 54, distance: 48.3
click at [503, 54] on div "Control Clock Solution Part 2 Solution Part 2 by nelson" at bounding box center [663, 54] width 503 height 37
click at [322, 479] on div "8 - Exercise" at bounding box center [308, 483] width 174 height 11
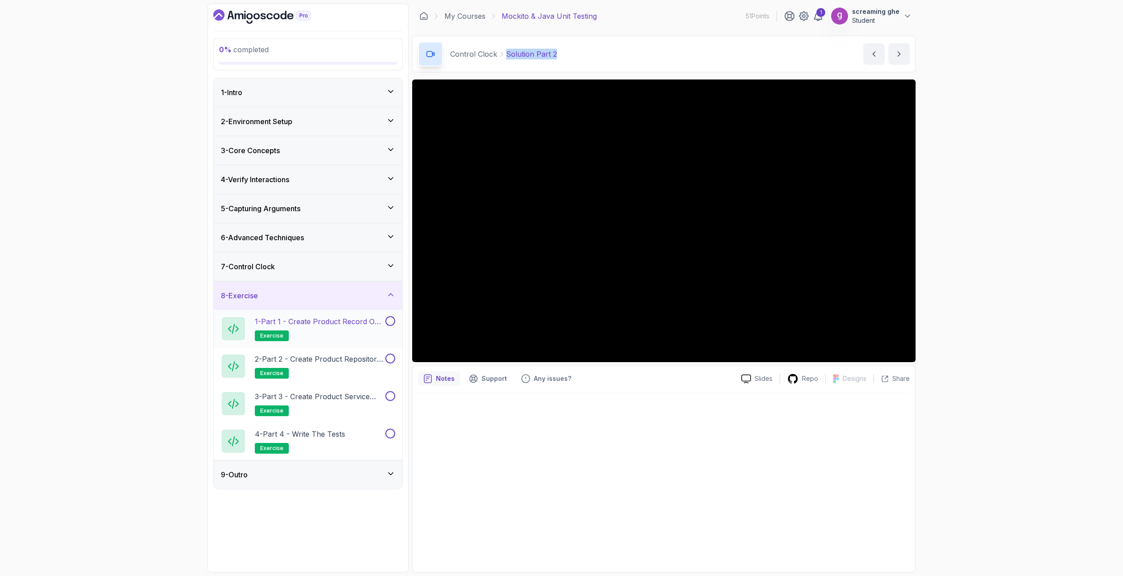
click at [357, 337] on h2 "1 - Part 1 - Create Product Record or Class exercise" at bounding box center [319, 328] width 129 height 25
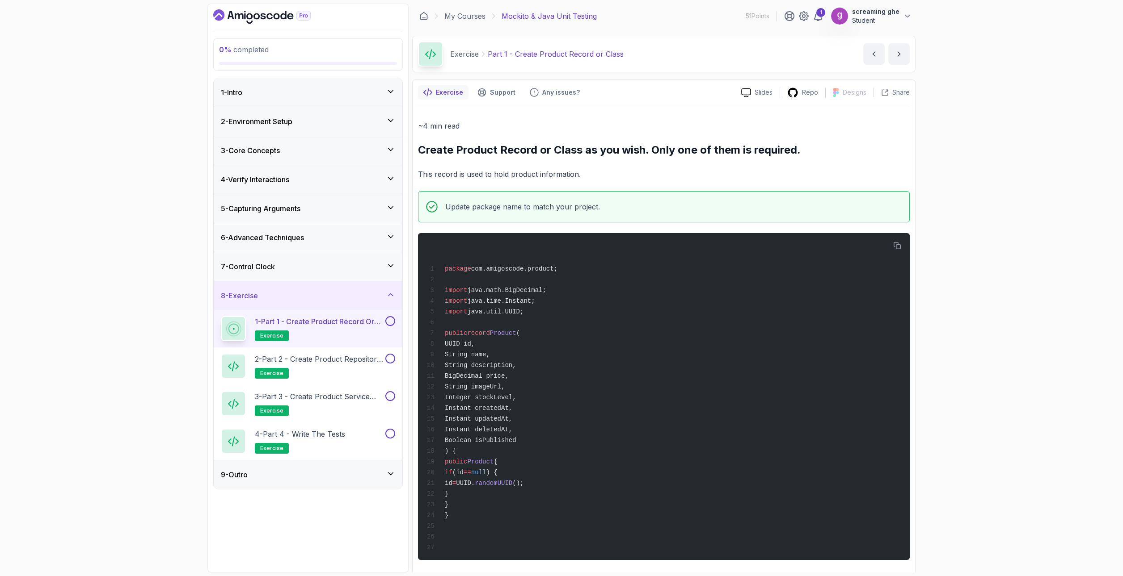
click at [435, 143] on h2 "Create Product Record or Class as you wish. Only one of them is required." at bounding box center [664, 150] width 492 height 14
drag, startPoint x: 805, startPoint y: 151, endPoint x: 412, endPoint y: 151, distance: 393.2
drag, startPoint x: 1114, startPoint y: 419, endPoint x: 1097, endPoint y: 420, distance: 17.1
click at [1113, 419] on div "0 % completed 1 - Intro 2 - Environment Setup 3 - Core Concepts 4 - Verify Inte…" at bounding box center [561, 288] width 1123 height 576
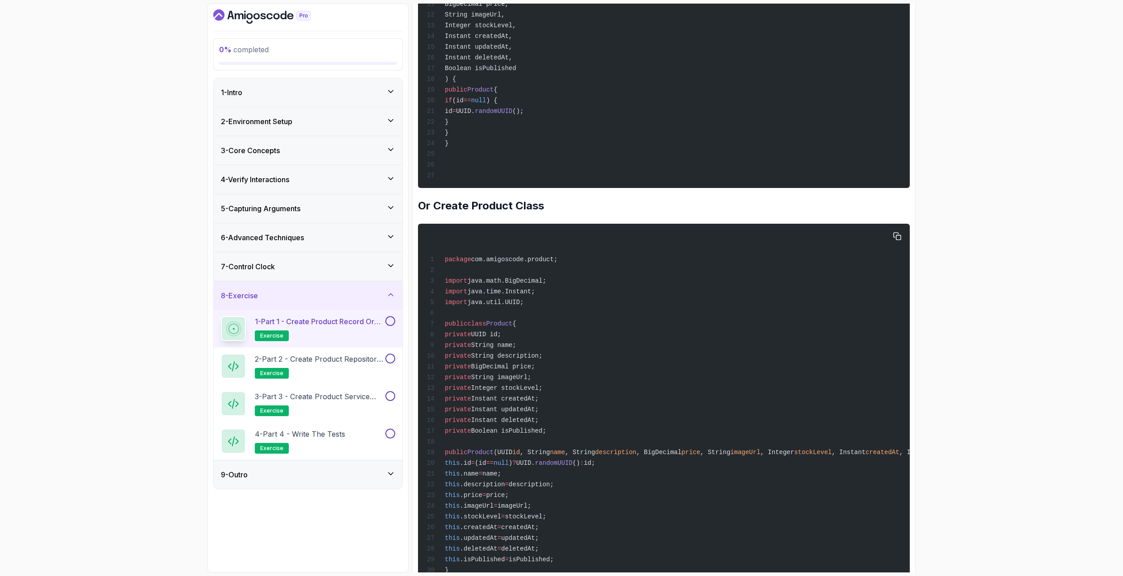
scroll to position [357, 0]
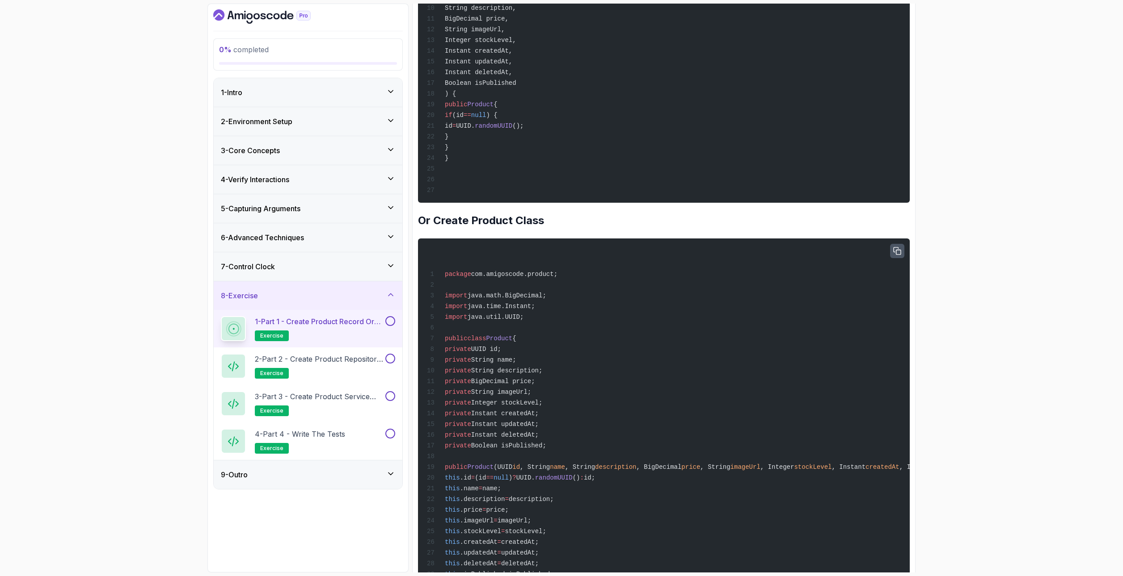
click at [902, 258] on button "button" at bounding box center [897, 251] width 14 height 14
click at [295, 361] on p "2 - Part 2 - Create Product Repository Interface" at bounding box center [319, 359] width 129 height 11
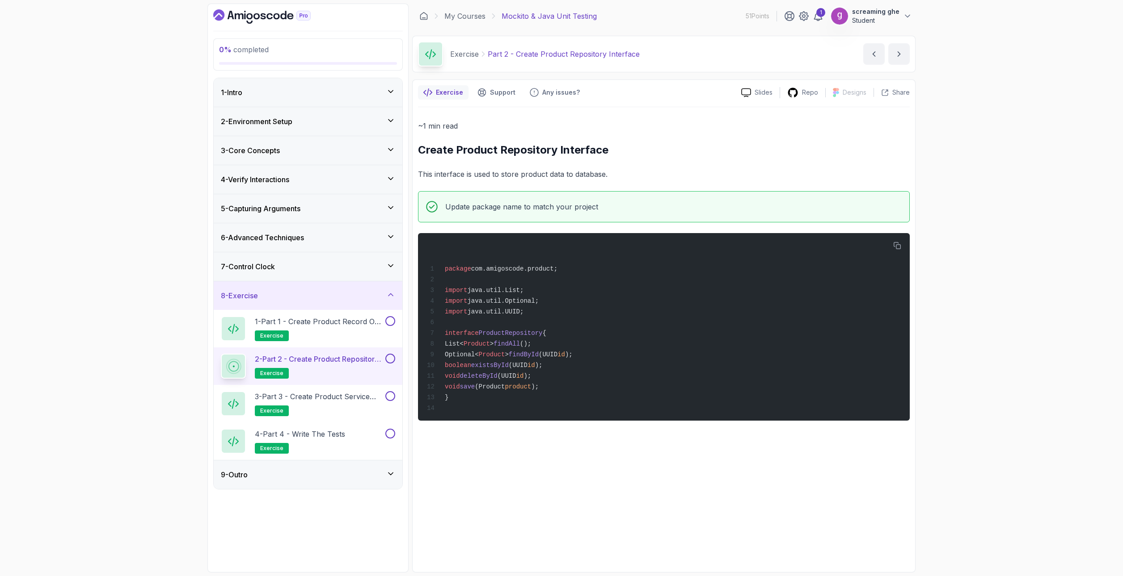
click at [465, 117] on div "~1 min read Create Product Repository Interface This interface is used to store…" at bounding box center [664, 337] width 492 height 460
drag, startPoint x: 616, startPoint y: 149, endPoint x: 420, endPoint y: 146, distance: 196.6
click at [420, 146] on h2 "Create Product Repository Interface" at bounding box center [664, 150] width 492 height 14
click at [295, 404] on h2 "3 - Part 3 - Create Product Service Class exercise" at bounding box center [319, 403] width 129 height 25
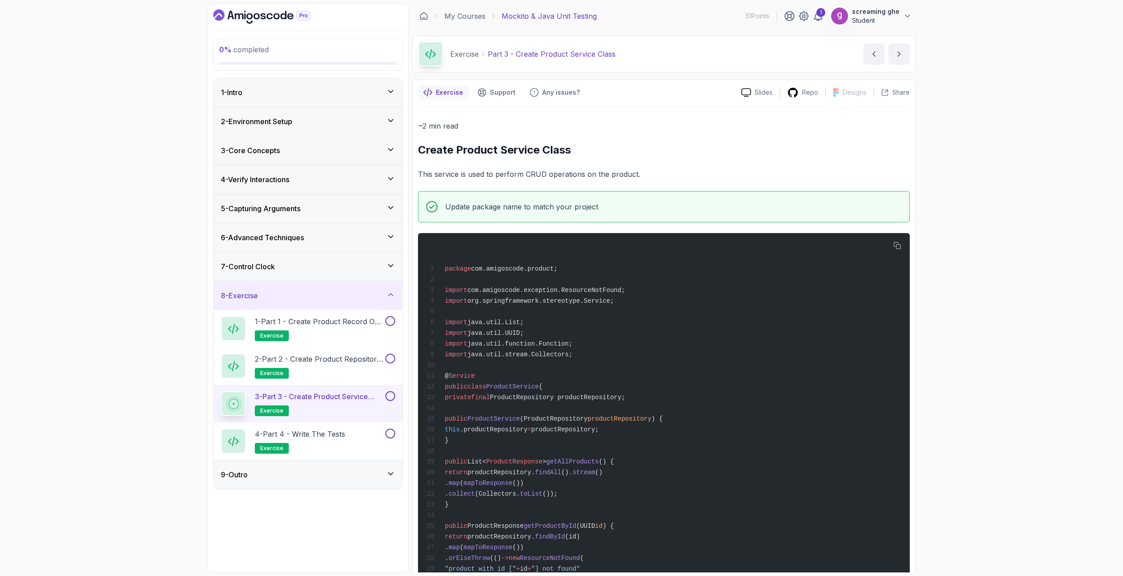
click at [449, 152] on h2 "Create Product Service Class" at bounding box center [664, 150] width 492 height 14
drag, startPoint x: 600, startPoint y: 152, endPoint x: 412, endPoint y: 156, distance: 188.2
drag, startPoint x: 371, startPoint y: 533, endPoint x: 531, endPoint y: 433, distance: 187.9
click at [371, 533] on div "0 % completed 1 - Intro 2 - Environment Setup 3 - Core Concepts 4 - Verify Inte…" at bounding box center [307, 288] width 201 height 569
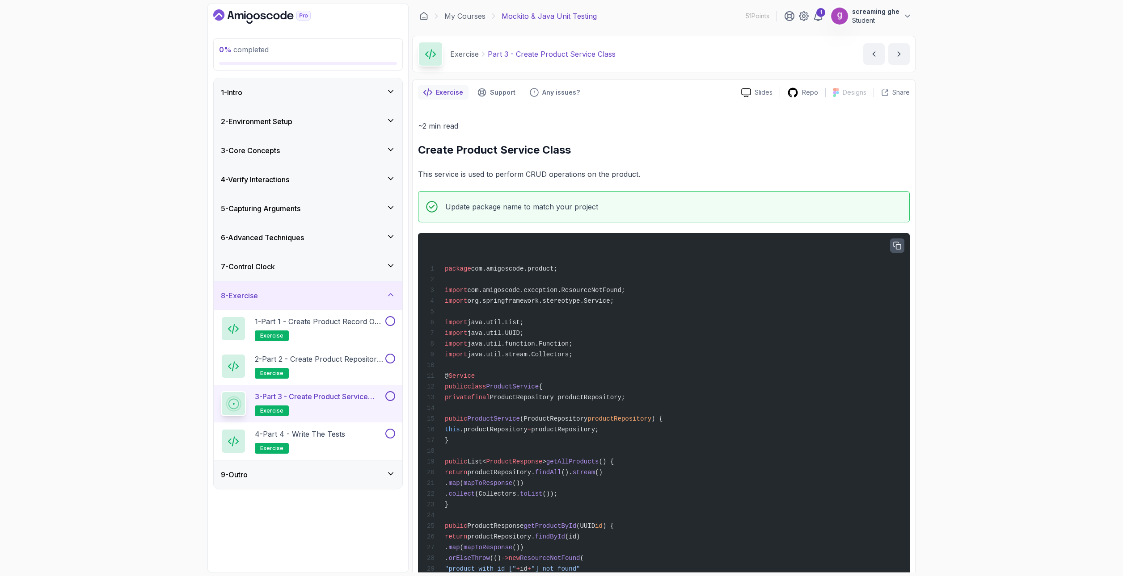
click at [899, 248] on icon "button" at bounding box center [897, 246] width 8 height 8
click at [307, 433] on p "4 - Part 4 - Write the tests" at bounding box center [300, 434] width 90 height 11
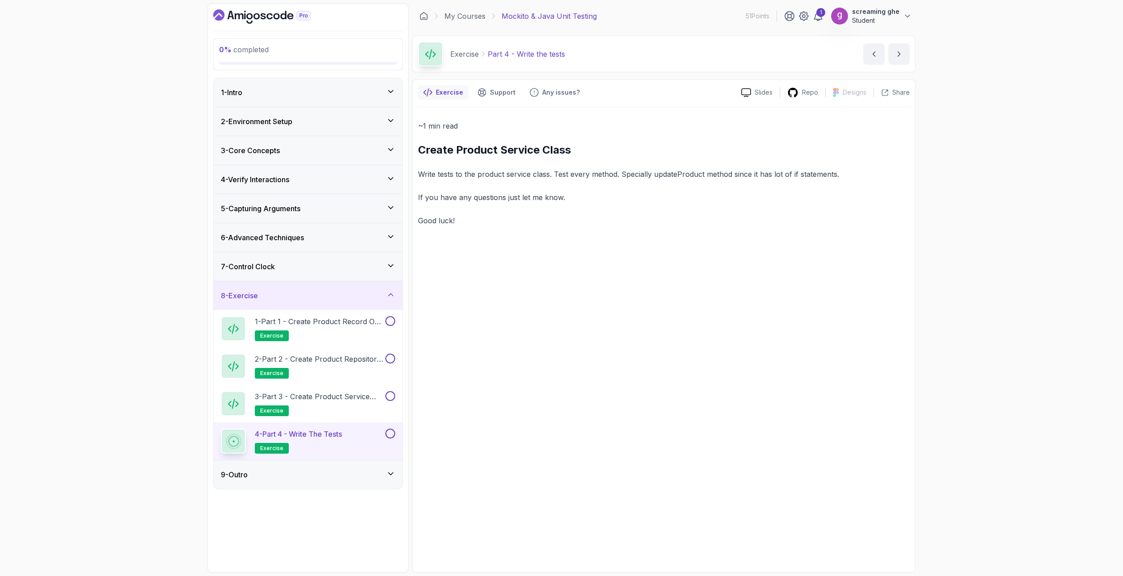
click at [475, 200] on p "If you have any questions just let me know." at bounding box center [664, 197] width 492 height 13
drag, startPoint x: 583, startPoint y: 152, endPoint x: 421, endPoint y: 152, distance: 162.2
click at [421, 152] on h2 "Create Product Service Class" at bounding box center [664, 150] width 492 height 14
click at [261, 476] on div "9 - Outro" at bounding box center [308, 475] width 174 height 11
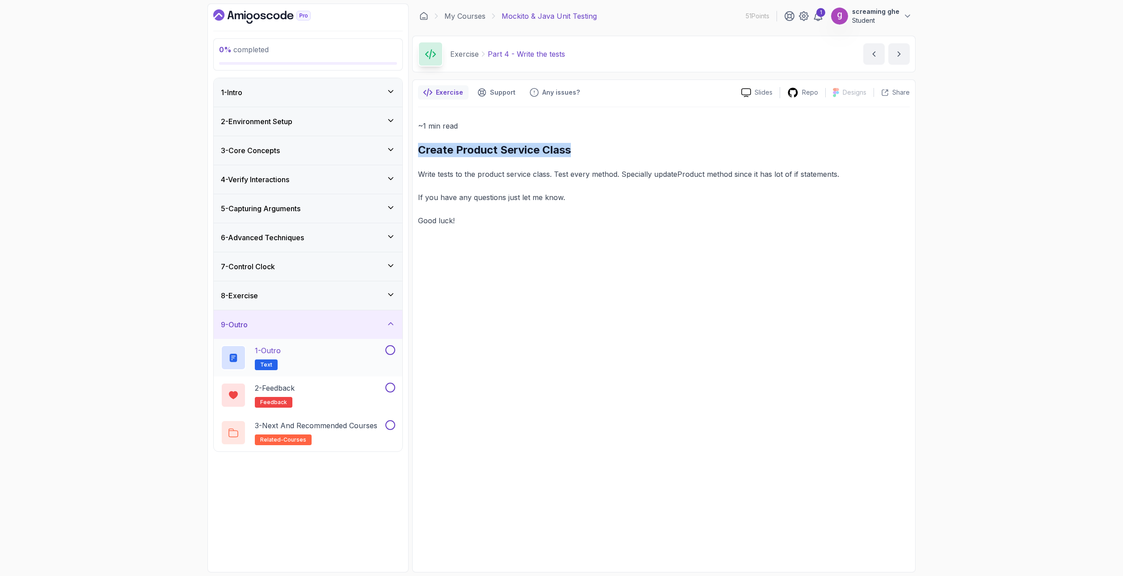
click at [296, 362] on div "1 - Outro Text" at bounding box center [302, 357] width 163 height 25
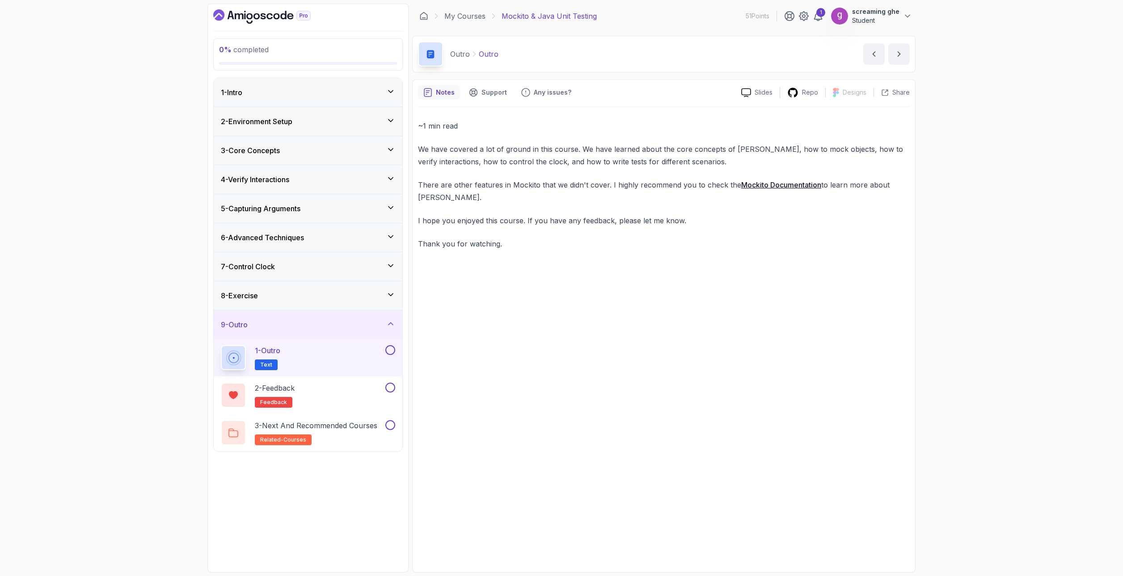
click at [237, 17] on icon "Dashboard" at bounding box center [261, 16] width 97 height 14
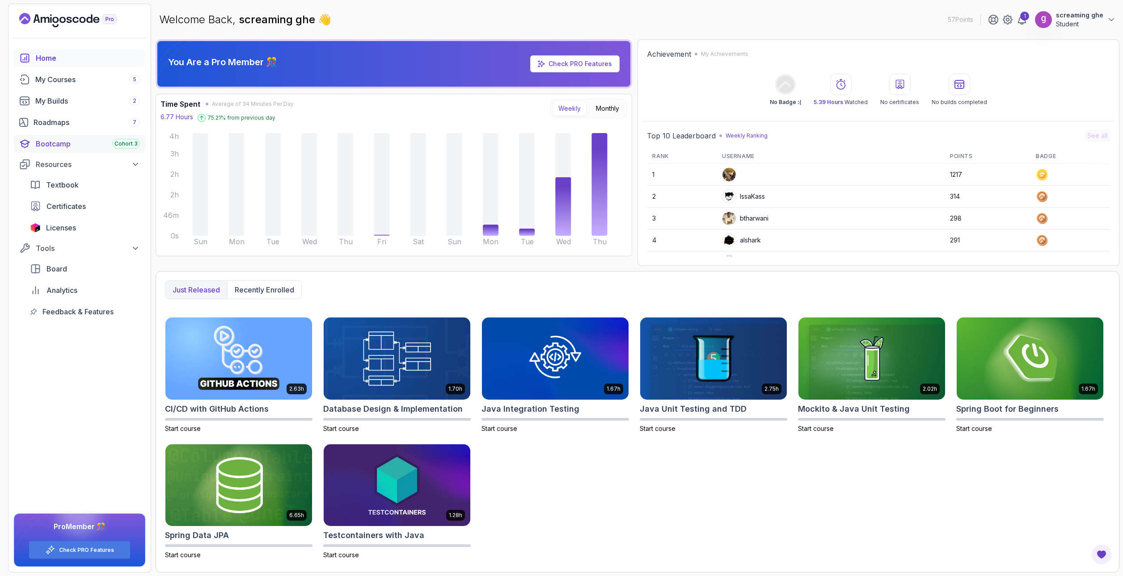
click at [63, 147] on div "Bootcamp Cohort 3" at bounding box center [88, 144] width 104 height 11
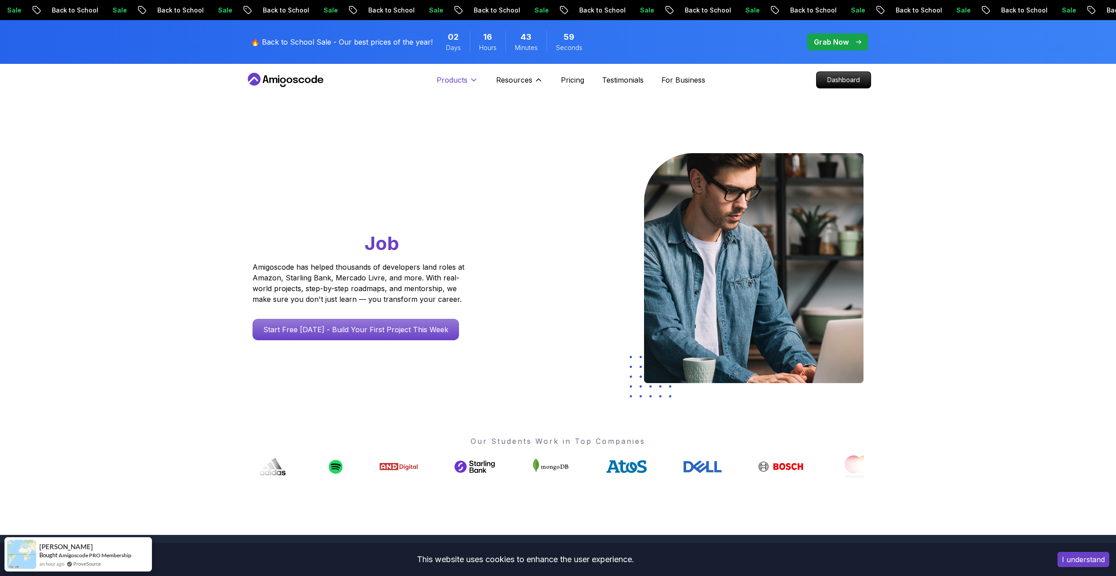
click at [466, 80] on p "Products" at bounding box center [452, 80] width 31 height 11
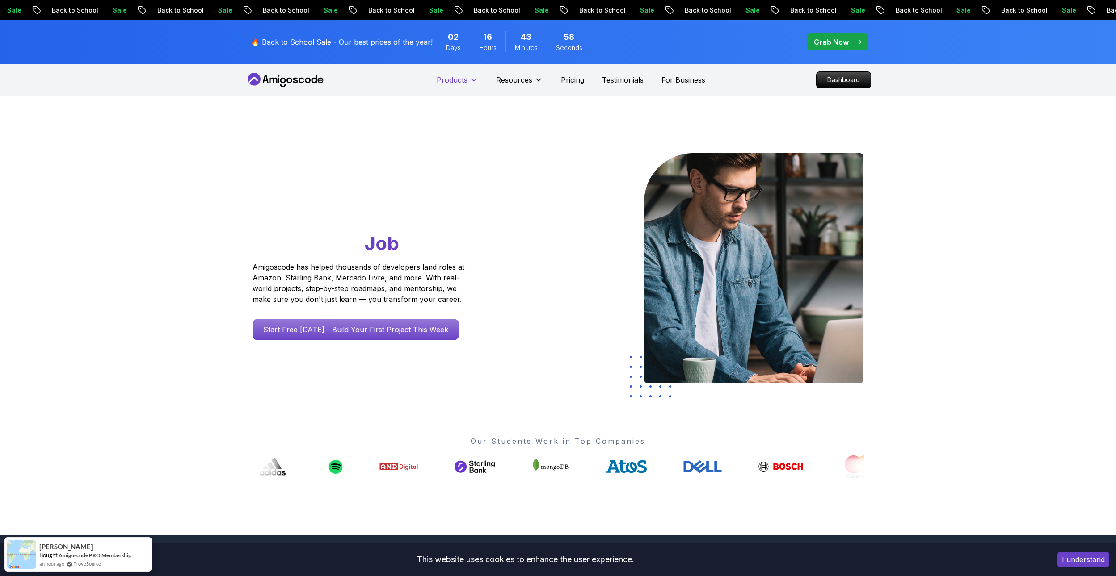
click at [468, 80] on button "Products" at bounding box center [458, 84] width 42 height 18
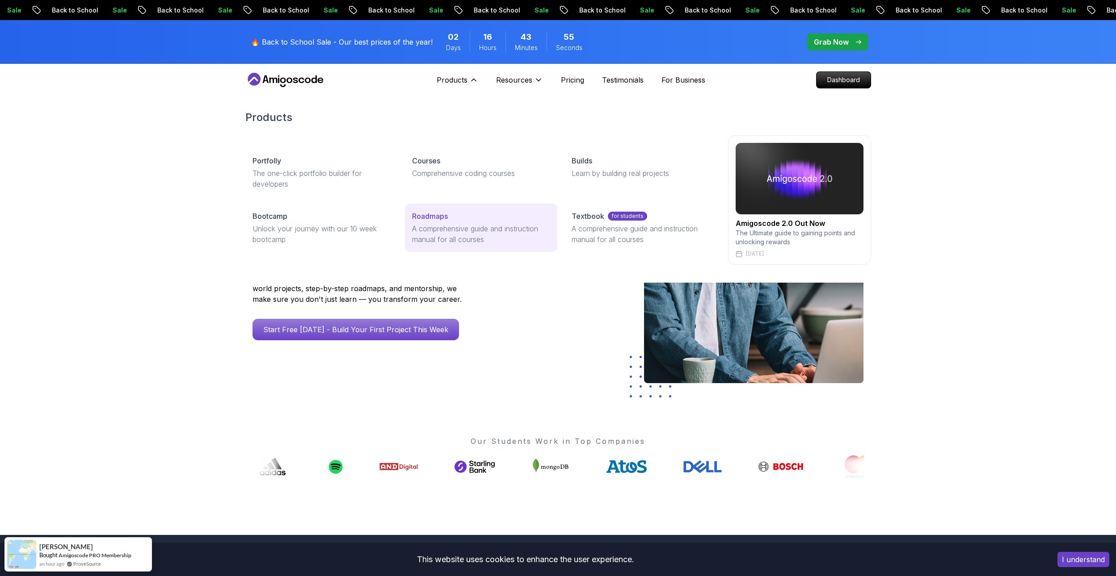
click at [451, 217] on div "Roadmaps" at bounding box center [481, 216] width 138 height 11
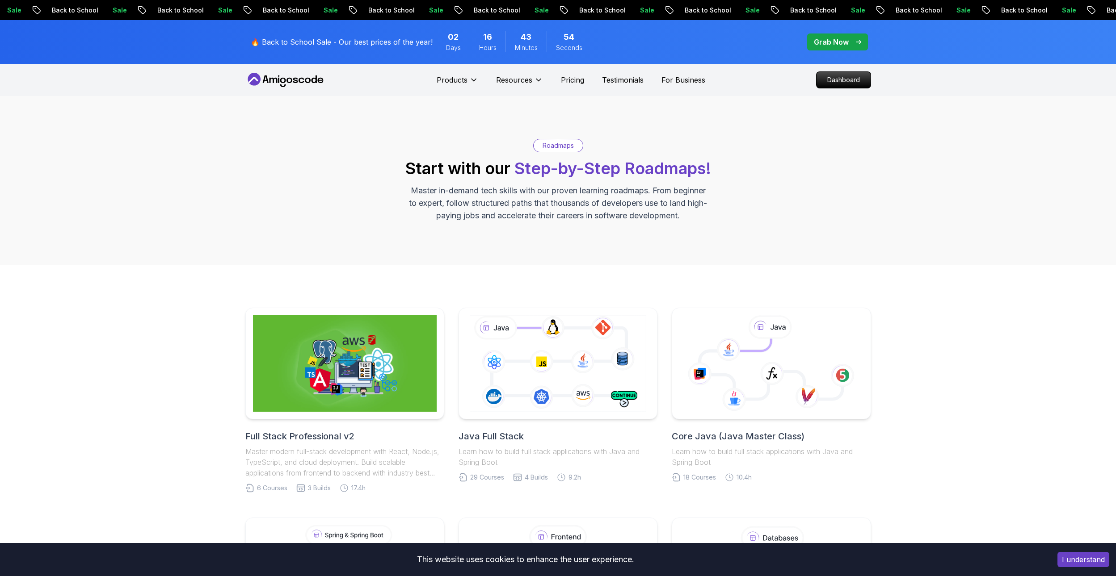
scroll to position [89, 0]
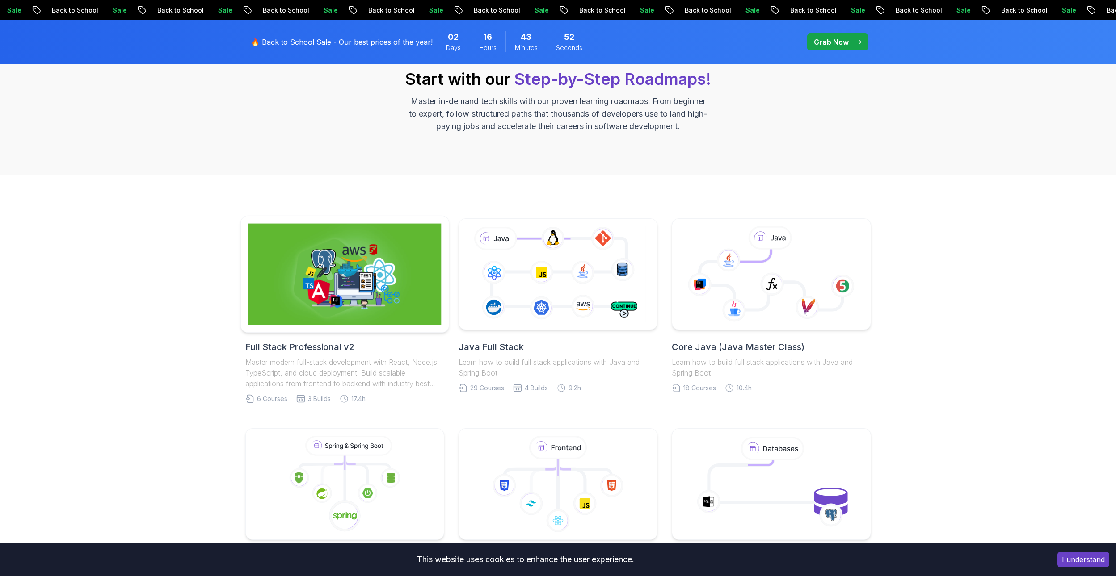
click at [362, 224] on img at bounding box center [344, 274] width 193 height 101
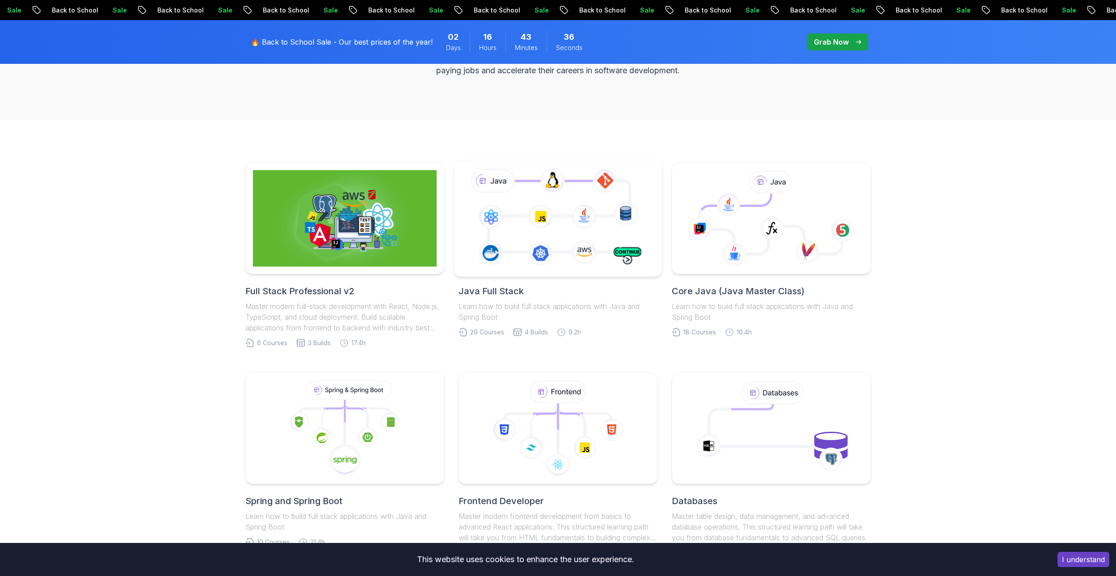
scroll to position [179, 0]
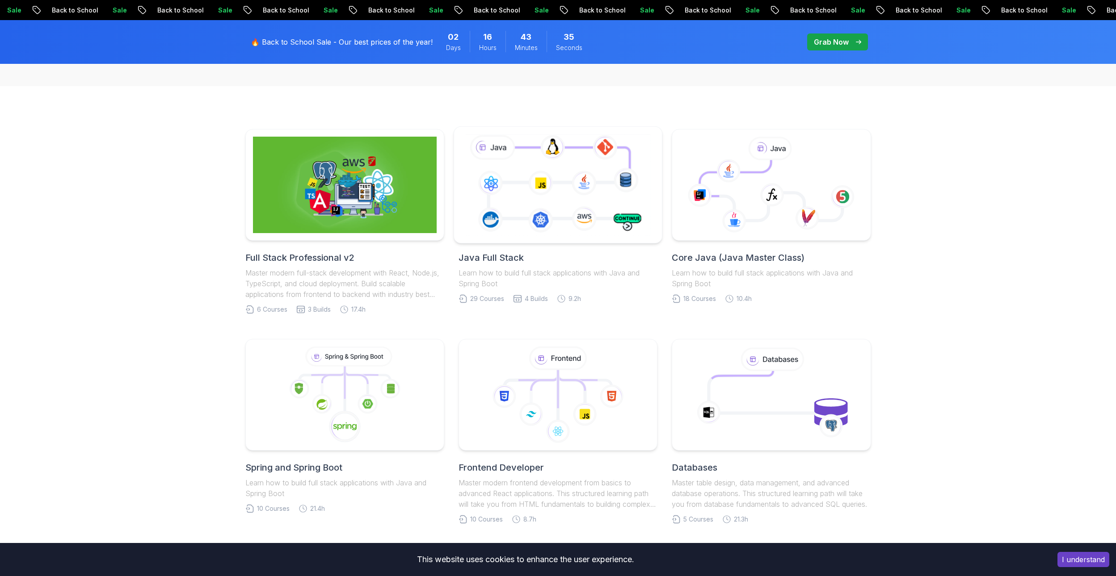
click at [579, 199] on icon at bounding box center [557, 184] width 189 height 105
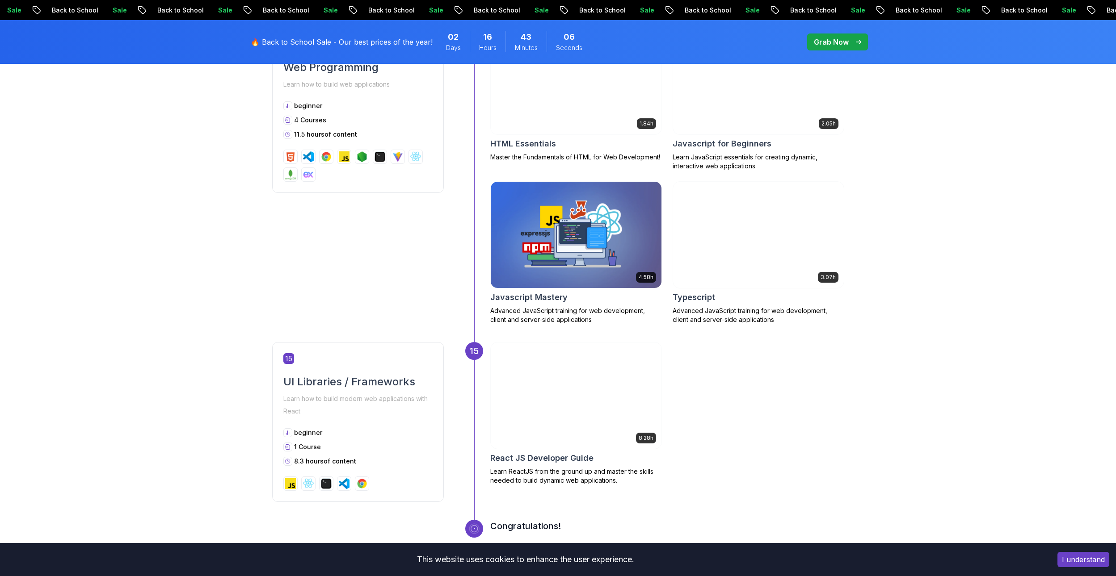
scroll to position [3486, 0]
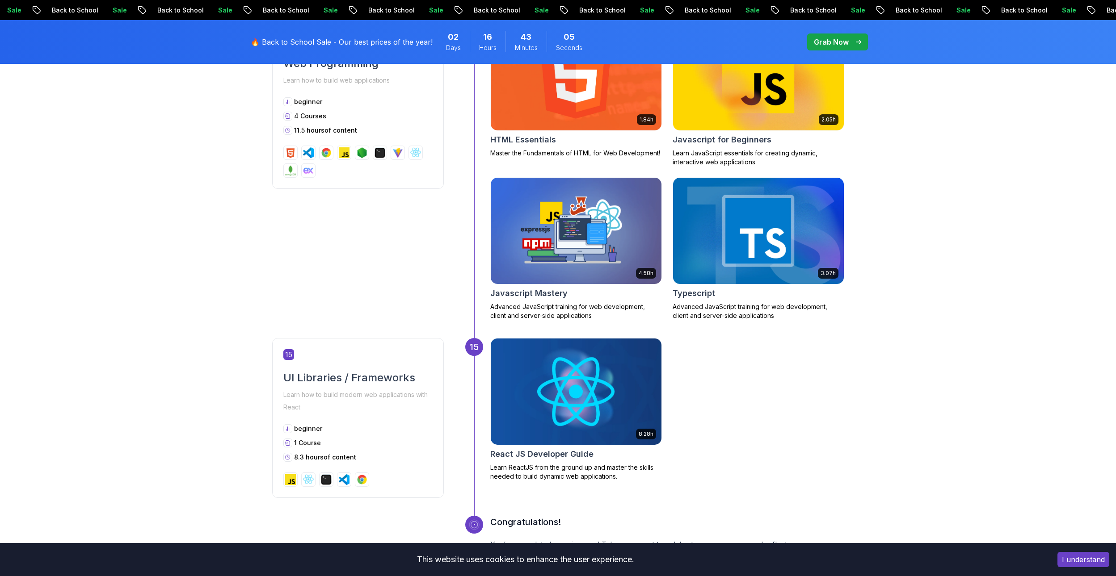
drag, startPoint x: 540, startPoint y: 353, endPoint x: 269, endPoint y: 200, distance: 311.0
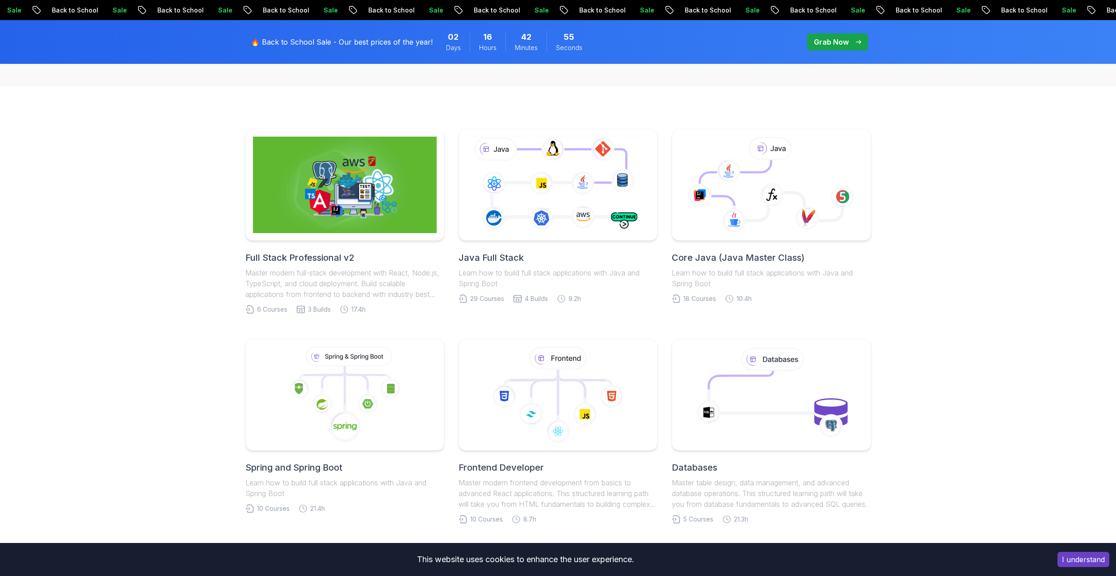
scroll to position [357, 0]
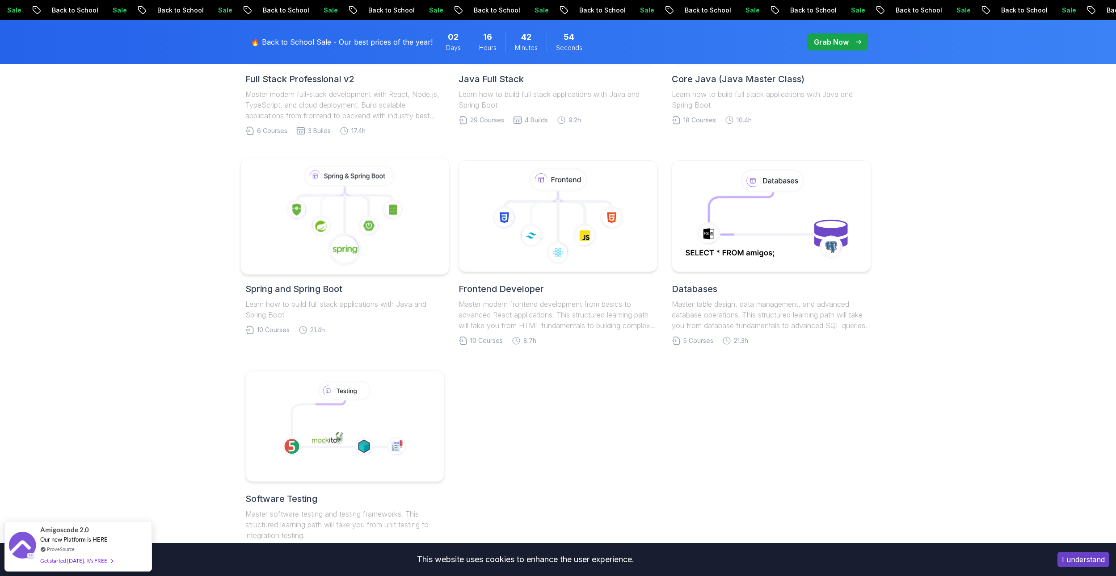
click at [330, 213] on icon at bounding box center [344, 216] width 193 height 101
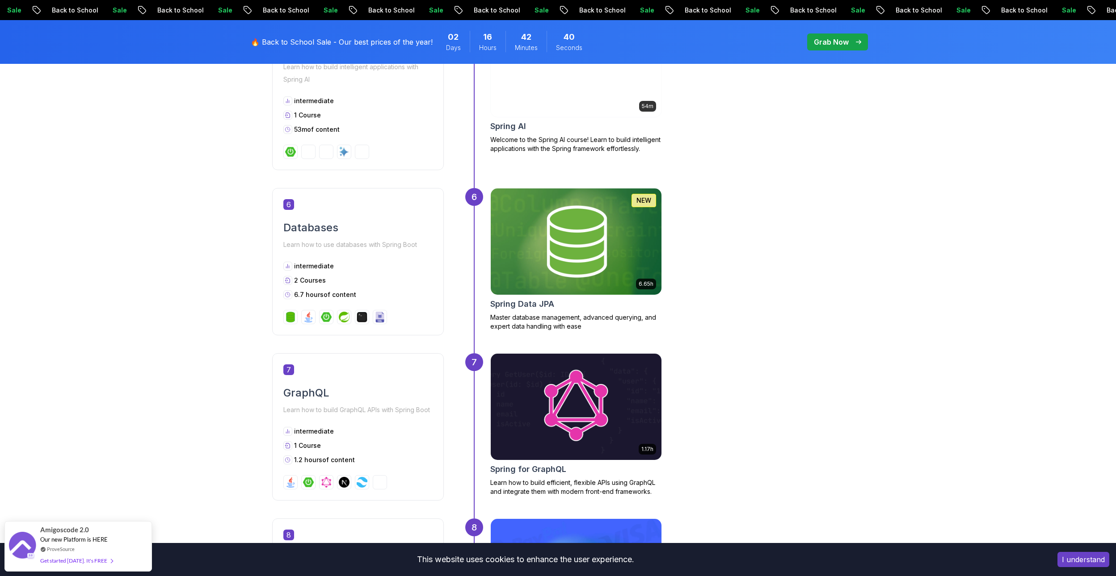
scroll to position [1475, 0]
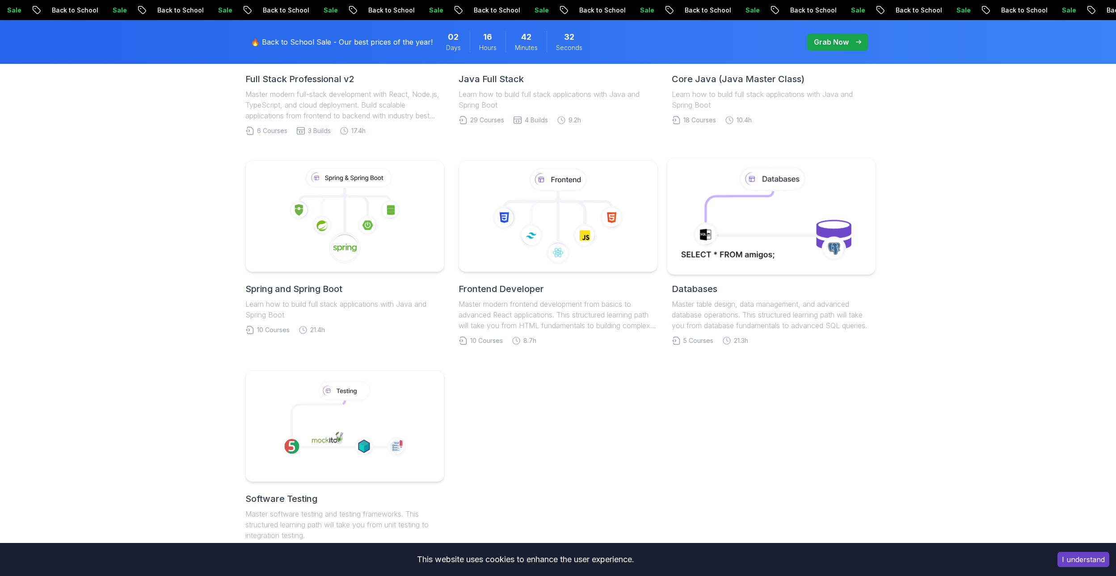
scroll to position [223, 0]
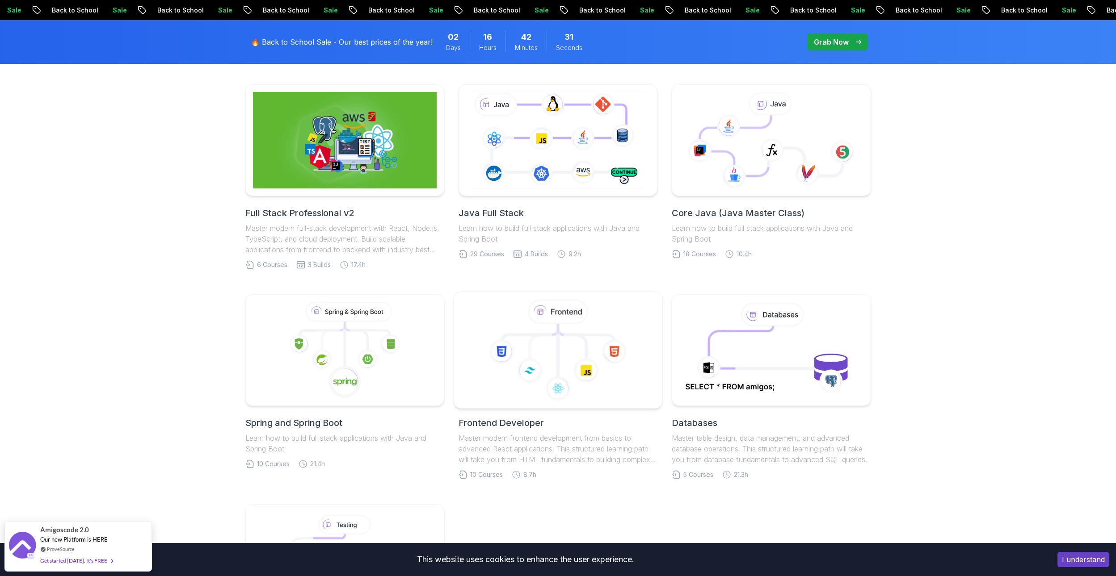
click at [589, 355] on icon at bounding box center [558, 350] width 193 height 101
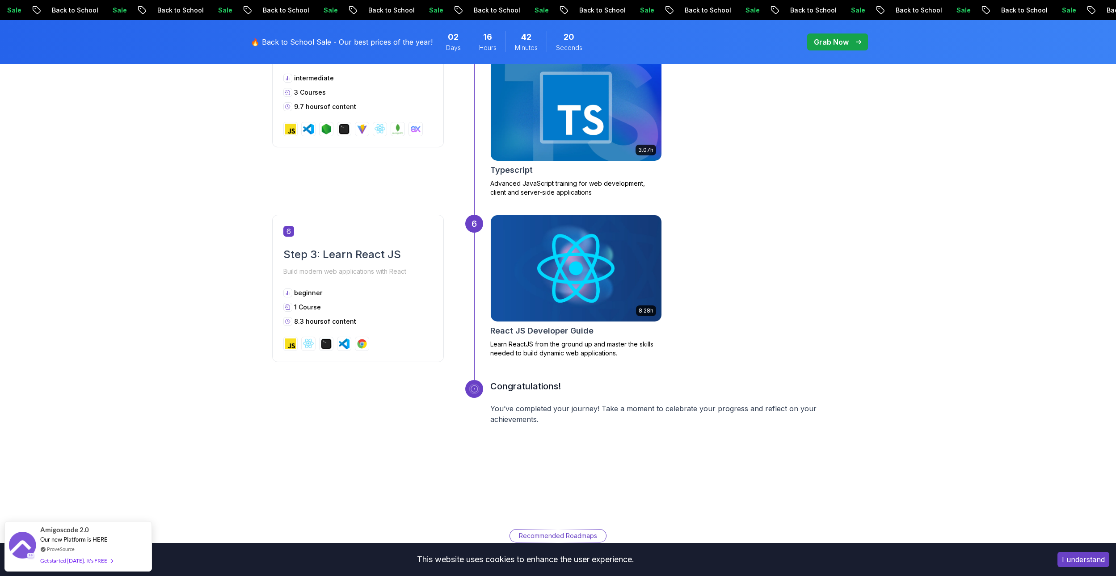
scroll to position [1162, 0]
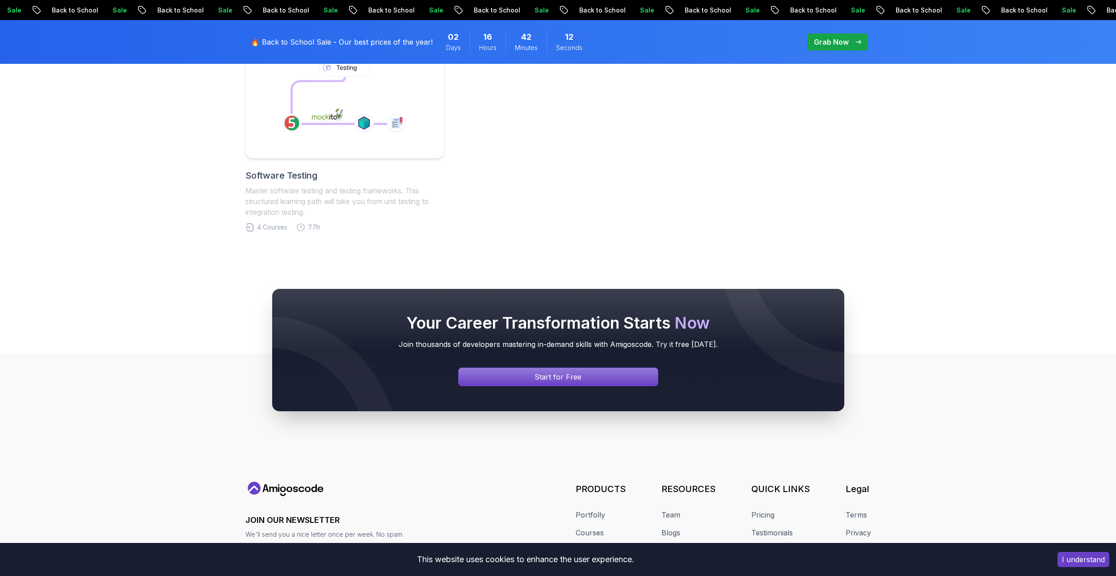
scroll to position [223, 0]
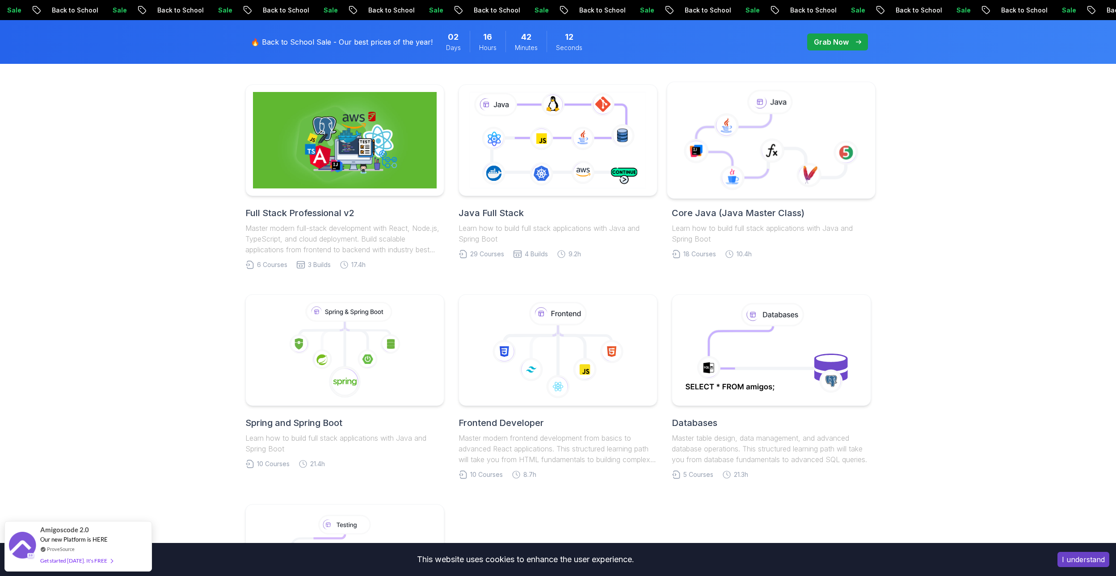
click at [752, 153] on icon at bounding box center [733, 145] width 75 height 63
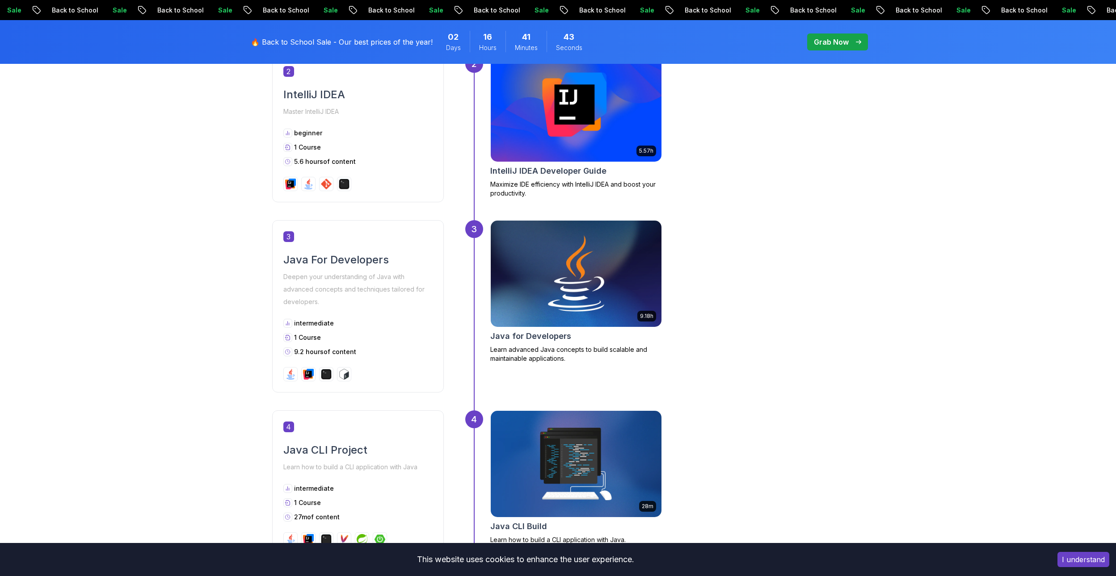
scroll to position [402, 0]
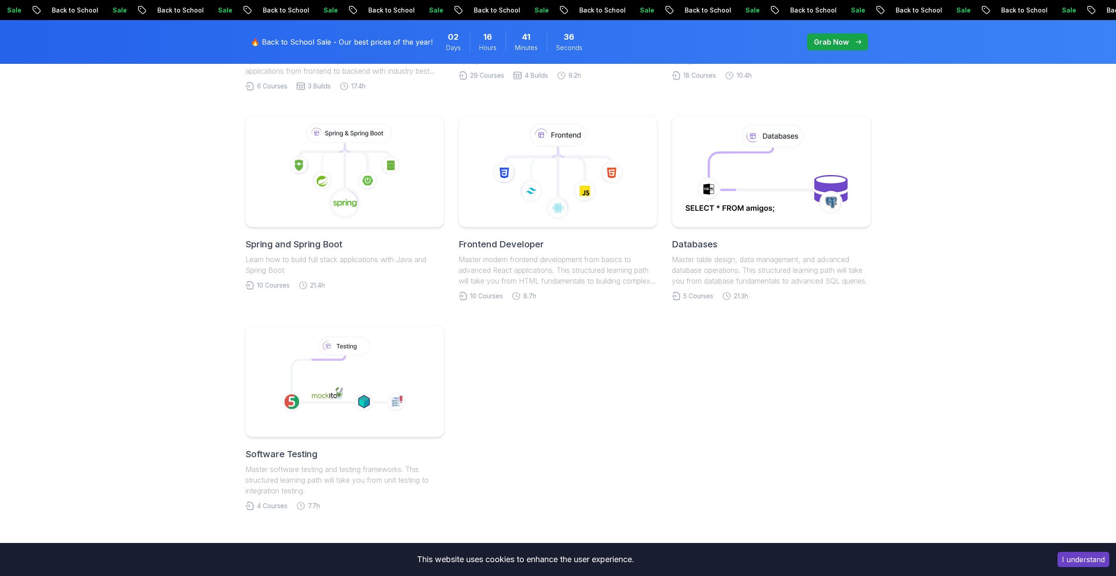
scroll to position [268, 0]
